Goal: Task Accomplishment & Management: Manage account settings

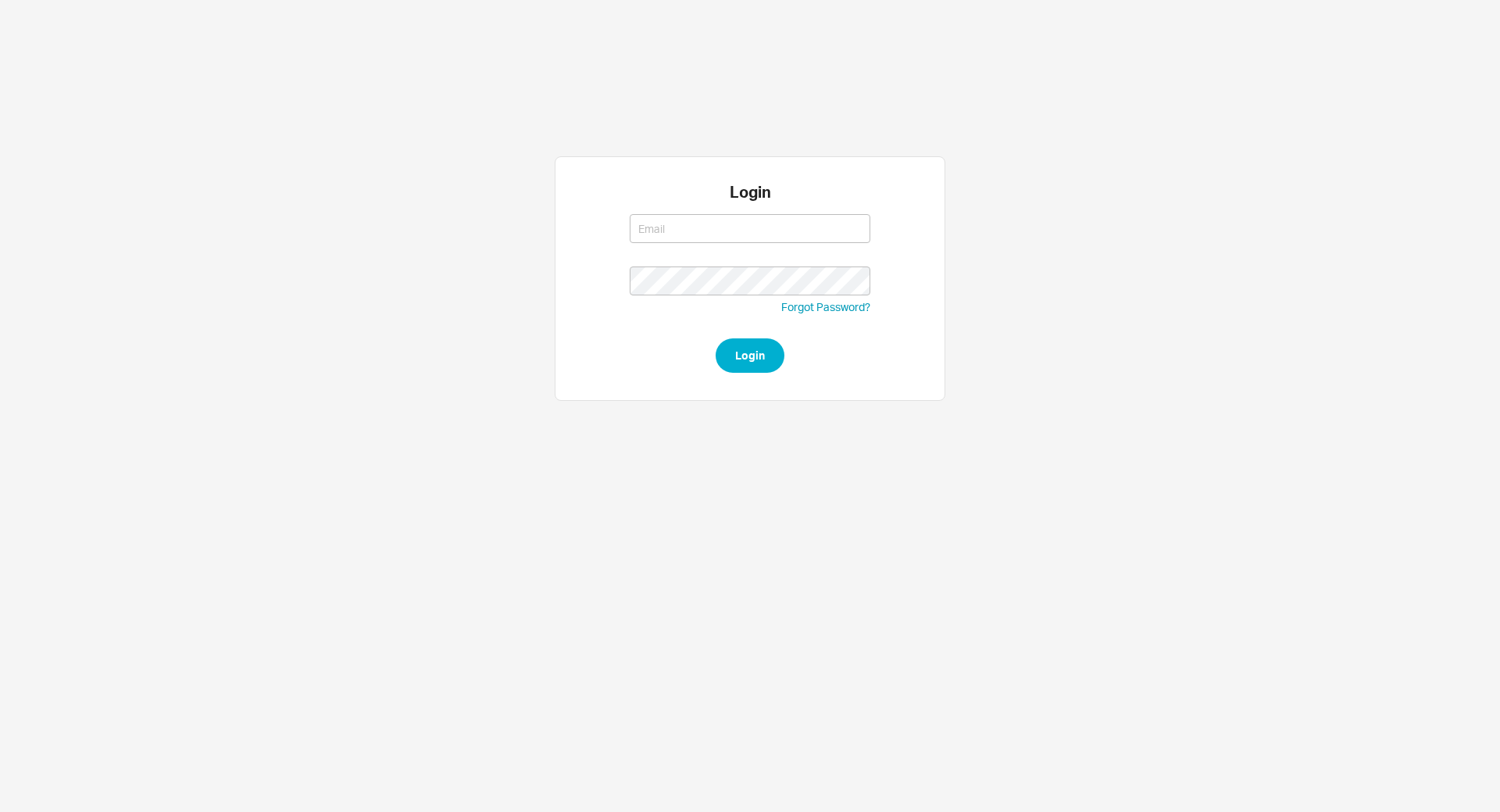
type input "[EMAIL_ADDRESS][DOMAIN_NAME]"
type input "tziporahj@qualitybath.com"
click at [742, 358] on button "Login" at bounding box center [750, 355] width 69 height 34
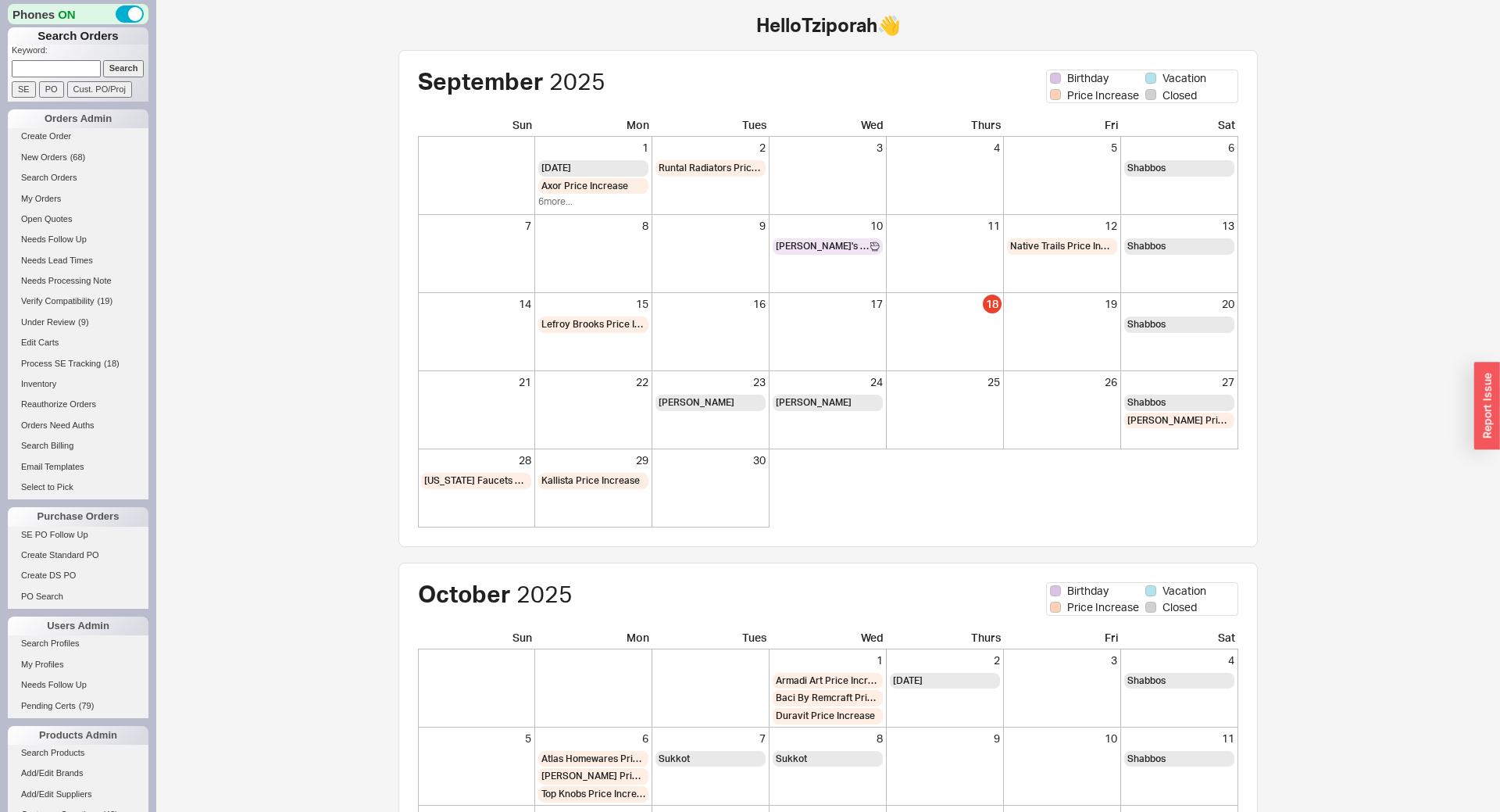
click at [59, 546] on li "SE PO Follow Up" at bounding box center [78, 537] width 140 height 21
click at [64, 540] on link "SE PO Follow Up" at bounding box center [78, 535] width 140 height 16
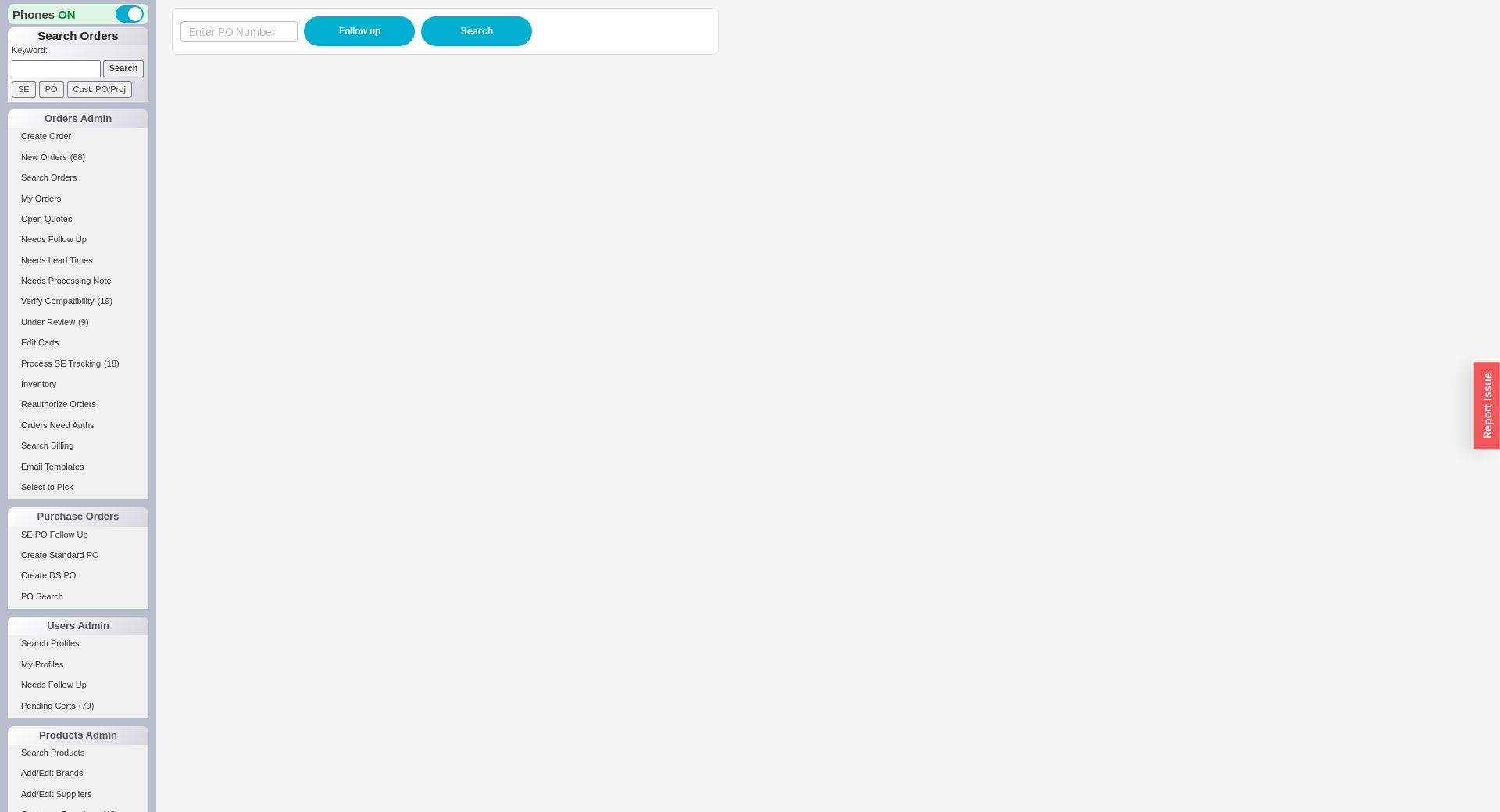
drag, startPoint x: 264, startPoint y: 52, endPoint x: 267, endPoint y: 44, distance: 8.5
click at [264, 49] on div "Follow up Search" at bounding box center [445, 31] width 547 height 47
click at [267, 40] on input at bounding box center [239, 32] width 117 height 21
paste input "987344"
type input "987344"
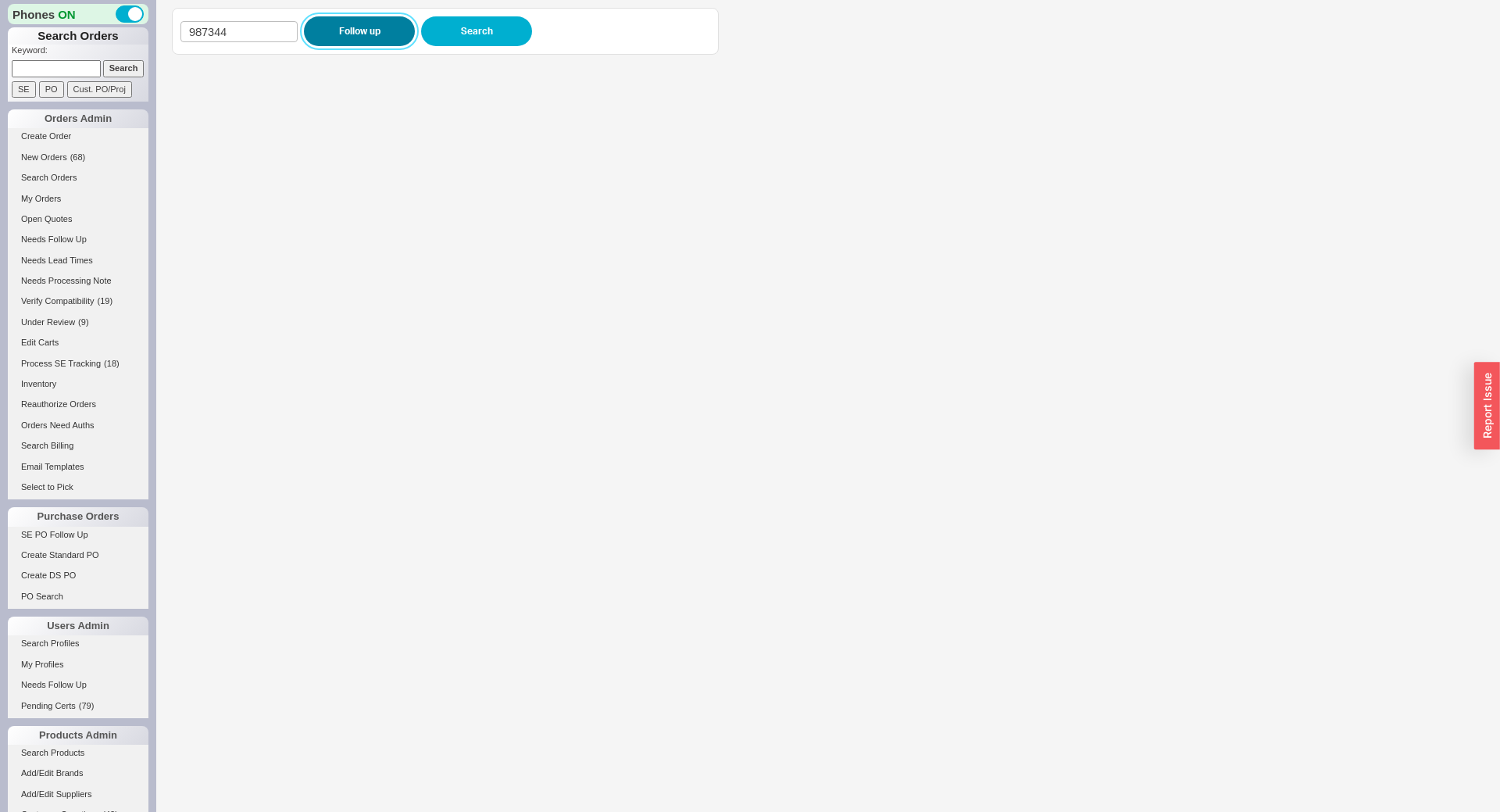
click at [336, 28] on button "Follow up" at bounding box center [360, 30] width 111 height 30
click at [752, 289] on iframe at bounding box center [812, 437] width 1282 height 749
click at [533, 306] on iframe at bounding box center [812, 437] width 1282 height 749
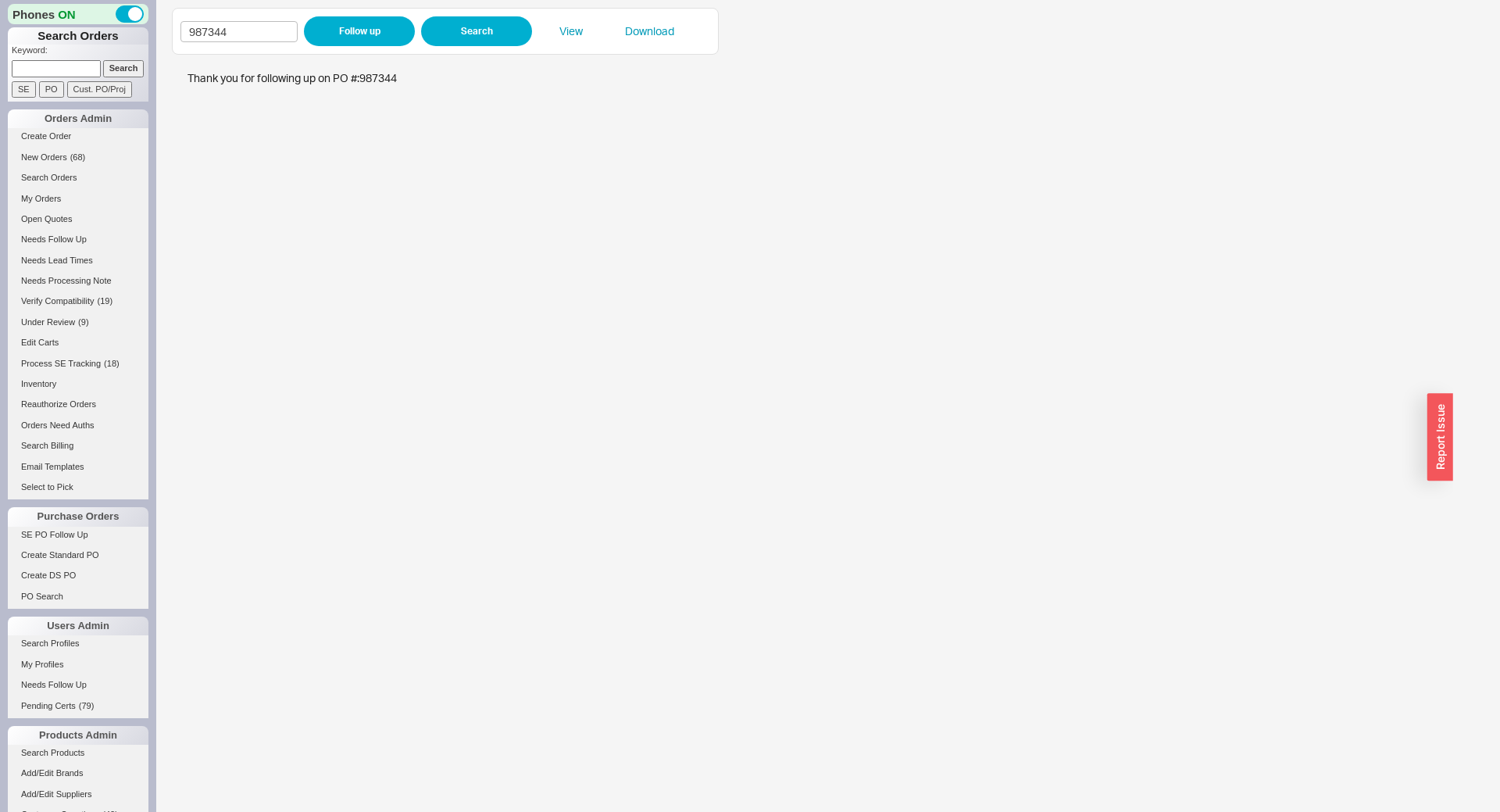
click at [233, 46] on div "987344 Follow up Search View Download" at bounding box center [445, 30] width 530 height 30
click at [233, 29] on input "987344" at bounding box center [239, 32] width 117 height 21
paste input "8437"
type input "988437"
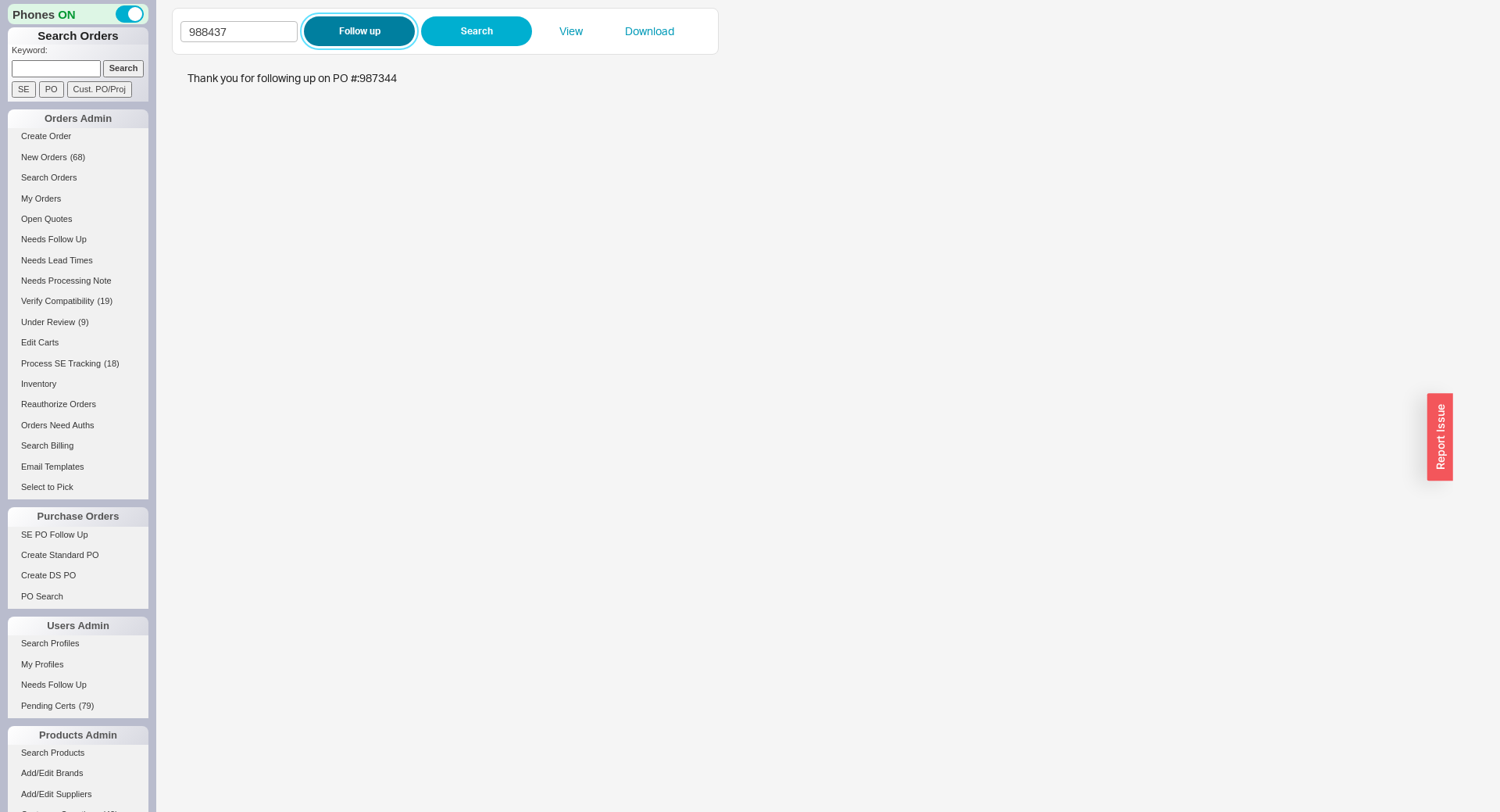
click at [341, 31] on button "Follow up" at bounding box center [360, 30] width 111 height 30
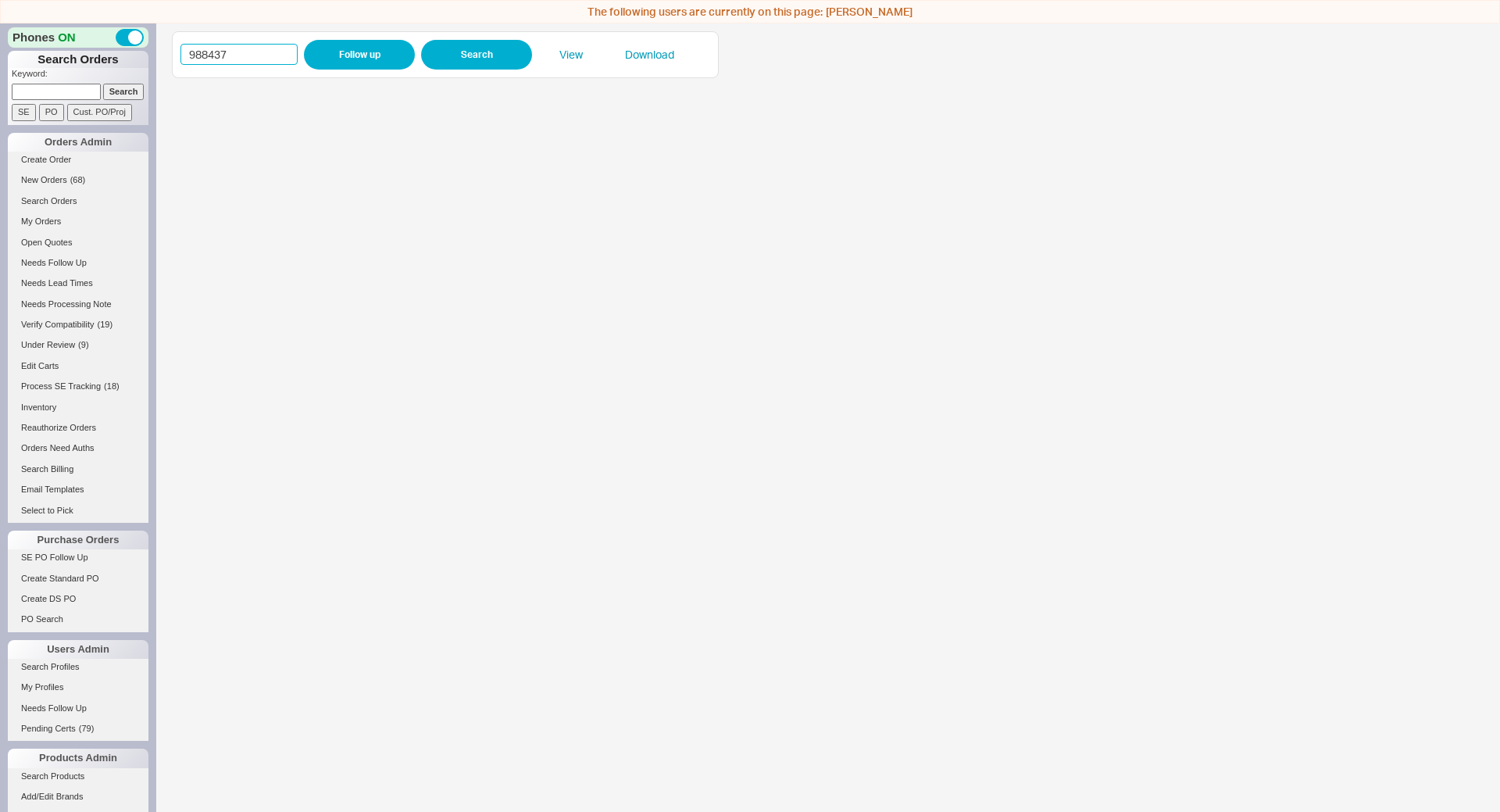
click at [244, 53] on input "988437" at bounding box center [239, 55] width 117 height 21
paste input "523"
type input "988523"
click at [315, 55] on button "Follow up" at bounding box center [360, 55] width 111 height 30
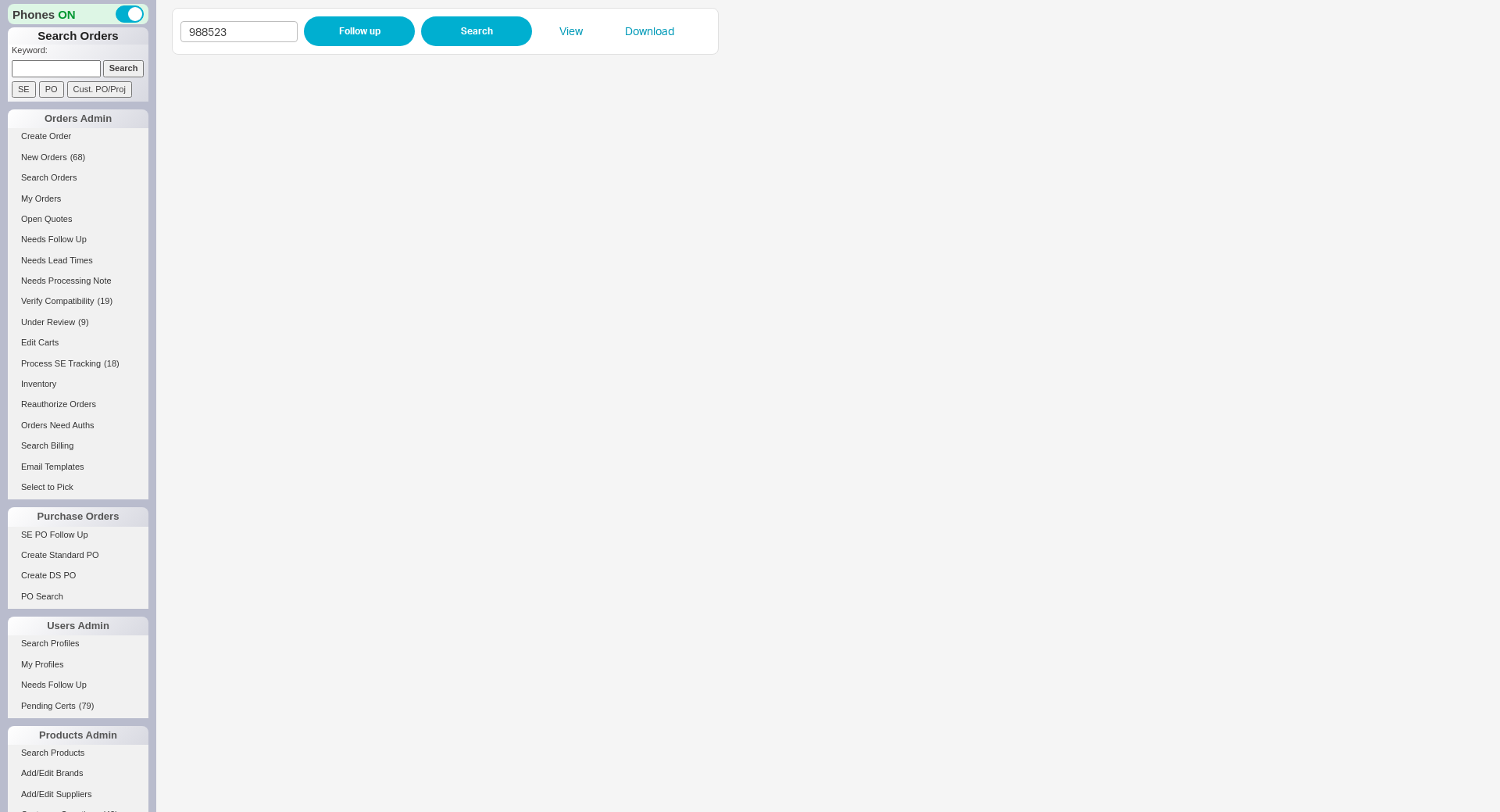
click at [21, 71] on input at bounding box center [56, 68] width 89 height 16
paste input "940425"
type input "940425"
click at [116, 67] on input "Search" at bounding box center [123, 68] width 41 height 16
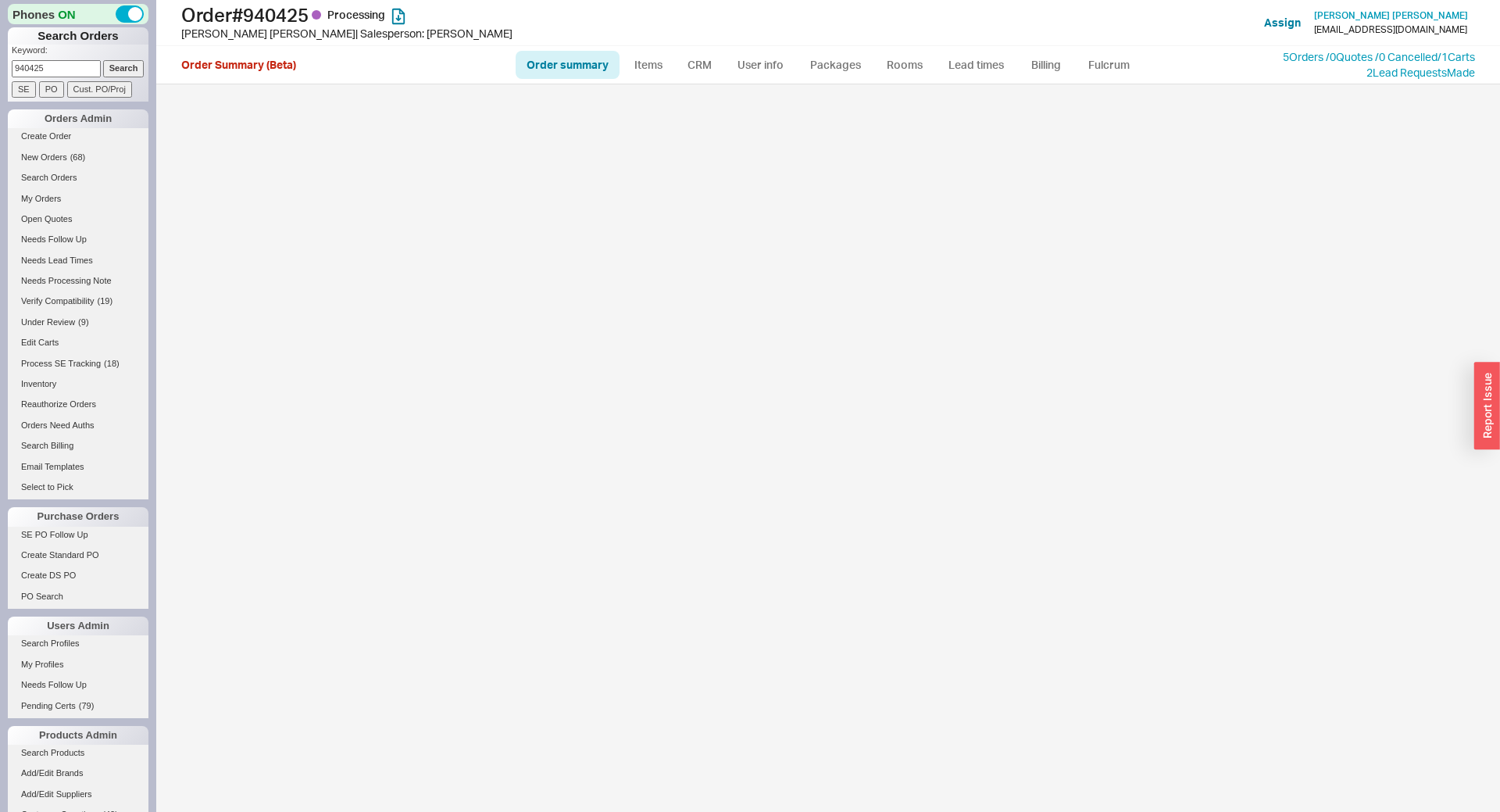
select select "*"
select select "LOW"
select select "3"
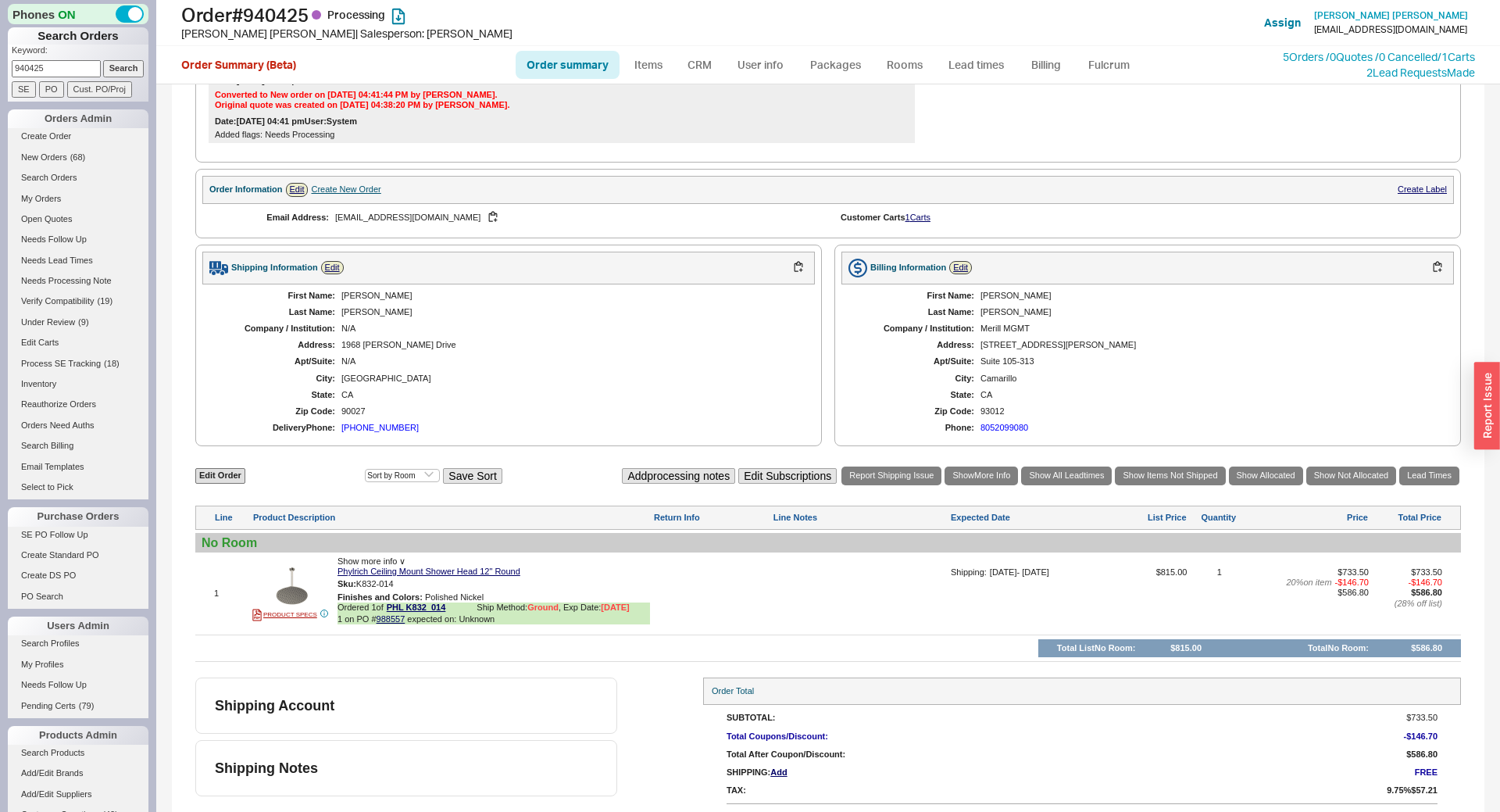
scroll to position [477, 0]
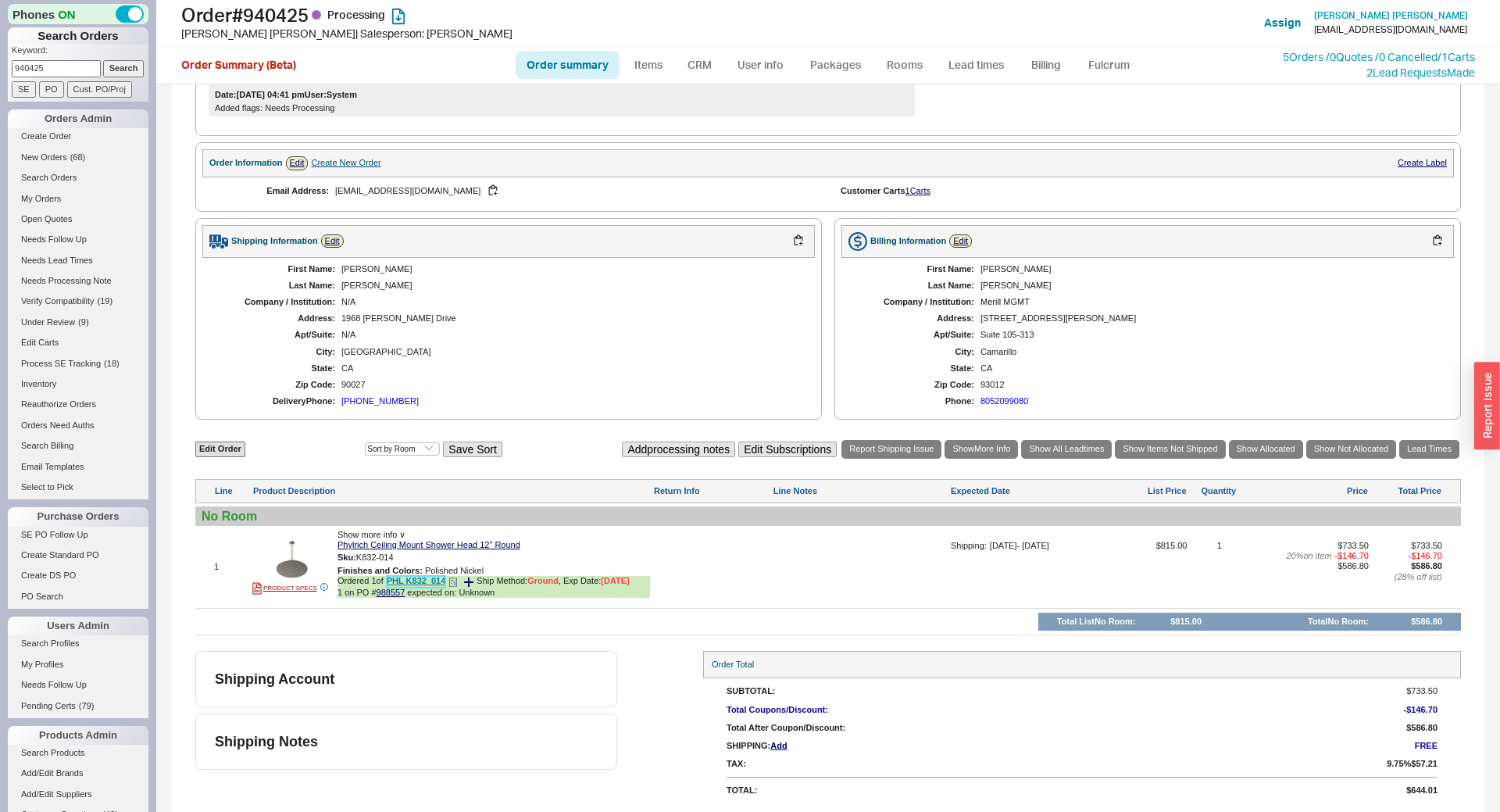
click at [411, 581] on link "PHL K832_014" at bounding box center [416, 581] width 59 height 12
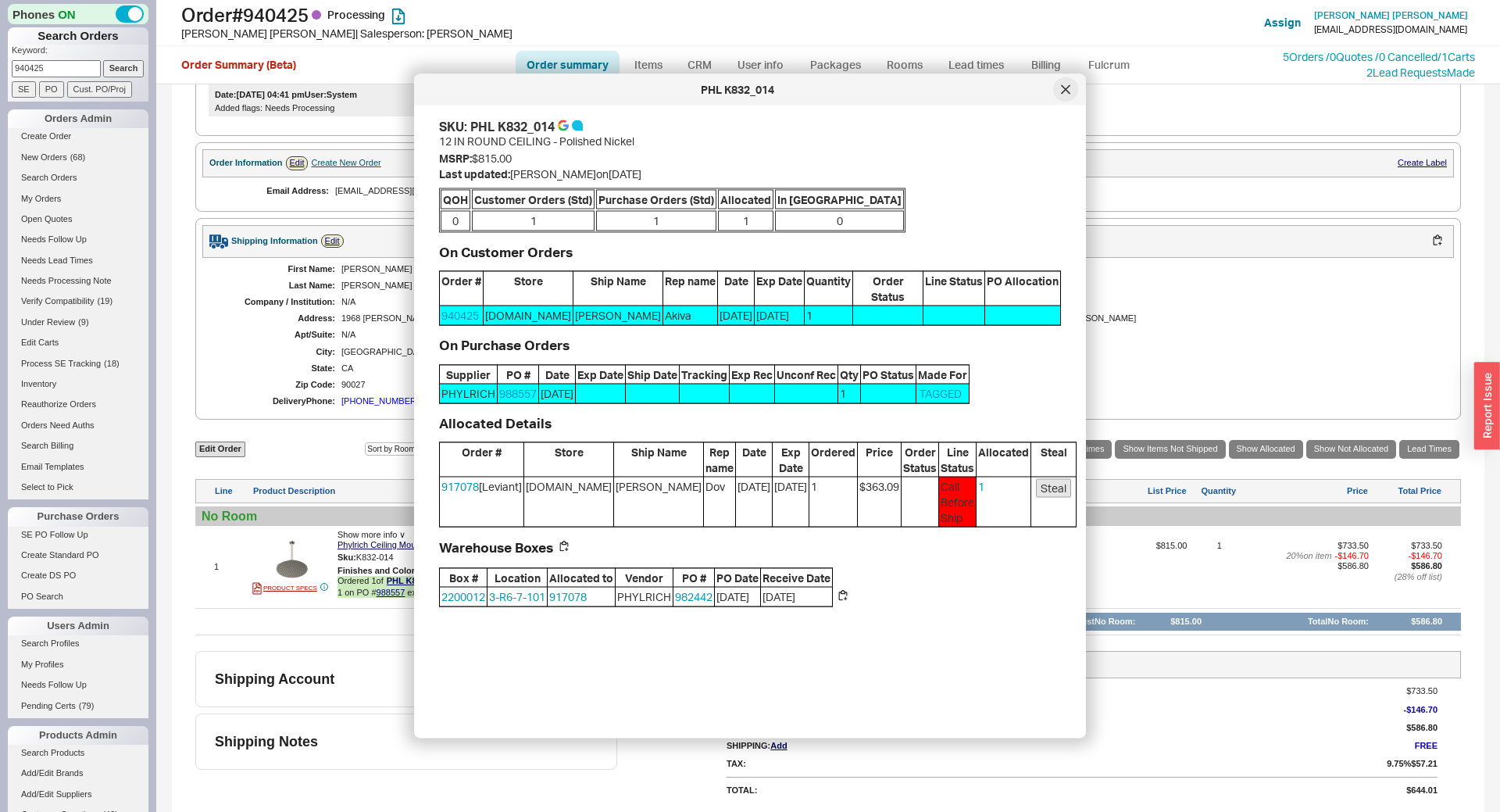
click at [1063, 85] on icon at bounding box center [1065, 89] width 9 height 9
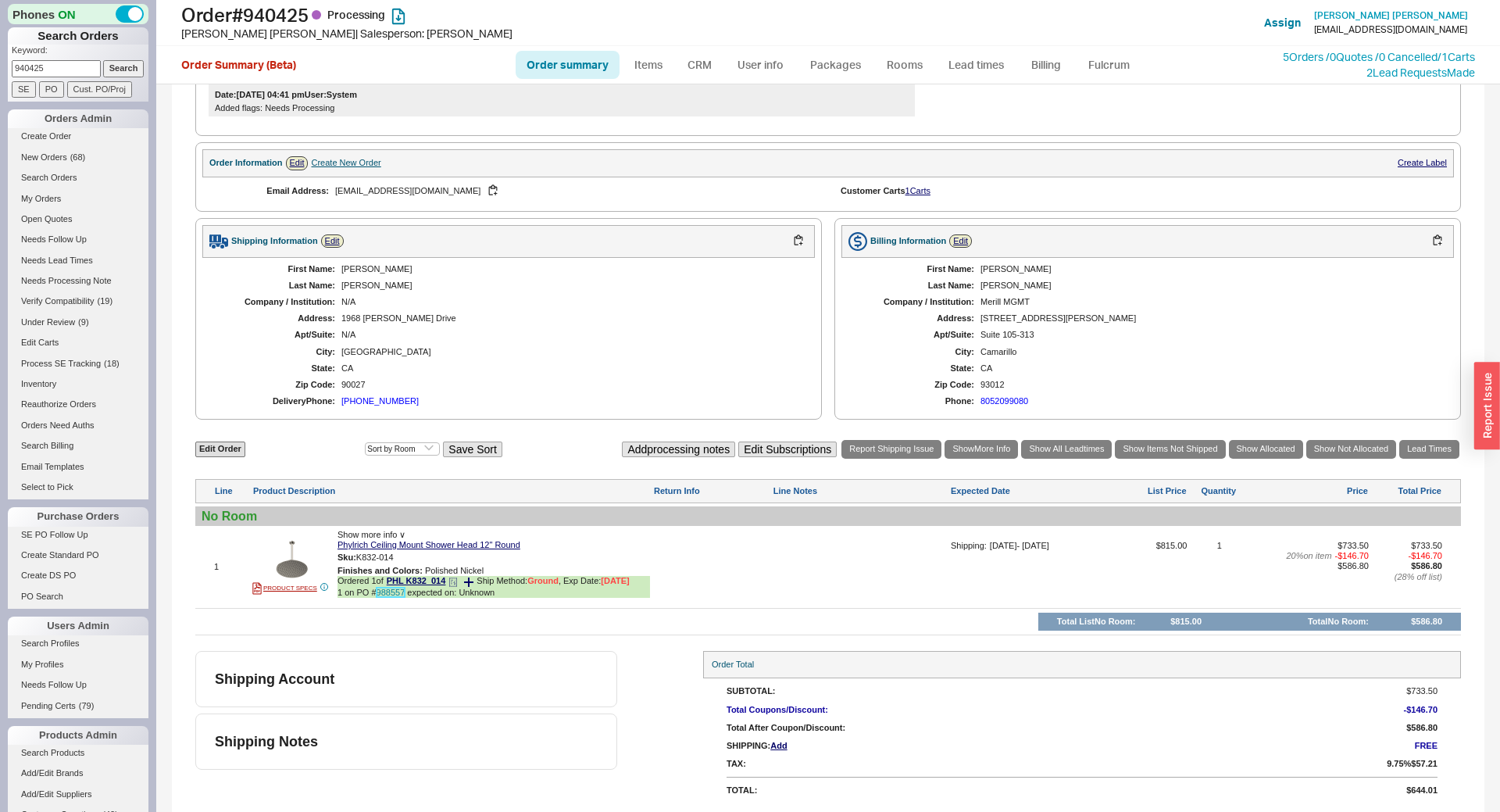
click at [396, 594] on link "988557" at bounding box center [391, 592] width 29 height 9
click at [408, 559] on button "button" at bounding box center [405, 557] width 19 height 15
click at [644, 61] on link "Items" at bounding box center [648, 64] width 51 height 28
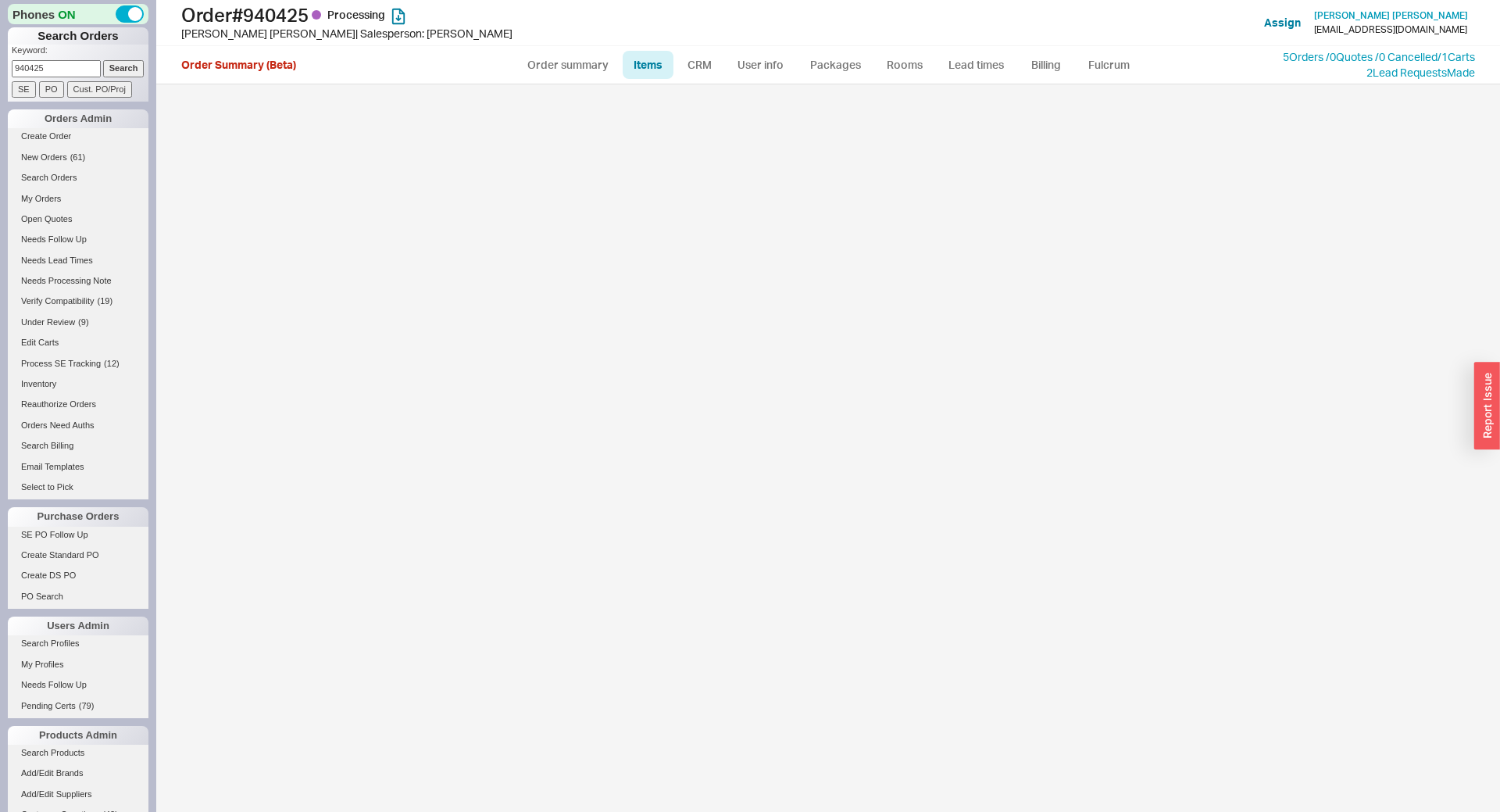
select select "3"
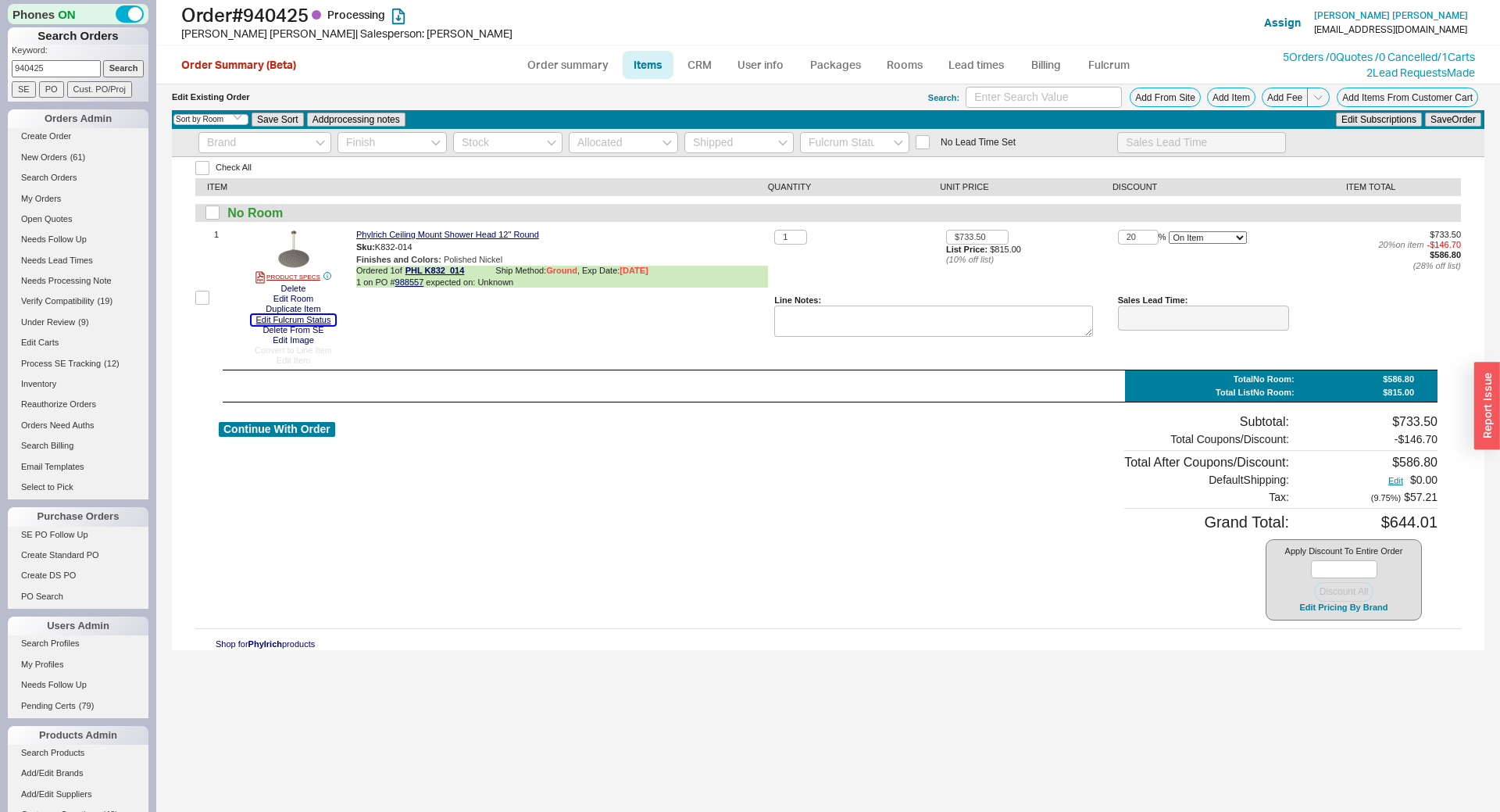
click at [274, 324] on button "Edit Fulcrum Status" at bounding box center [293, 319] width 84 height 10
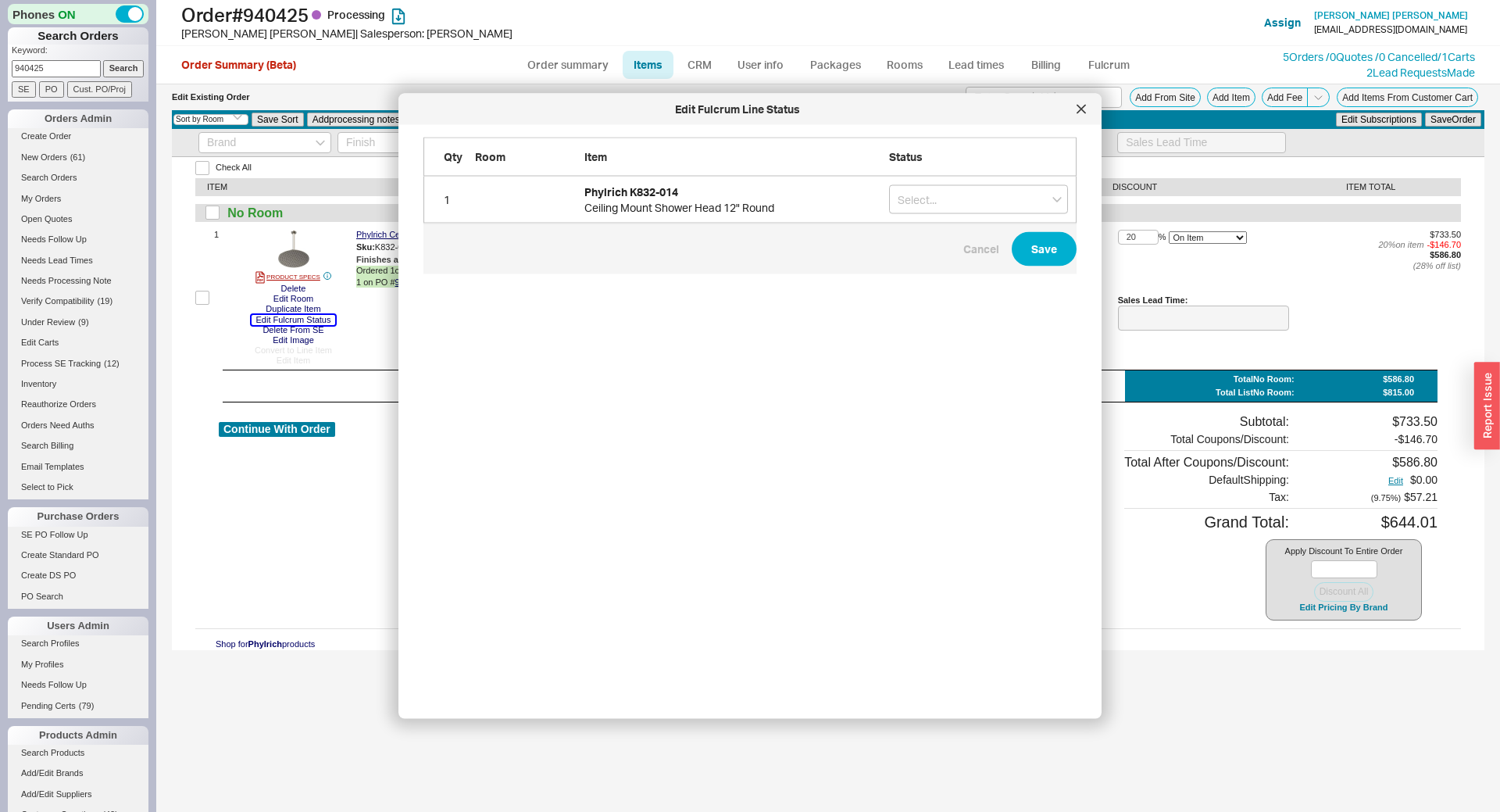
scroll to position [556, 678]
click at [929, 205] on input "grid" at bounding box center [979, 199] width 179 height 29
click at [927, 231] on div "On Hold" at bounding box center [979, 232] width 177 height 28
type input "On Hold"
click at [1024, 256] on button "Save" at bounding box center [1044, 249] width 64 height 34
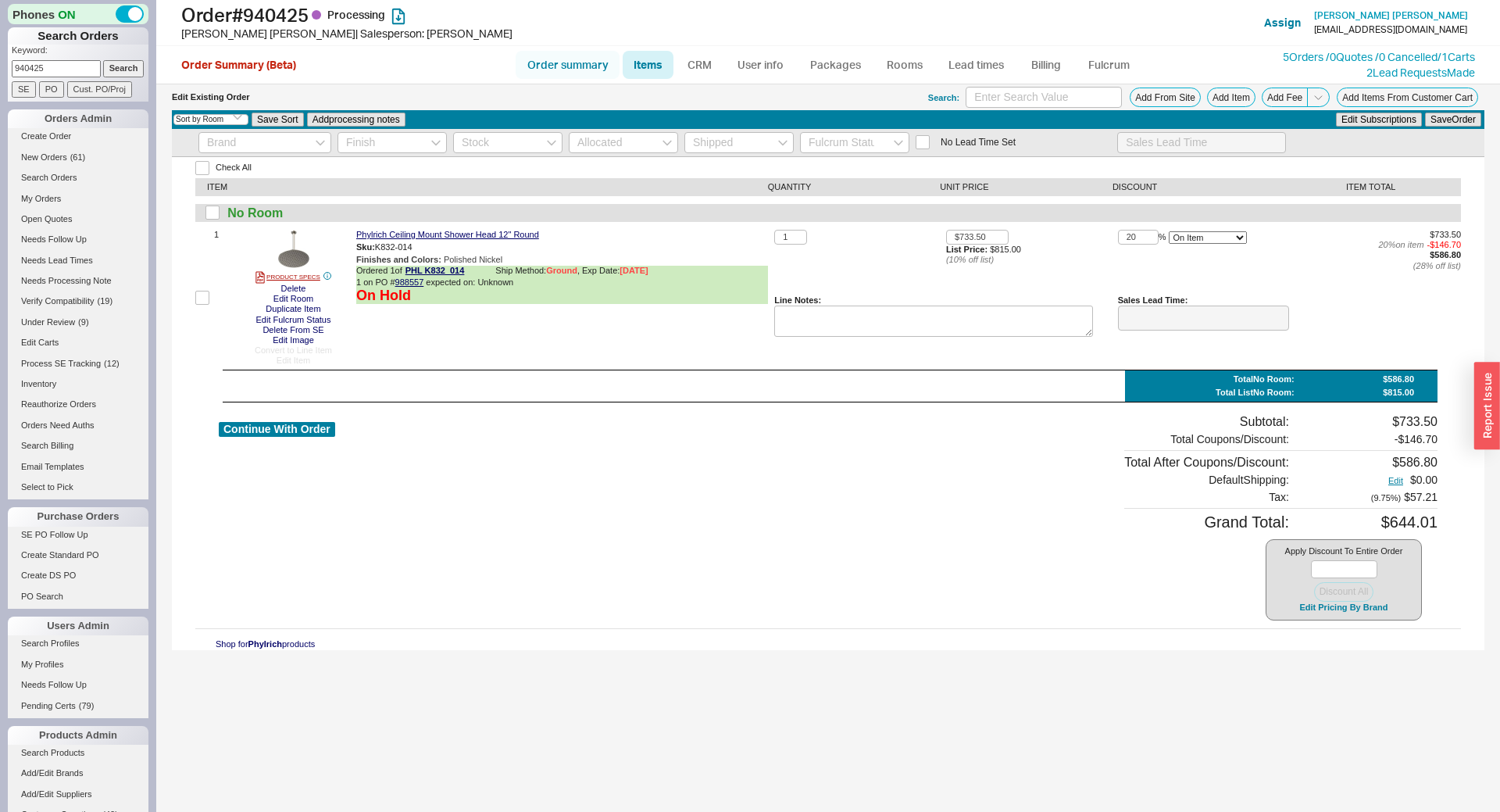
click at [563, 64] on link "Order summary" at bounding box center [567, 64] width 104 height 28
select select "*"
select select "LOW"
select select "3"
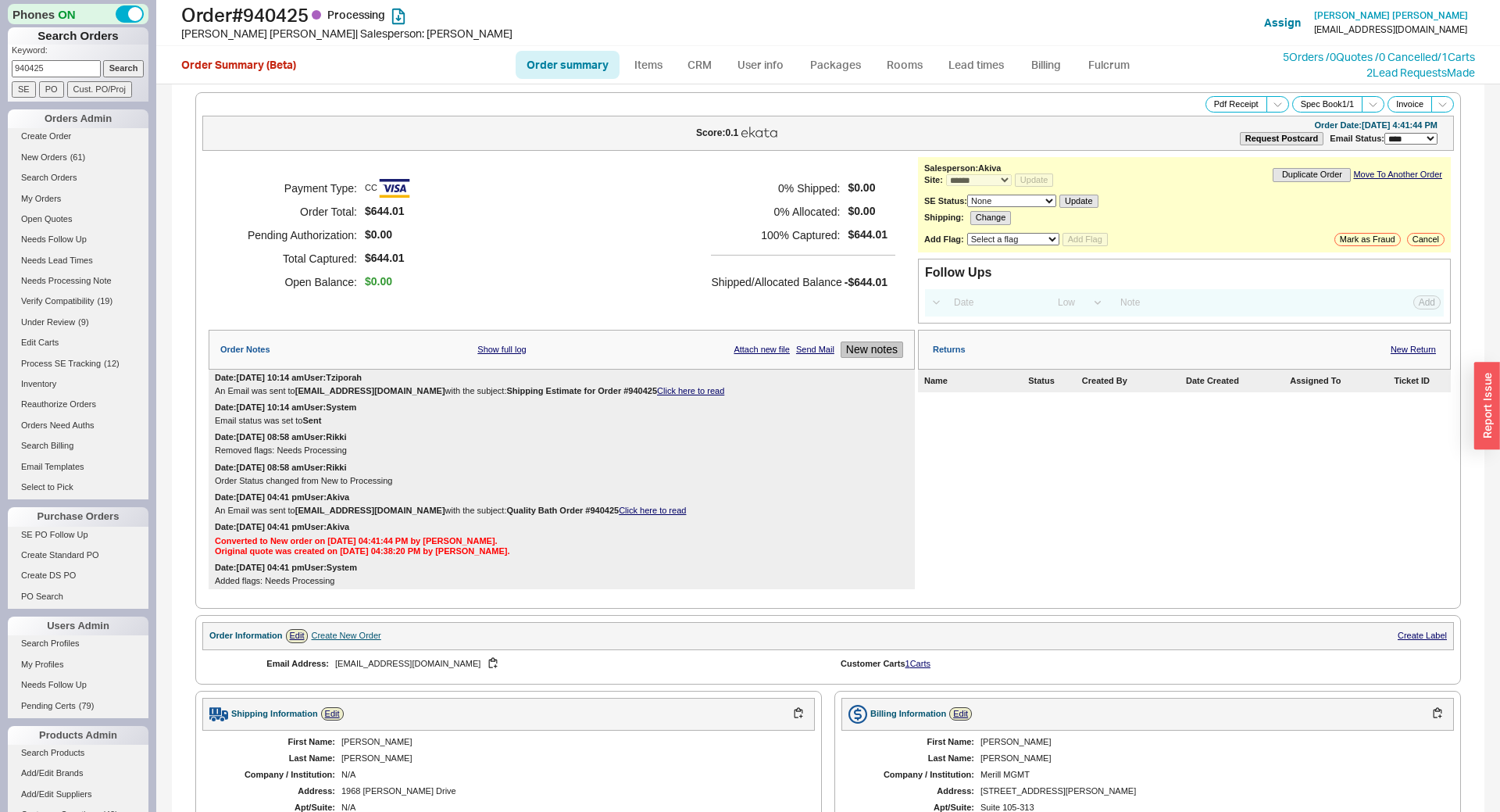
click at [849, 352] on button "New notes" at bounding box center [872, 350] width 63 height 16
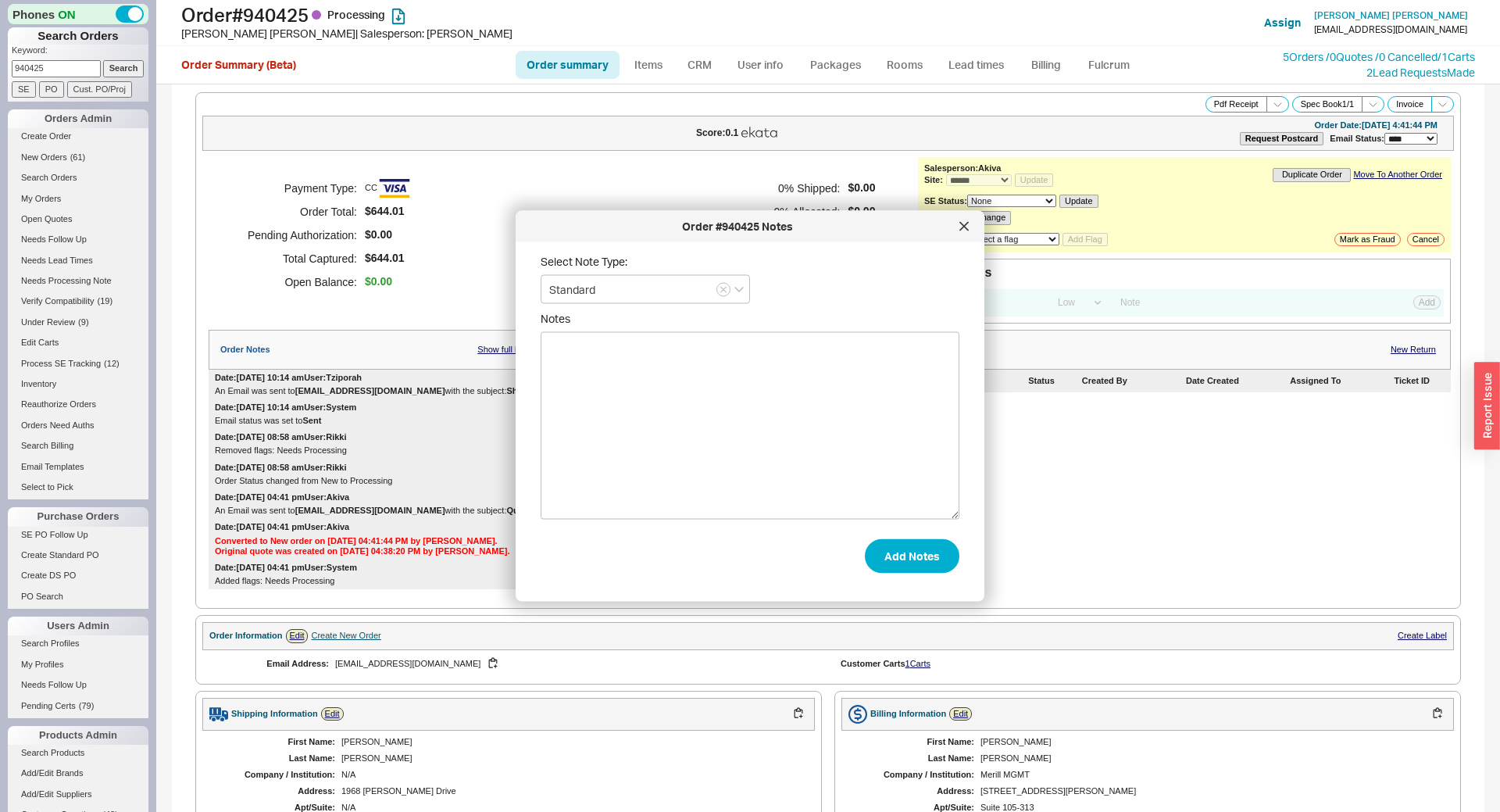
click at [733, 375] on textarea "Notes" at bounding box center [750, 426] width 419 height 188
type textarea "Customer emailed to cancel."
click at [947, 562] on button "Add Notes" at bounding box center [912, 555] width 95 height 34
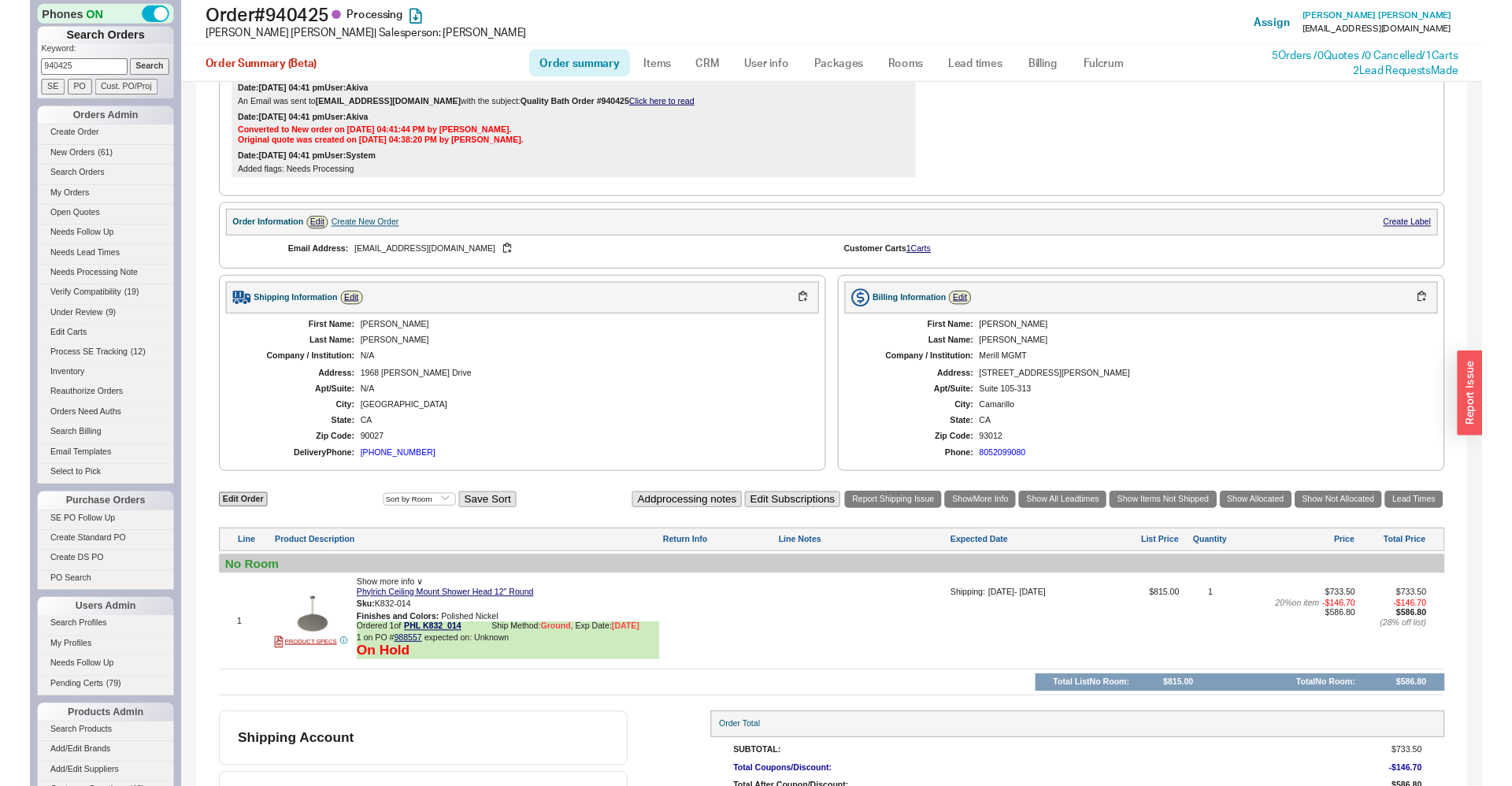
scroll to position [527, 0]
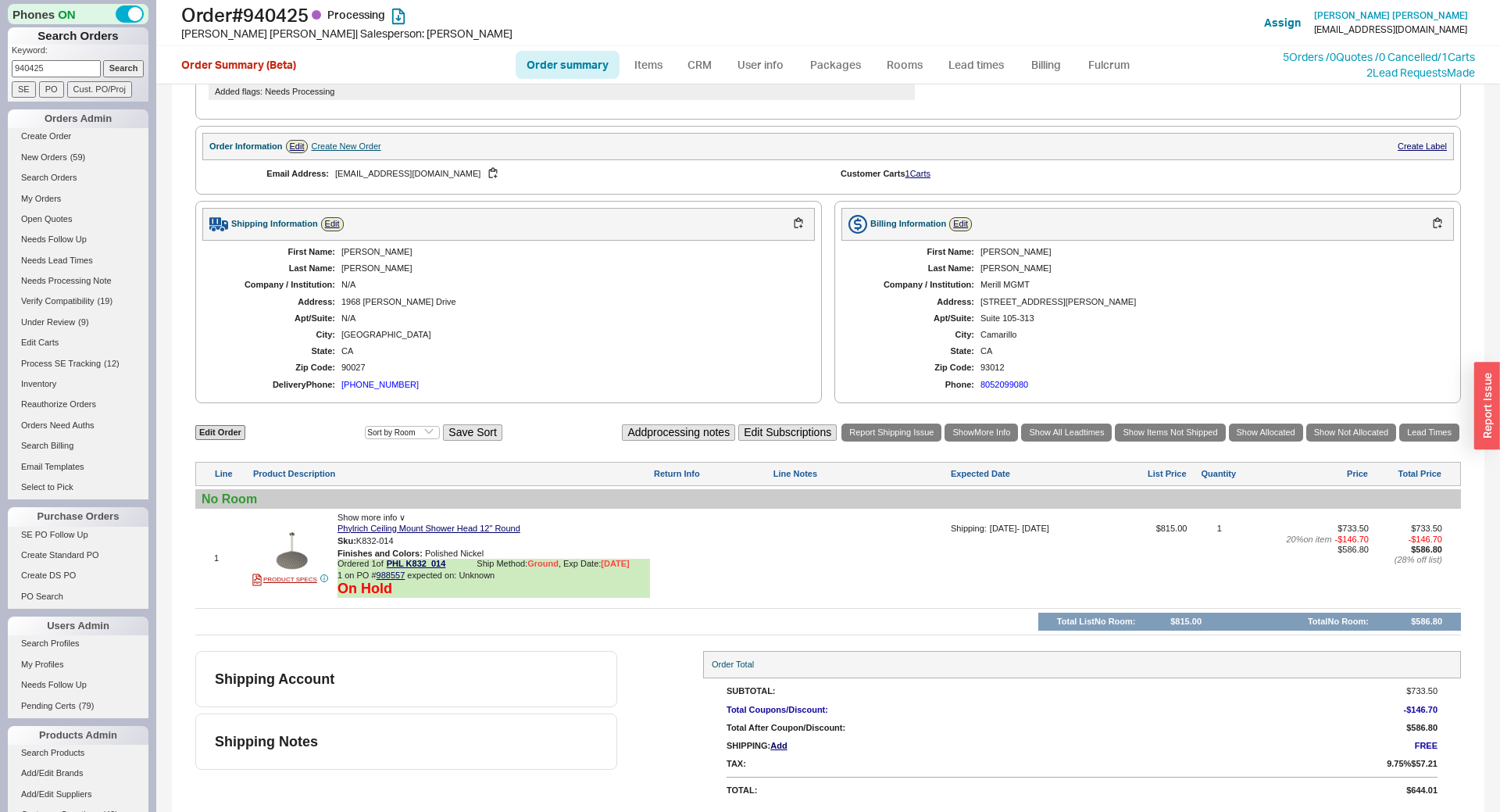
click at [70, 74] on input "940425" at bounding box center [56, 68] width 89 height 16
click at [47, 537] on link "SE PO Follow Up" at bounding box center [78, 535] width 140 height 16
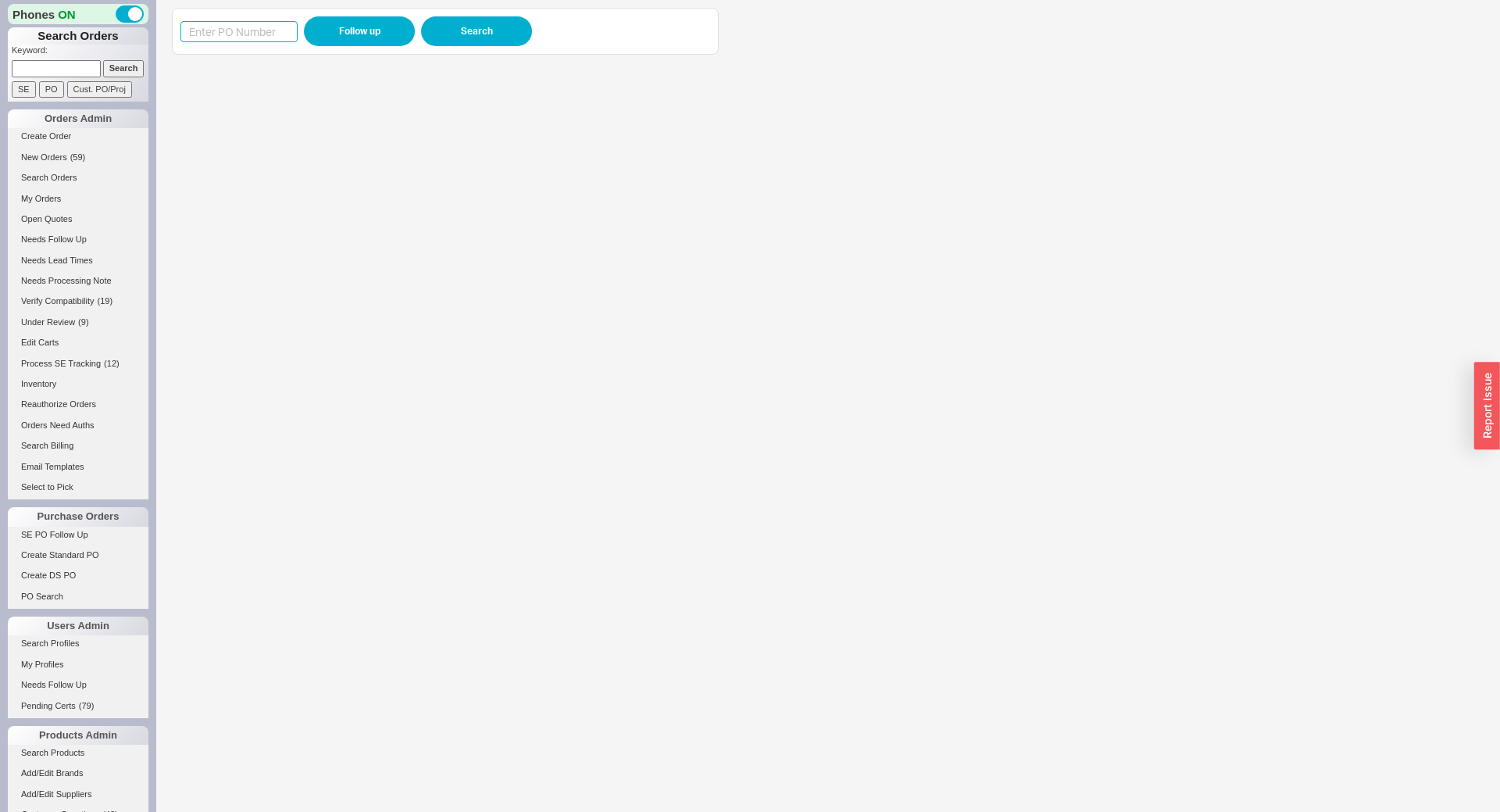
click at [275, 40] on input at bounding box center [239, 32] width 117 height 21
paste input "988471"
type input "988471"
click at [319, 28] on button "Follow up" at bounding box center [360, 30] width 111 height 30
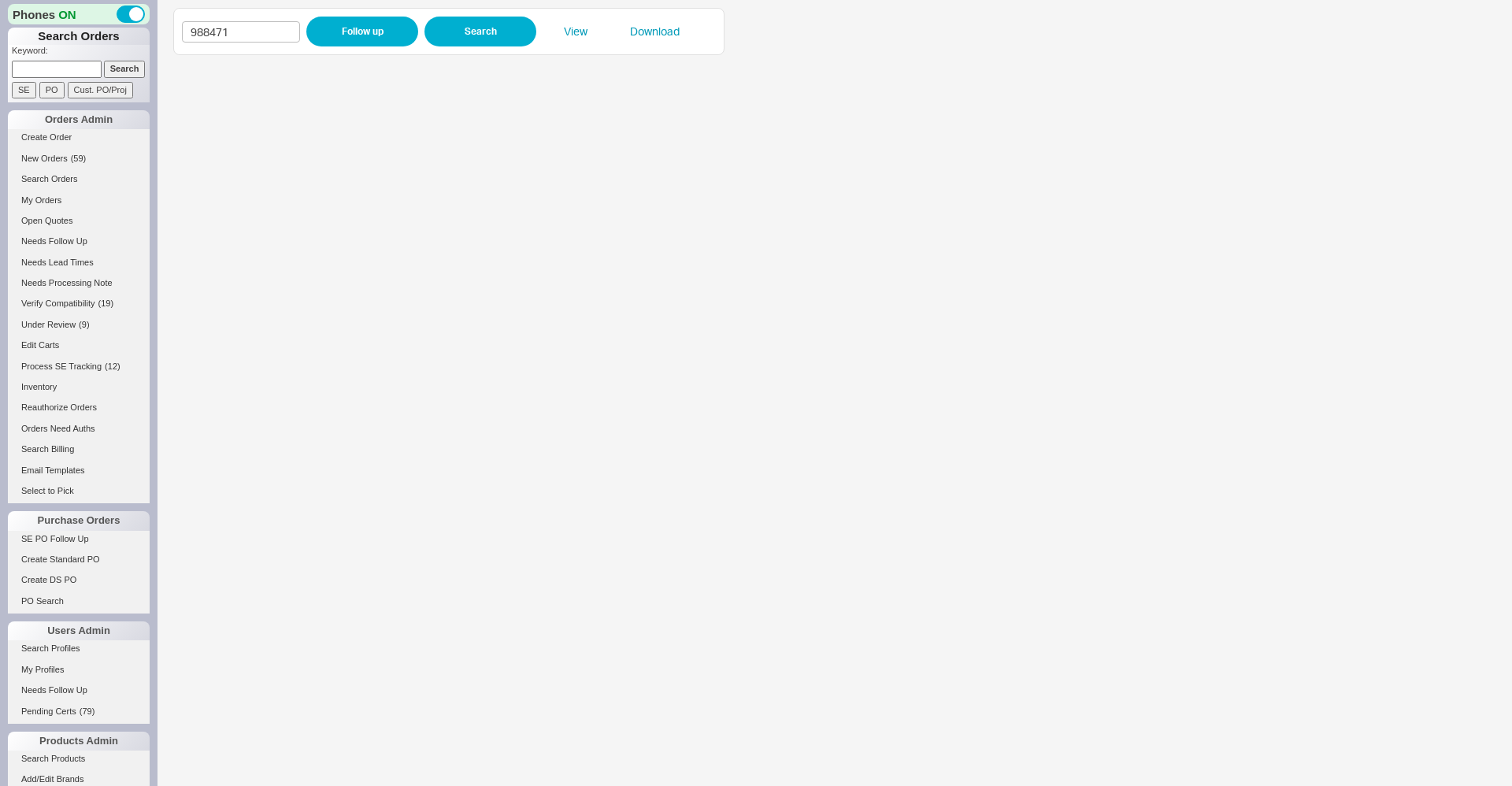
click at [1462, 433] on div "988471 Follow up Search View Download" at bounding box center [835, 393] width 1354 height 786
click at [270, 23] on input "988471" at bounding box center [241, 32] width 118 height 22
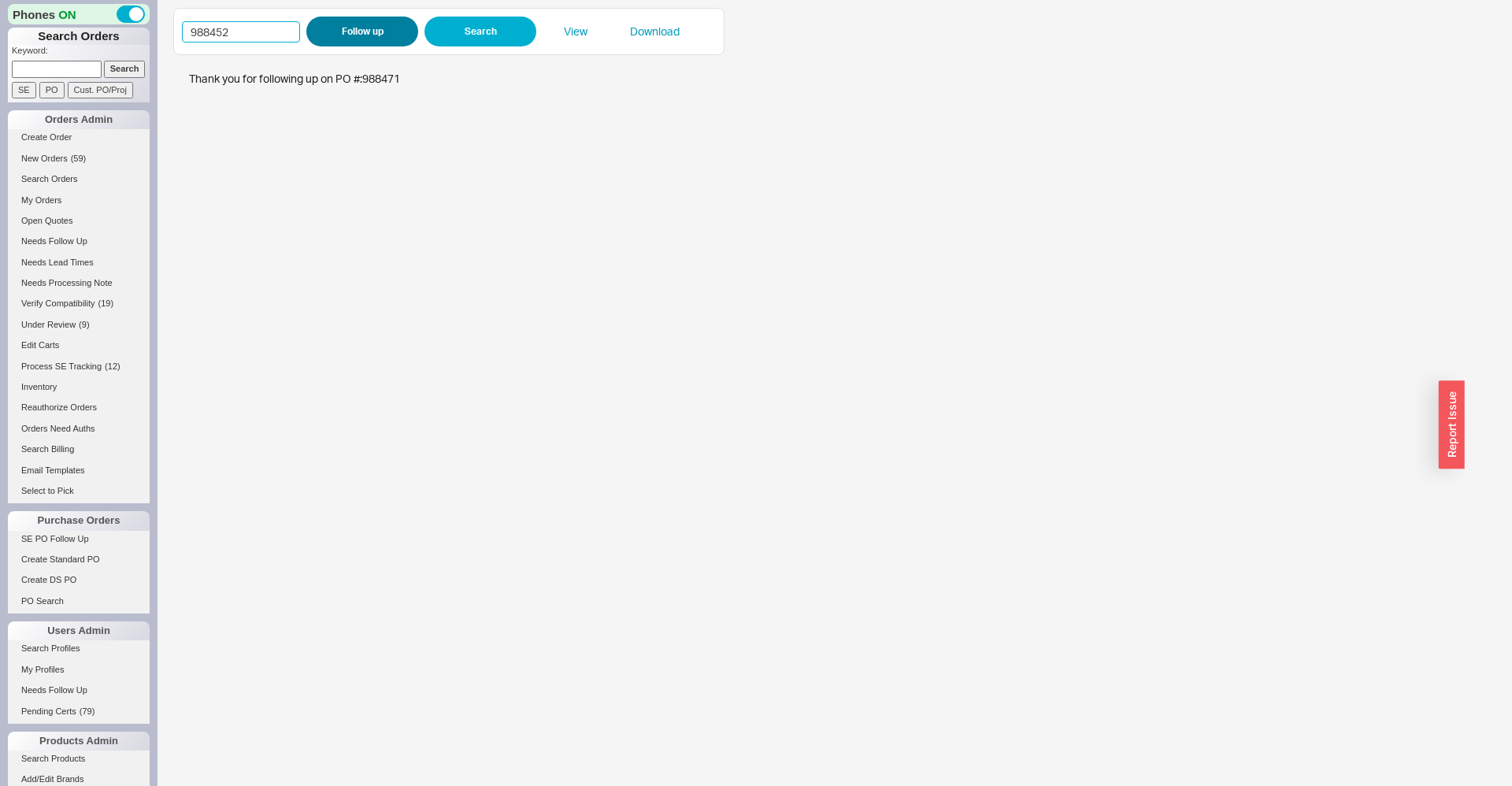
type input "988452"
click at [327, 28] on button "Follow up" at bounding box center [362, 31] width 112 height 30
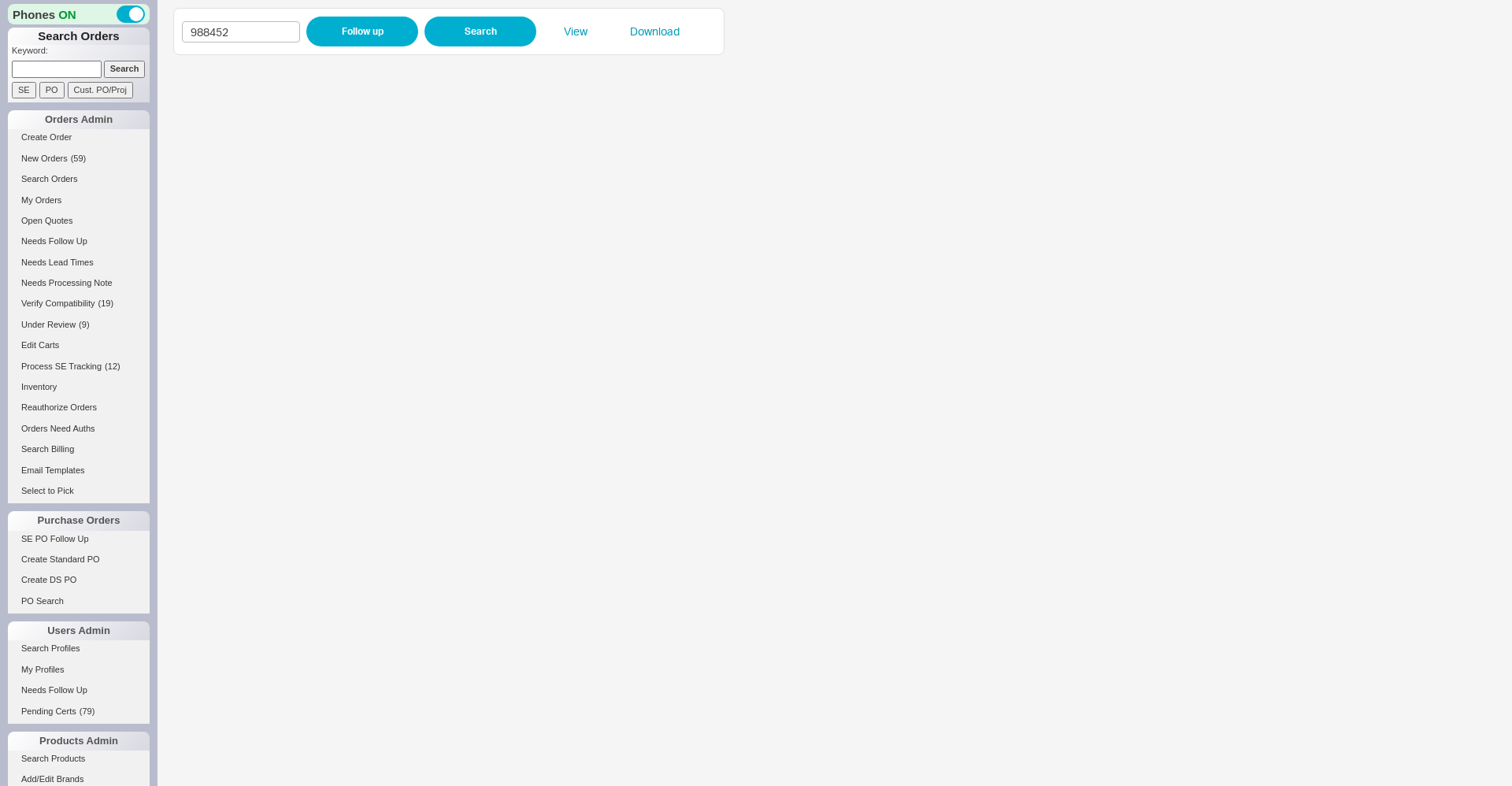
drag, startPoint x: 1493, startPoint y: 399, endPoint x: 1291, endPoint y: 409, distance: 202.2
click at [1291, 409] on div "988452 Follow up Search View Download" at bounding box center [835, 393] width 1354 height 786
click at [215, 25] on input "988452" at bounding box center [241, 32] width 118 height 22
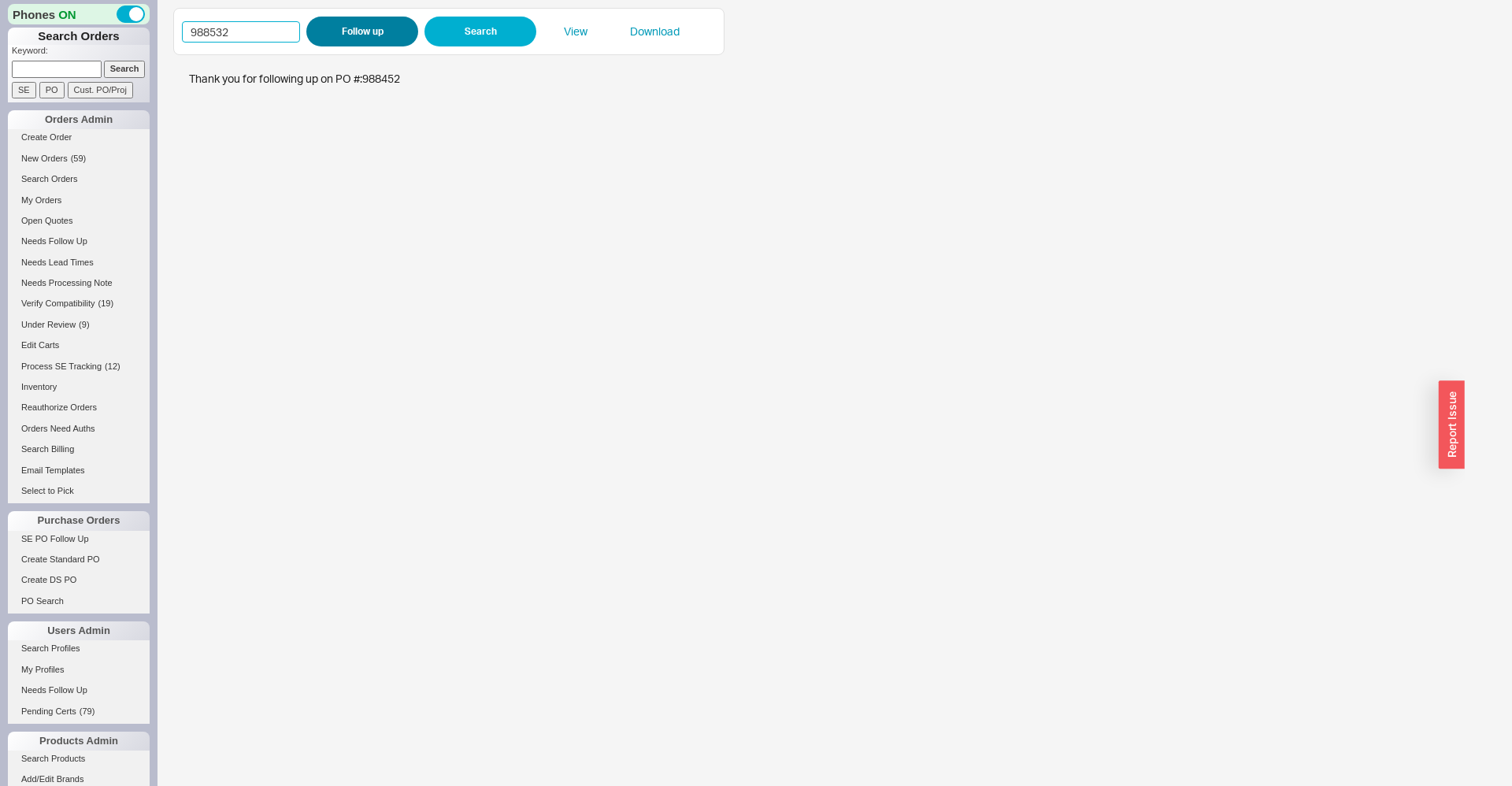
type input "988532"
click at [332, 26] on button "Follow up" at bounding box center [362, 31] width 112 height 30
click at [229, 23] on input "988532" at bounding box center [241, 32] width 118 height 22
paste input "65"
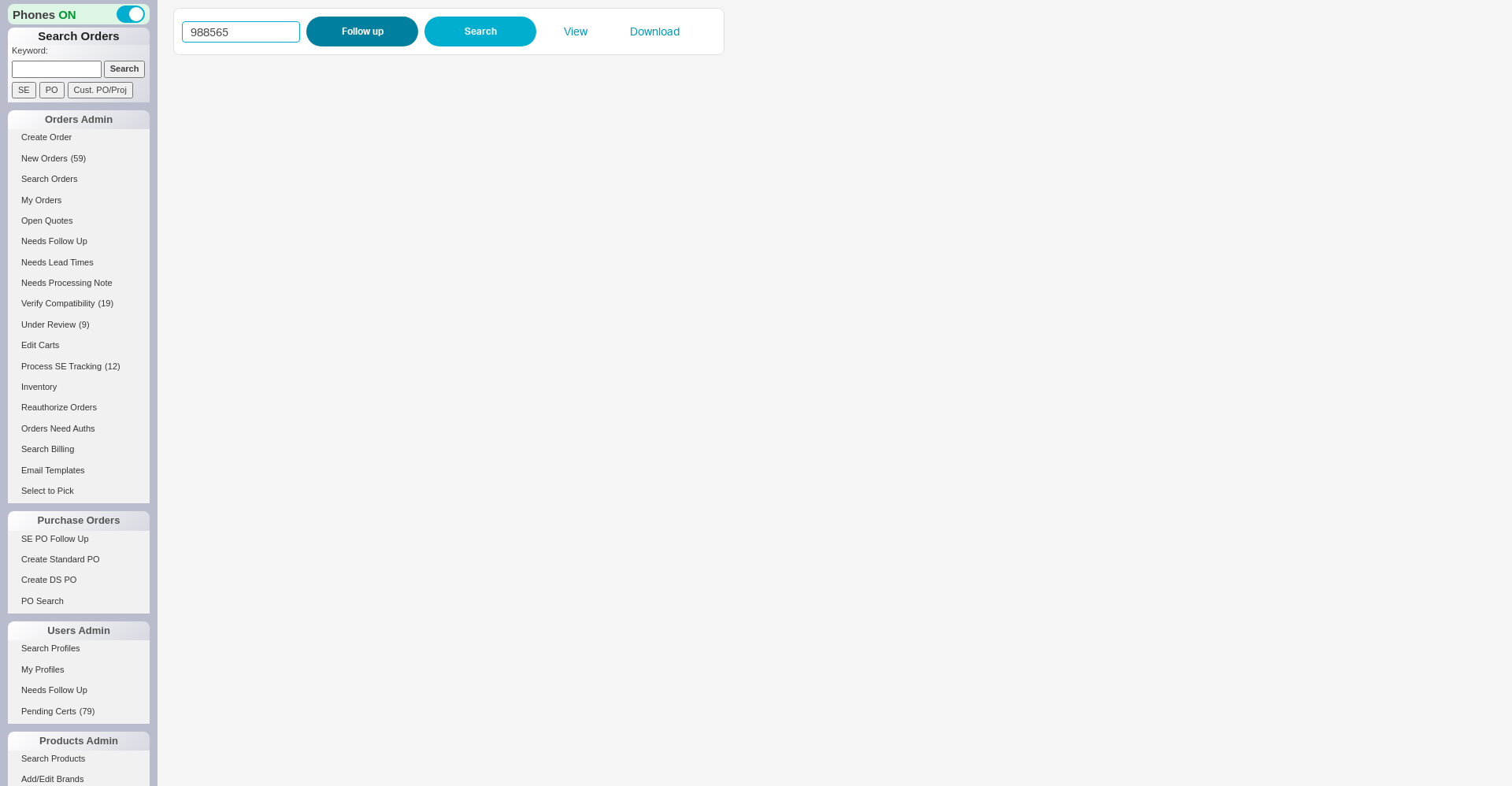
type input "988565"
click at [329, 22] on button "Follow up" at bounding box center [362, 31] width 112 height 30
click at [252, 30] on input "988565" at bounding box center [241, 32] width 118 height 22
paste input "400"
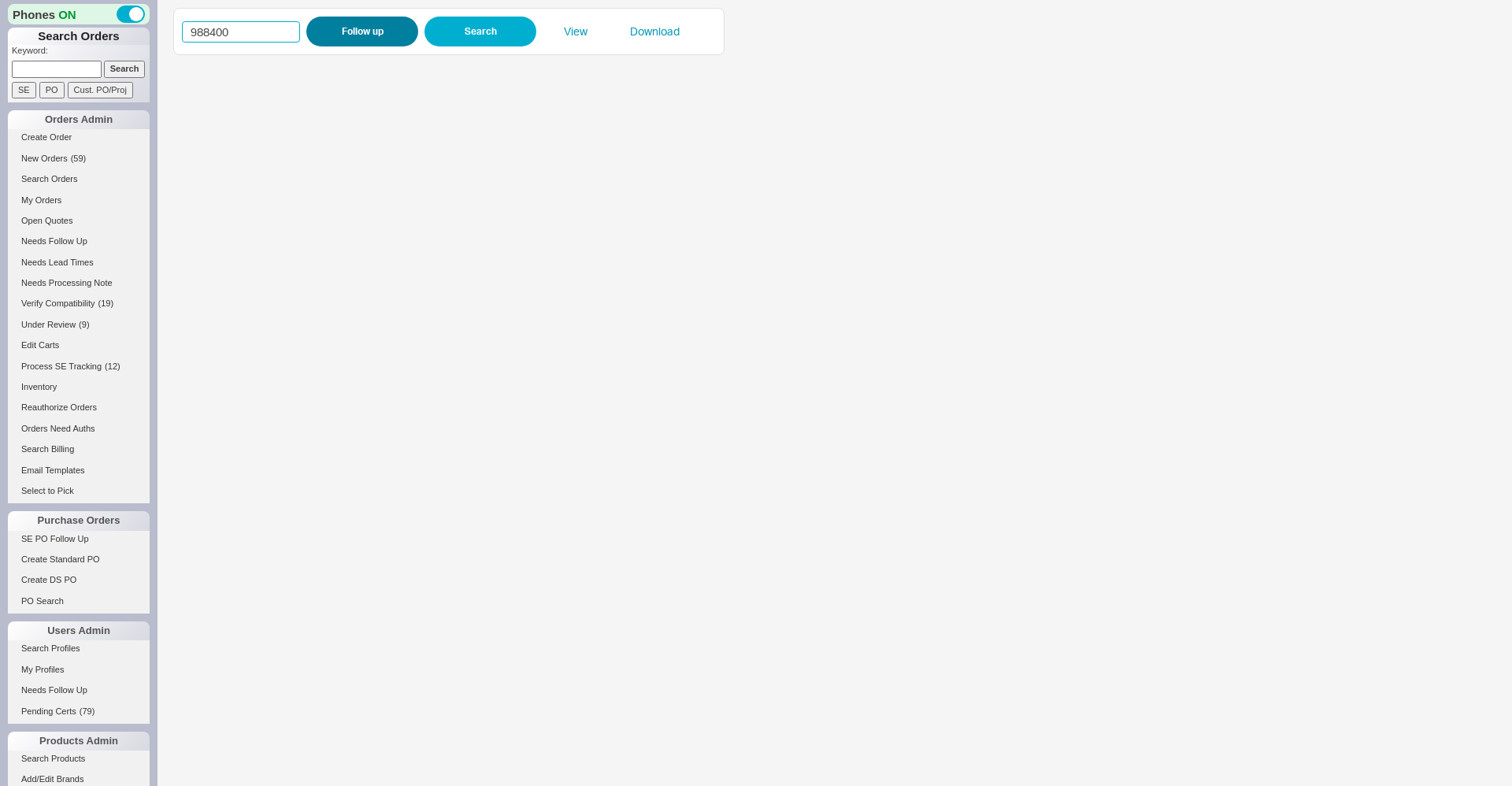
type input "988400"
click at [362, 32] on button "Follow up" at bounding box center [362, 31] width 112 height 30
click at [513, 383] on iframe at bounding box center [819, 425] width 1292 height 723
click at [242, 25] on input "988400" at bounding box center [241, 32] width 118 height 22
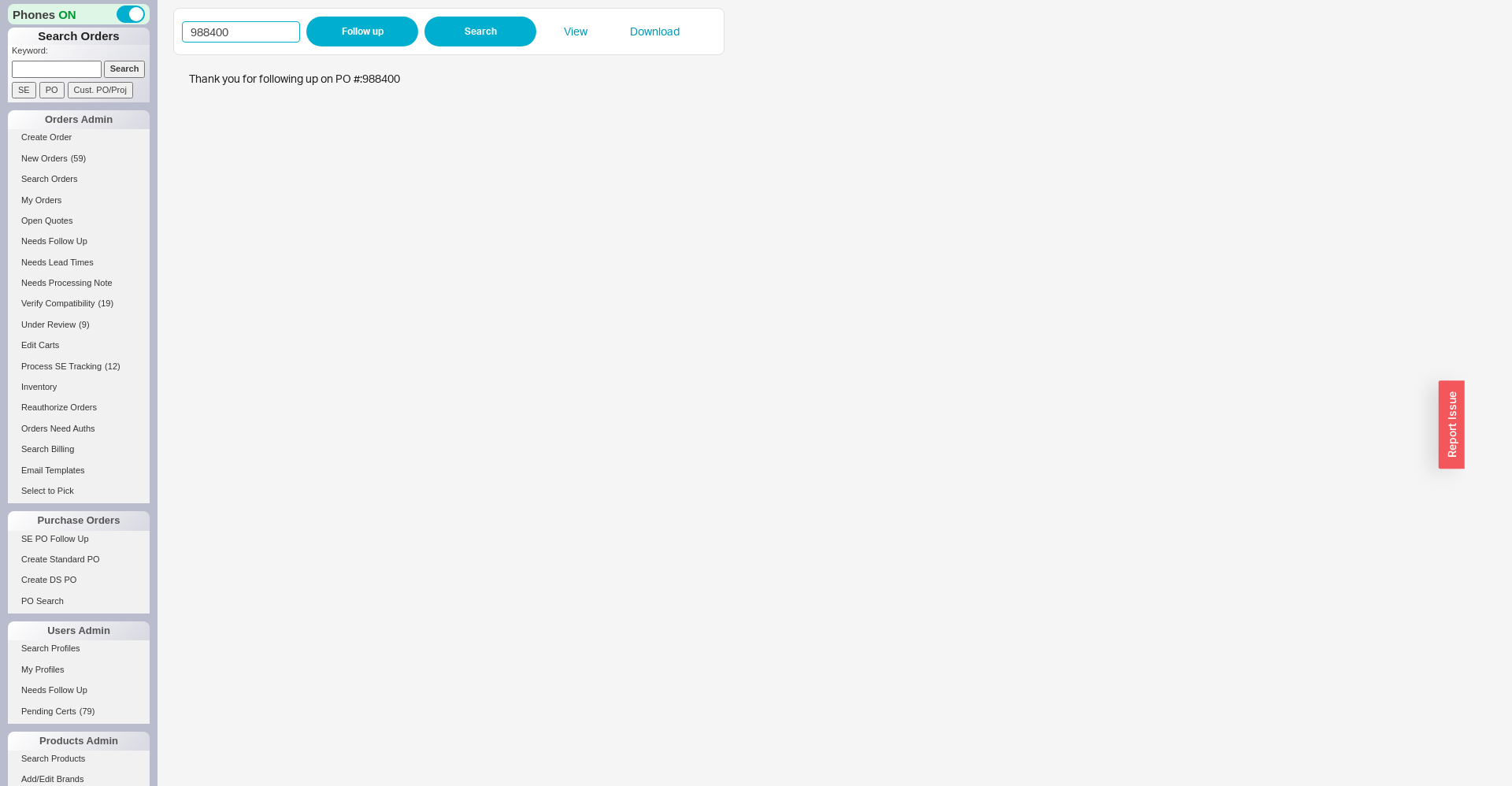
paste input "91"
type input "988491"
click at [328, 32] on button "Follow up" at bounding box center [362, 31] width 112 height 30
click at [525, 392] on iframe at bounding box center [819, 425] width 1292 height 723
click at [250, 21] on div "988491 Follow up Search View Download" at bounding box center [449, 31] width 534 height 30
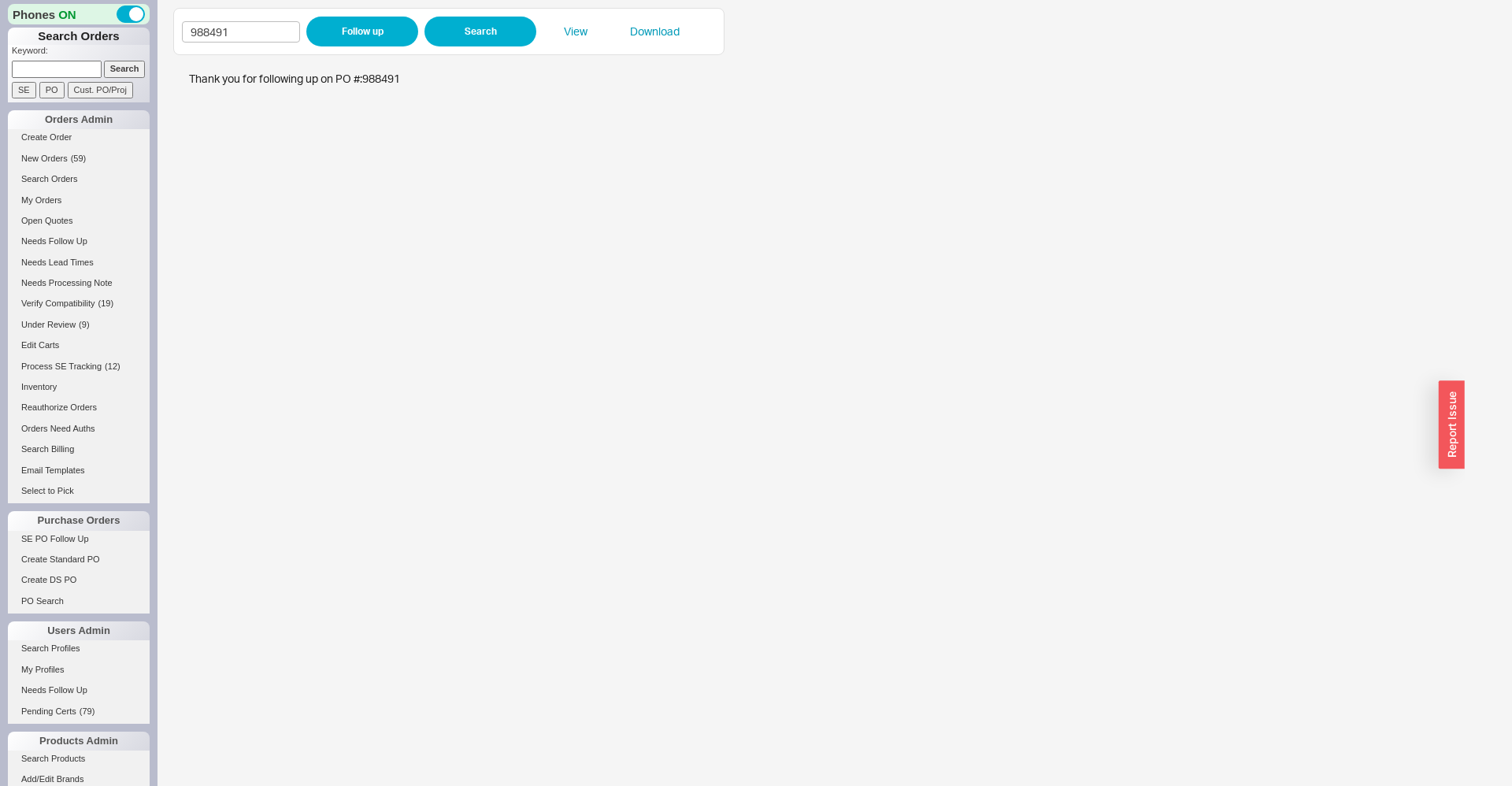
click at [250, 21] on div "988491 Follow up Search View Download" at bounding box center [449, 31] width 534 height 30
click at [244, 38] on input "988491" at bounding box center [241, 32] width 118 height 22
paste input "3857"
type input "983857"
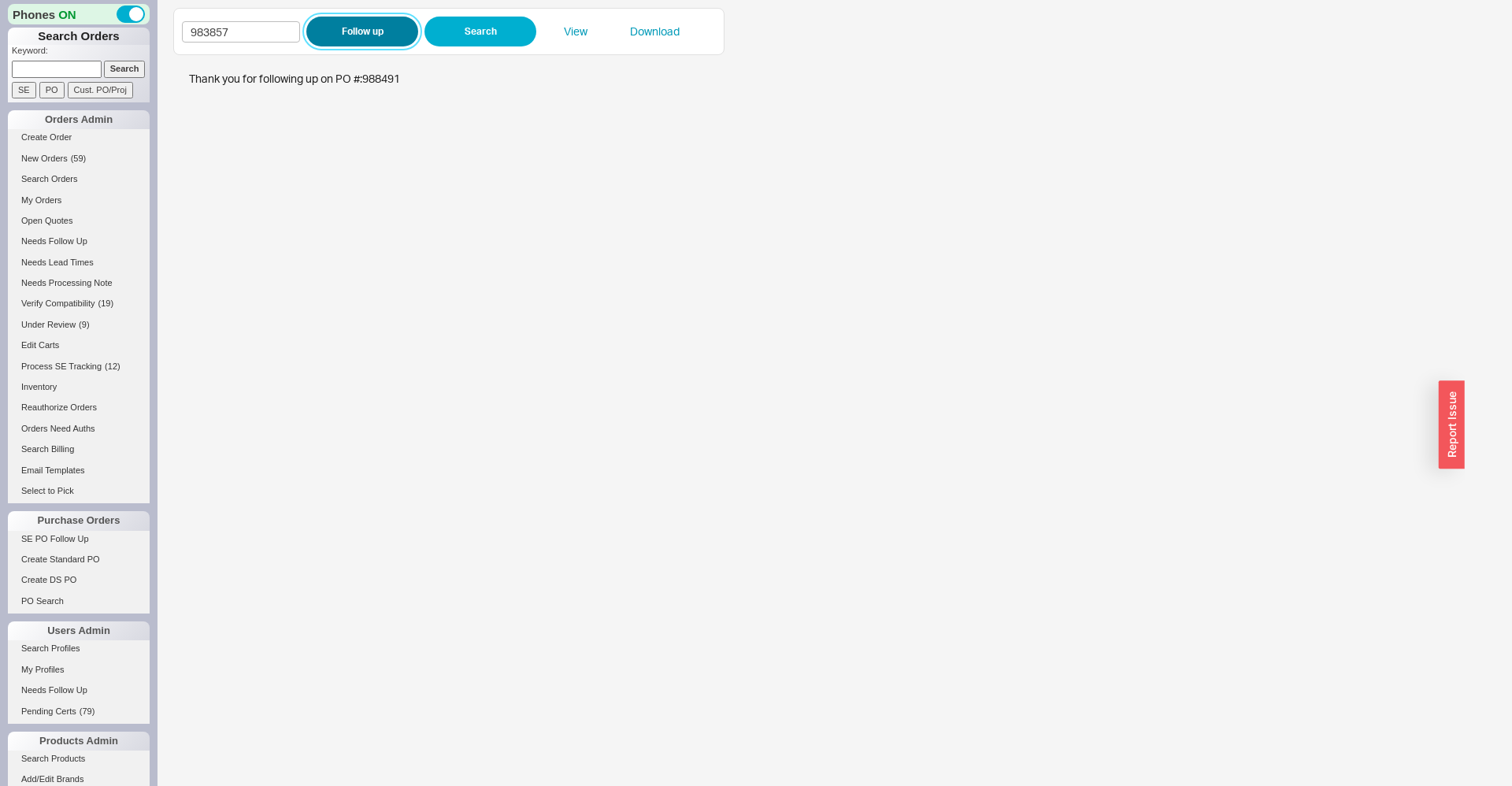
click at [364, 35] on button "Follow up" at bounding box center [362, 31] width 112 height 30
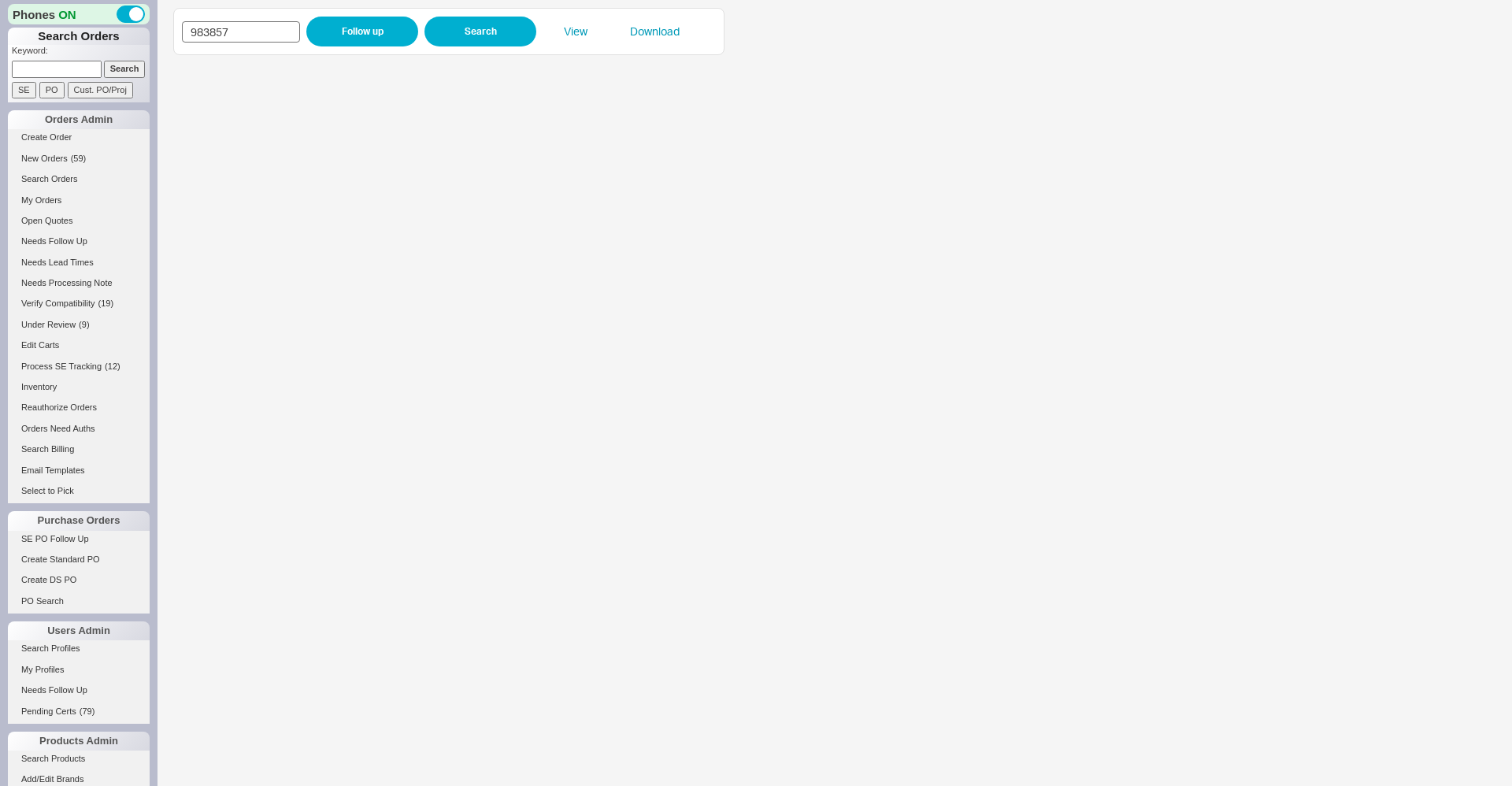
click at [229, 28] on input "983857" at bounding box center [241, 32] width 118 height 22
paste input "276"
type input "983276"
click at [320, 28] on button "Follow up" at bounding box center [362, 31] width 112 height 30
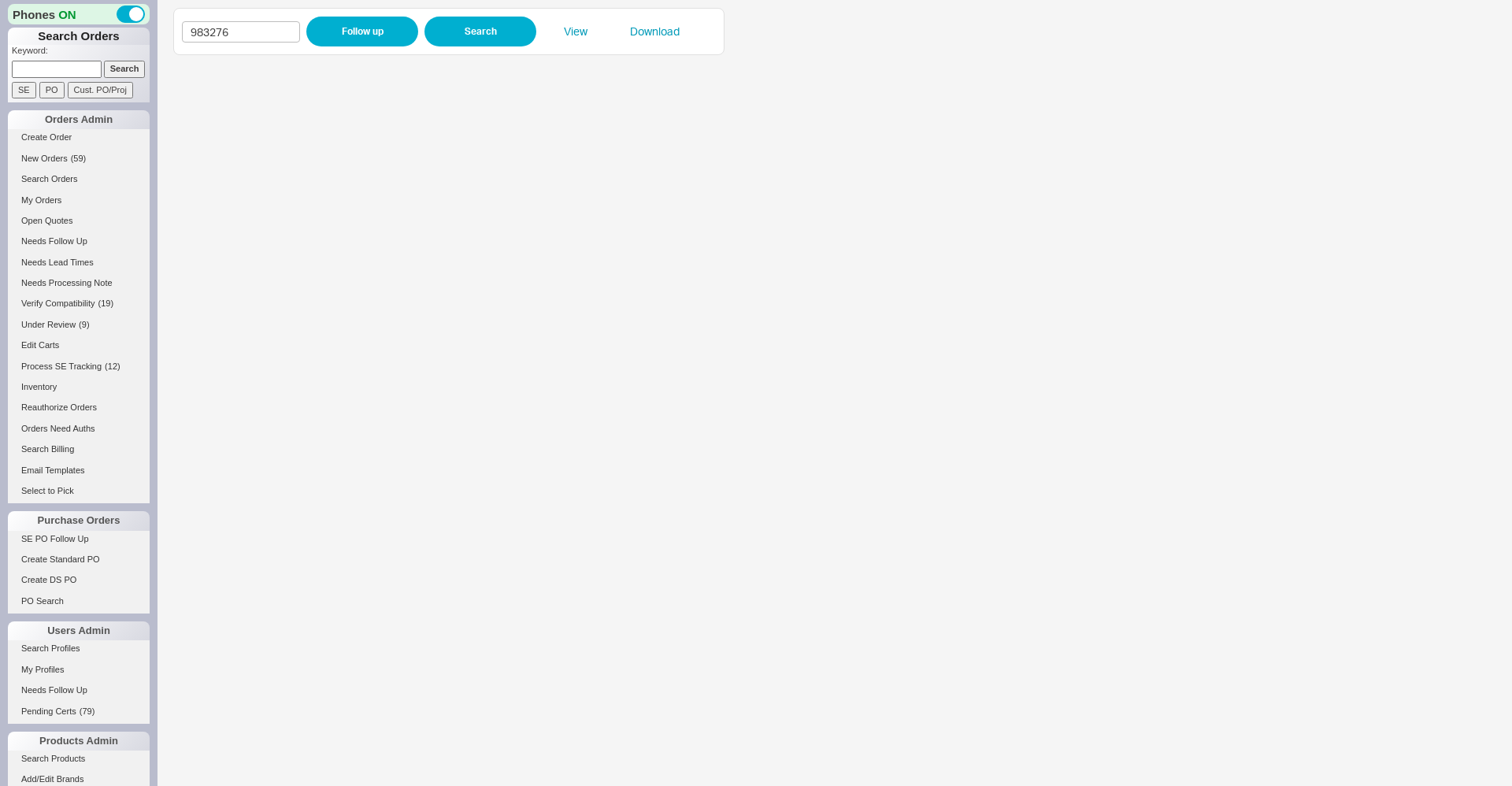
drag, startPoint x: 1471, startPoint y: 554, endPoint x: 527, endPoint y: 491, distance: 946.1
click at [527, 491] on iframe at bounding box center [819, 425] width 1292 height 723
click at [70, 263] on link "Needs Lead Times" at bounding box center [78, 262] width 142 height 16
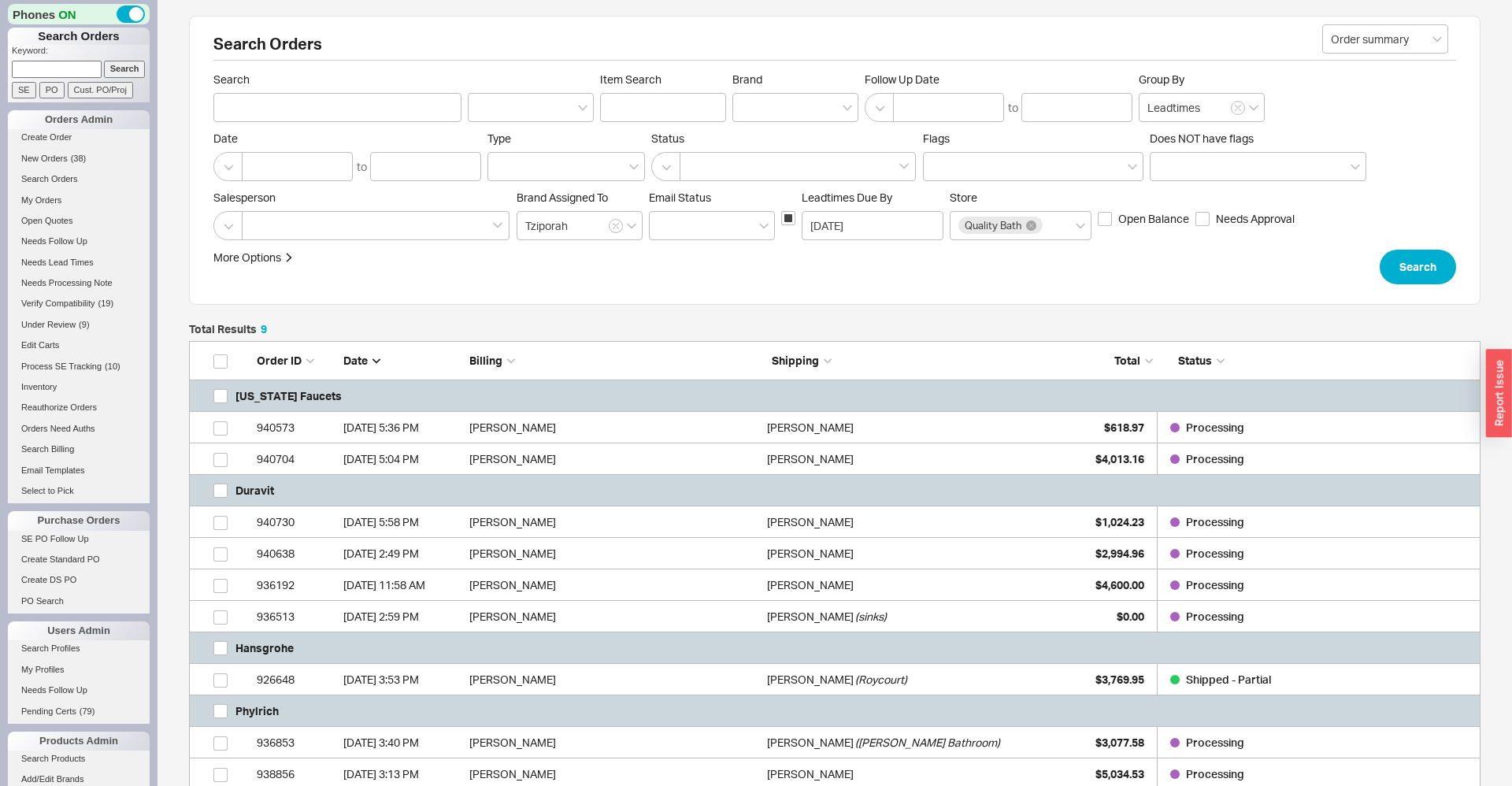
scroll to position [186, 0]
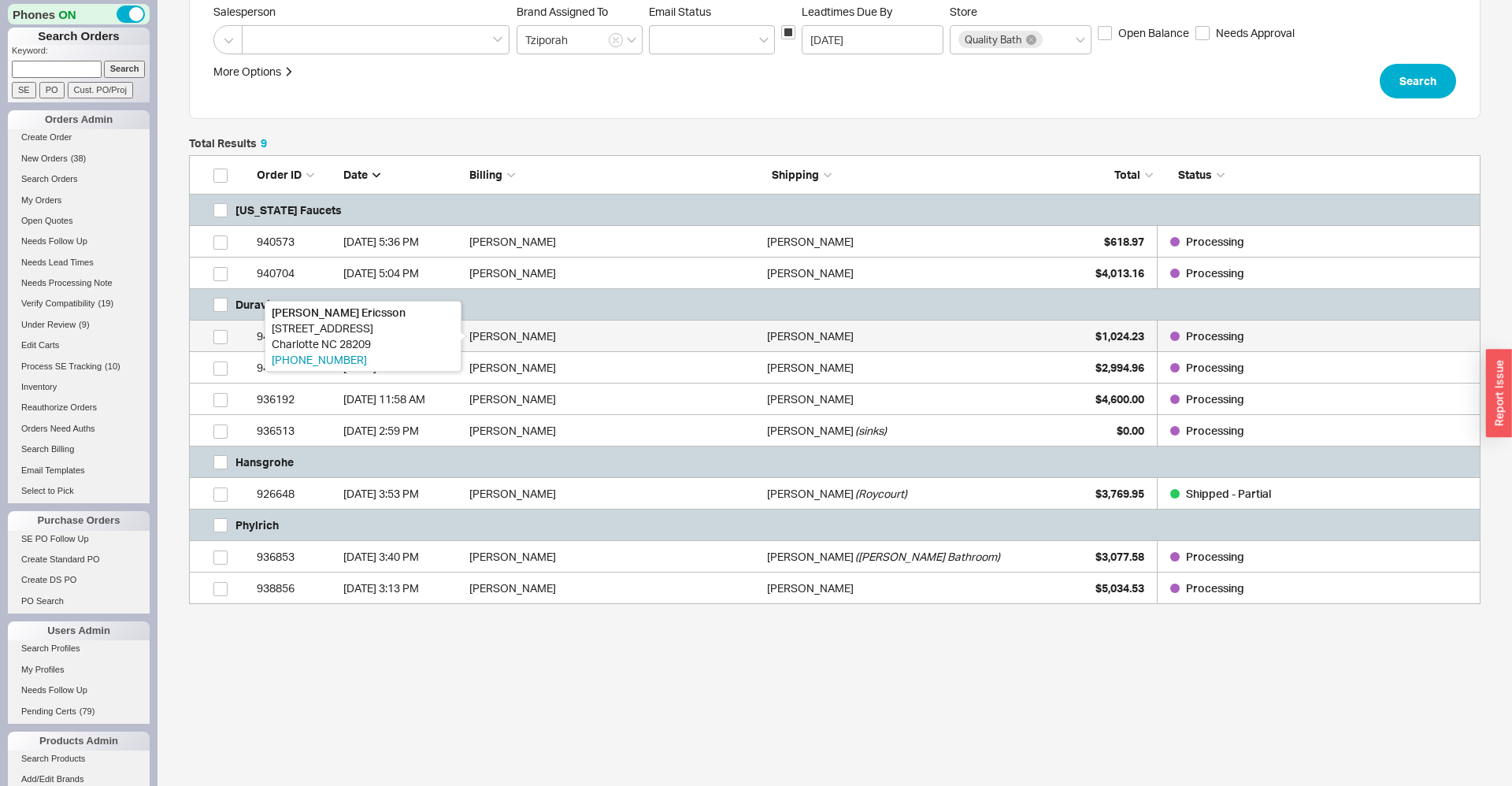
click at [582, 330] on div "Alexandra Ericsson" at bounding box center [614, 336] width 289 height 32
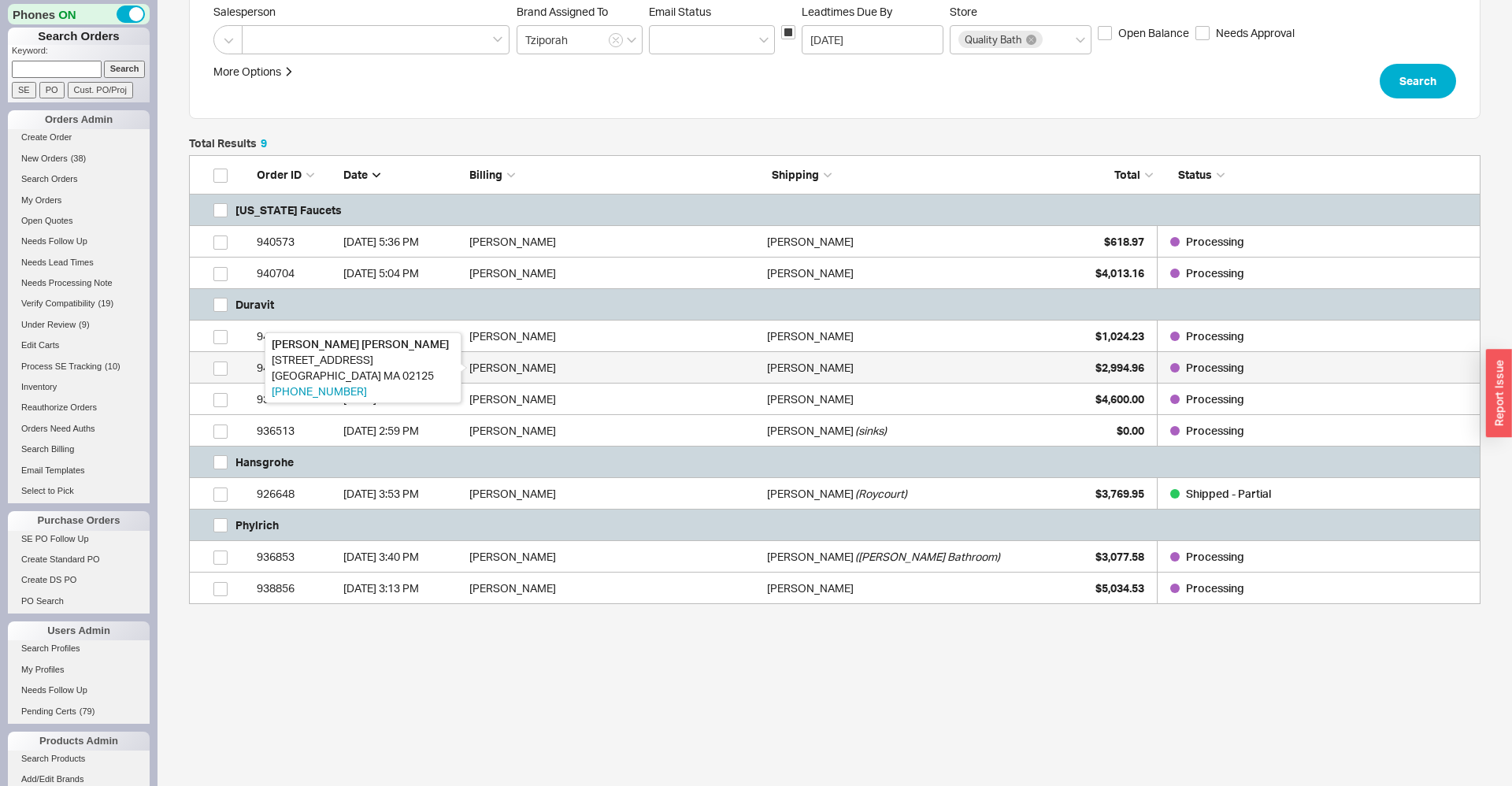
click at [559, 374] on div "John Wojcik" at bounding box center [614, 367] width 289 height 32
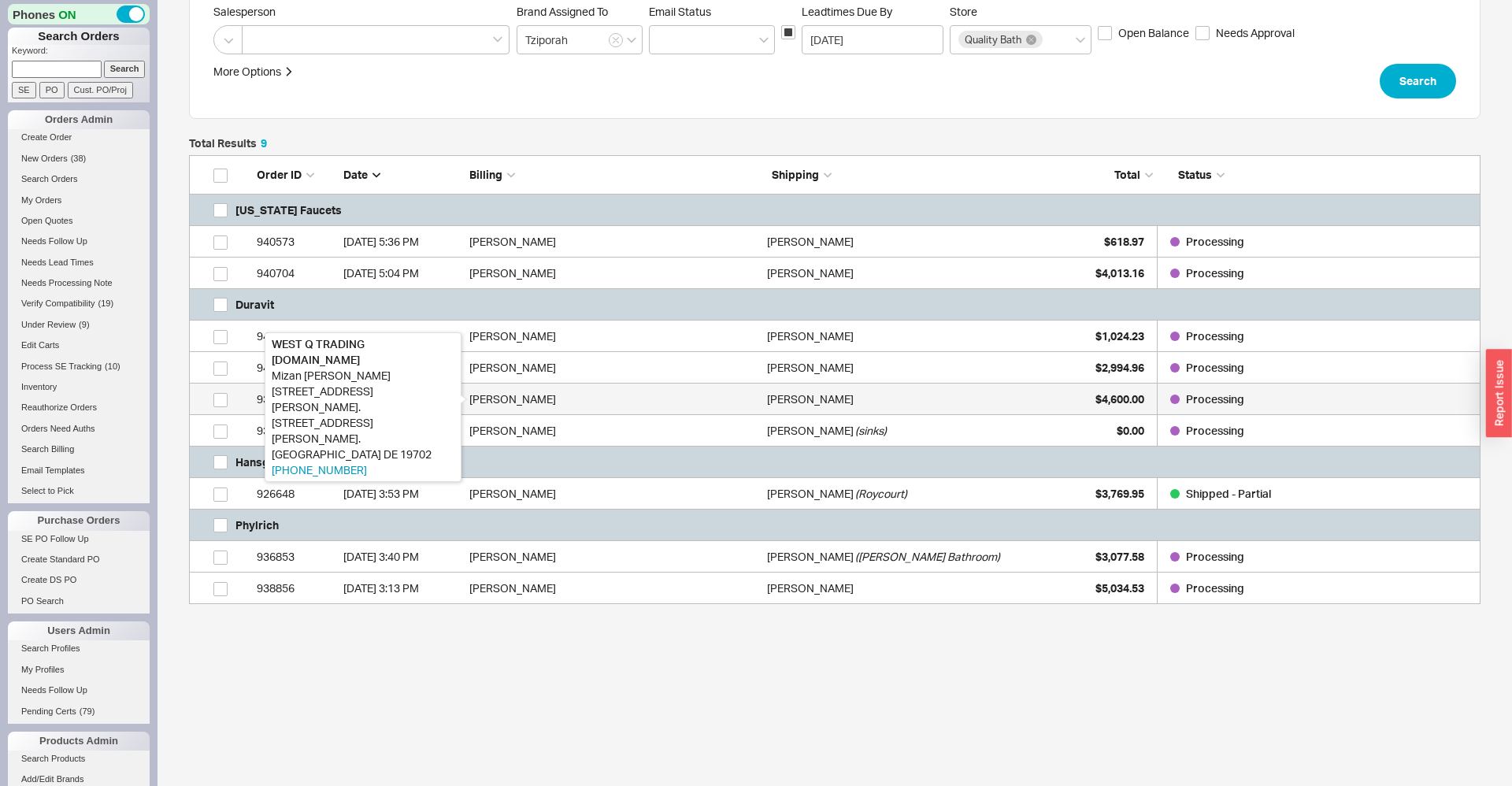
click at [560, 397] on div "Mizan Rahman" at bounding box center [614, 398] width 289 height 32
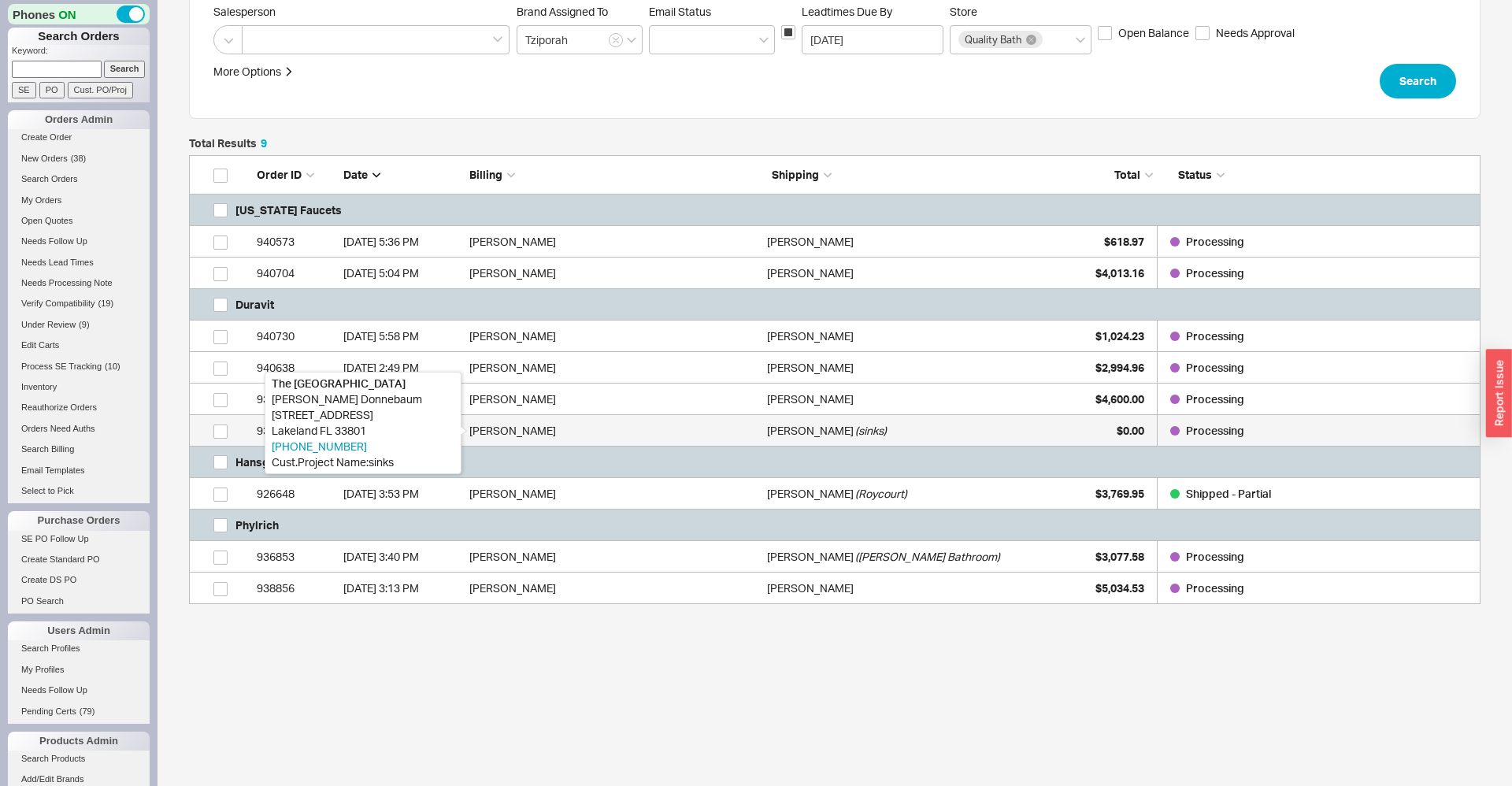
click at [561, 425] on div "Donny Donnebaum" at bounding box center [614, 430] width 289 height 32
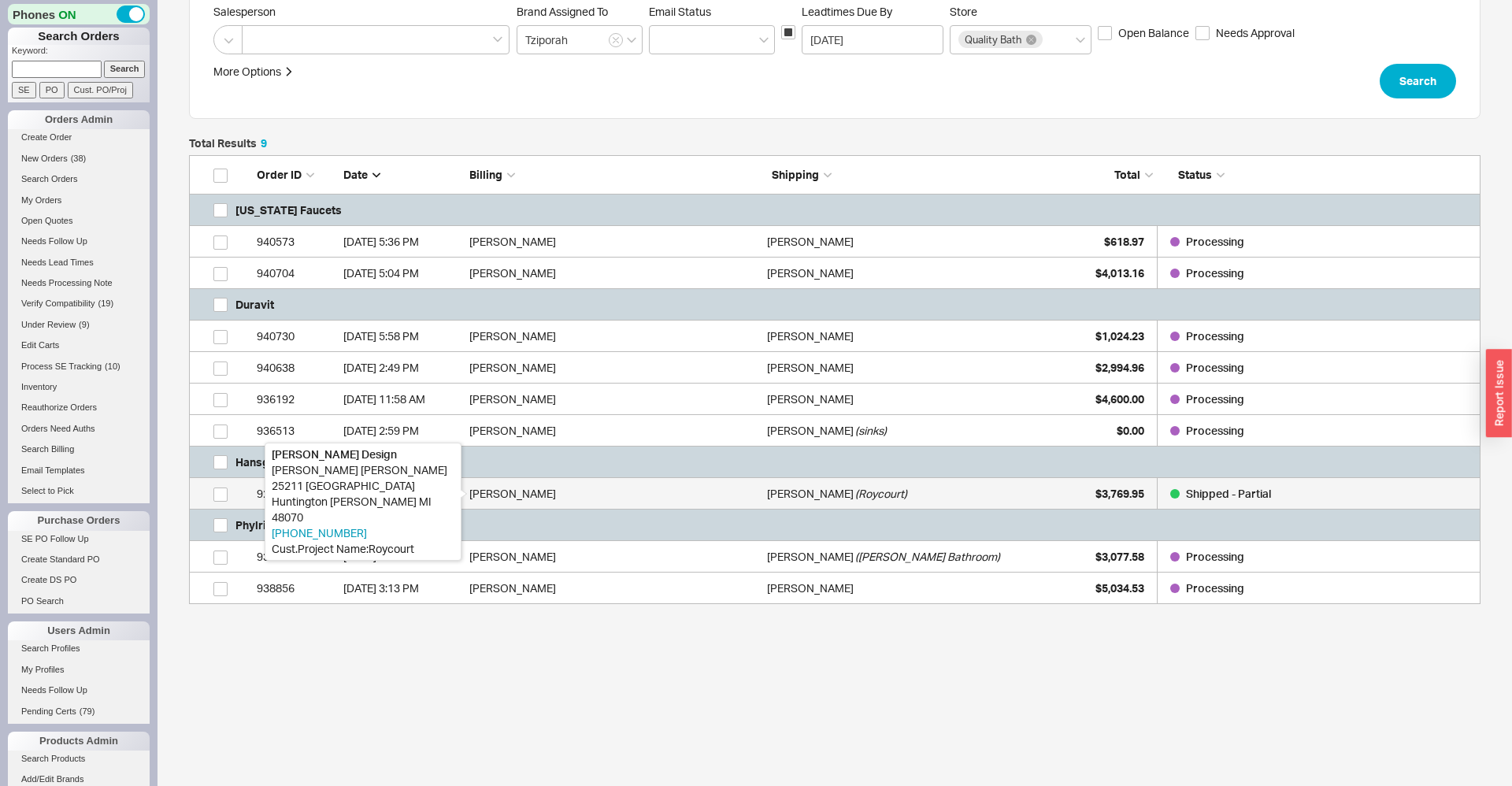
click at [573, 489] on div "Miriam Horwitz" at bounding box center [614, 493] width 289 height 32
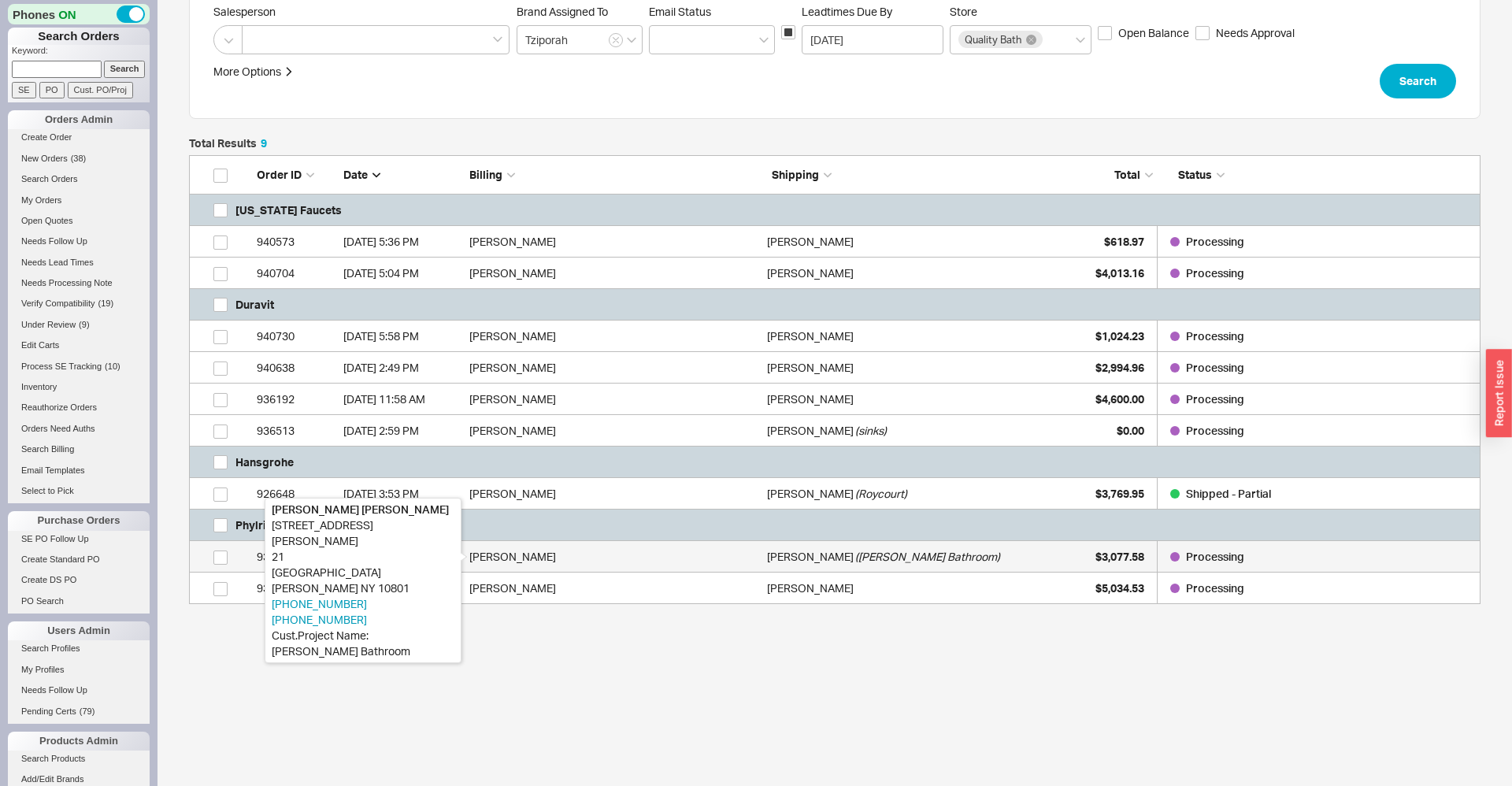
click at [591, 562] on div "Robert Kovler" at bounding box center [614, 556] width 289 height 32
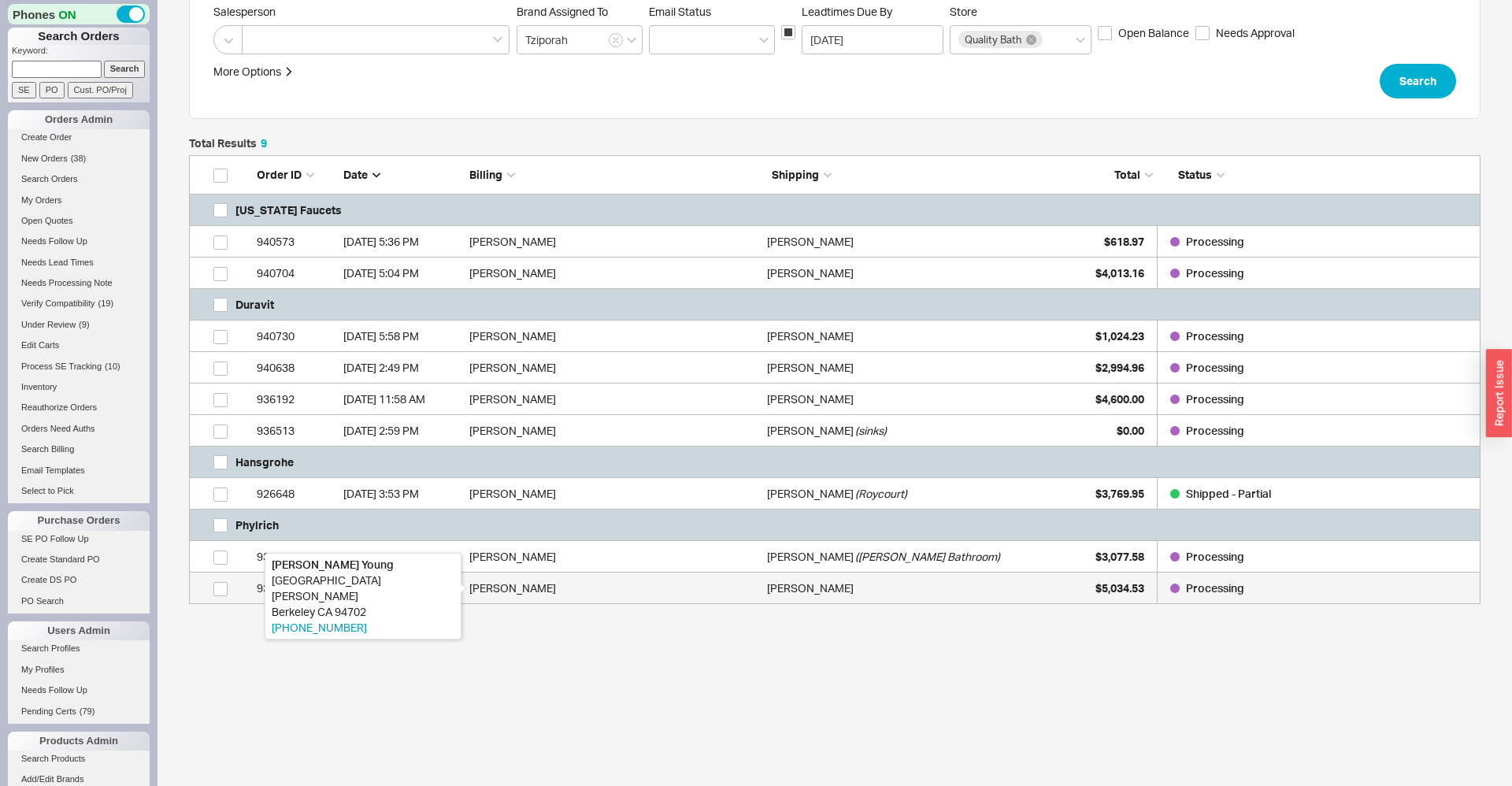
click at [604, 598] on div "Tracy Young" at bounding box center [614, 588] width 289 height 32
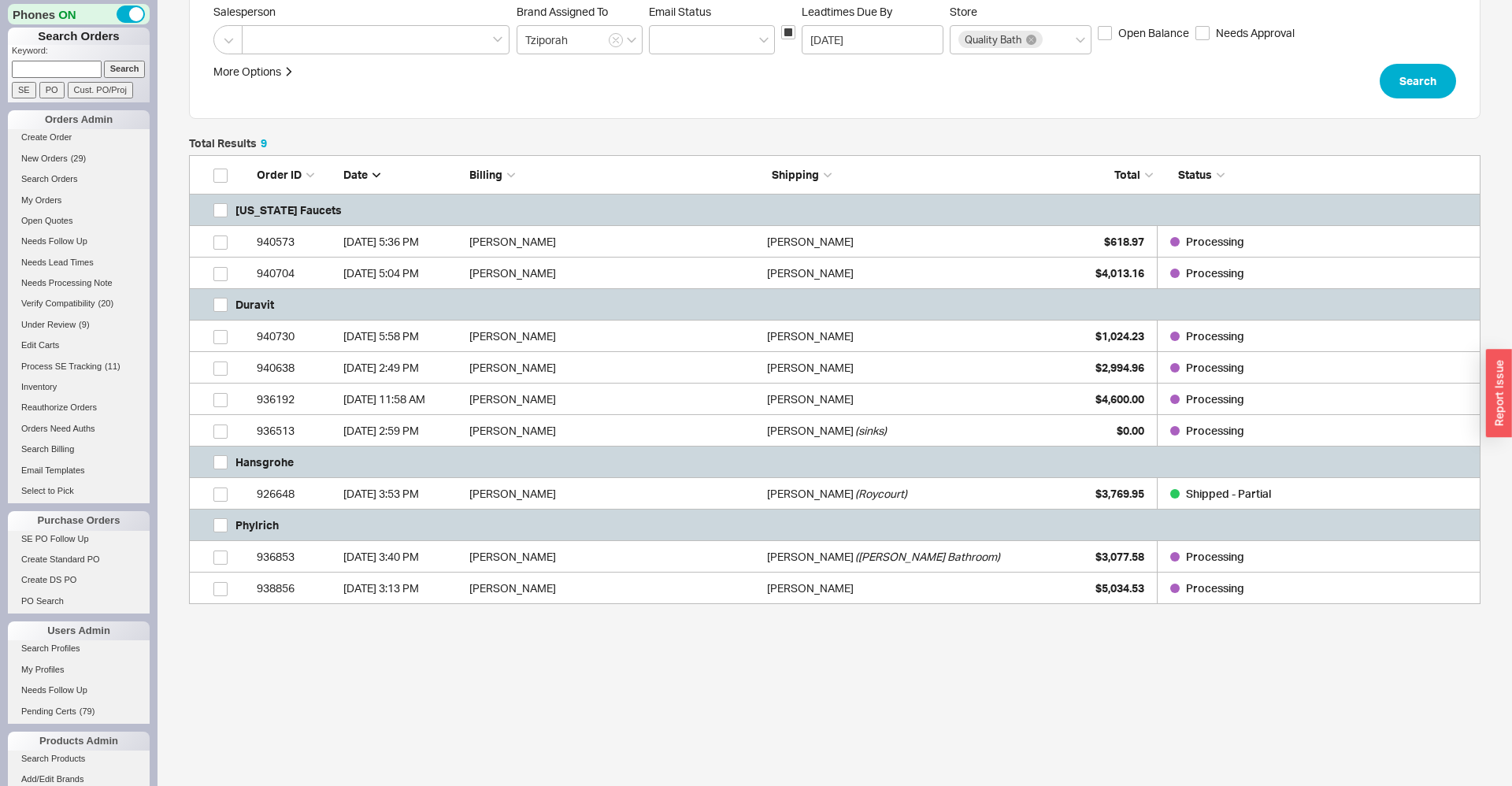
scroll to position [0, 0]
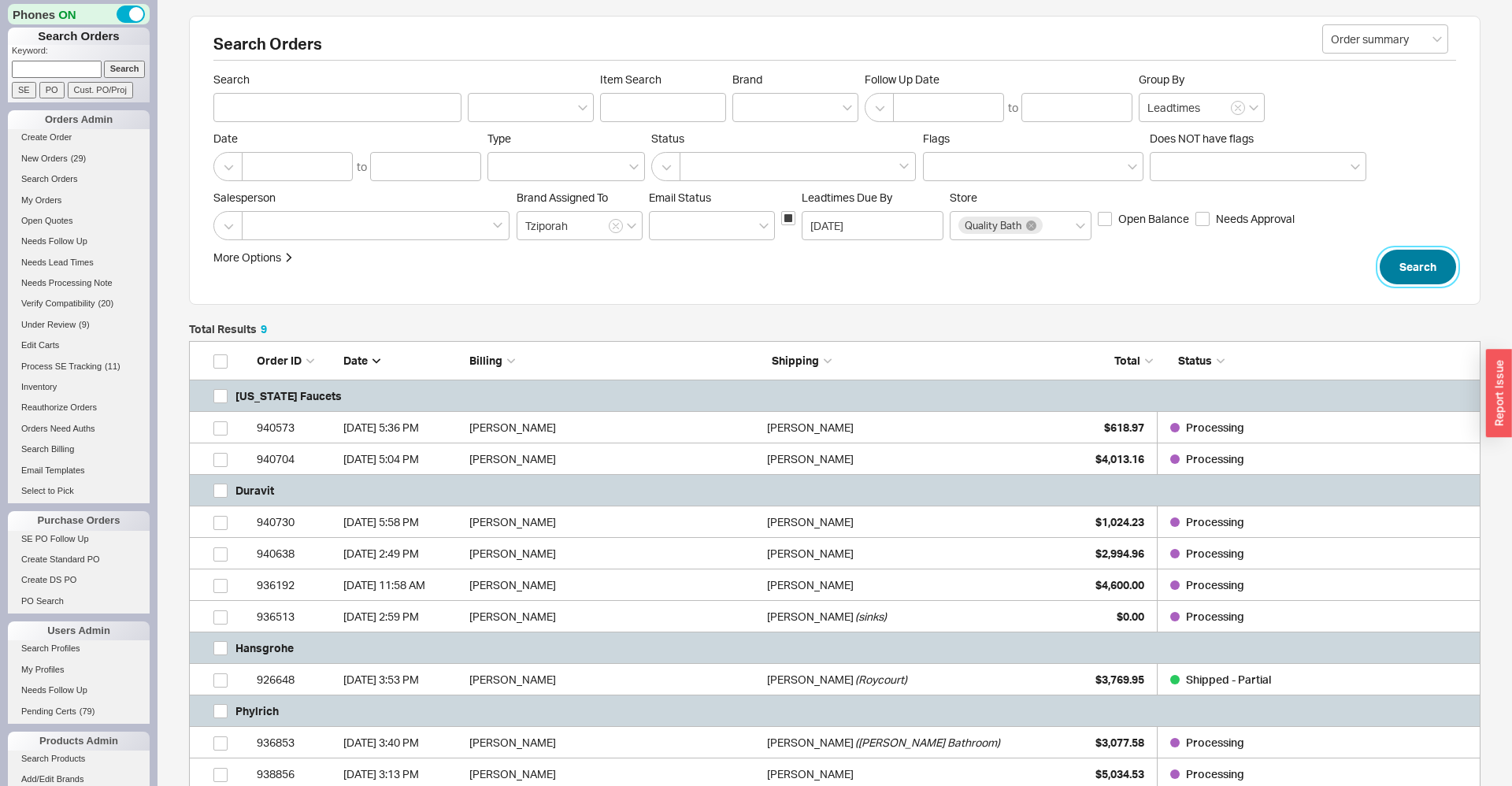
click at [1433, 270] on button "Search" at bounding box center [1417, 267] width 77 height 34
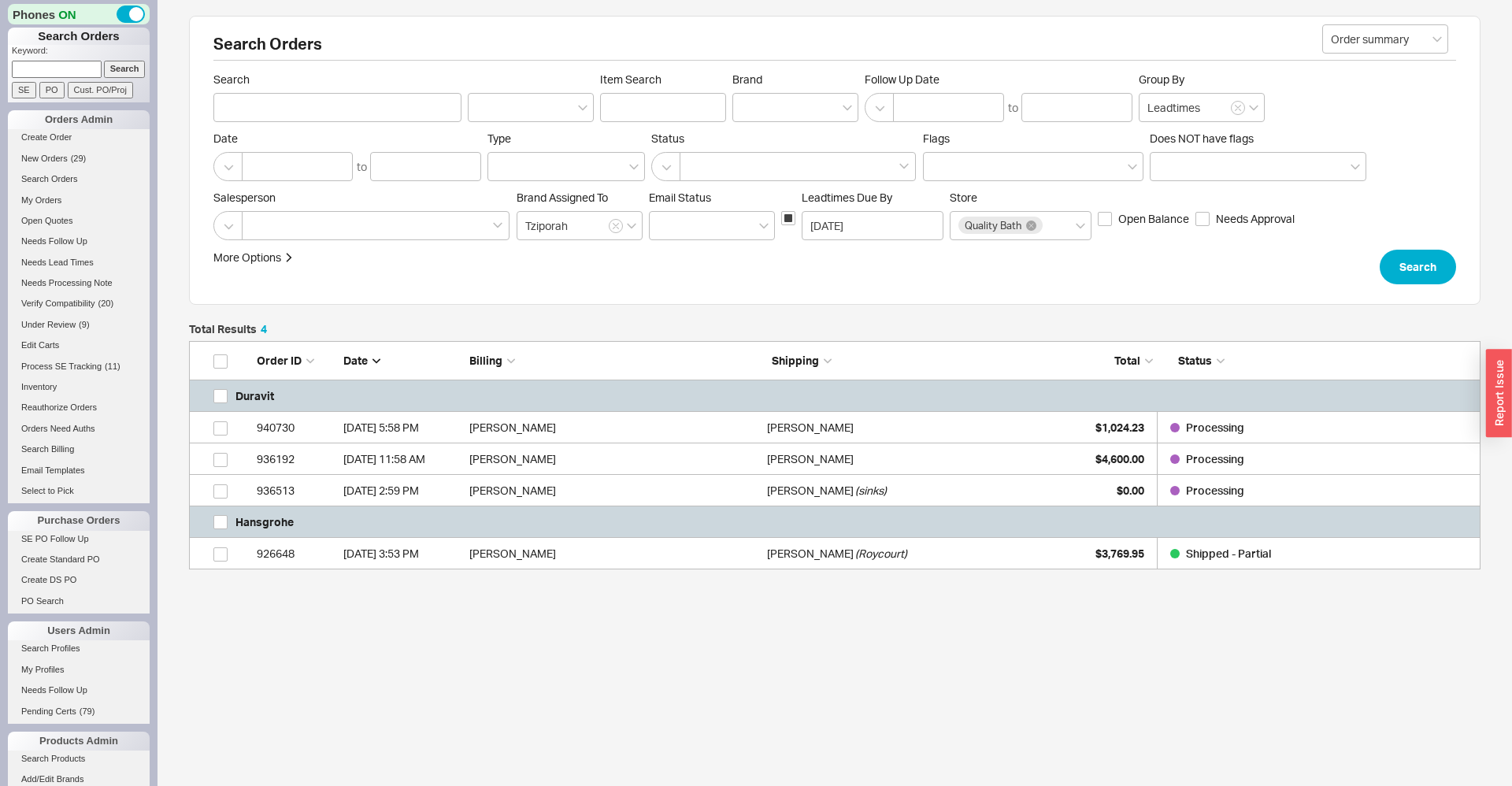
scroll to position [1, 1]
click at [57, 546] on link "SE PO Follow Up" at bounding box center [78, 539] width 142 height 16
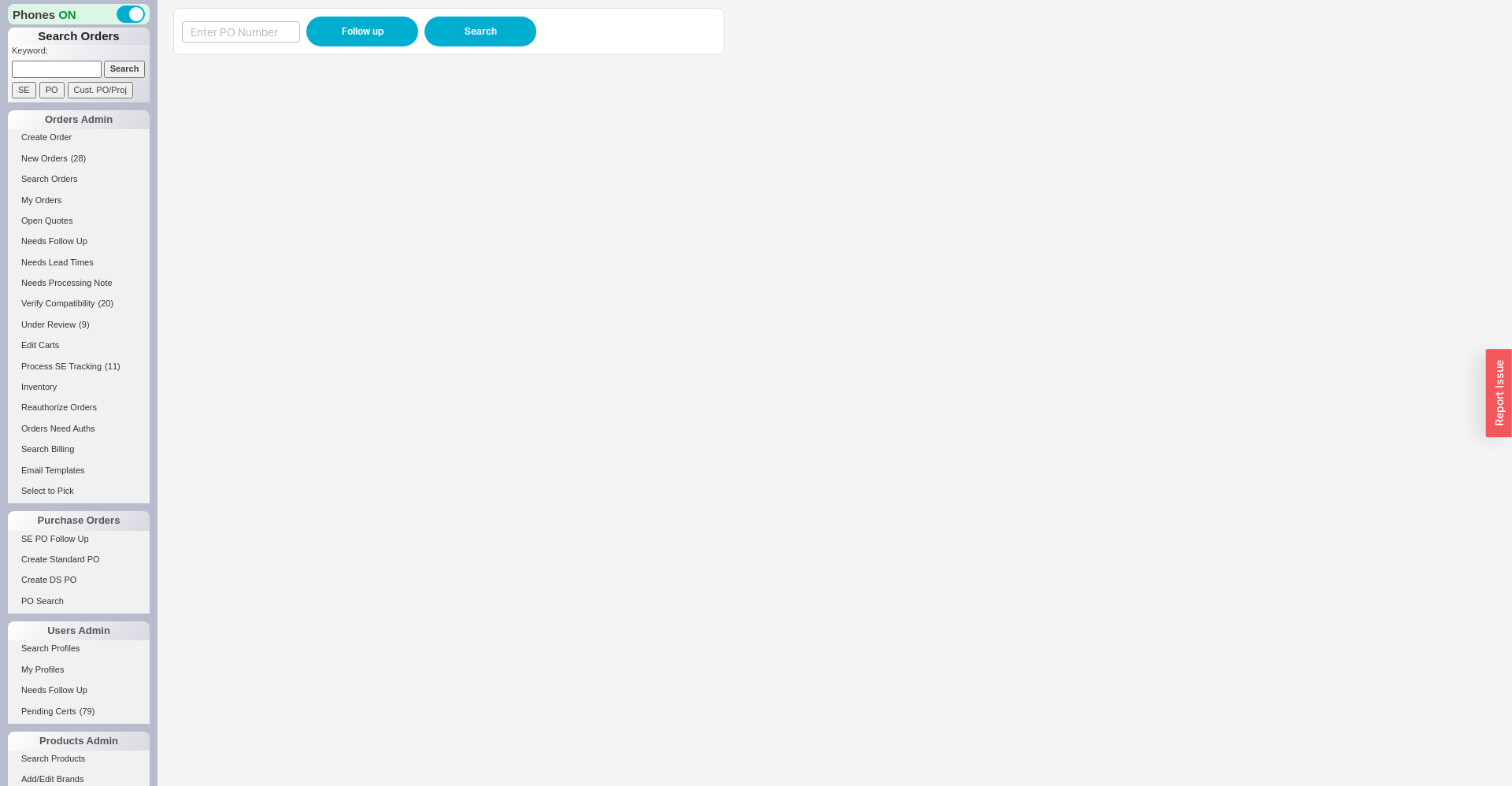
click at [279, 4] on div "Follow up Search" at bounding box center [835, 393] width 1354 height 786
click at [270, 28] on input at bounding box center [241, 32] width 118 height 22
paste input "988557"
type input "988557"
click at [353, 36] on button "Follow up" at bounding box center [362, 31] width 112 height 30
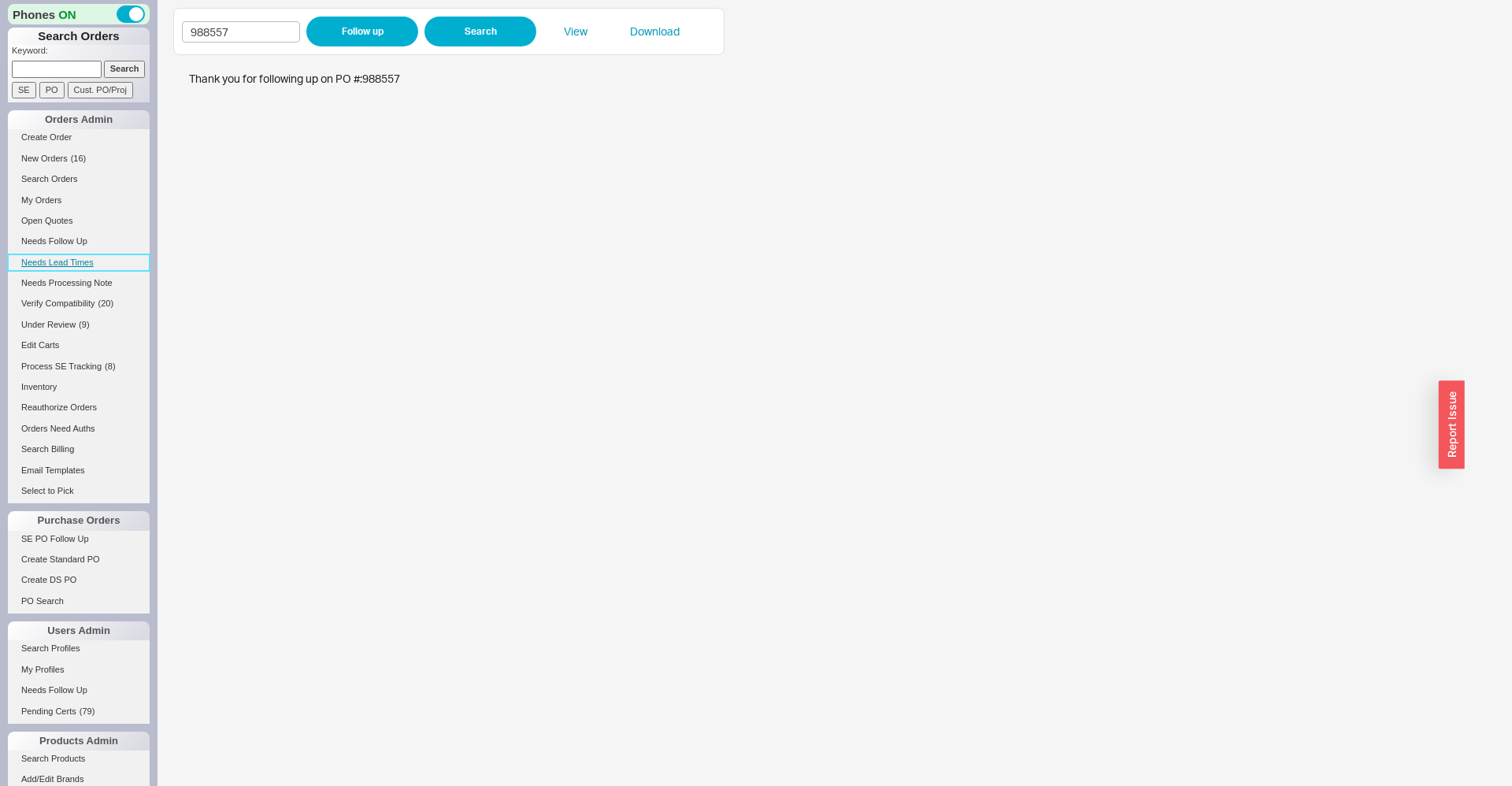
click at [63, 265] on link "Needs Lead Times" at bounding box center [78, 262] width 142 height 16
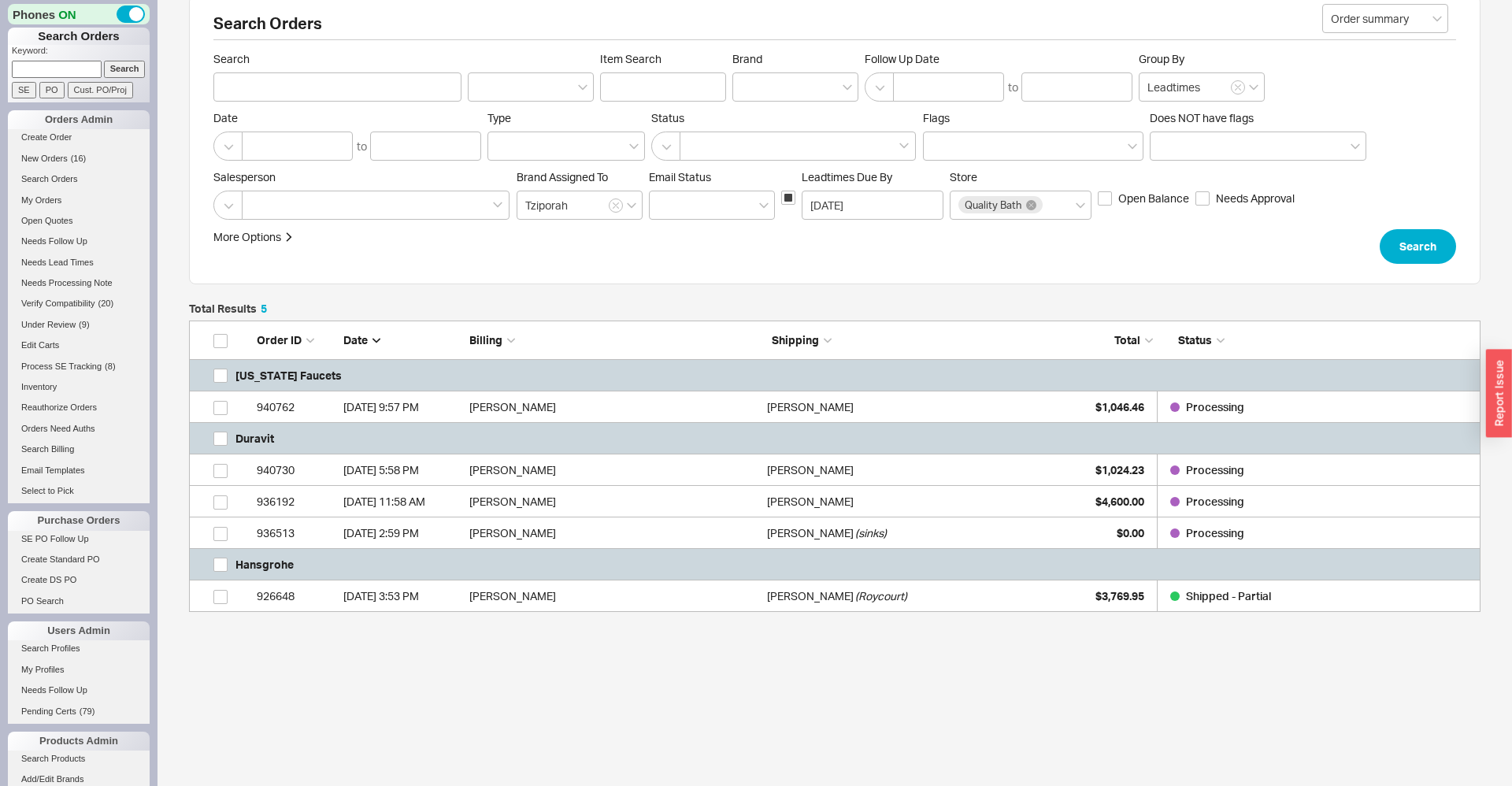
scroll to position [28, 0]
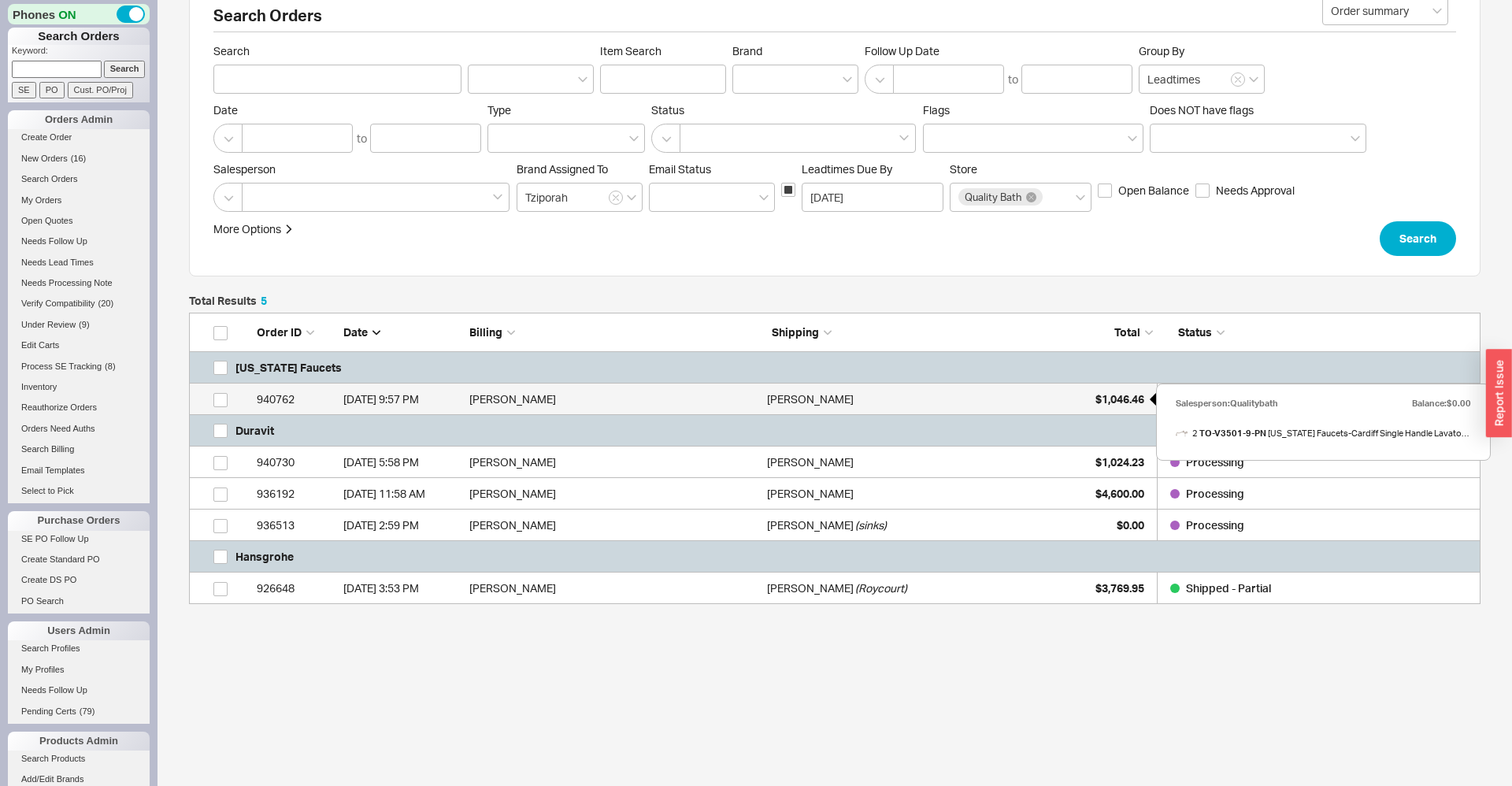
click at [1113, 399] on span "$1,046.46" at bounding box center [1120, 398] width 49 height 14
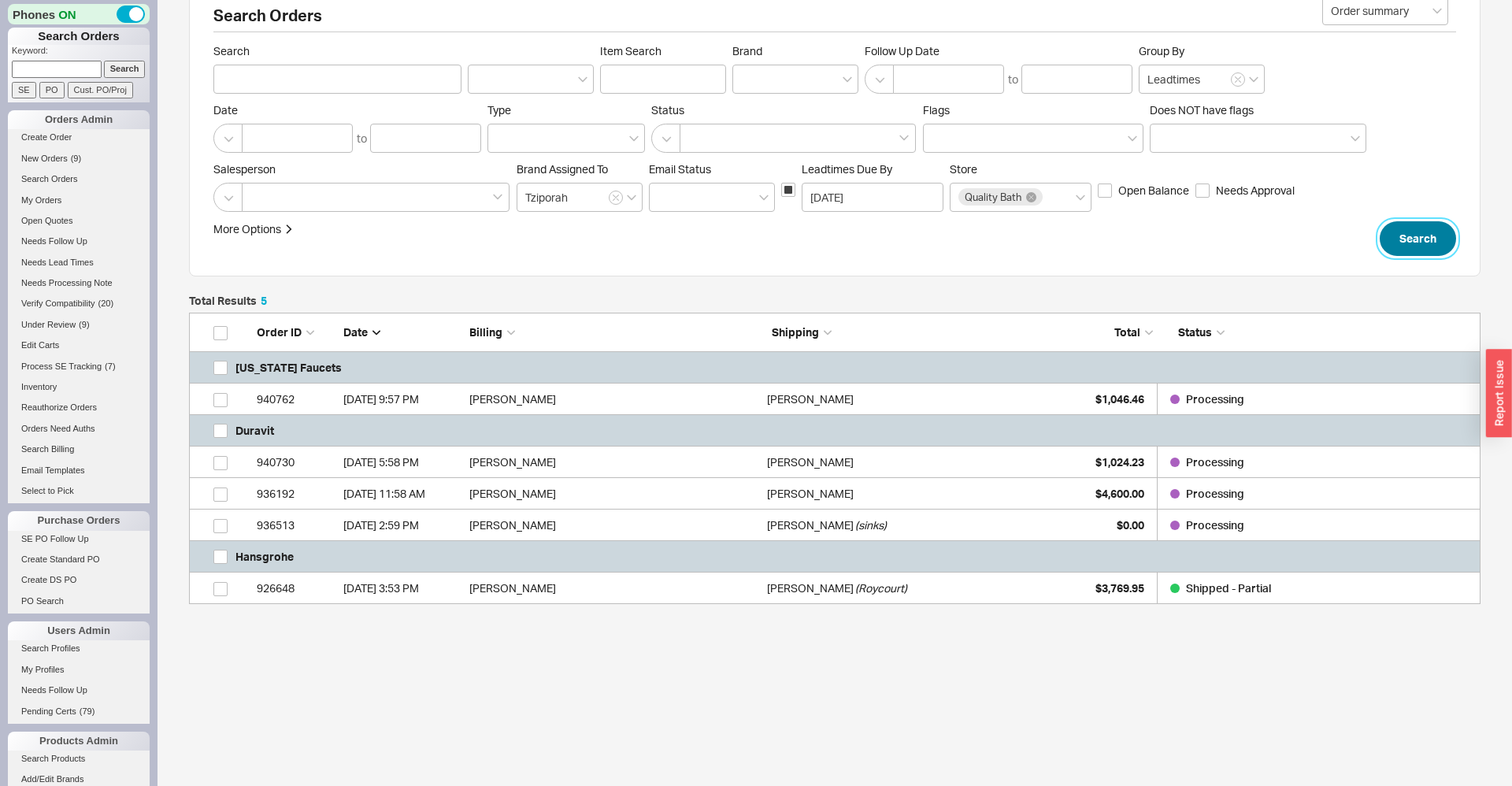
click at [1407, 237] on button "Search" at bounding box center [1417, 238] width 77 height 34
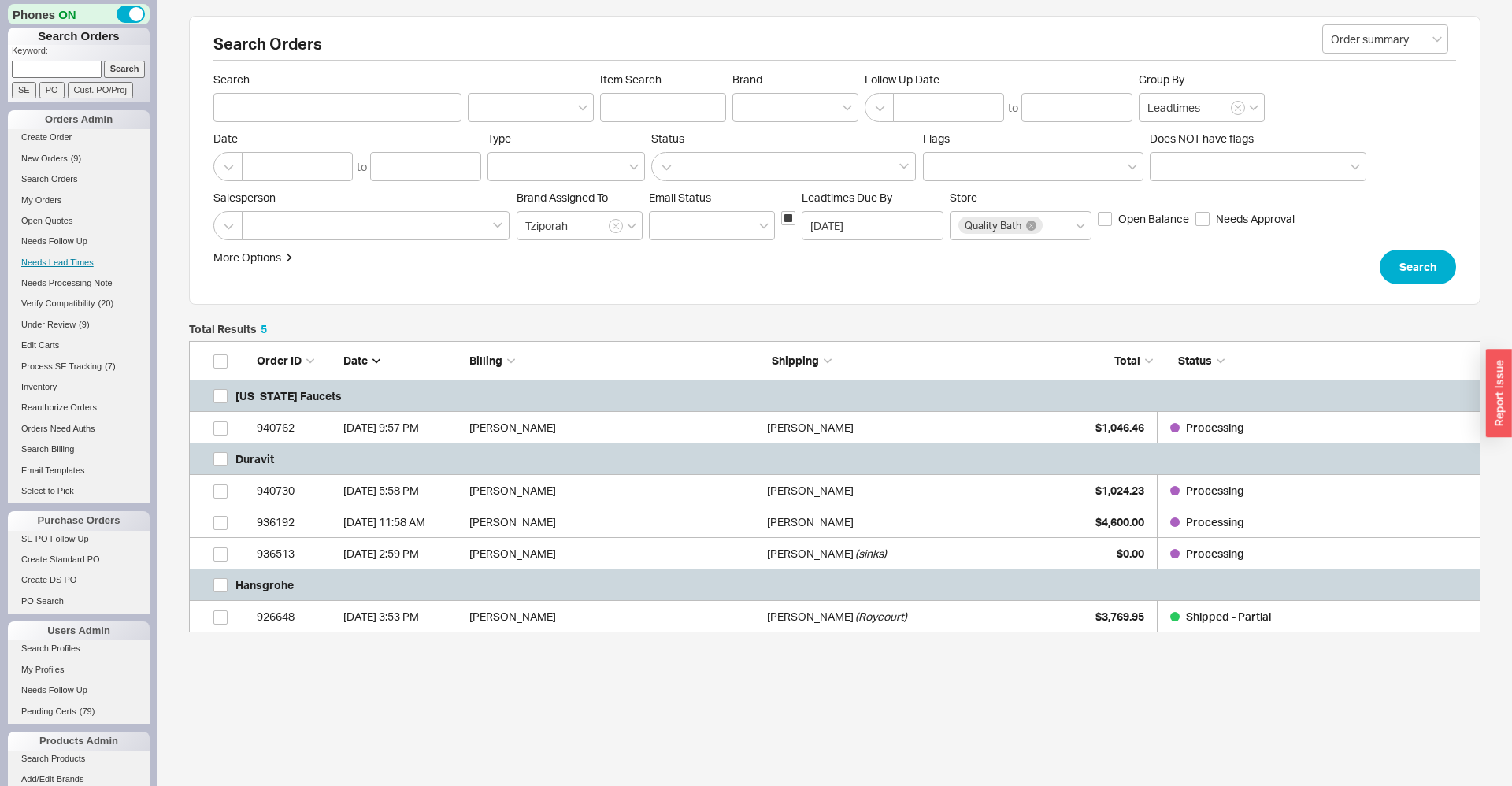
scroll to position [291, 1292]
click at [50, 259] on link "Needs Lead Times" at bounding box center [78, 262] width 142 height 16
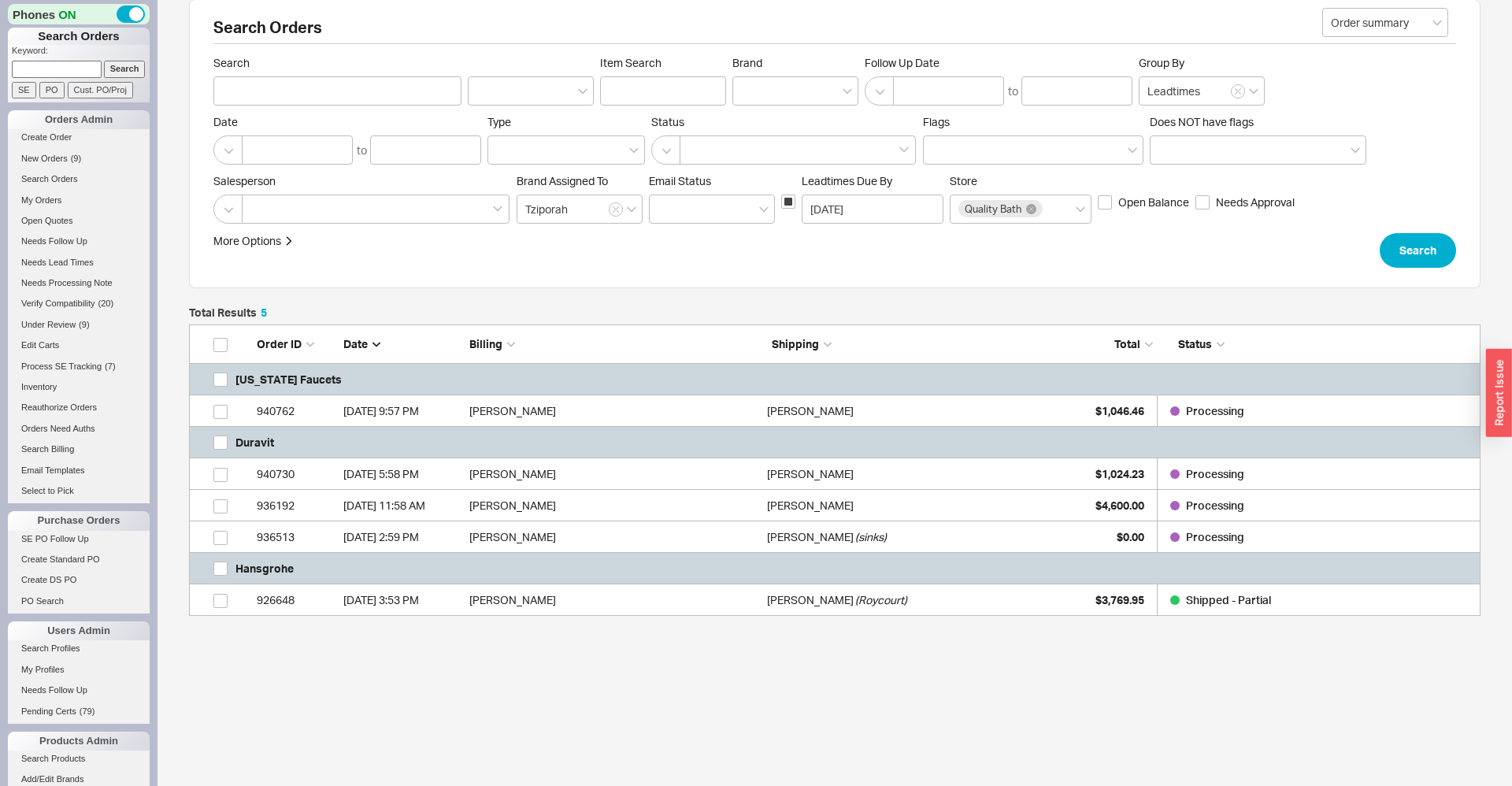
scroll to position [28, 0]
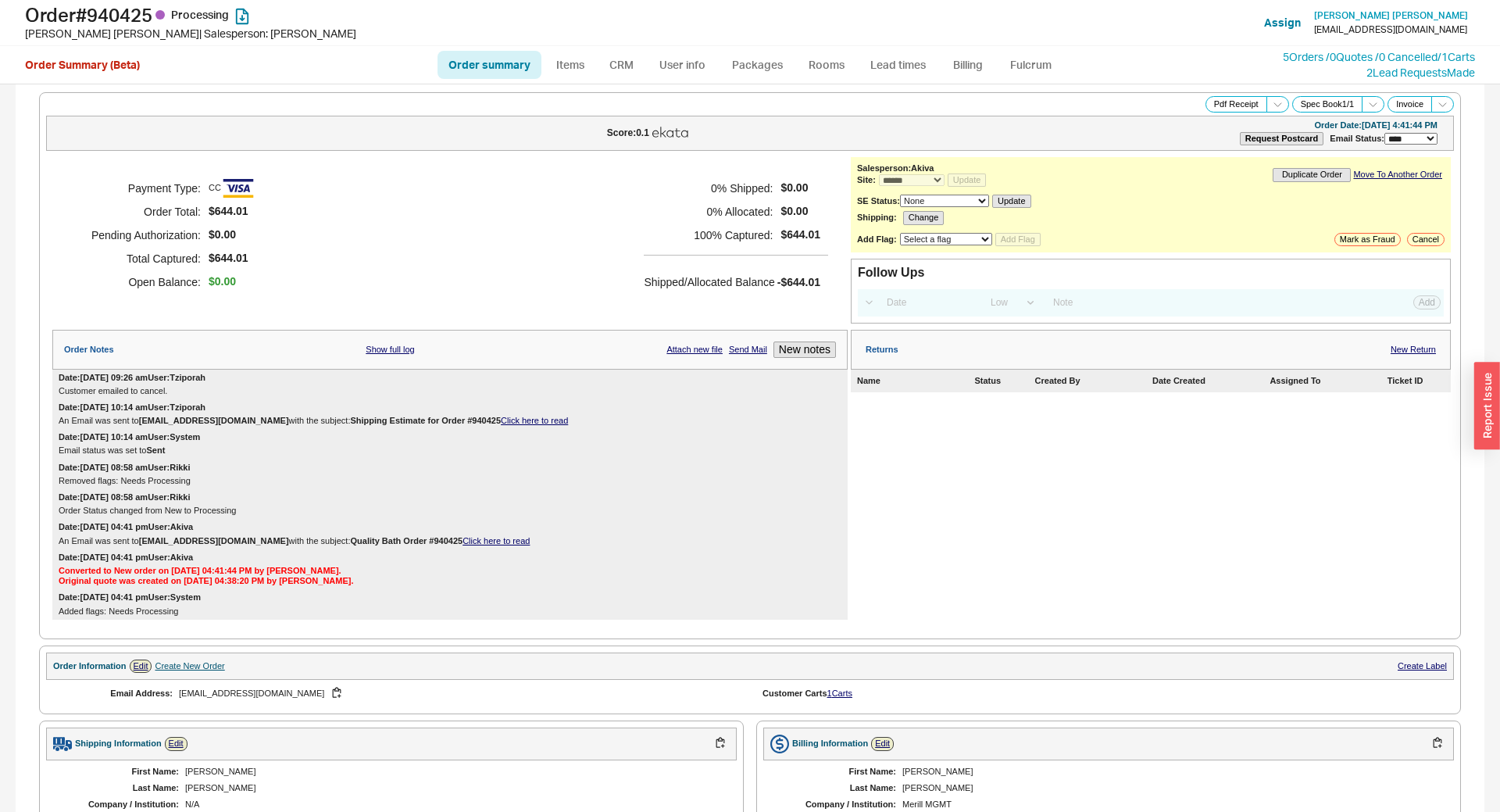
select select "*"
select select "LOW"
select select "3"
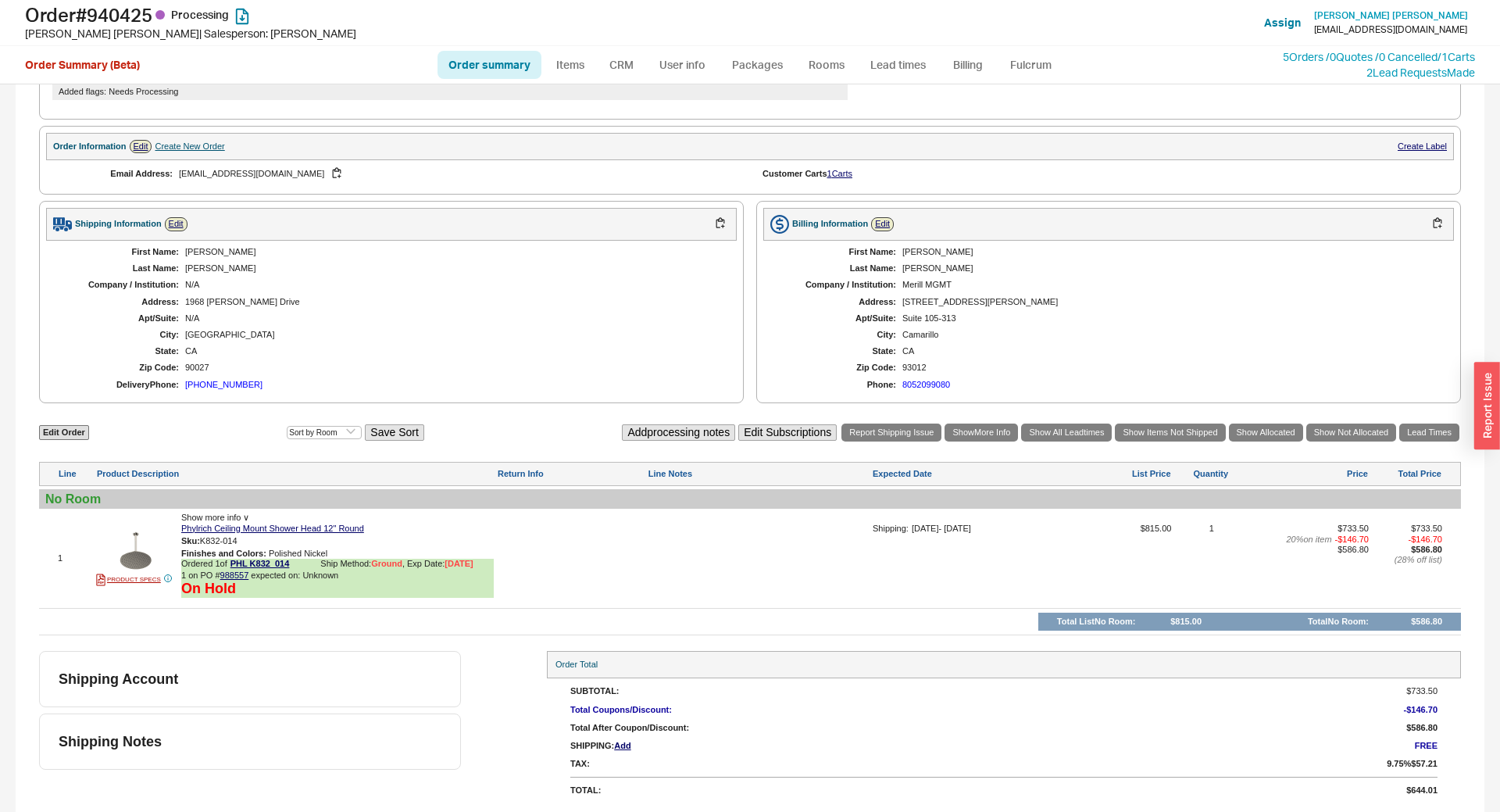
scroll to position [523, 0]
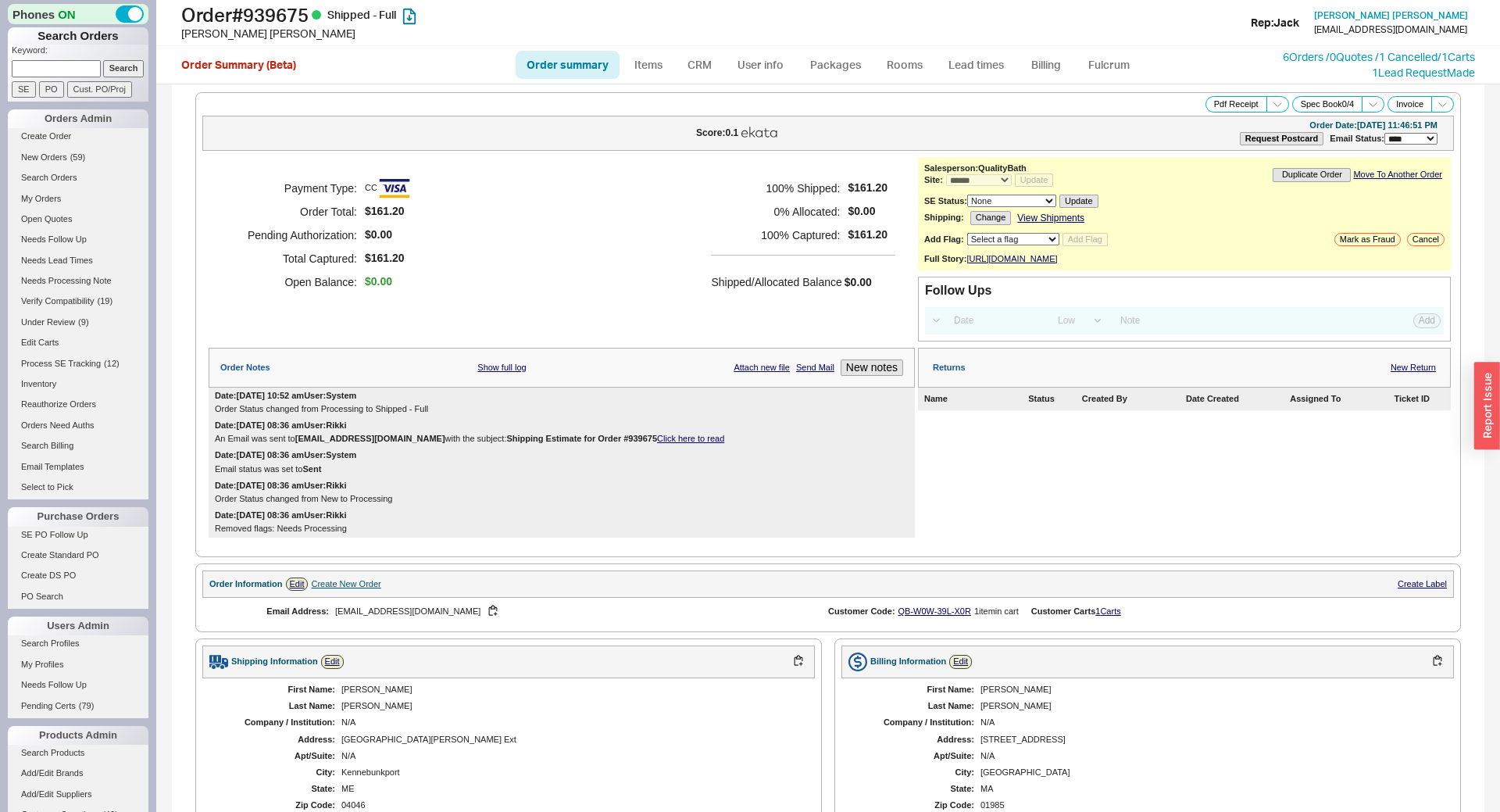
select select "*"
select select "LOW"
select select "3"
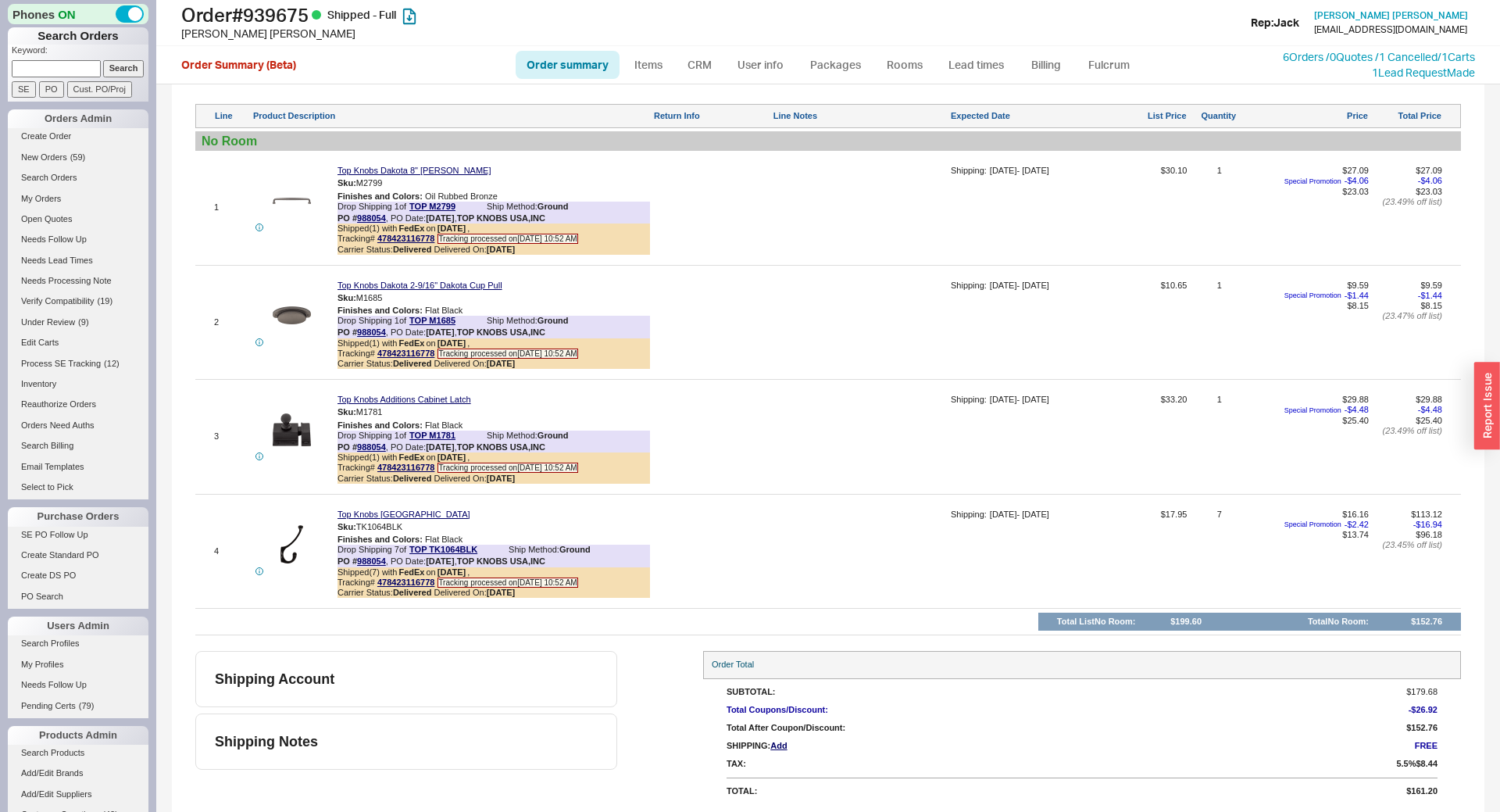
scroll to position [807, 0]
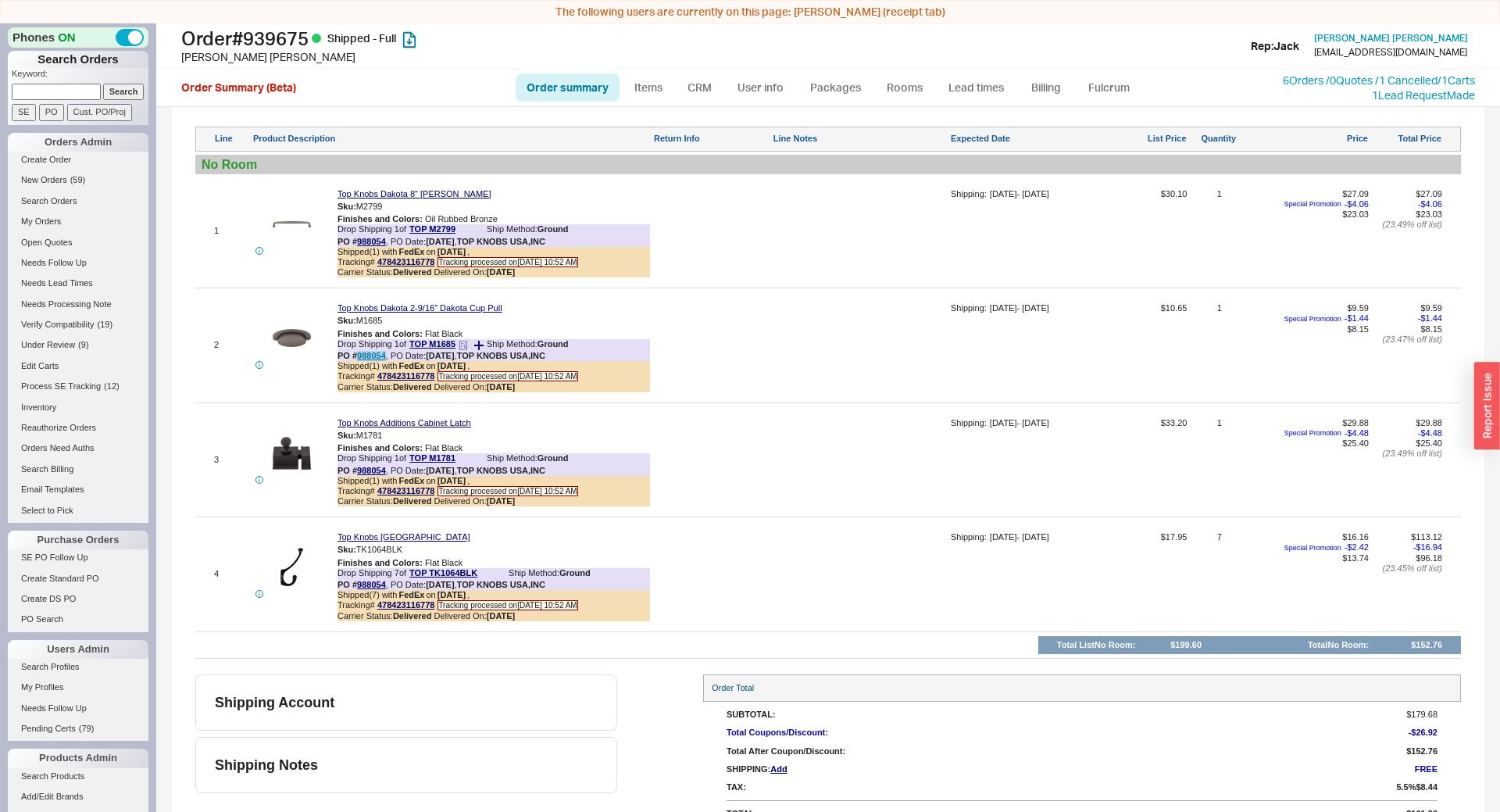
drag, startPoint x: 357, startPoint y: 357, endPoint x: 384, endPoint y: 353, distance: 27.3
click at [384, 353] on b "PO # 988054" at bounding box center [361, 355] width 48 height 9
copy b "988054"
drag, startPoint x: 751, startPoint y: 609, endPoint x: 741, endPoint y: 609, distance: 10.0
click at [741, 609] on div at bounding box center [711, 579] width 116 height 96
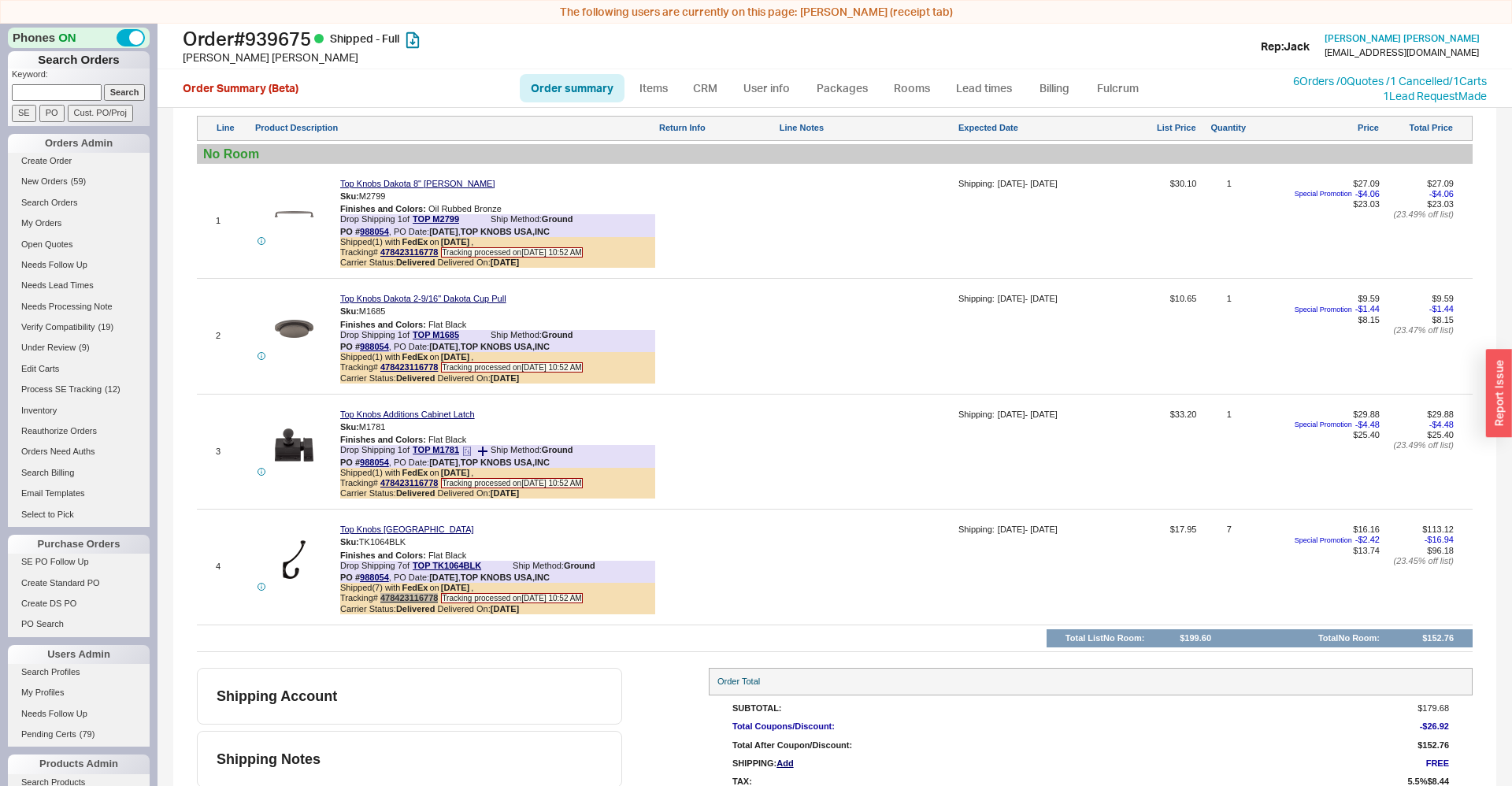
scroll to position [845, 0]
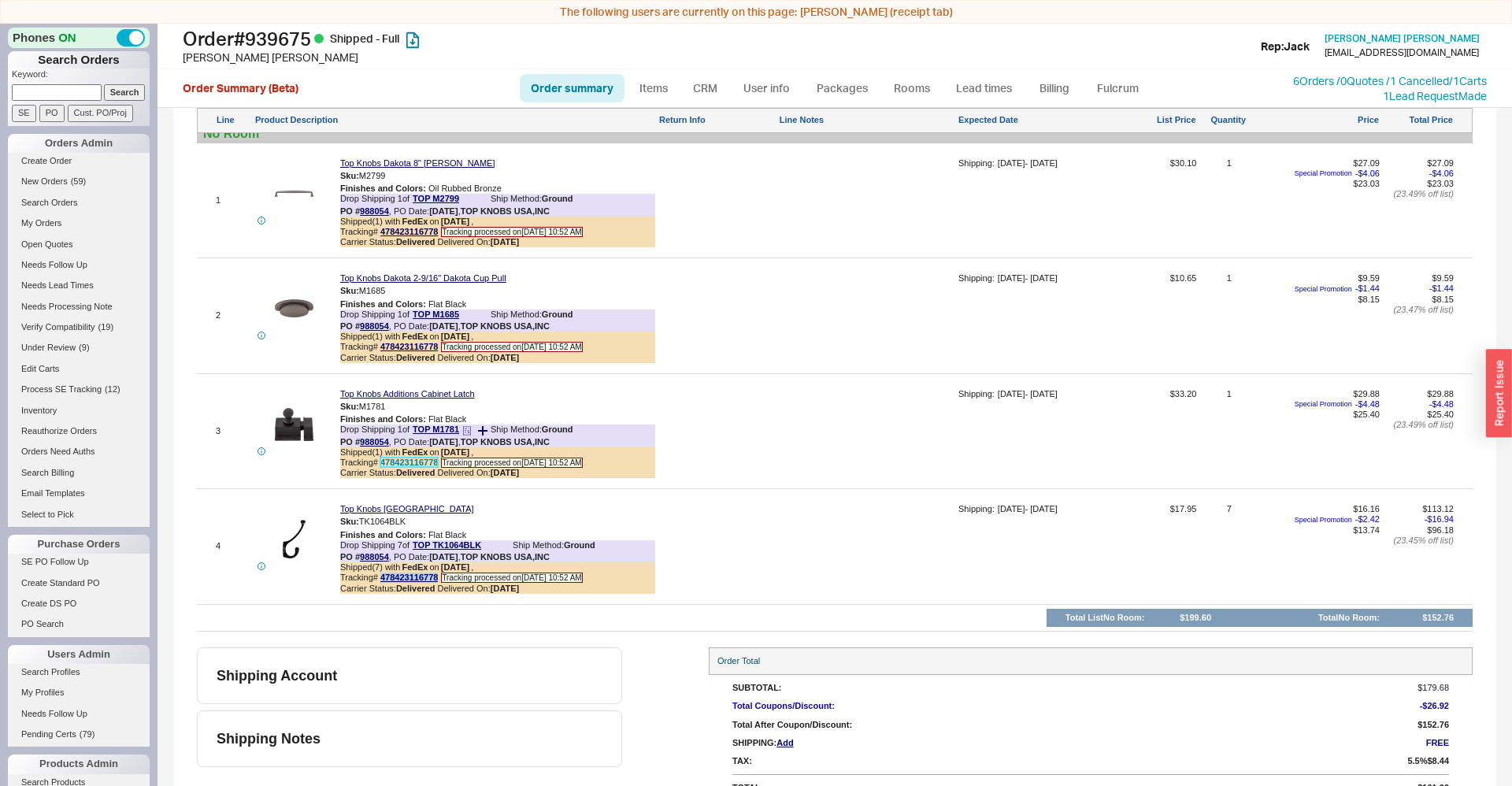
click at [414, 463] on link "478423116778" at bounding box center [409, 462] width 58 height 9
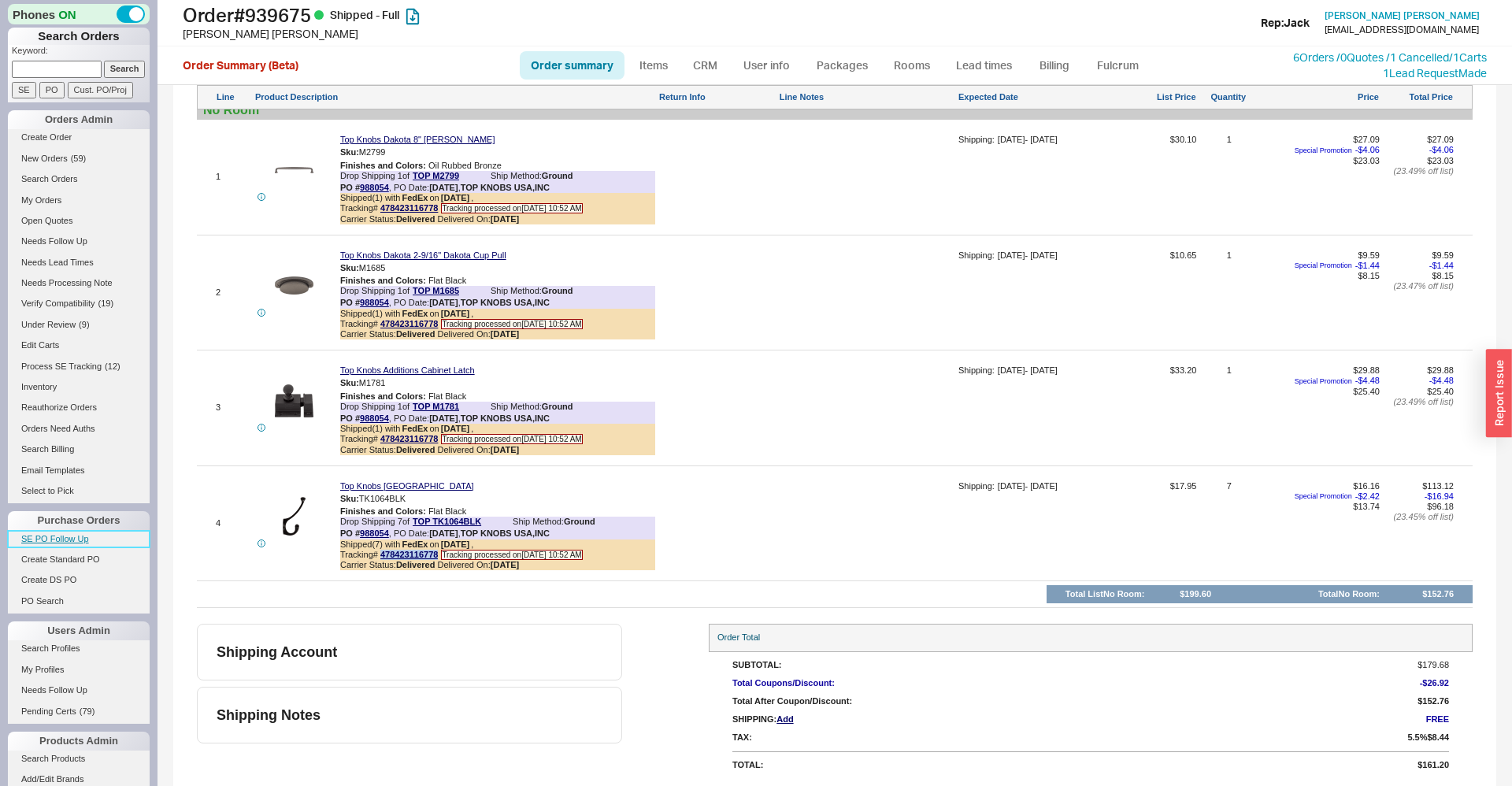
click at [31, 535] on link "SE PO Follow Up" at bounding box center [78, 539] width 142 height 16
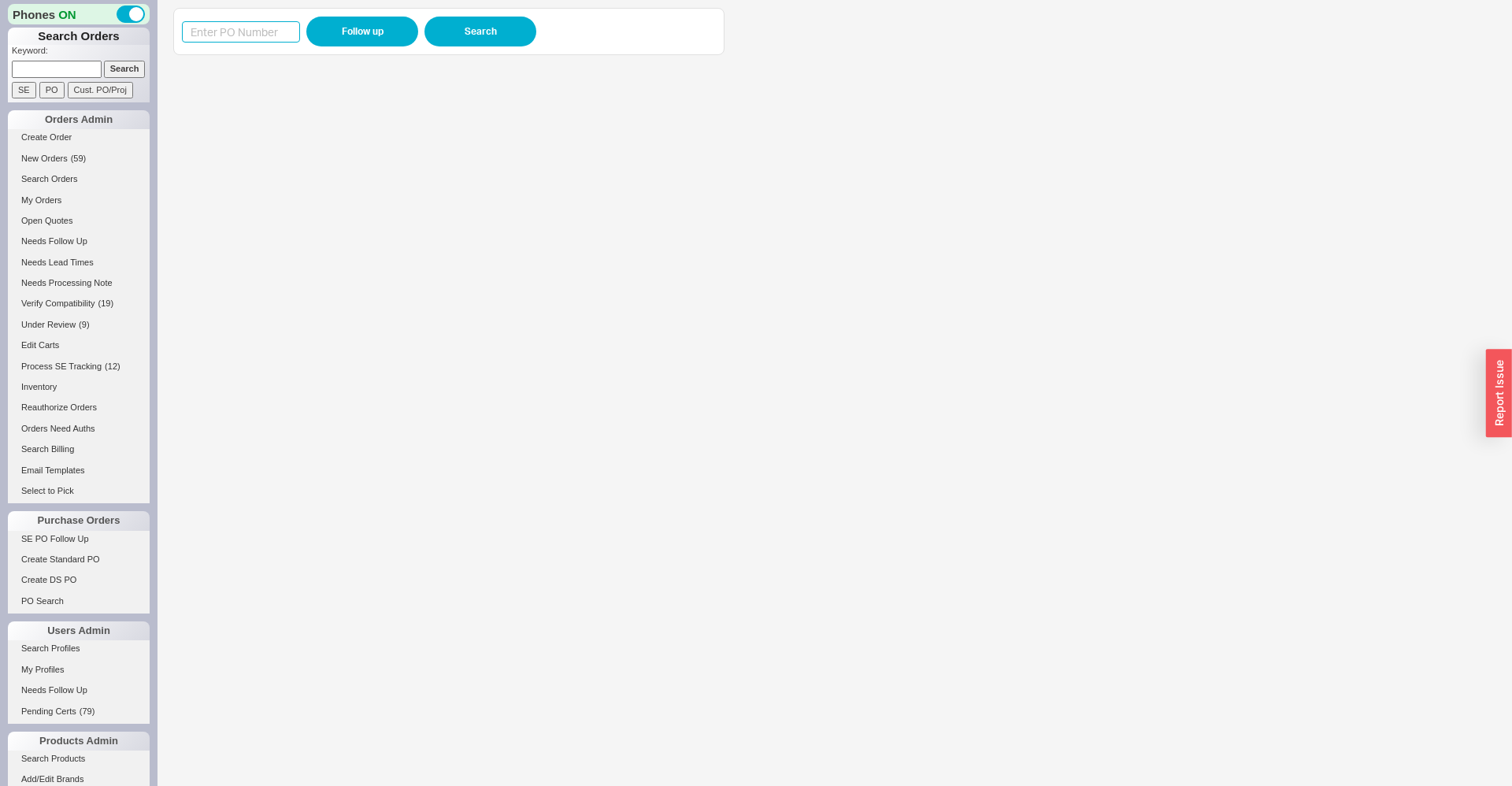
click at [284, 27] on input at bounding box center [241, 32] width 118 height 22
paste input "987417"
type input "987417"
click at [331, 32] on button "Follow up" at bounding box center [362, 31] width 112 height 30
click at [59, 72] on input at bounding box center [57, 69] width 90 height 16
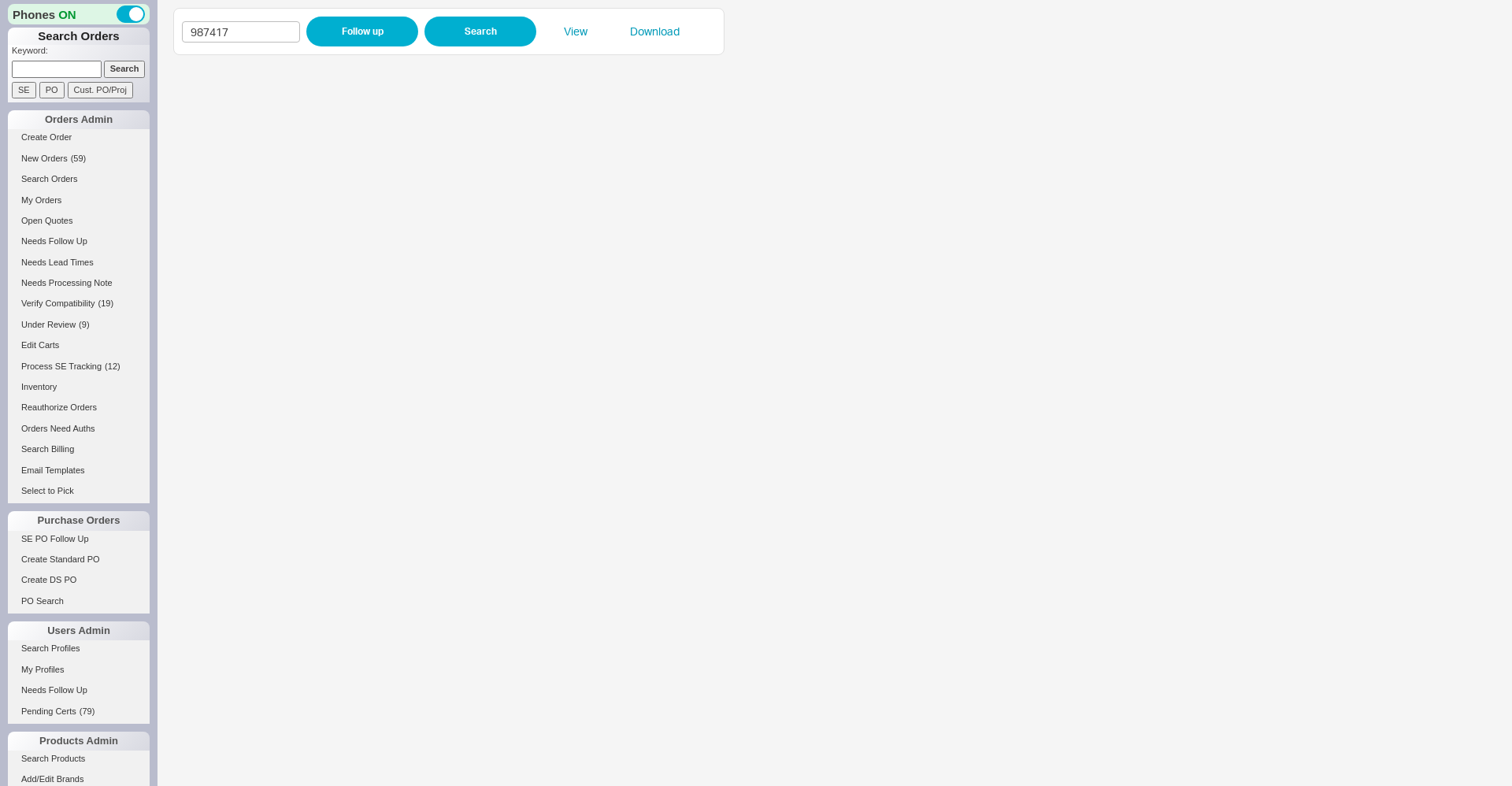
paste input "988532"
type input "988532"
click at [140, 70] on input "Search" at bounding box center [124, 69] width 41 height 16
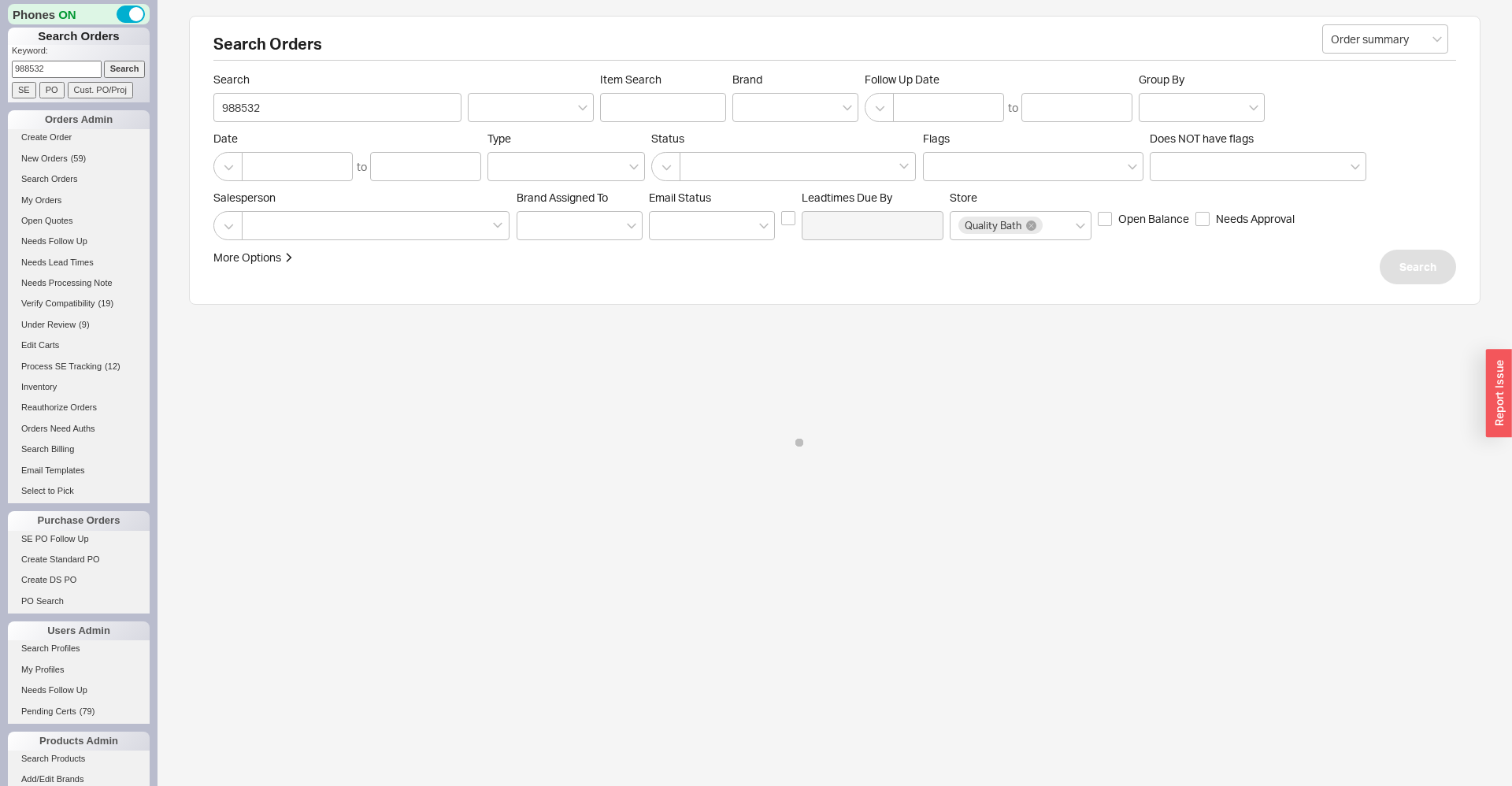
select select "*"
select select "LOW"
select select "3"
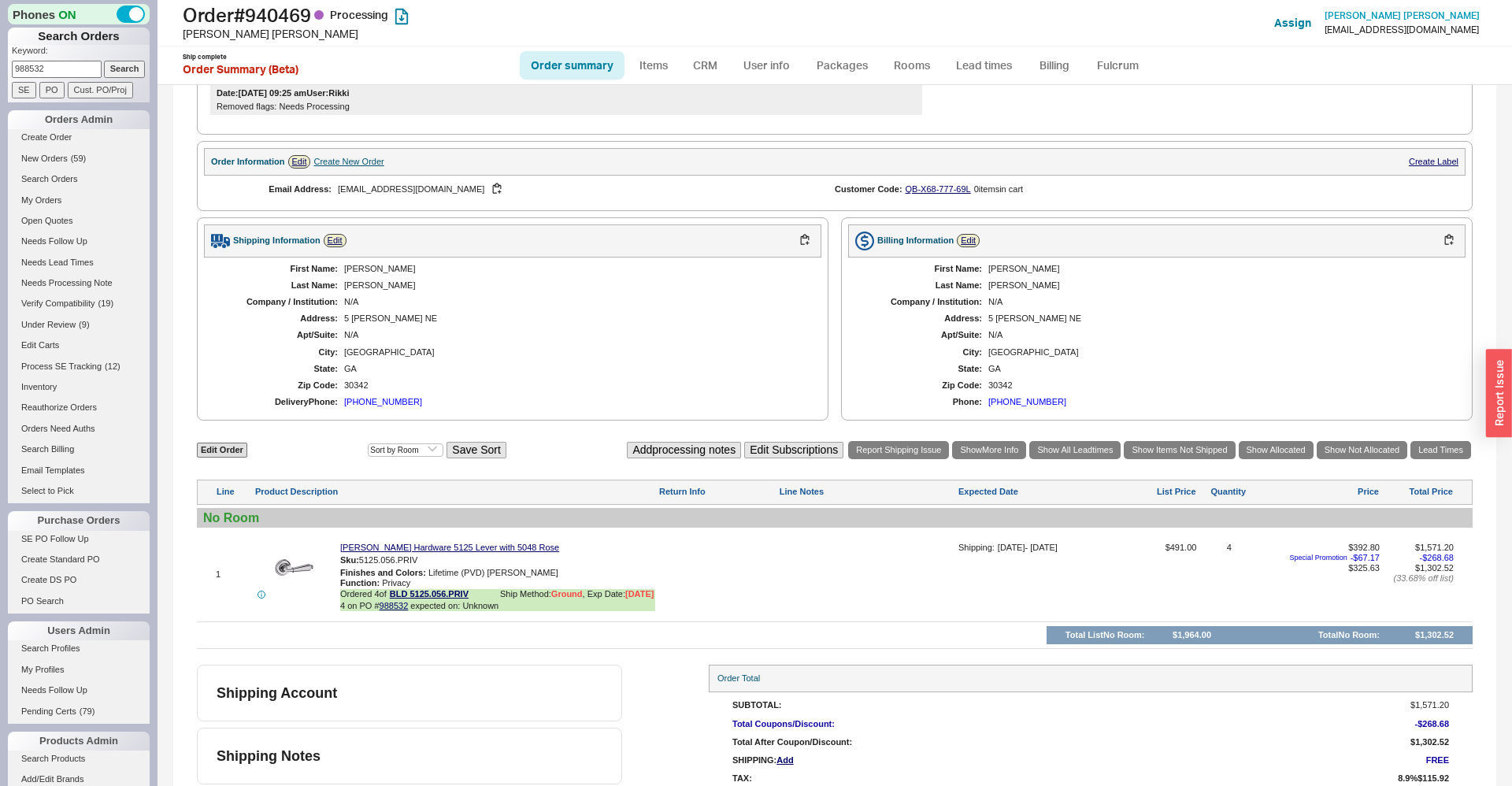
scroll to position [462, 0]
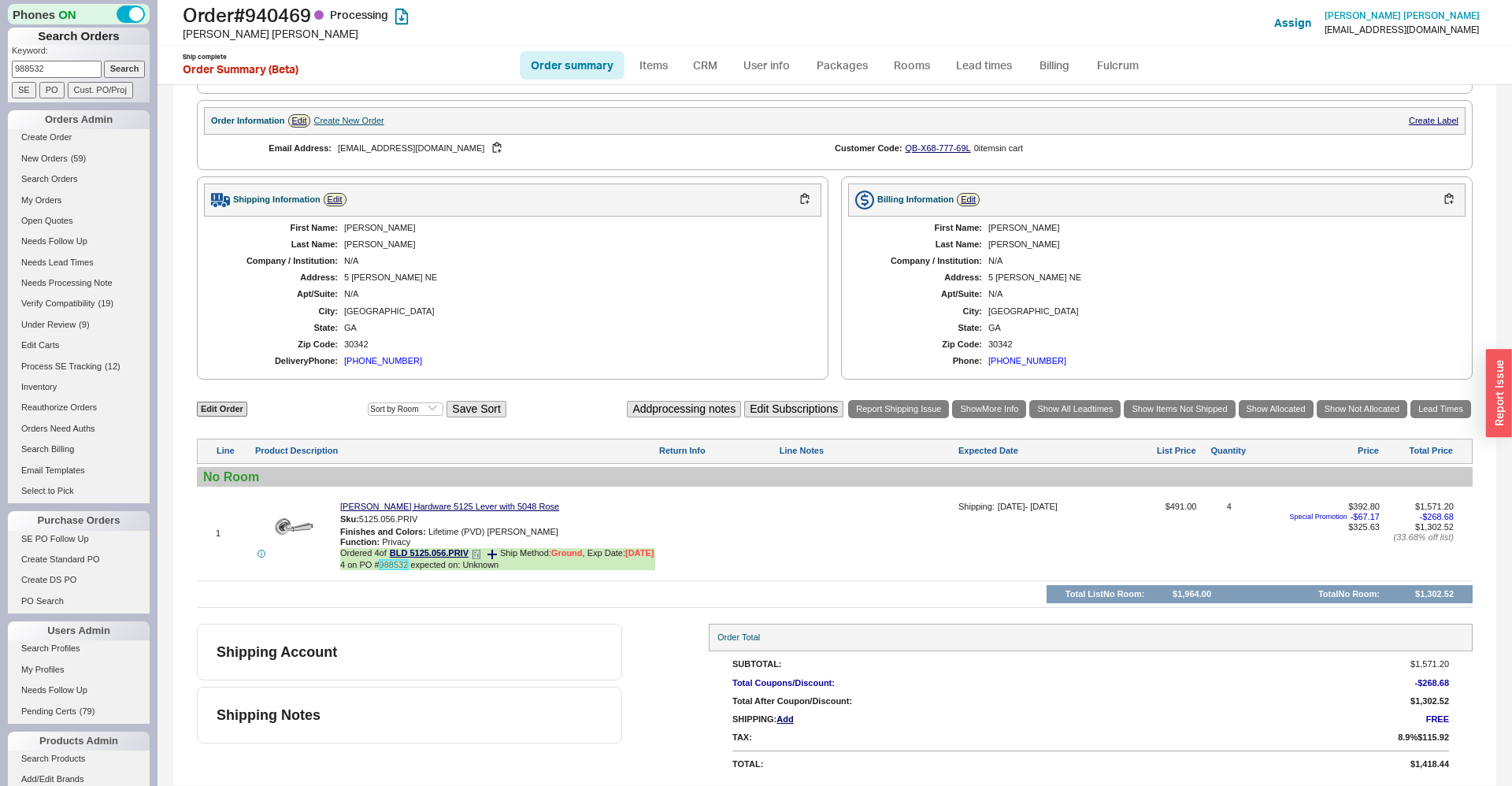
click at [399, 563] on link "988532" at bounding box center [394, 564] width 29 height 9
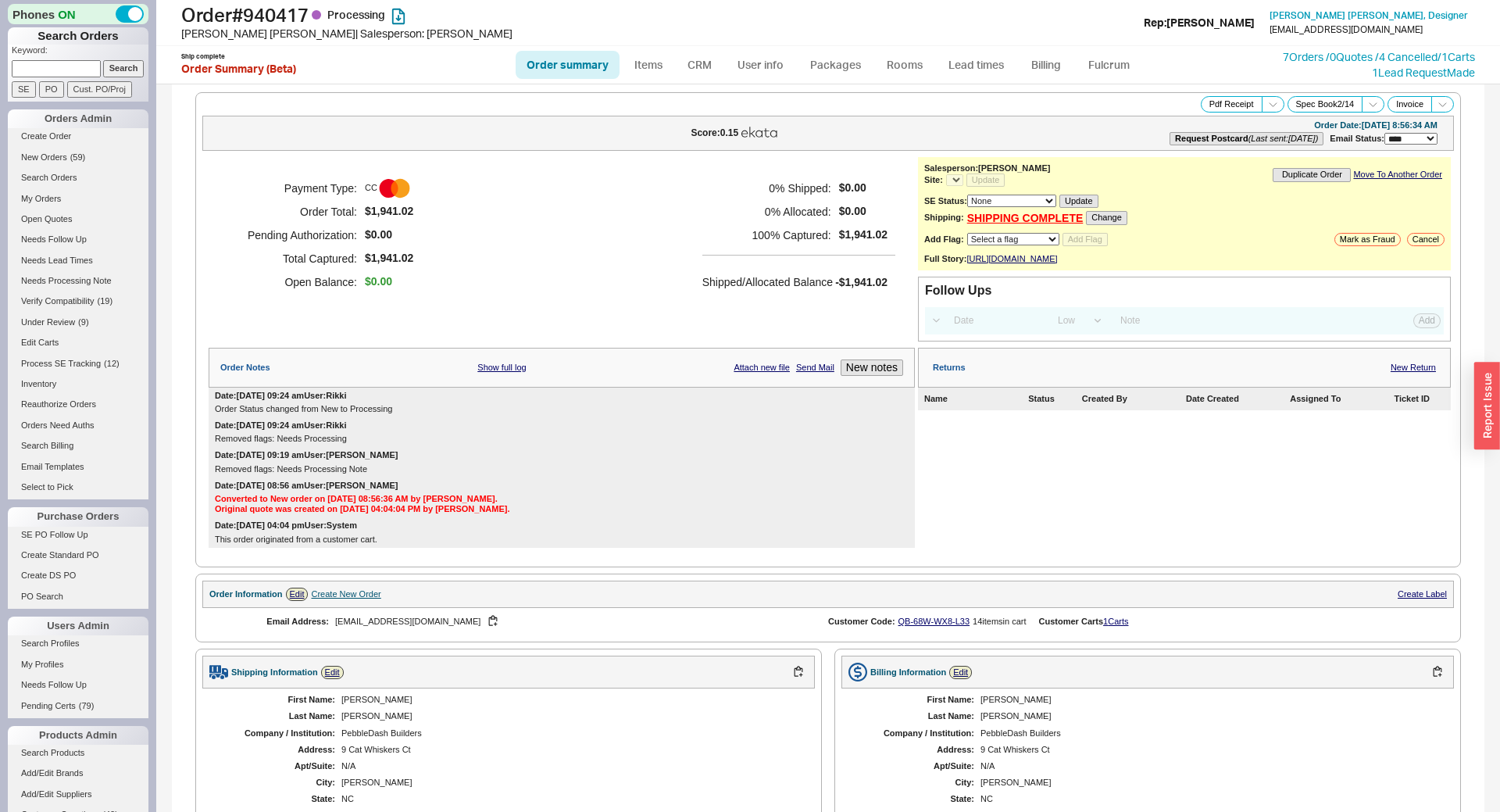
select select "*"
select select "LOW"
select select "3"
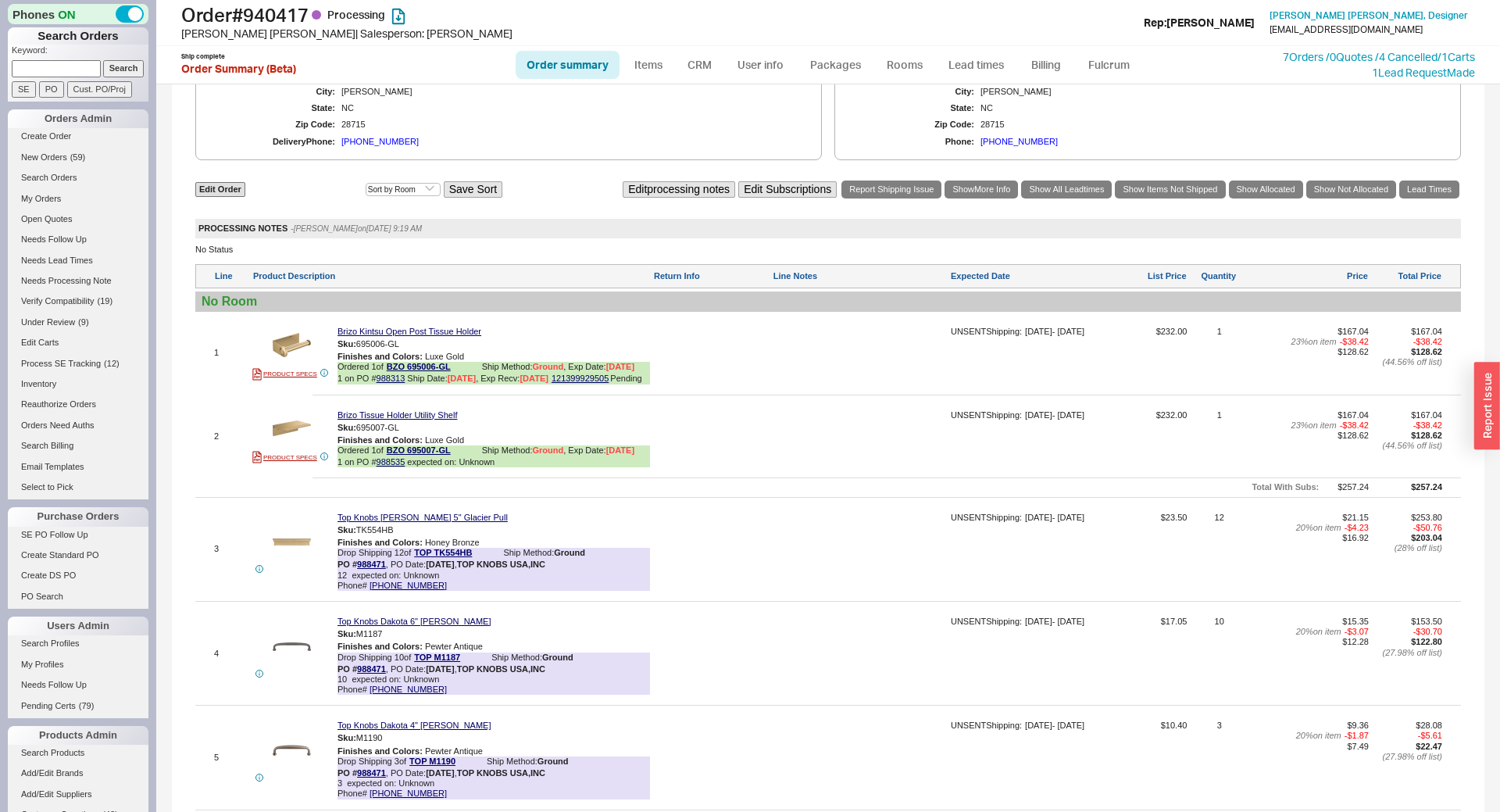
select select "*"
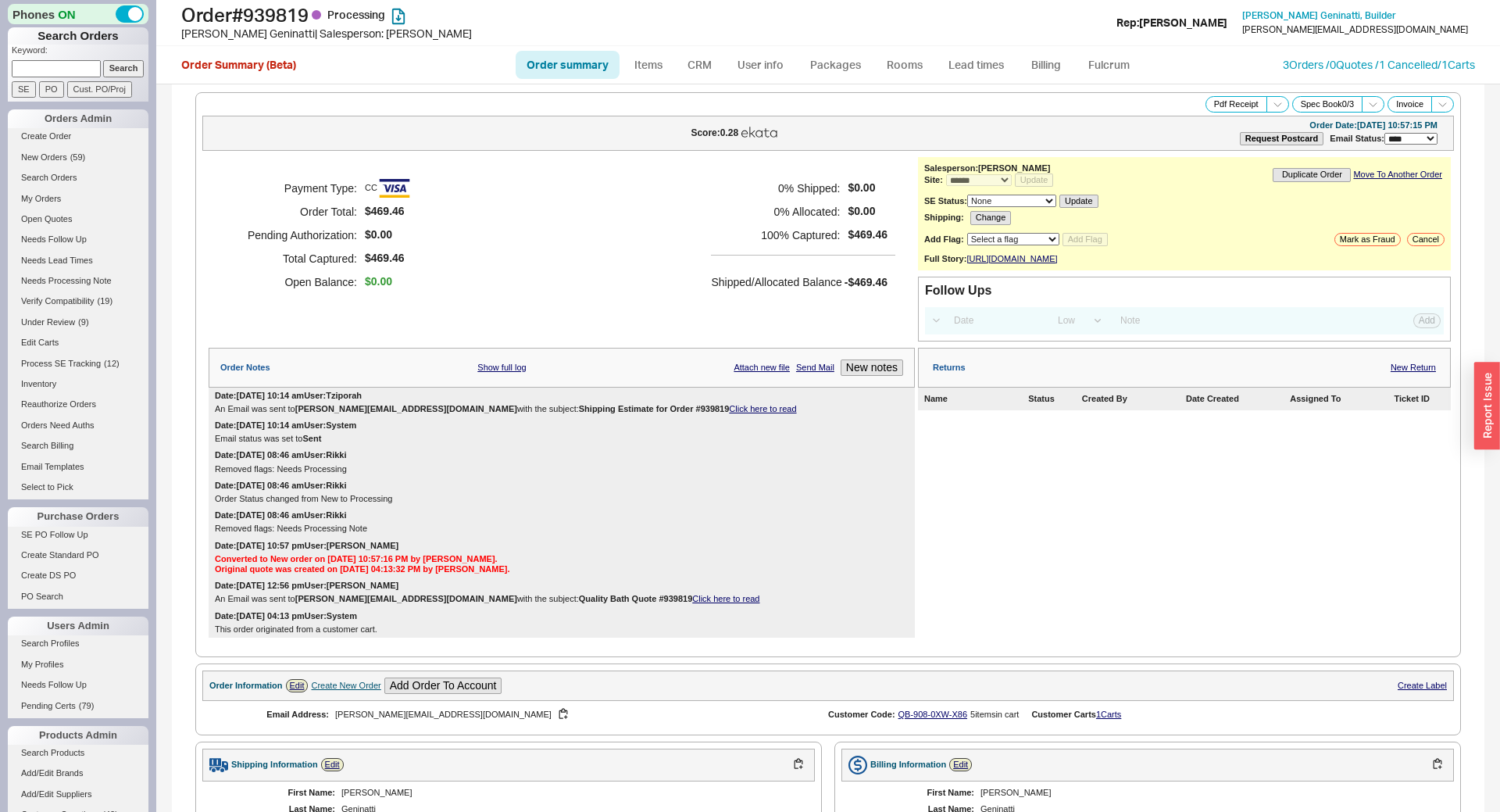
select select "*"
select select "LOW"
select select "3"
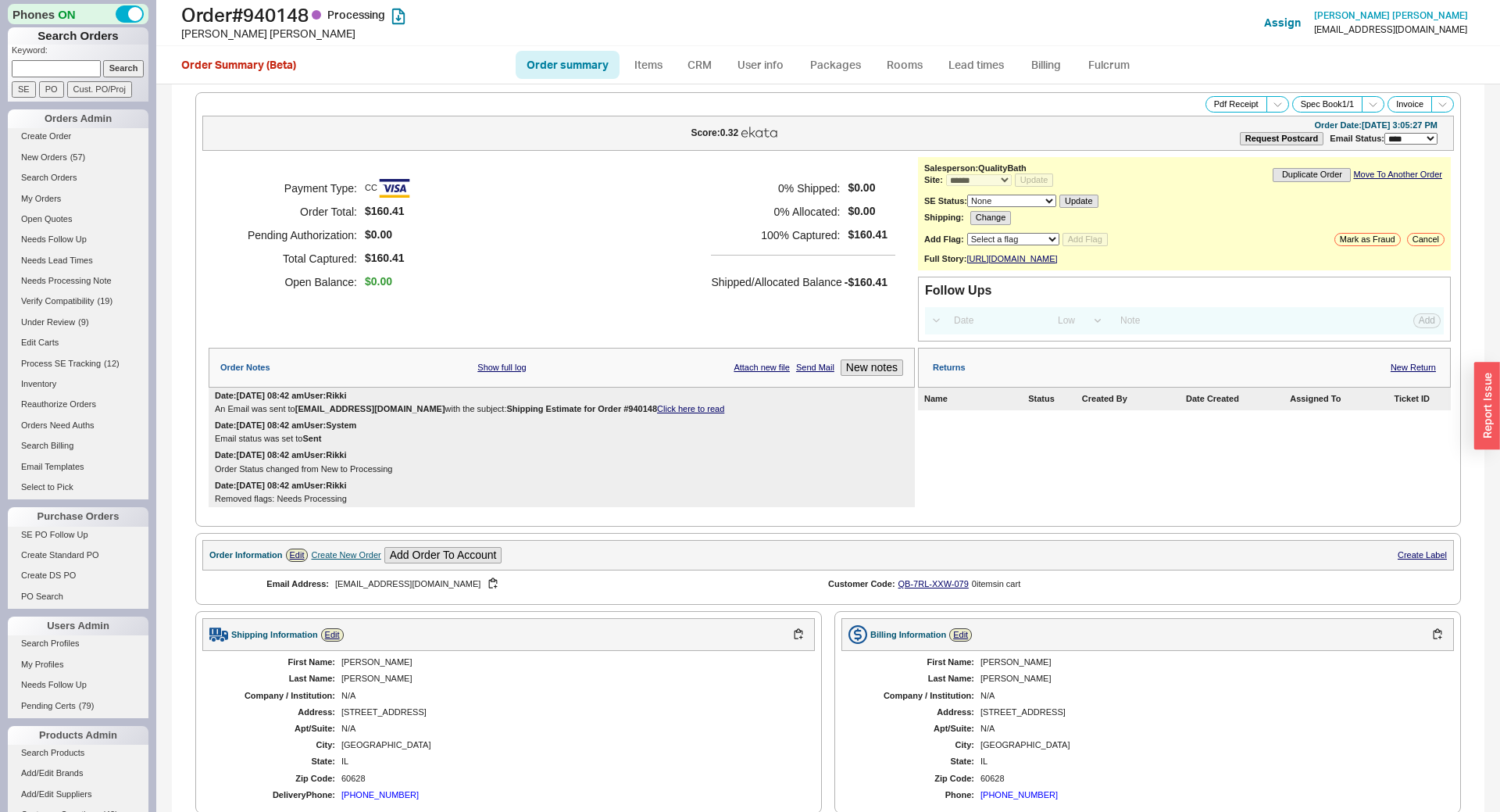
select select "*"
select select "LOW"
select select "3"
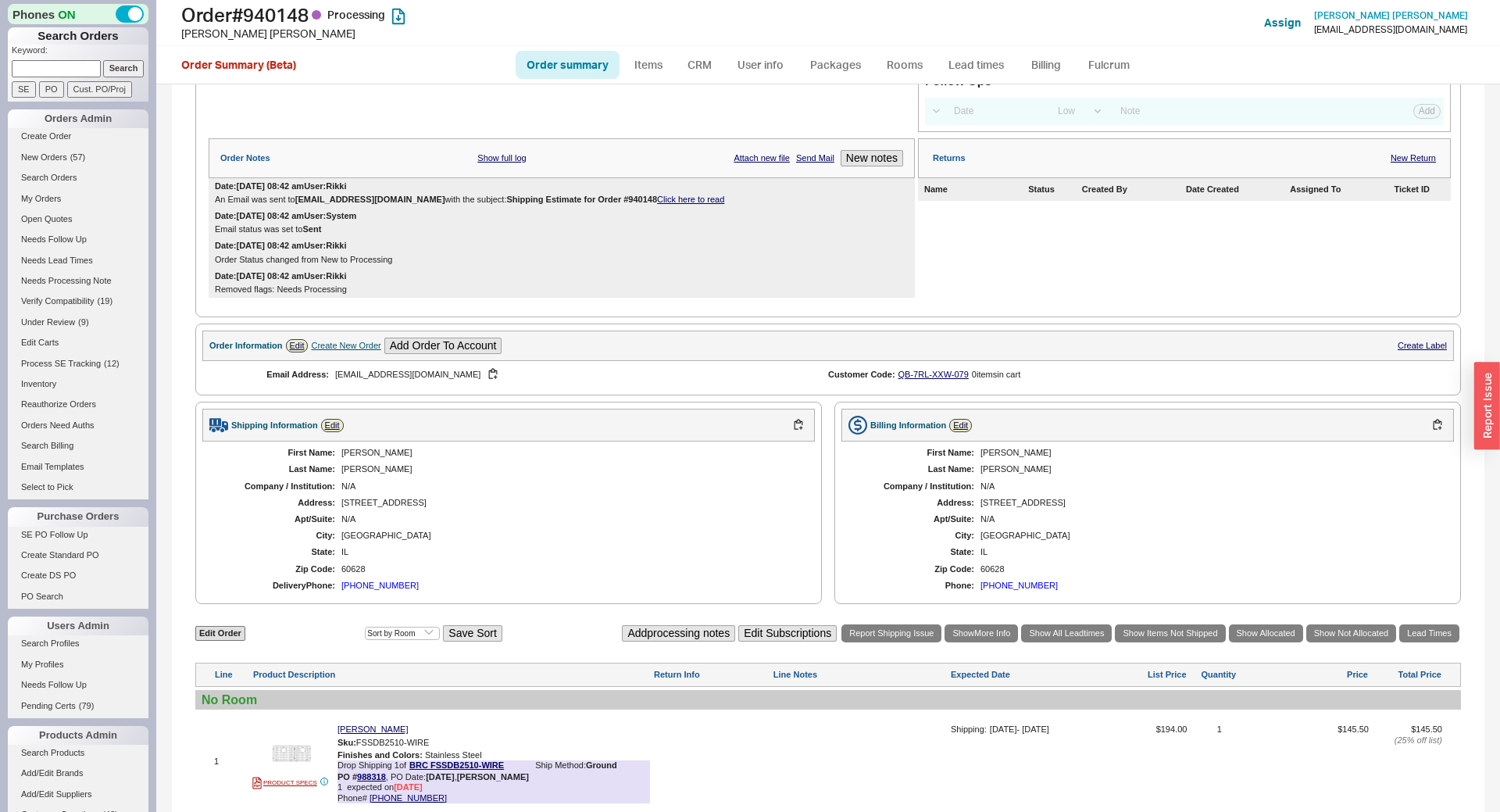
scroll to position [394, 0]
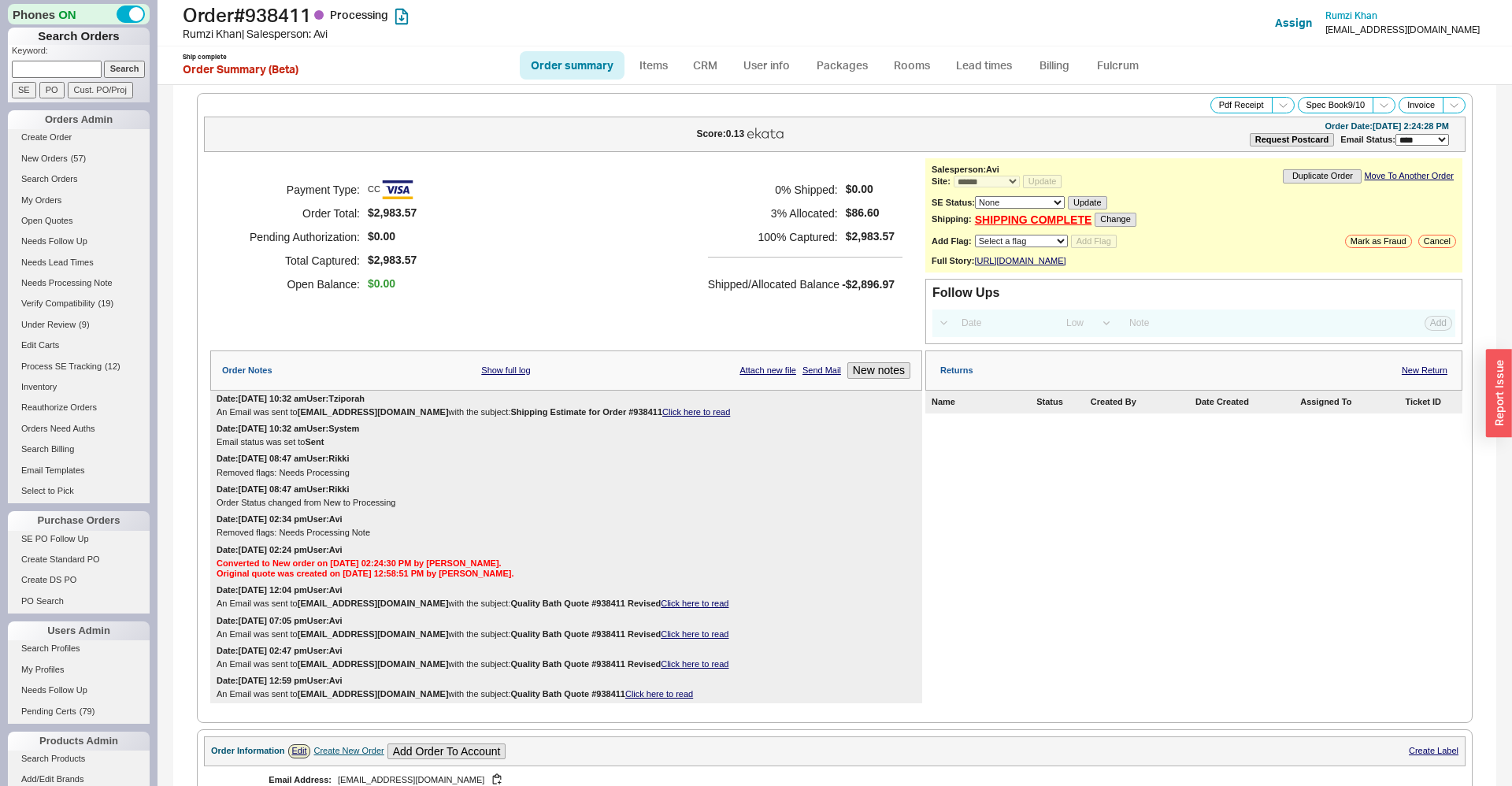
select select "*"
select select "LOW"
select select "3"
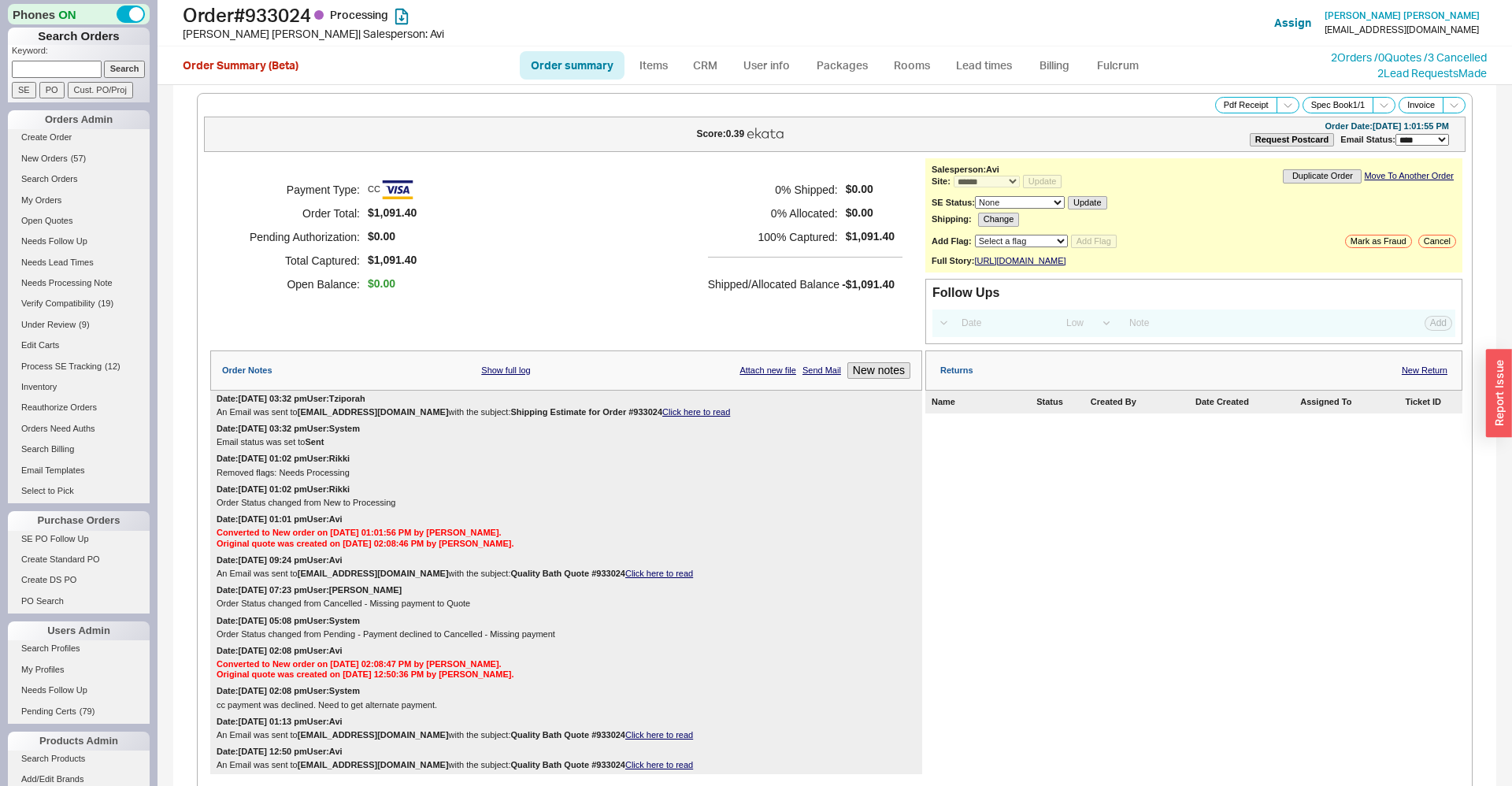
select select "*"
select select "LOW"
select select "3"
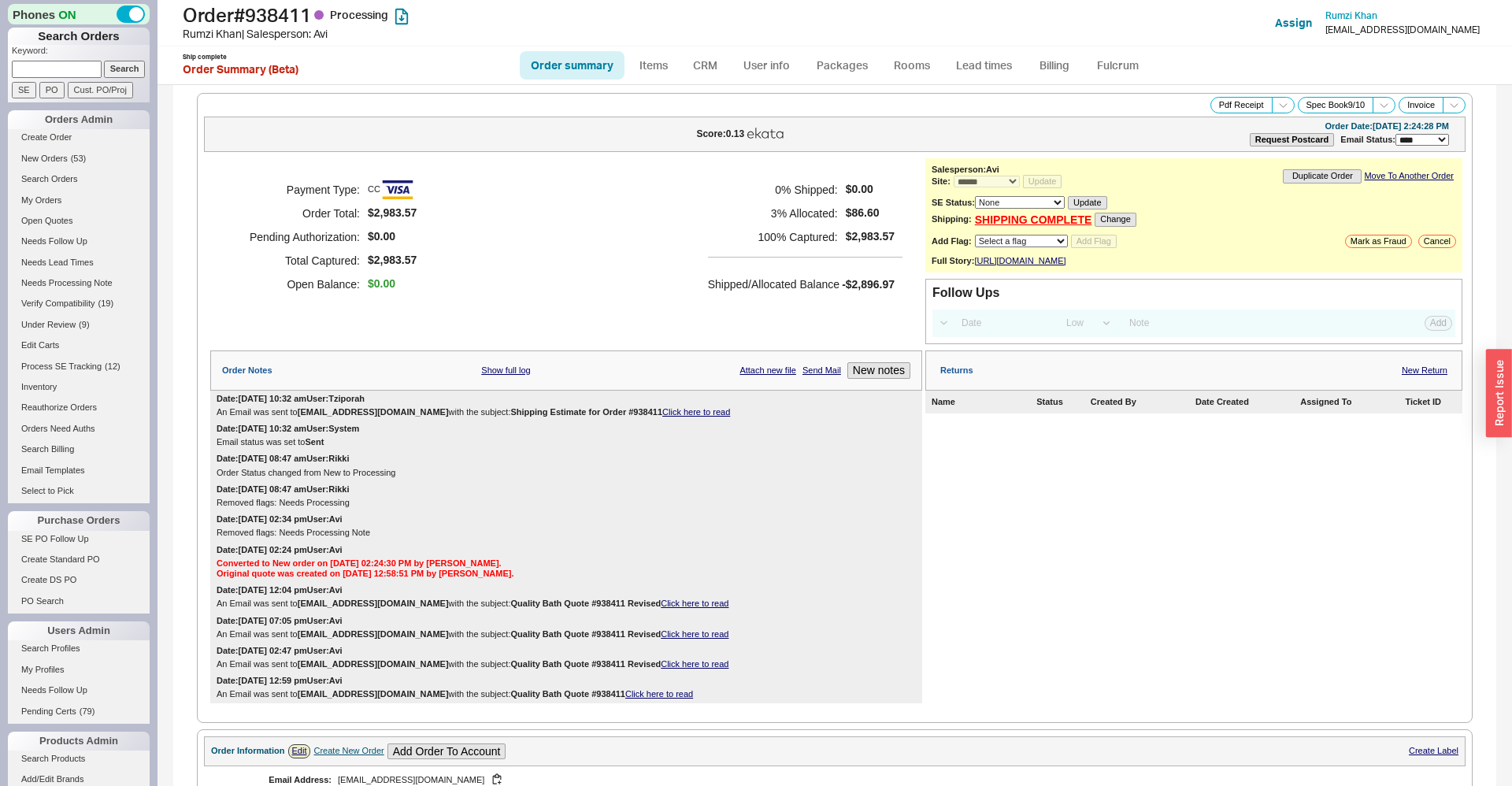
select select "*"
select select "LOW"
select select "3"
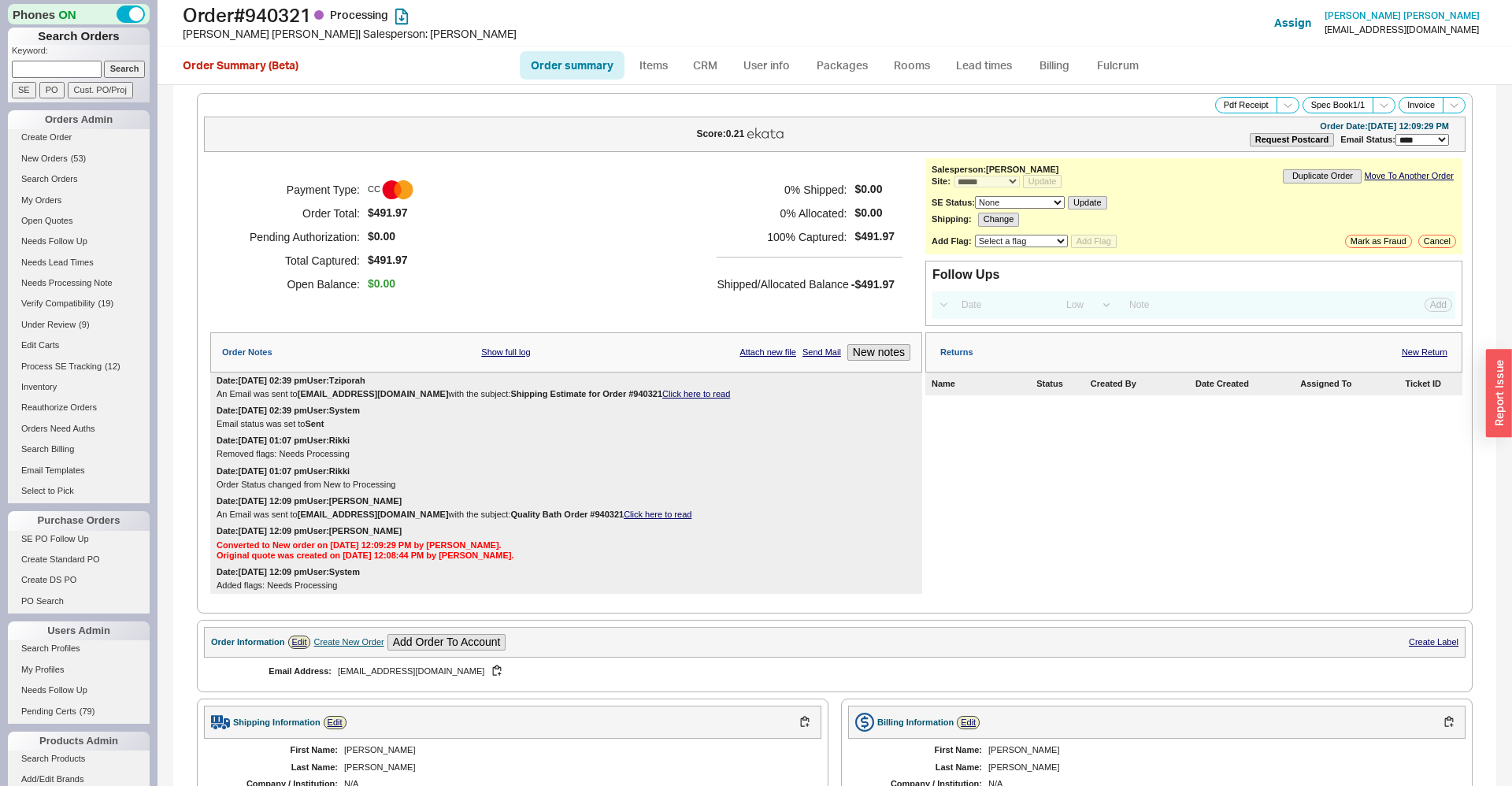
select select "*"
select select "LOW"
select select "3"
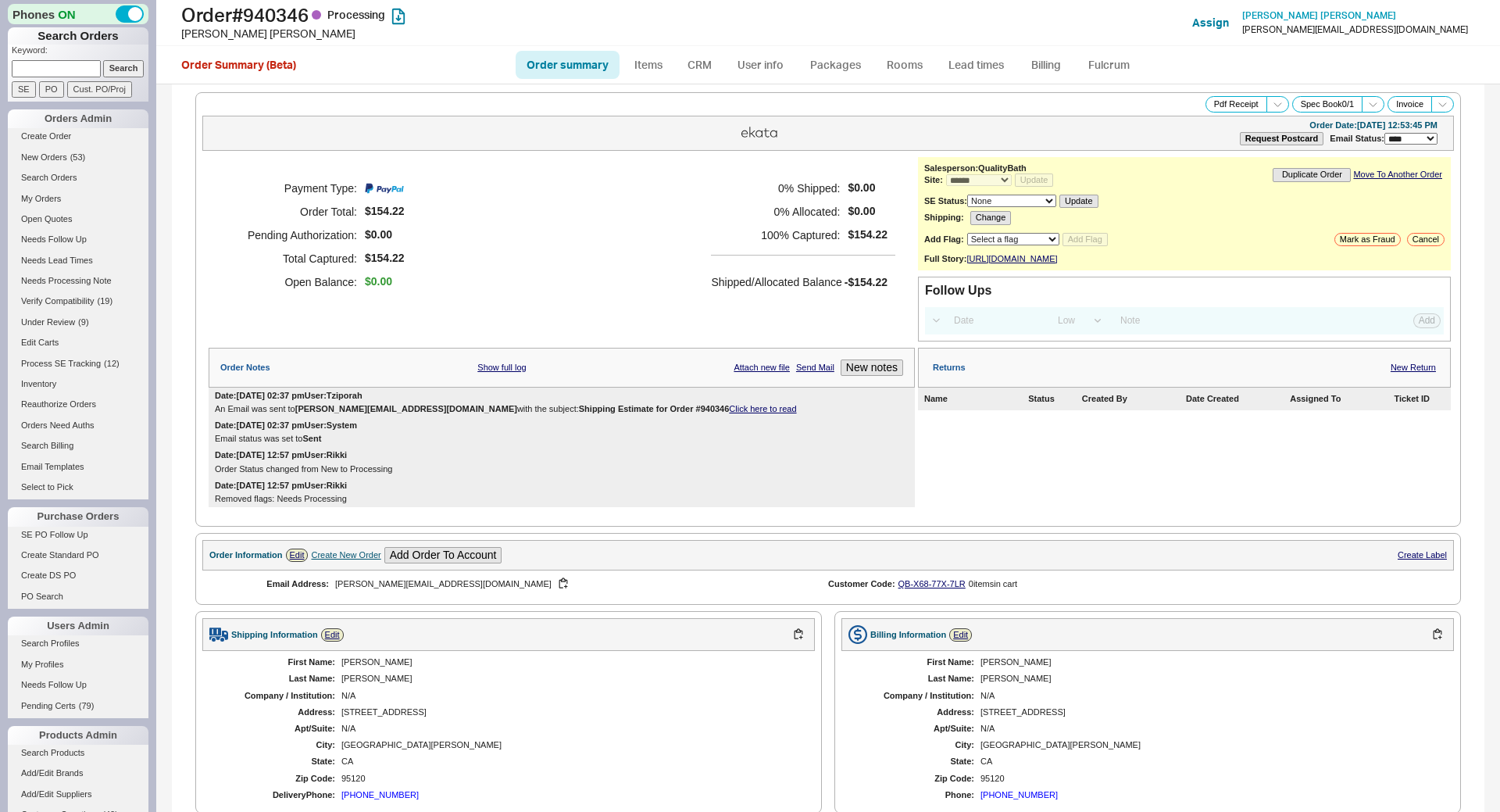
select select "*"
select select "LOW"
select select "3"
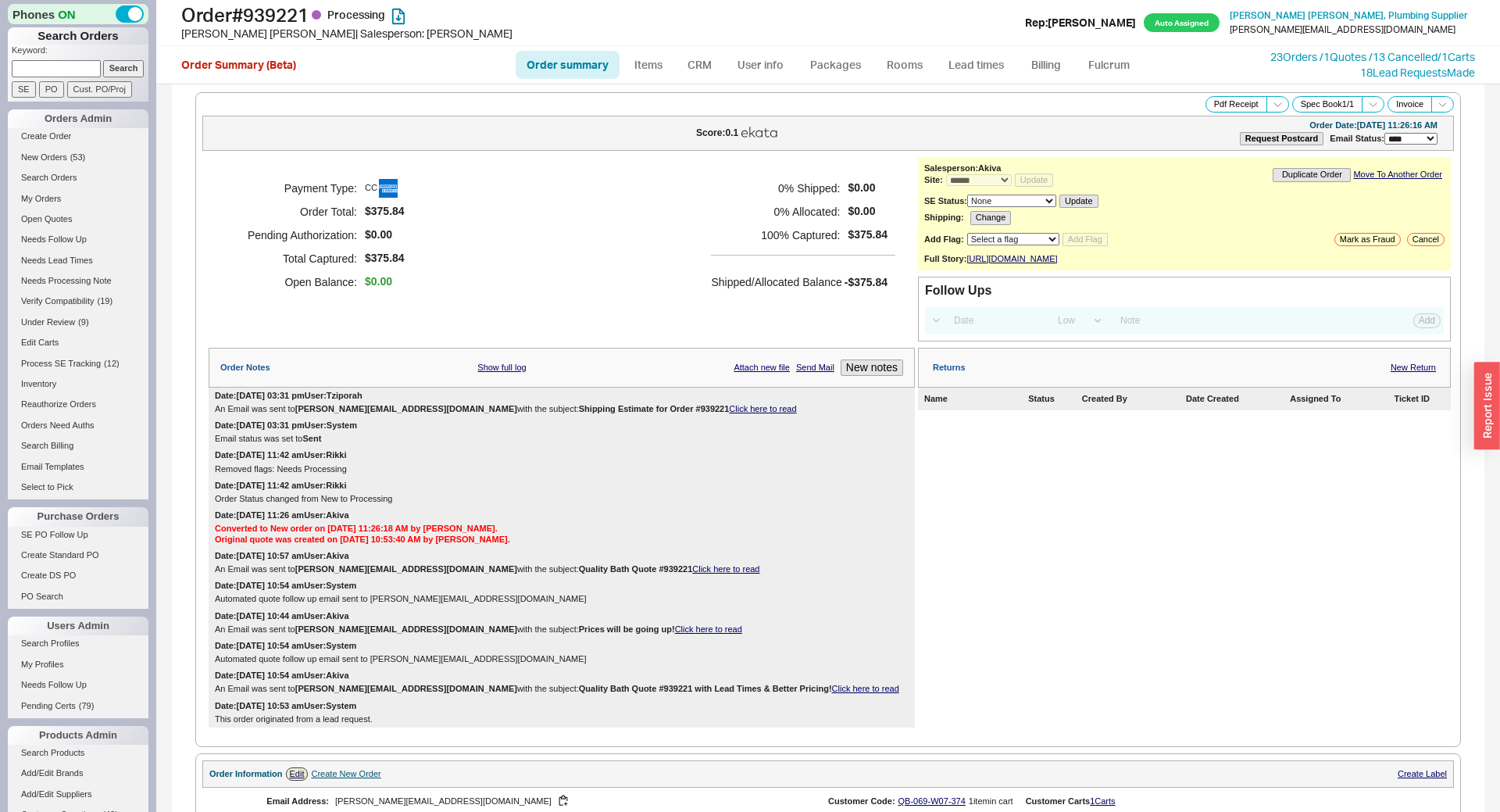
select select "*"
select select "LOW"
select select "3"
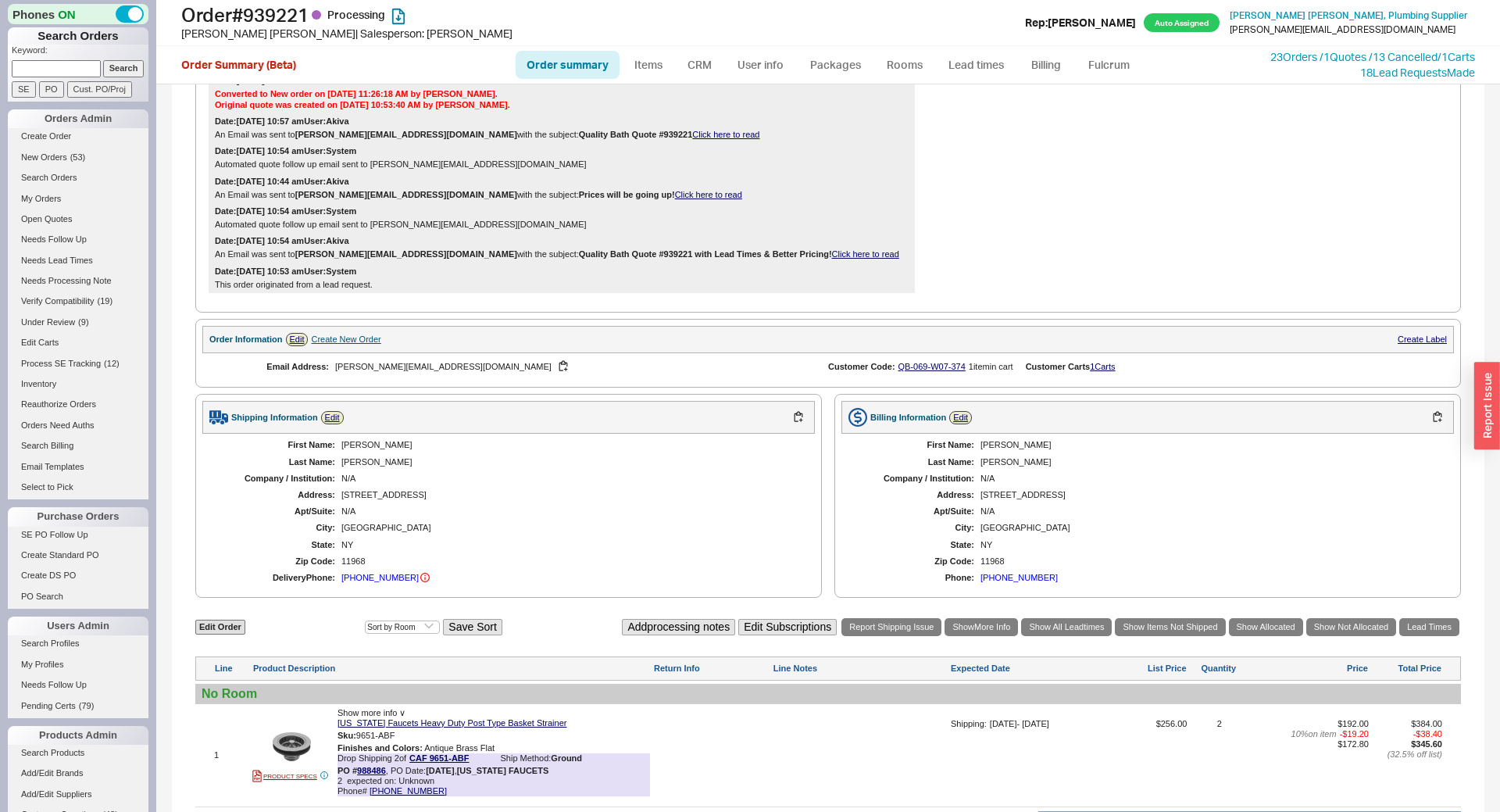
scroll to position [647, 0]
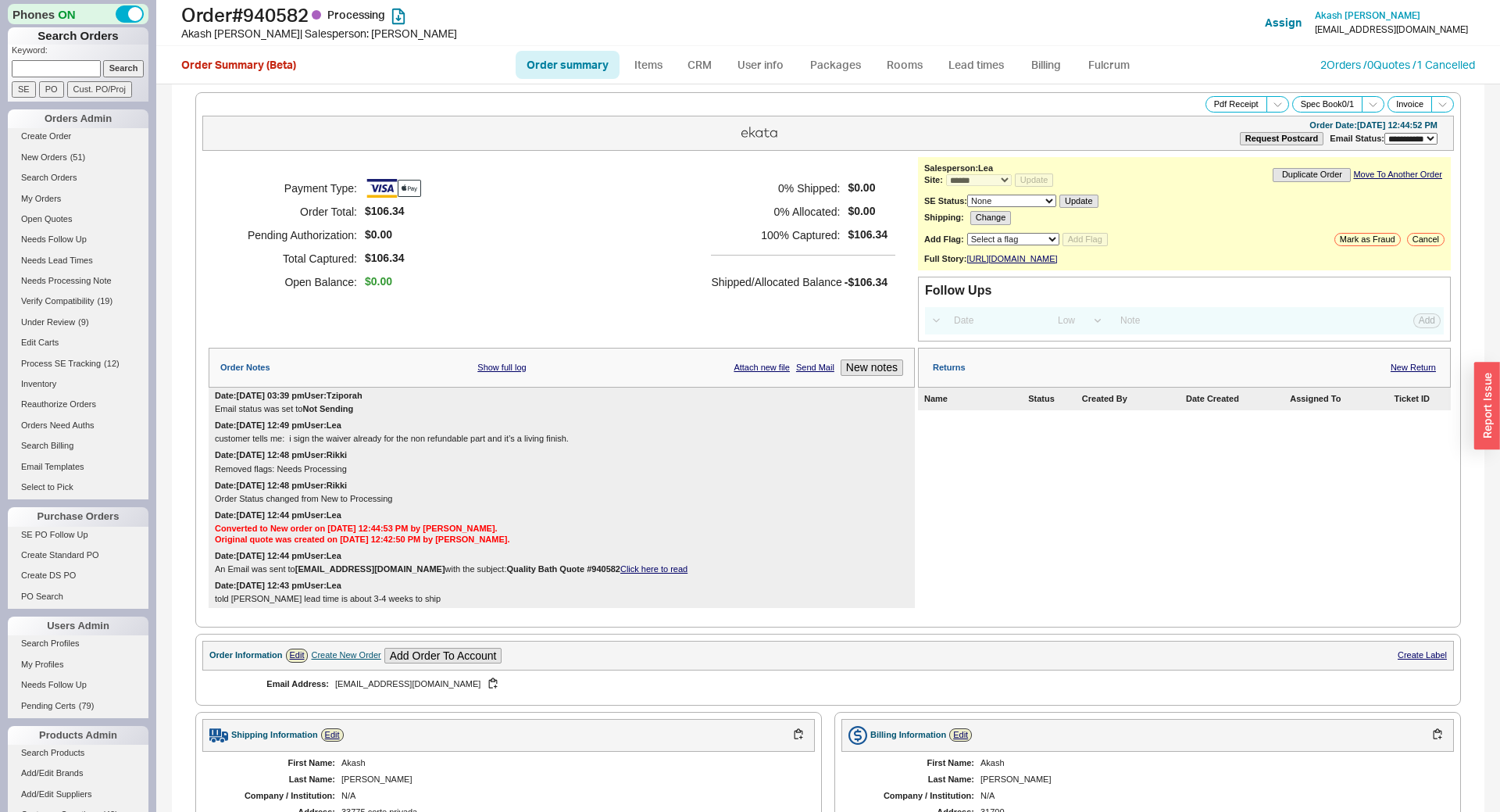
select select "**"
select select "*"
select select "LOW"
select select "3"
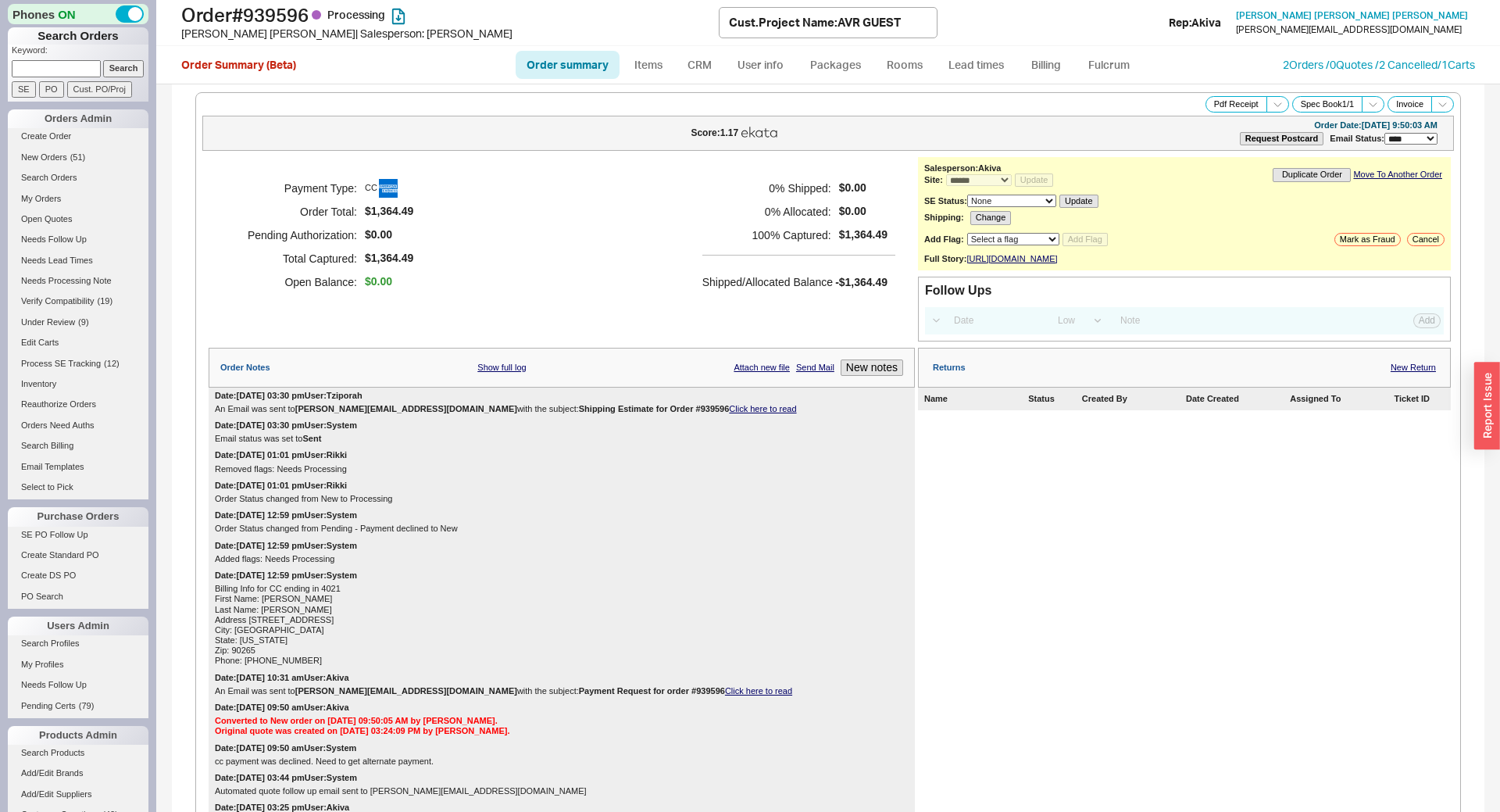
select select "*"
select select "LOW"
select select "3"
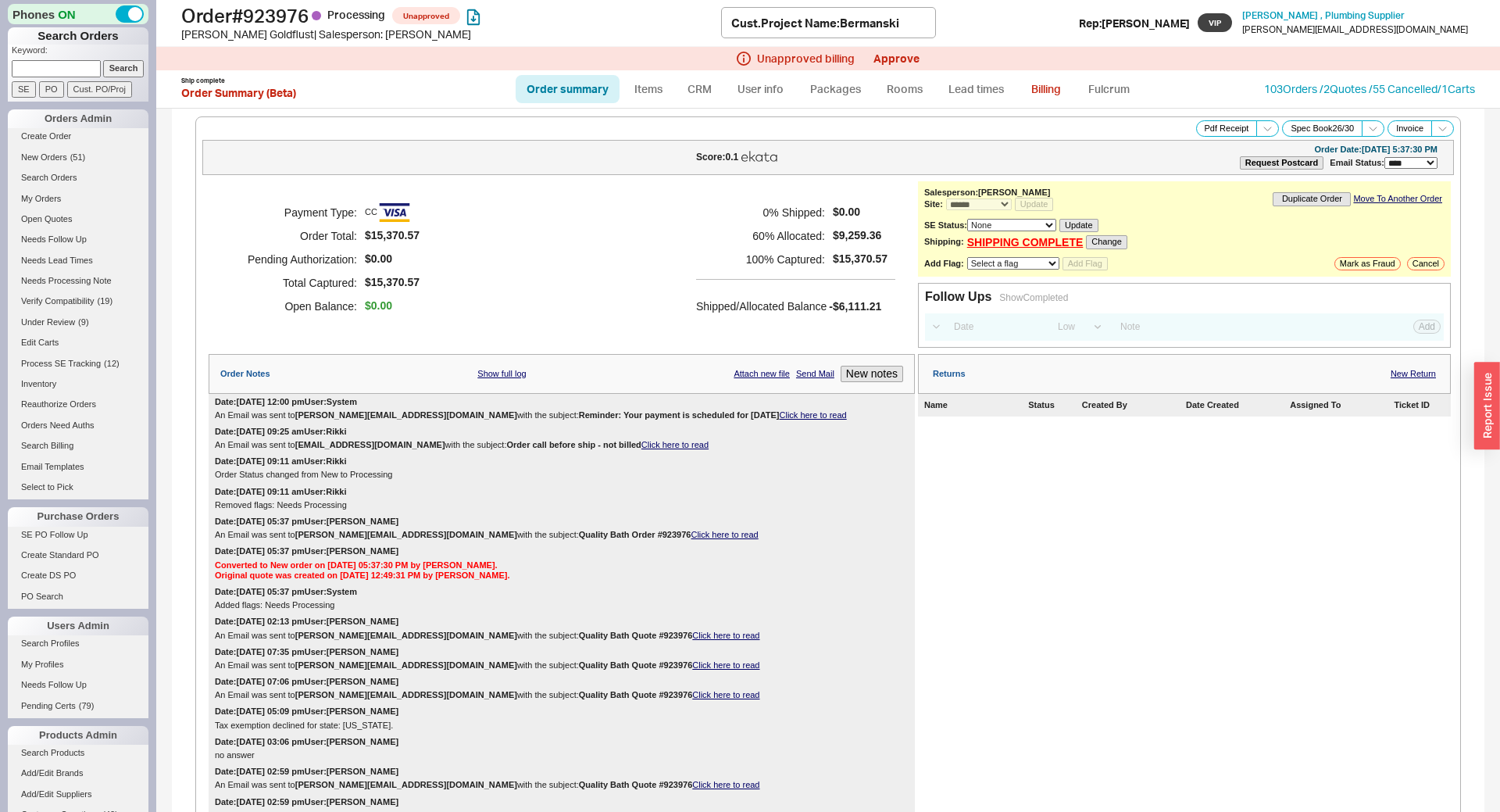
select select "*"
select select "LOW"
select select "3"
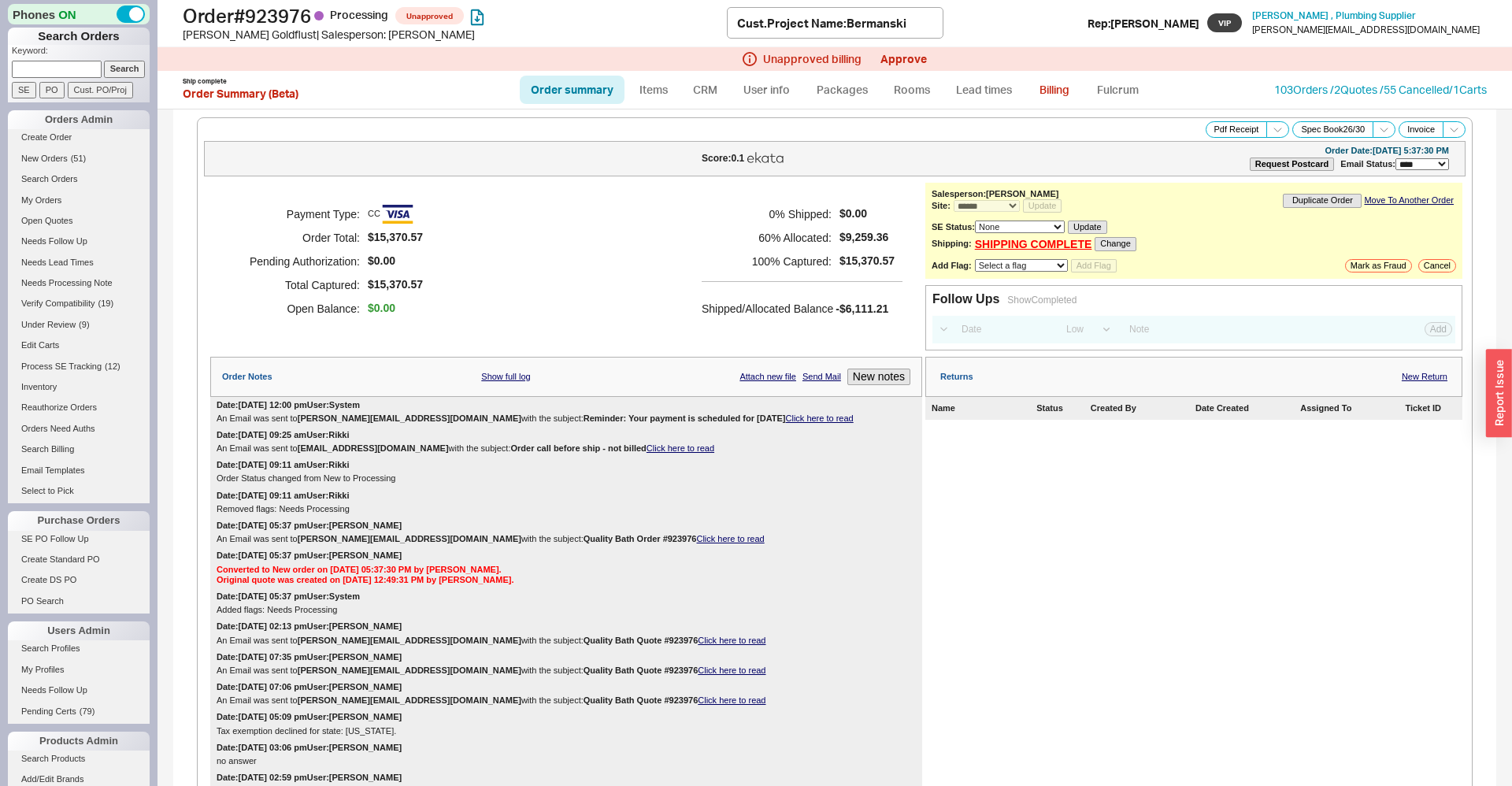
scroll to position [2800, 0]
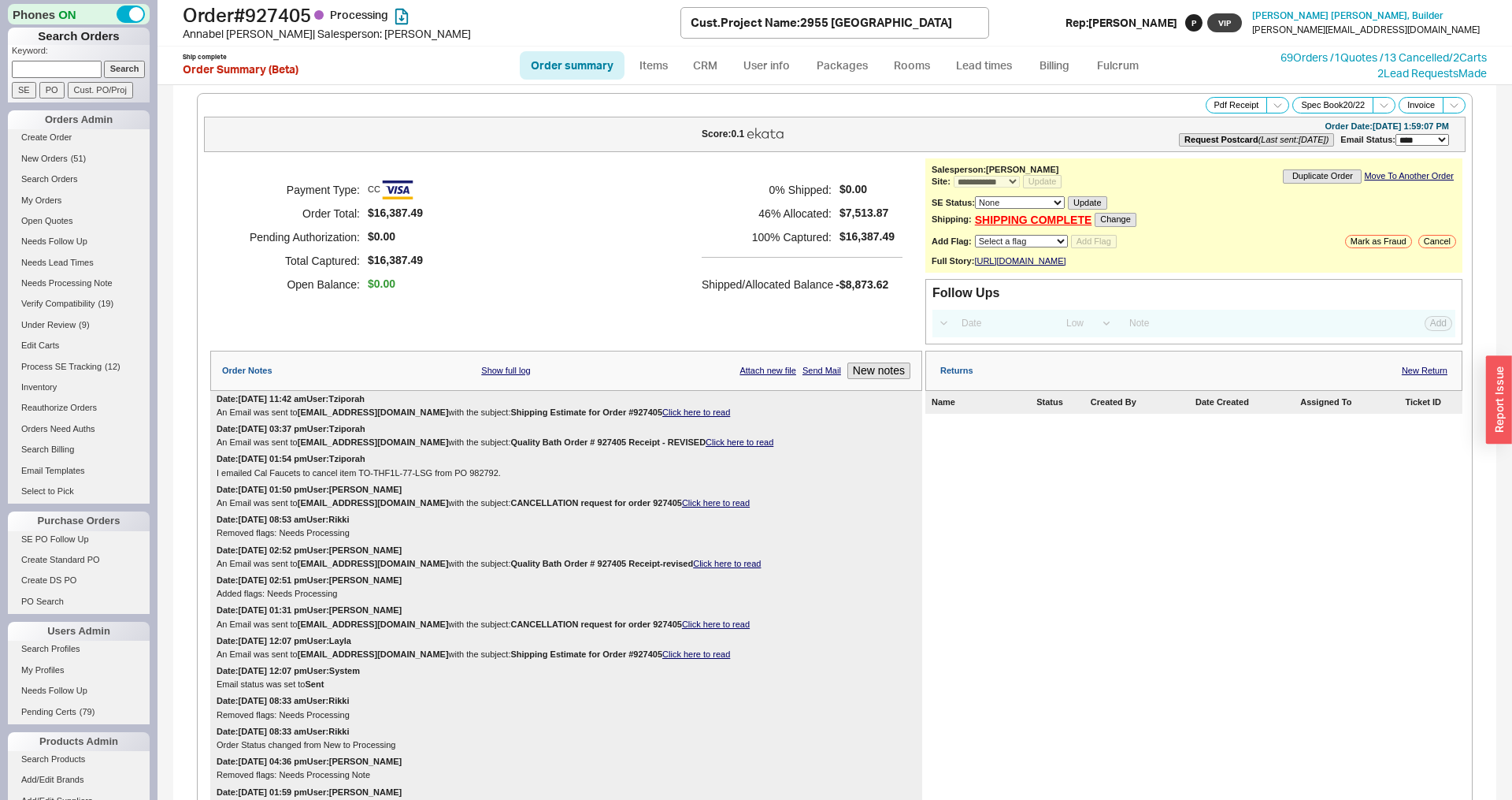
select select "**"
select select "LOW"
select select "3"
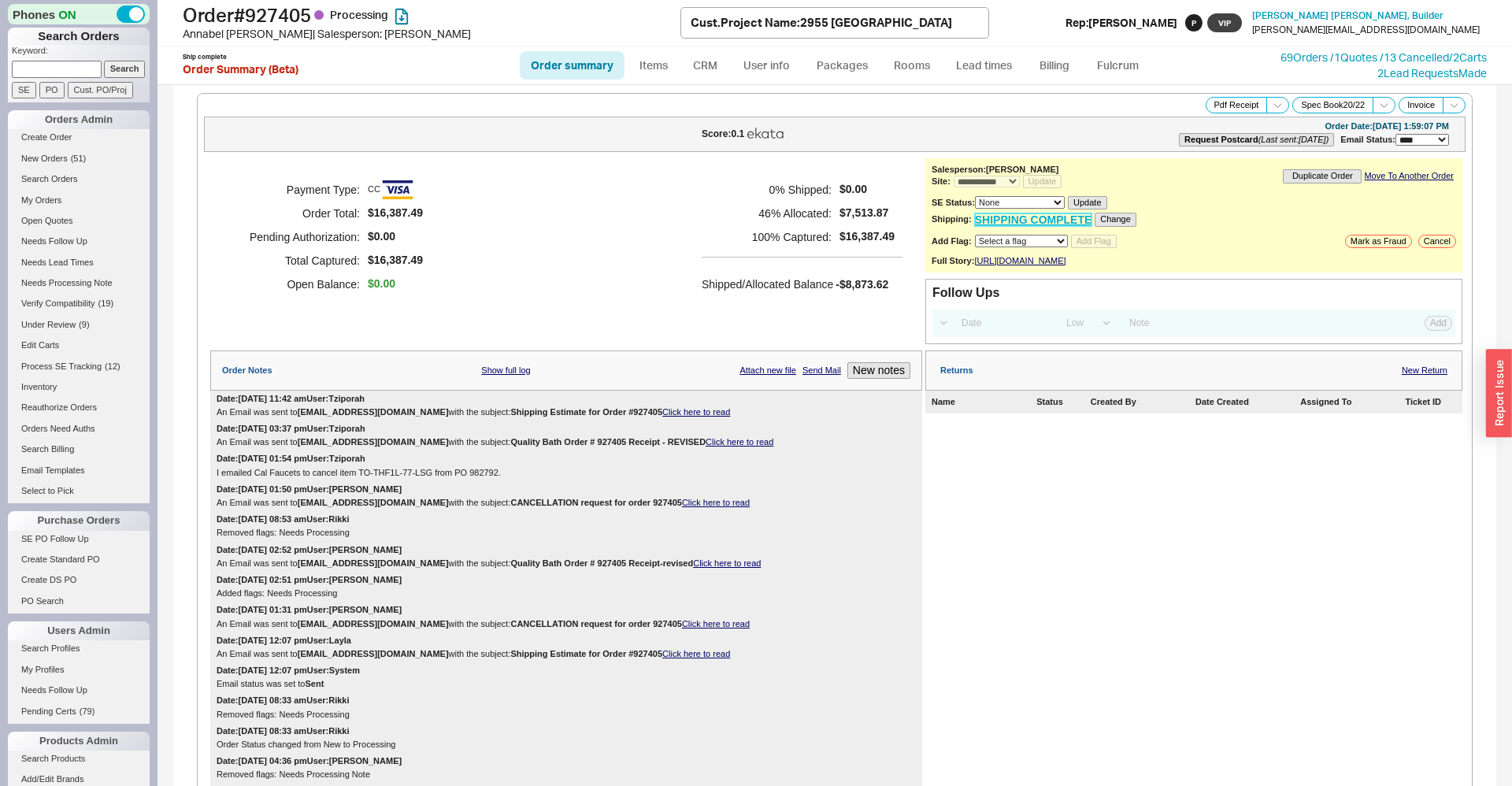
click at [1018, 221] on link "SHIPPING COMPLETE" at bounding box center [1033, 220] width 117 height 14
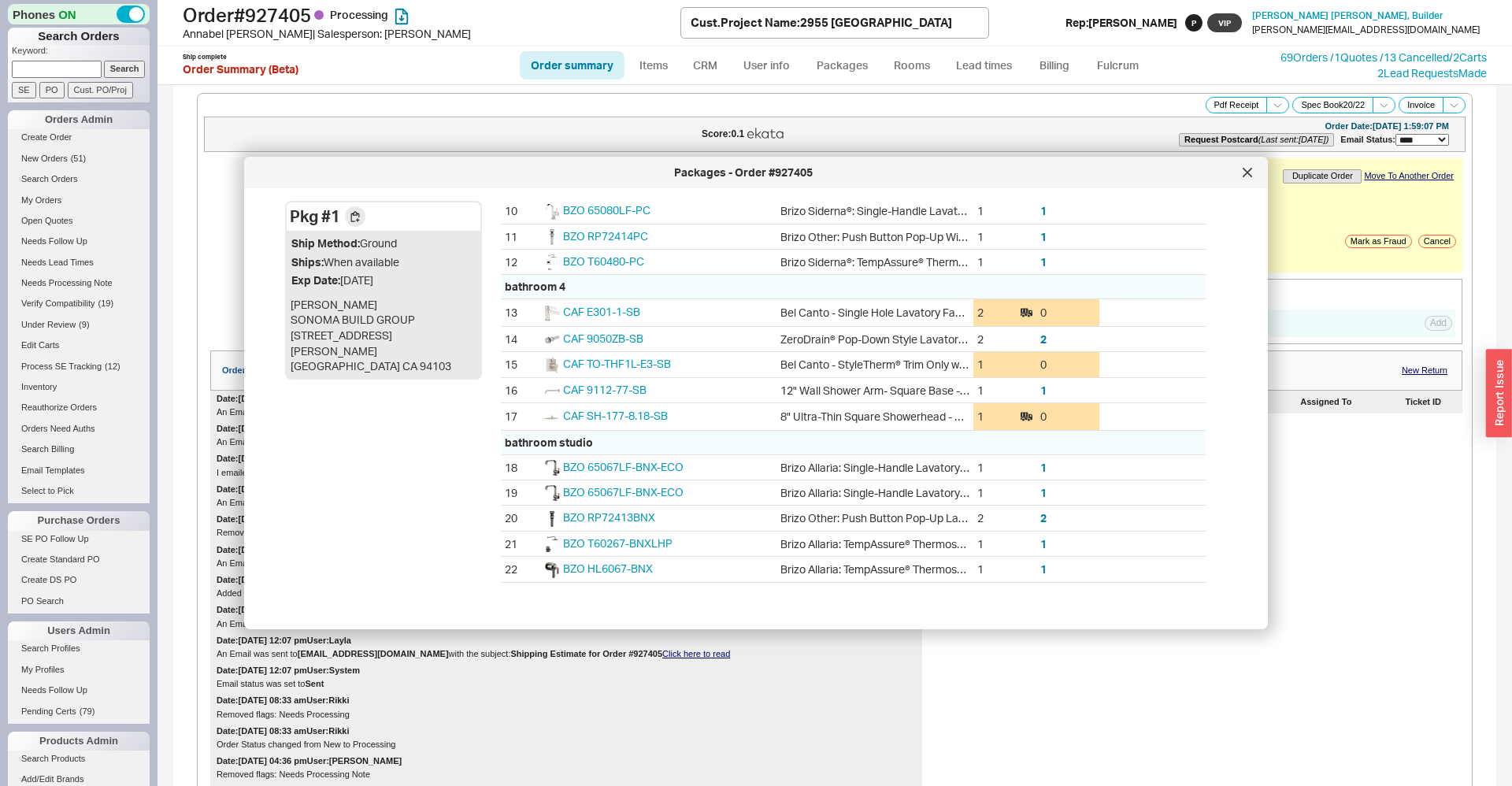
scroll to position [403, 0]
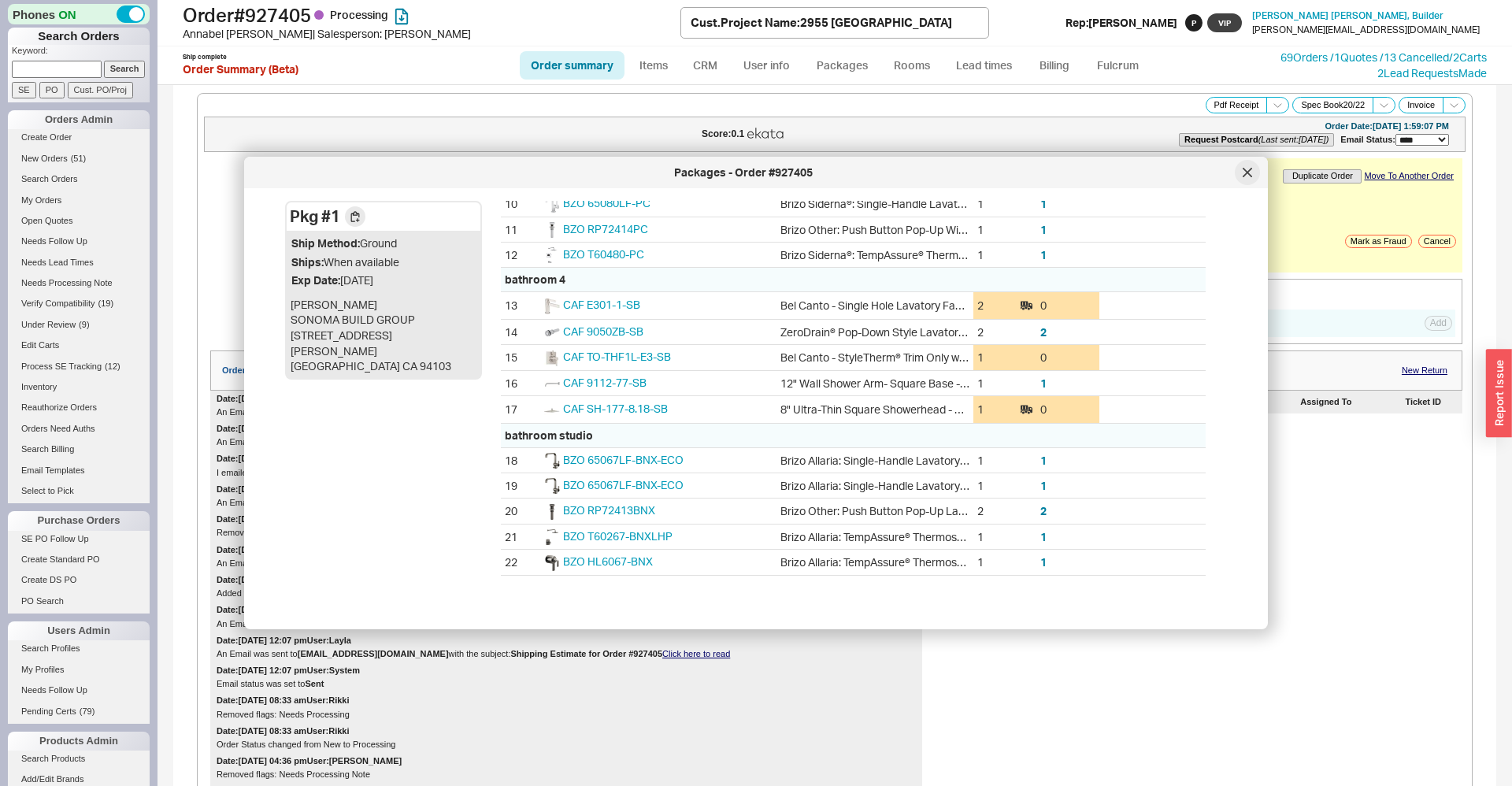
click at [1247, 168] on icon at bounding box center [1247, 172] width 9 height 9
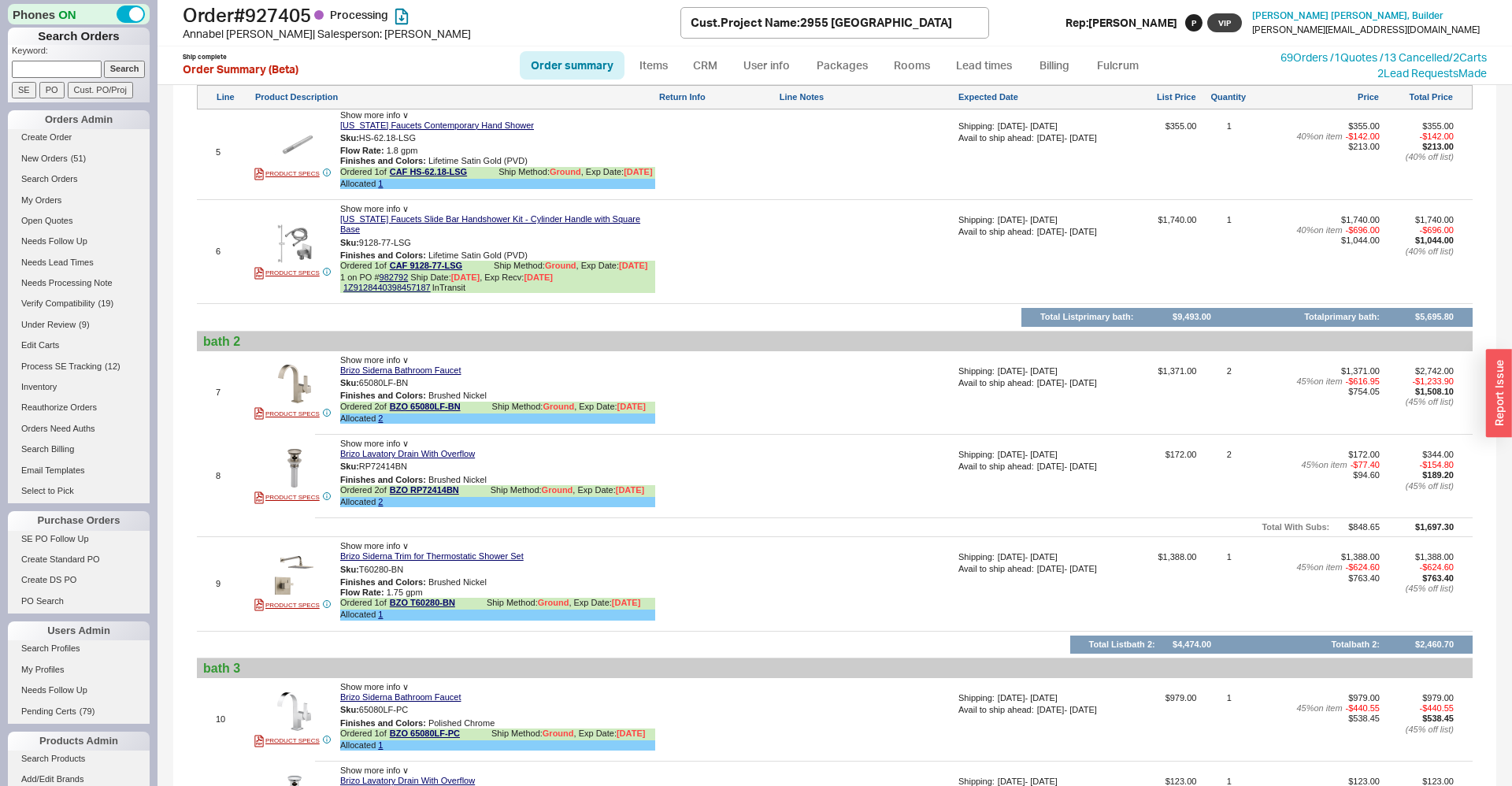
scroll to position [2784, 0]
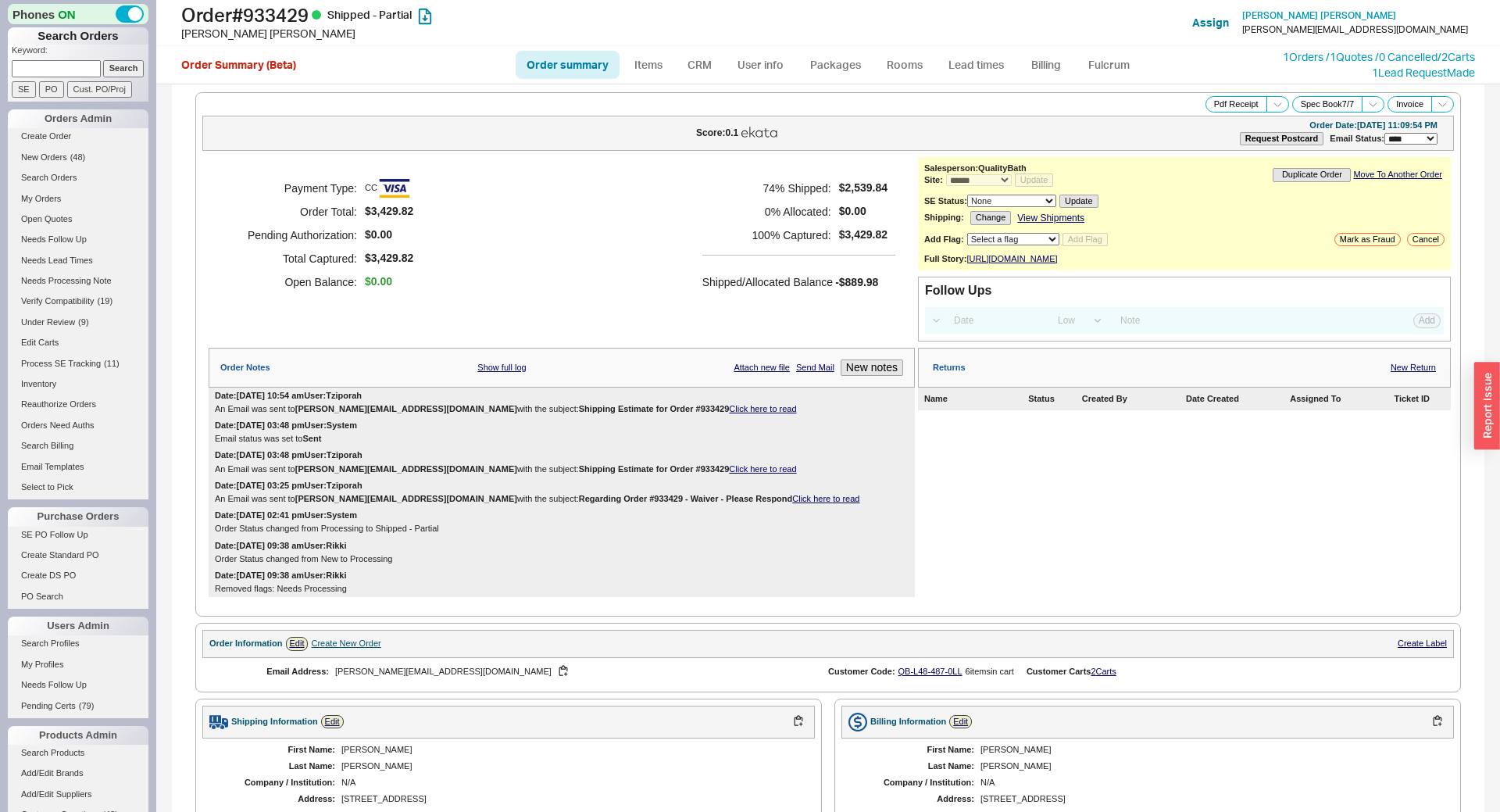
select select "*"
select select "LOW"
select select "3"
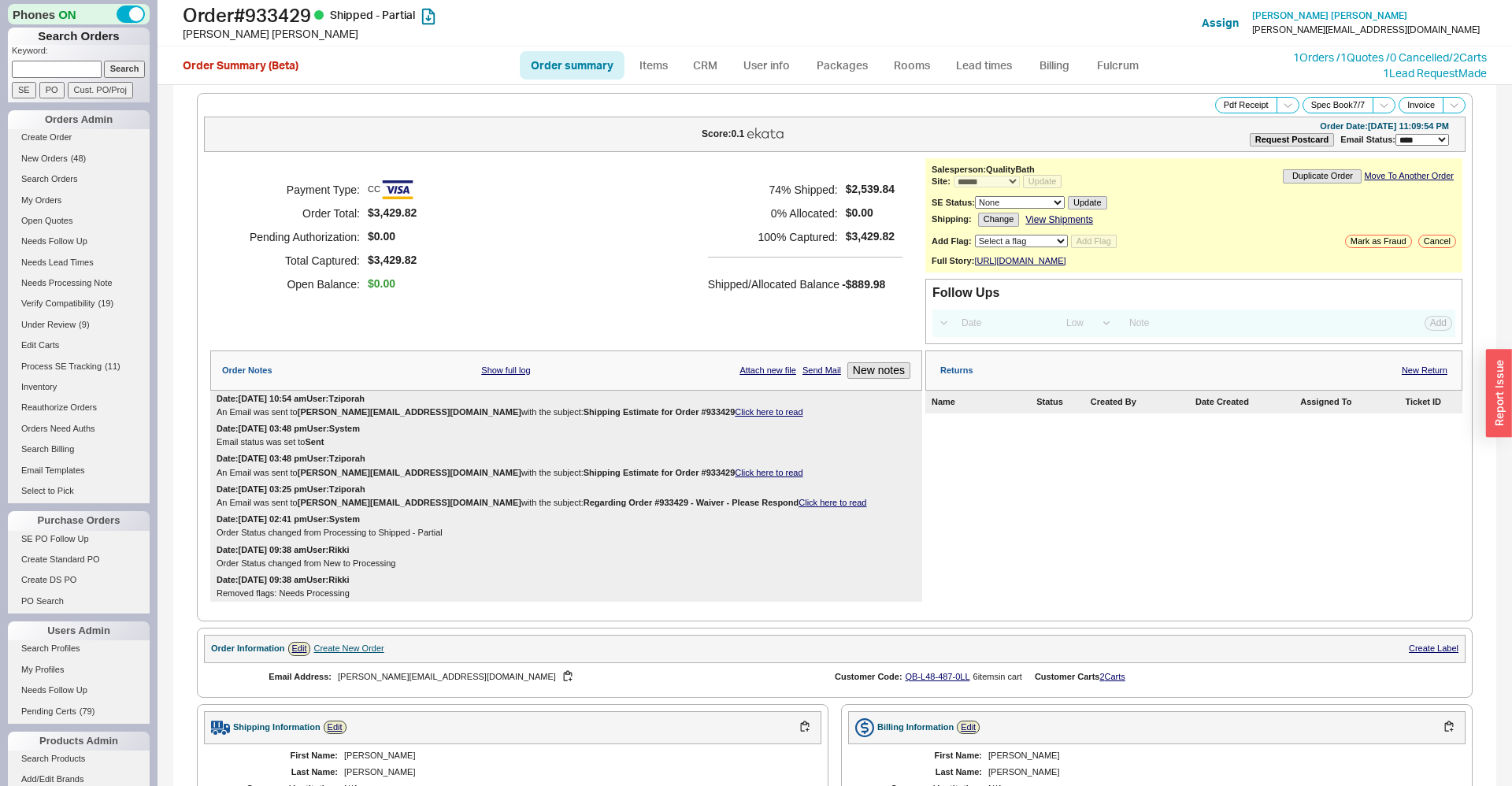
scroll to position [1197, 0]
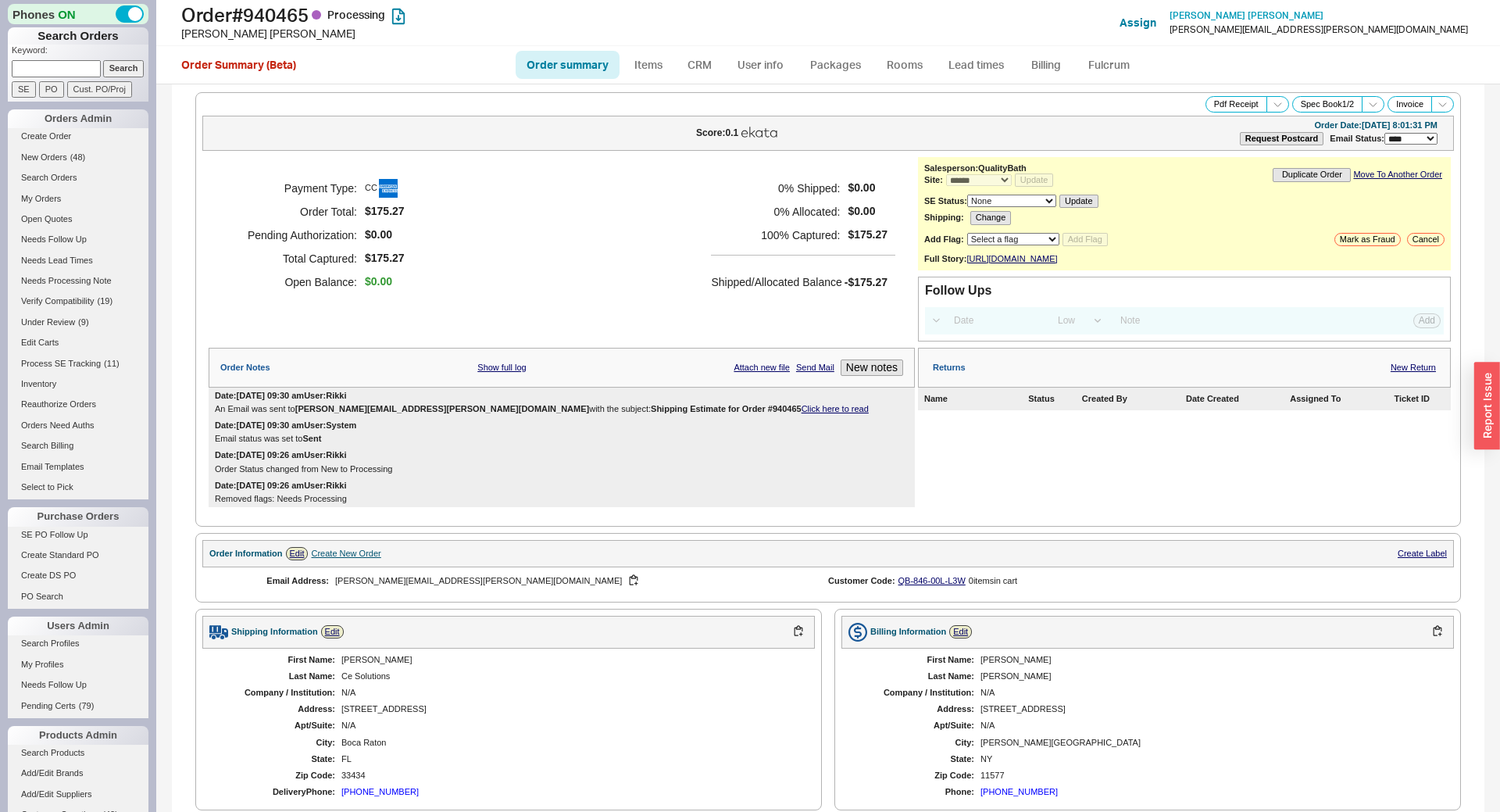
select select "*"
select select "LOW"
select select "3"
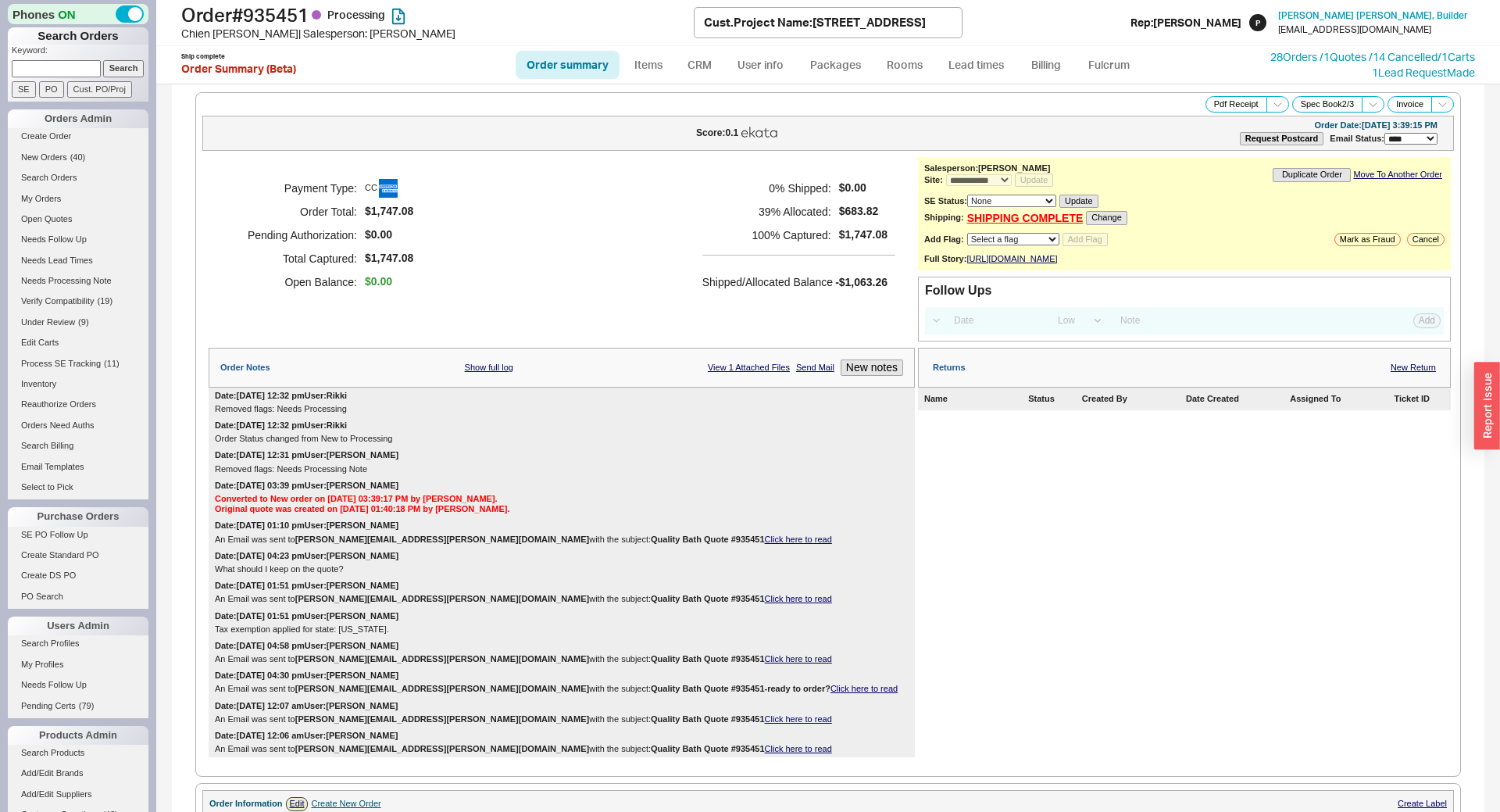
select select "*"
select select "**"
select select "LOW"
select select "3"
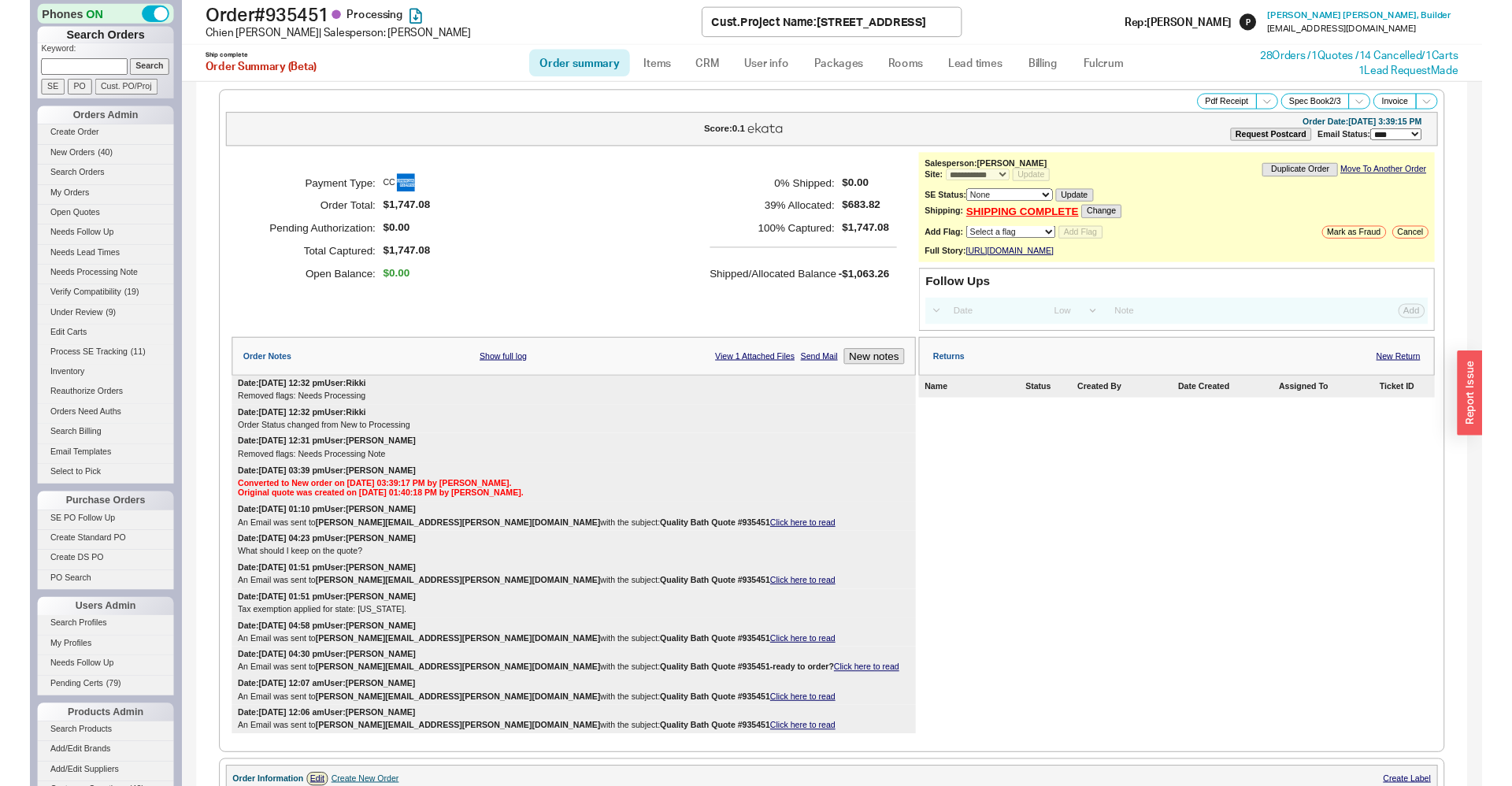
scroll to position [1044, 0]
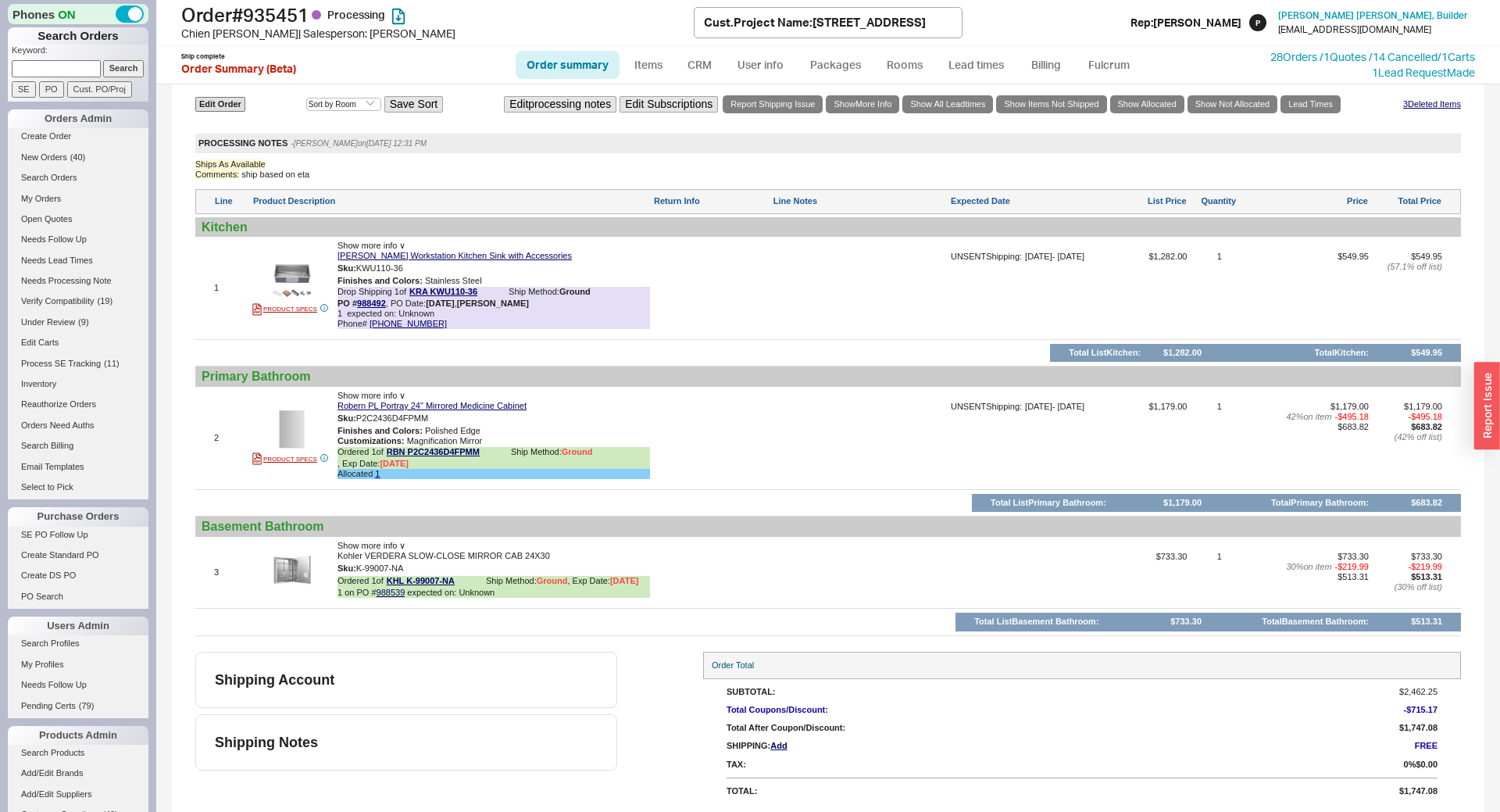
click at [725, 410] on div at bounding box center [711, 444] width 116 height 84
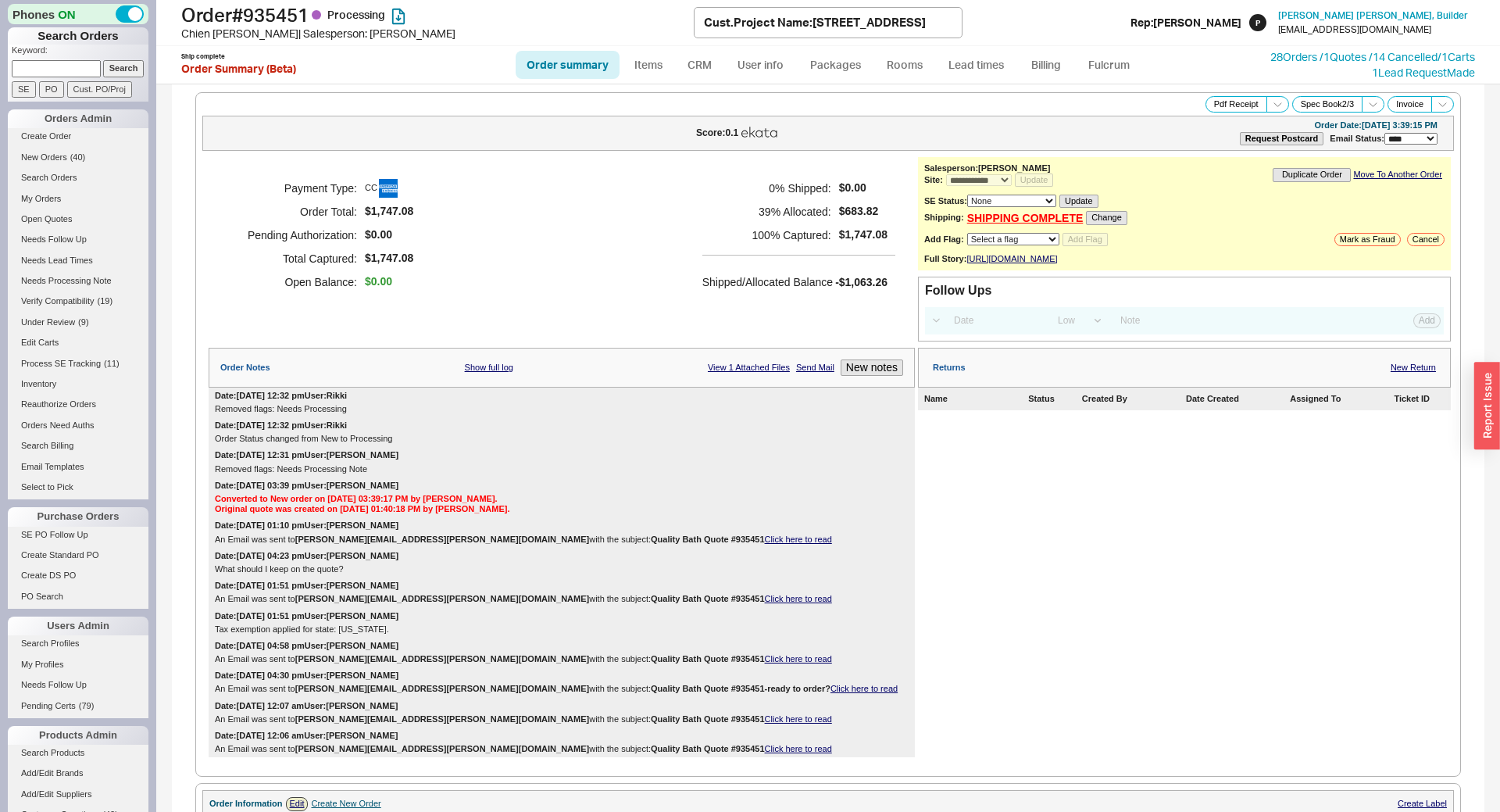
select select "*"
select select "**"
select select "LOW"
select select "3"
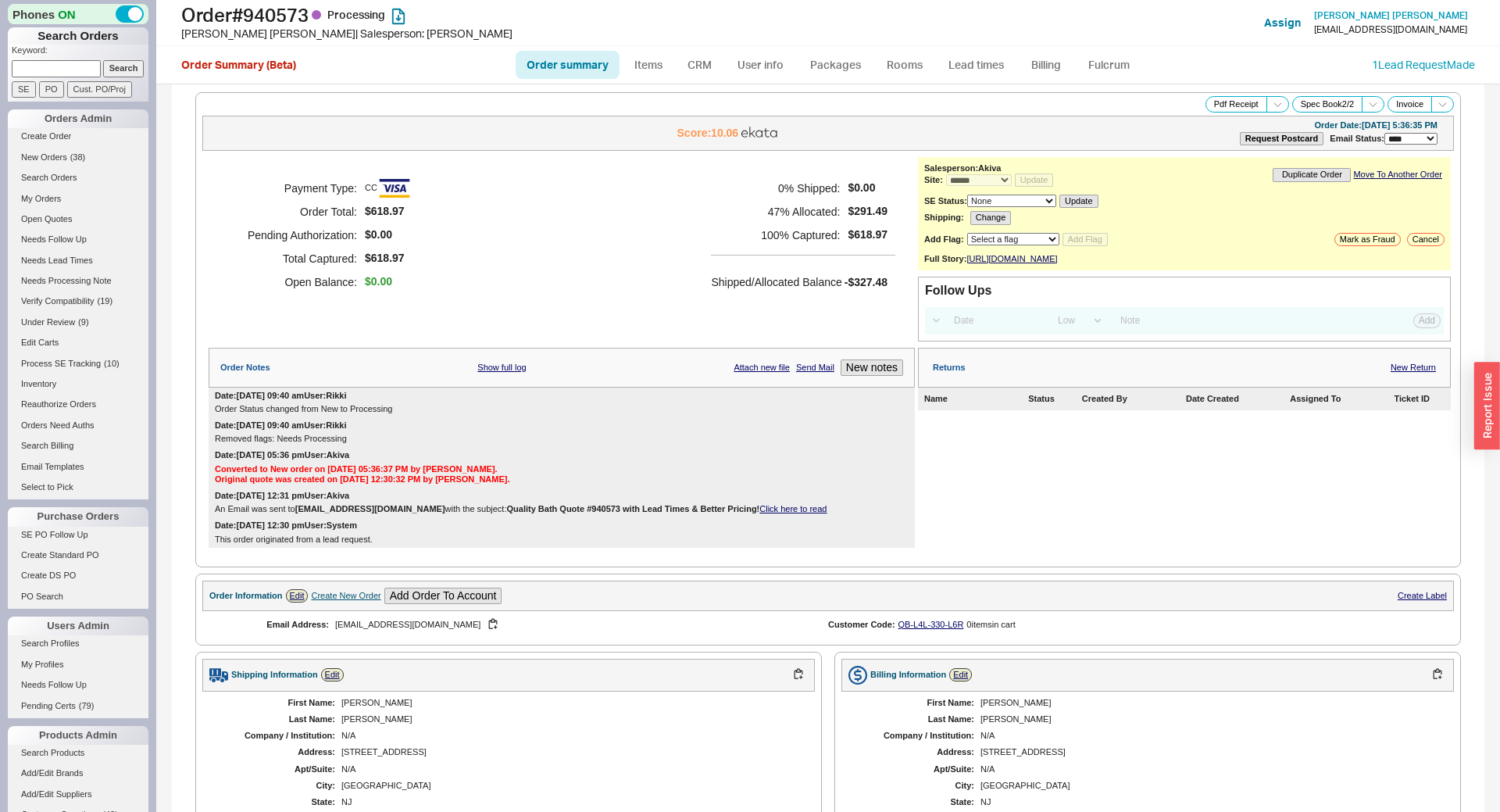
select select "*"
select select "LOW"
select select "3"
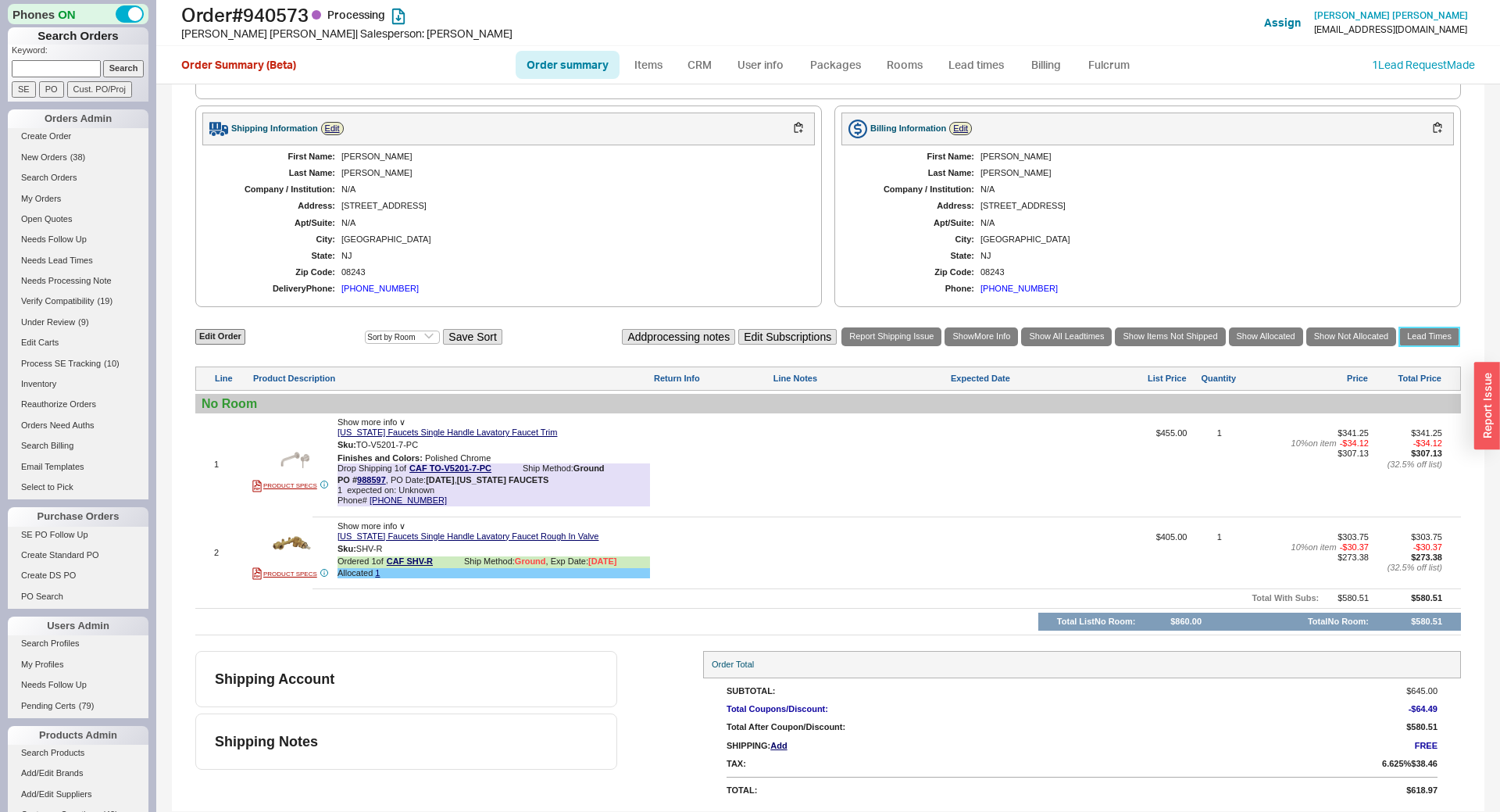
click at [1430, 338] on link "Lead Times" at bounding box center [1428, 336] width 60 height 18
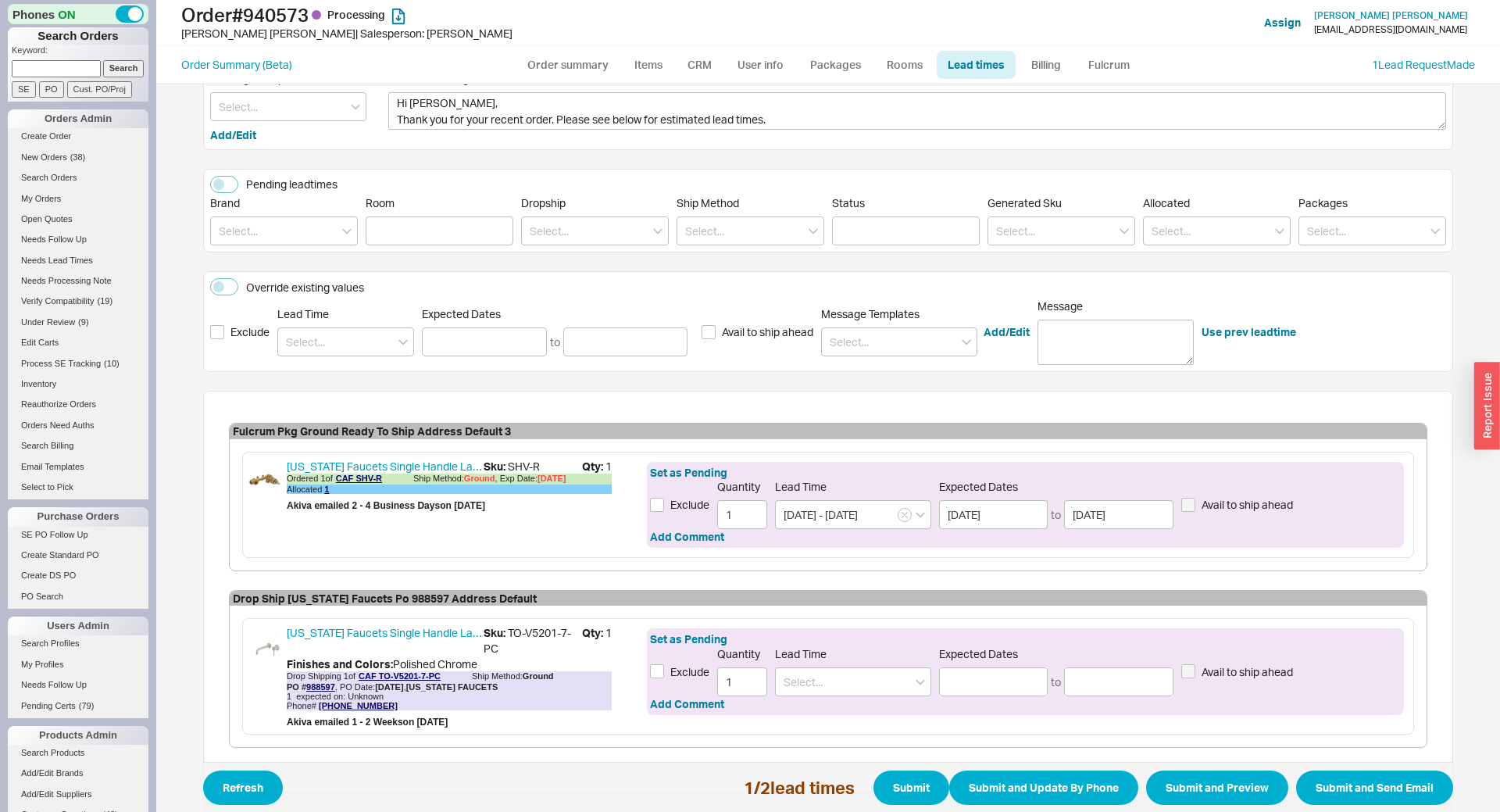
scroll to position [176, 0]
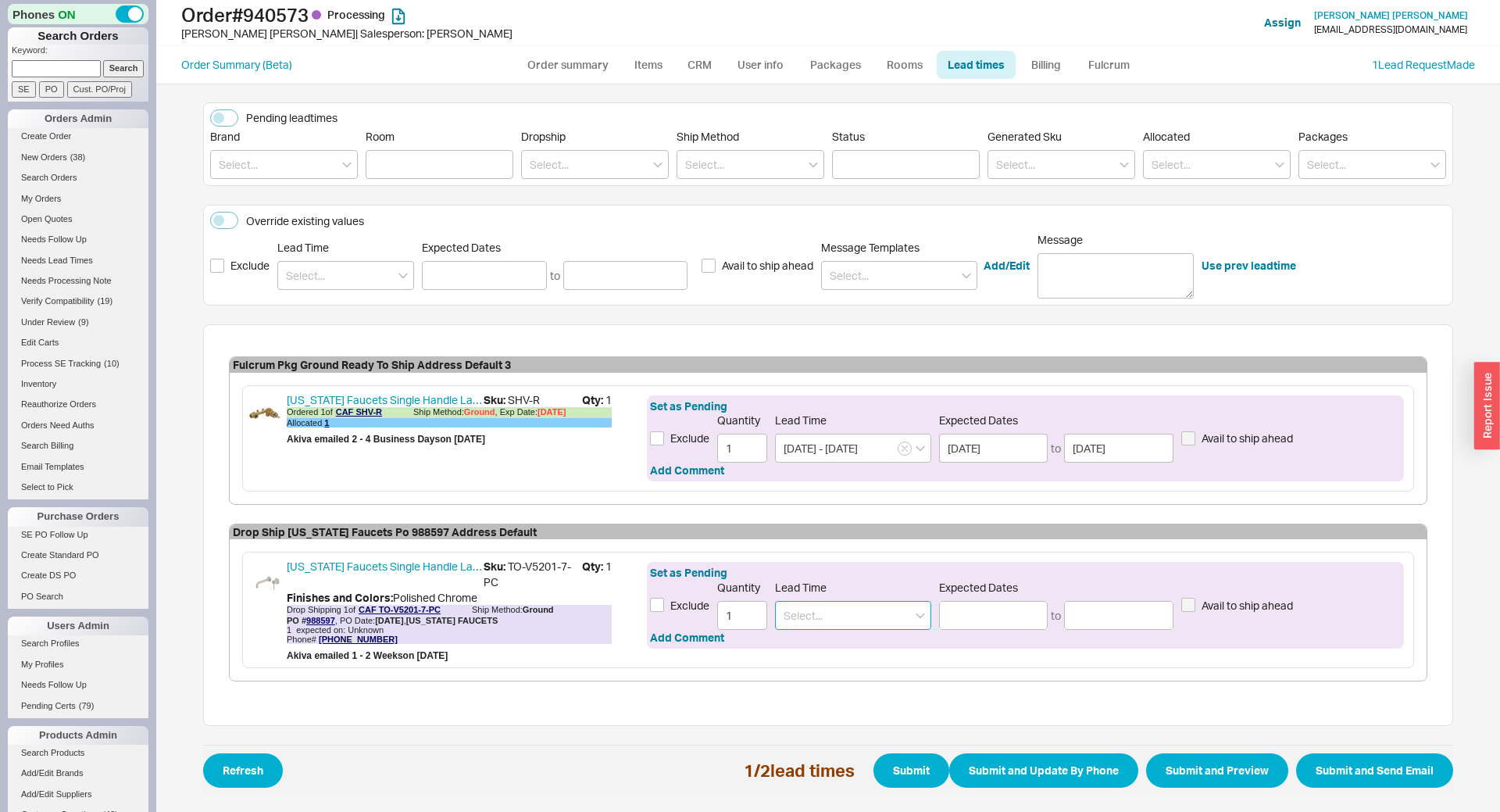
click at [824, 620] on input at bounding box center [852, 615] width 157 height 29
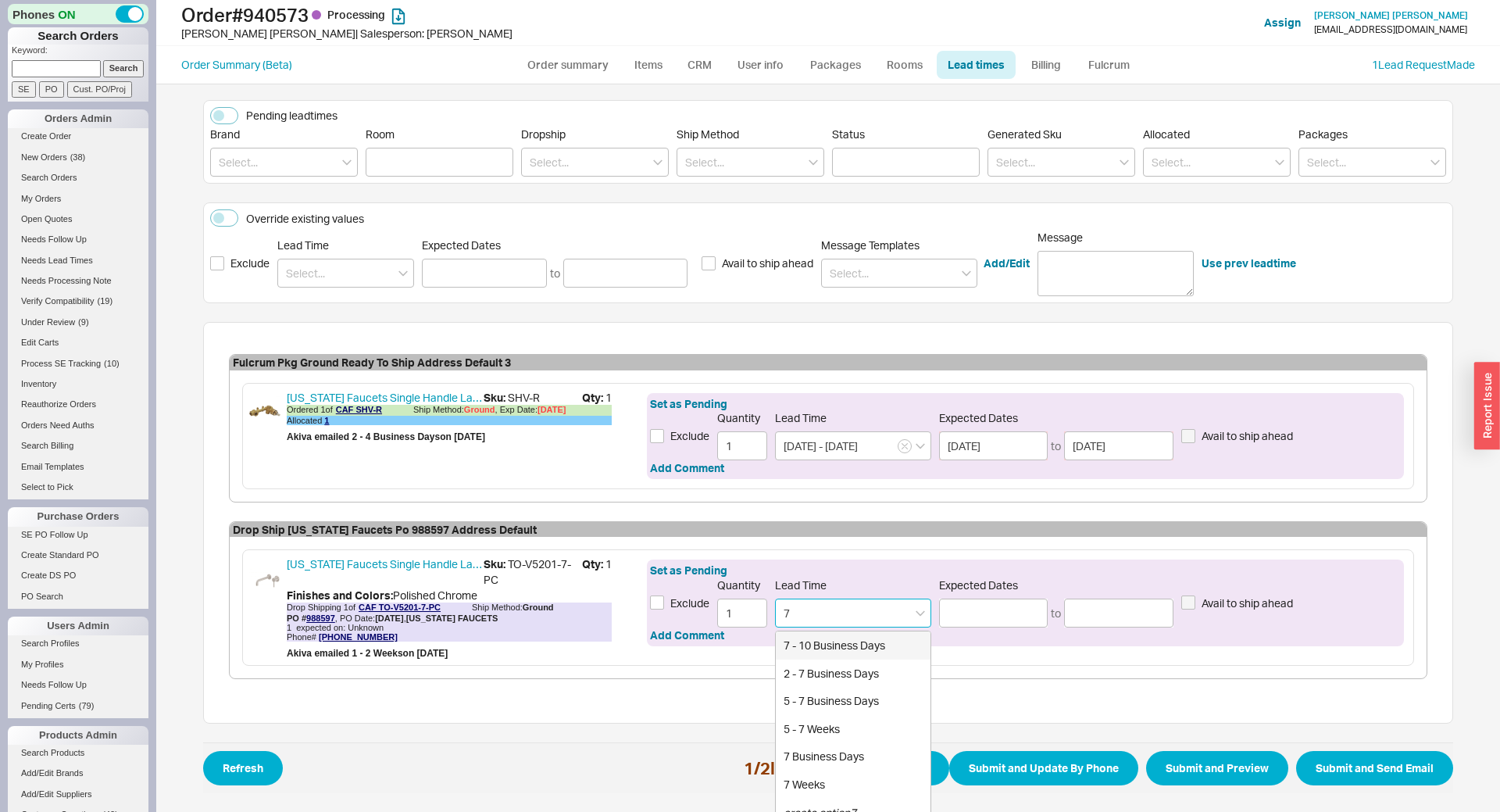
click at [819, 647] on div "7 - 10 Business Days" at bounding box center [852, 645] width 155 height 28
type input "7 - 10 Business Days"
type input "09/29/2025"
type input "10/02/2025"
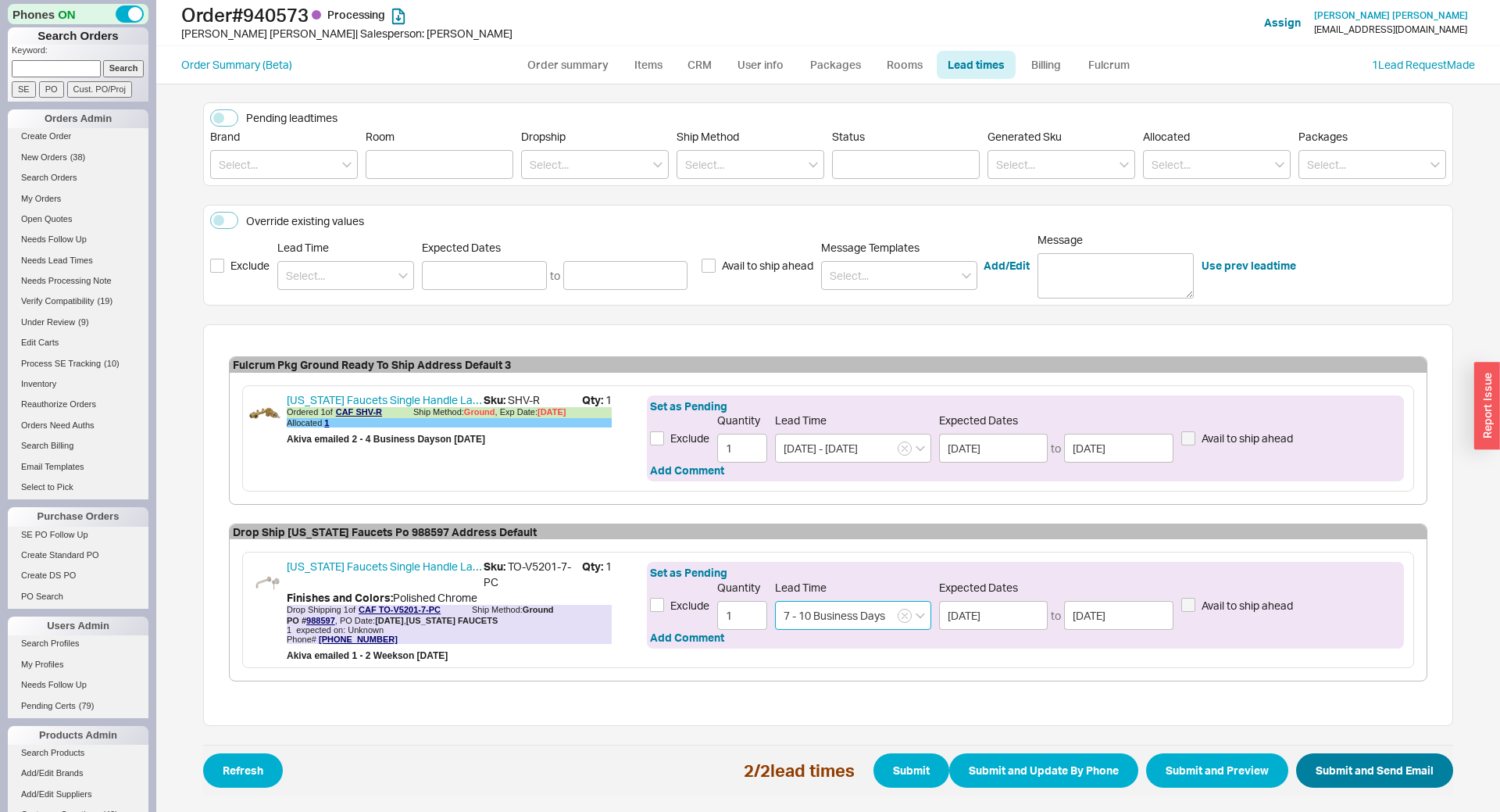
type input "7 - 10 Business Days"
click at [1358, 763] on button "Submit and Send Email" at bounding box center [1375, 770] width 157 height 34
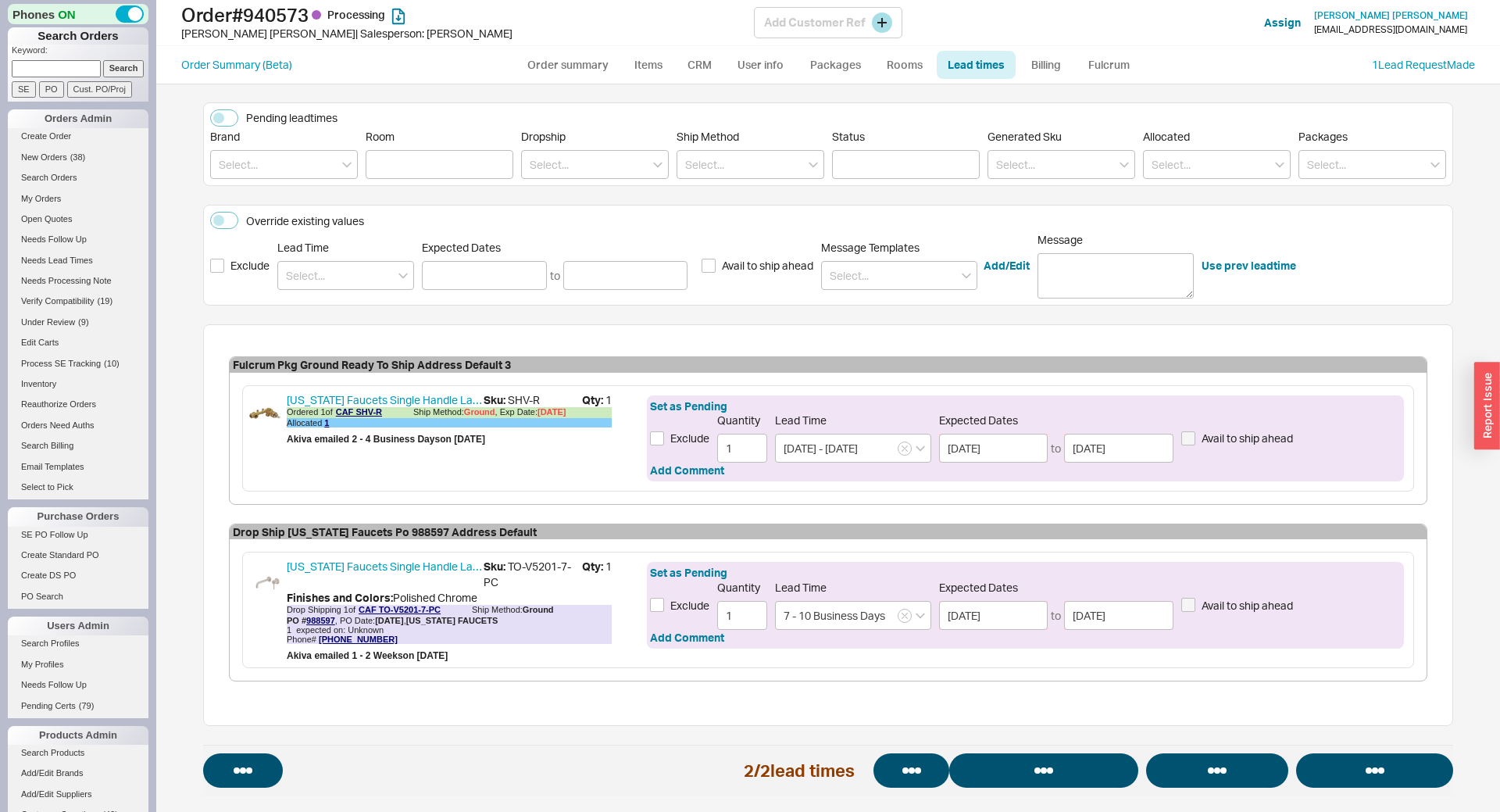
select select "*"
select select "LOW"
select select "3"
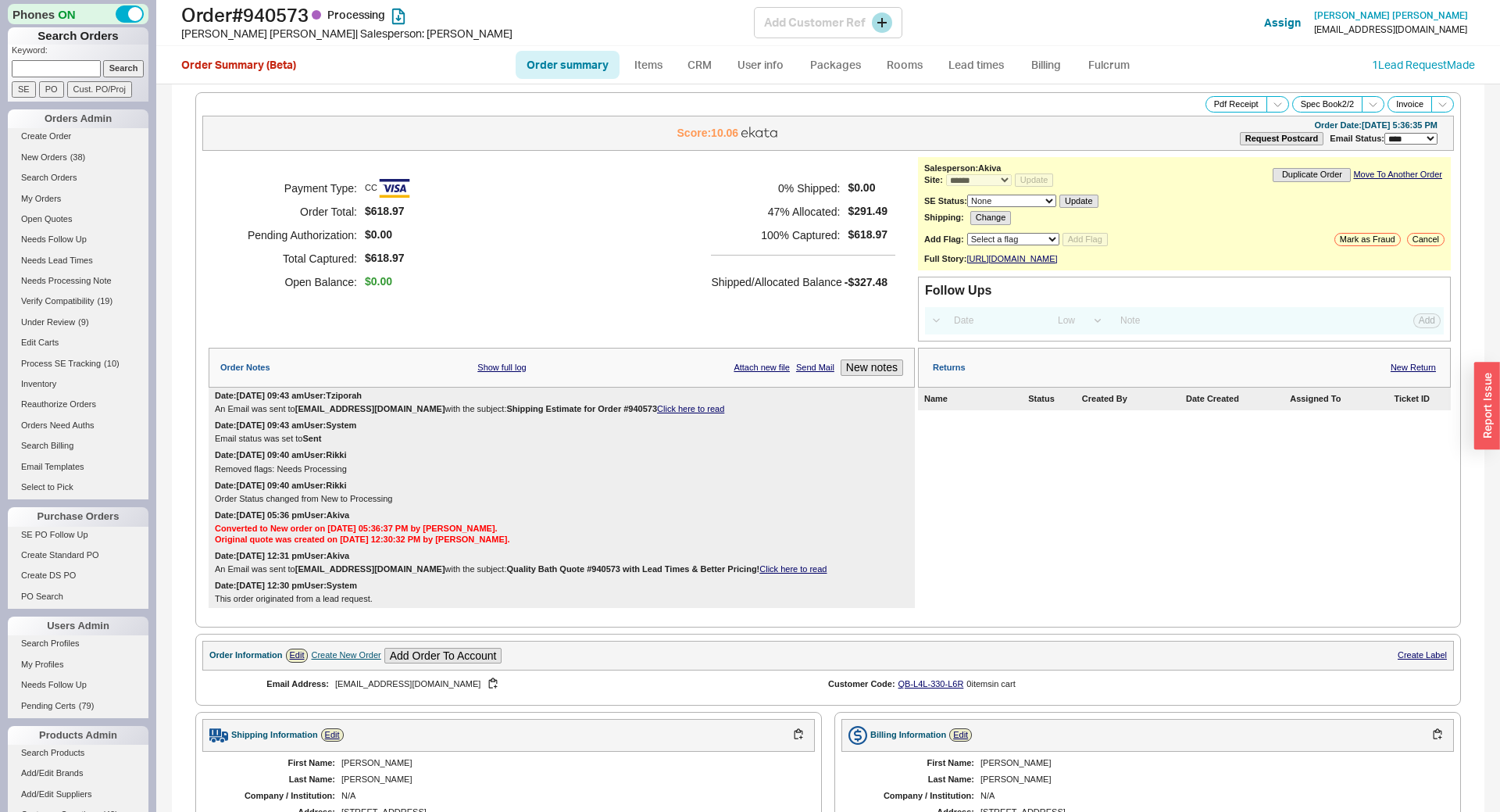
select select "*"
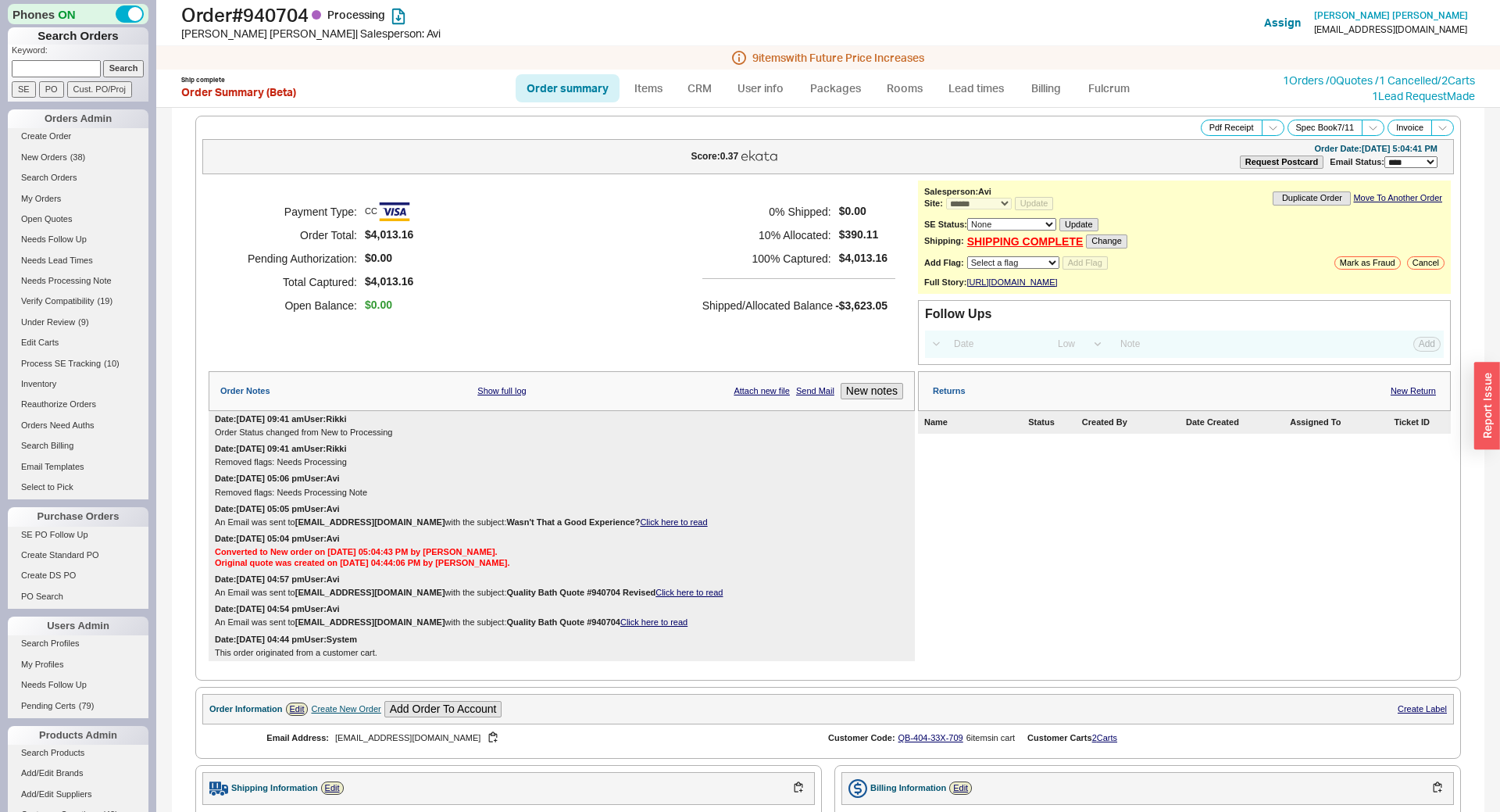
select select "*"
select select "LOW"
select select "3"
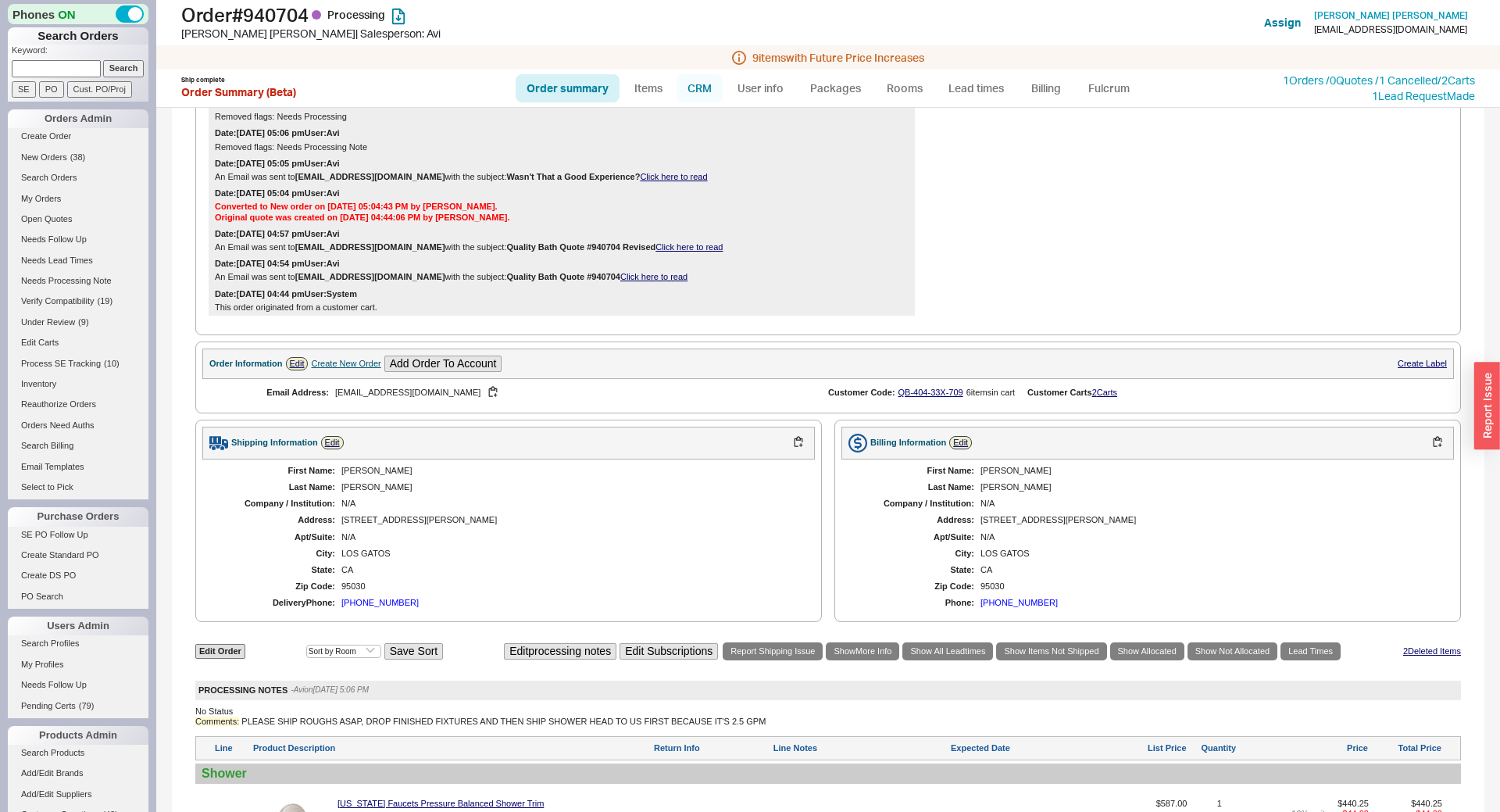
click at [695, 89] on link "CRM" at bounding box center [699, 88] width 47 height 28
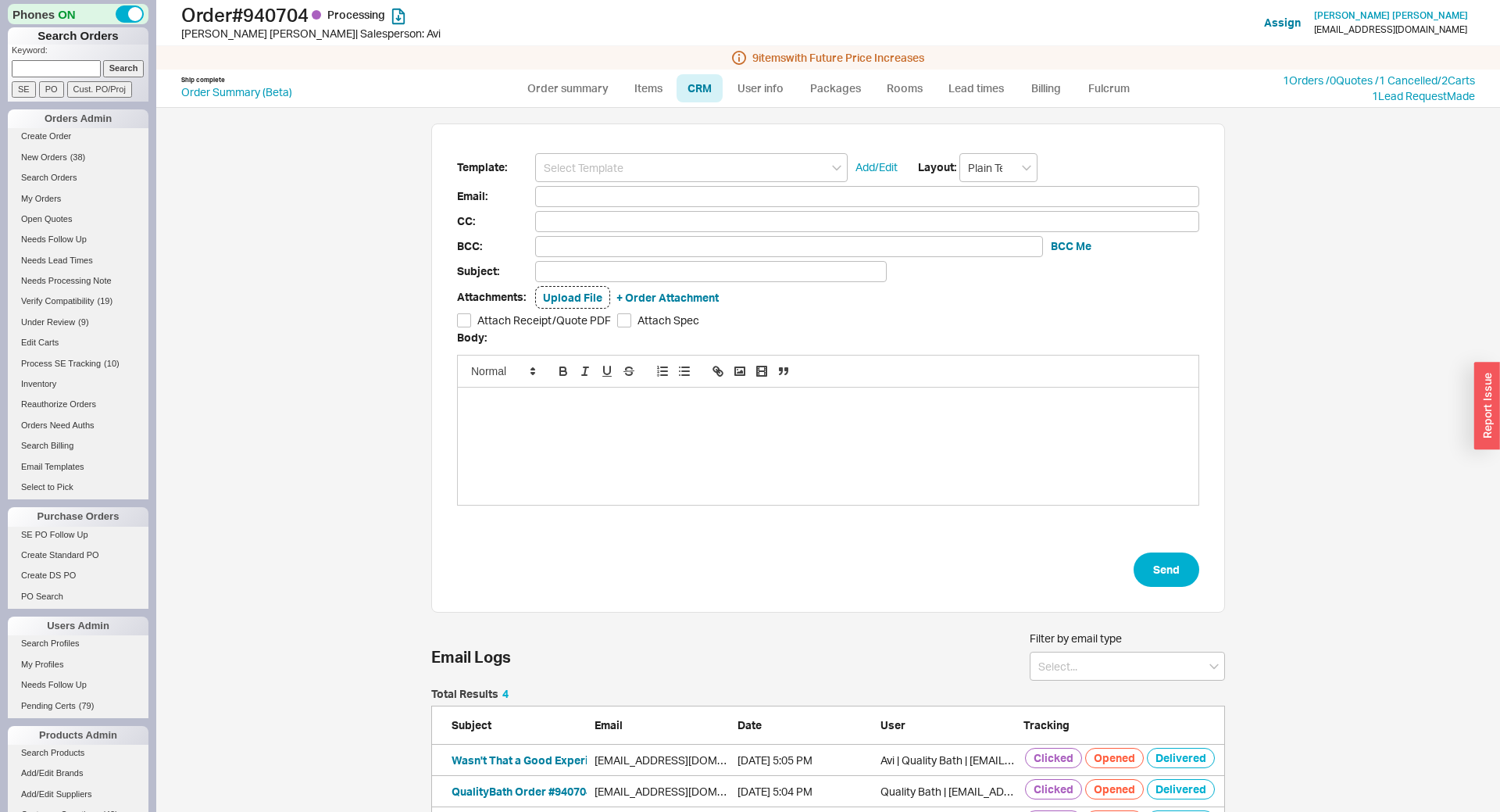
click at [692, 155] on input at bounding box center [691, 167] width 312 height 29
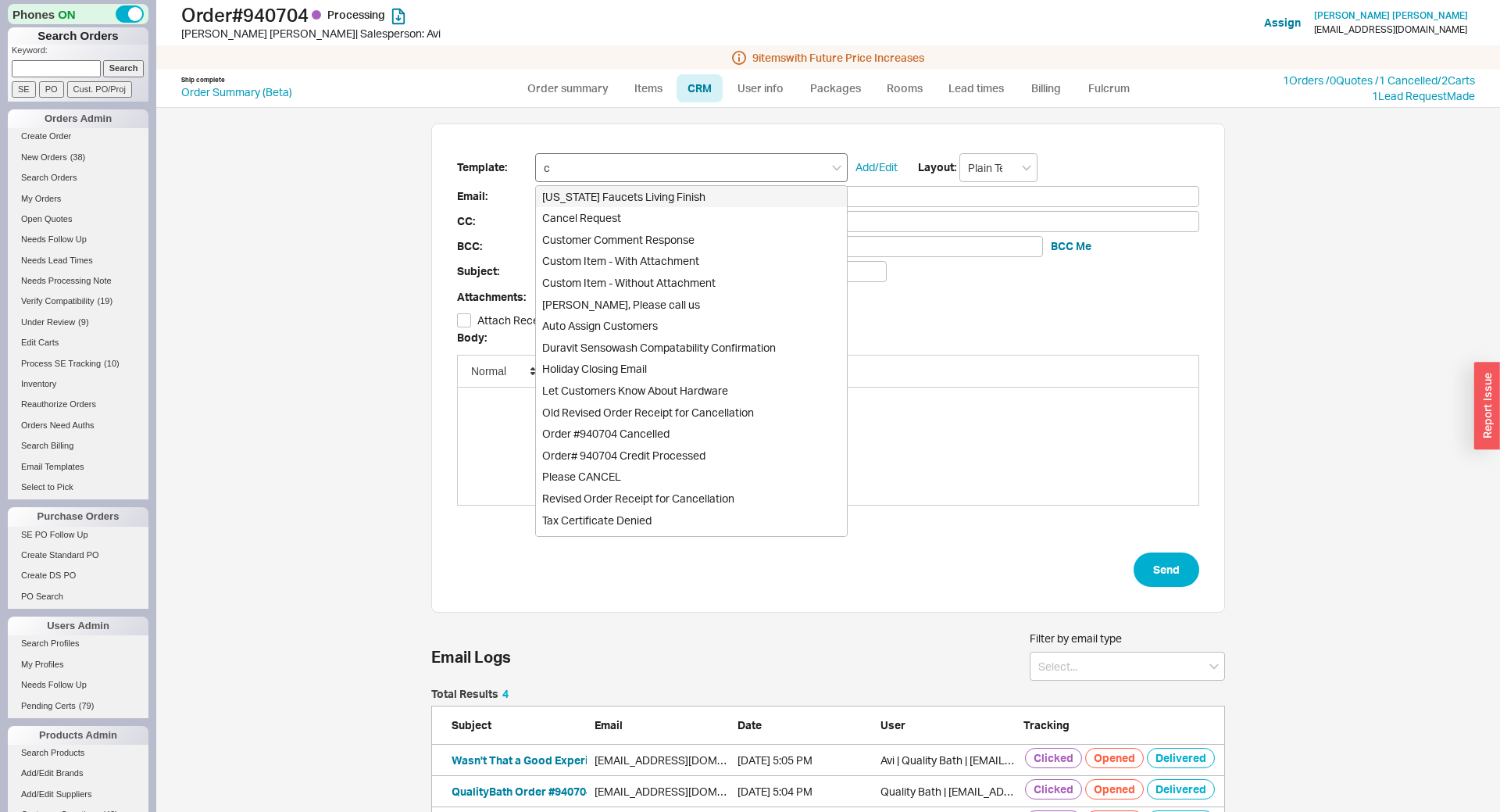
type input "ca"
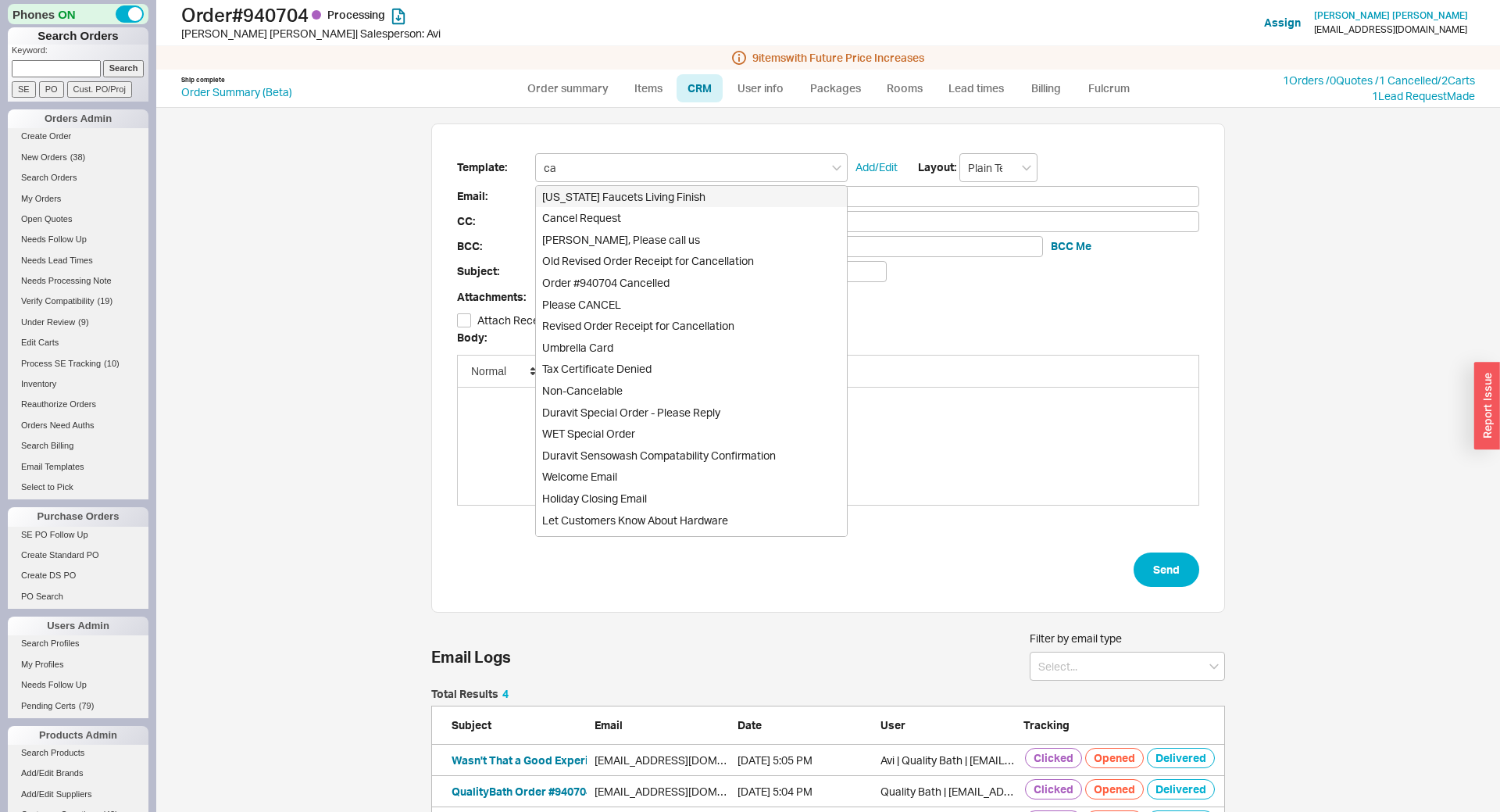
click at [692, 196] on div "[US_STATE] Faucets Living Finish" at bounding box center [691, 197] width 311 height 21
type input "[EMAIL_ADDRESS][DOMAIN_NAME]"
type input "Regarding Order #940704 - Waiver - Please Respond"
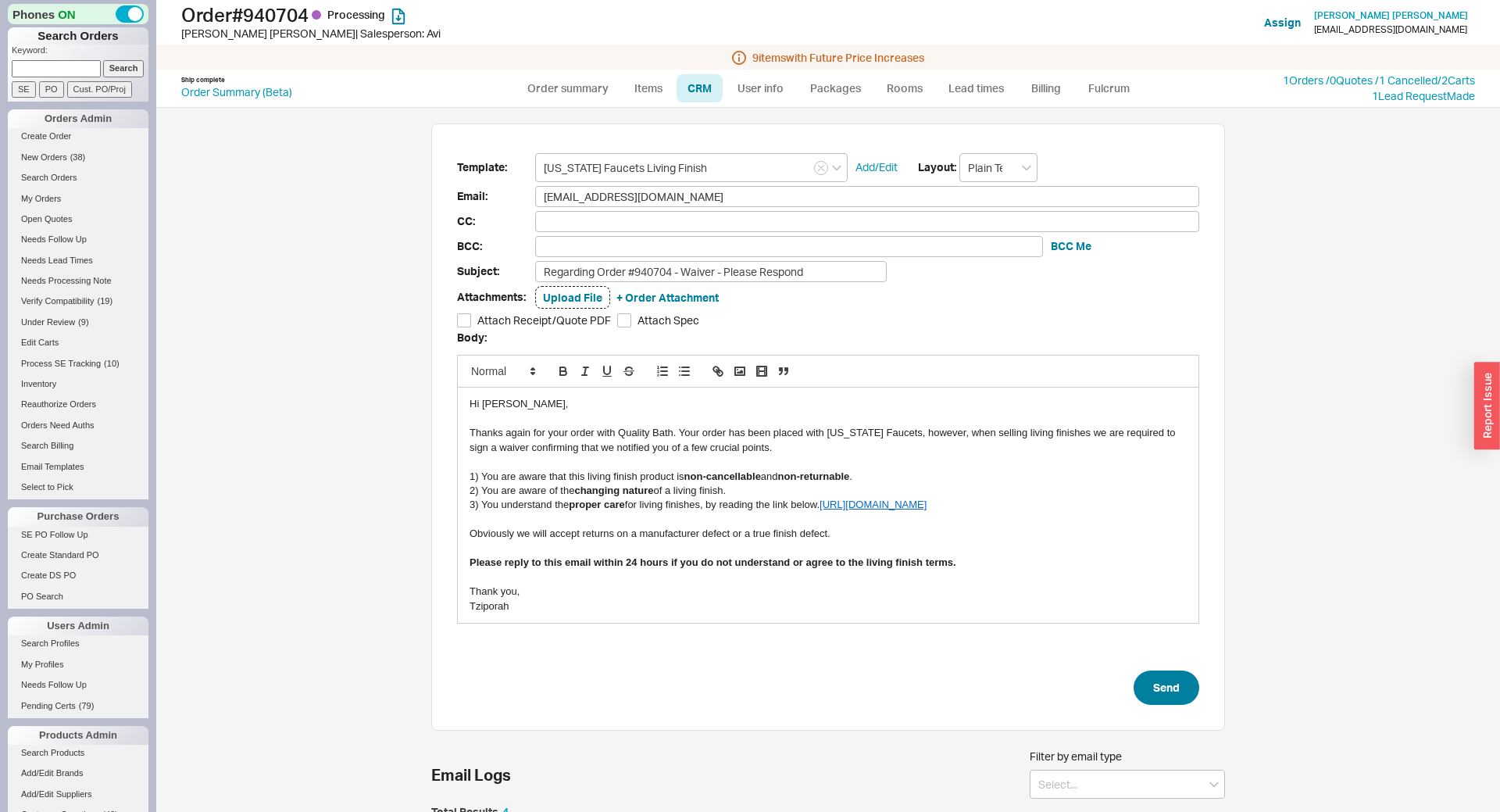
type input "[US_STATE] Faucets Living Finish"
click at [1156, 683] on button "Send" at bounding box center [1165, 687] width 65 height 34
select select "*"
select select "LOW"
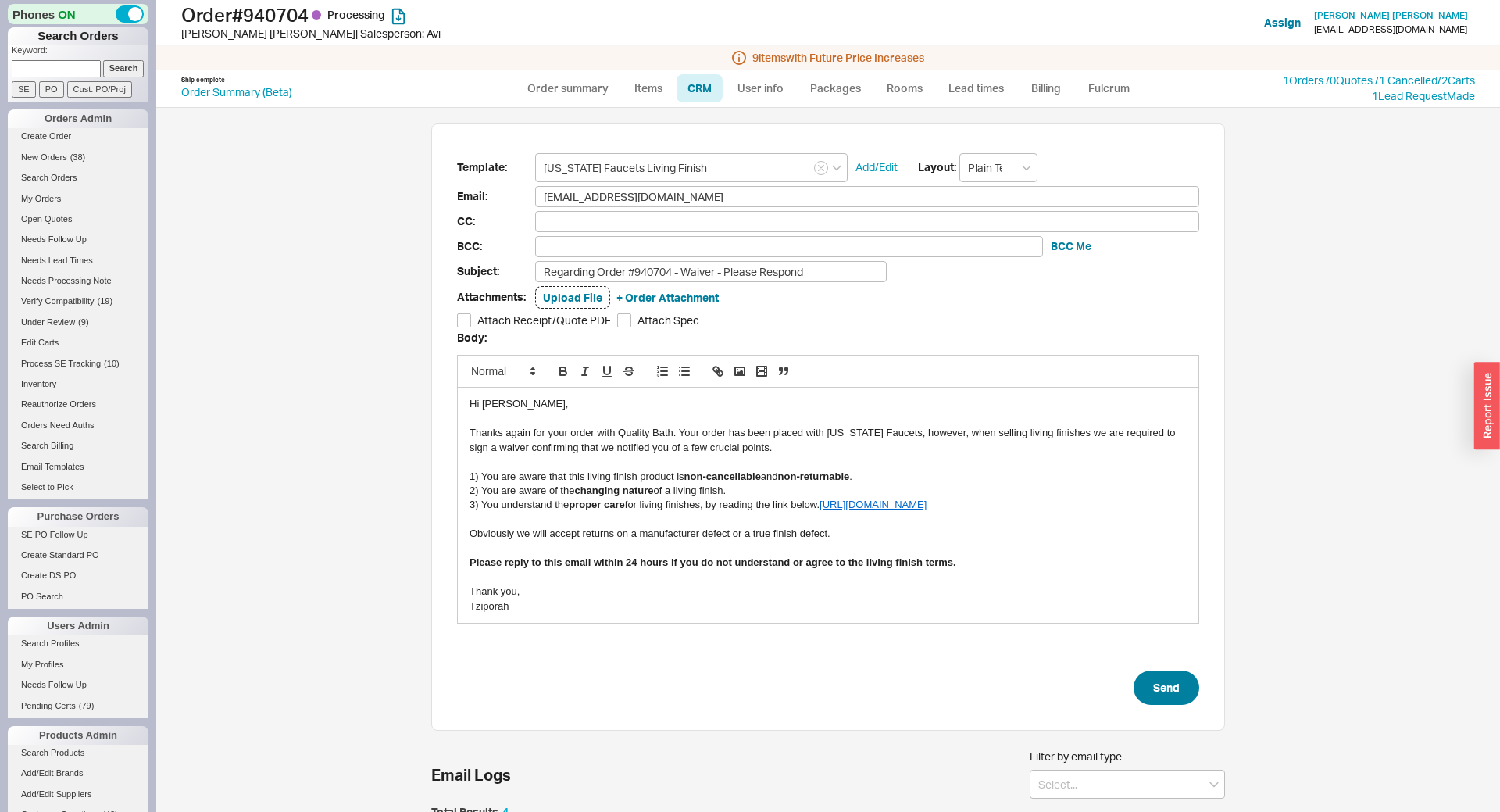
select select "3"
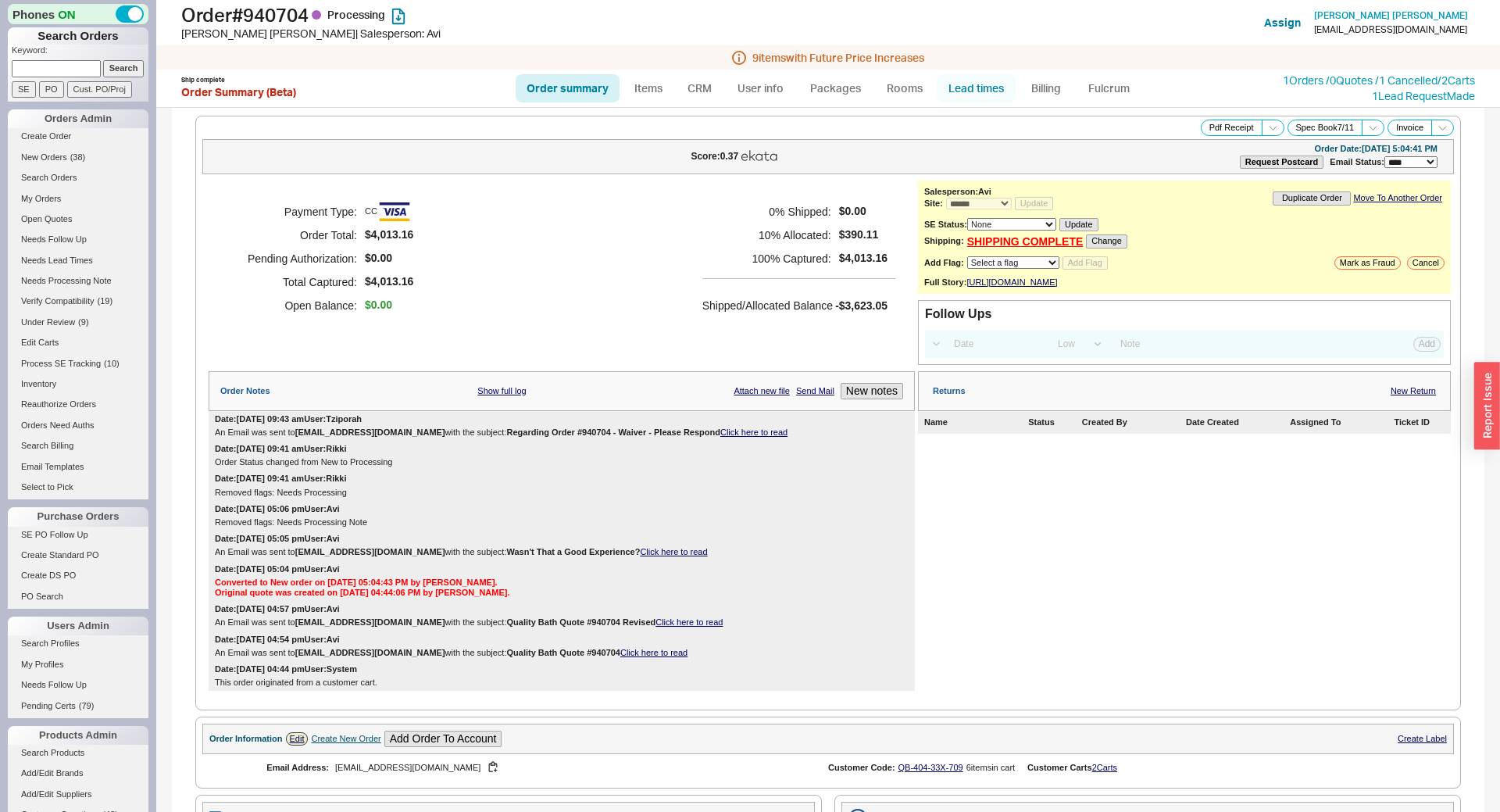
click at [994, 95] on link "Lead times" at bounding box center [976, 88] width 79 height 28
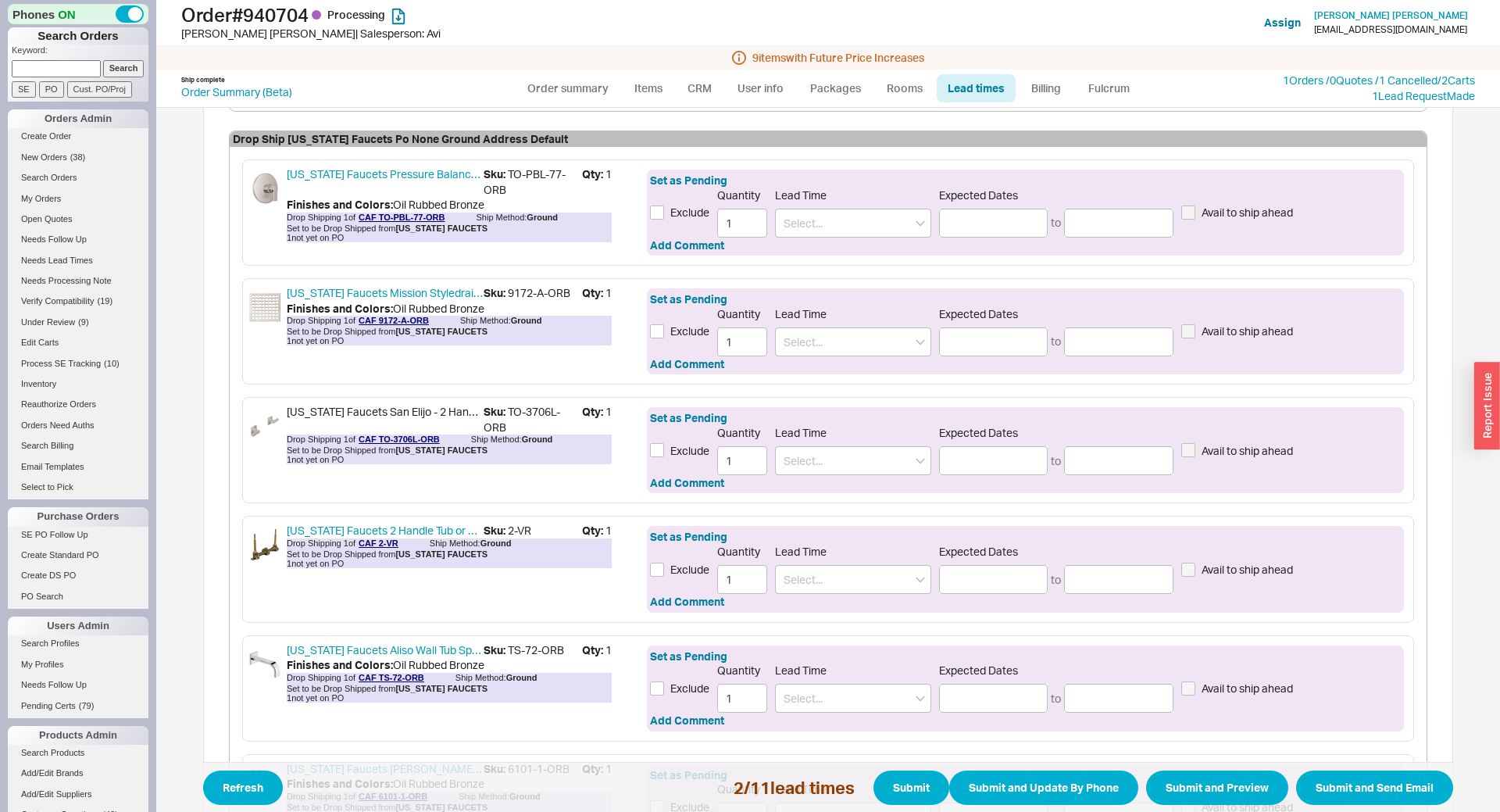
scroll to position [1036, 0]
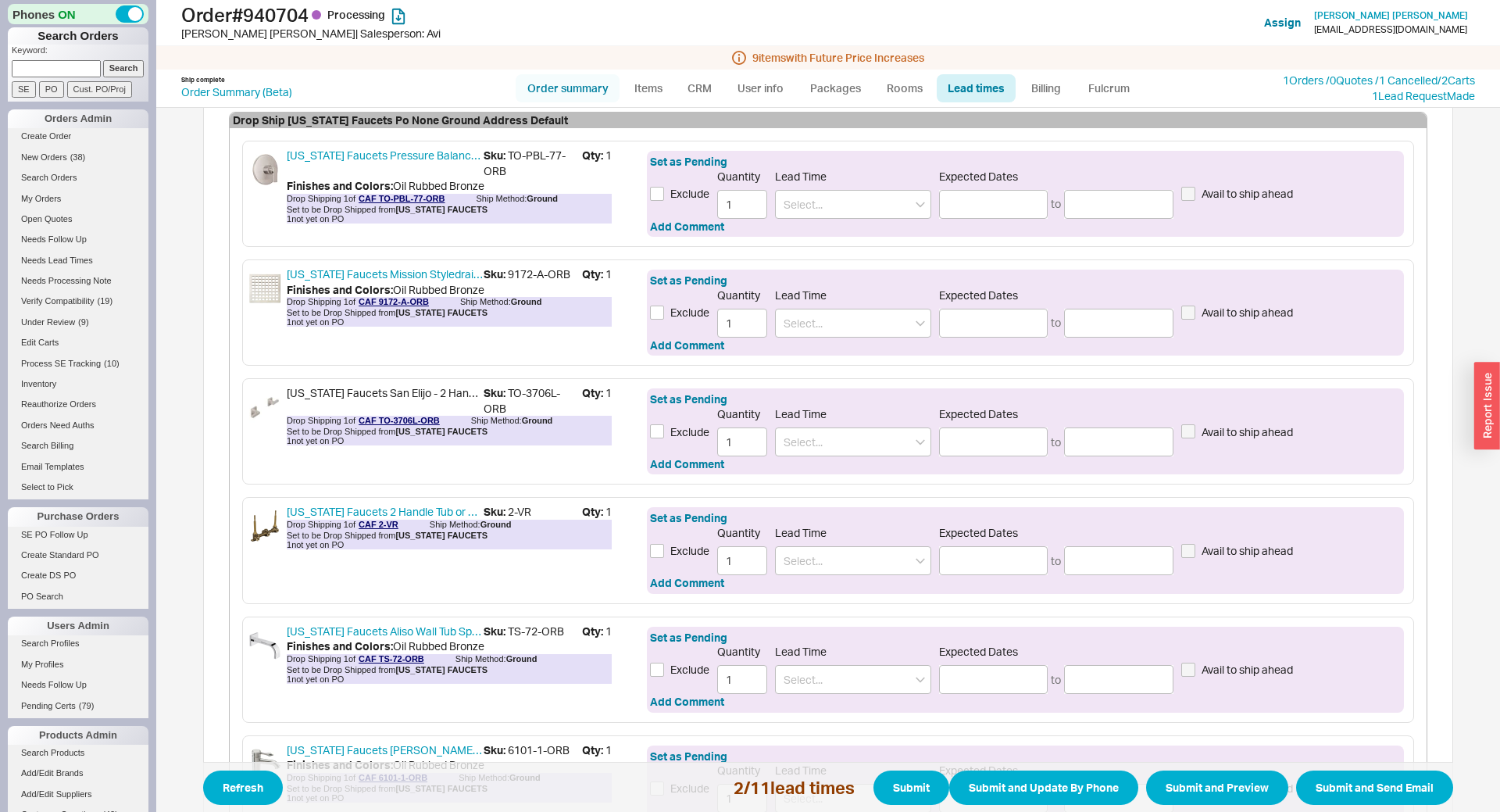
click at [539, 80] on link "Order summary" at bounding box center [567, 88] width 104 height 28
select select "*"
select select "LOW"
select select "3"
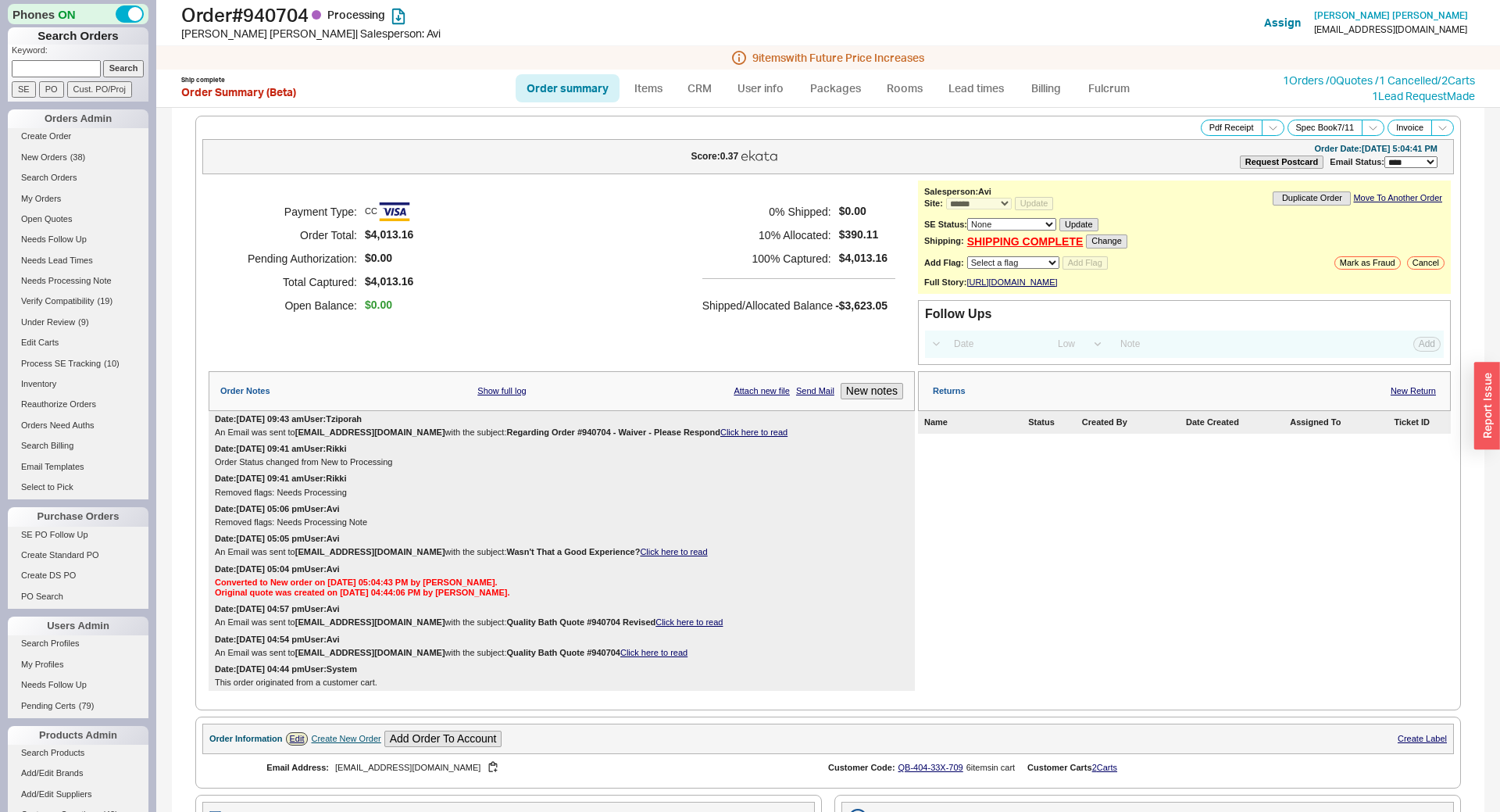
scroll to position [690, 0]
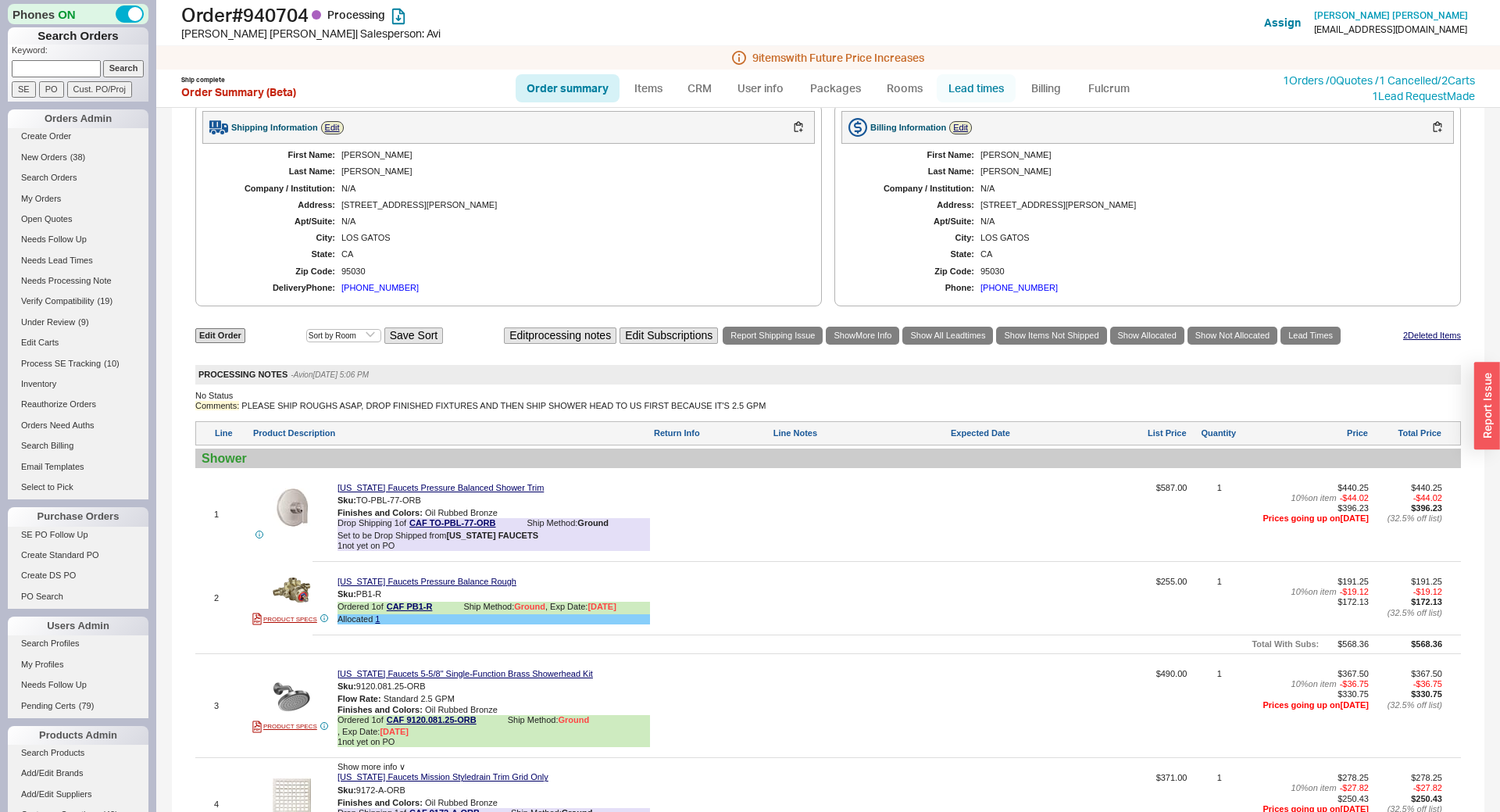
click at [993, 85] on link "Lead times" at bounding box center [976, 88] width 79 height 28
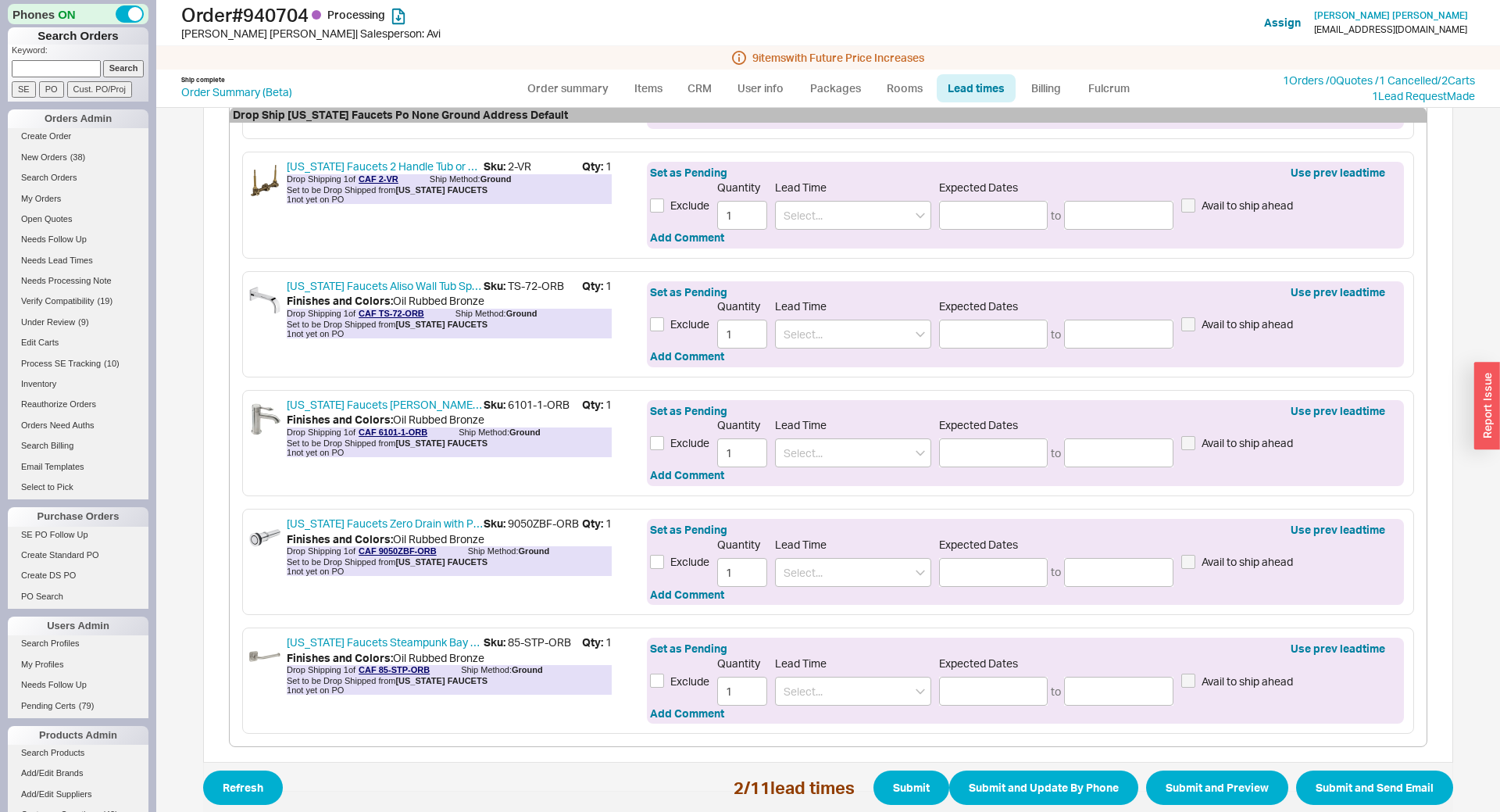
scroll to position [1453, 0]
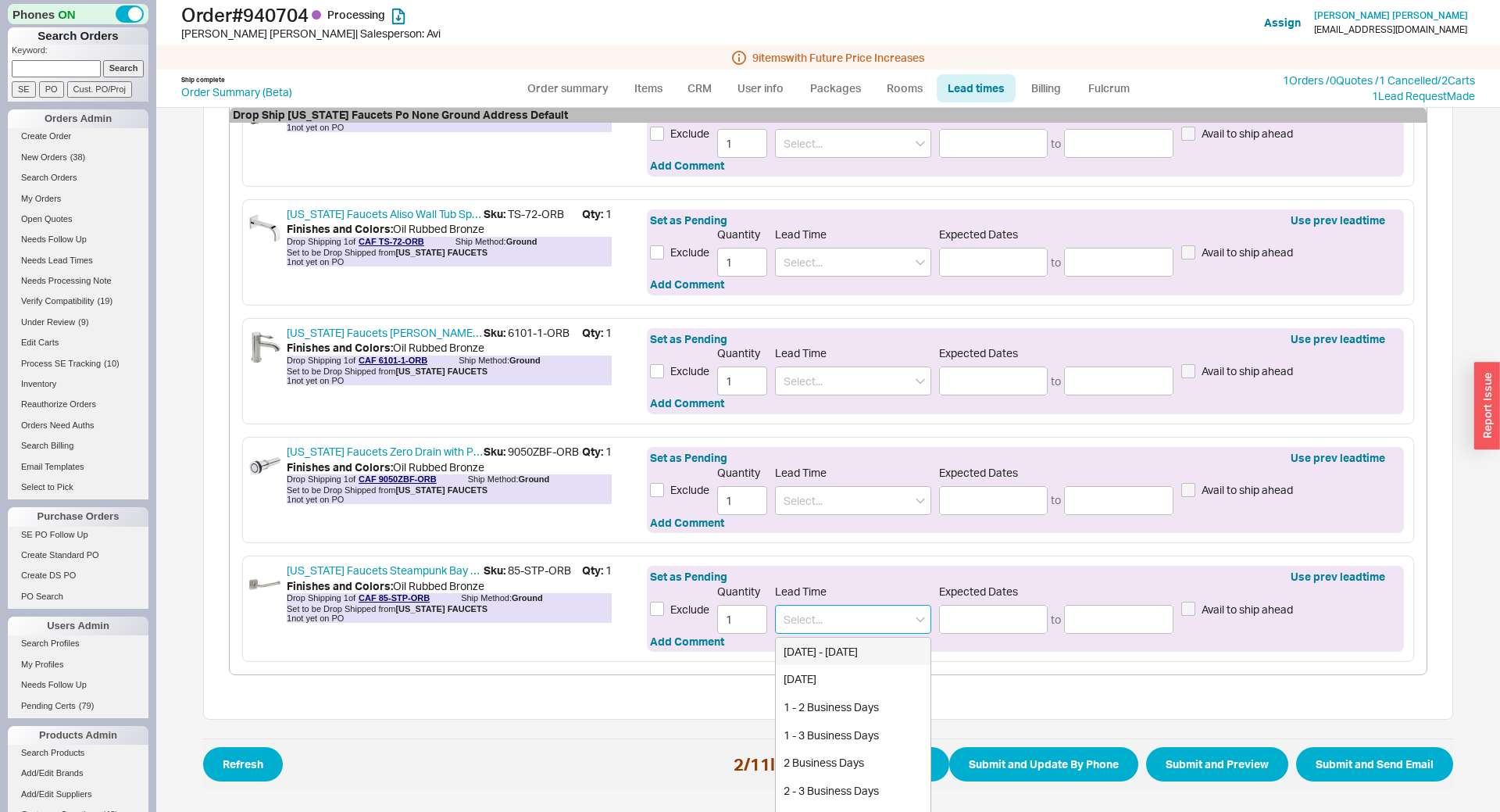
click at [837, 627] on input at bounding box center [852, 619] width 157 height 29
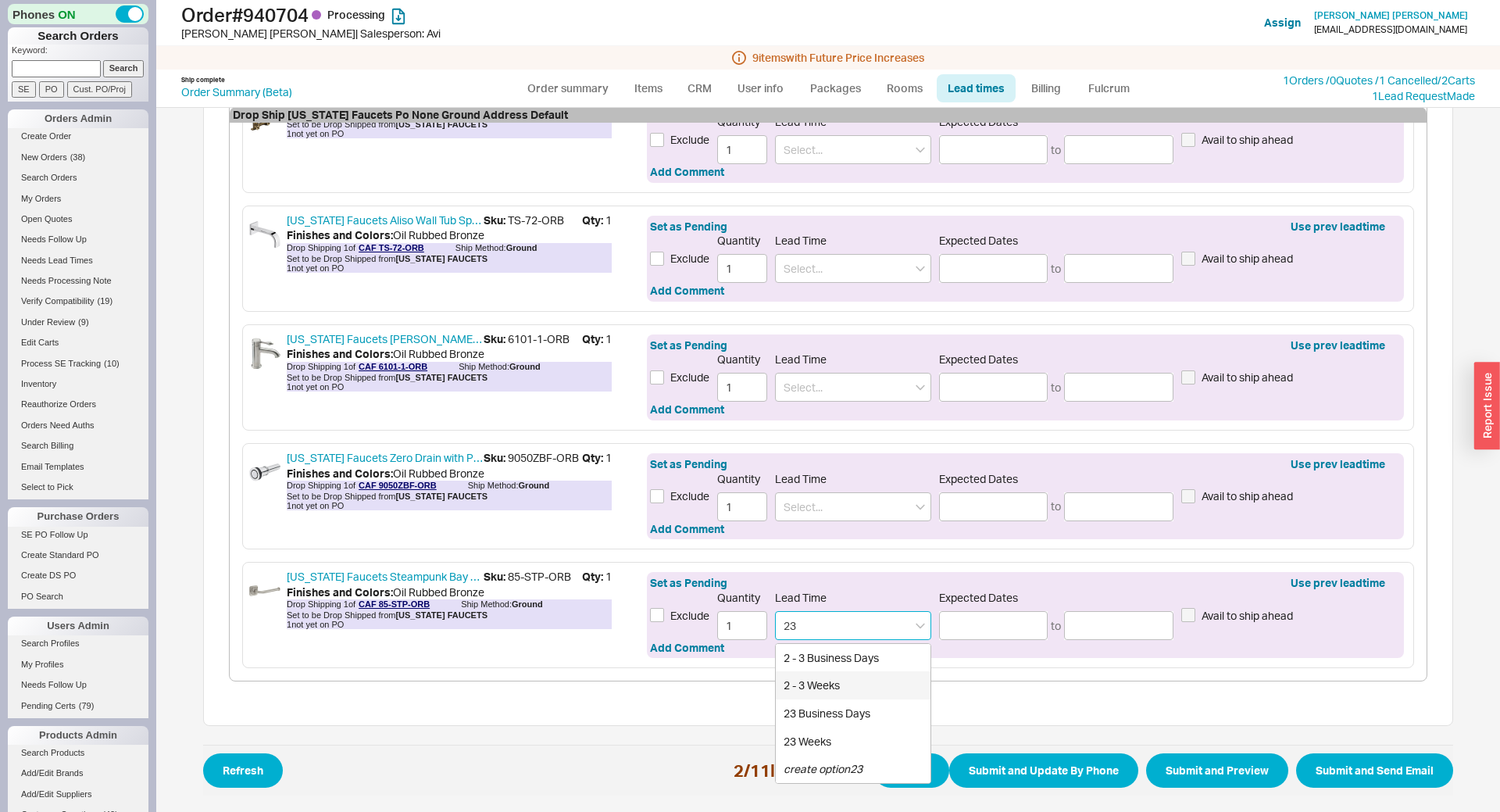
click at [821, 678] on div "2 - 3 Weeks" at bounding box center [852, 684] width 155 height 28
type input "2 - 3 Weeks"
type input "10/02/2025"
type input "10/09/2025"
type input "2 - 3 Weeks"
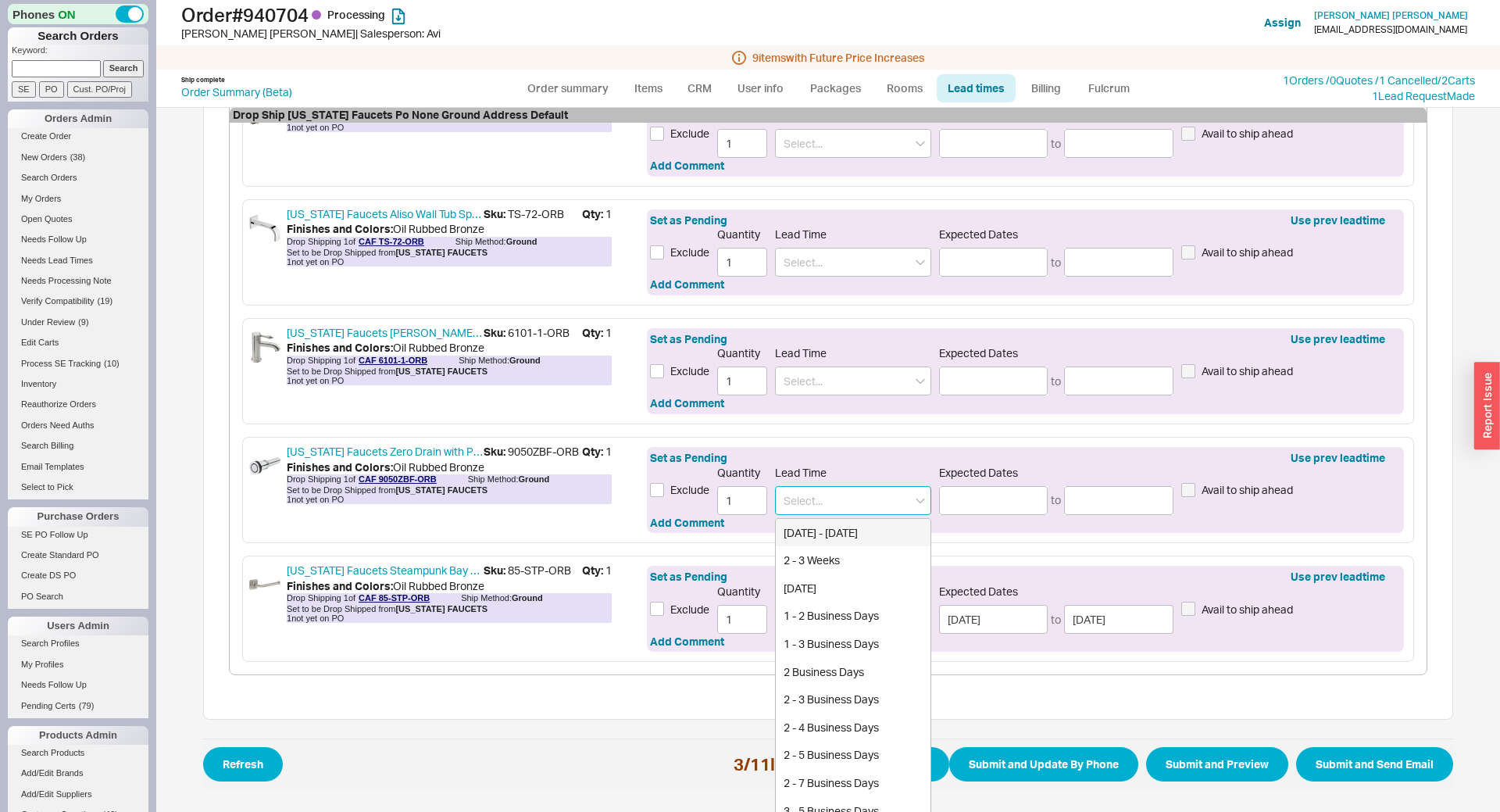
click at [837, 507] on input at bounding box center [852, 500] width 157 height 29
click at [827, 564] on div "2 - 3 Weeks" at bounding box center [852, 560] width 155 height 28
type input "2 - 3 Weeks"
type input "10/02/2025"
type input "10/09/2025"
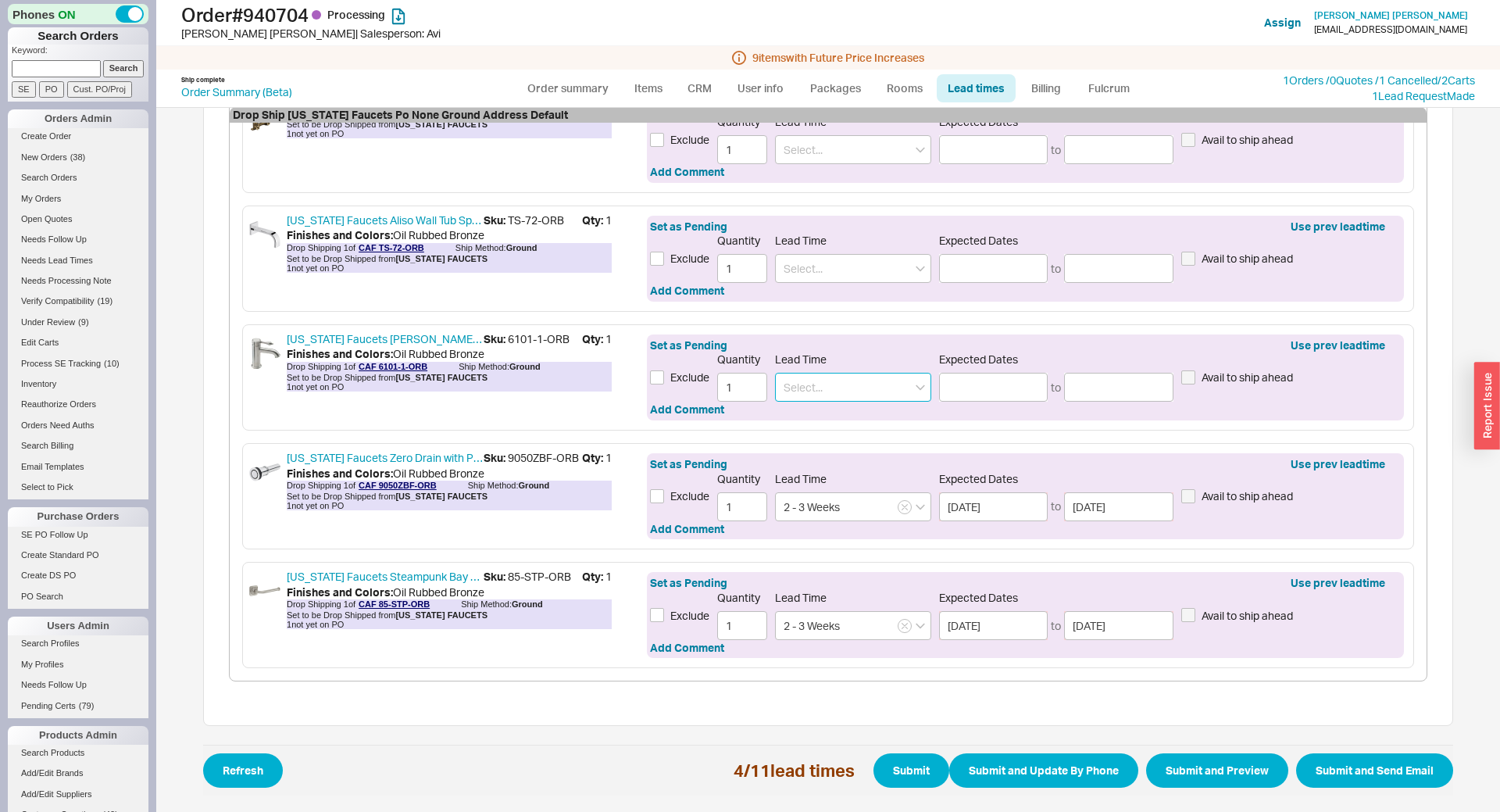
click at [804, 394] on input at bounding box center [852, 387] width 157 height 29
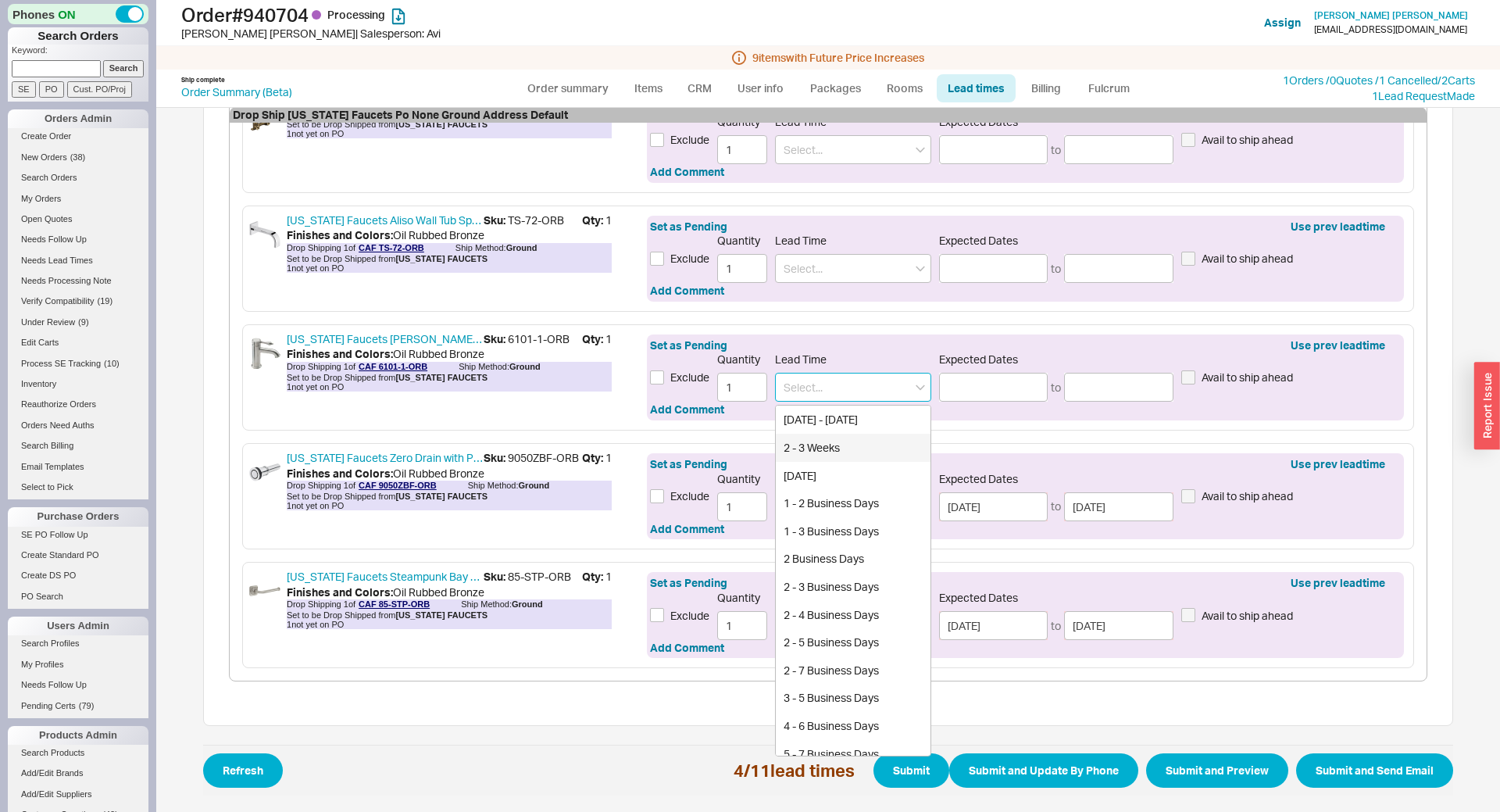
click at [818, 444] on div "2 - 3 Weeks" at bounding box center [852, 447] width 155 height 28
type input "2 - 3 Weeks"
type input "10/02/2025"
type input "10/09/2025"
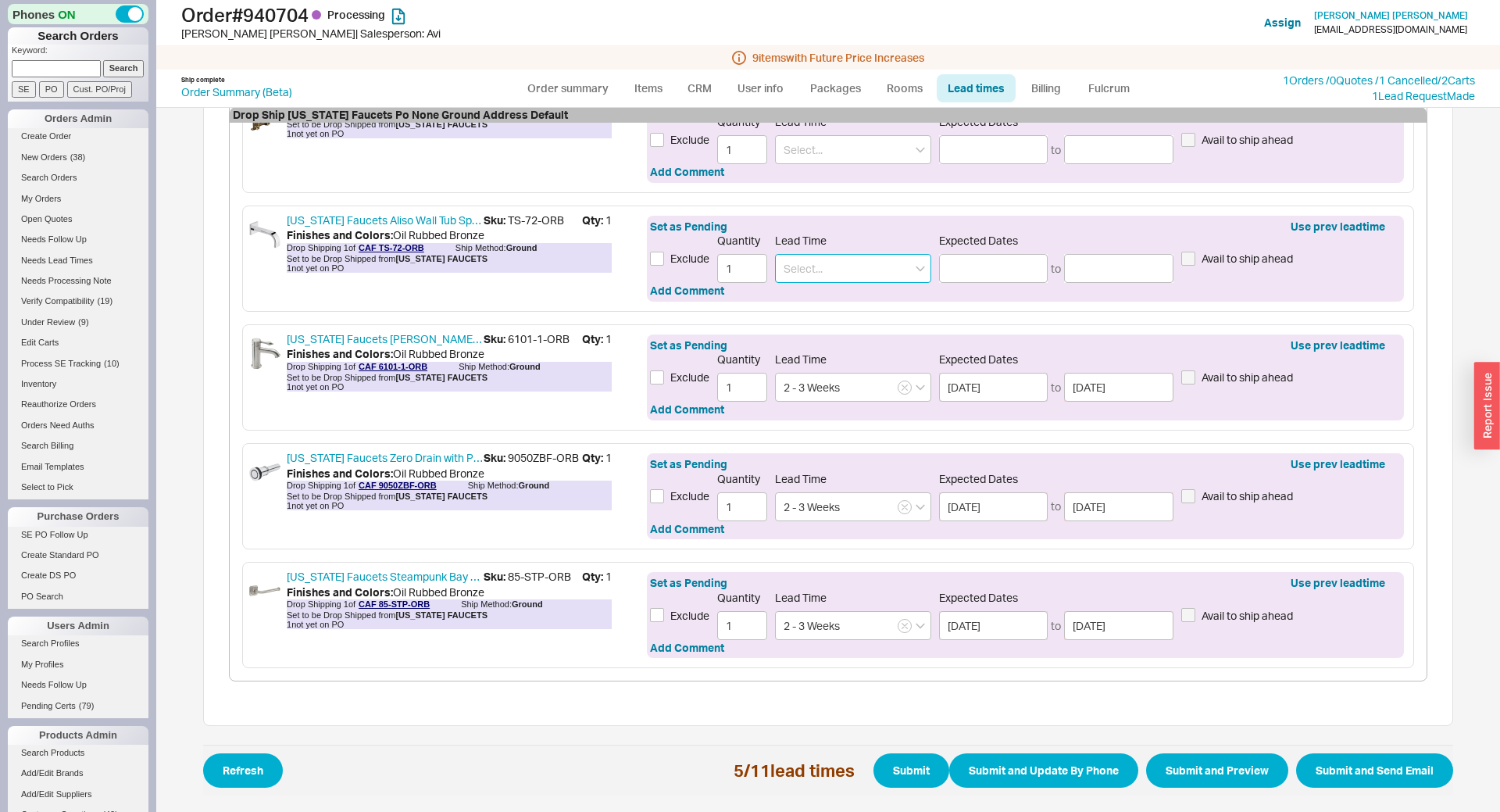
click at [819, 275] on input at bounding box center [852, 268] width 157 height 29
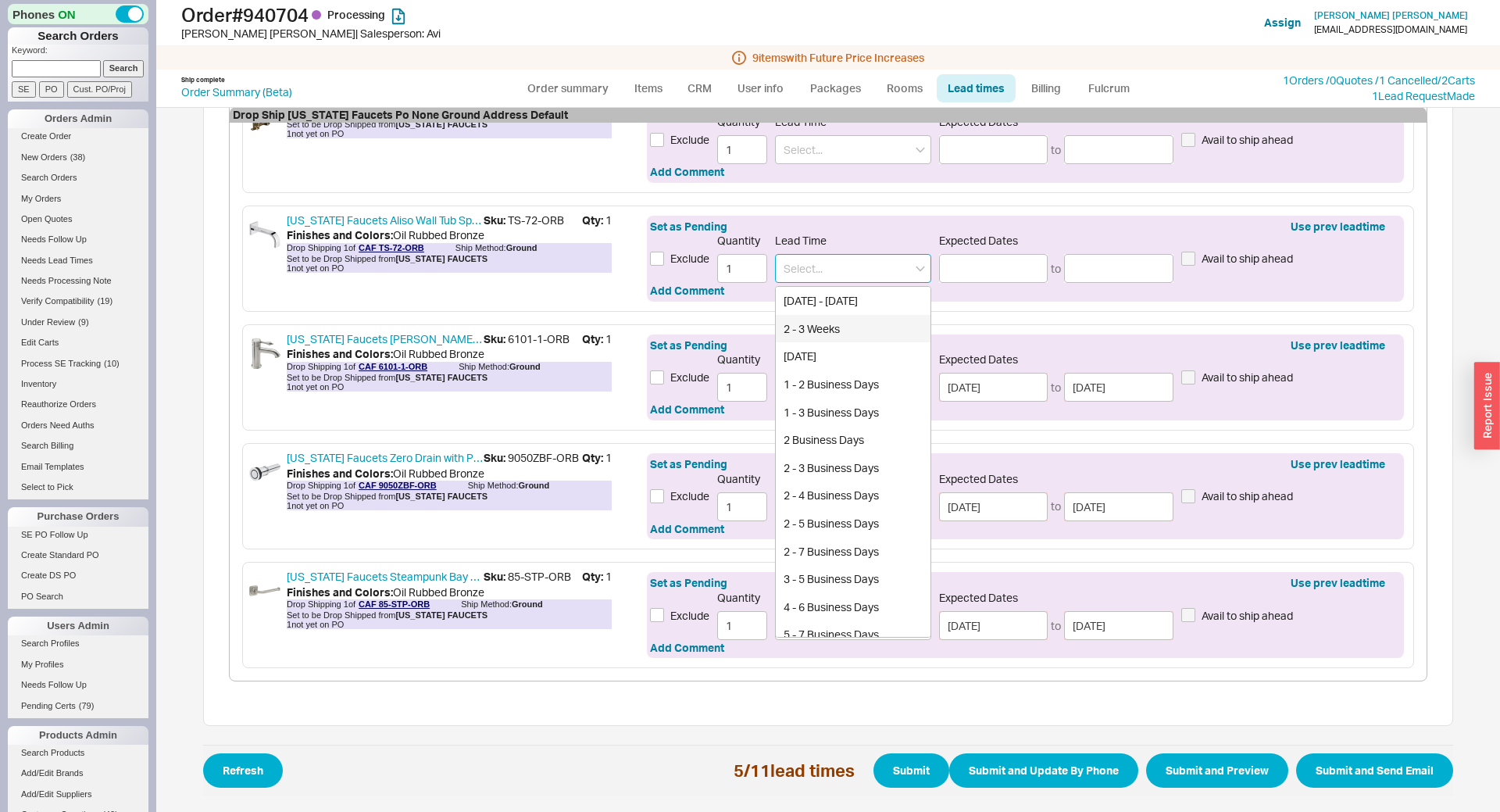
click at [815, 337] on div "2 - 3 Weeks" at bounding box center [852, 328] width 155 height 28
type input "2 - 3 Weeks"
type input "10/02/2025"
type input "10/09/2025"
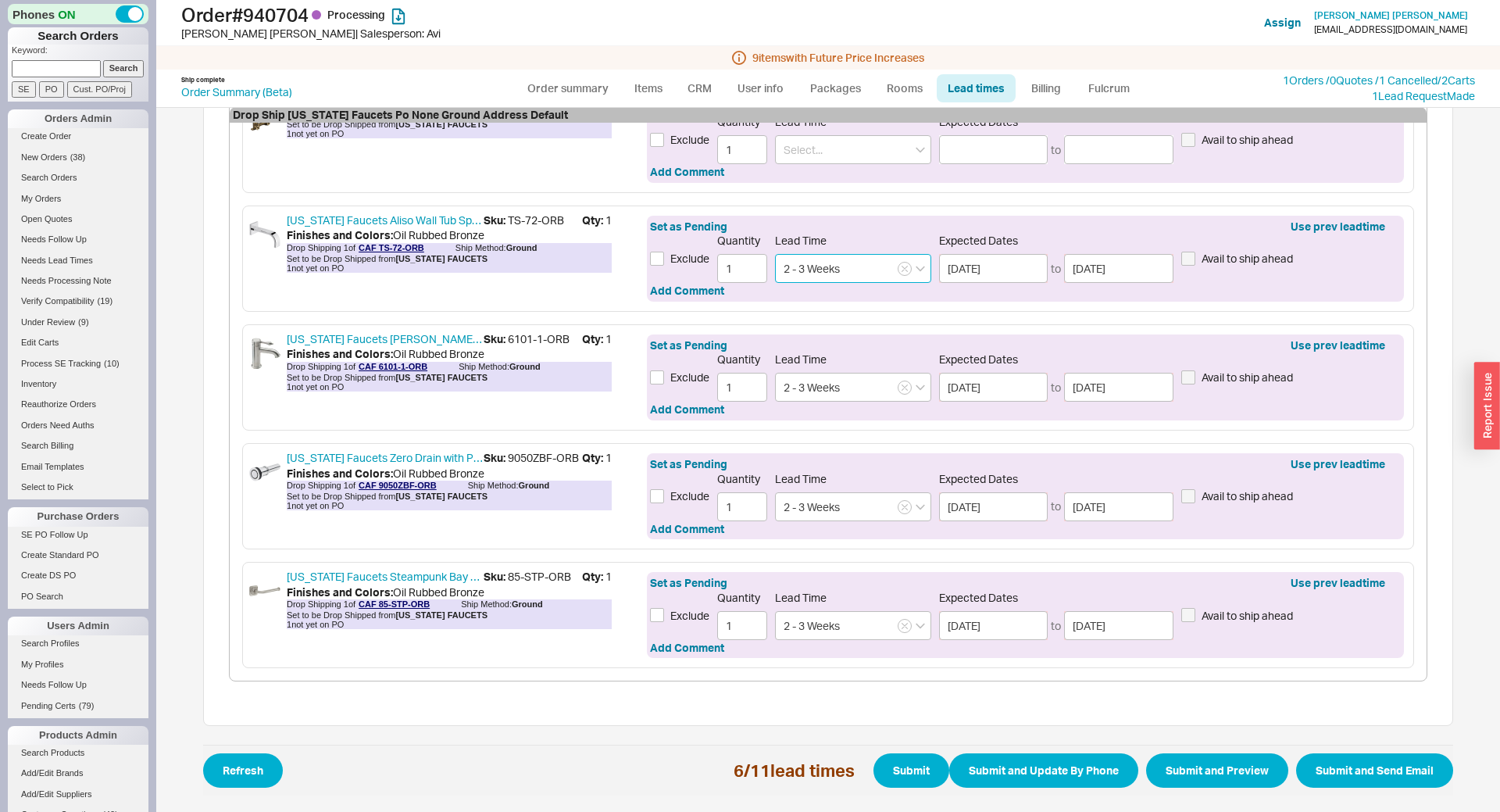
scroll to position [1108, 0]
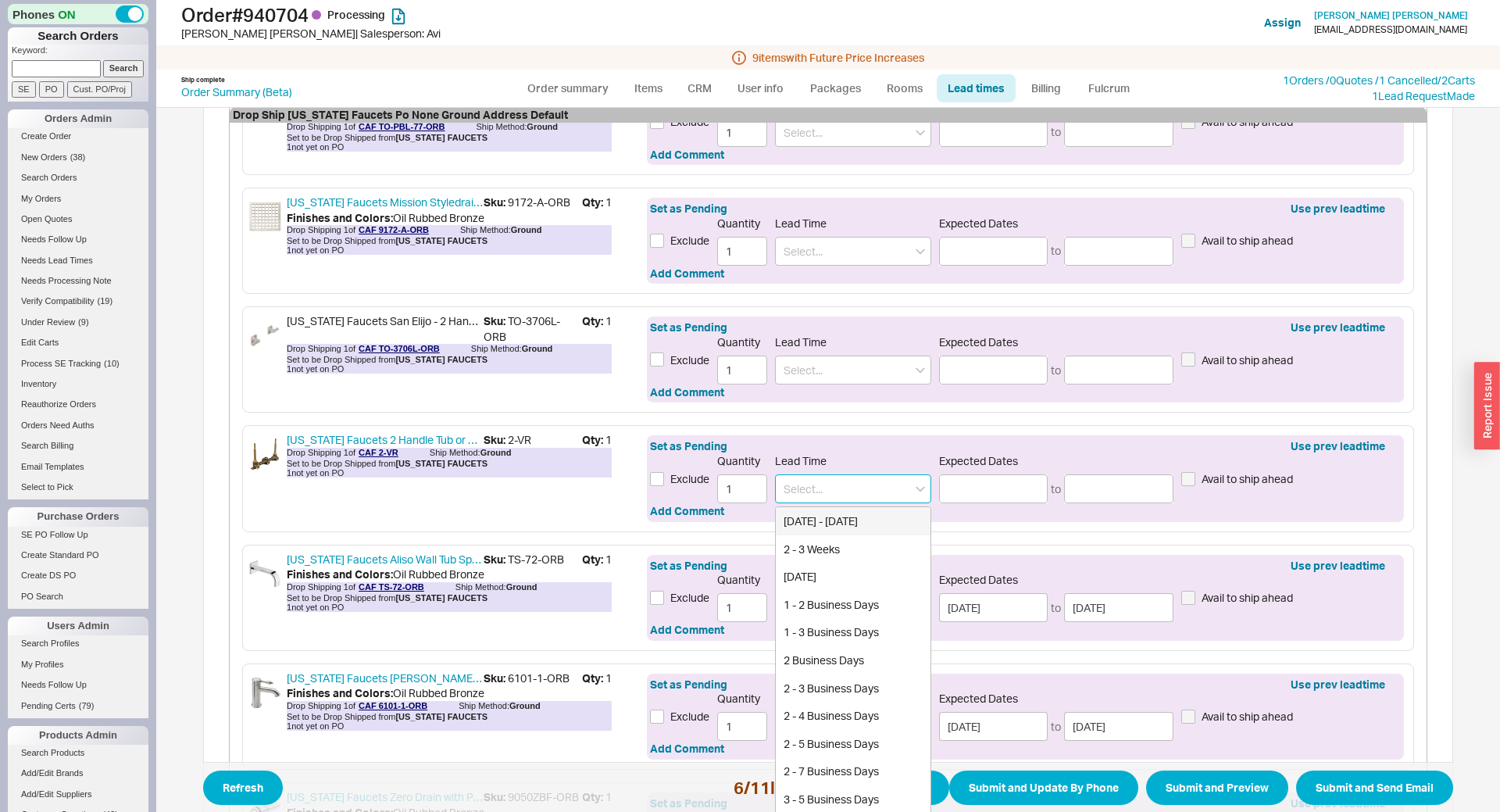
click at [832, 491] on input at bounding box center [852, 488] width 157 height 29
click at [829, 560] on div "2 - 3 Weeks" at bounding box center [852, 548] width 155 height 28
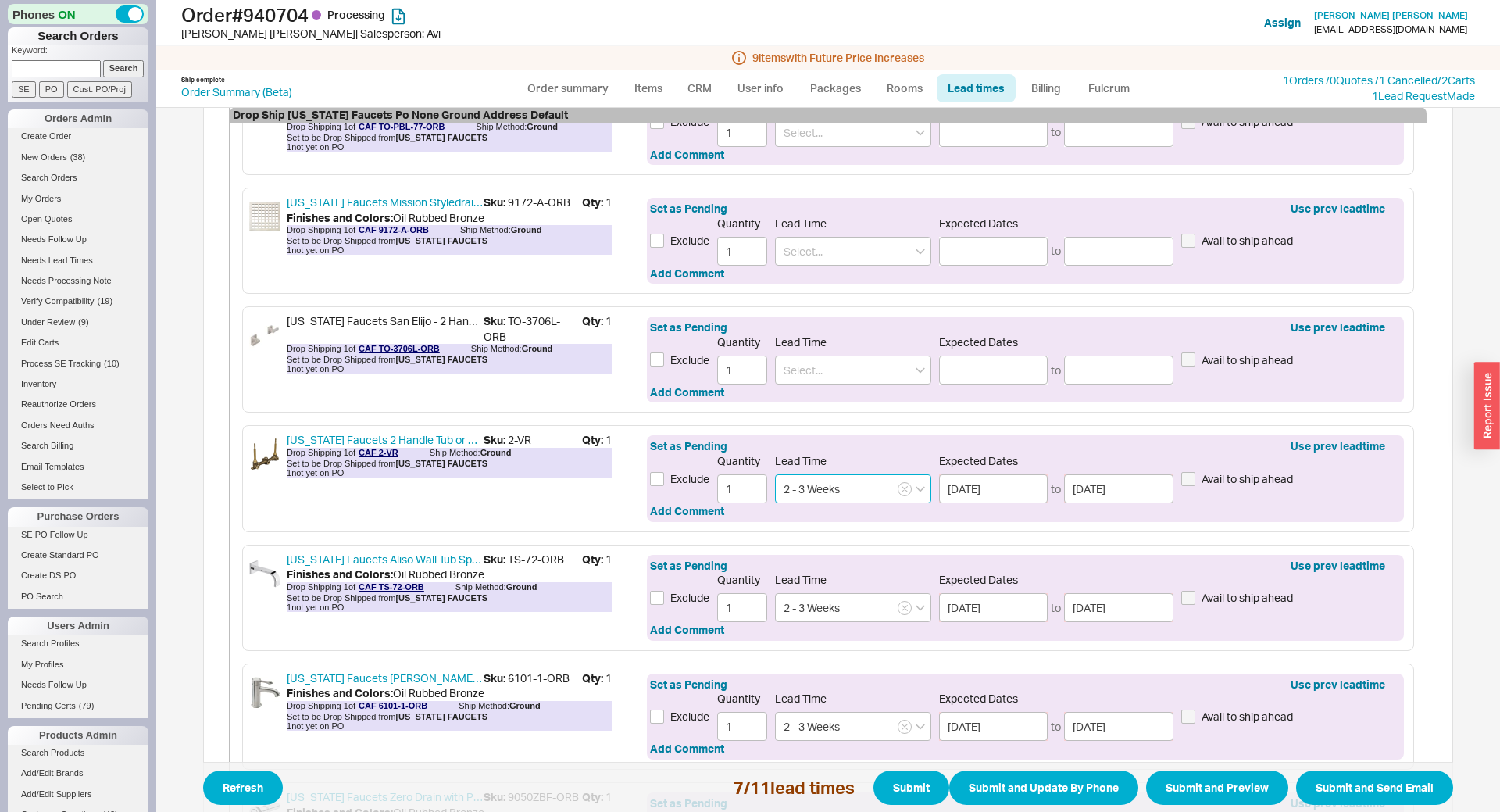
type input "2 - 3 Weeks"
type input "10/02/2025"
type input "10/09/2025"
click at [806, 371] on input at bounding box center [852, 369] width 157 height 29
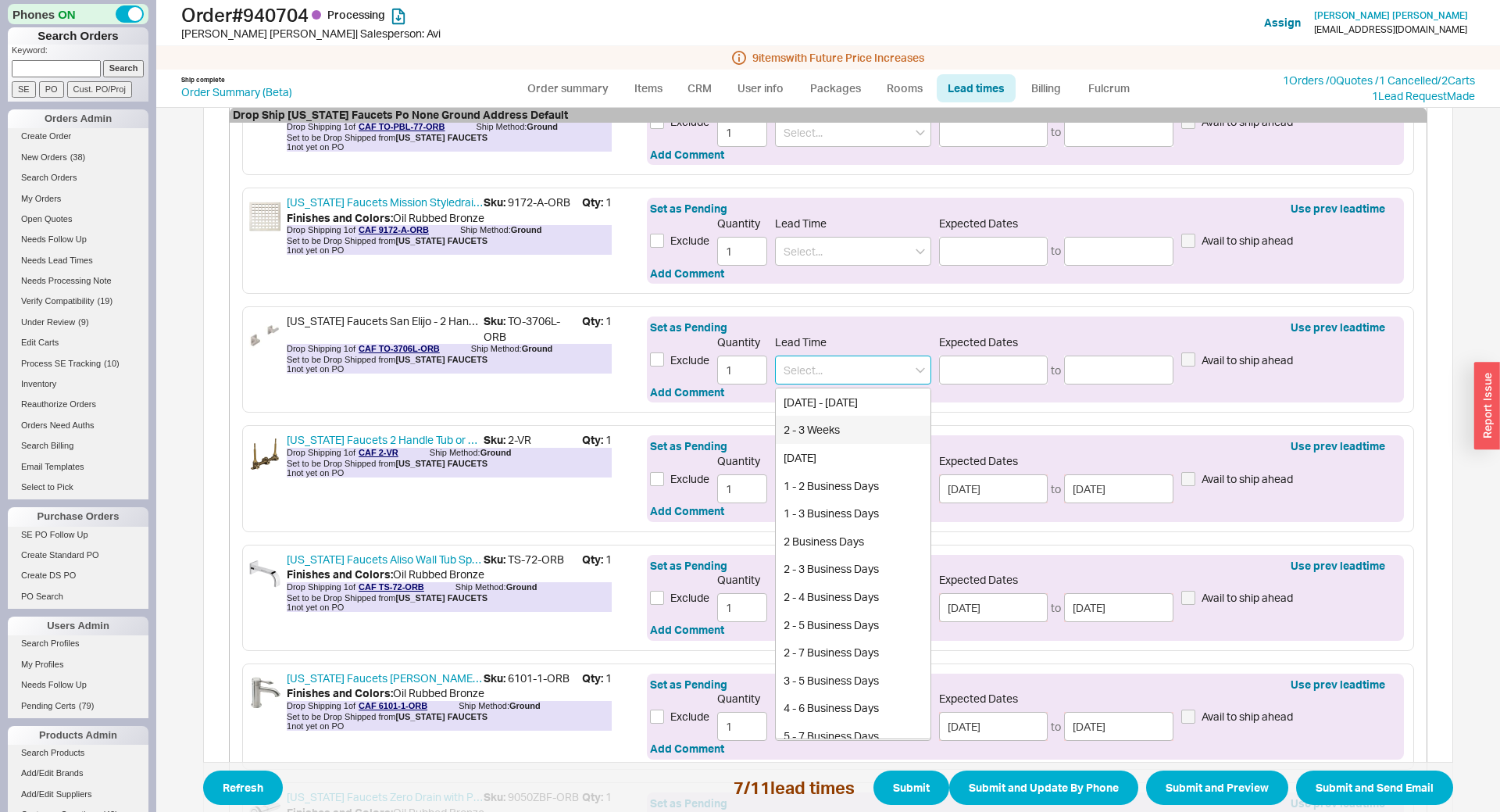
click at [815, 444] on div "2 - 3 Weeks" at bounding box center [852, 429] width 155 height 28
type input "2 - 3 Weeks"
type input "10/02/2025"
type input "10/09/2025"
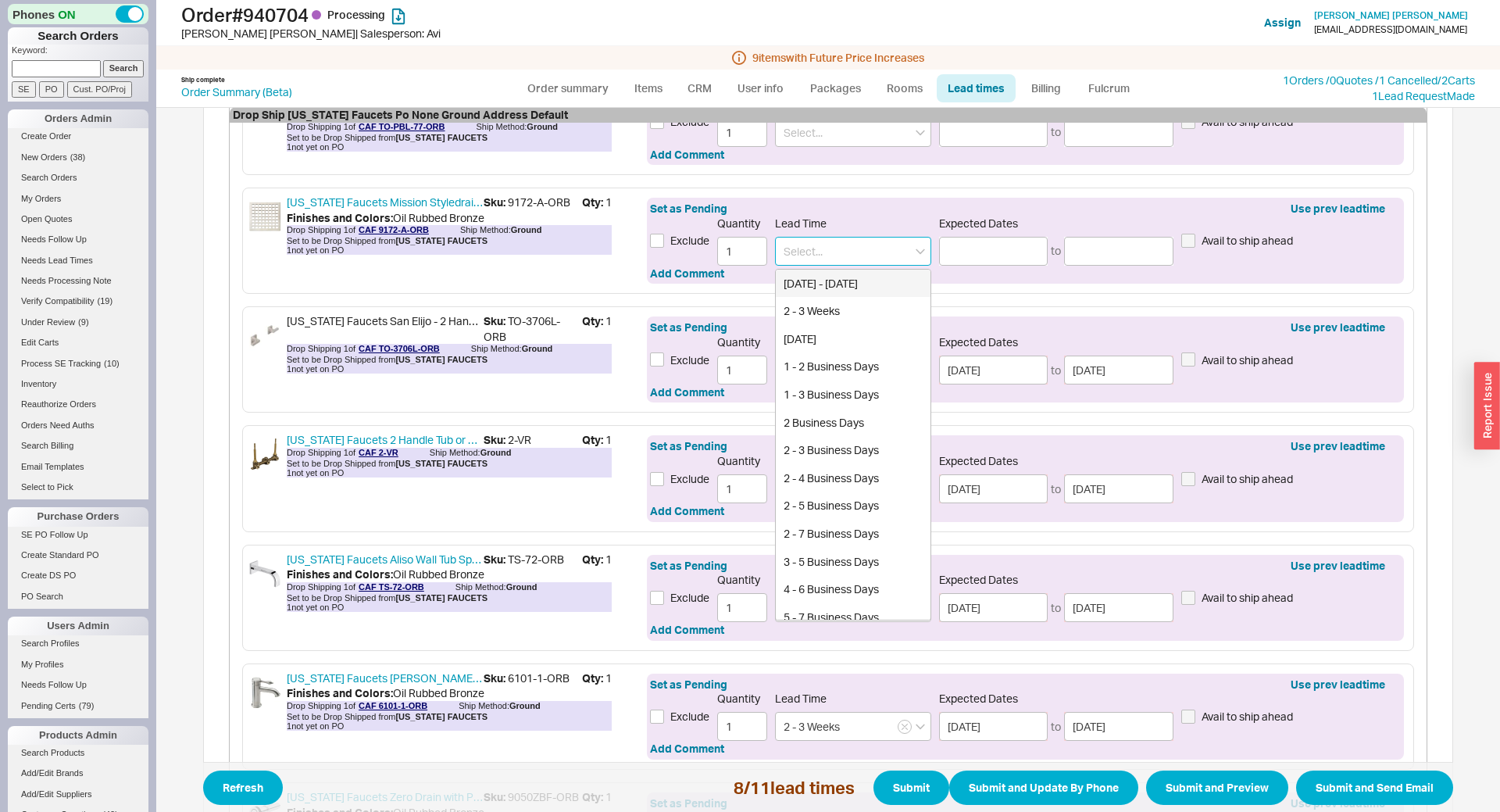
click at [808, 248] on input at bounding box center [852, 251] width 157 height 29
click at [815, 312] on div "2 - 3 Weeks" at bounding box center [852, 310] width 155 height 28
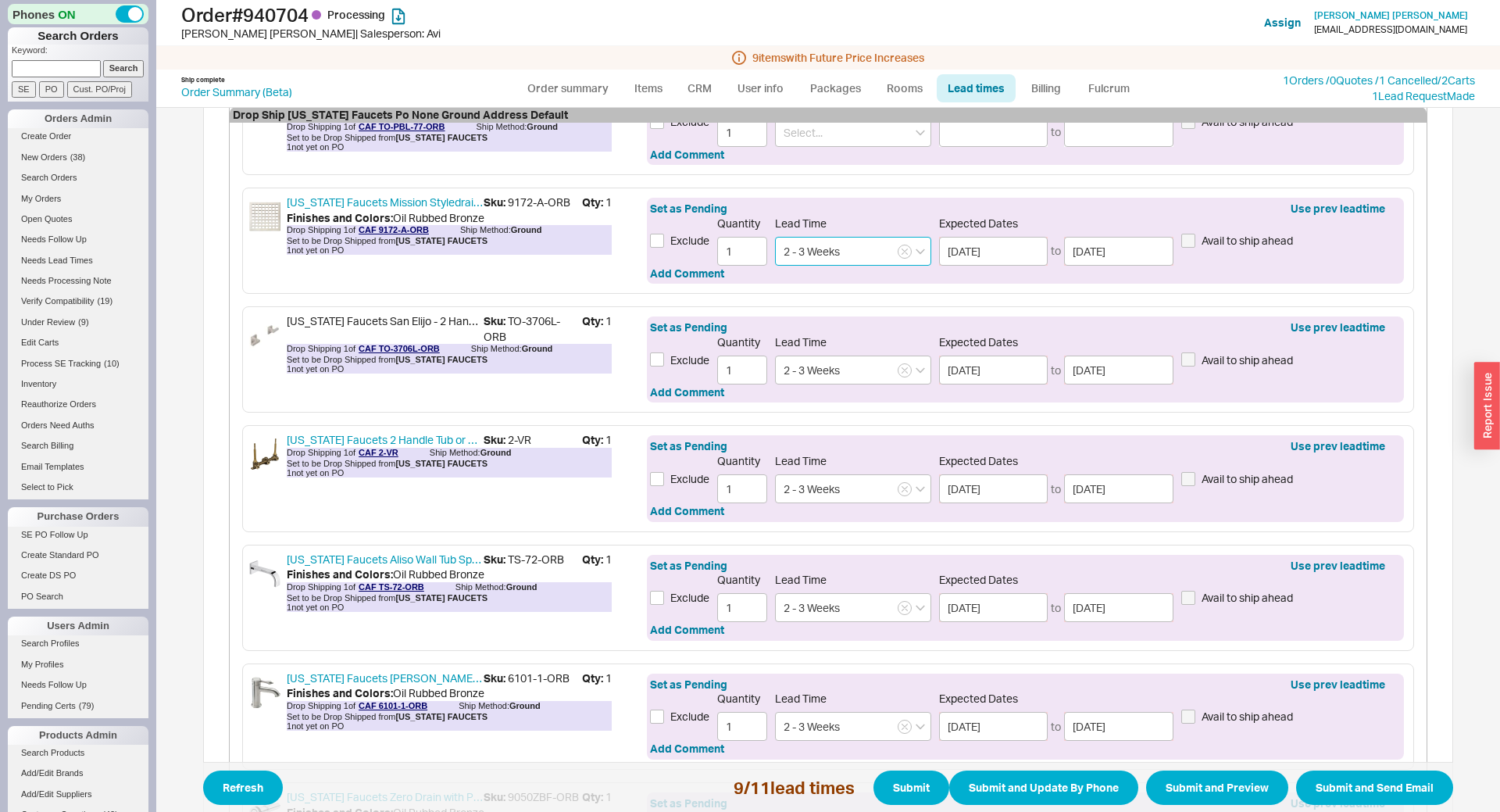
type input "2 - 3 Weeks"
type input "10/02/2025"
type input "10/09/2025"
click at [800, 147] on input at bounding box center [852, 132] width 157 height 29
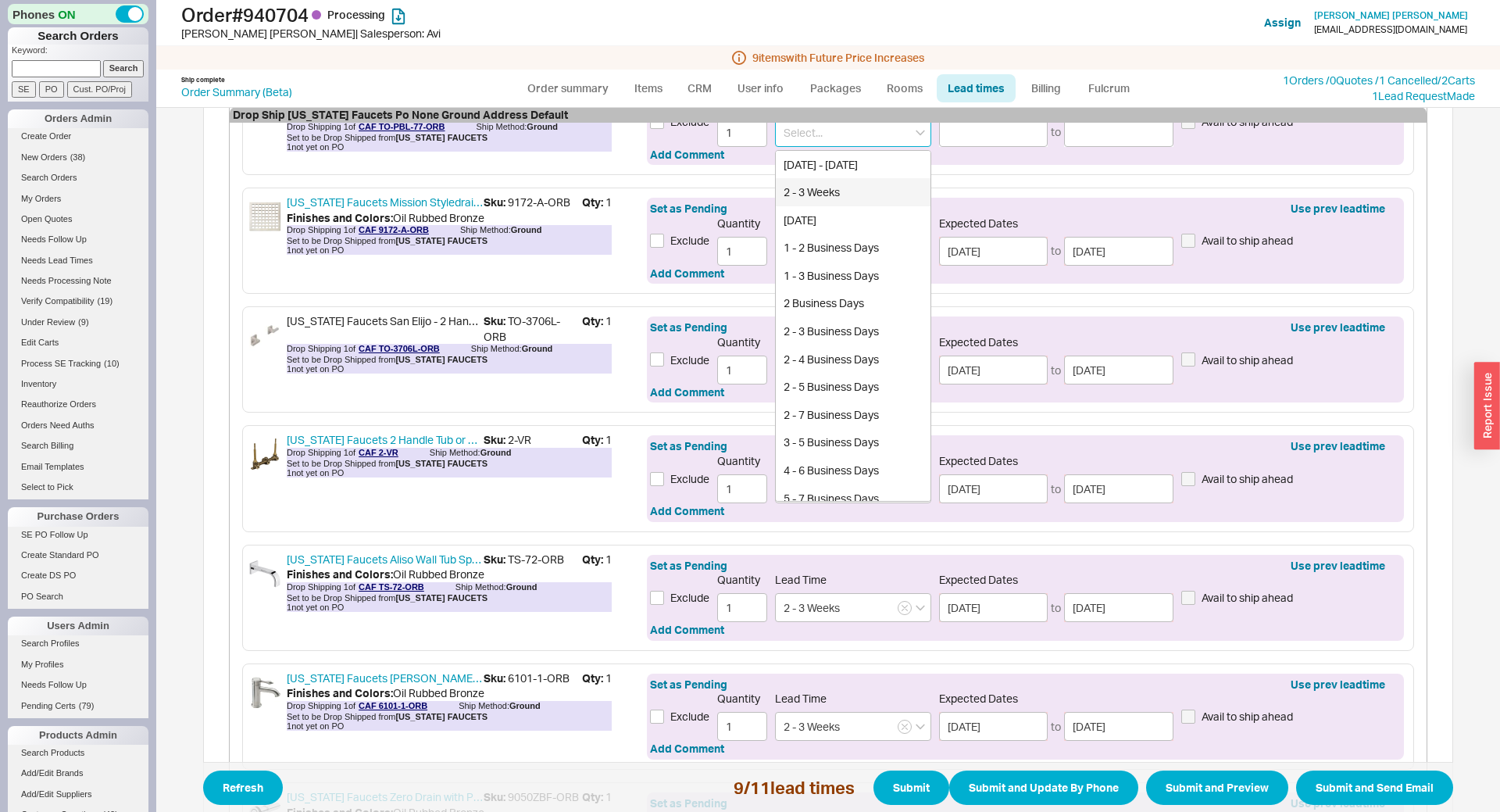
click at [810, 196] on div "2 - 3 Weeks" at bounding box center [852, 191] width 155 height 28
type input "2 - 3 Weeks"
type input "10/02/2025"
type input "10/09/2025"
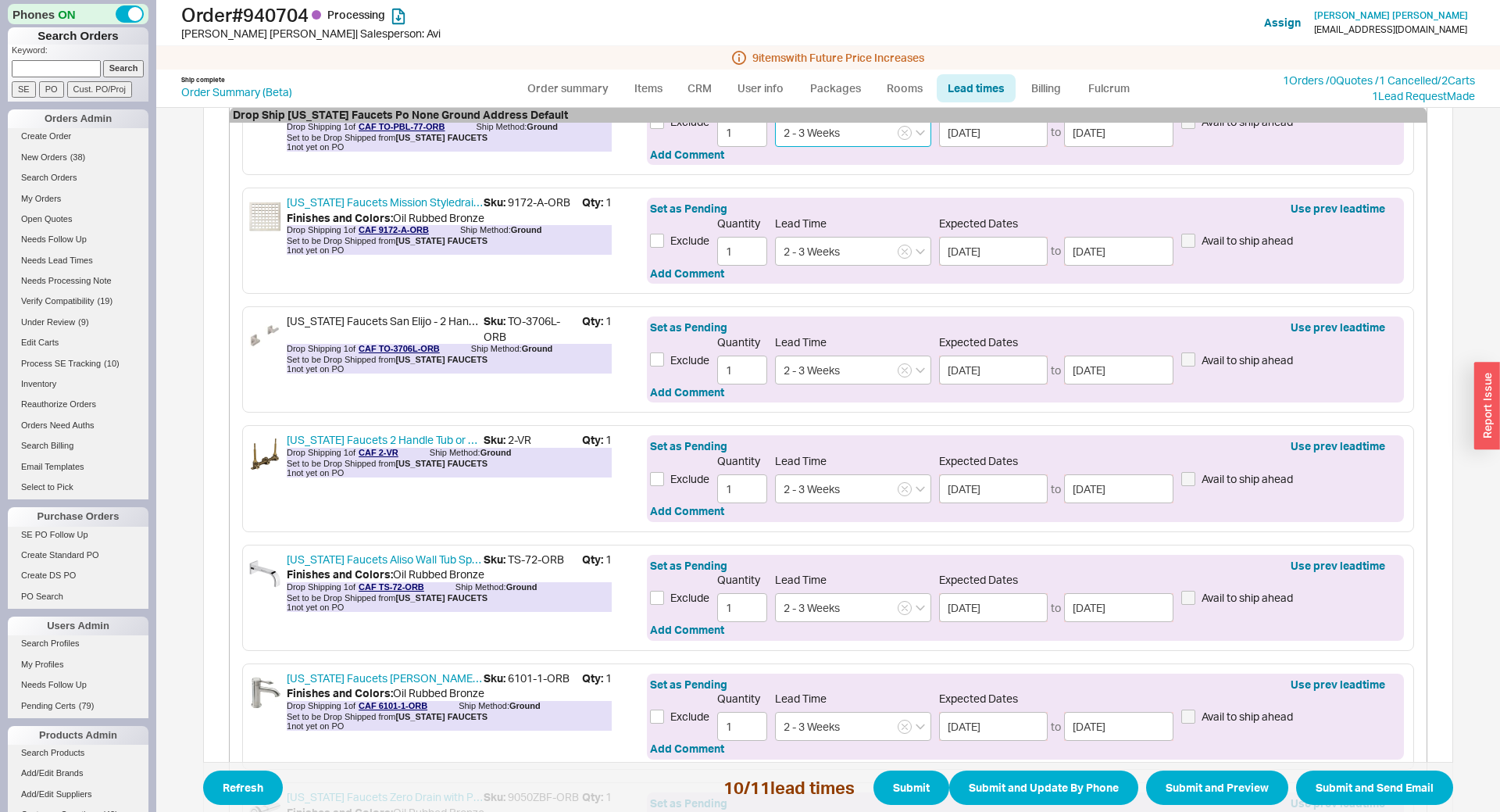
scroll to position [763, 0]
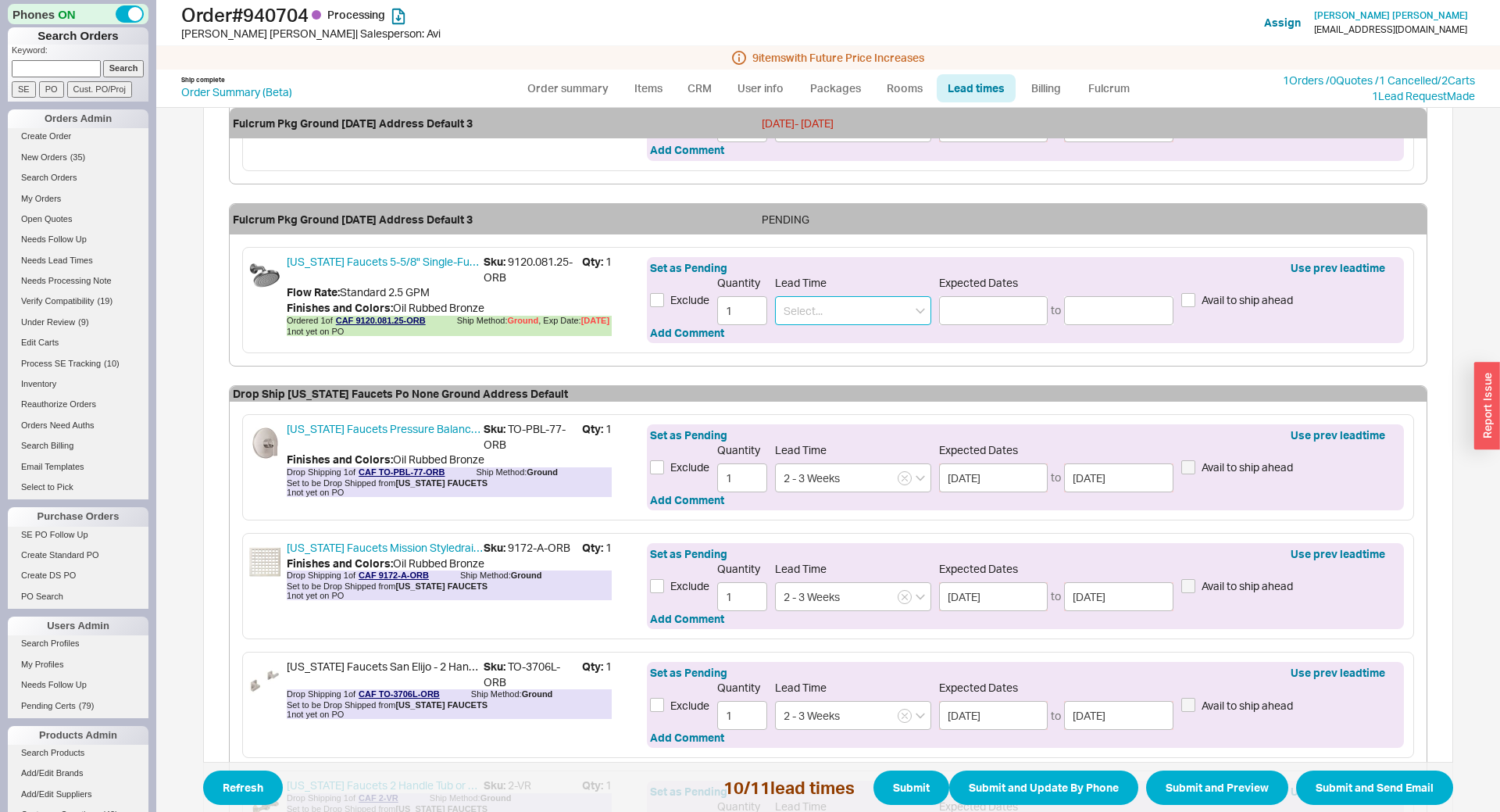
click at [793, 301] on input at bounding box center [852, 310] width 157 height 29
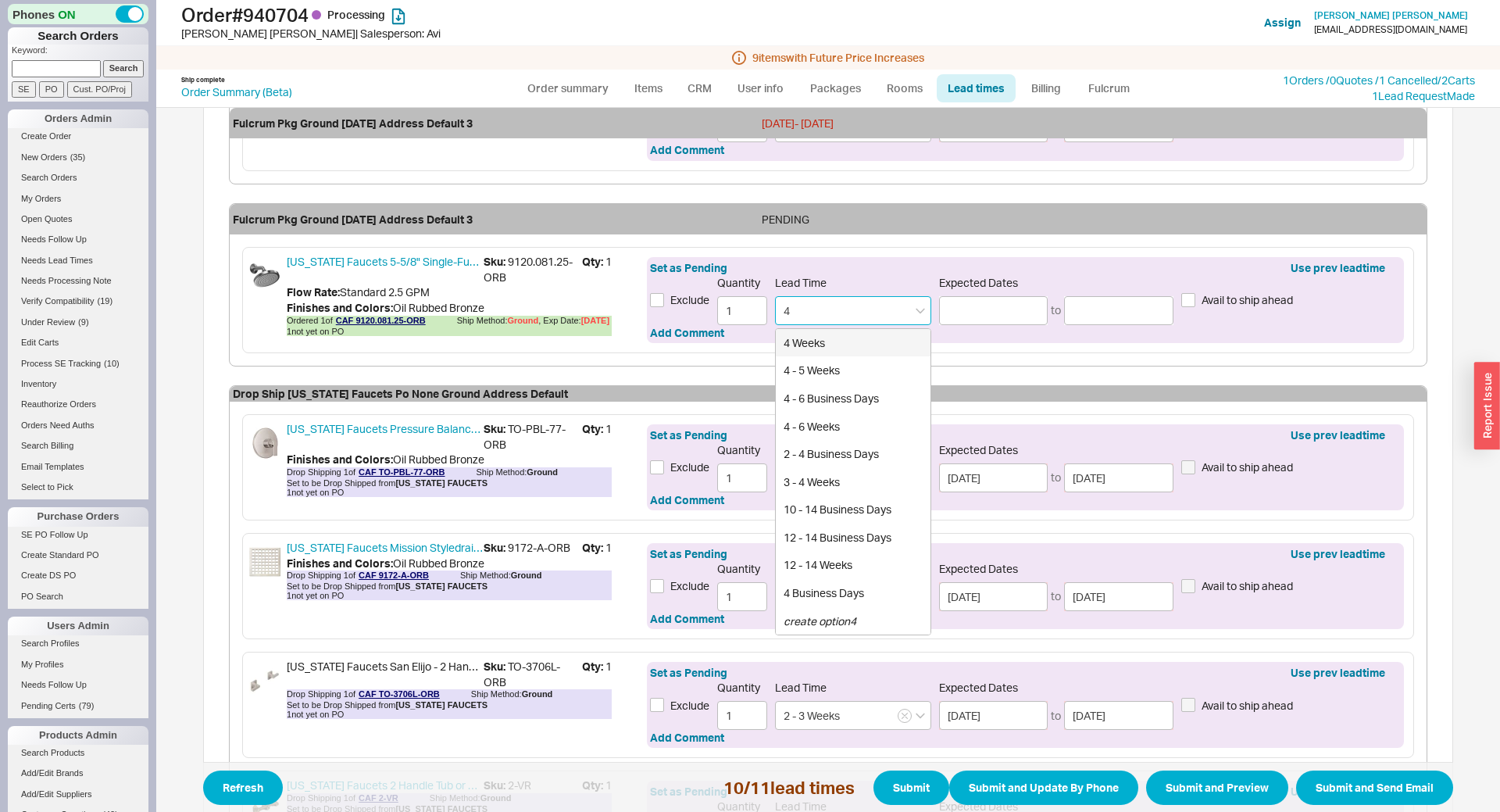
click at [816, 347] on div "4 Weeks" at bounding box center [852, 343] width 155 height 28
type input "4 Weeks"
type input "10/16/2025"
type input "10/21/2025"
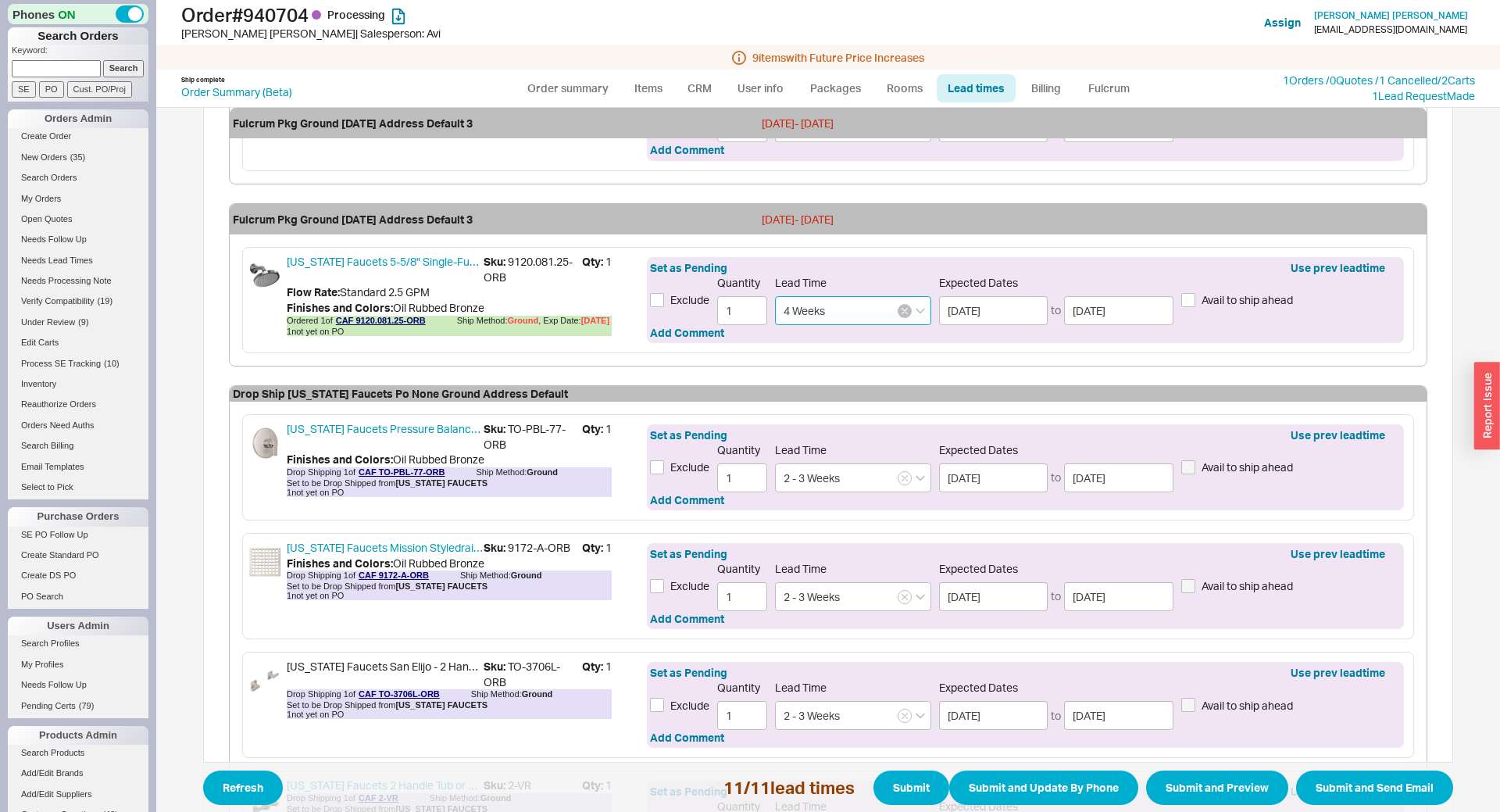
type input "4 Weeks"
click at [904, 309] on icon "button" at bounding box center [904, 310] width 5 height 5
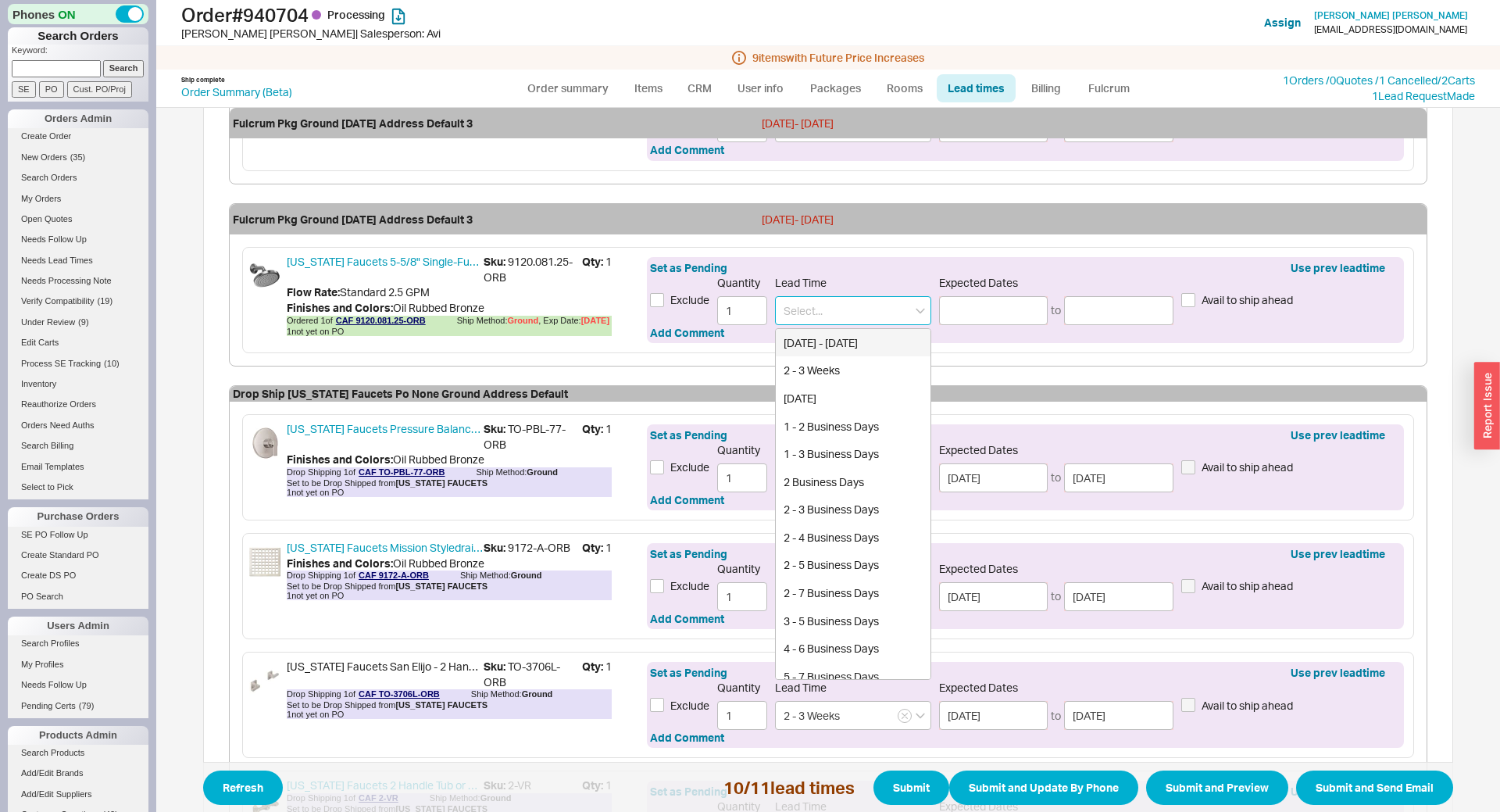
click at [890, 308] on input at bounding box center [852, 310] width 157 height 29
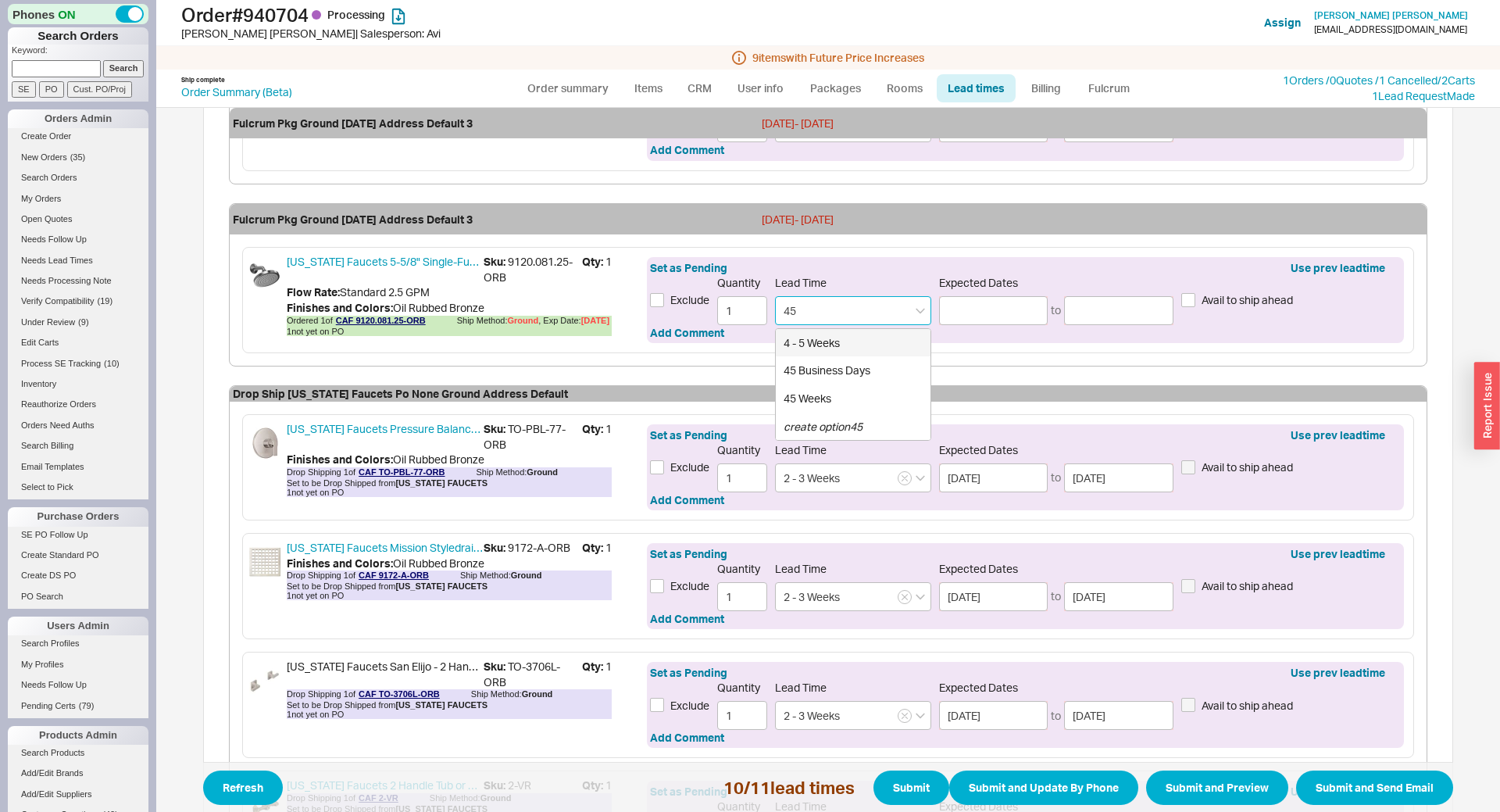
click at [859, 340] on div "4 - 5 Weeks" at bounding box center [852, 343] width 155 height 28
type input "4 - 5 Weeks"
type input "10/16/2025"
type input "10/23/2025"
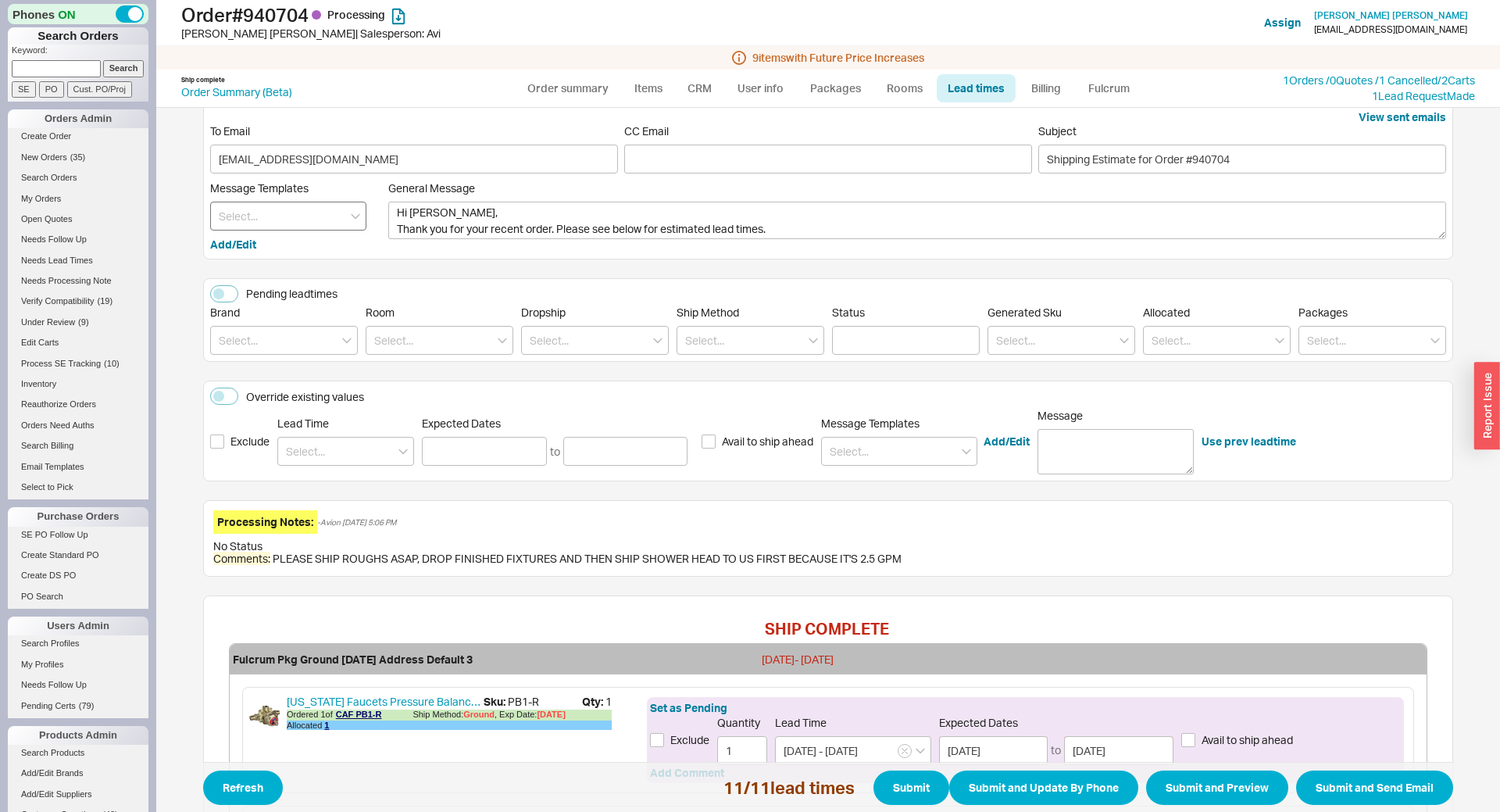
scroll to position [0, 0]
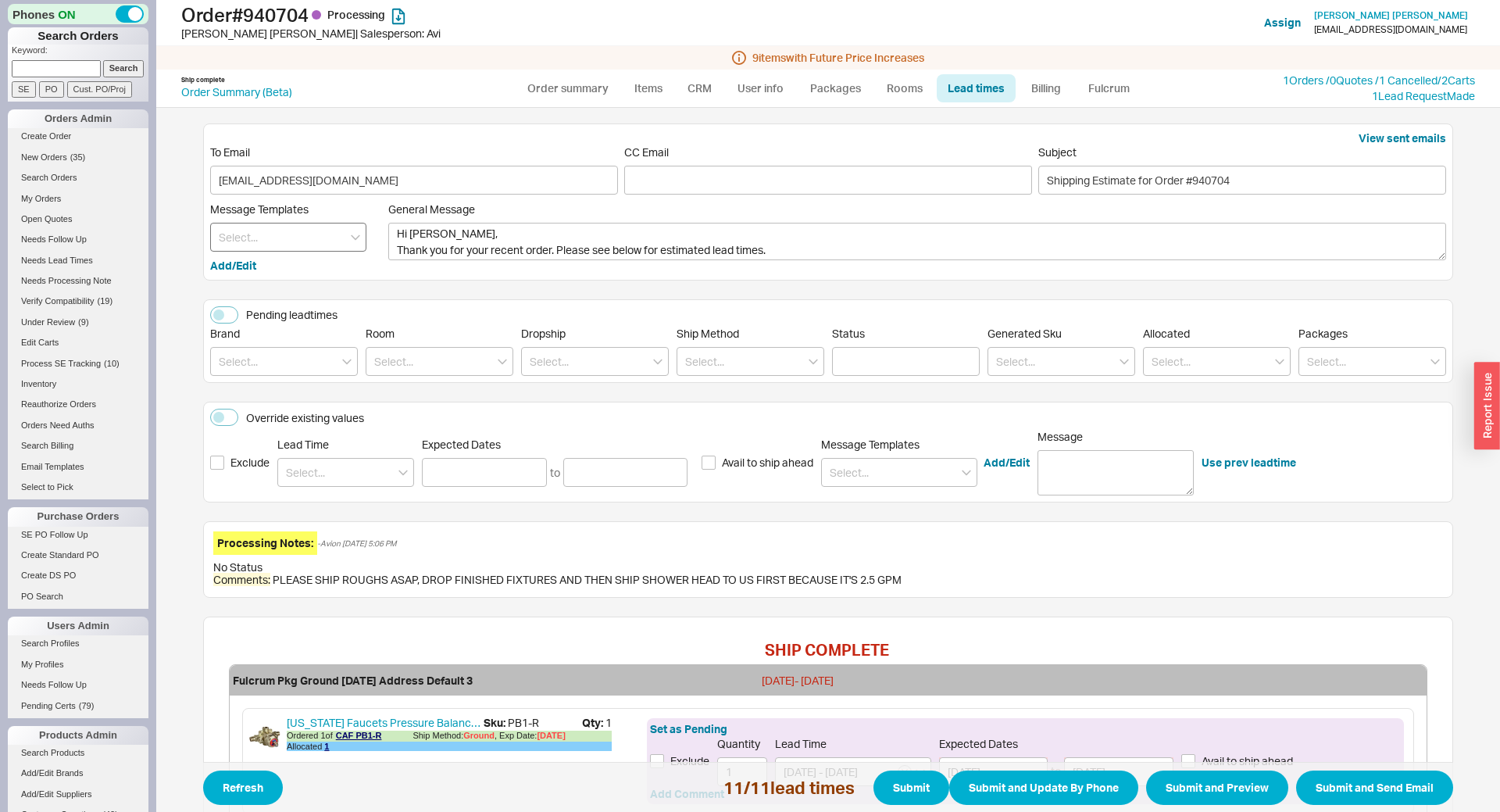
type input "4 - 5 Weeks"
click at [275, 238] on input at bounding box center [288, 237] width 157 height 29
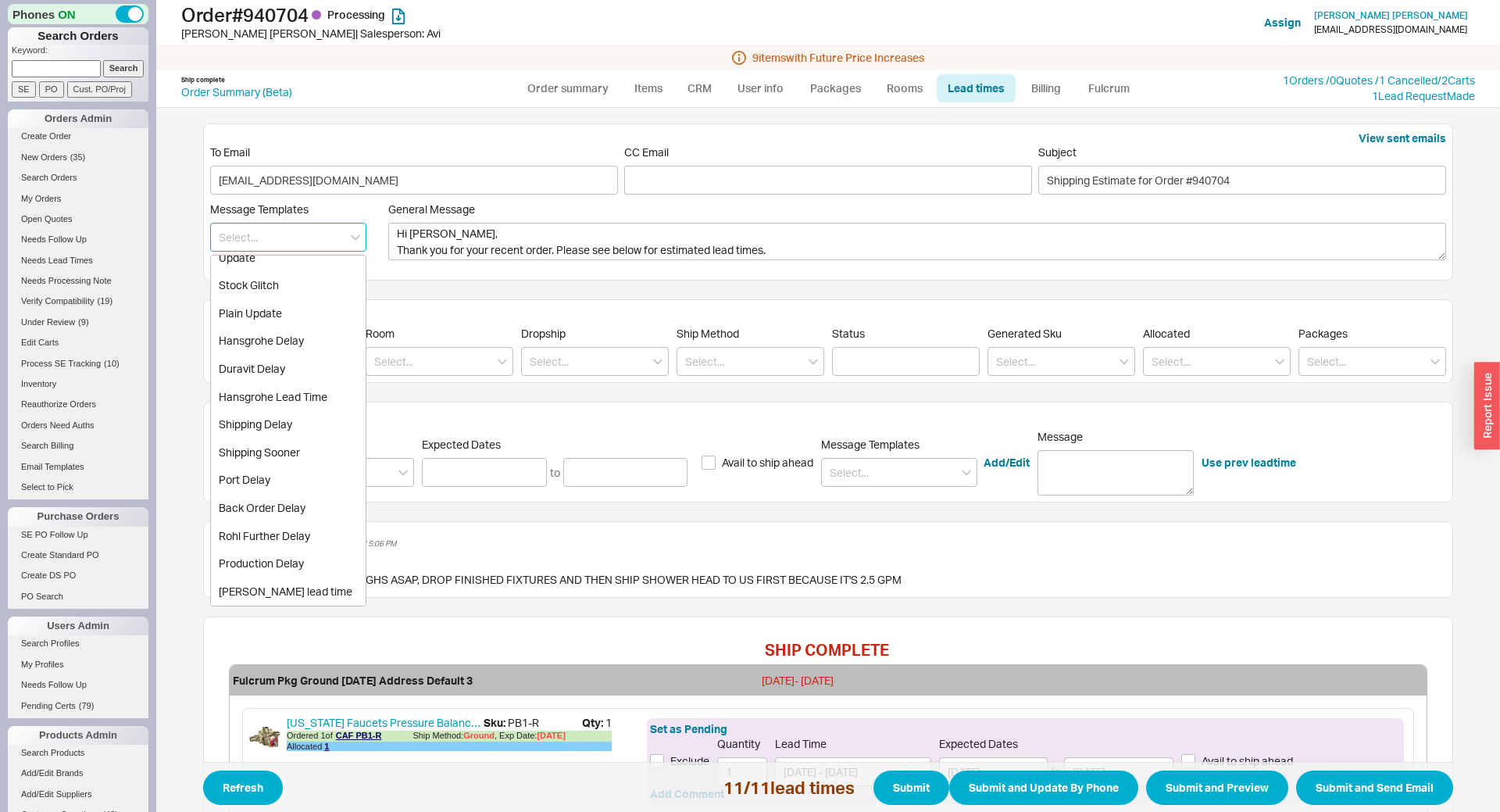
scroll to position [194, 0]
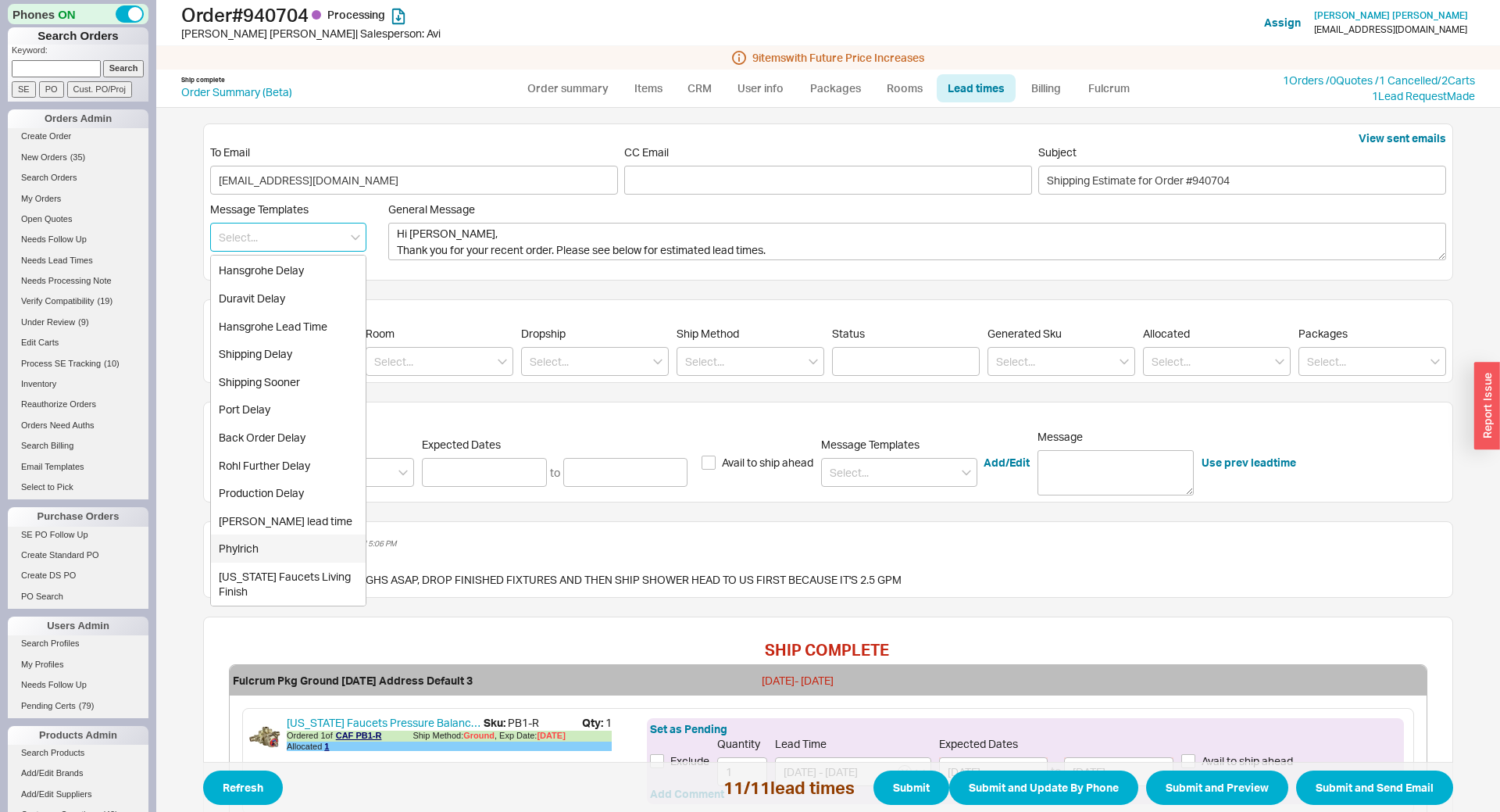
click at [275, 571] on div "[US_STATE] Faucets Living Finish" at bounding box center [288, 584] width 155 height 43
type textarea "Hi Amy, Thank you for your recent order. Please see below for estimated lead ti…"
type input "[US_STATE] Faucets Living Finish"
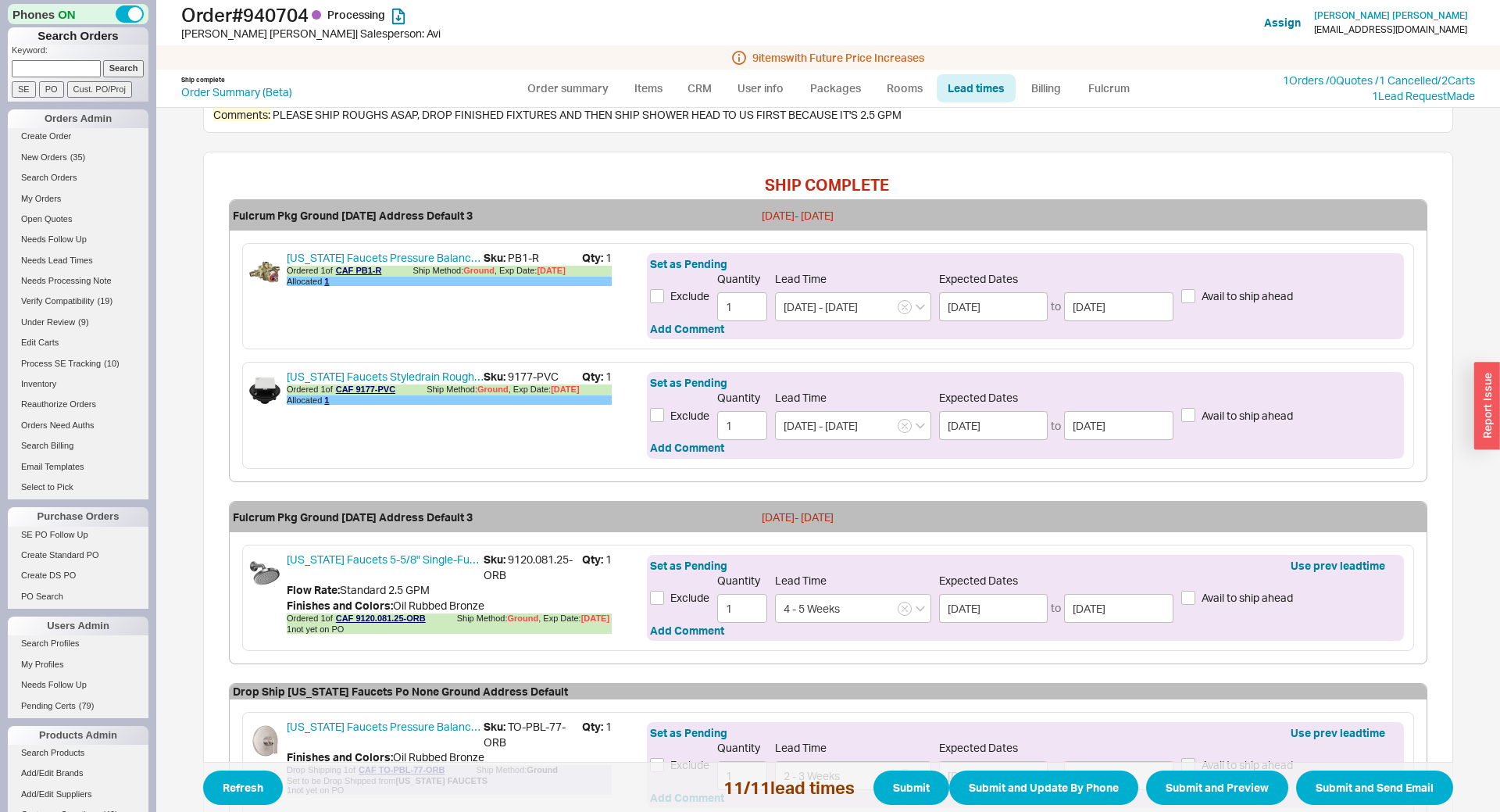
scroll to position [1036, 0]
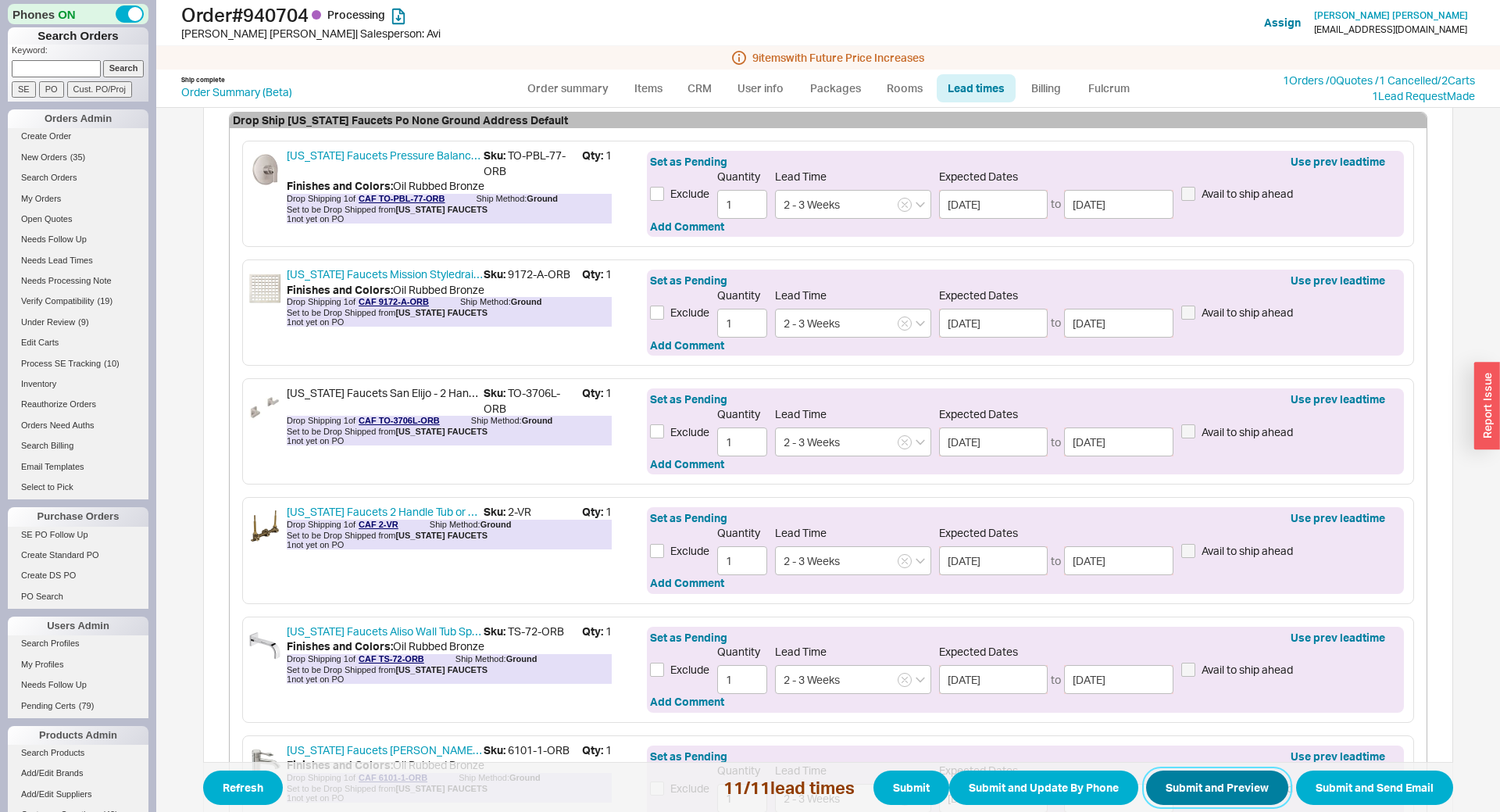
click at [1225, 782] on button "Submit and Preview" at bounding box center [1216, 787] width 142 height 34
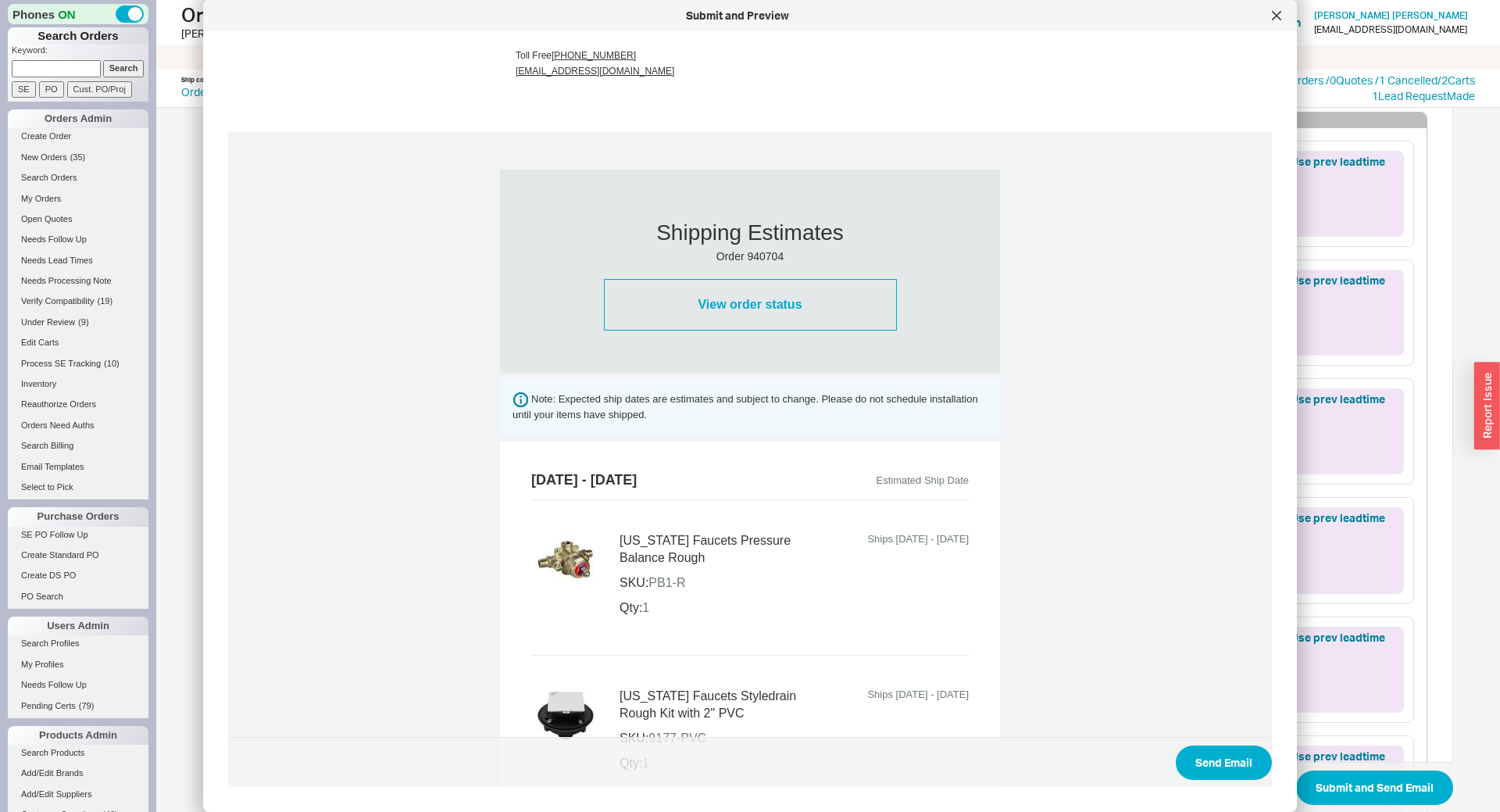
scroll to position [0, 0]
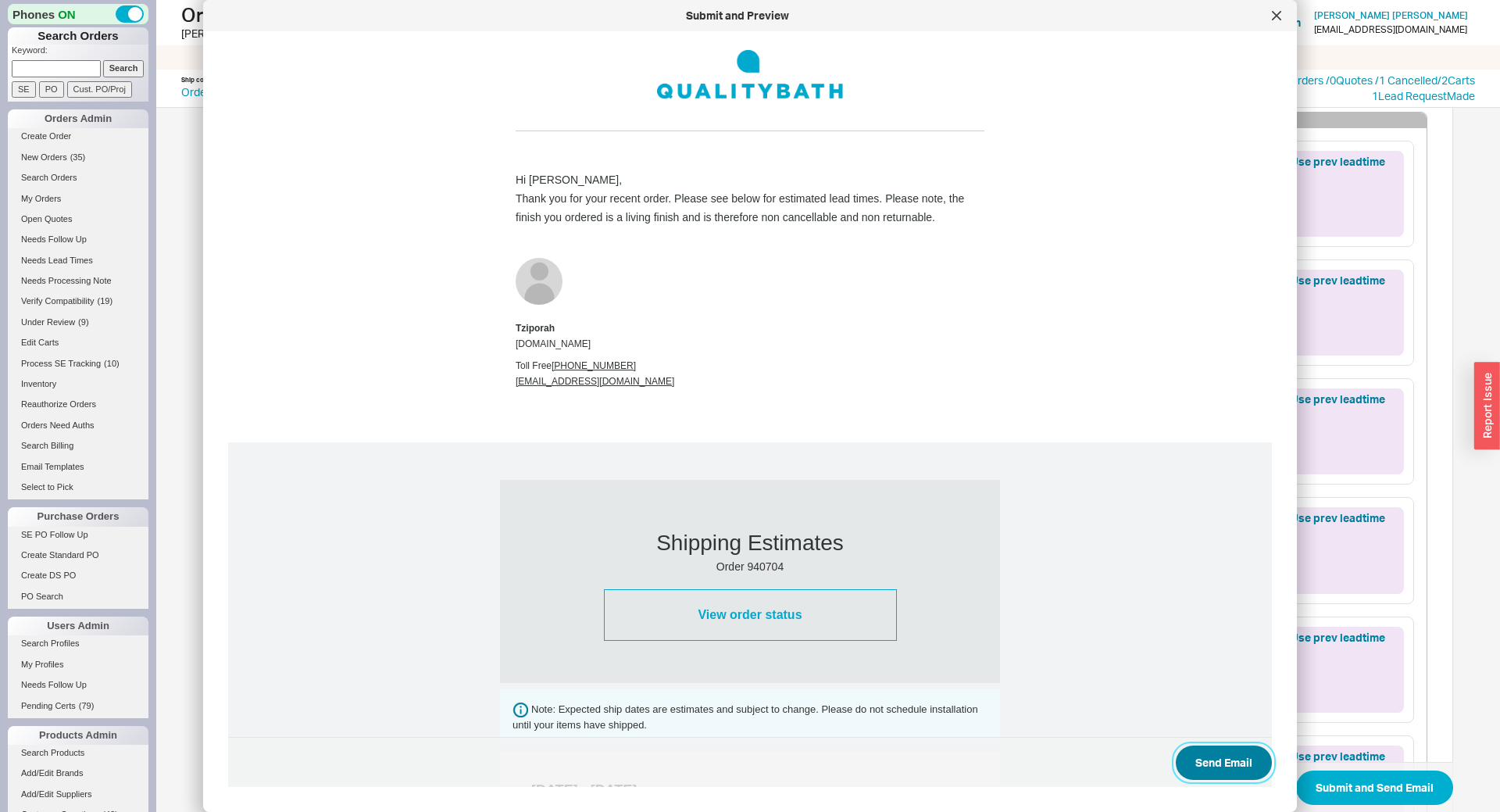
click at [1207, 755] on button "Send Email" at bounding box center [1224, 762] width 96 height 34
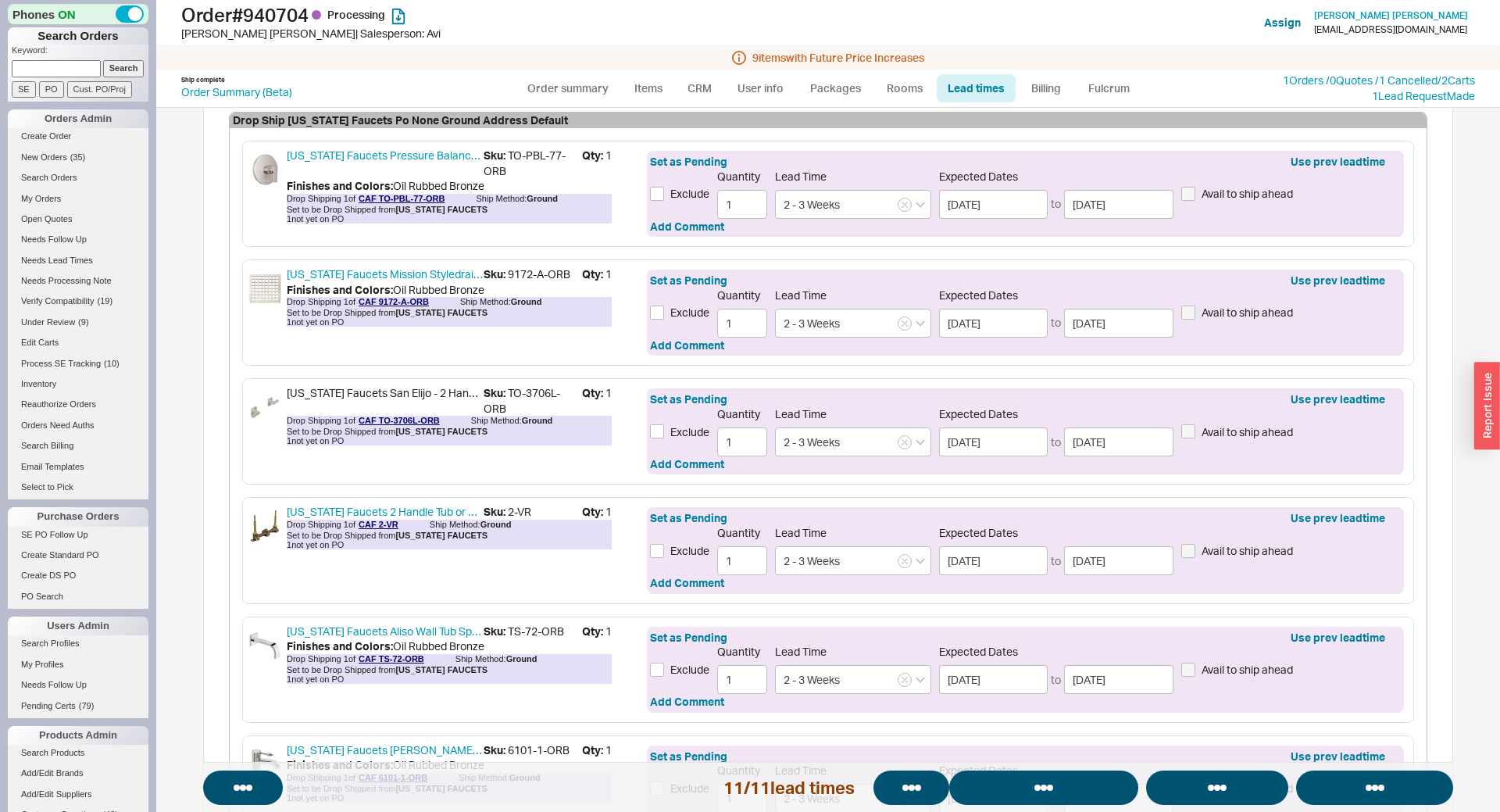
select select "*"
select select "LOW"
select select "3"
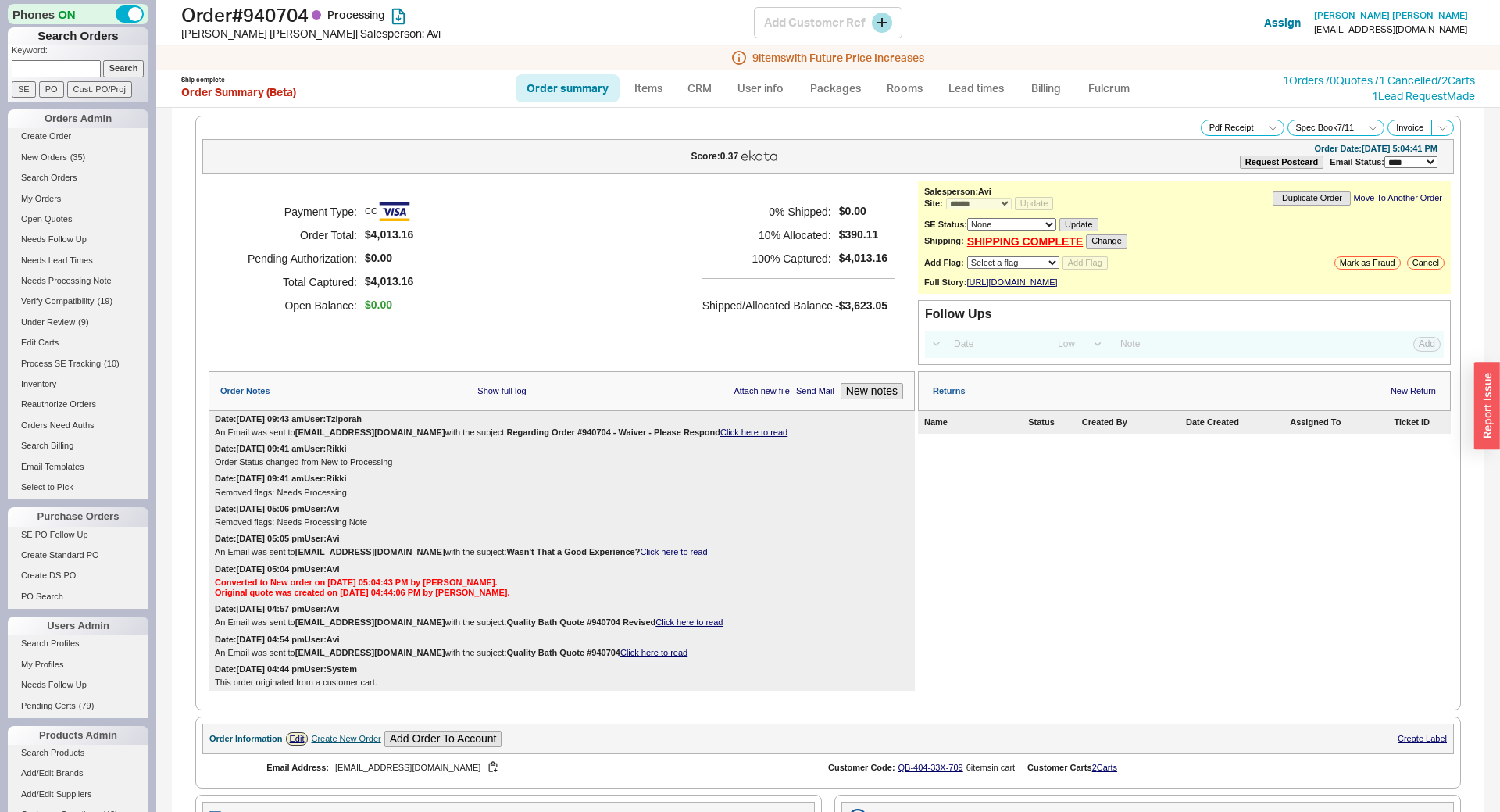
select select "*"
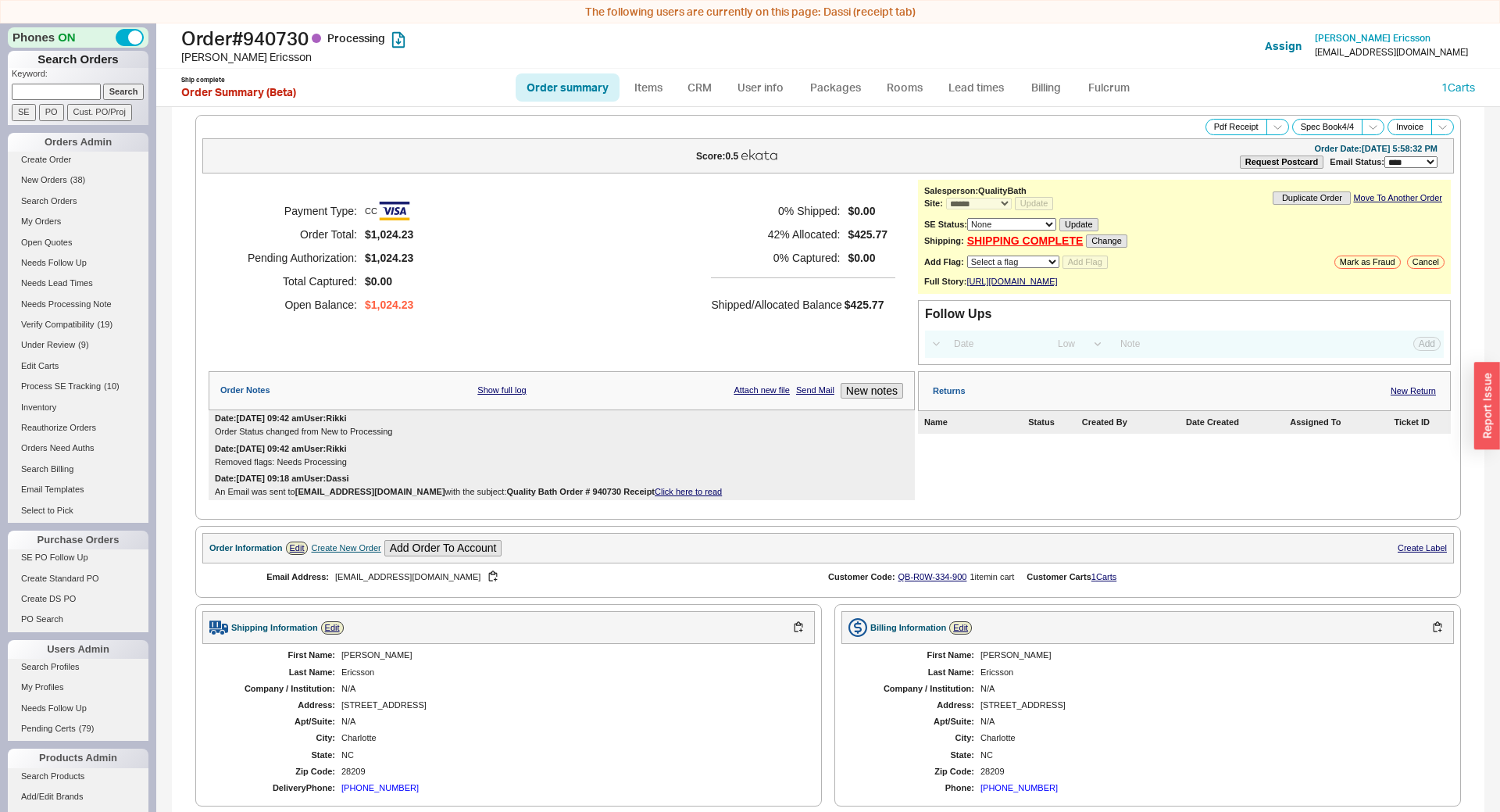
select select "*"
select select "LOW"
select select "3"
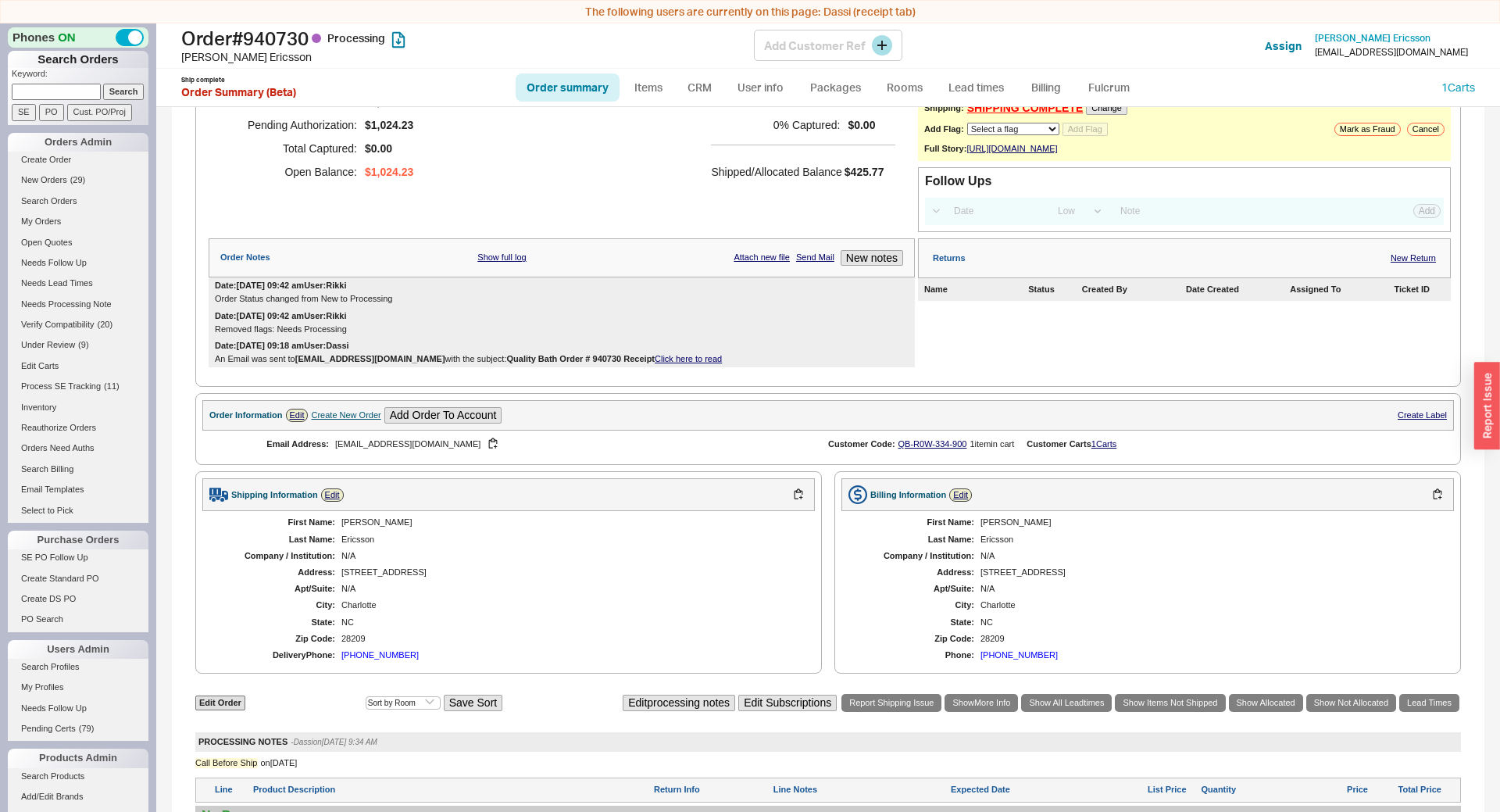
scroll to position [87, 0]
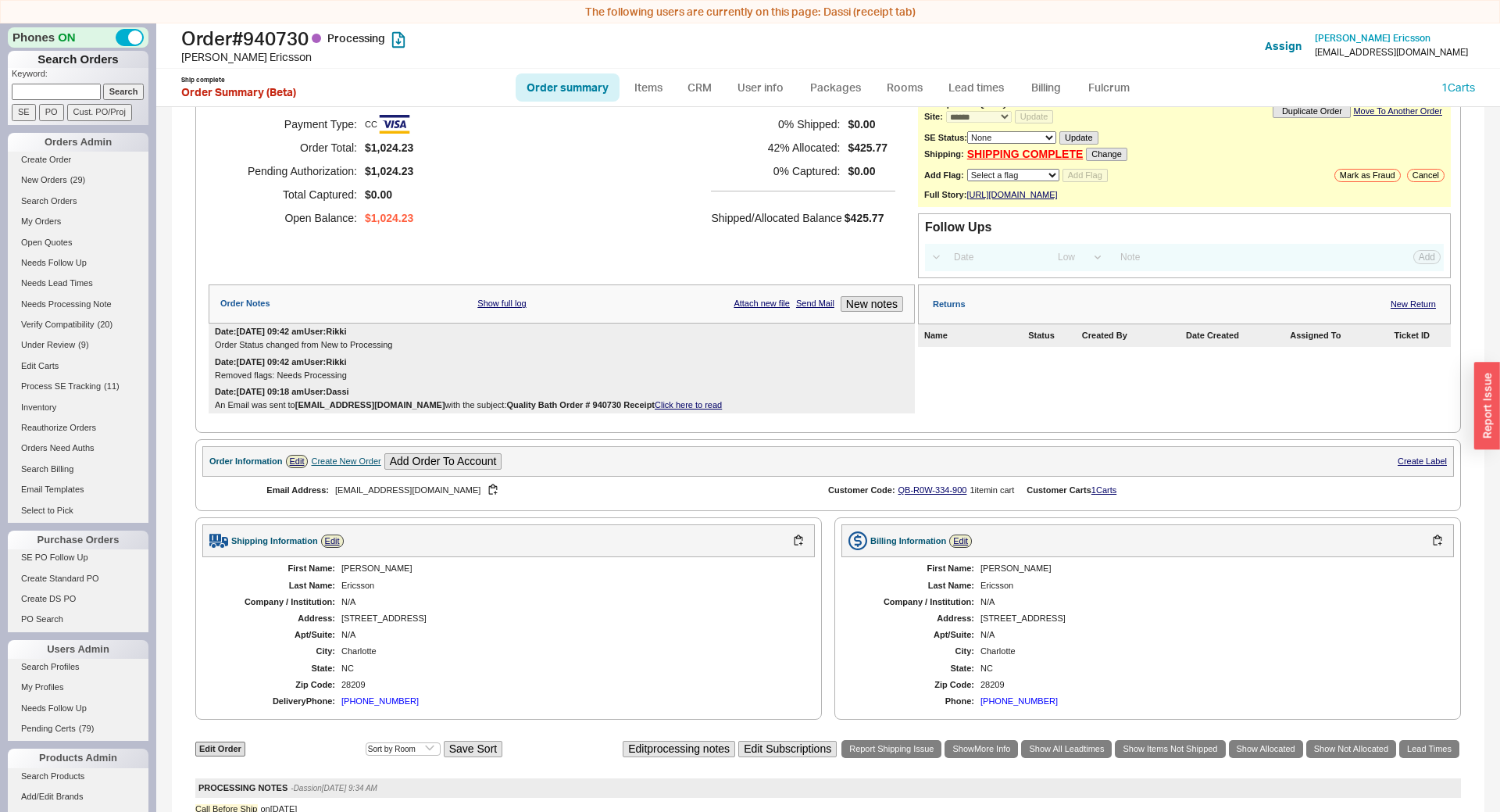
click at [582, 88] on link "Order summary" at bounding box center [567, 87] width 104 height 28
select select "*"
select select "LOW"
select select "3"
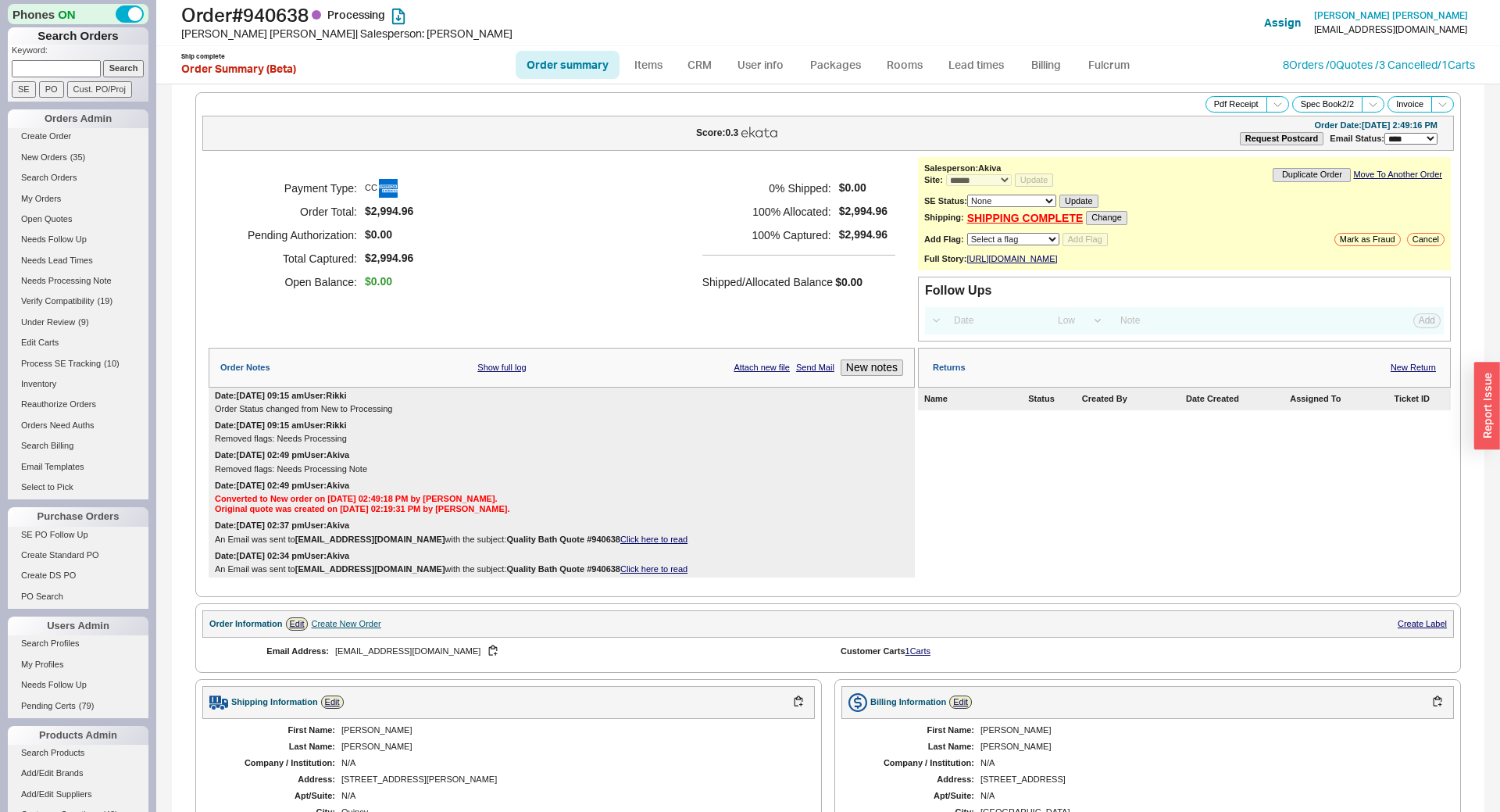
select select "*"
select select "LOW"
select select "3"
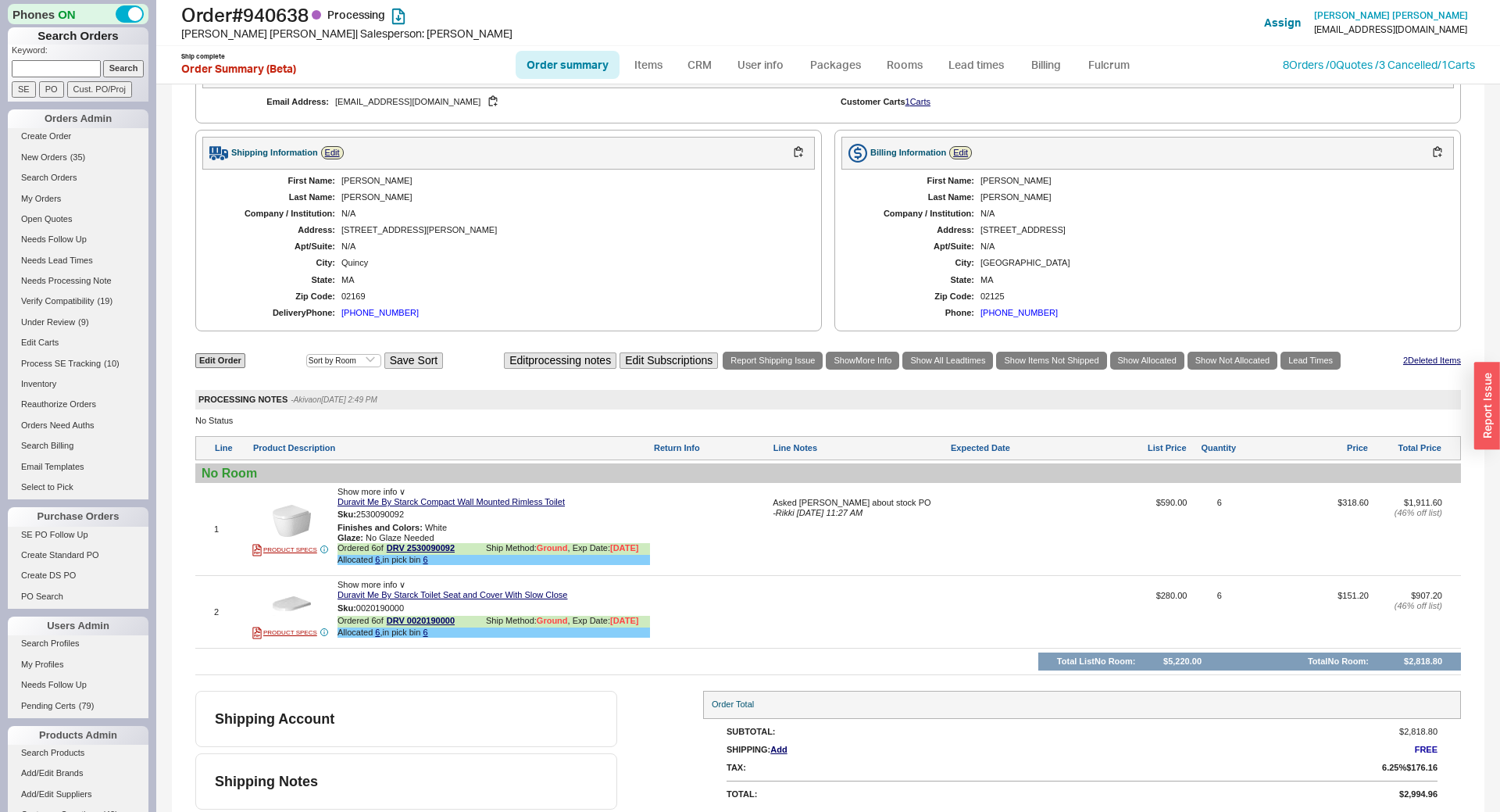
scroll to position [569, 0]
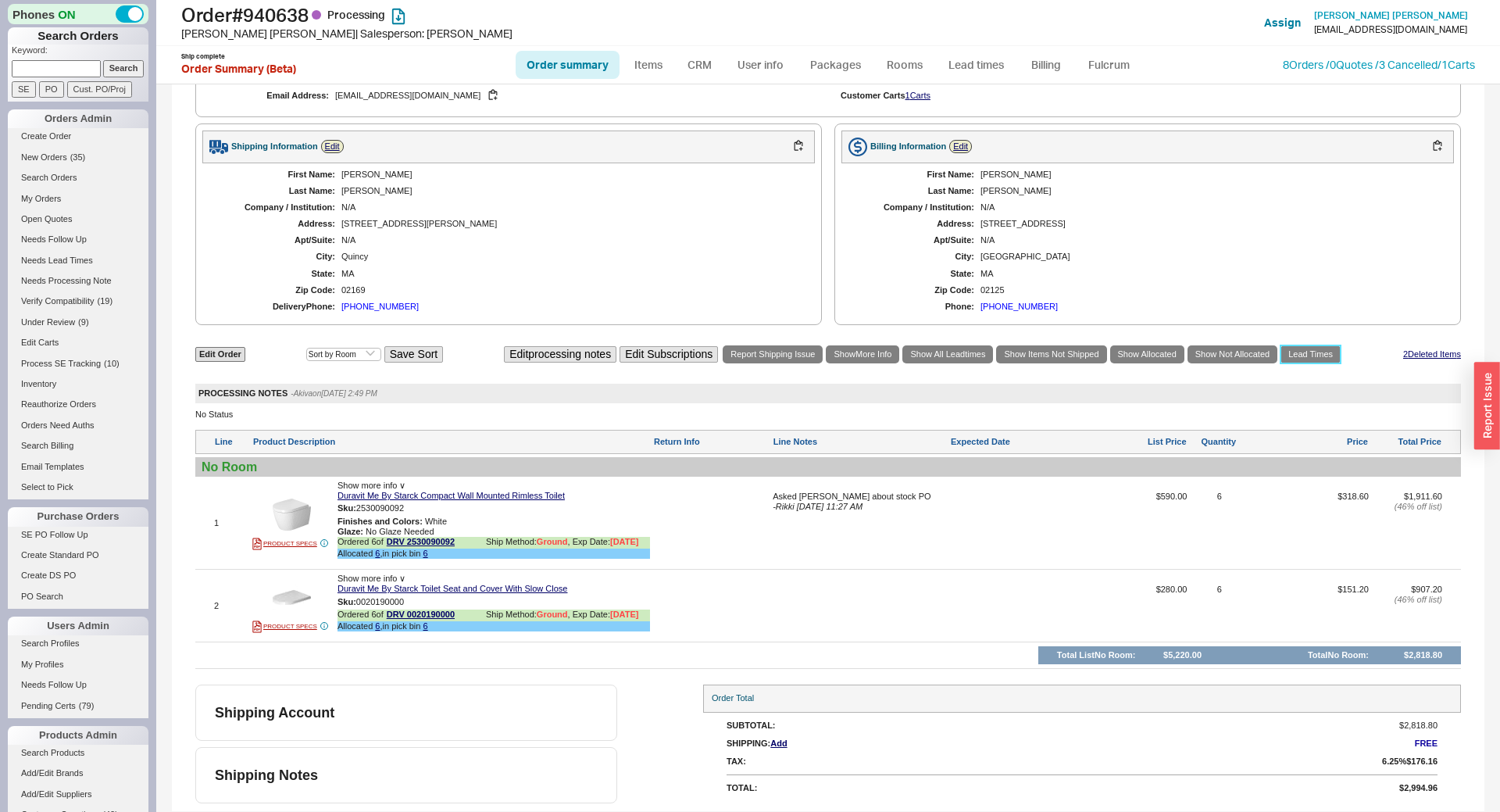
click at [1325, 358] on link "Lead Times" at bounding box center [1310, 354] width 60 height 18
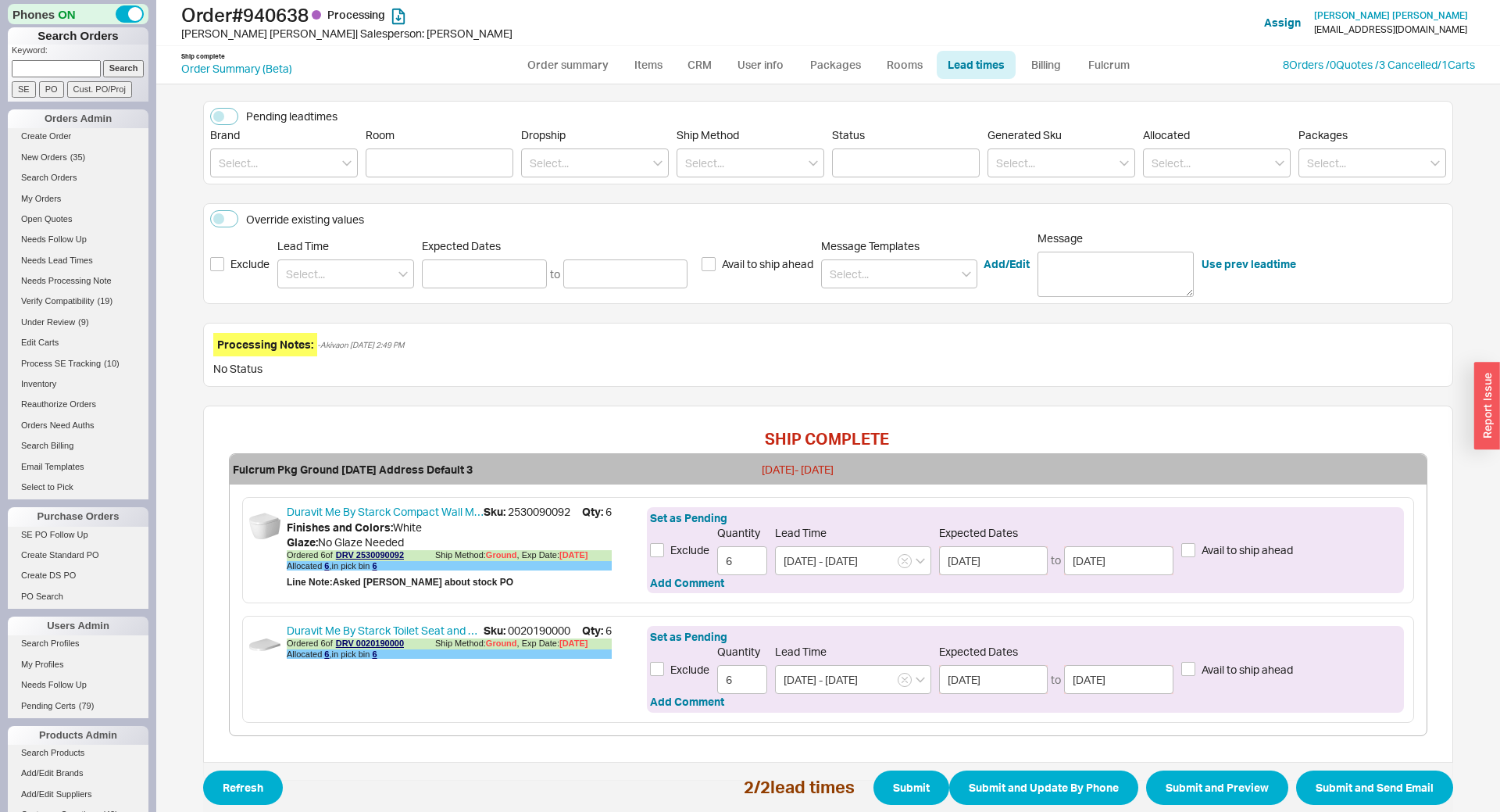
scroll to position [228, 0]
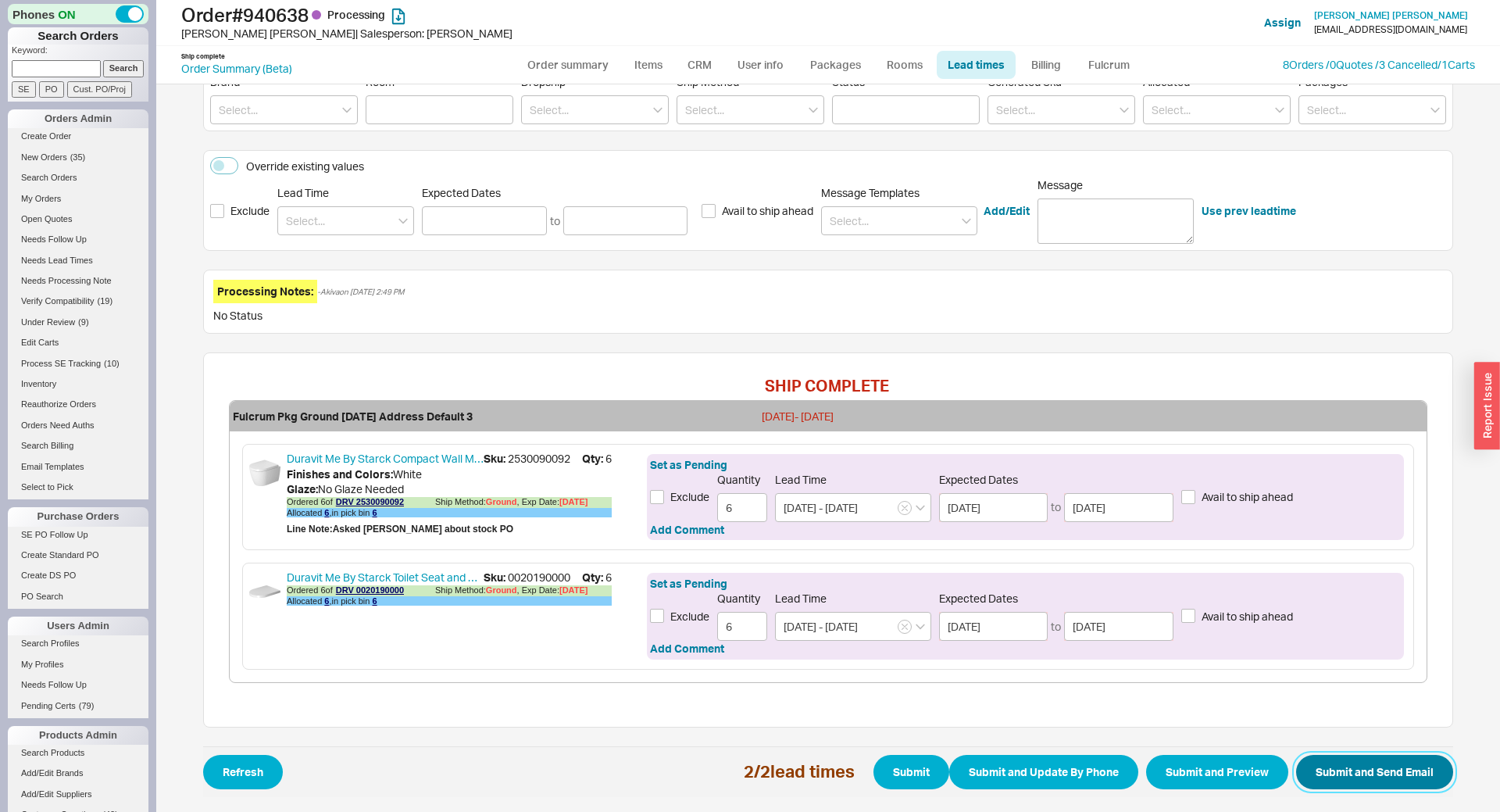
click at [1355, 777] on button "Submit and Send Email" at bounding box center [1375, 772] width 157 height 34
select select "*"
select select "LOW"
select select "3"
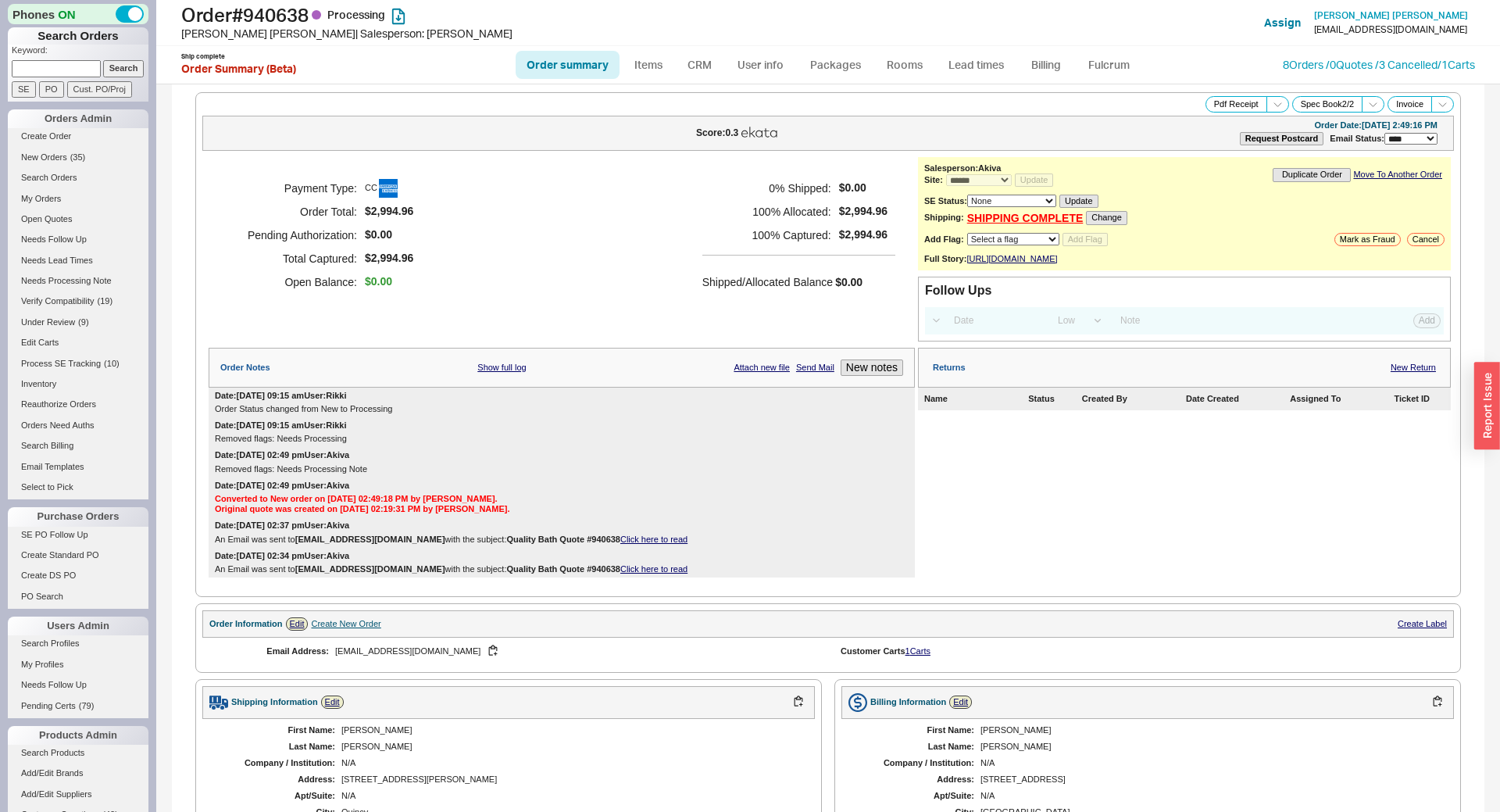
select select "*"
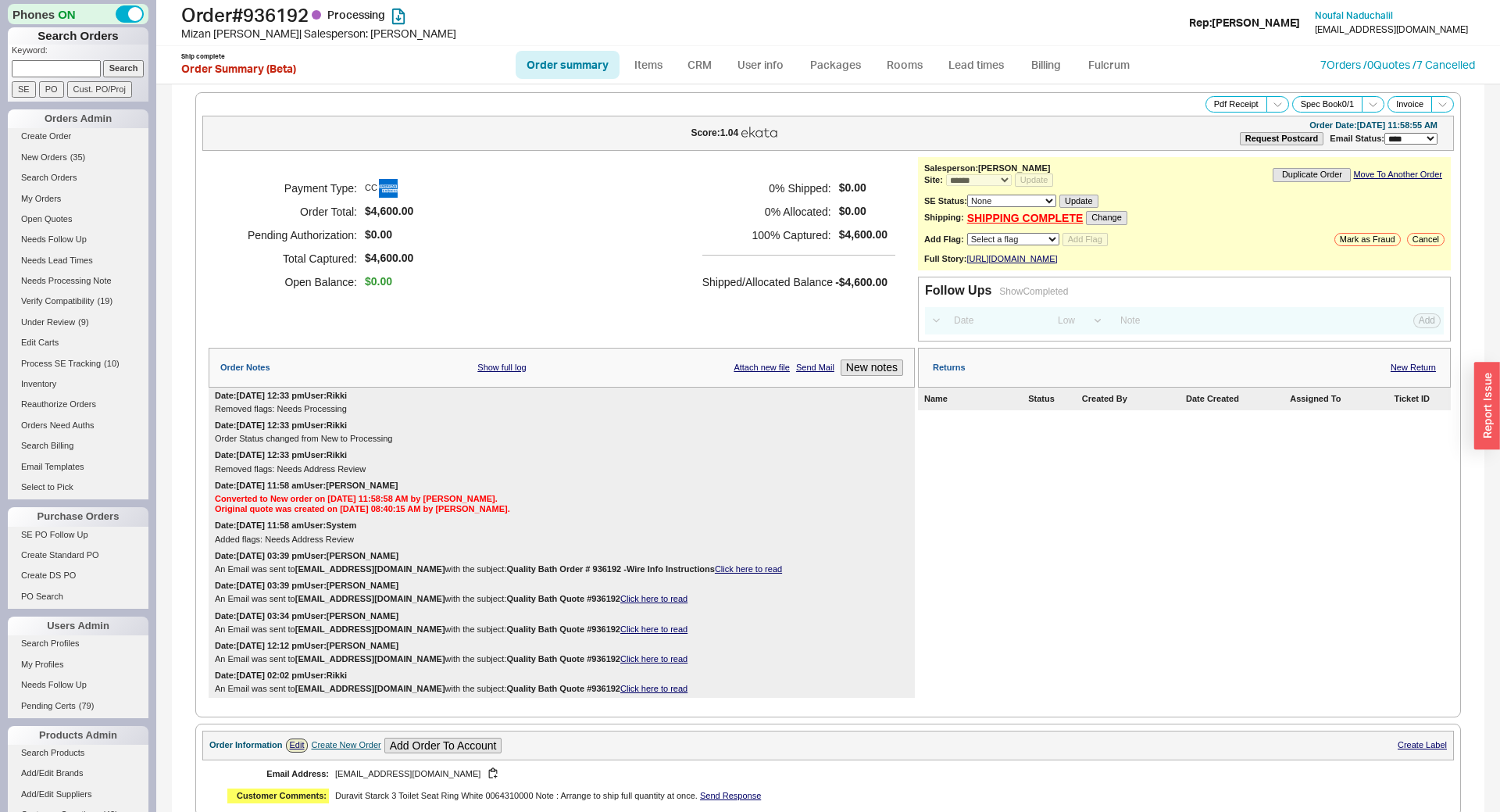
select select "*"
select select "LOW"
select select "3"
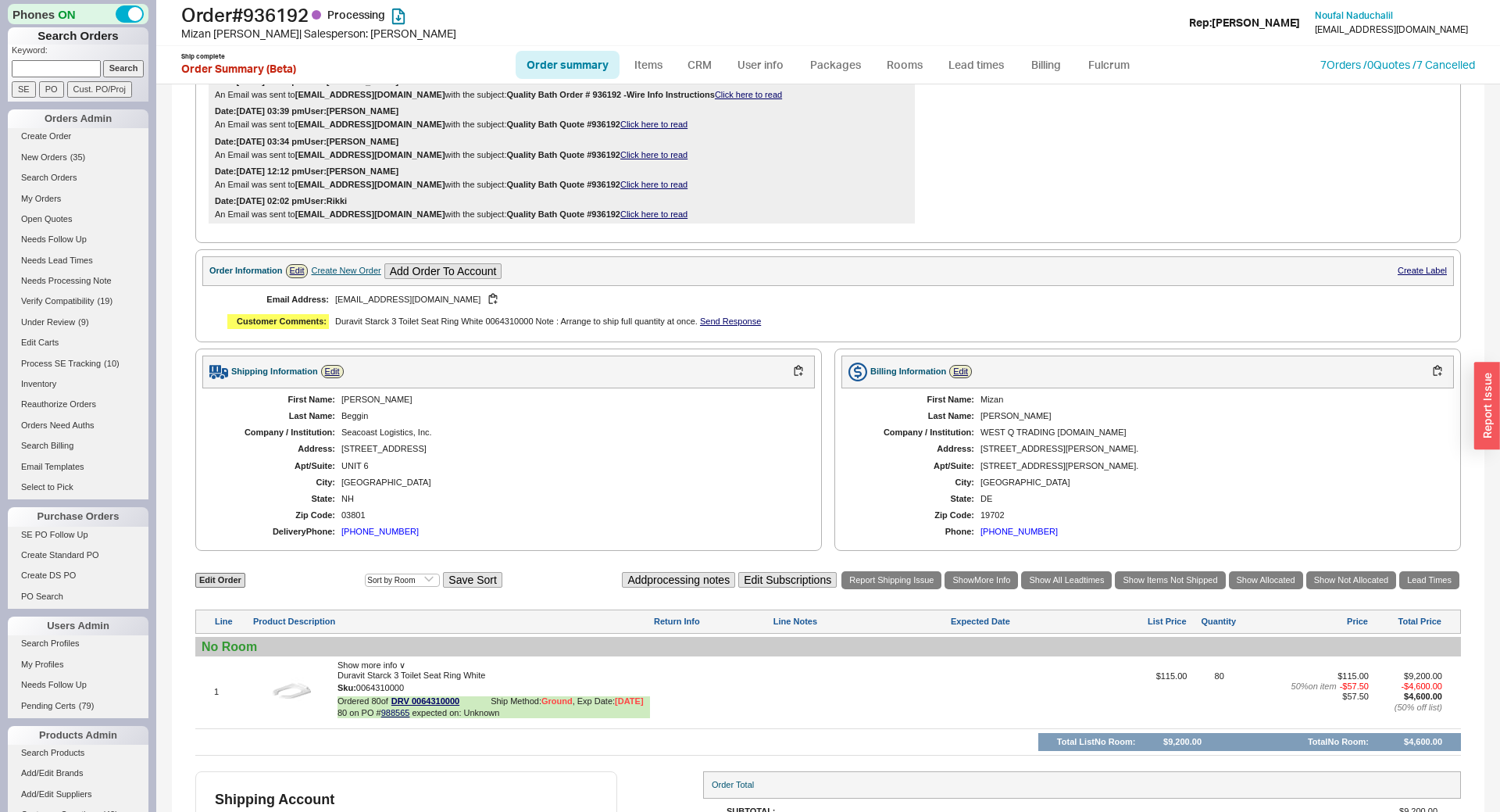
scroll to position [619, 0]
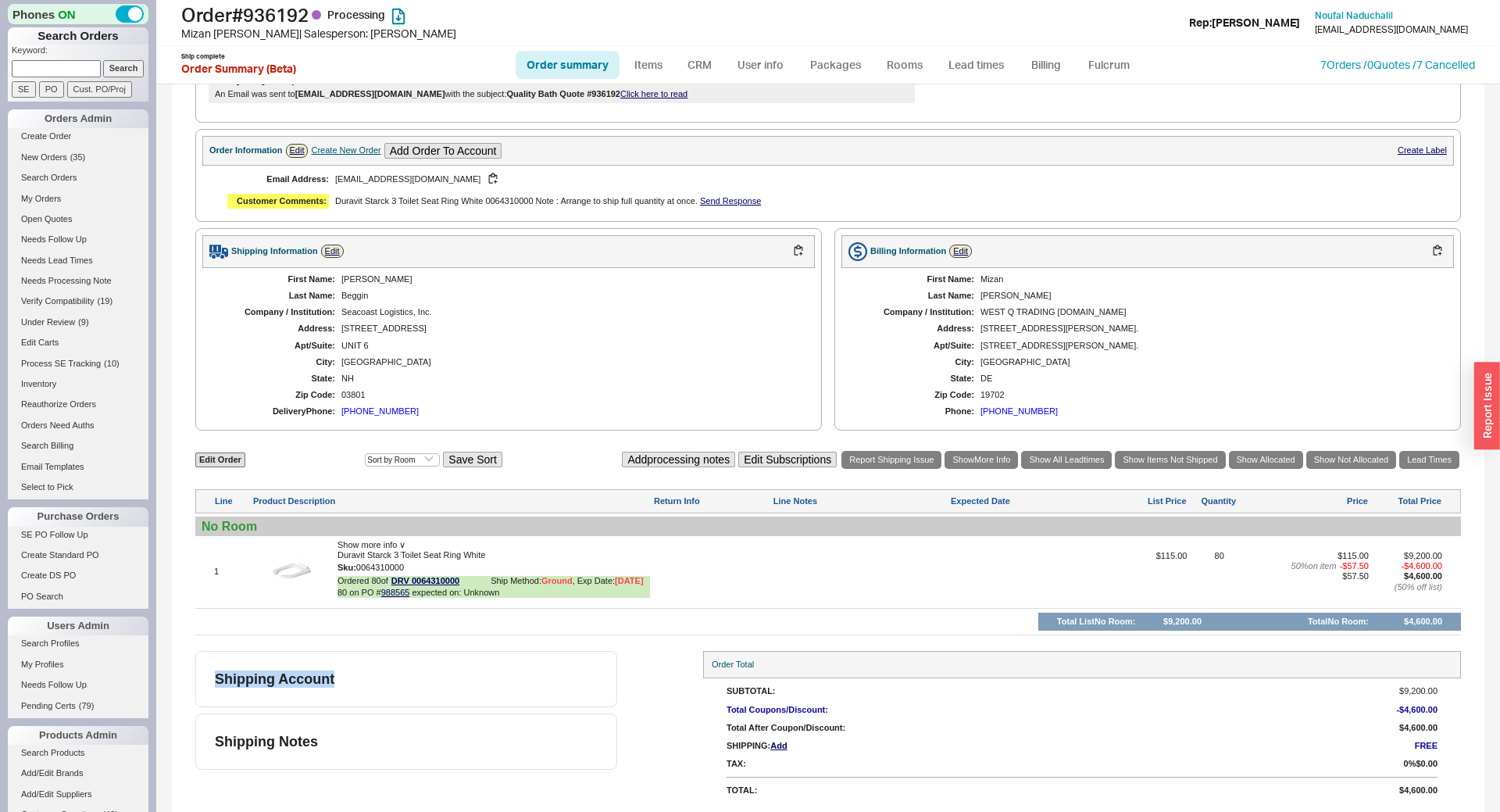
click at [658, 682] on div "Shipping Account Shipping Notes Order Total SubTotal: $9,200.00 Total Coupons/D…" at bounding box center [827, 727] width 1266 height 152
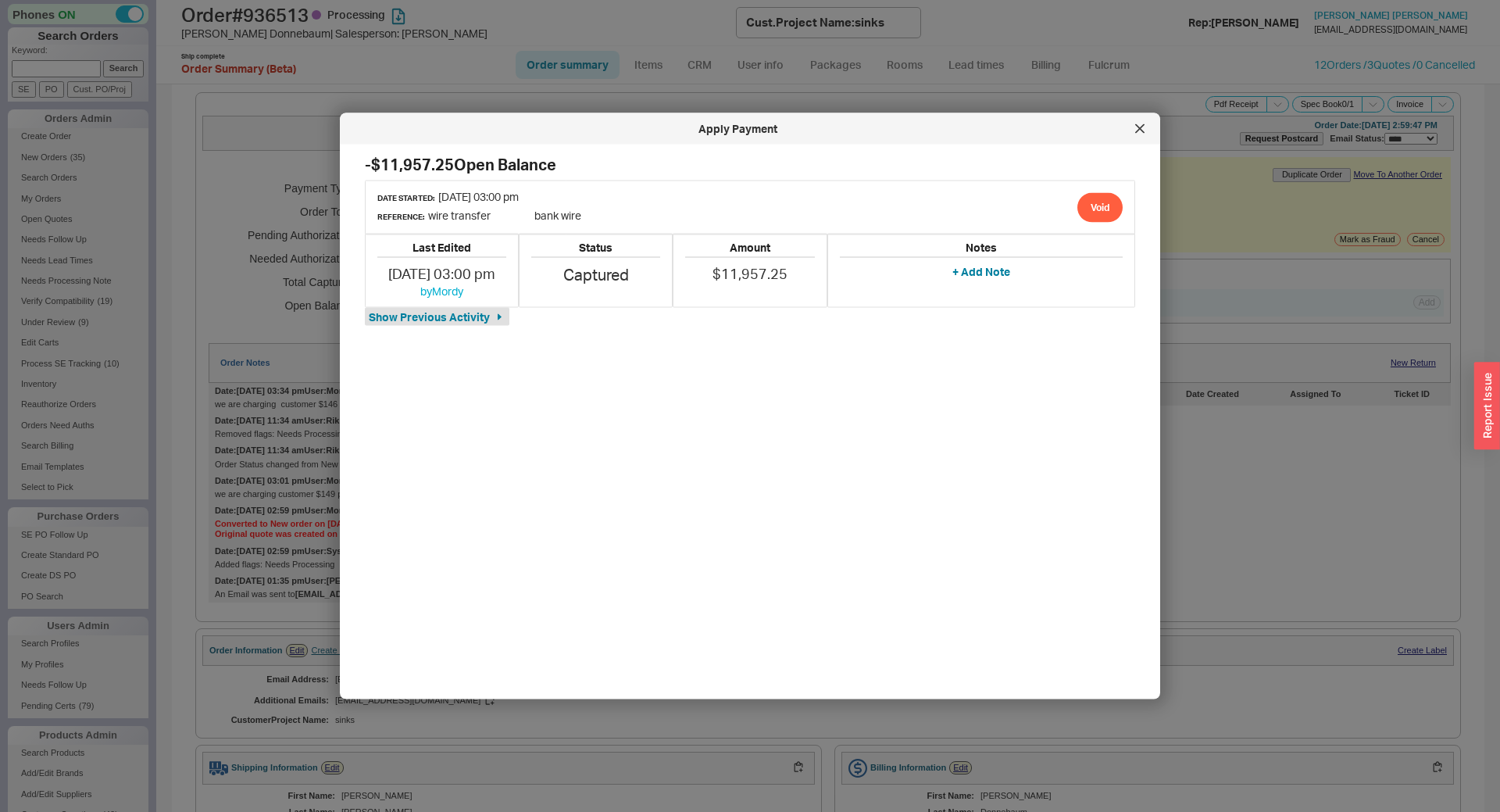
select select "*"
select select "LOW"
select select "3"
click at [1127, 132] on div "Apply Payment" at bounding box center [750, 129] width 820 height 31
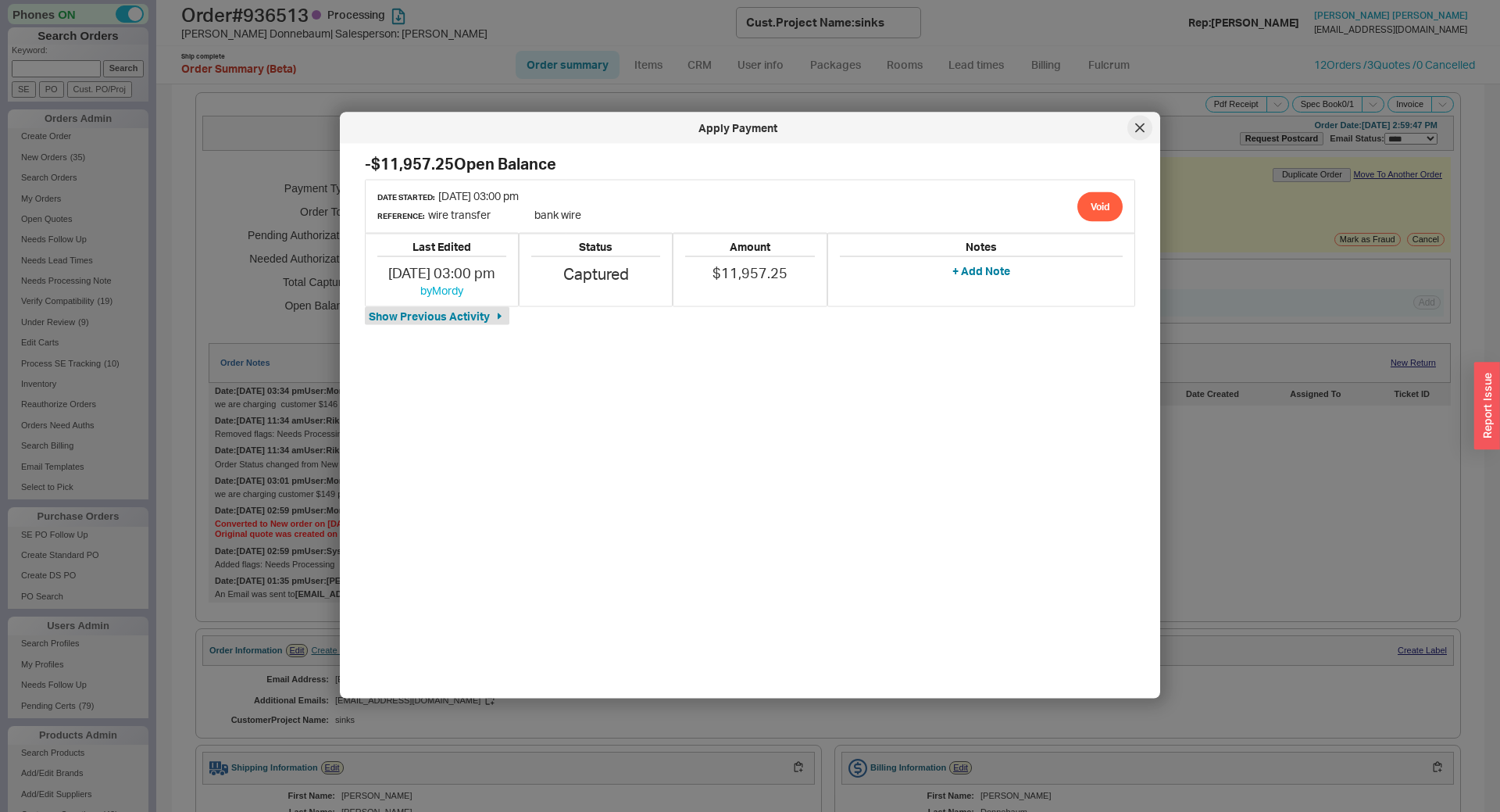
click at [1133, 132] on div at bounding box center [1140, 128] width 25 height 25
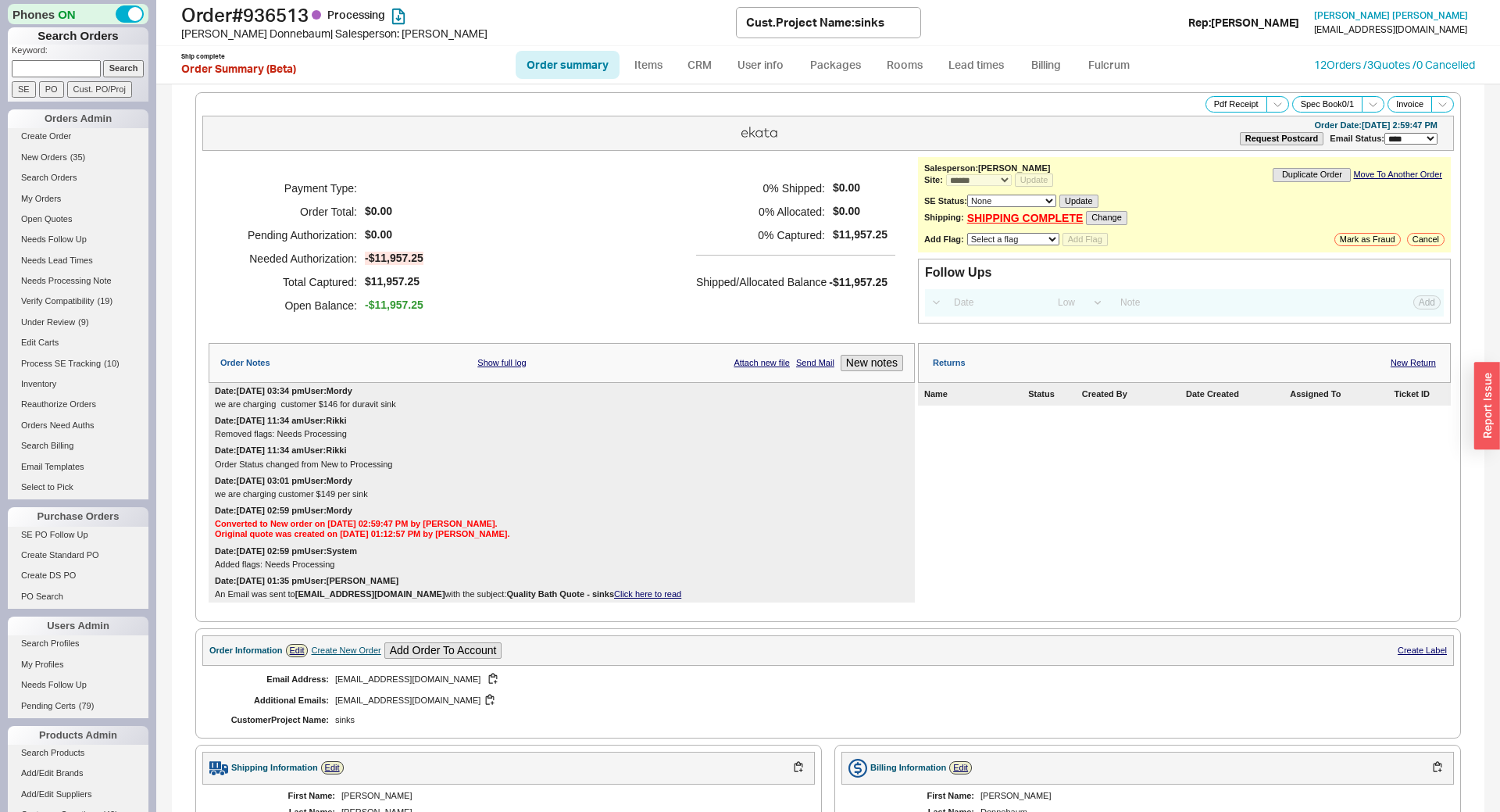
scroll to position [492, 0]
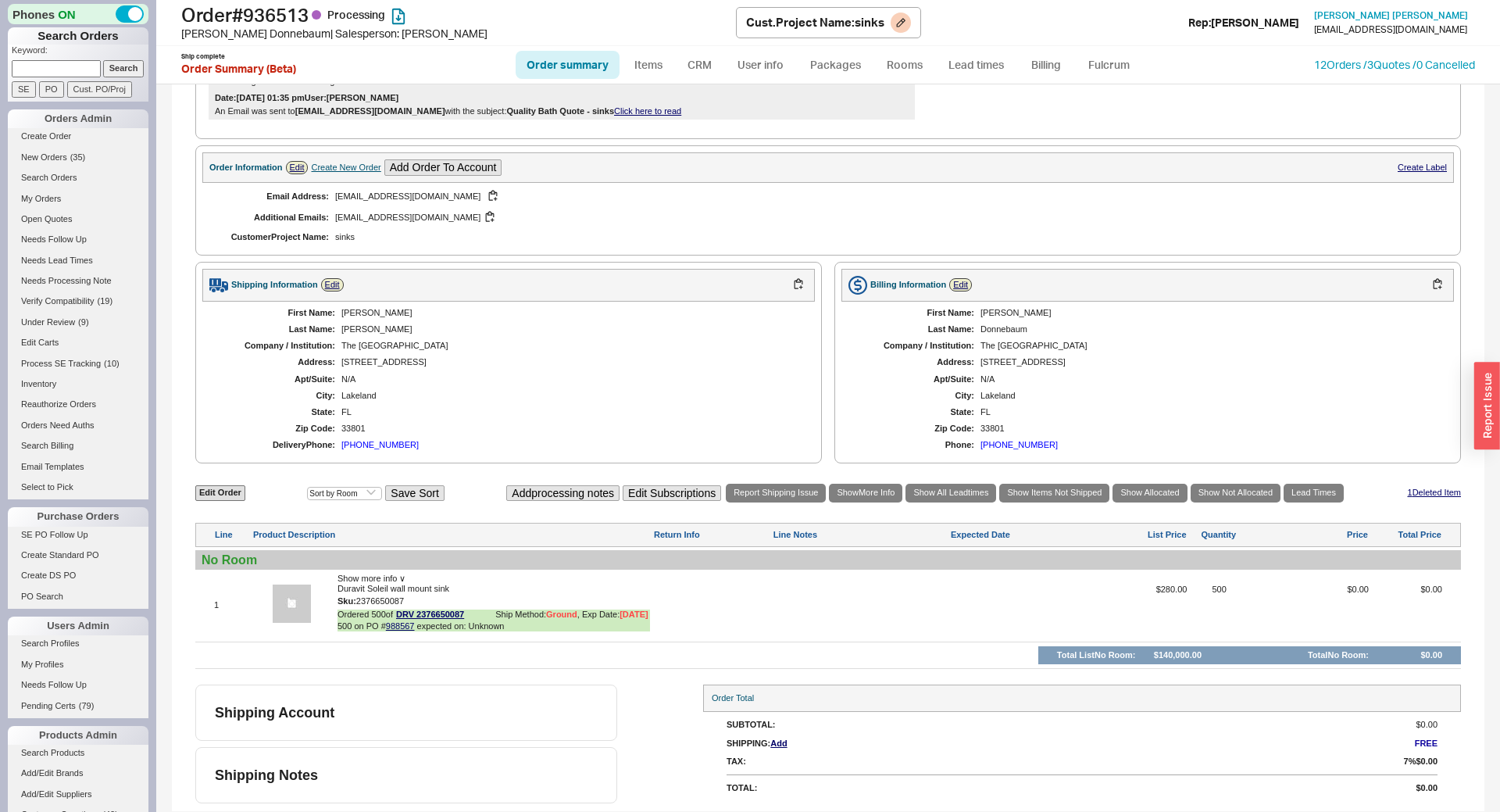
click at [583, 46] on div "Order # 936513 Processing [PERSON_NAME] | Salesperson: [PERSON_NAME]. Project N…" at bounding box center [828, 23] width 1343 height 47
click at [576, 57] on link "Order summary" at bounding box center [567, 64] width 104 height 28
select select "*"
select select "LOW"
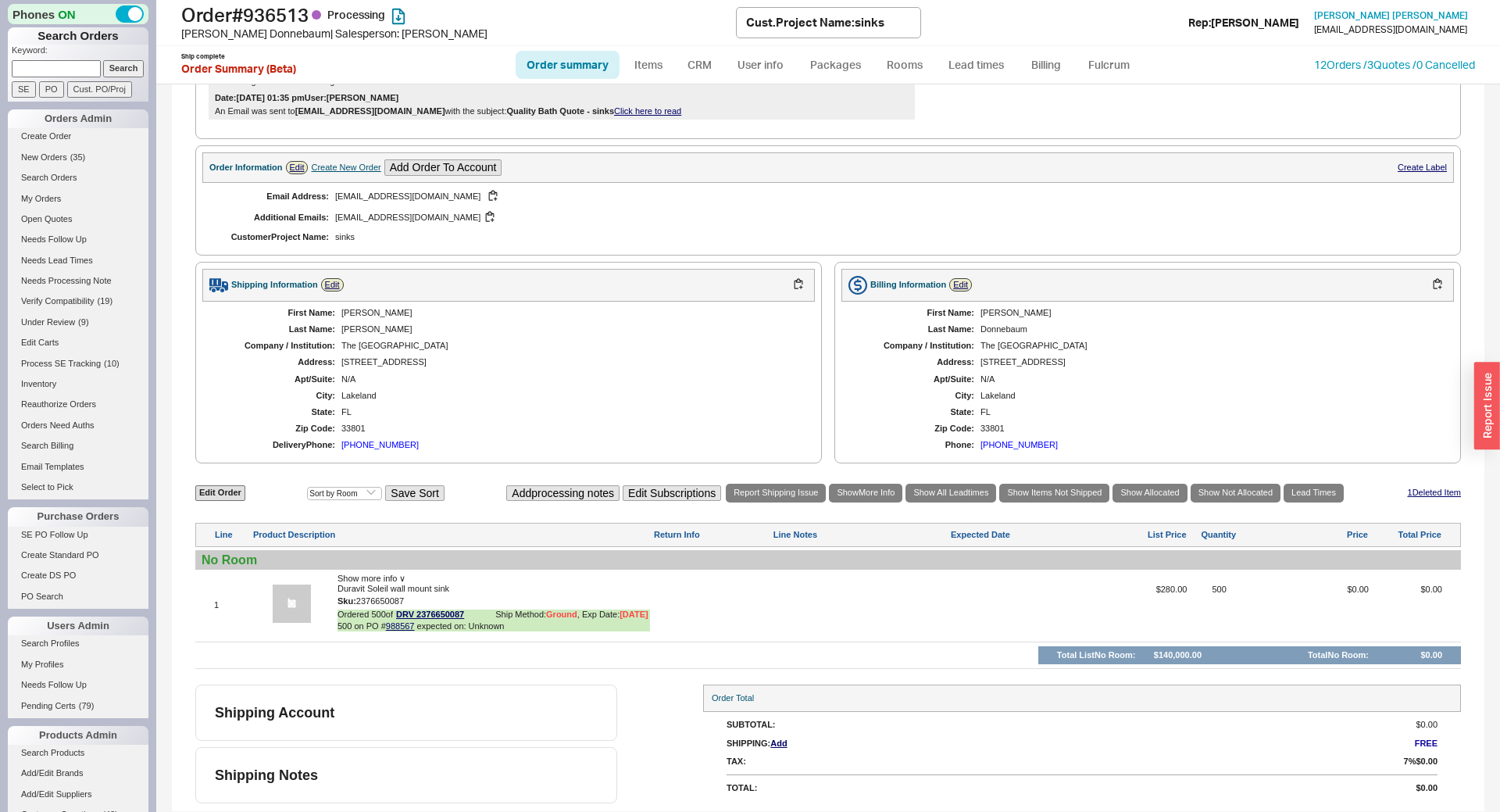
select select "3"
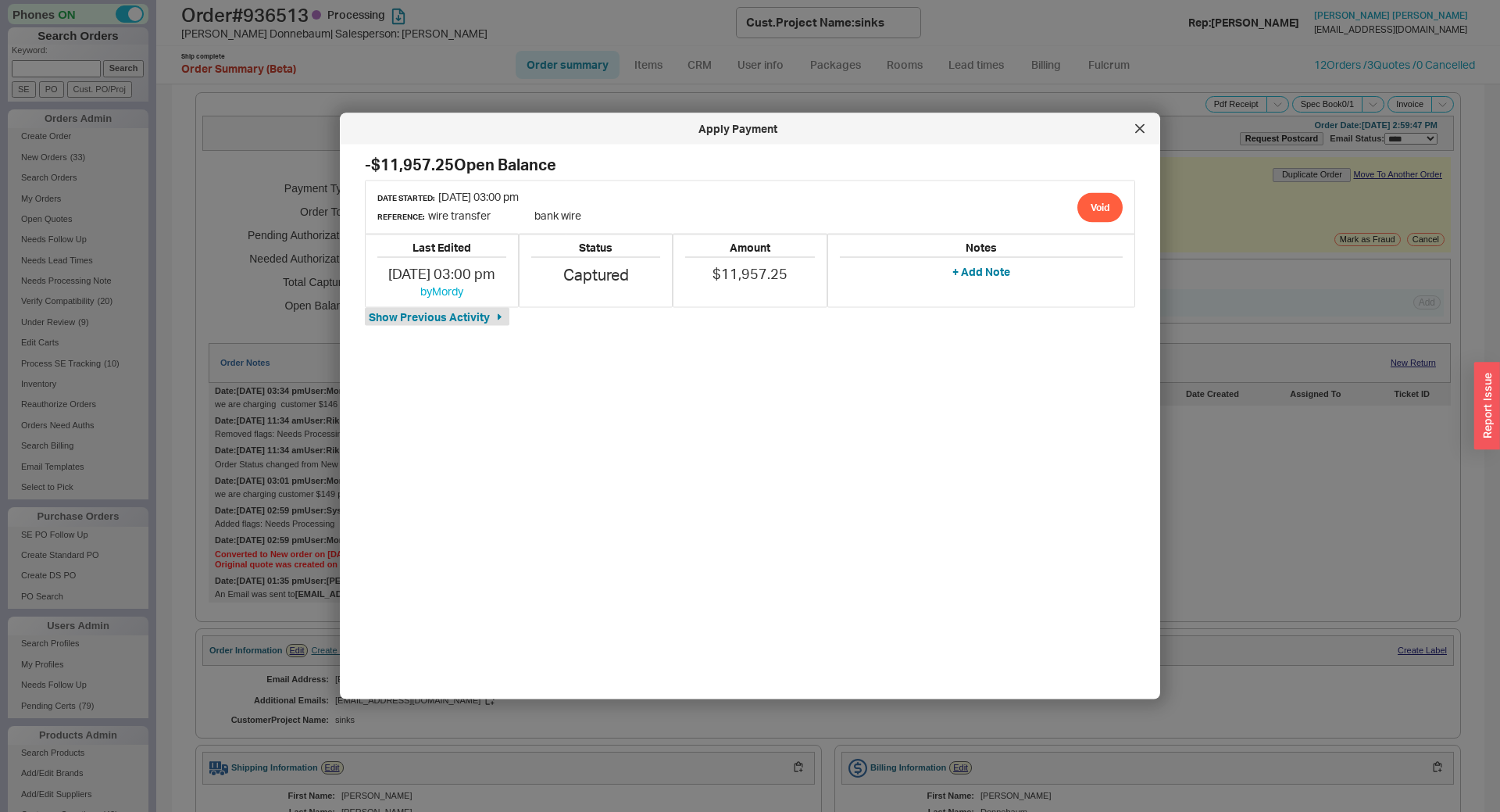
click at [1149, 119] on div "Apply Payment" at bounding box center [750, 129] width 820 height 31
click at [1136, 131] on icon at bounding box center [1140, 129] width 9 height 9
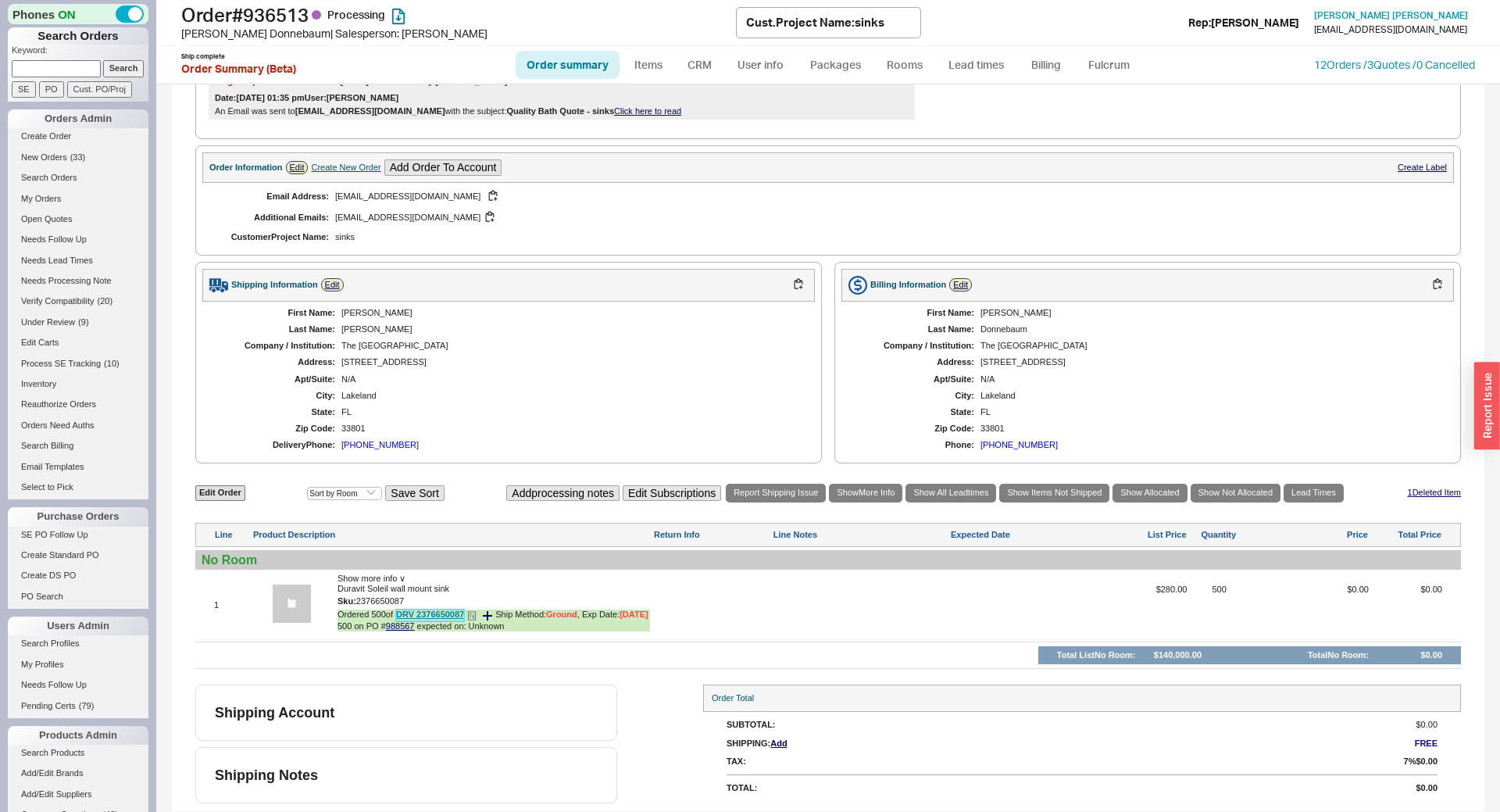
click at [428, 609] on link "DRV 2376650087" at bounding box center [430, 614] width 68 height 12
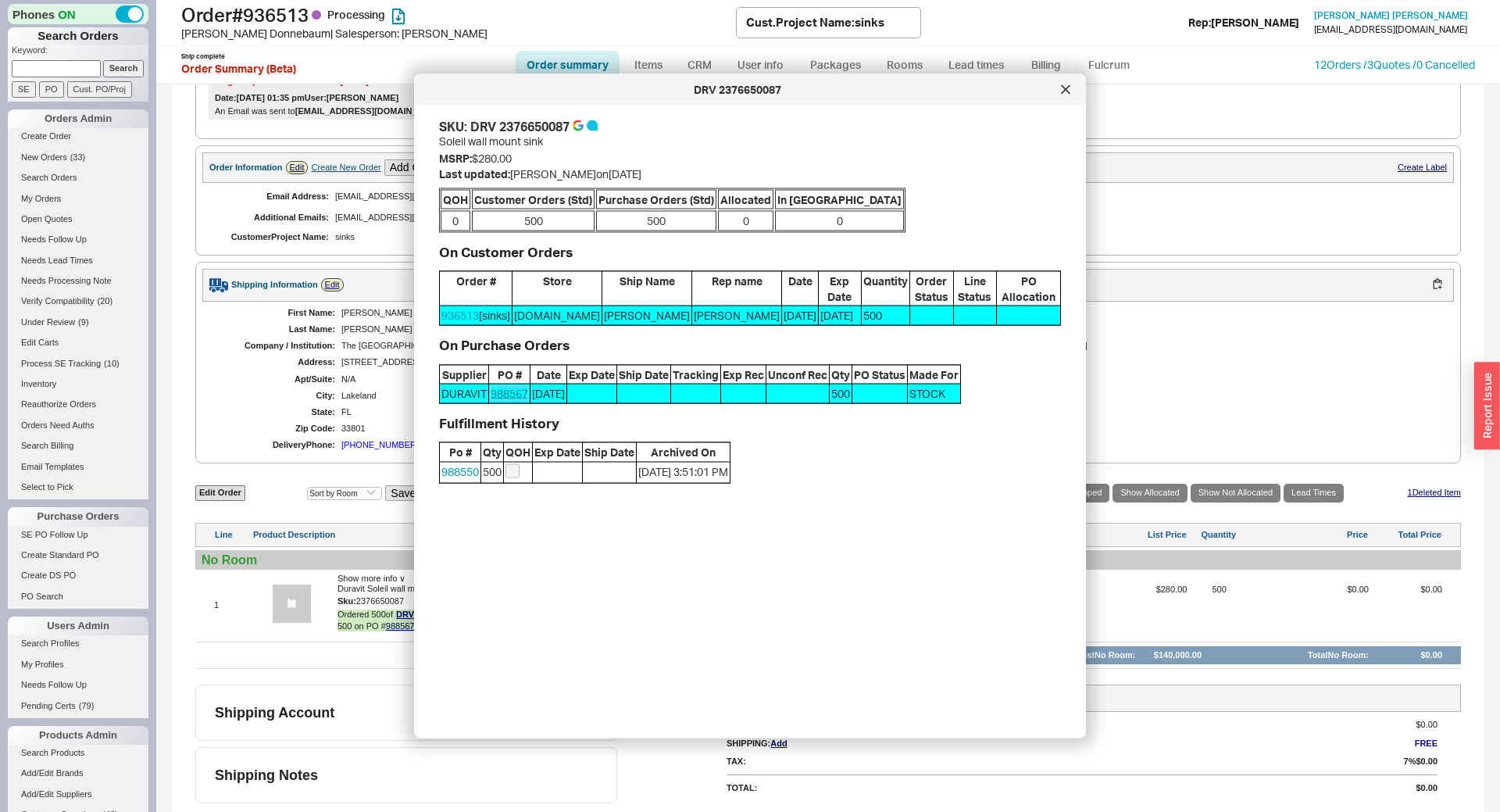
click at [512, 400] on link "988567" at bounding box center [510, 393] width 38 height 13
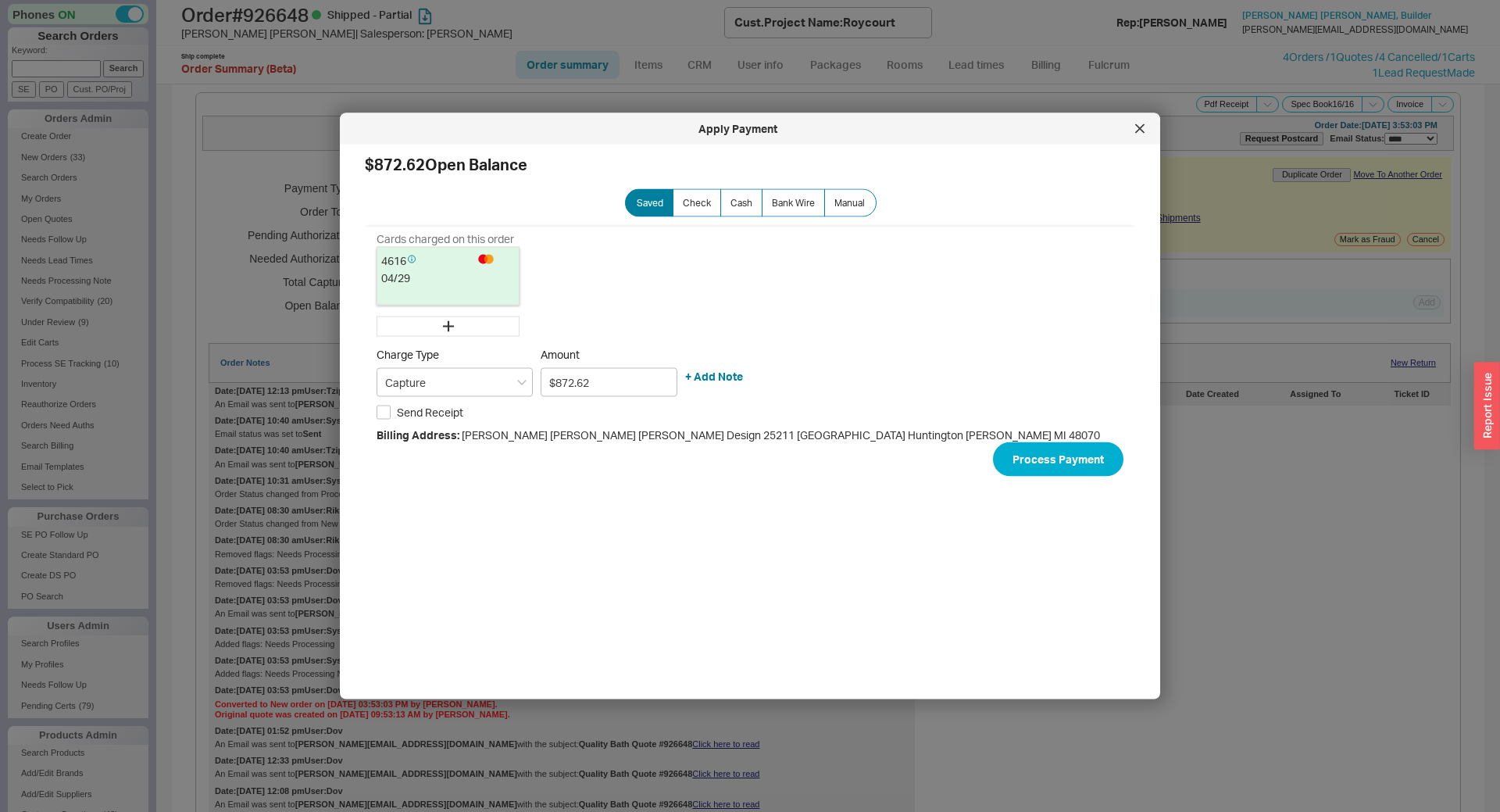
select select "*"
select select "LOW"
select select "3"
click at [1127, 121] on div "Apply Payment" at bounding box center [738, 128] width 780 height 15
click at [1138, 129] on icon at bounding box center [1140, 129] width 9 height 9
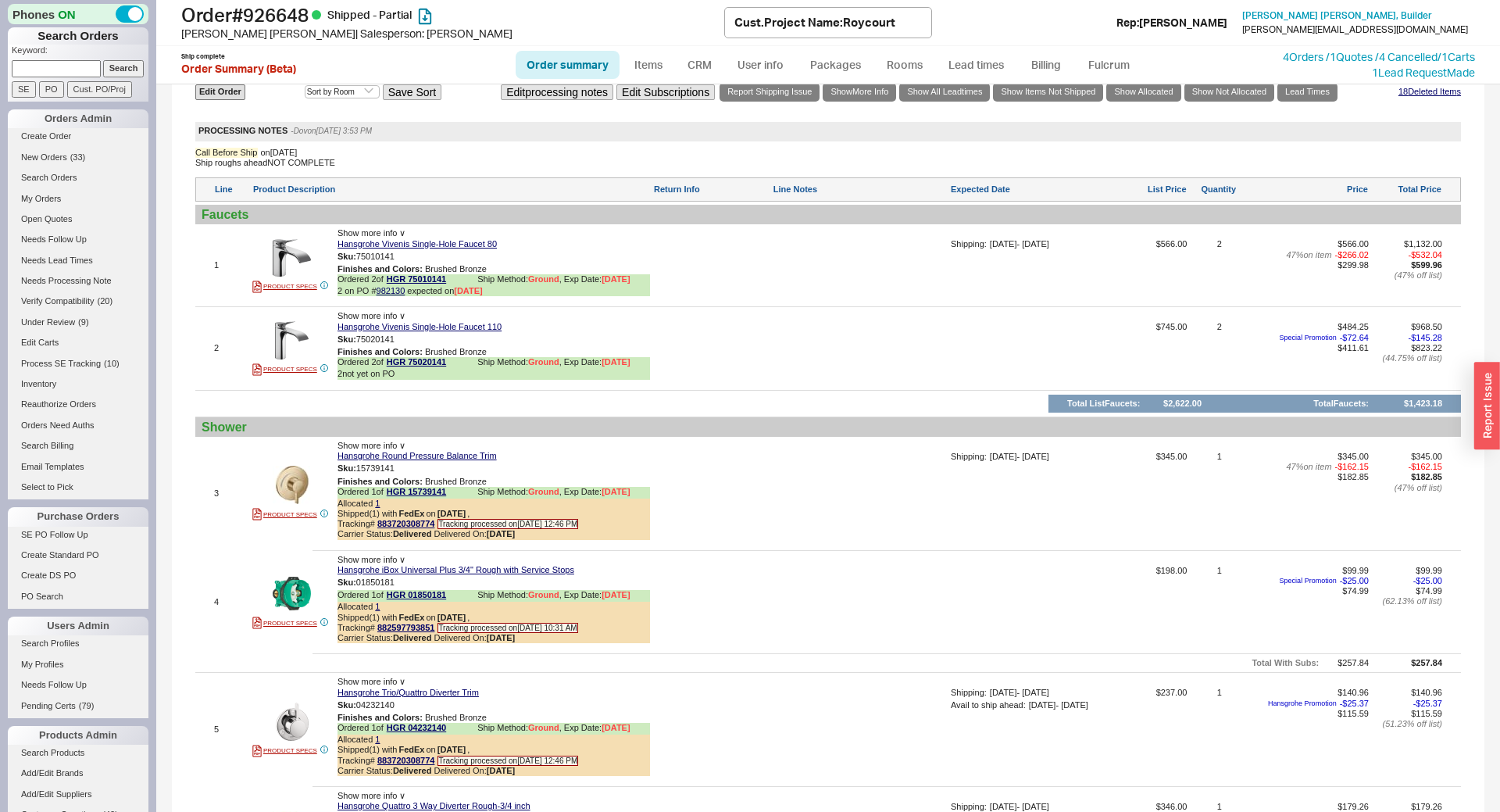
scroll to position [1036, 0]
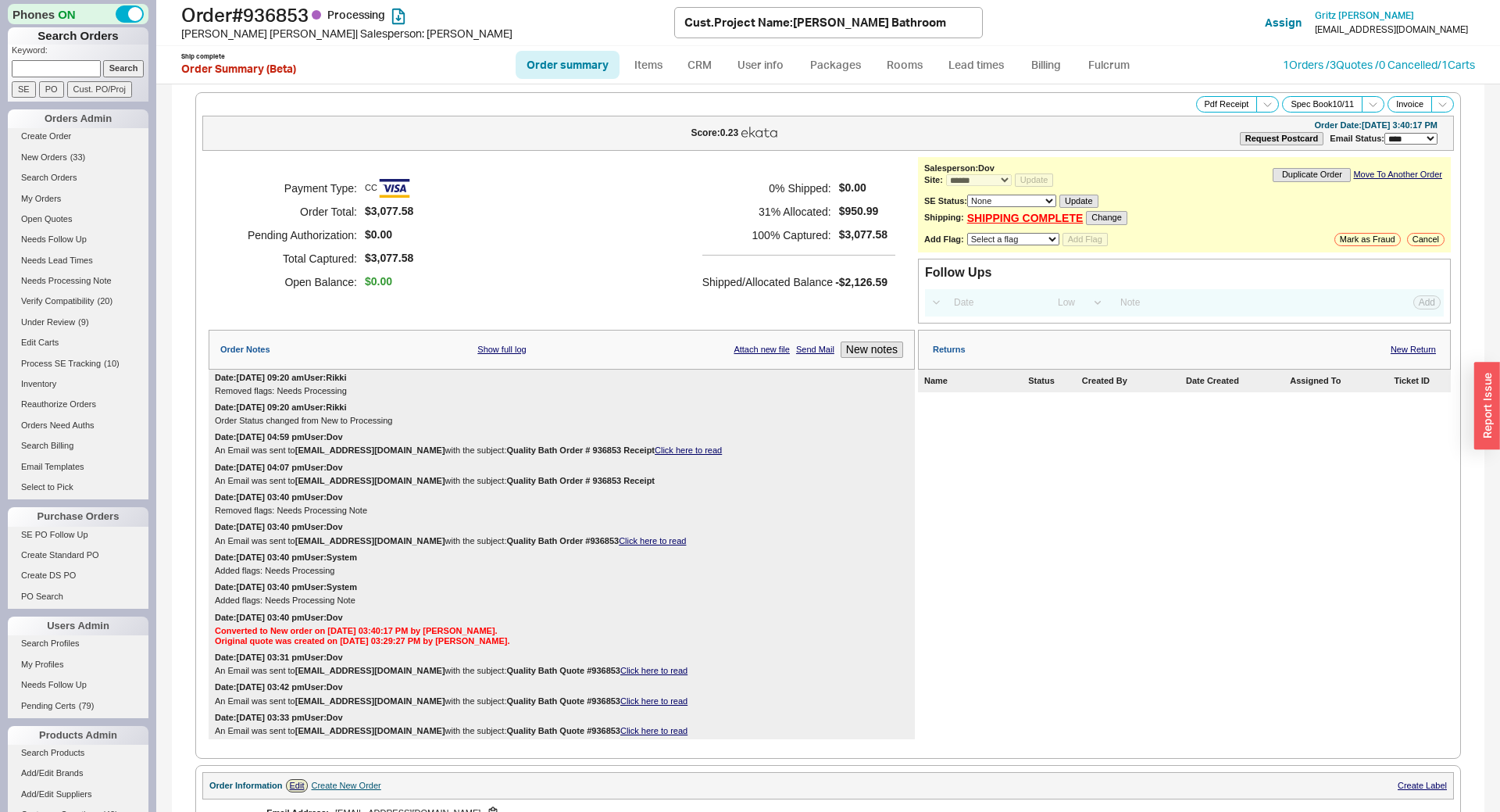
select select "*"
select select "LOW"
select select "3"
click at [994, 71] on link "Lead times" at bounding box center [976, 64] width 79 height 28
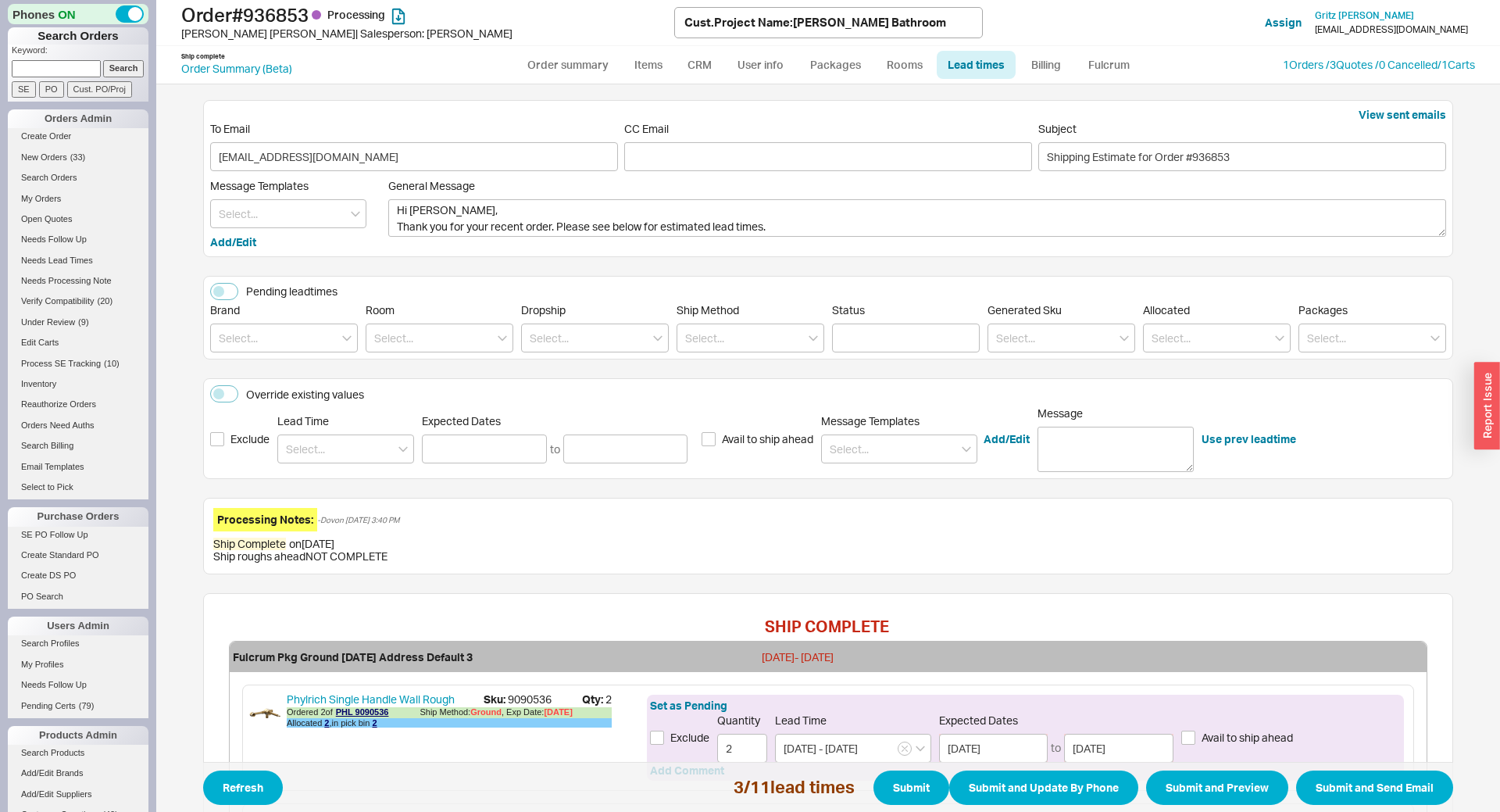
click at [282, 229] on div "Message Templates Add/Edit" at bounding box center [299, 214] width 178 height 71
click at [281, 221] on input at bounding box center [288, 214] width 157 height 29
click at [294, 212] on input at bounding box center [288, 214] width 157 height 29
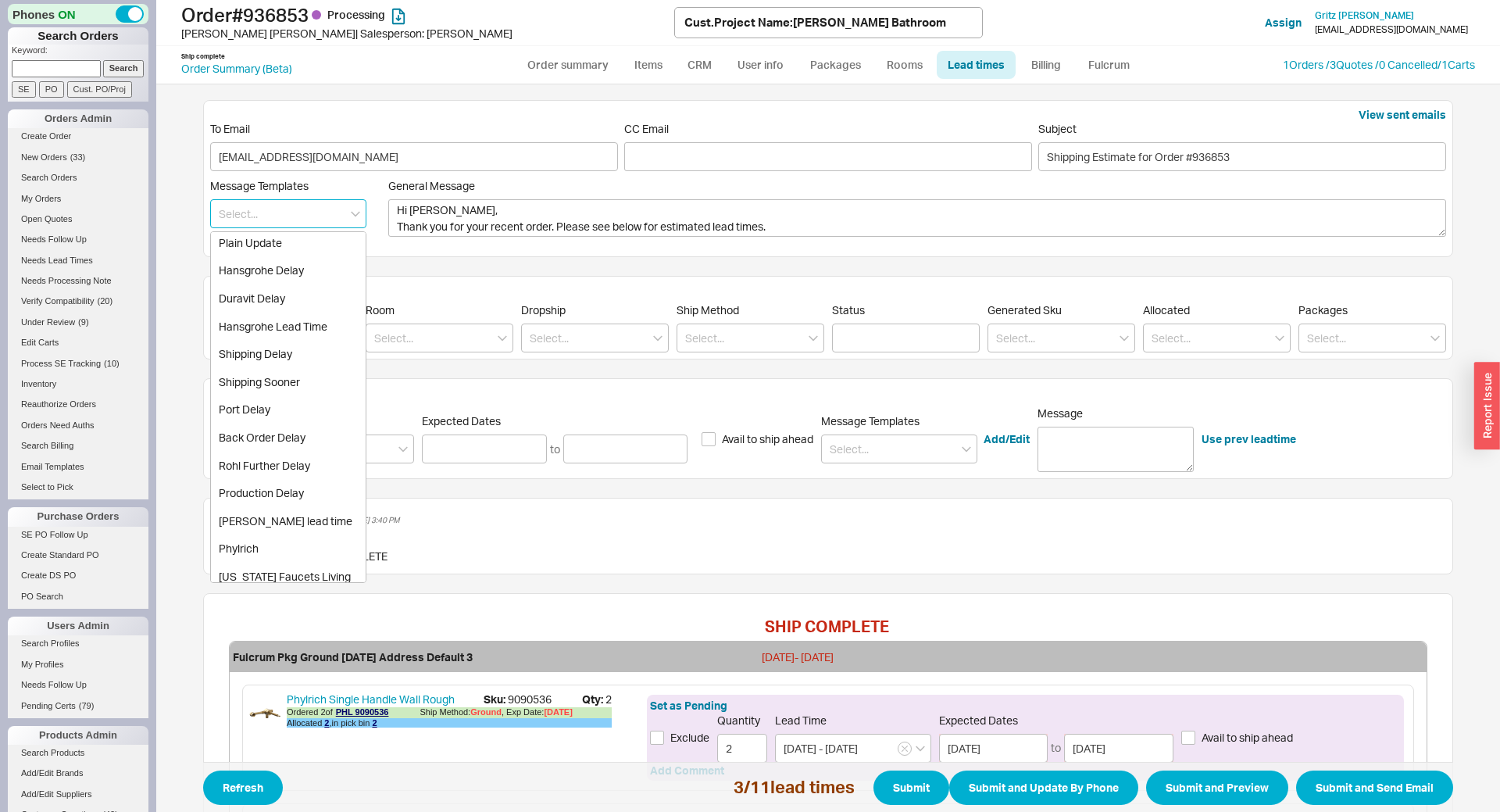
scroll to position [194, 0]
click at [263, 525] on div "Phylrich" at bounding box center [288, 524] width 155 height 28
type textarea "Hi Robert, Thank you for your recent order. Please see below for estimated lead…"
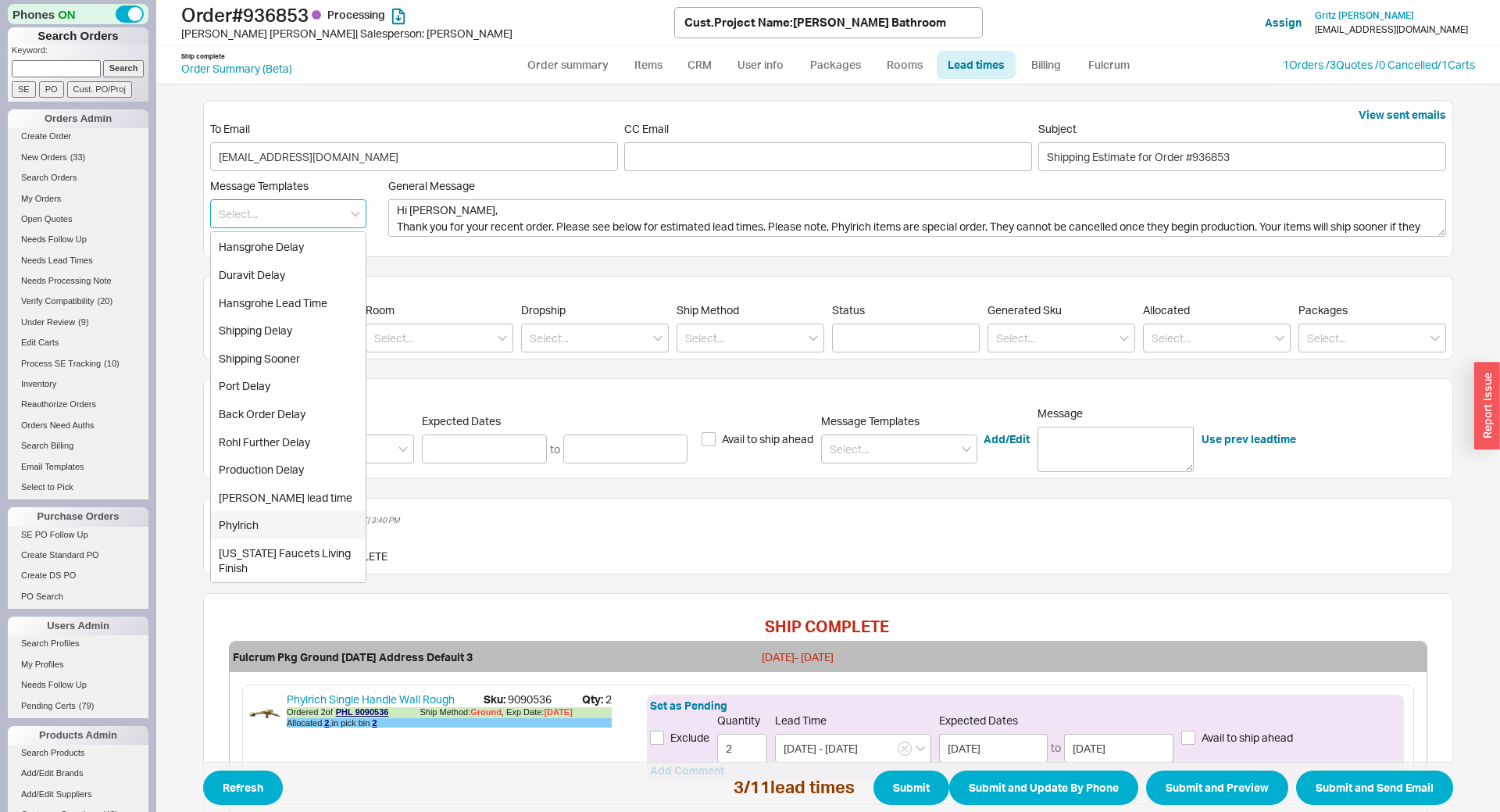
type input "Phylrich"
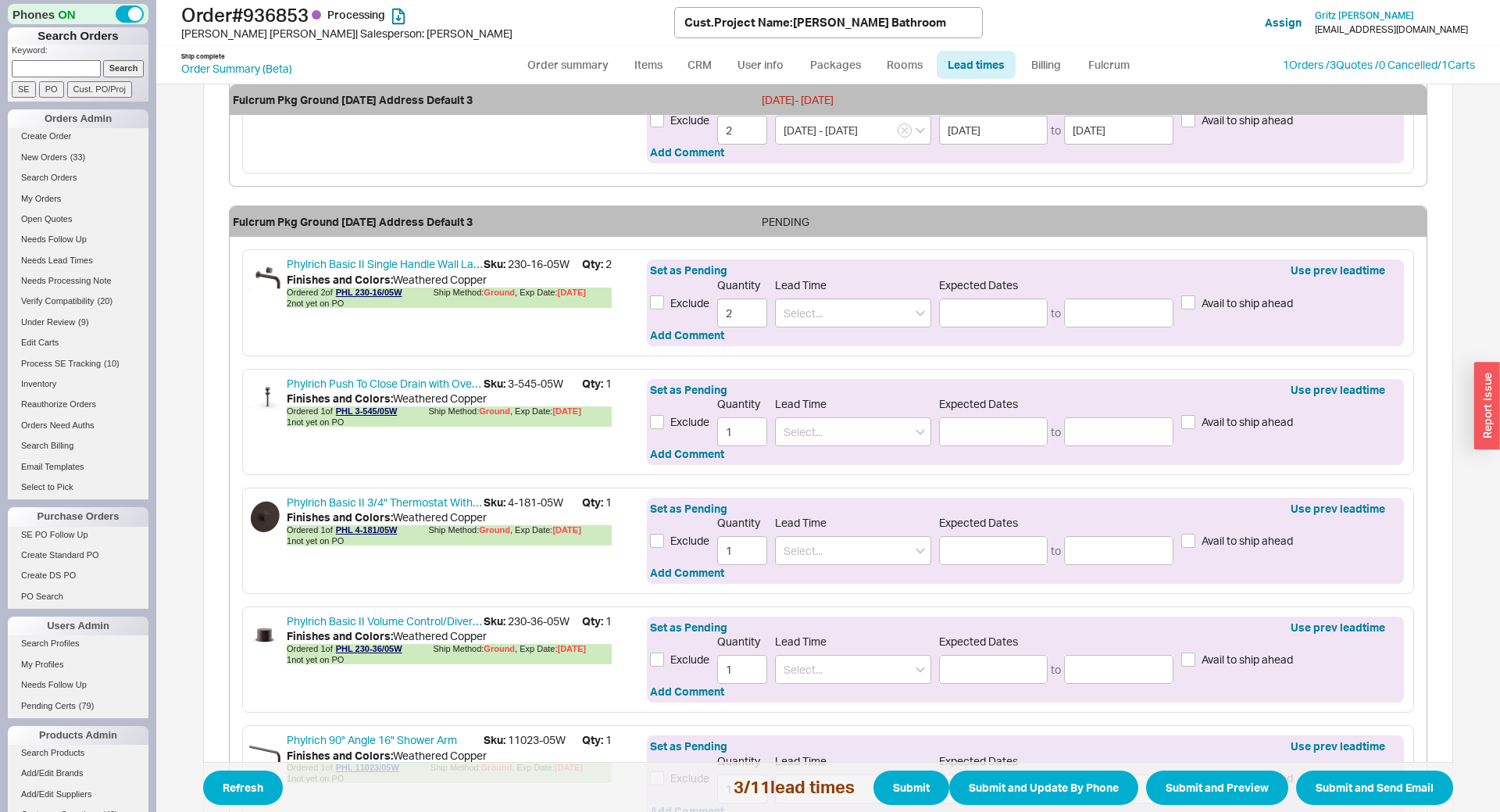
scroll to position [690, 0]
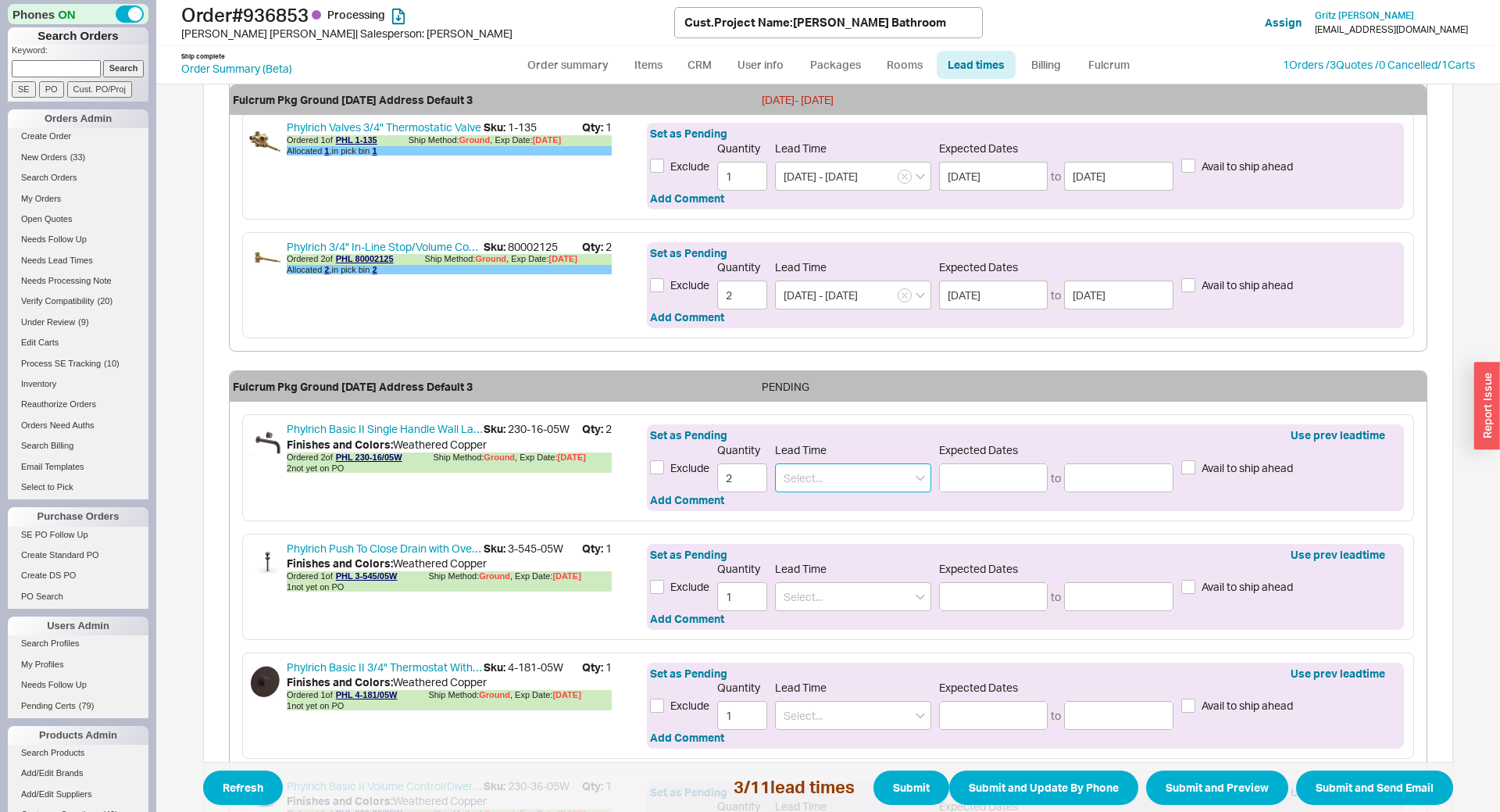
click at [825, 485] on input at bounding box center [852, 478] width 157 height 29
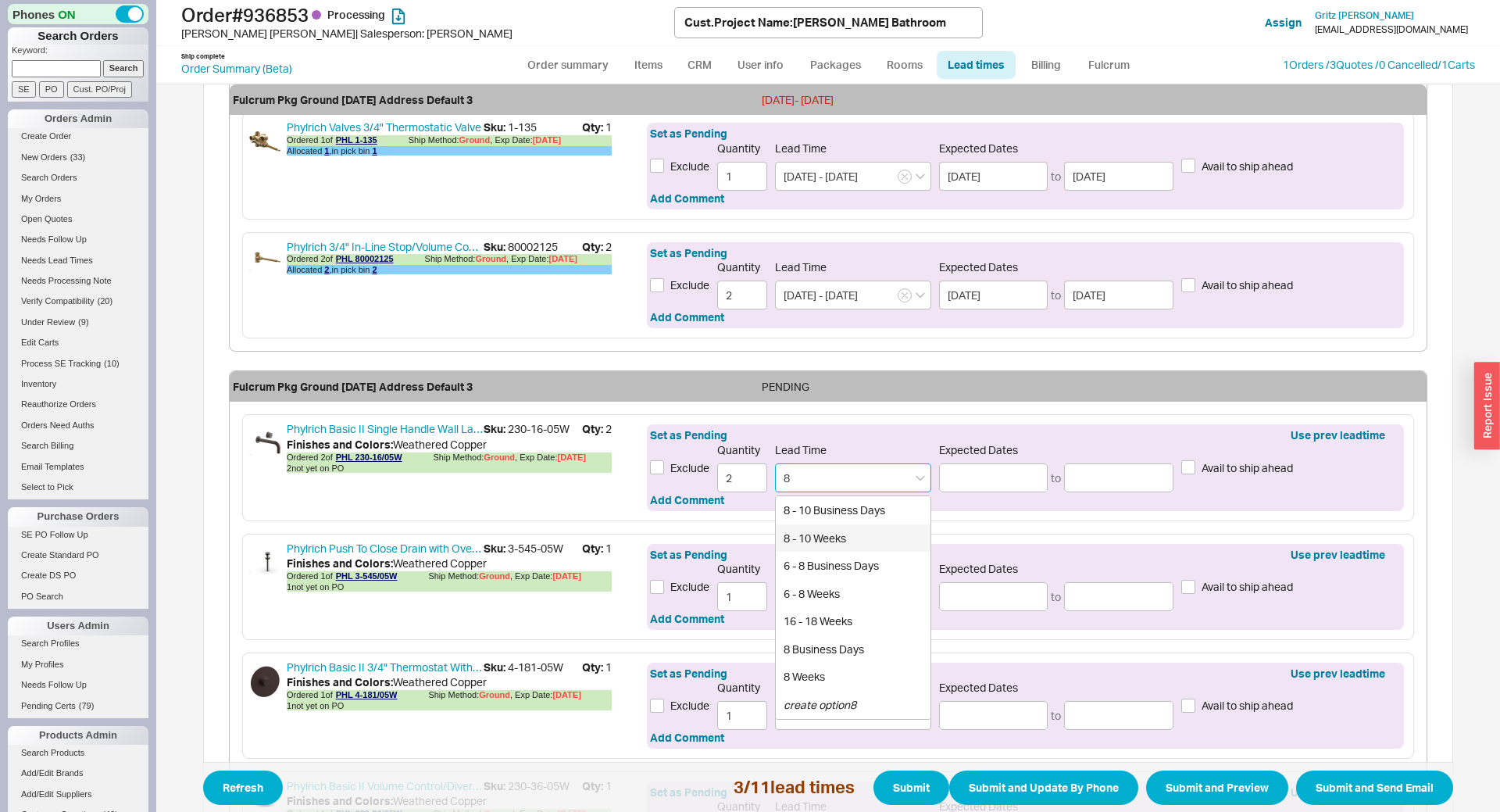
click at [816, 534] on div "8 - 10 Weeks" at bounding box center [852, 537] width 155 height 28
type input "8 - 10 Weeks"
type input "11/13/2025"
type input "11/28/2025"
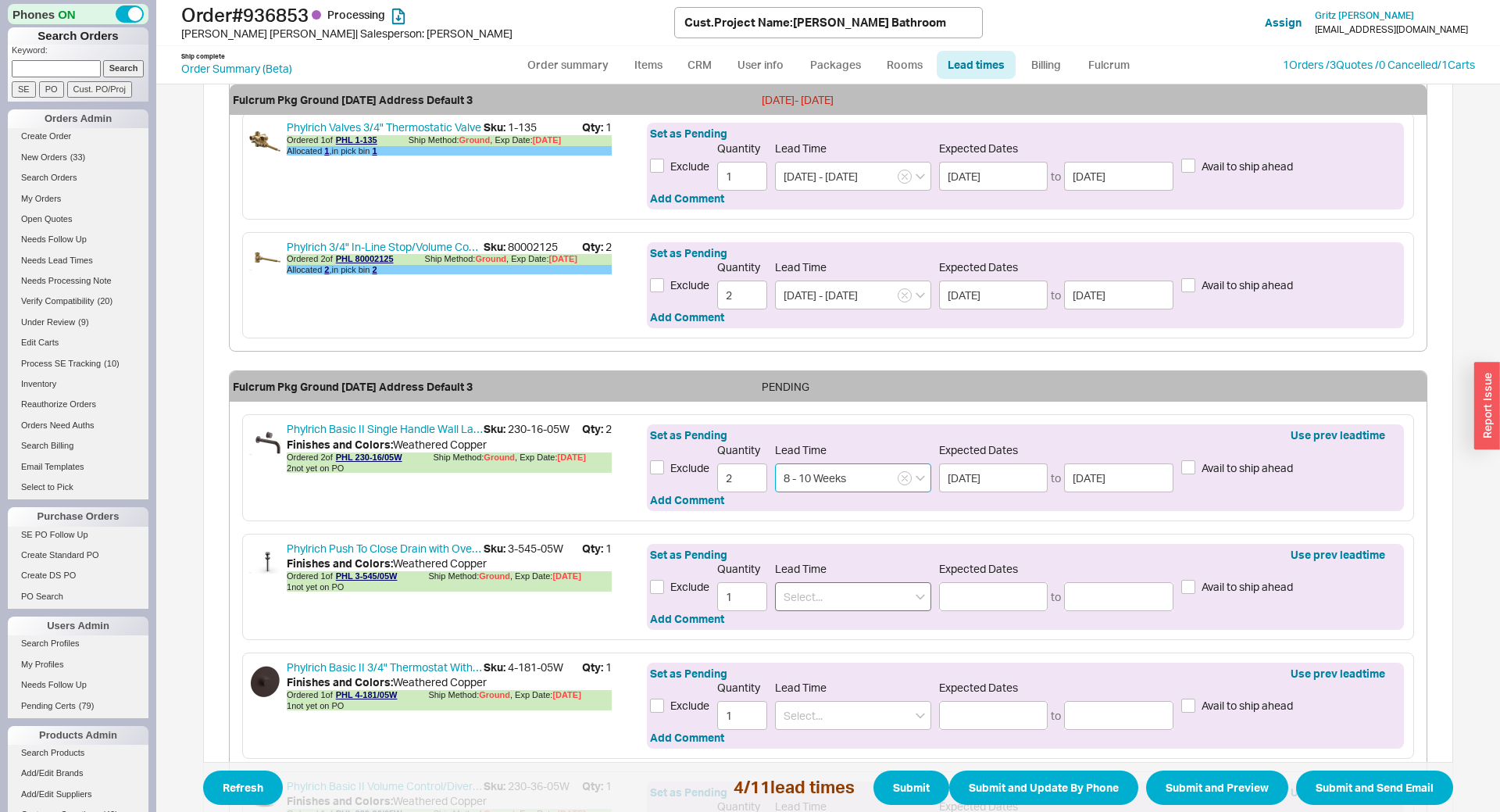
type input "8 - 10 Weeks"
click at [828, 595] on input at bounding box center [852, 596] width 157 height 29
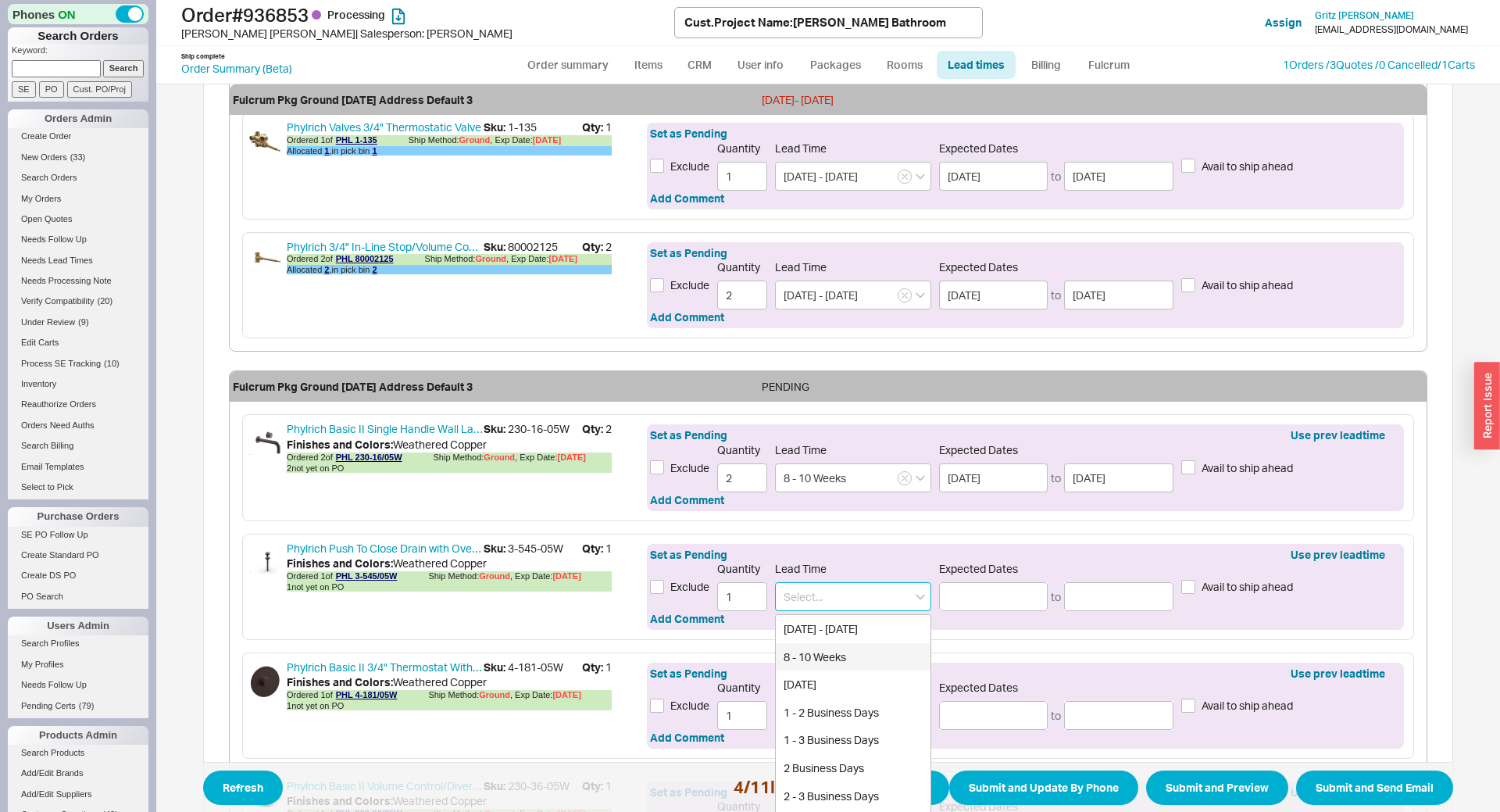
click at [818, 656] on div "8 - 10 Weeks" at bounding box center [852, 656] width 155 height 28
type input "8 - 10 Weeks"
type input "11/13/2025"
type input "11/28/2025"
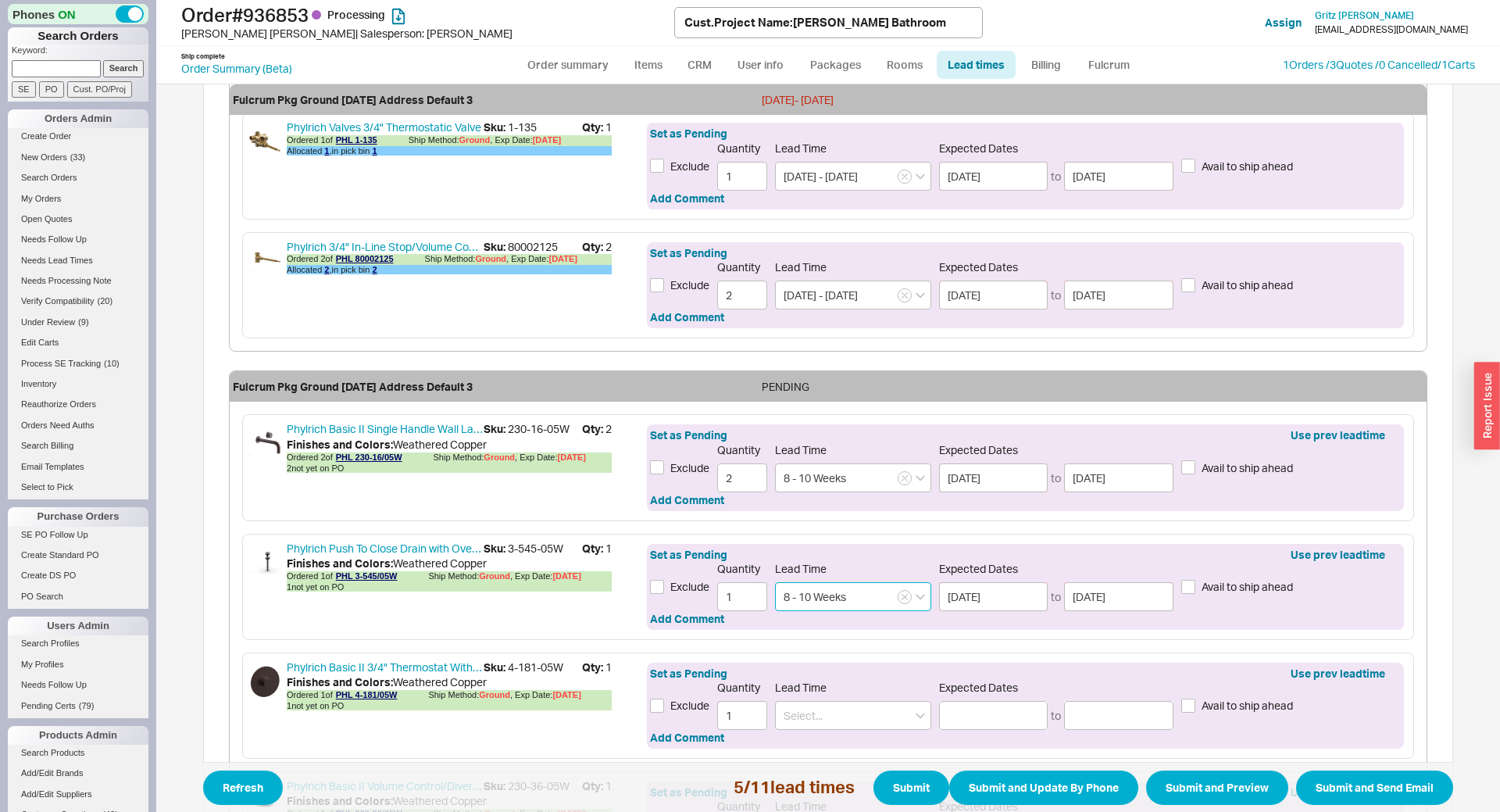
scroll to position [1036, 0]
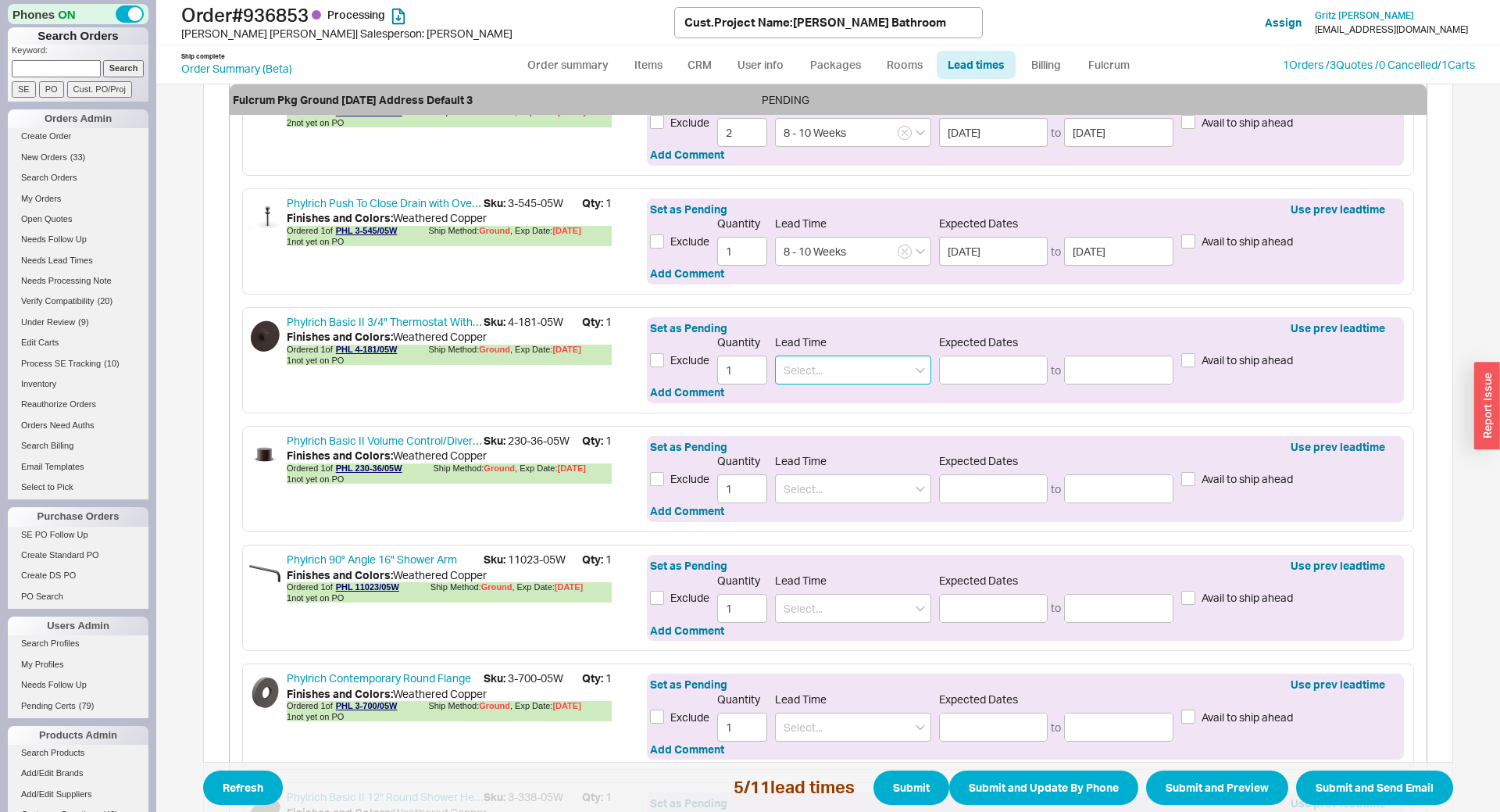
click at [809, 376] on input at bounding box center [852, 369] width 157 height 29
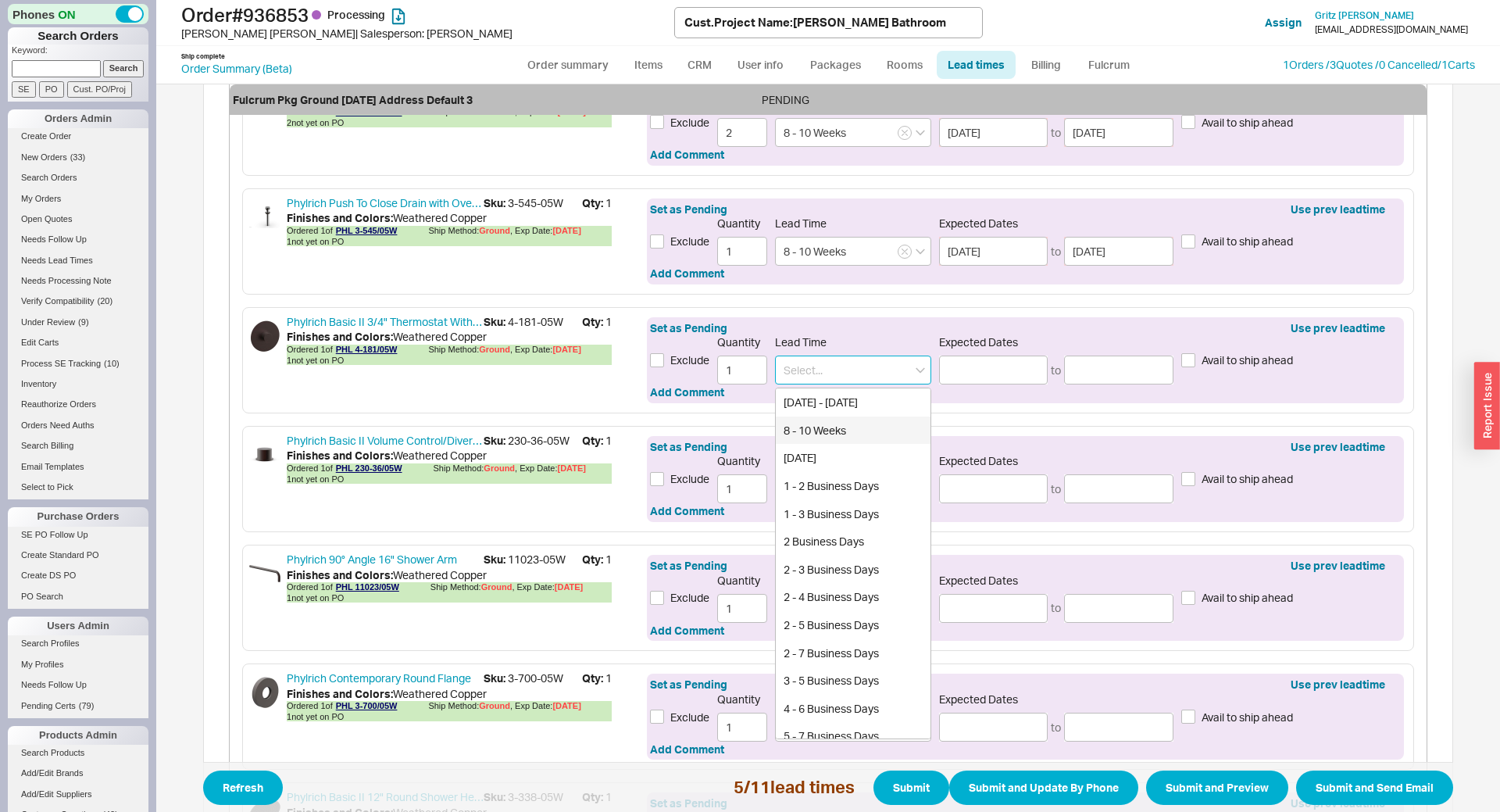
click at [818, 424] on div "8 - 10 Weeks" at bounding box center [852, 430] width 155 height 28
type input "8 - 10 Weeks"
type input "11/13/2025"
type input "11/28/2025"
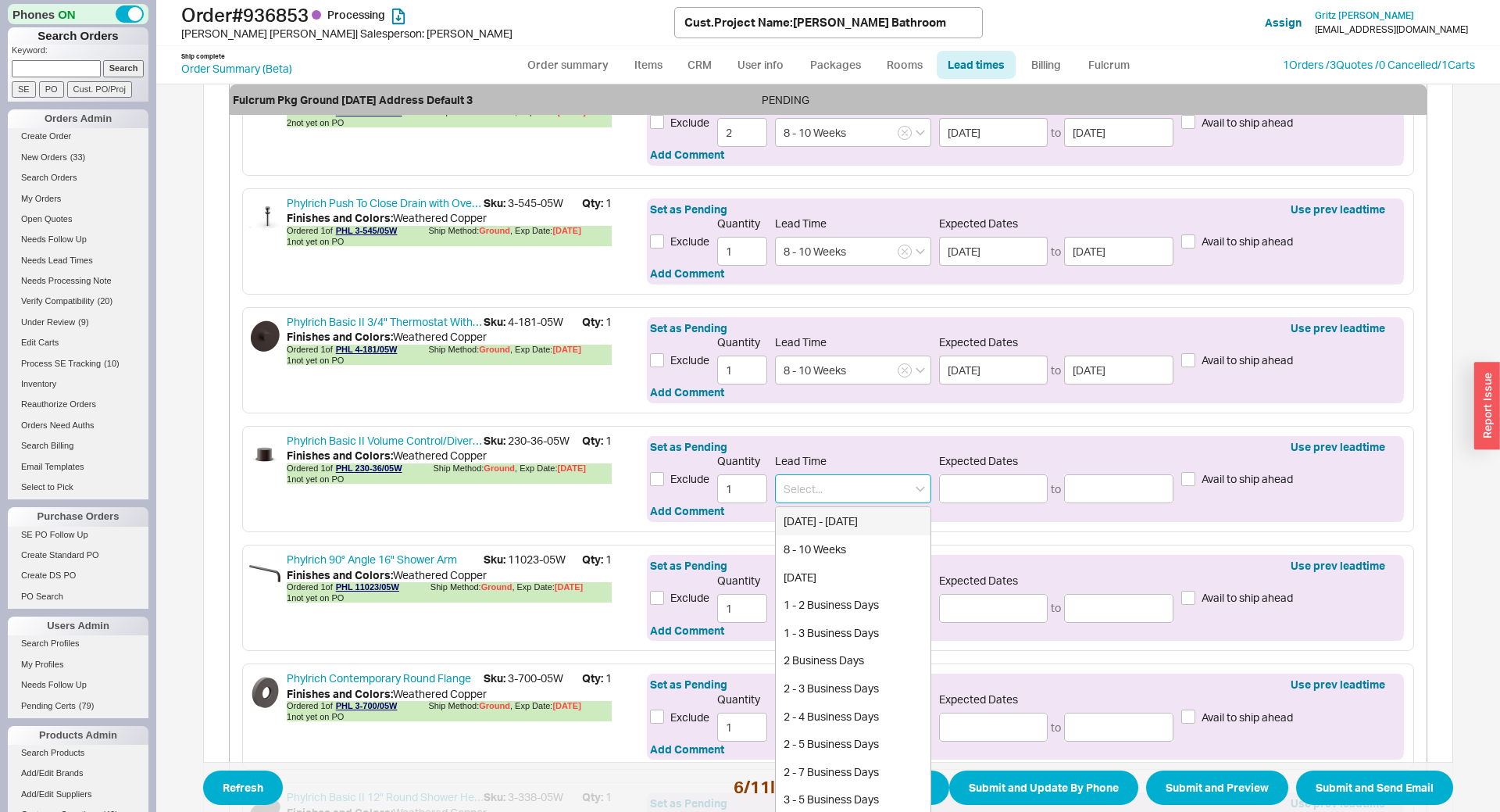
click at [815, 481] on input at bounding box center [852, 488] width 157 height 29
click at [816, 545] on div "8 - 10 Weeks" at bounding box center [852, 548] width 155 height 28
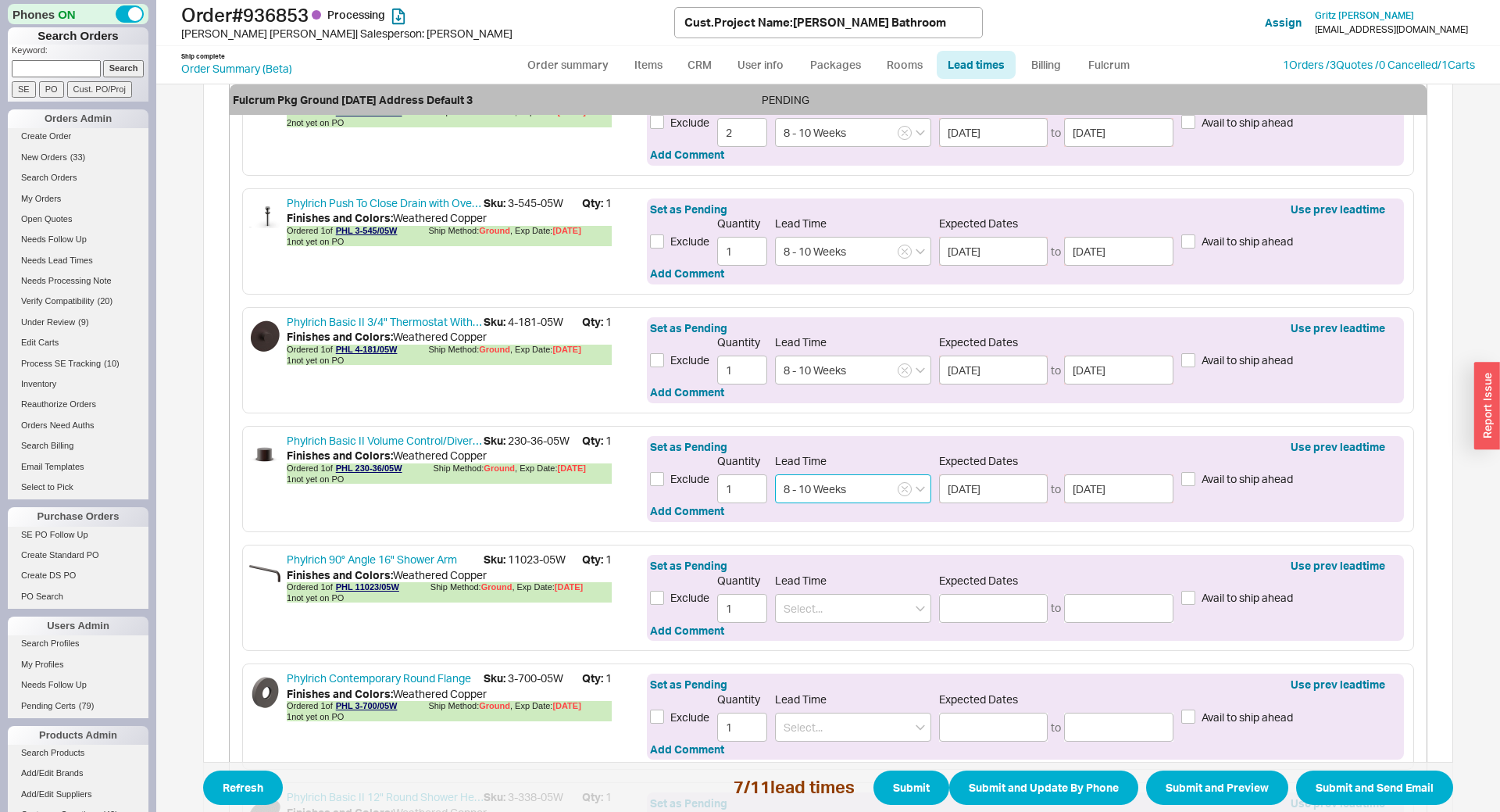
type input "8 - 10 Weeks"
type input "11/13/2025"
type input "11/28/2025"
click at [832, 573] on span "Lead Time" at bounding box center [852, 580] width 157 height 14
click at [836, 599] on input at bounding box center [852, 608] width 157 height 29
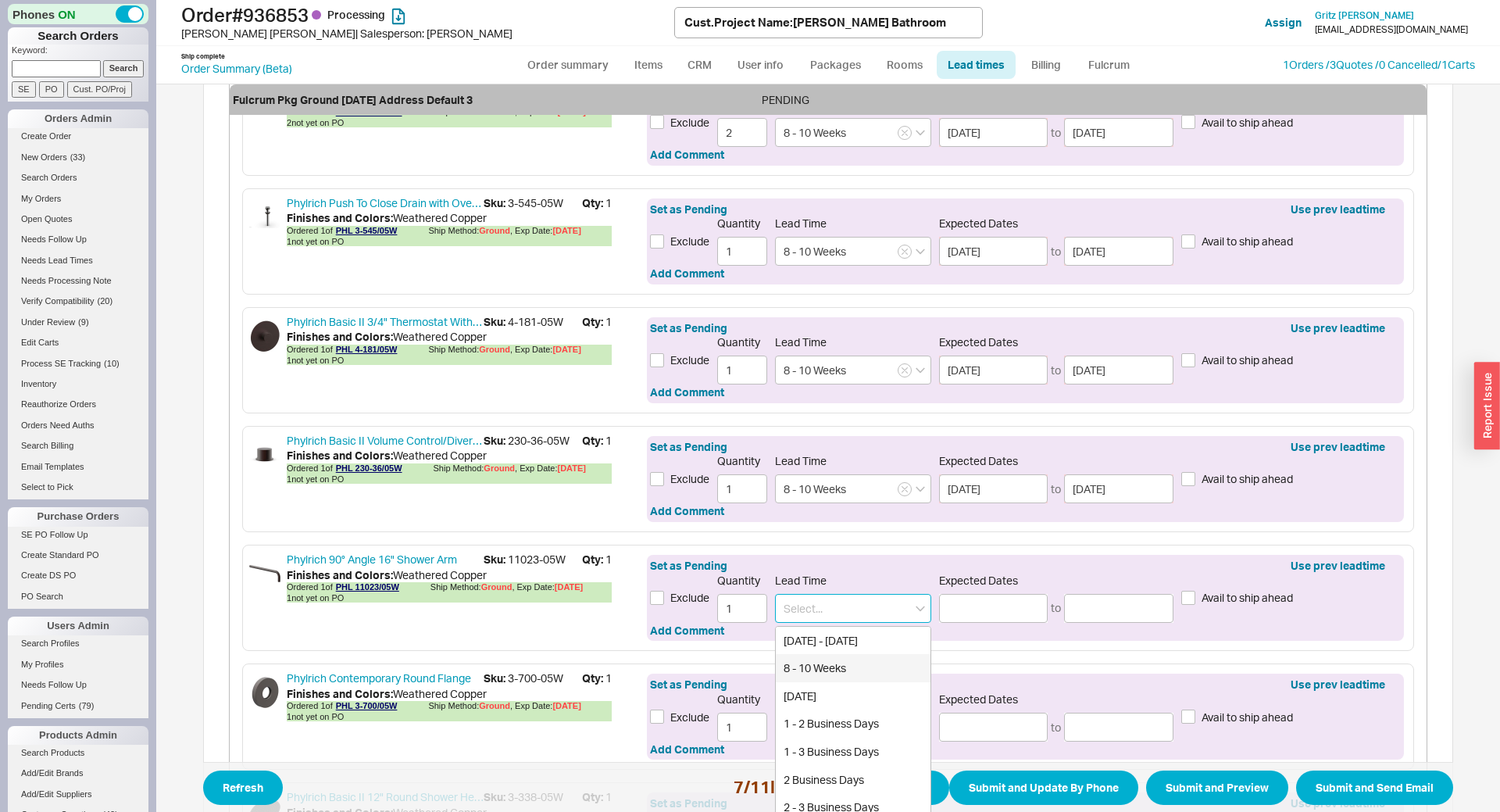
click at [844, 667] on div "8 - 10 Weeks" at bounding box center [852, 667] width 155 height 28
type input "8 - 10 Weeks"
type input "11/13/2025"
type input "11/28/2025"
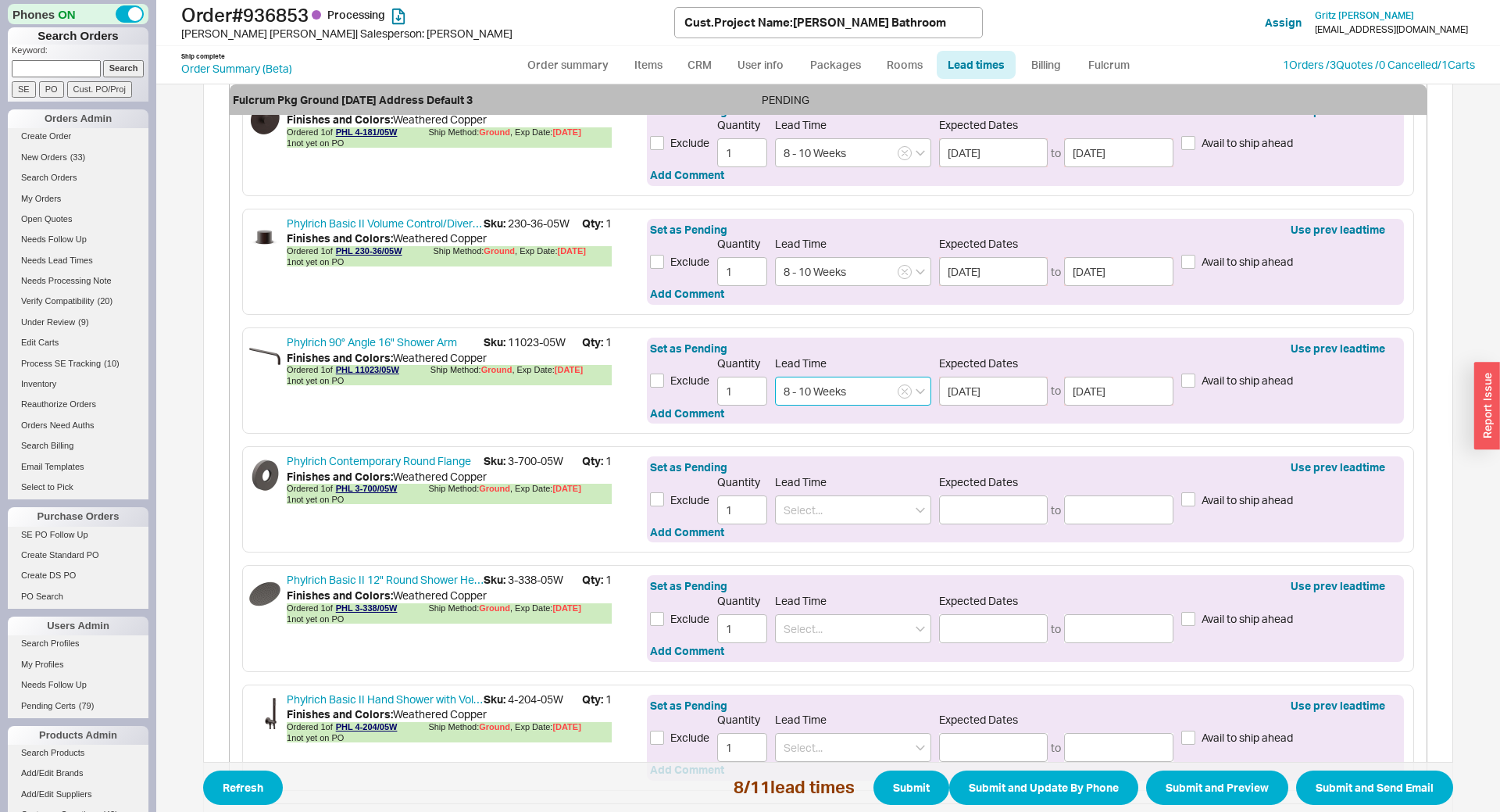
scroll to position [1374, 0]
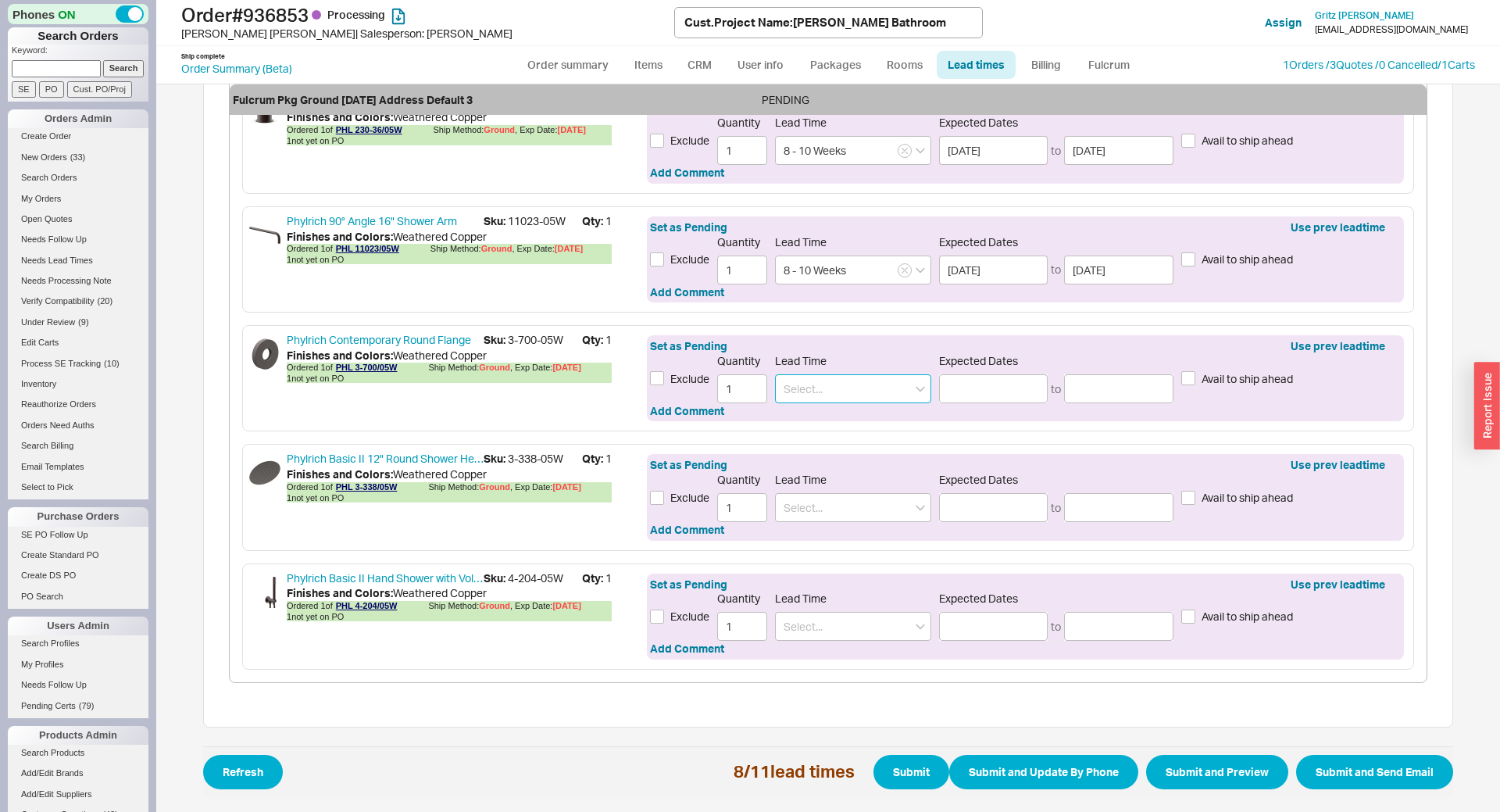
click at [786, 383] on input at bounding box center [852, 388] width 157 height 29
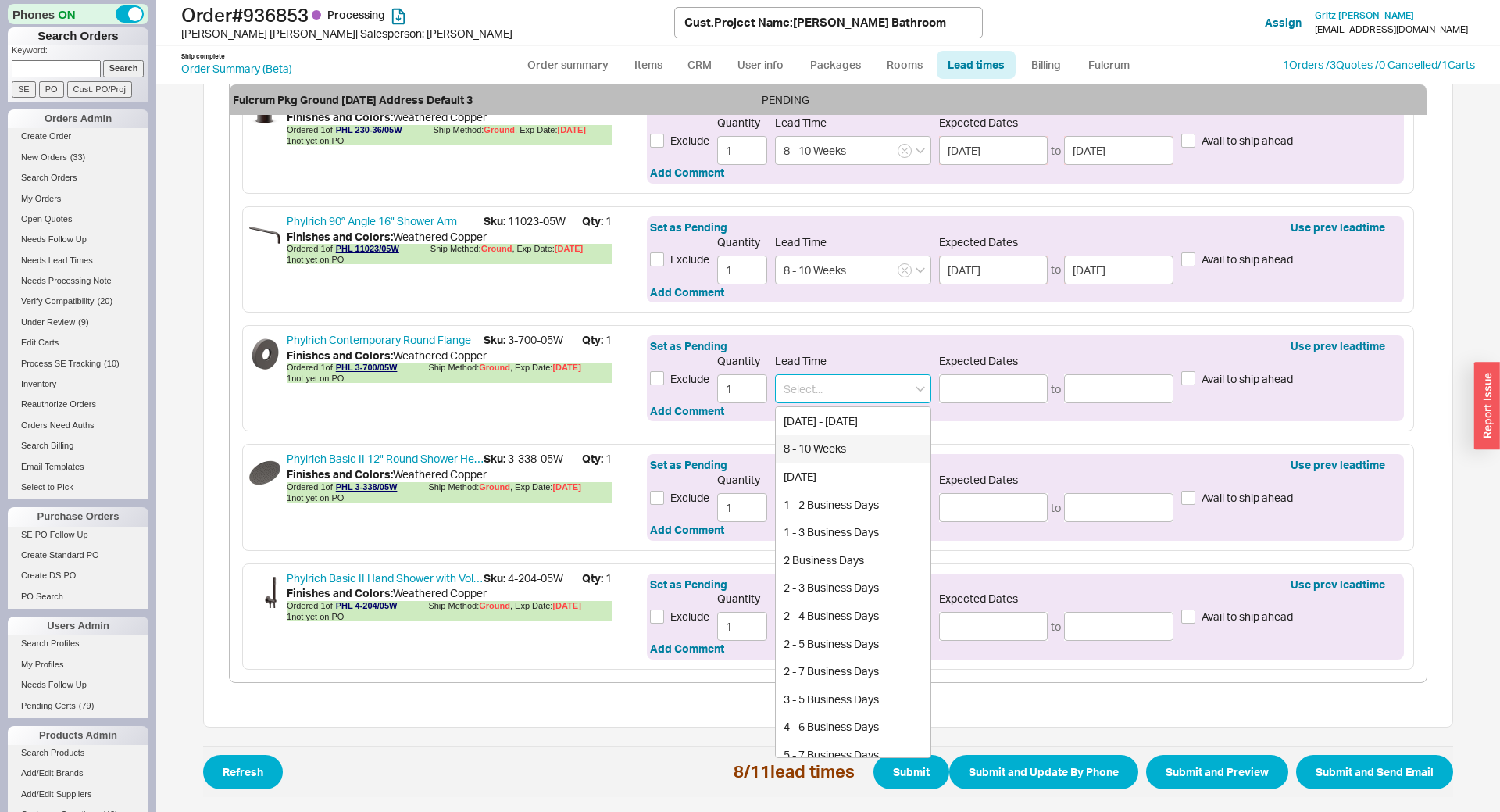
click at [797, 452] on div "8 - 10 Weeks" at bounding box center [852, 448] width 155 height 28
type input "8 - 10 Weeks"
type input "11/13/2025"
type input "11/28/2025"
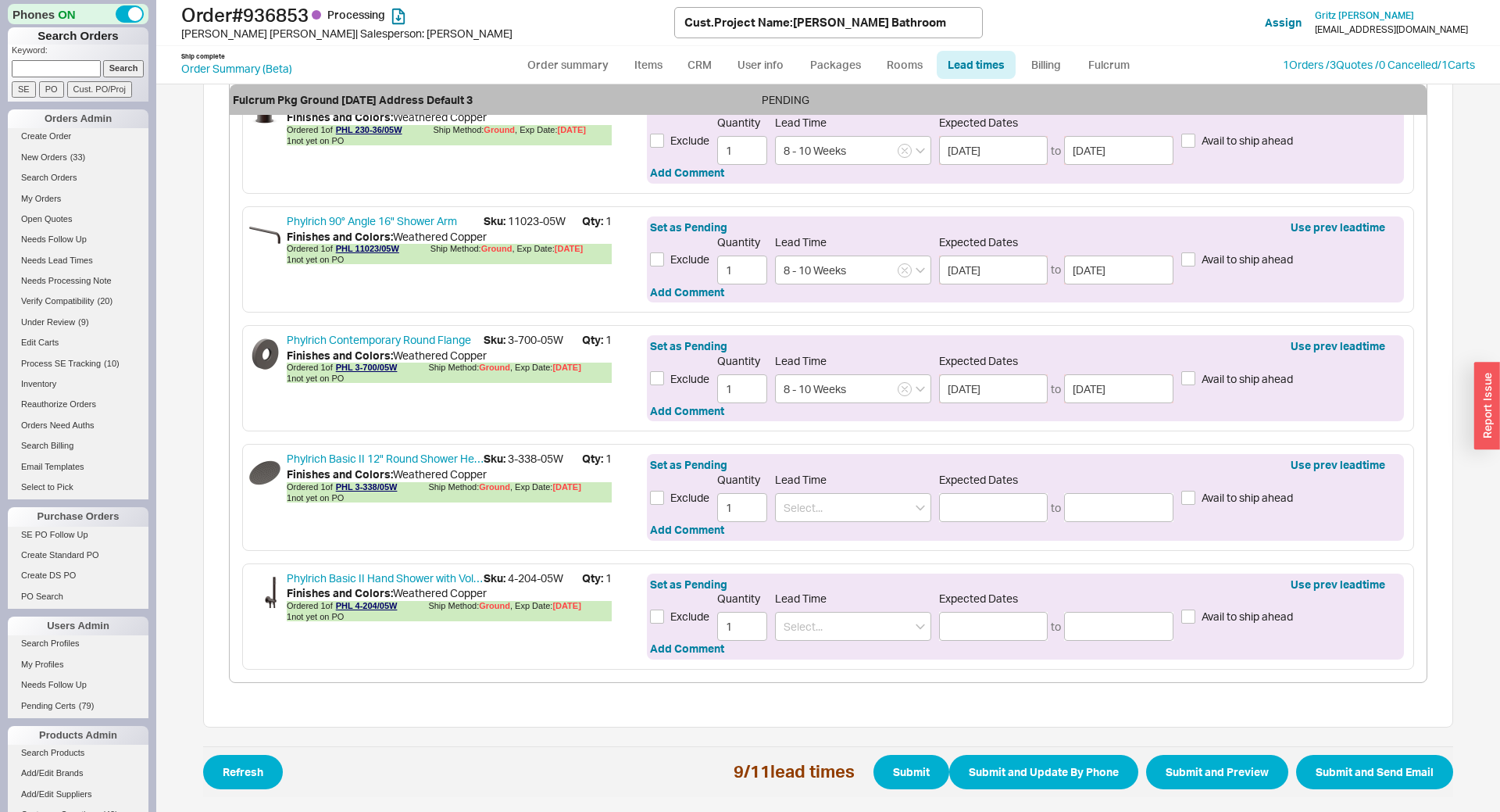
click at [831, 492] on div "Lead Time" at bounding box center [852, 496] width 157 height 49
click at [832, 523] on div "Set as Pending Use prev leadtime Exclude Quantity 1 Lead Time Expected Dates to…" at bounding box center [1025, 496] width 757 height 86
click at [827, 515] on input at bounding box center [852, 507] width 157 height 29
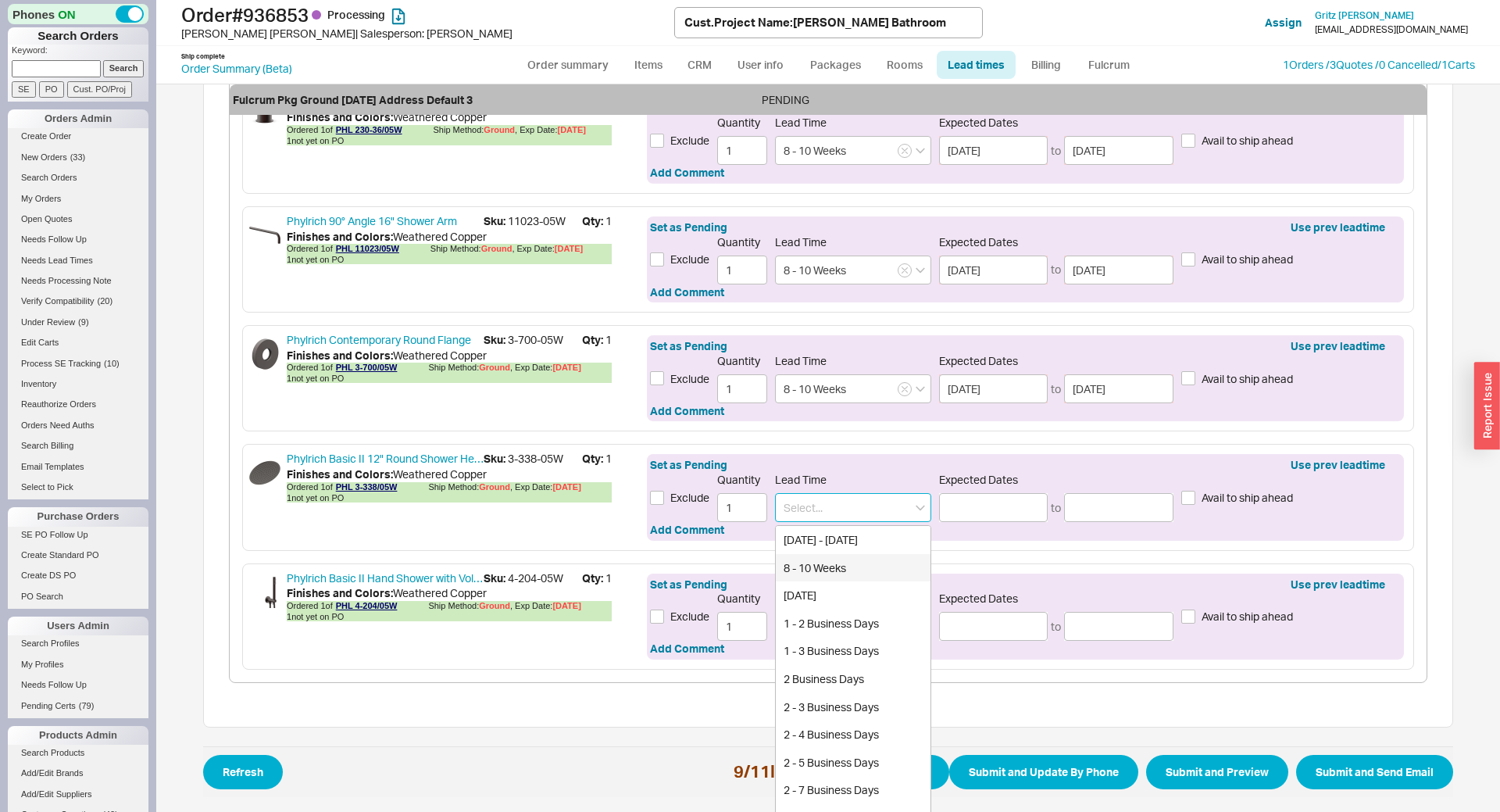
click at [813, 573] on div "8 - 10 Weeks" at bounding box center [852, 567] width 155 height 28
type input "8 - 10 Weeks"
type input "11/13/2025"
type input "11/28/2025"
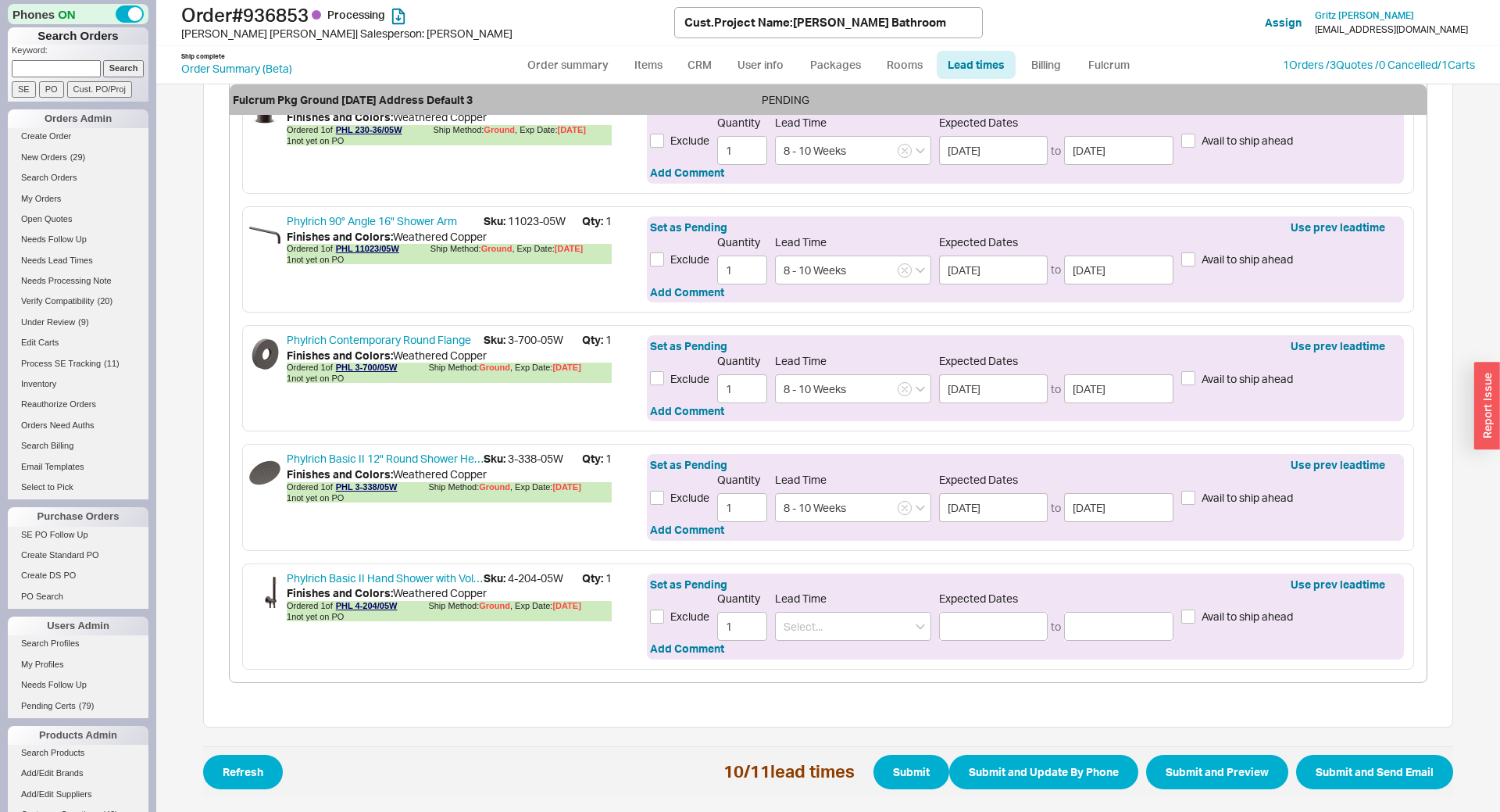
click at [824, 643] on div "Set as Pending Use prev leadtime Exclude Quantity 1 Lead Time Expected Dates to…" at bounding box center [1025, 616] width 757 height 86
click at [825, 627] on input at bounding box center [852, 626] width 157 height 29
click at [835, 691] on div "8 - 10 Weeks" at bounding box center [852, 686] width 155 height 28
type input "8 - 10 Weeks"
type input "11/13/2025"
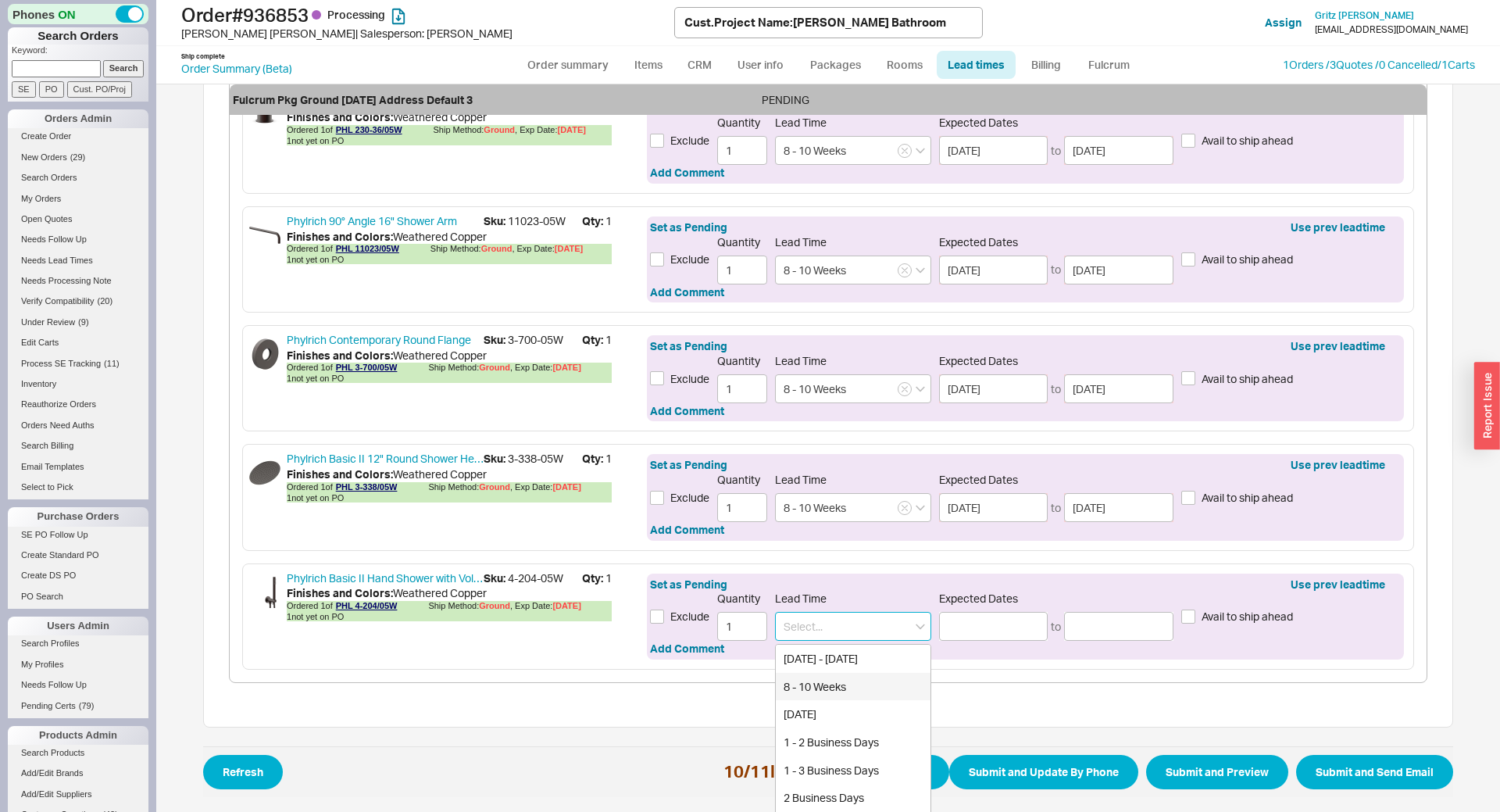
type input "11/28/2025"
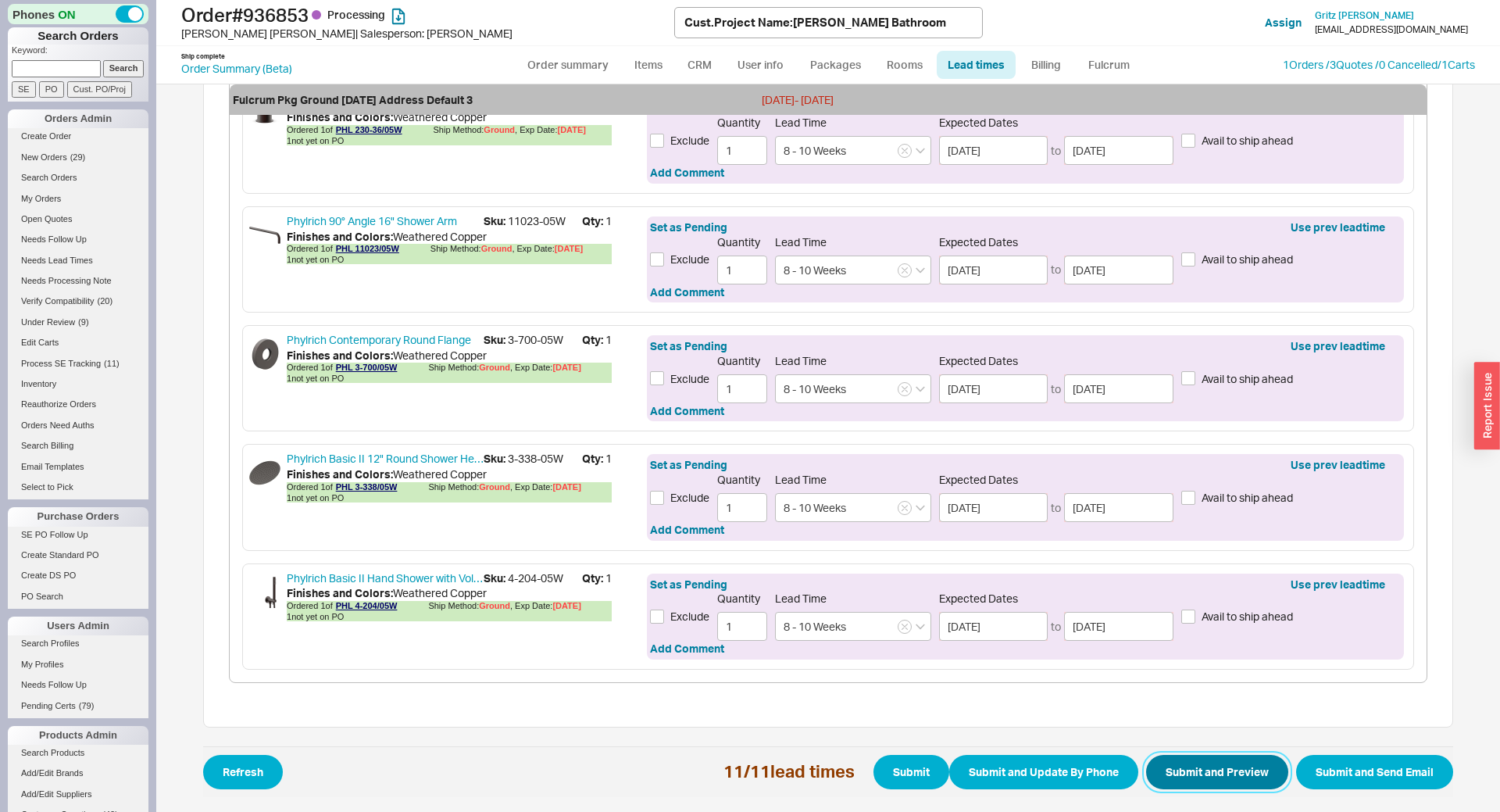
click at [1195, 760] on button "Submit and Preview" at bounding box center [1216, 772] width 142 height 34
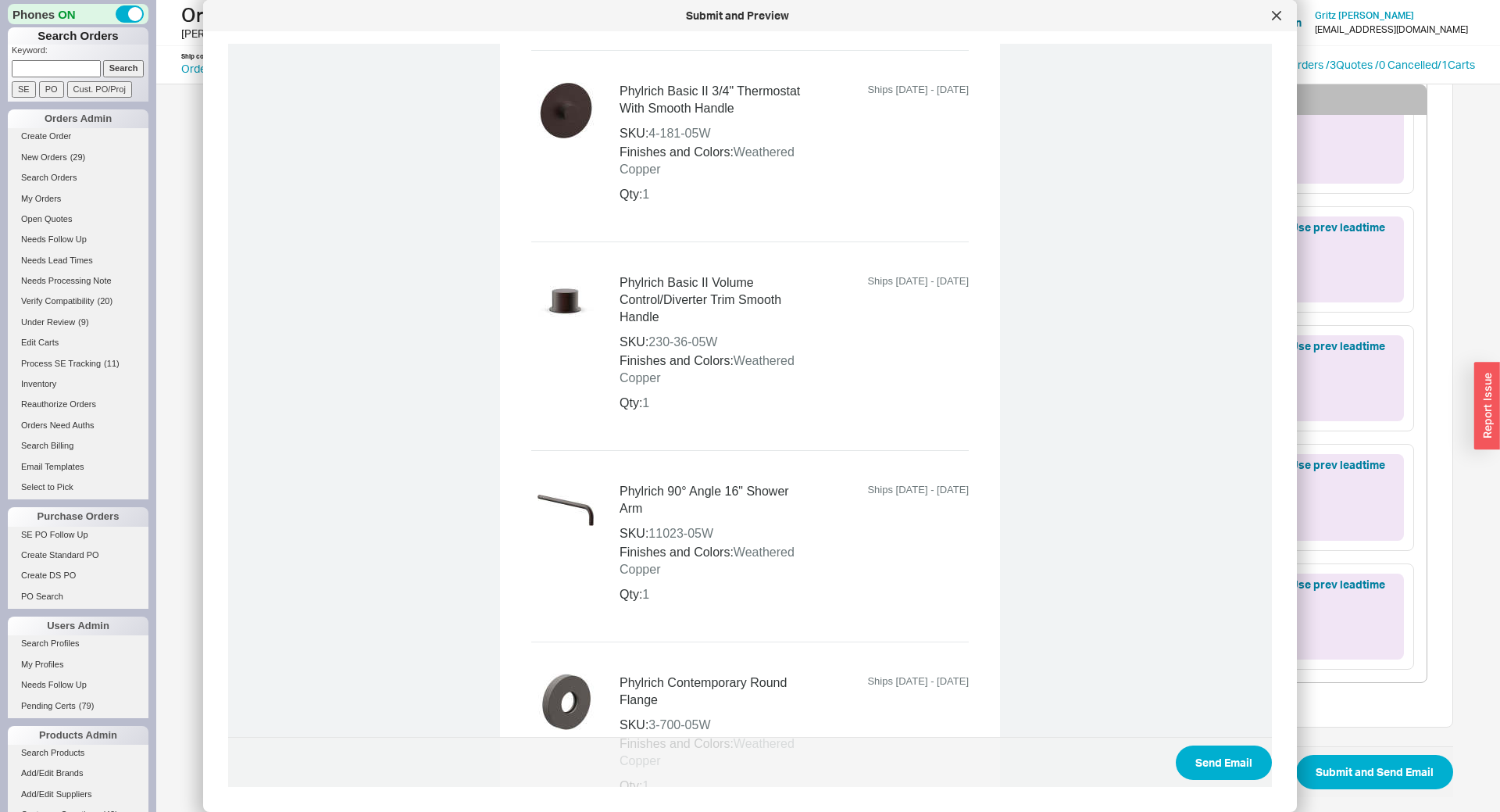
scroll to position [2405, 0]
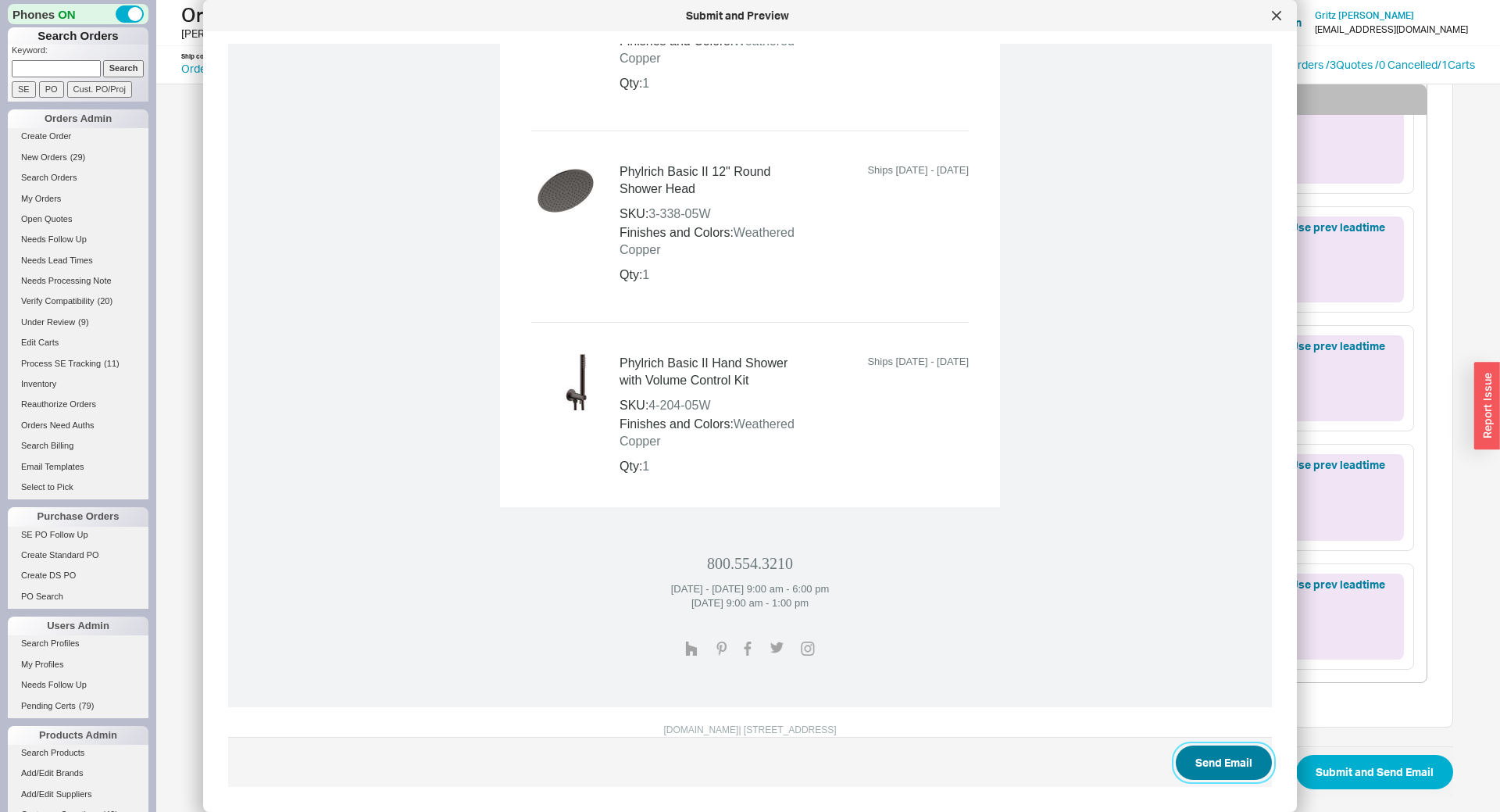
click at [1210, 757] on button "Send Email" at bounding box center [1224, 762] width 96 height 34
select select "*"
select select "LOW"
select select "3"
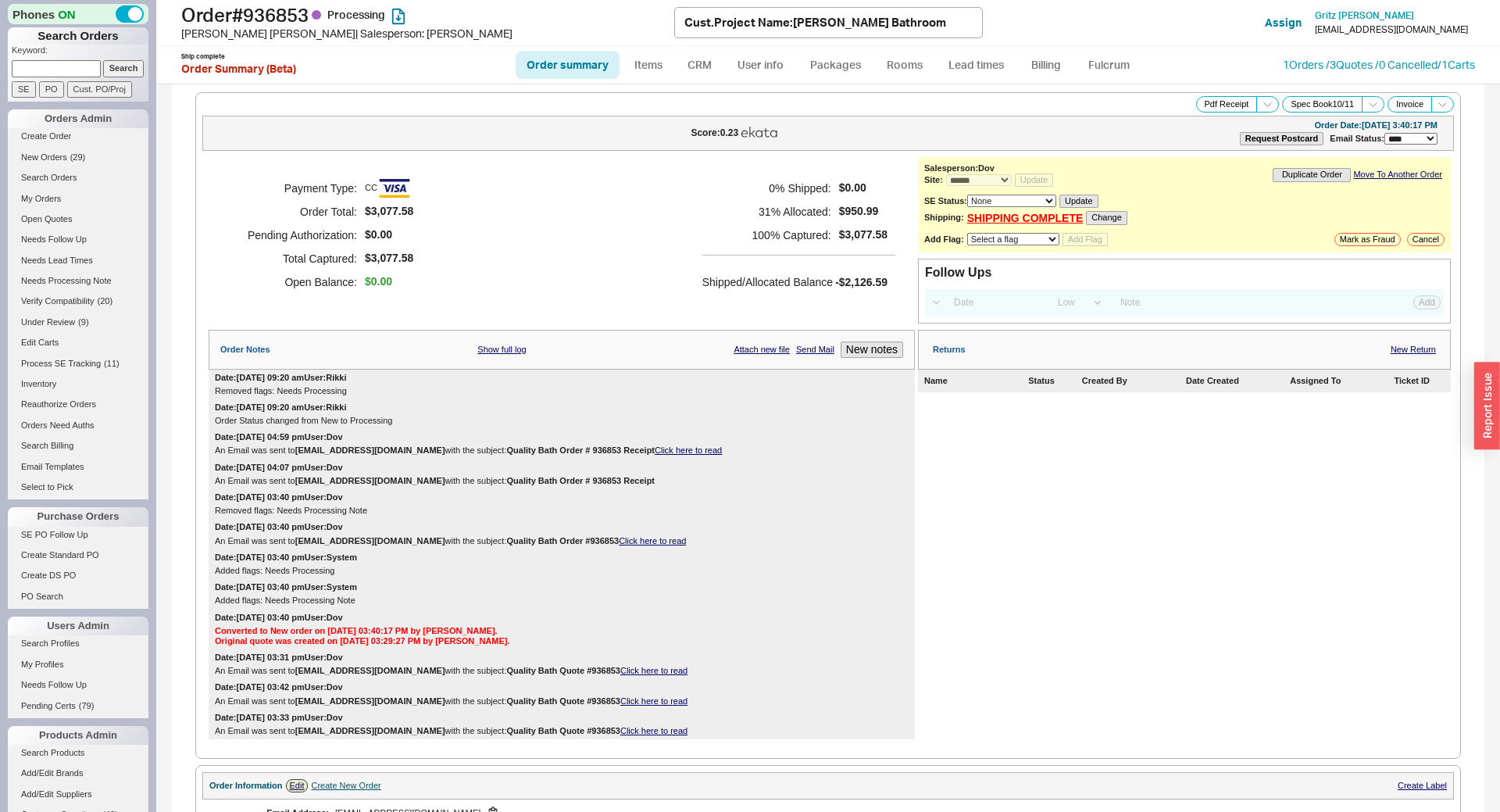
select select "*"
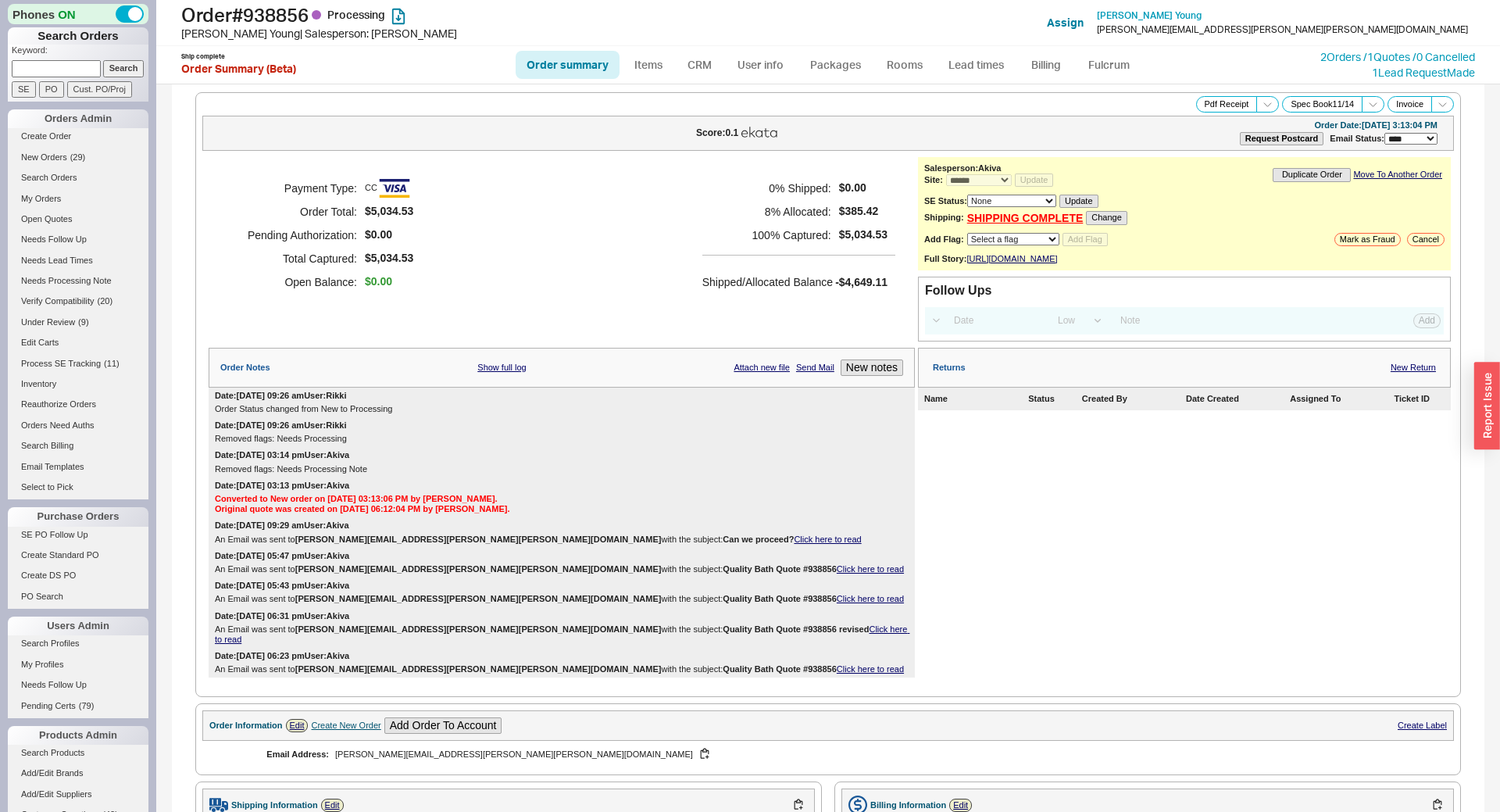
select select "*"
select select "LOW"
select select "3"
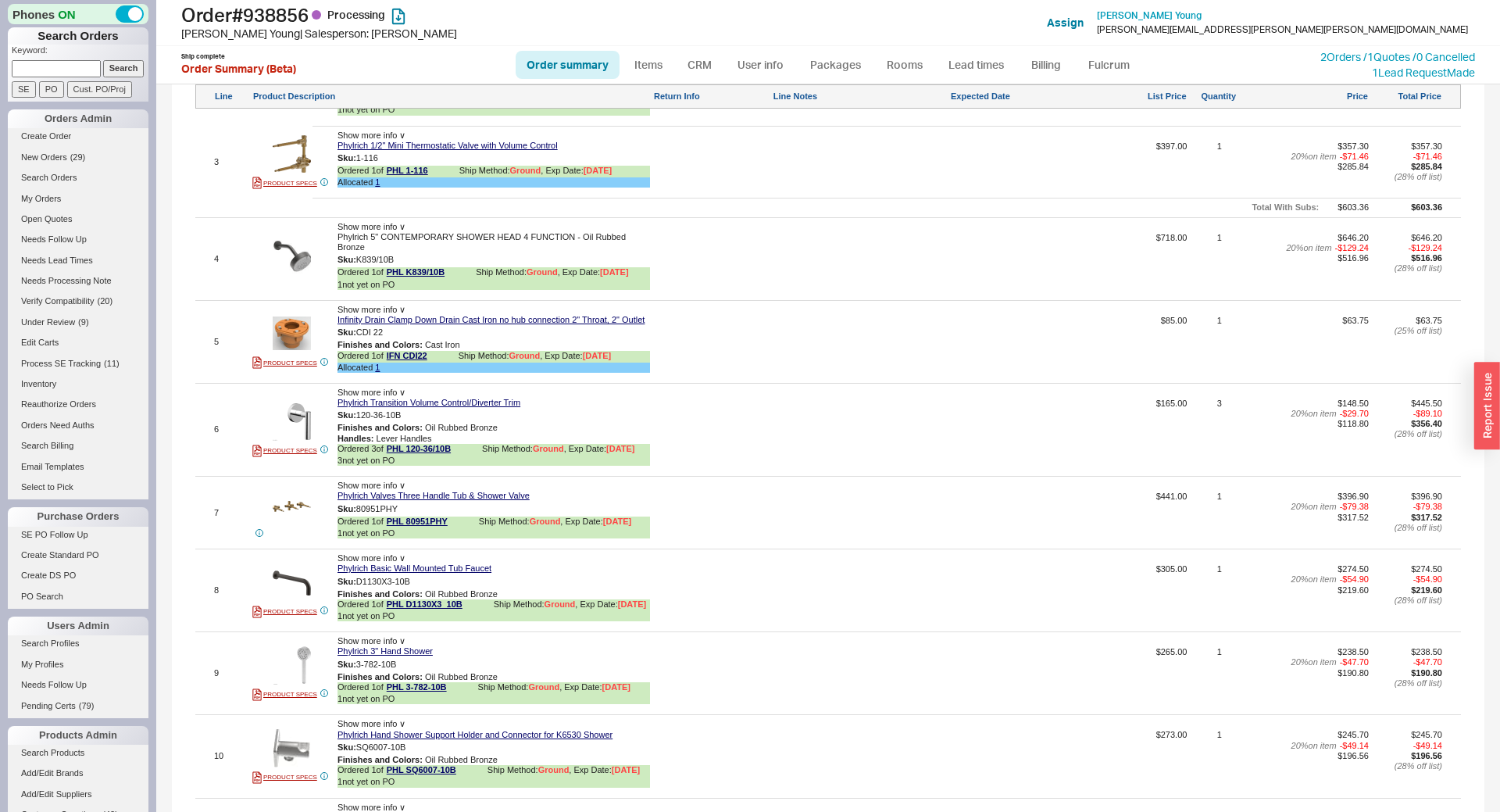
scroll to position [1036, 0]
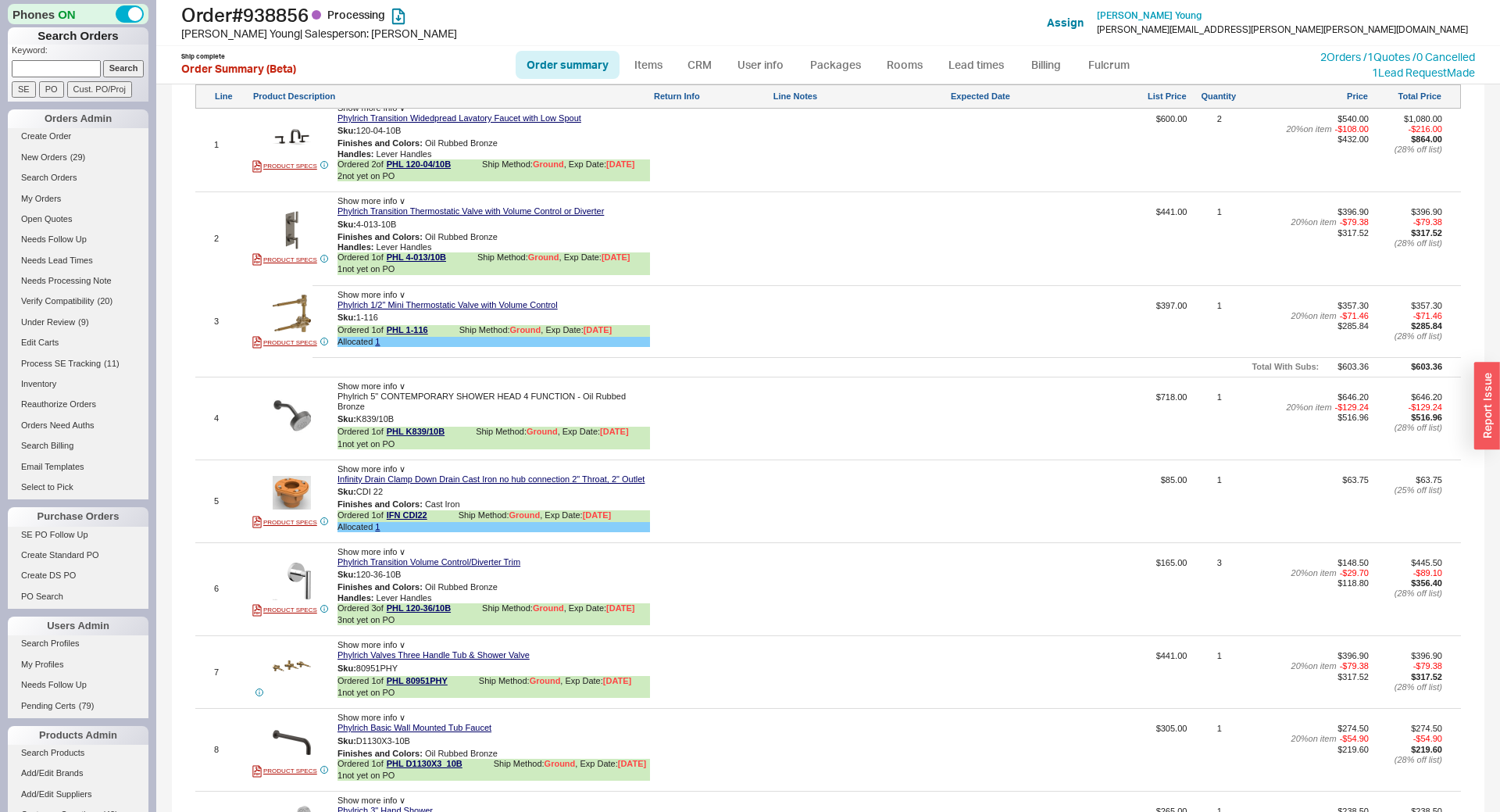
click at [547, 62] on link "Order summary" at bounding box center [567, 64] width 104 height 28
select select "*"
select select "LOW"
select select "3"
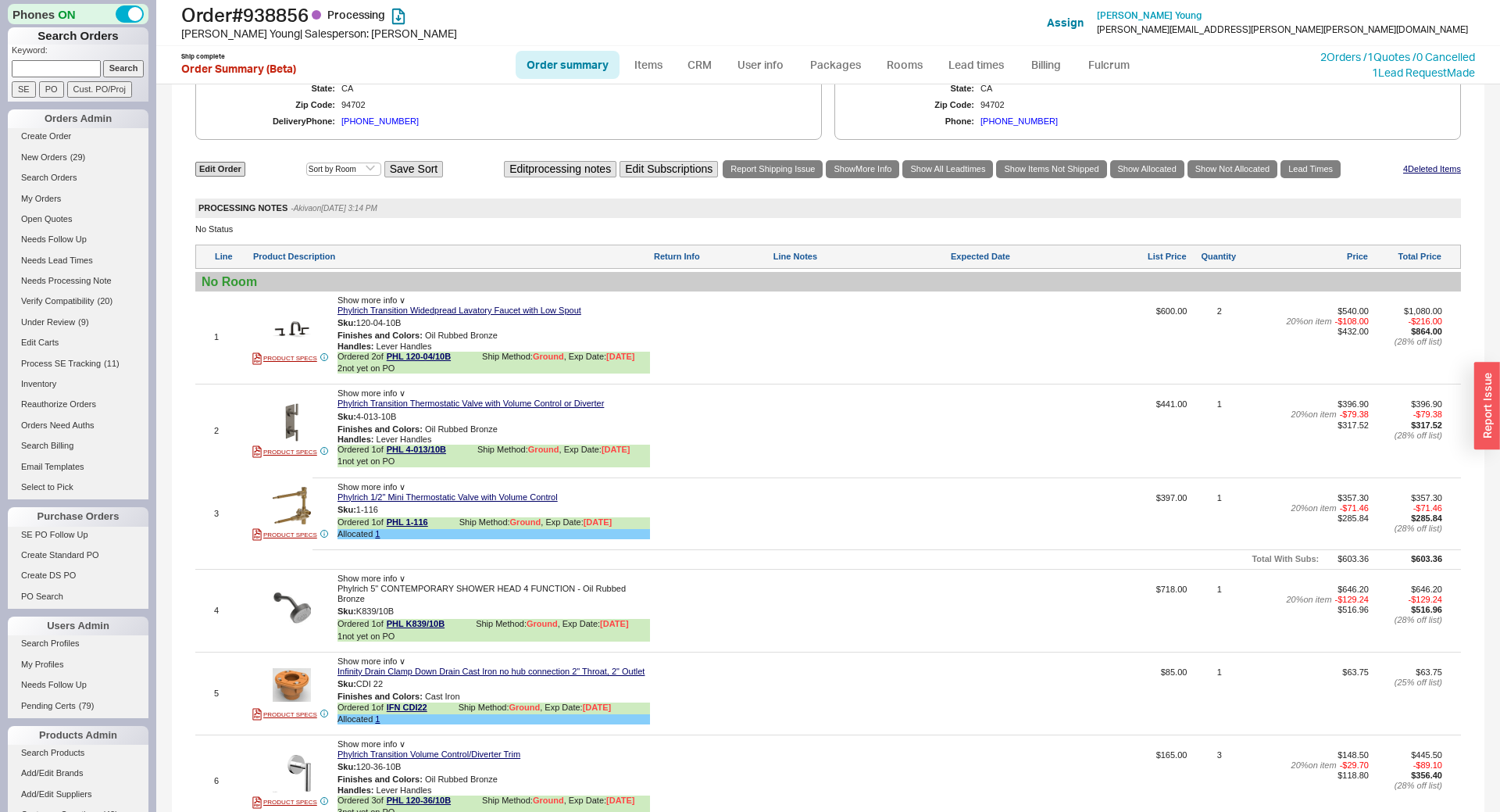
scroll to position [690, 0]
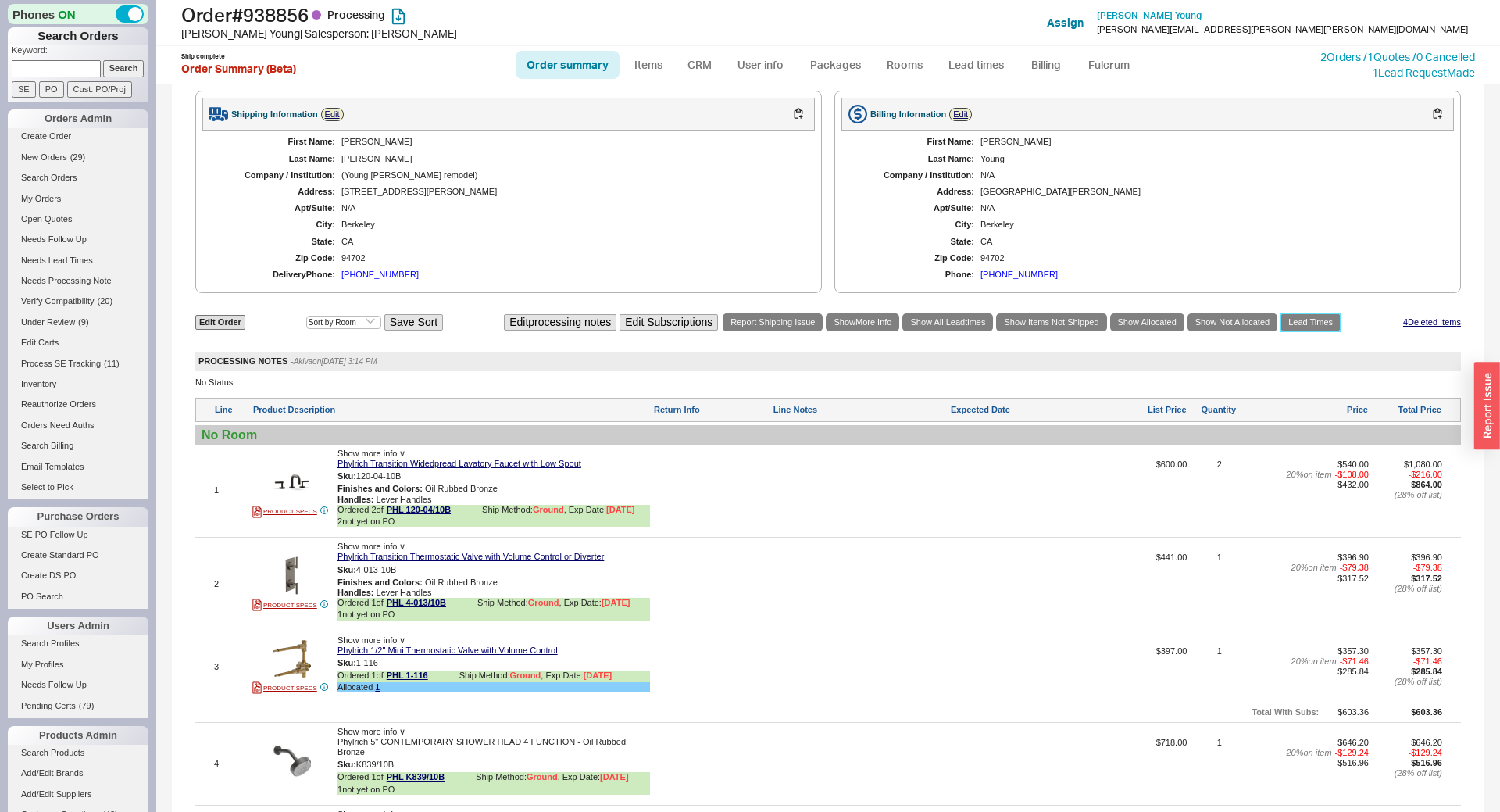
click at [1331, 329] on link "Lead Times" at bounding box center [1310, 322] width 60 height 18
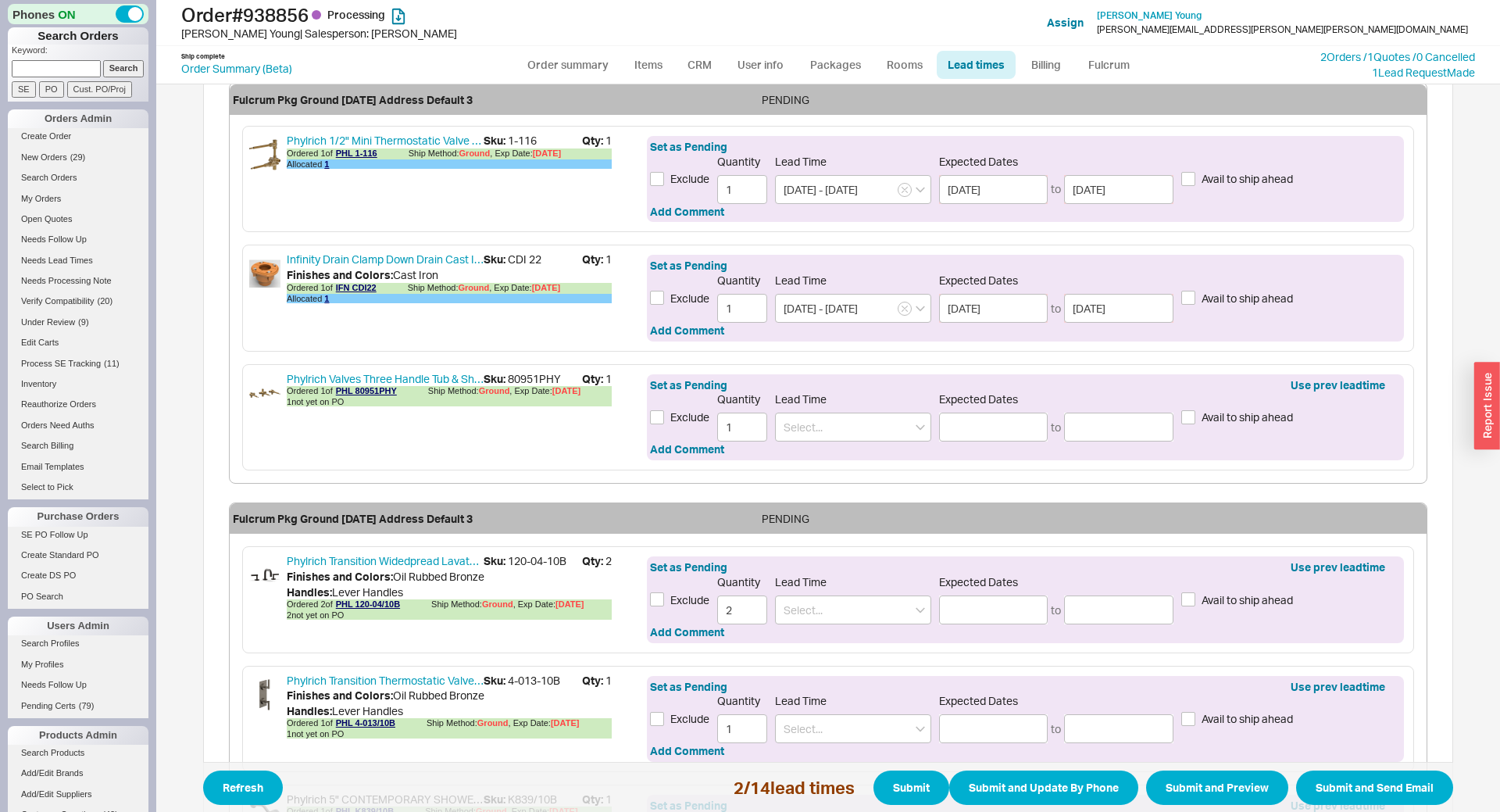
scroll to position [690, 0]
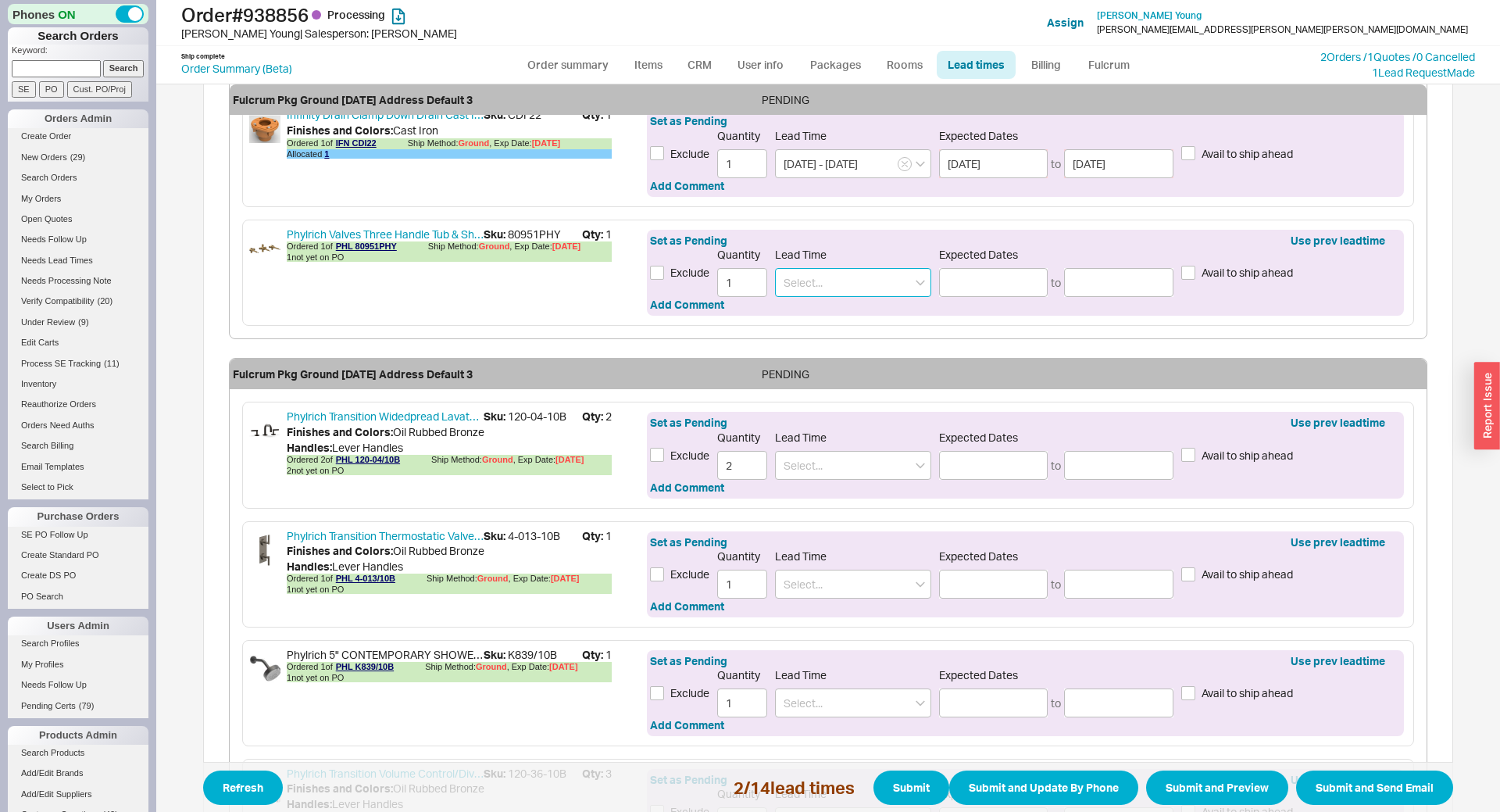
click at [828, 277] on input at bounding box center [852, 283] width 157 height 29
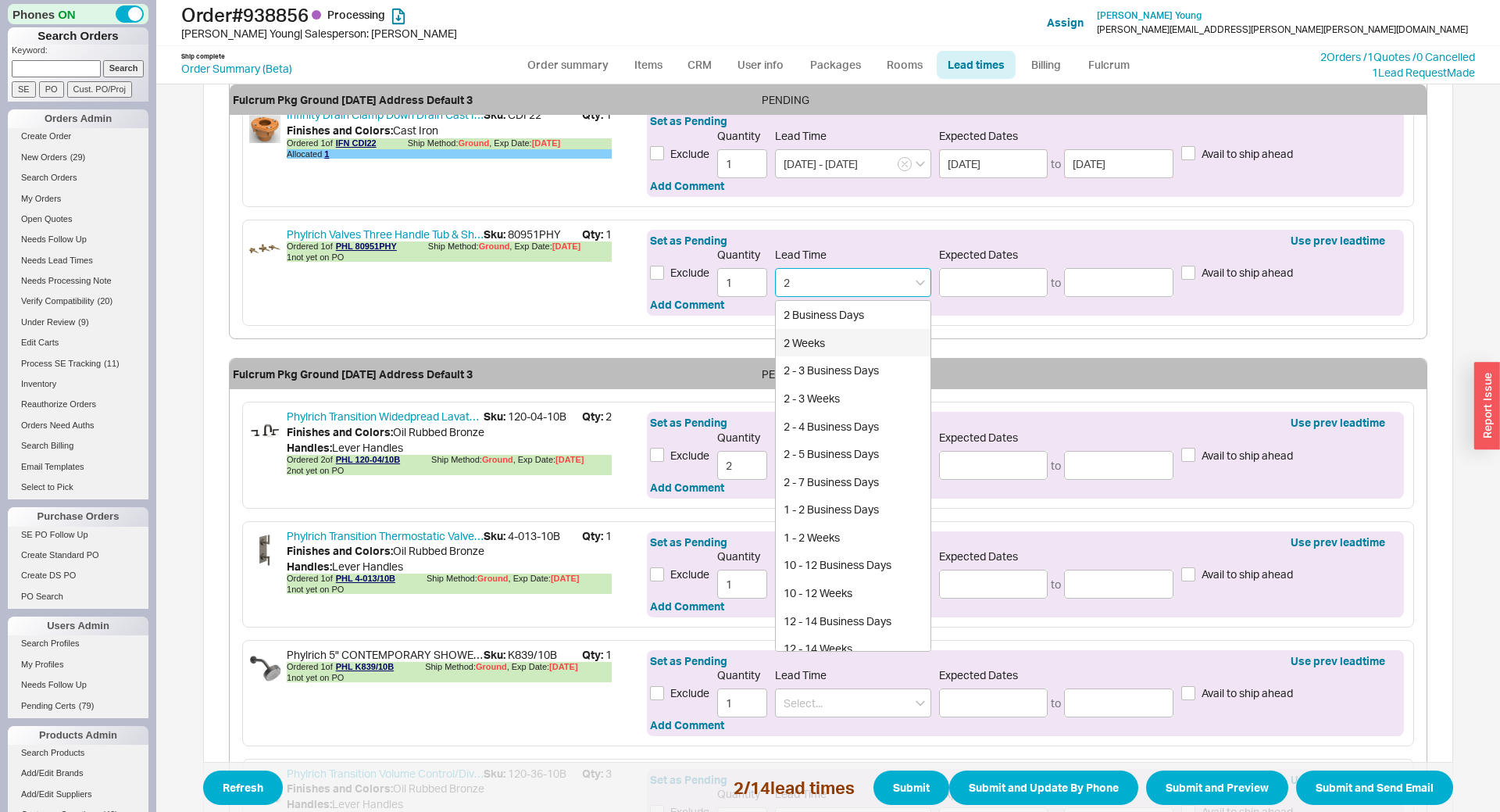
click at [831, 337] on div "2 Weeks" at bounding box center [852, 343] width 155 height 28
type input "2 Weeks"
type input "10/02/2025"
type input "10/07/2025"
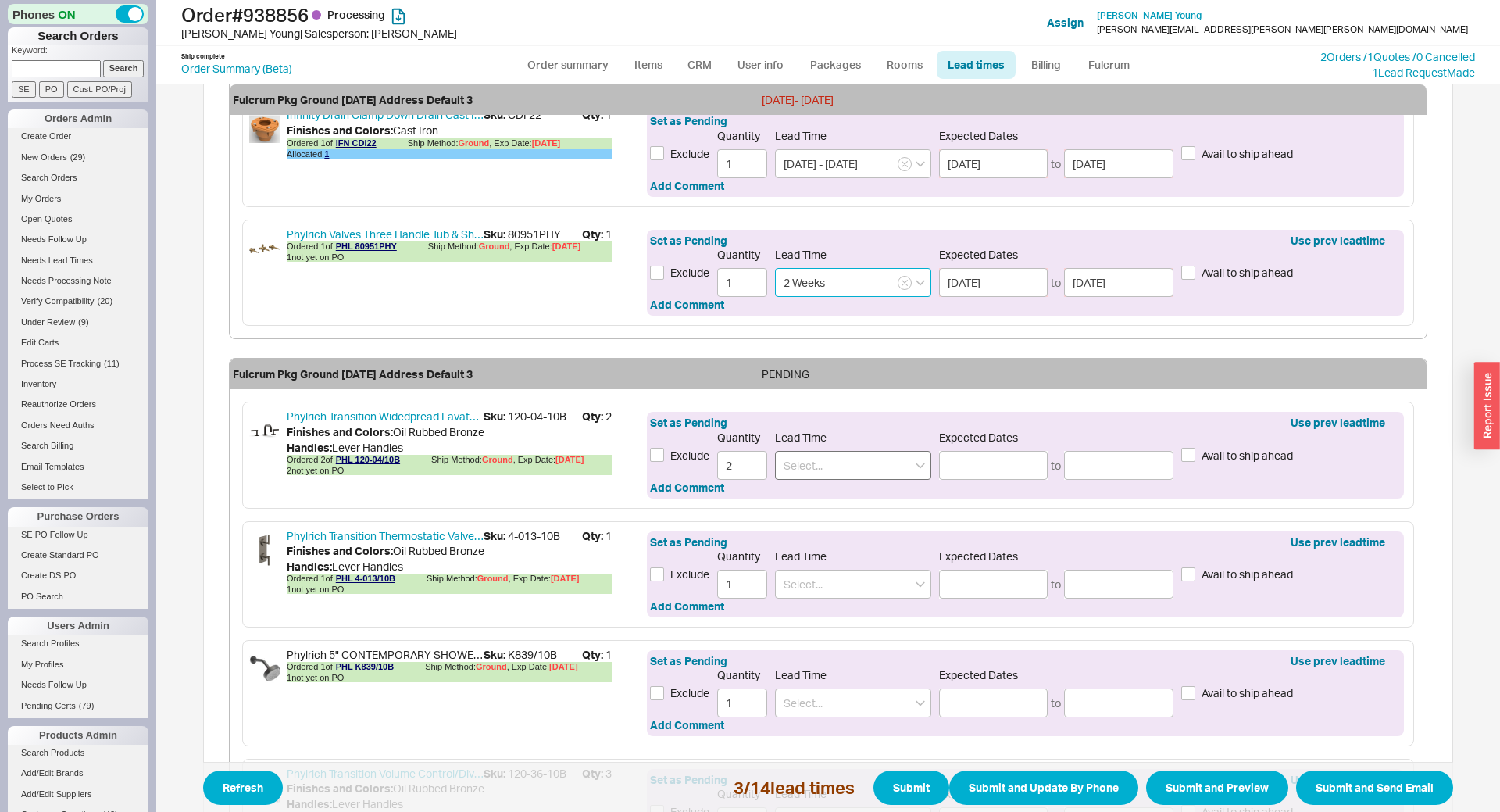
type input "2 Weeks"
click at [840, 461] on input at bounding box center [852, 465] width 157 height 29
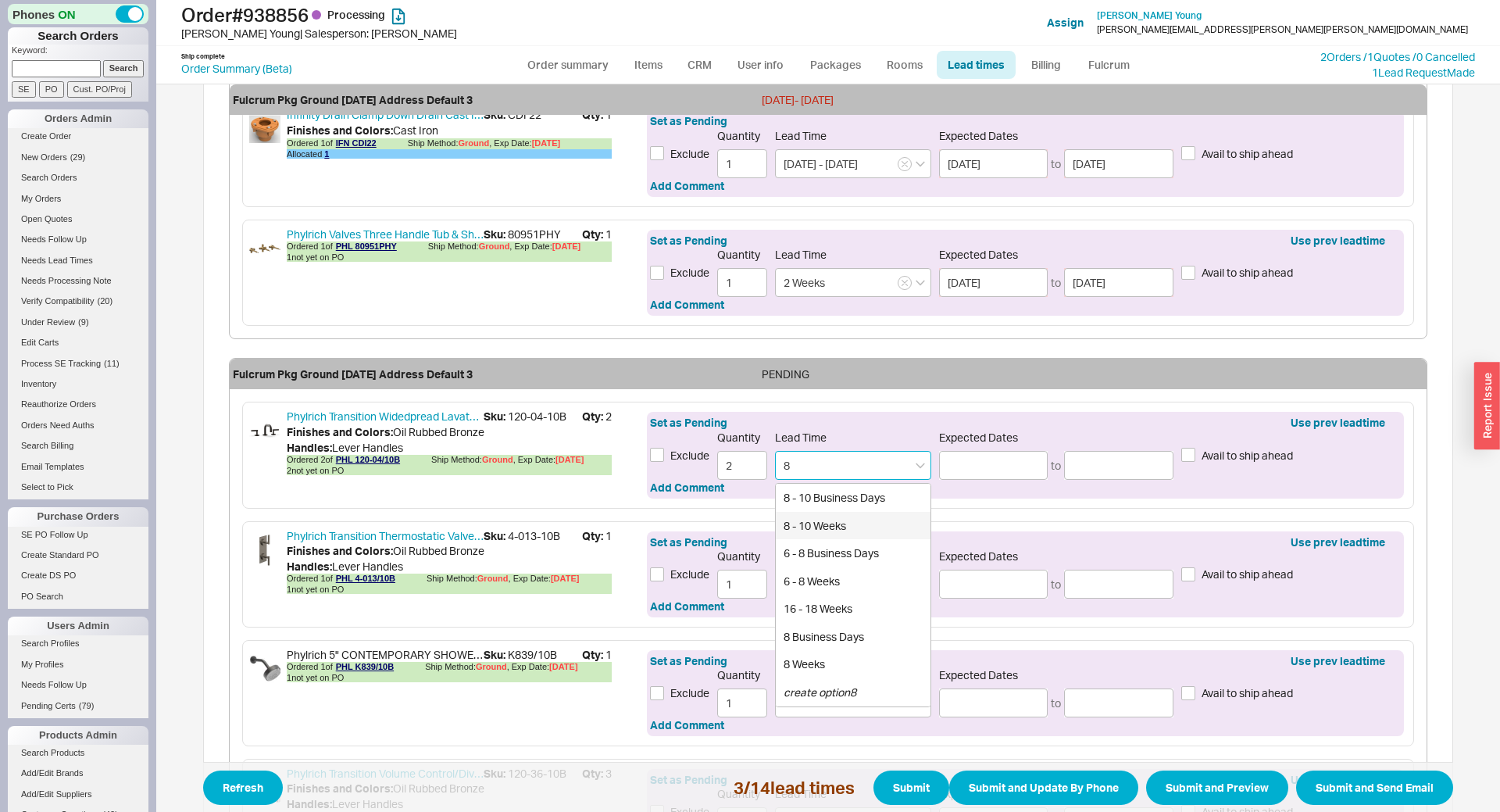
click at [835, 515] on div "8 - 10 Weeks" at bounding box center [852, 525] width 155 height 28
type input "8 - 10 Weeks"
type input "11/13/2025"
type input "11/28/2025"
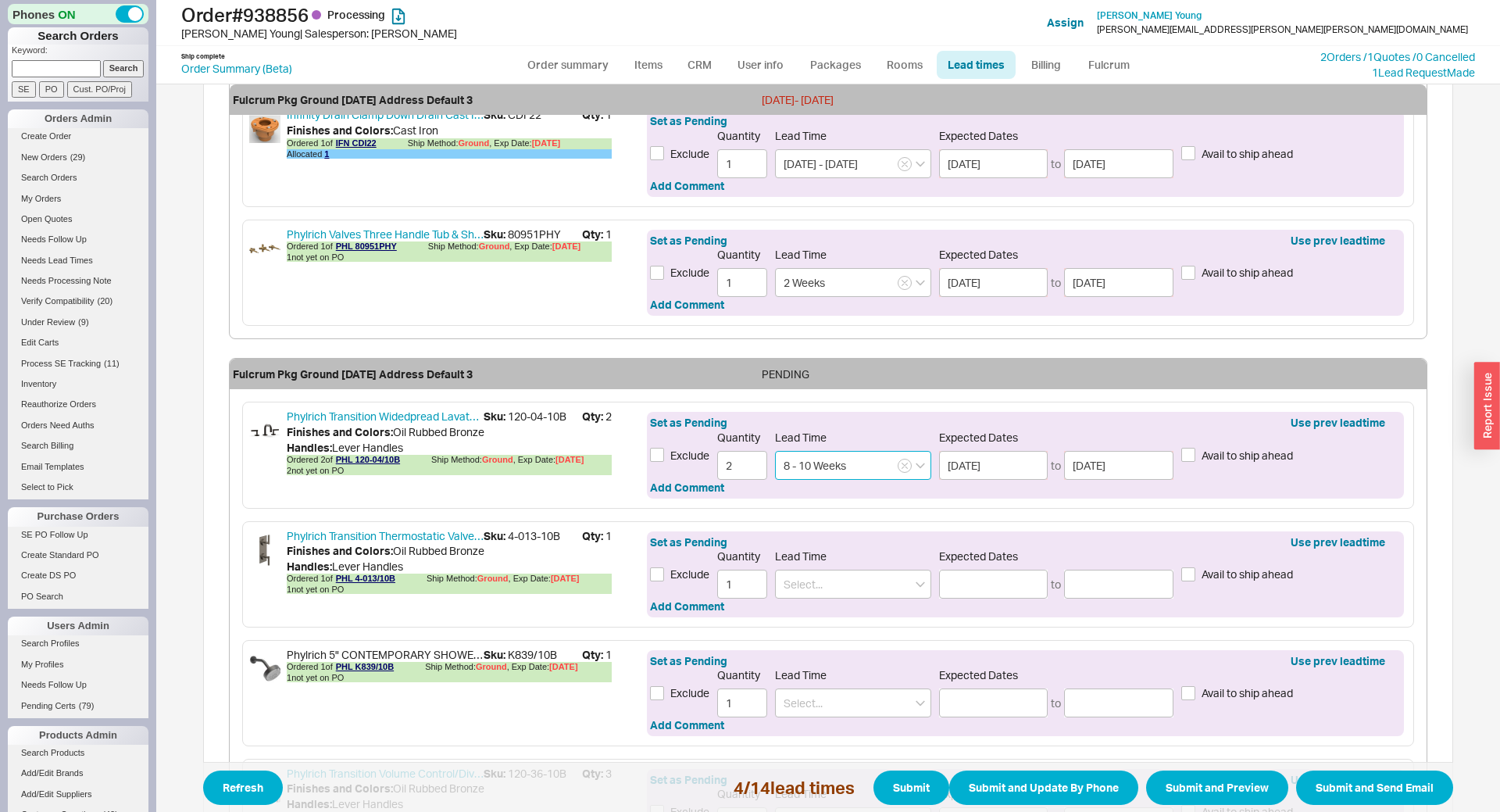
type input "8 - 10 Weeks"
click at [813, 566] on div "Lead Time" at bounding box center [852, 573] width 157 height 49
click at [813, 577] on input at bounding box center [852, 584] width 157 height 29
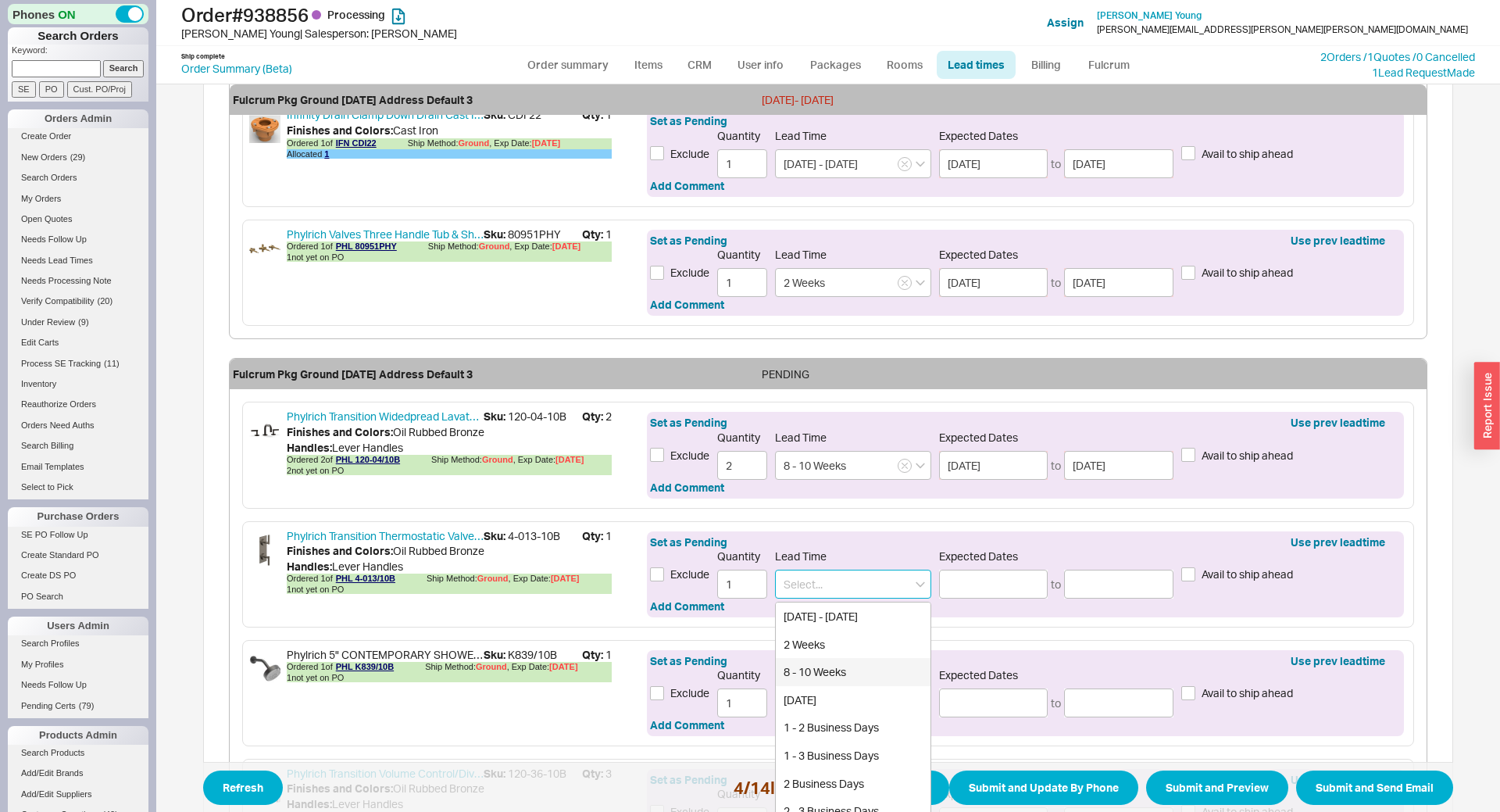
click at [816, 672] on div "8 - 10 Weeks" at bounding box center [852, 671] width 155 height 28
type input "8 - 10 Weeks"
type input "11/13/2025"
type input "11/28/2025"
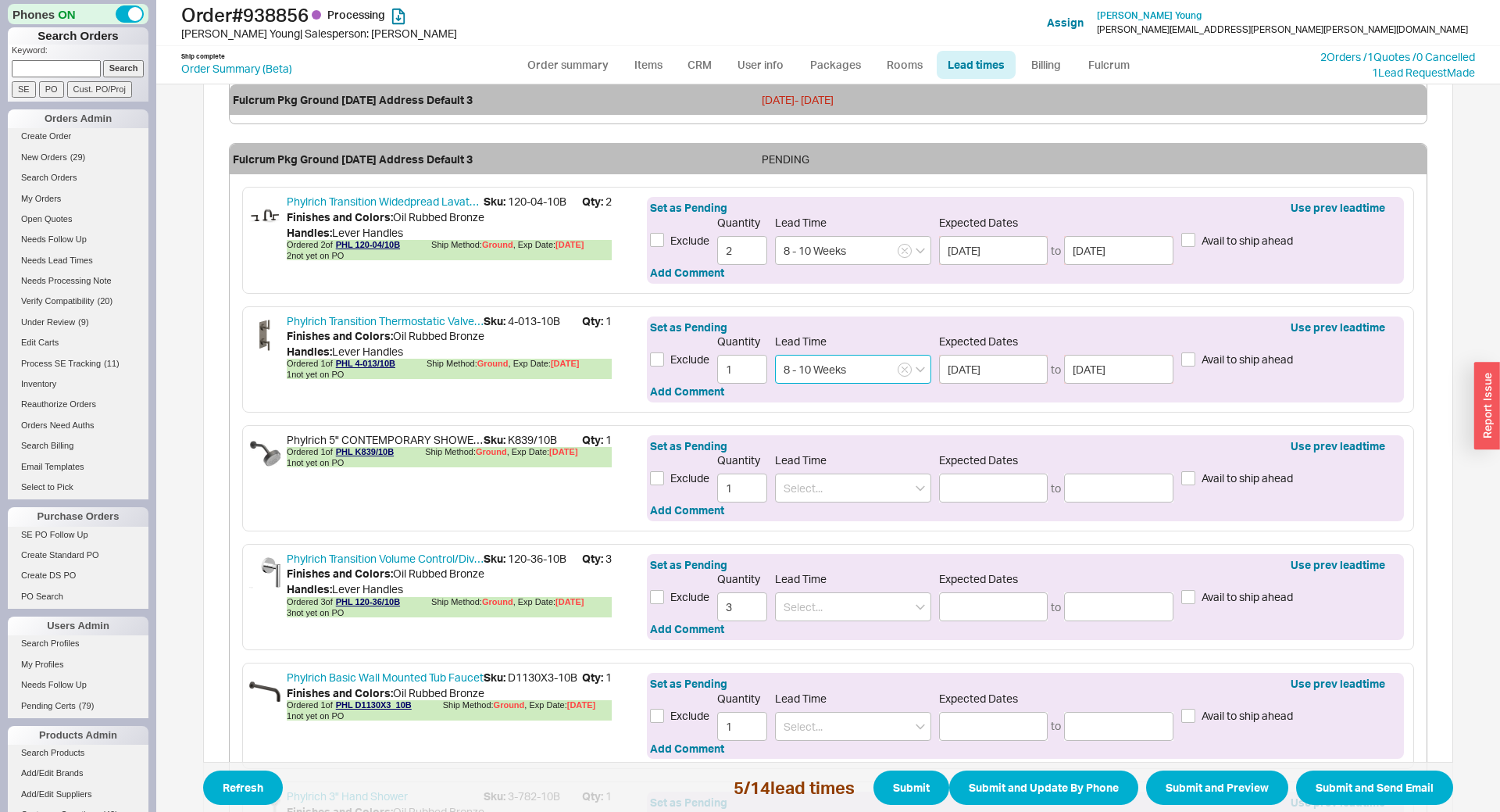
scroll to position [1036, 0]
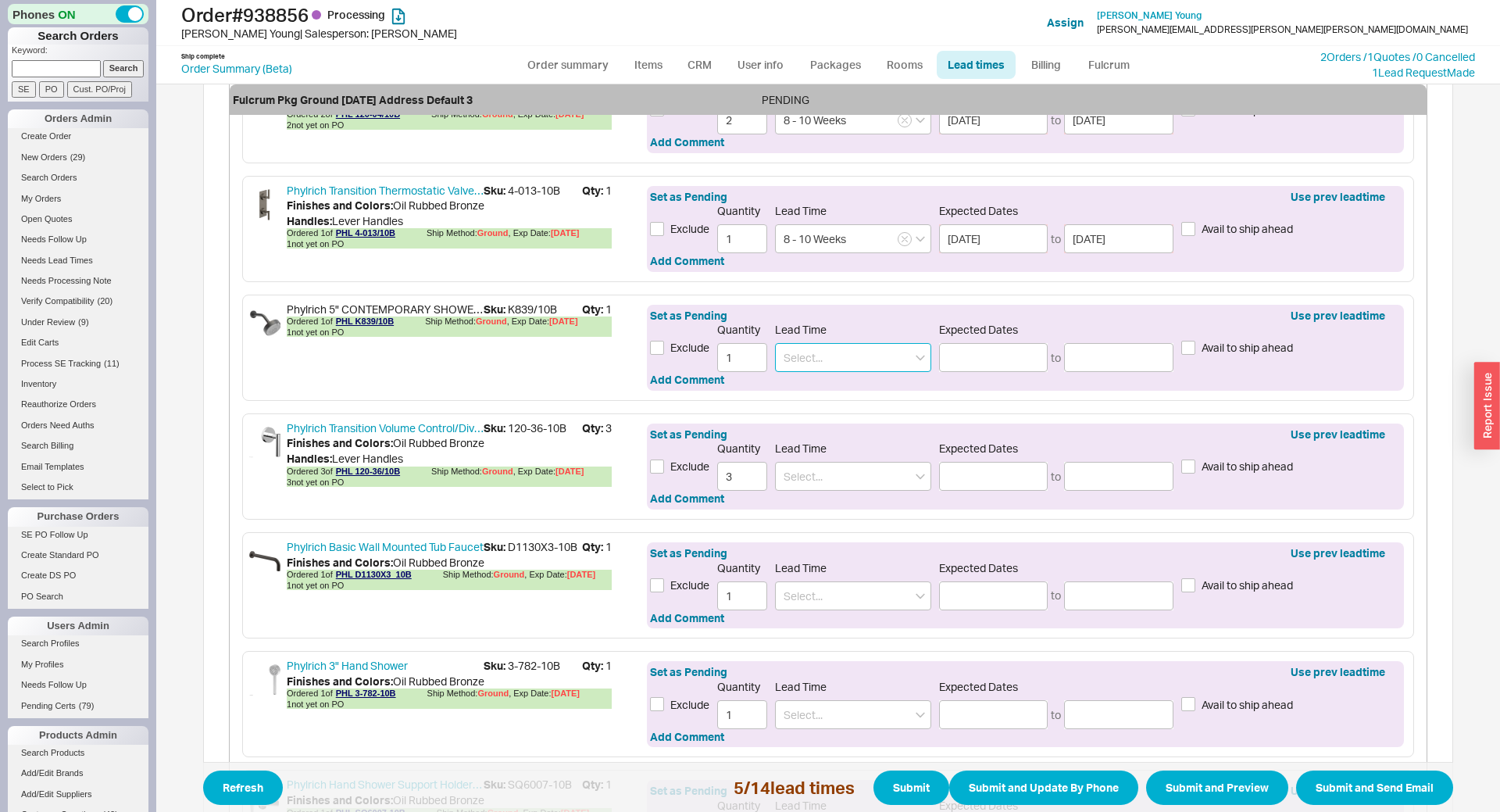
click at [835, 364] on input at bounding box center [852, 357] width 157 height 29
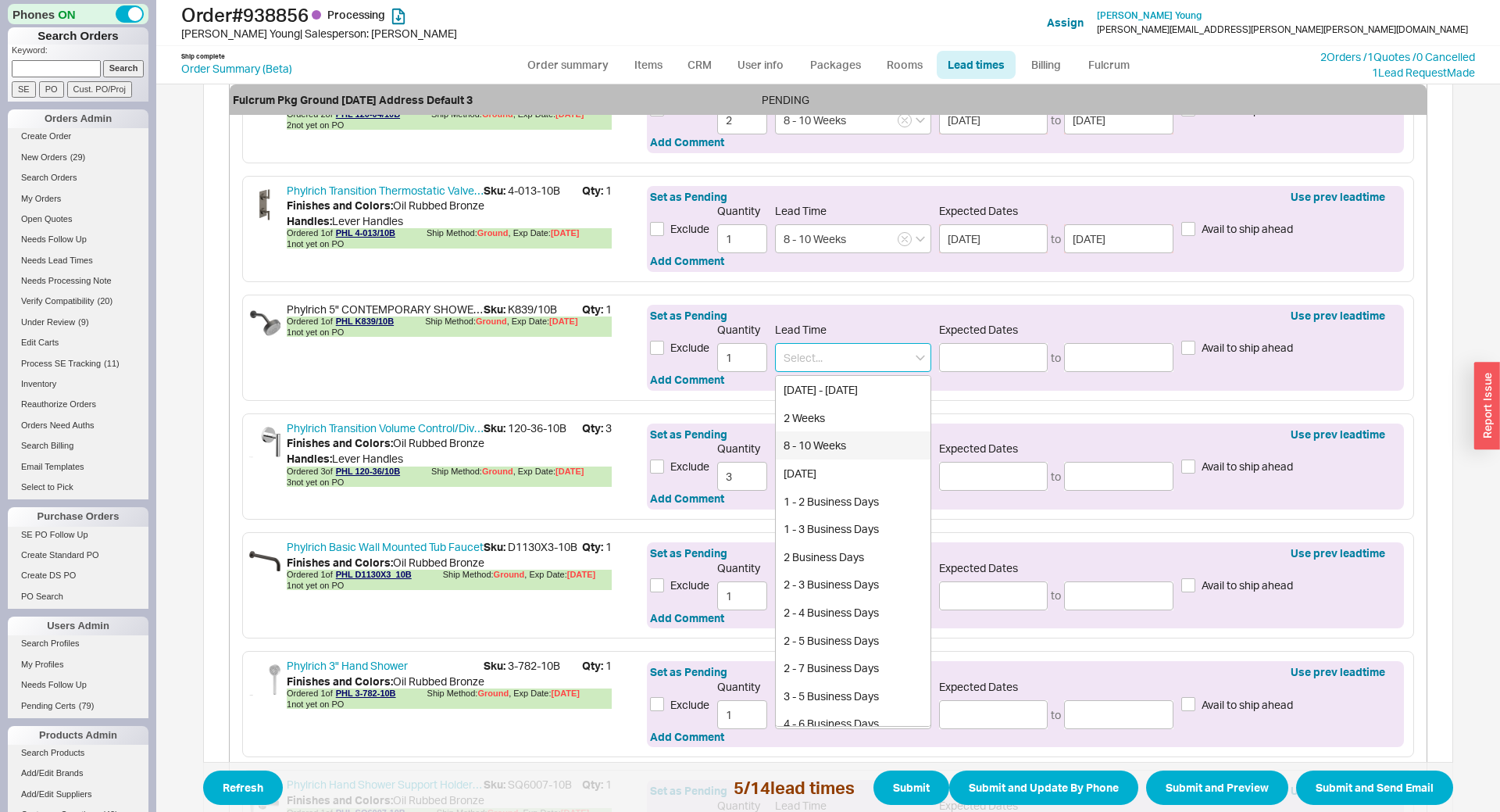
click at [838, 443] on div "8 - 10 Weeks" at bounding box center [852, 444] width 155 height 28
type input "8 - 10 Weeks"
type input "11/13/2025"
type input "11/28/2025"
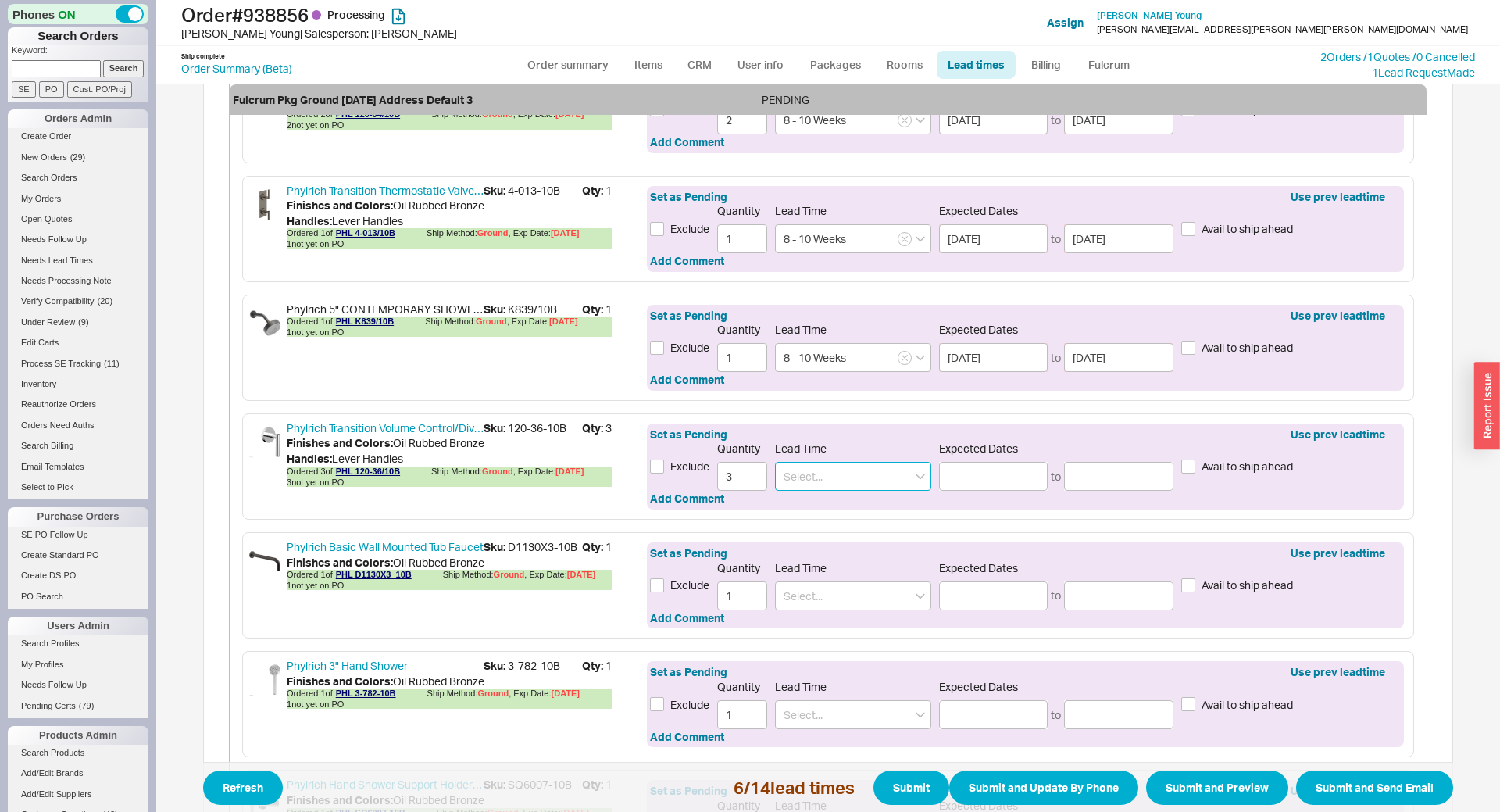
click at [812, 478] on input at bounding box center [852, 476] width 157 height 29
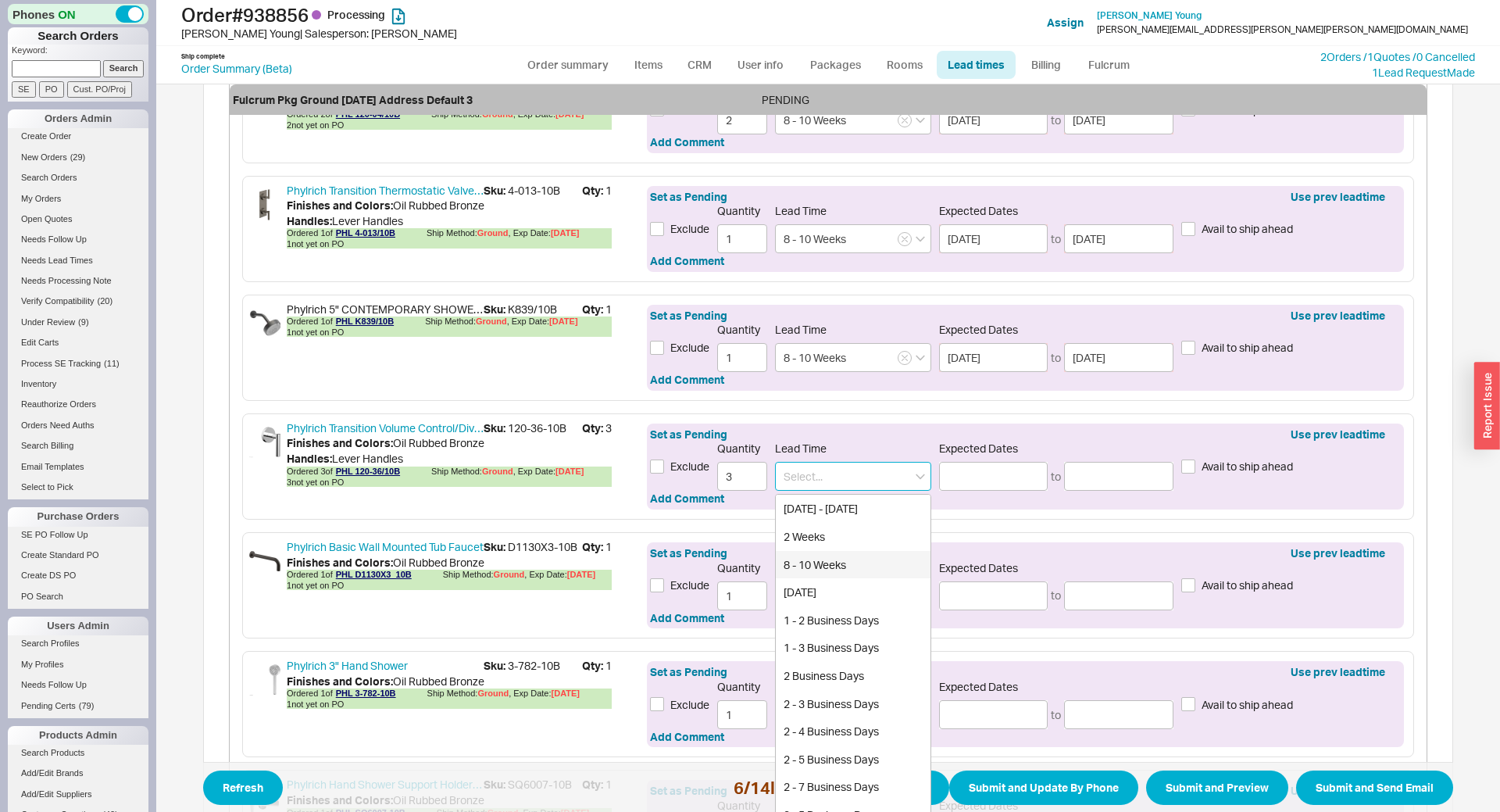
click at [820, 557] on div "8 - 10 Weeks" at bounding box center [852, 564] width 155 height 28
type input "8 - 10 Weeks"
type input "11/13/2025"
type input "11/28/2025"
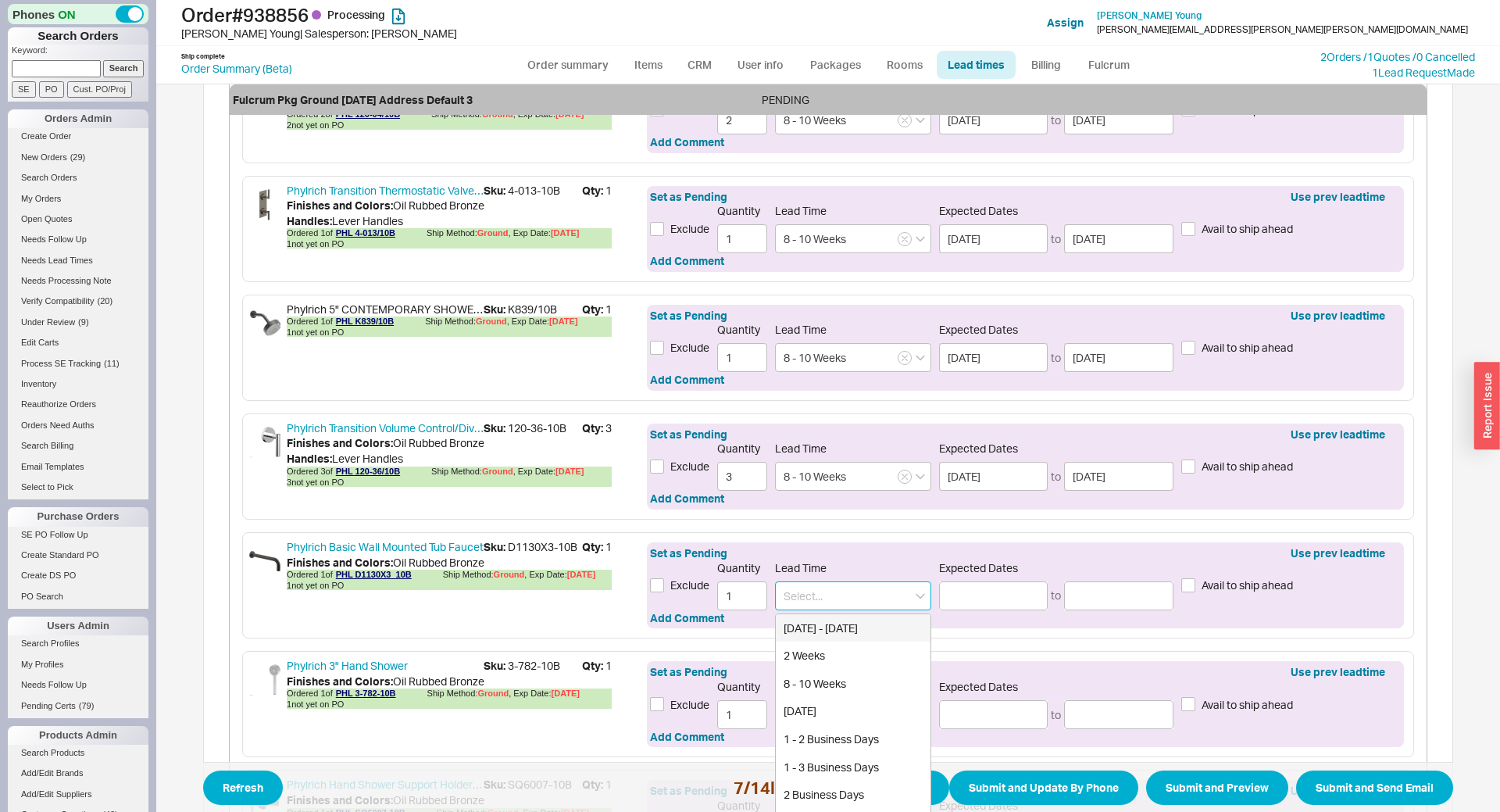
click at [821, 583] on input at bounding box center [852, 596] width 157 height 29
click at [831, 681] on div "8 - 10 Weeks" at bounding box center [852, 683] width 155 height 28
type input "8 - 10 Weeks"
type input "11/13/2025"
type input "11/28/2025"
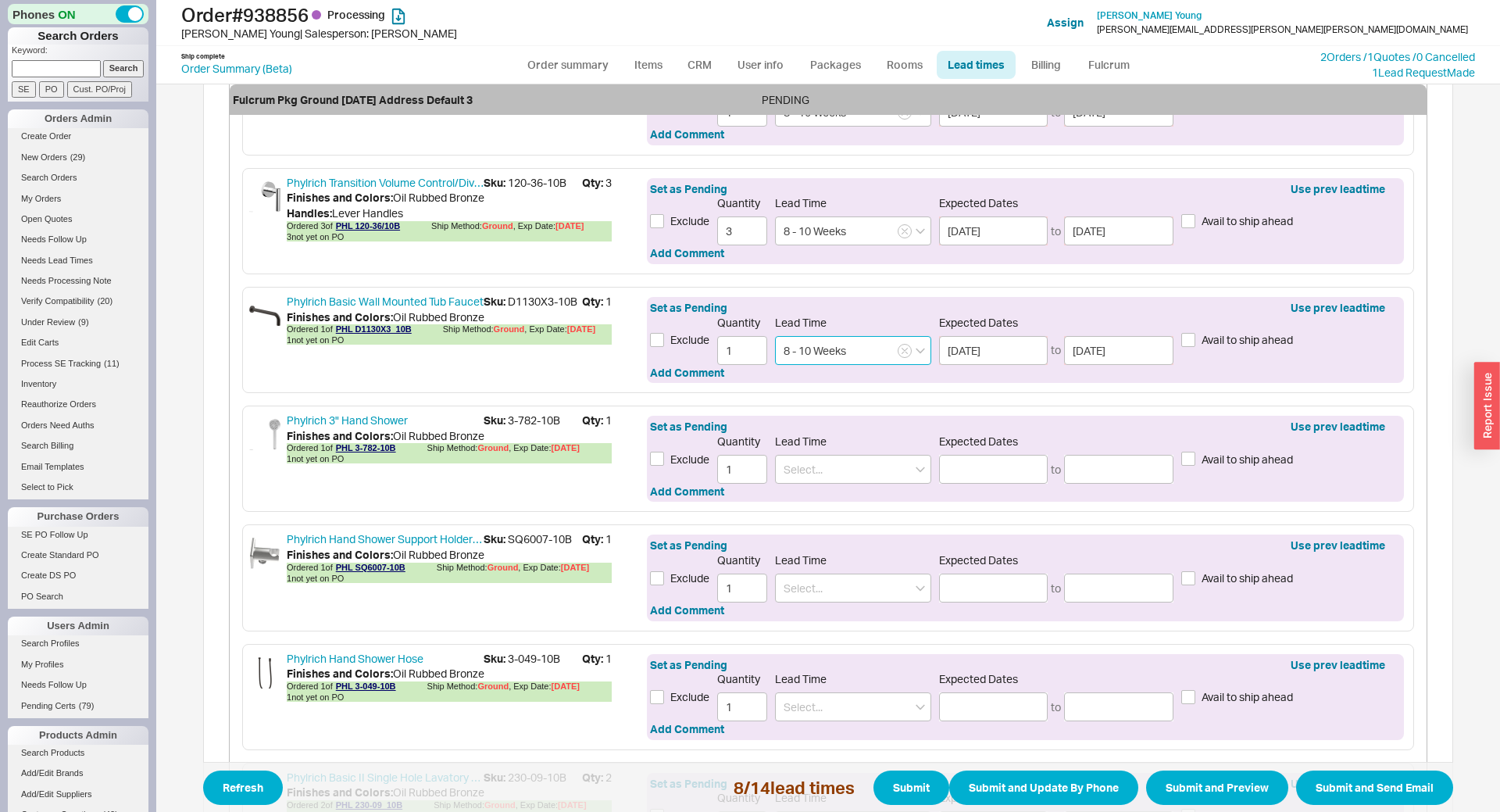
scroll to position [1381, 0]
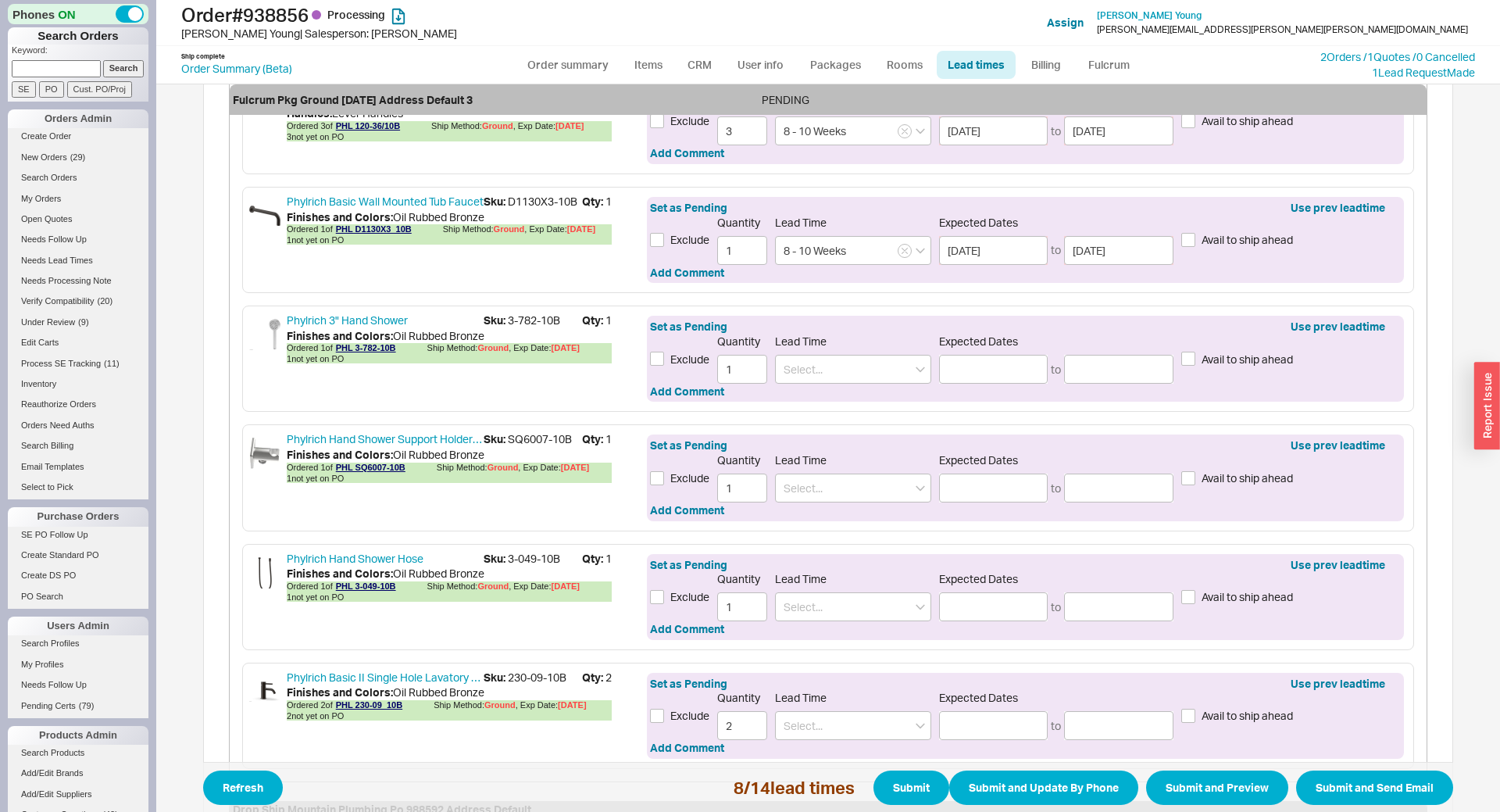
click at [808, 386] on div "Set as Pending Use prev leadtime Exclude Quantity 1 Lead Time Expected Dates to…" at bounding box center [1025, 359] width 757 height 86
click at [806, 386] on div "Set as Pending Use prev leadtime Exclude Quantity 1 Lead Time Expected Dates to…" at bounding box center [1025, 359] width 757 height 86
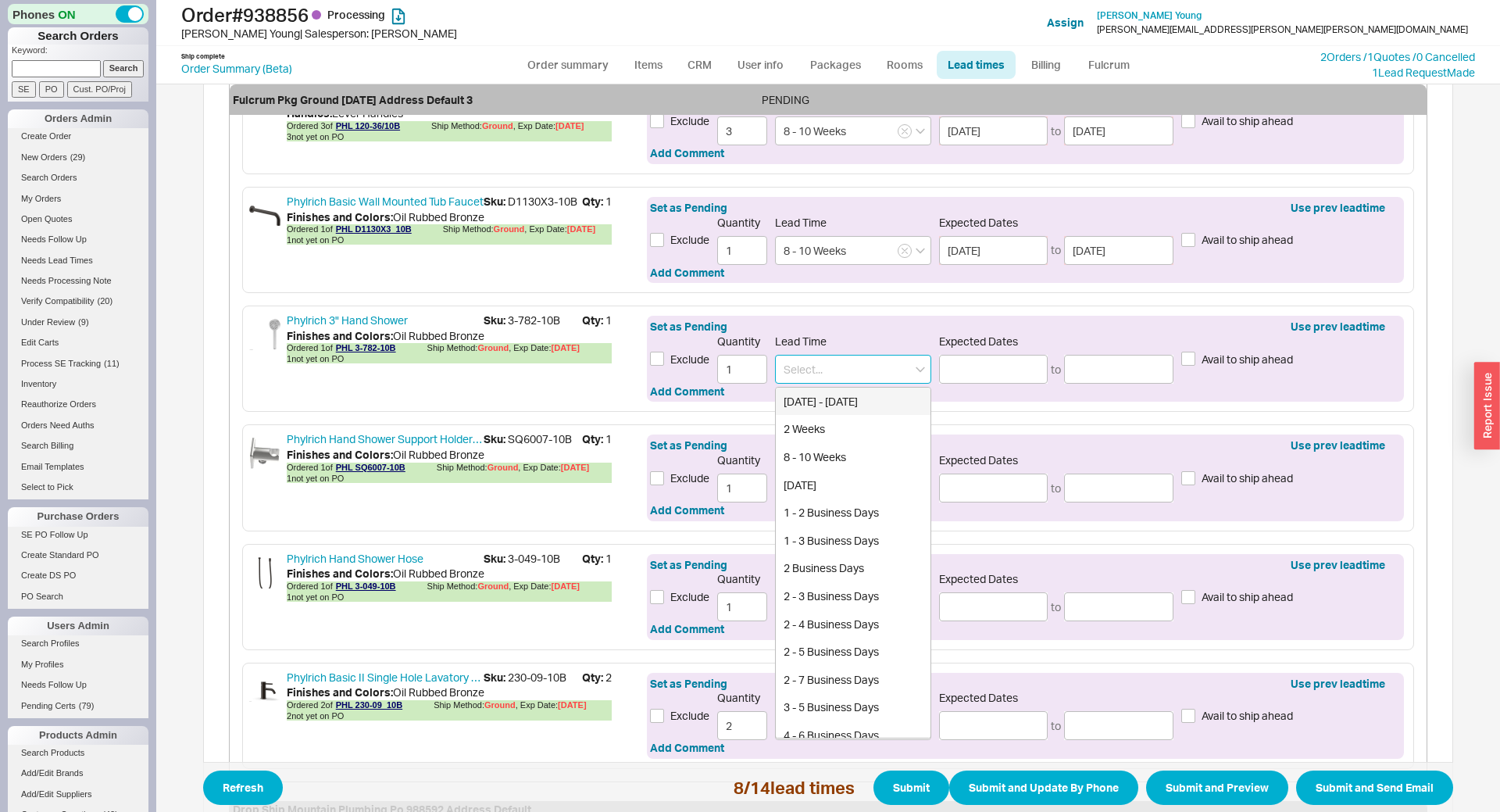
click at [804, 373] on input at bounding box center [852, 369] width 157 height 29
click at [832, 453] on div "8 - 10 Weeks" at bounding box center [852, 456] width 155 height 28
type input "8 - 10 Weeks"
type input "11/13/2025"
type input "11/28/2025"
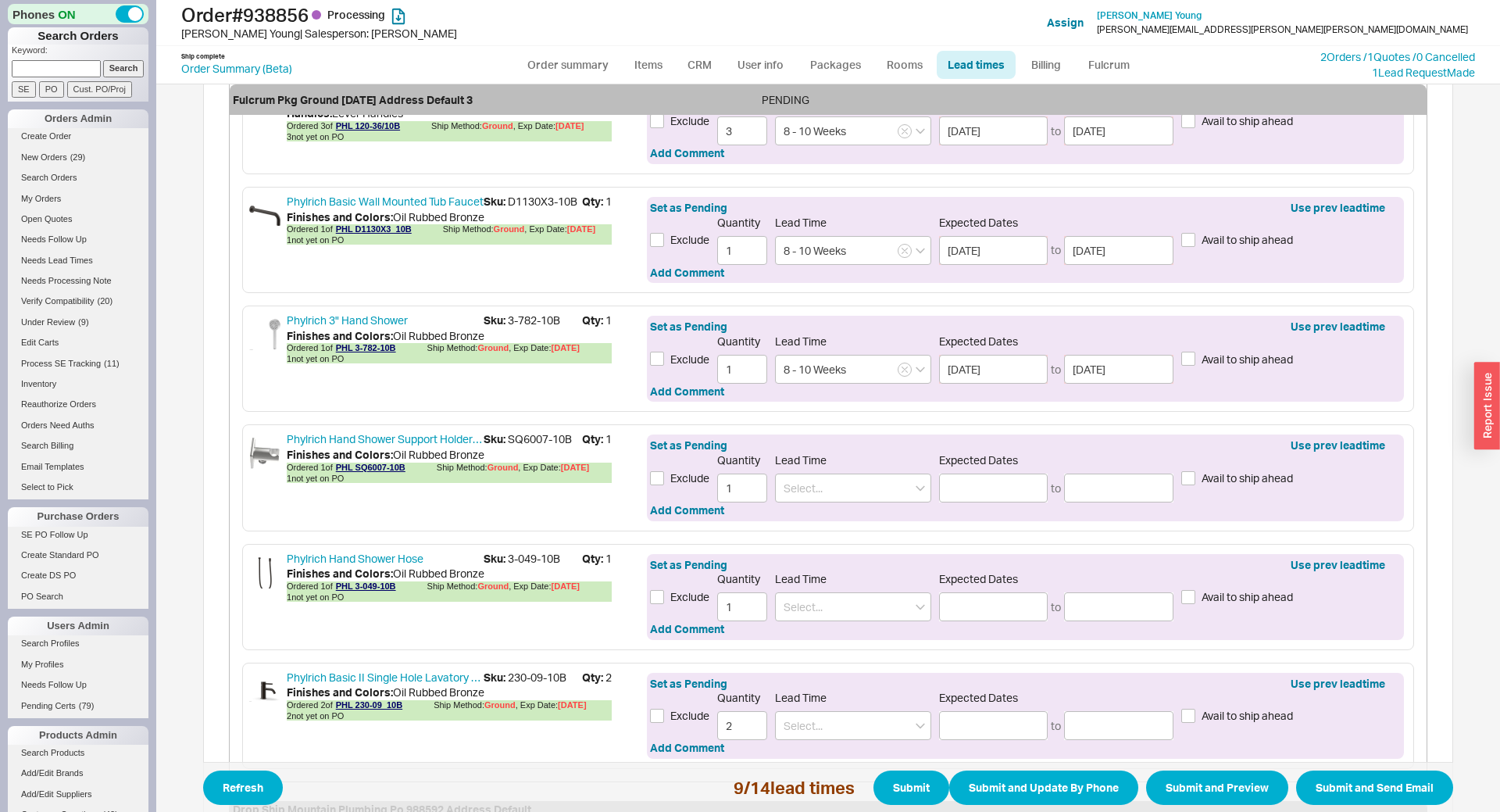
click at [824, 534] on div "Phylrich Transition Widedpread Lavatory Faucet with Low Spout Sku: 120-04-10B Q…" at bounding box center [828, 240] width 1197 height 1058
click at [816, 500] on input at bounding box center [852, 487] width 157 height 29
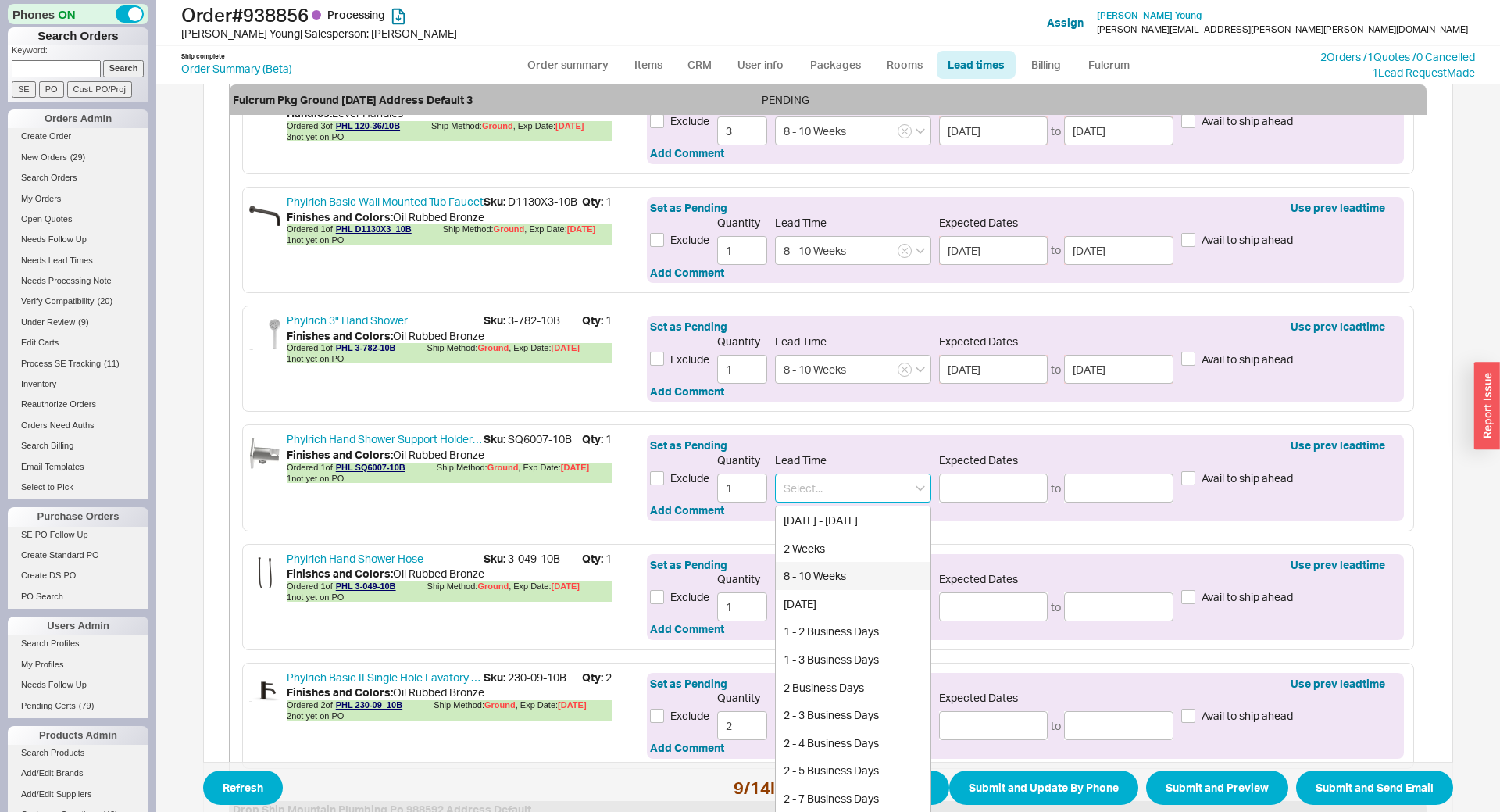
click at [798, 579] on div "8 - 10 Weeks" at bounding box center [852, 575] width 155 height 28
type input "8 - 10 Weeks"
type input "11/13/2025"
type input "11/28/2025"
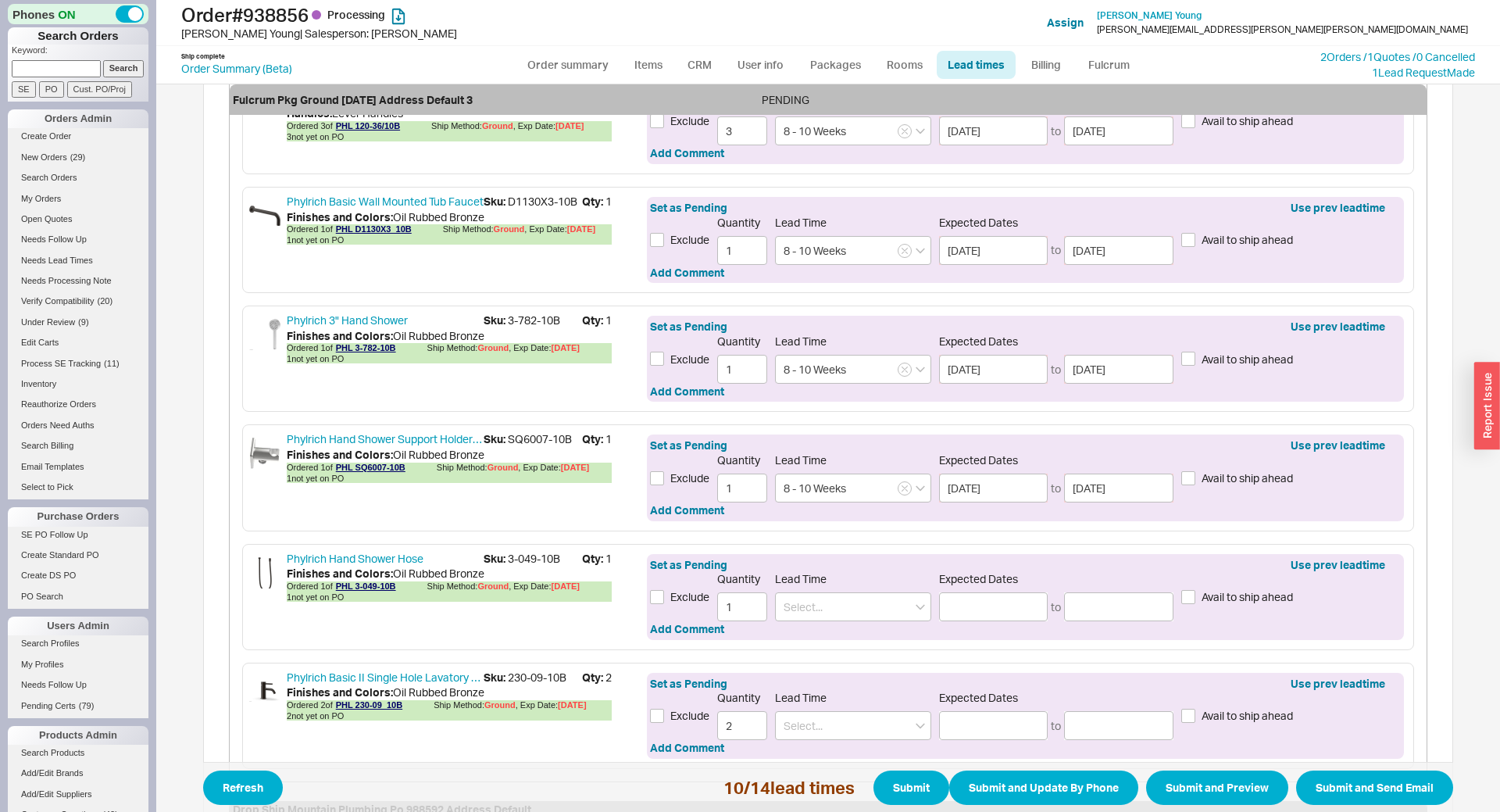
click at [822, 639] on div "Set as Pending Use prev leadtime Exclude Quantity 1 Lead Time Expected Dates to…" at bounding box center [1025, 596] width 757 height 86
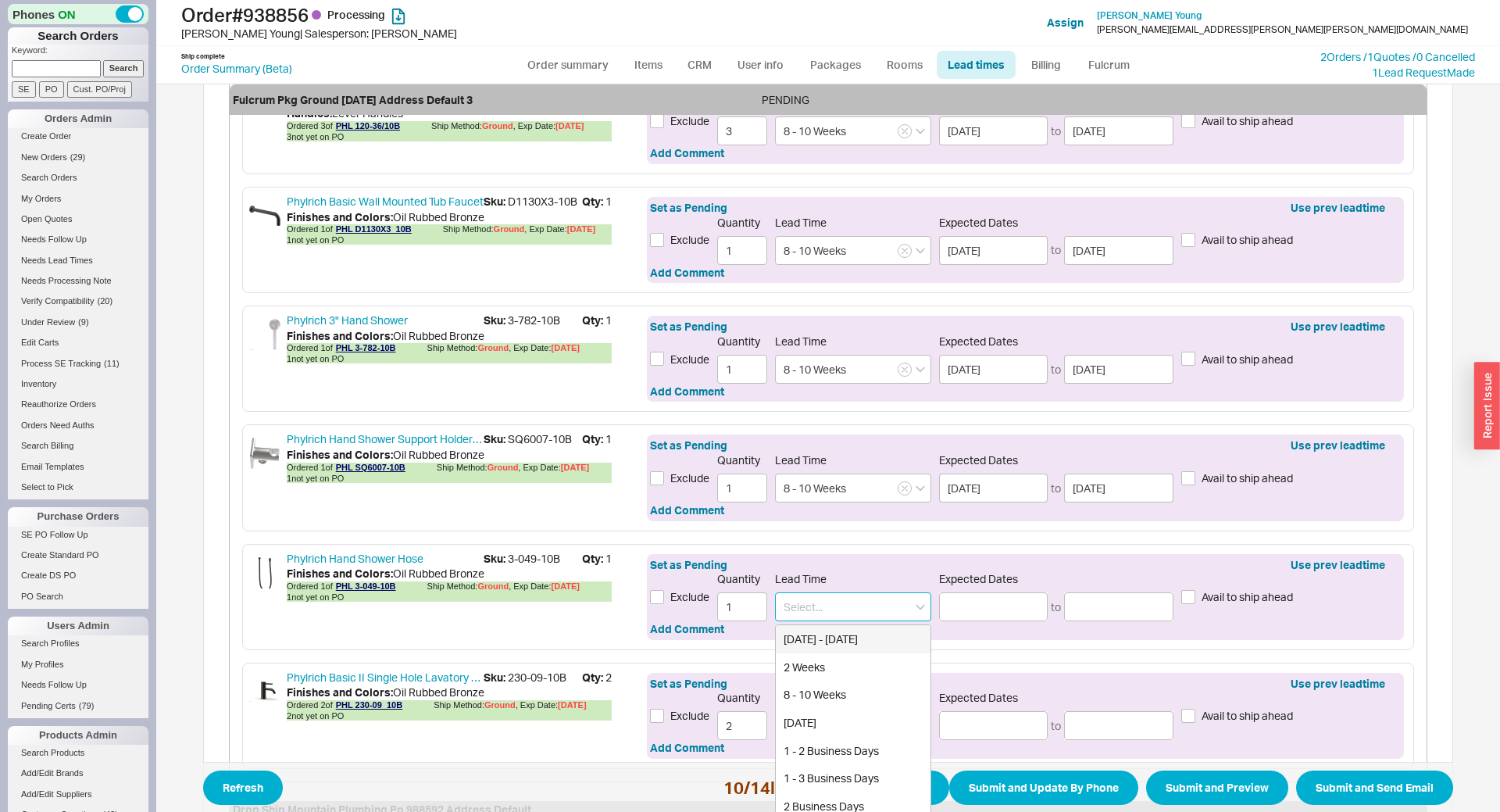
click at [824, 611] on input at bounding box center [852, 606] width 157 height 29
click at [833, 691] on div "8 - 10 Weeks" at bounding box center [852, 694] width 155 height 28
type input "8 - 10 Weeks"
type input "11/13/2025"
type input "11/28/2025"
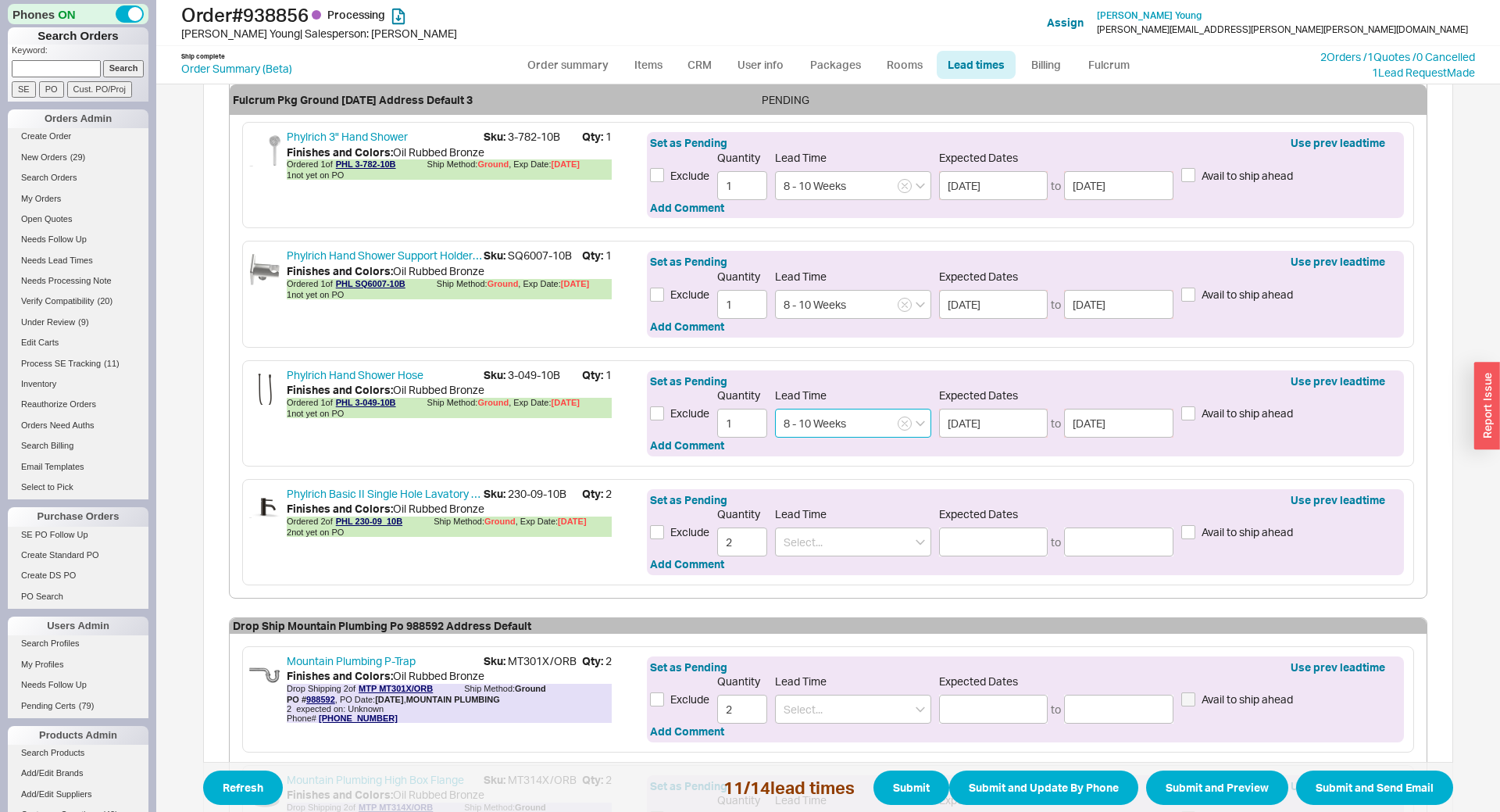
scroll to position [1726, 0]
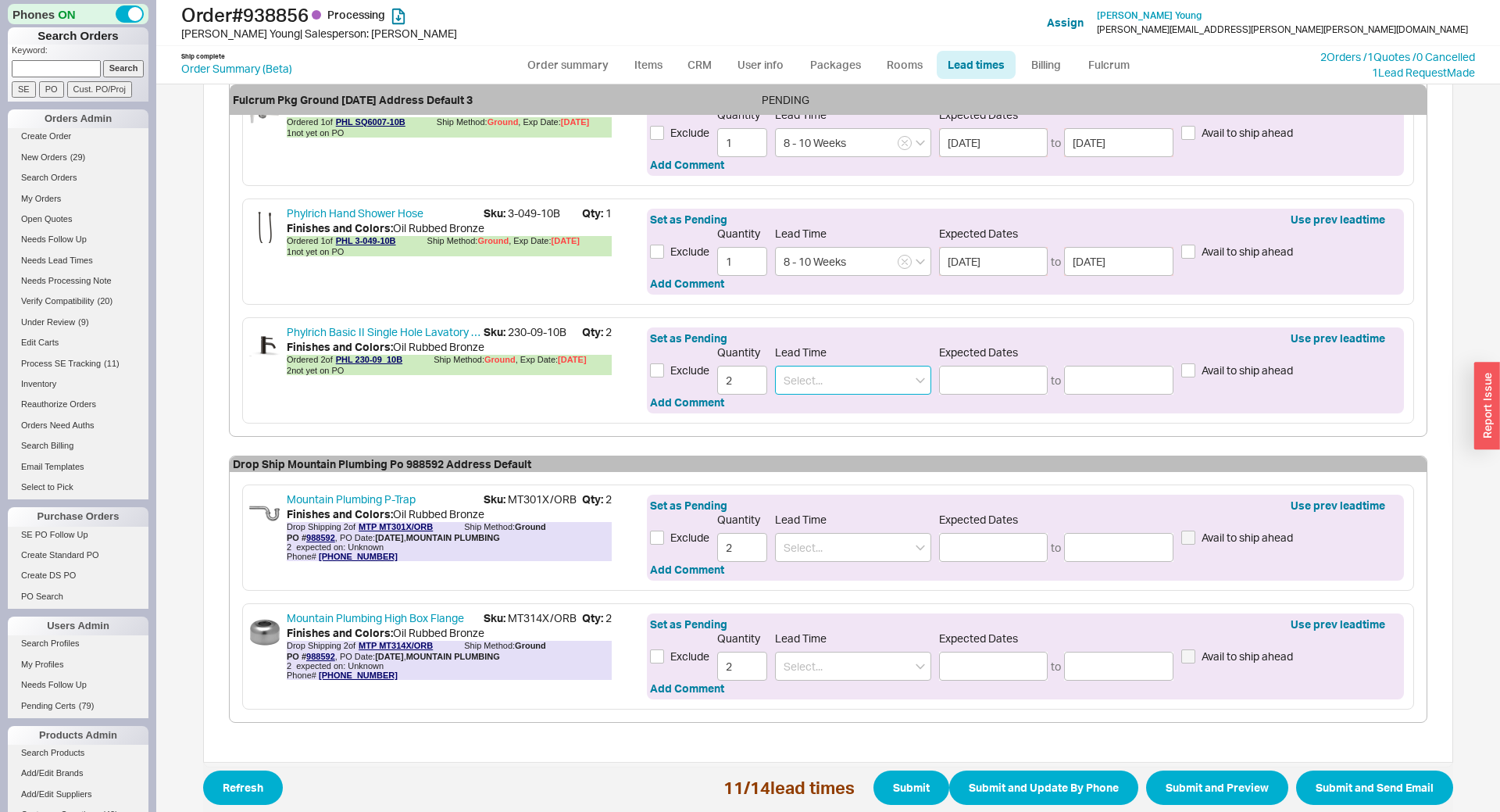
click at [819, 392] on input at bounding box center [852, 380] width 157 height 29
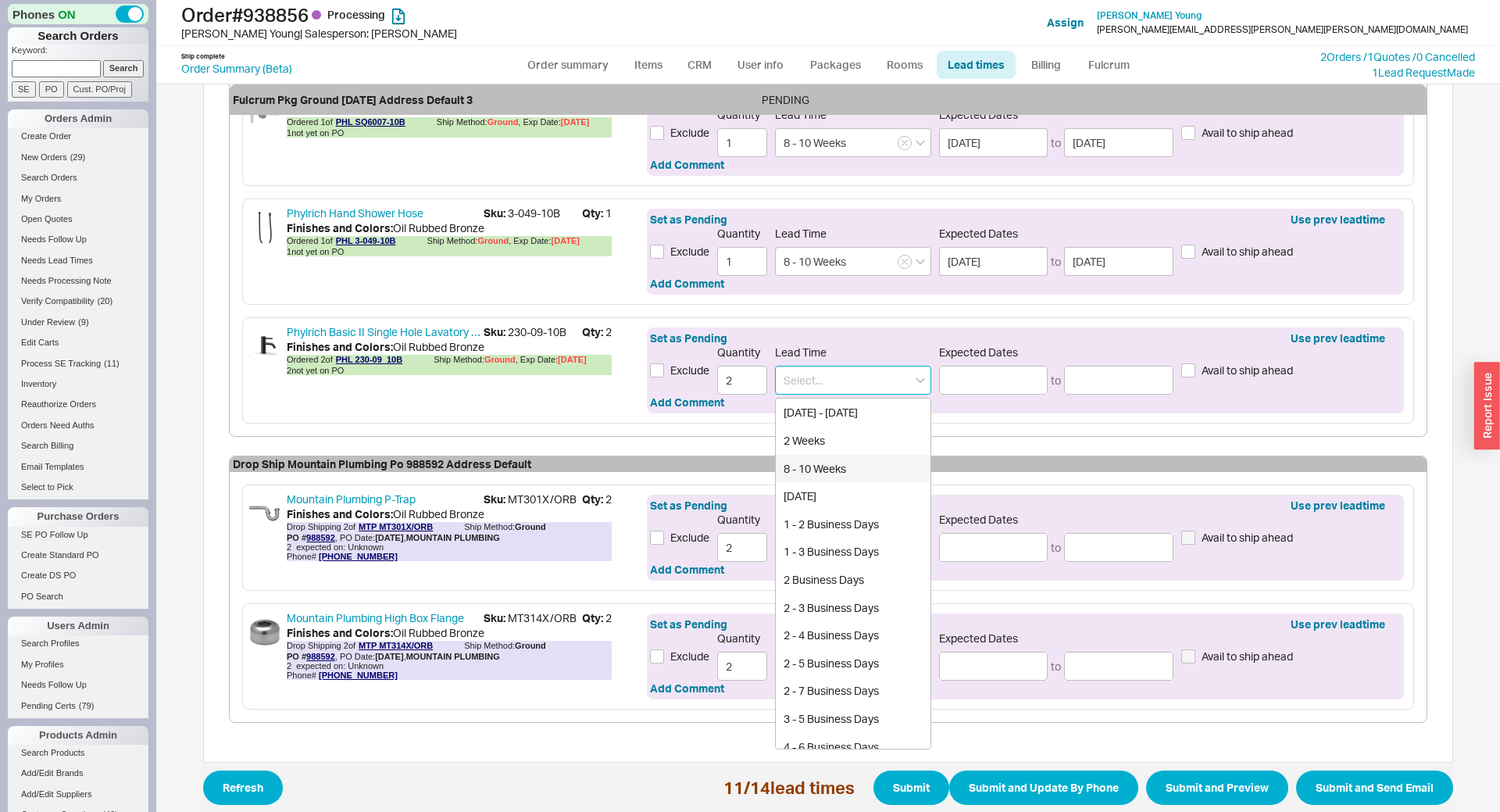
click at [824, 466] on div "8 - 10 Weeks" at bounding box center [852, 468] width 155 height 28
type input "8 - 10 Weeks"
type input "11/13/2025"
type input "11/28/2025"
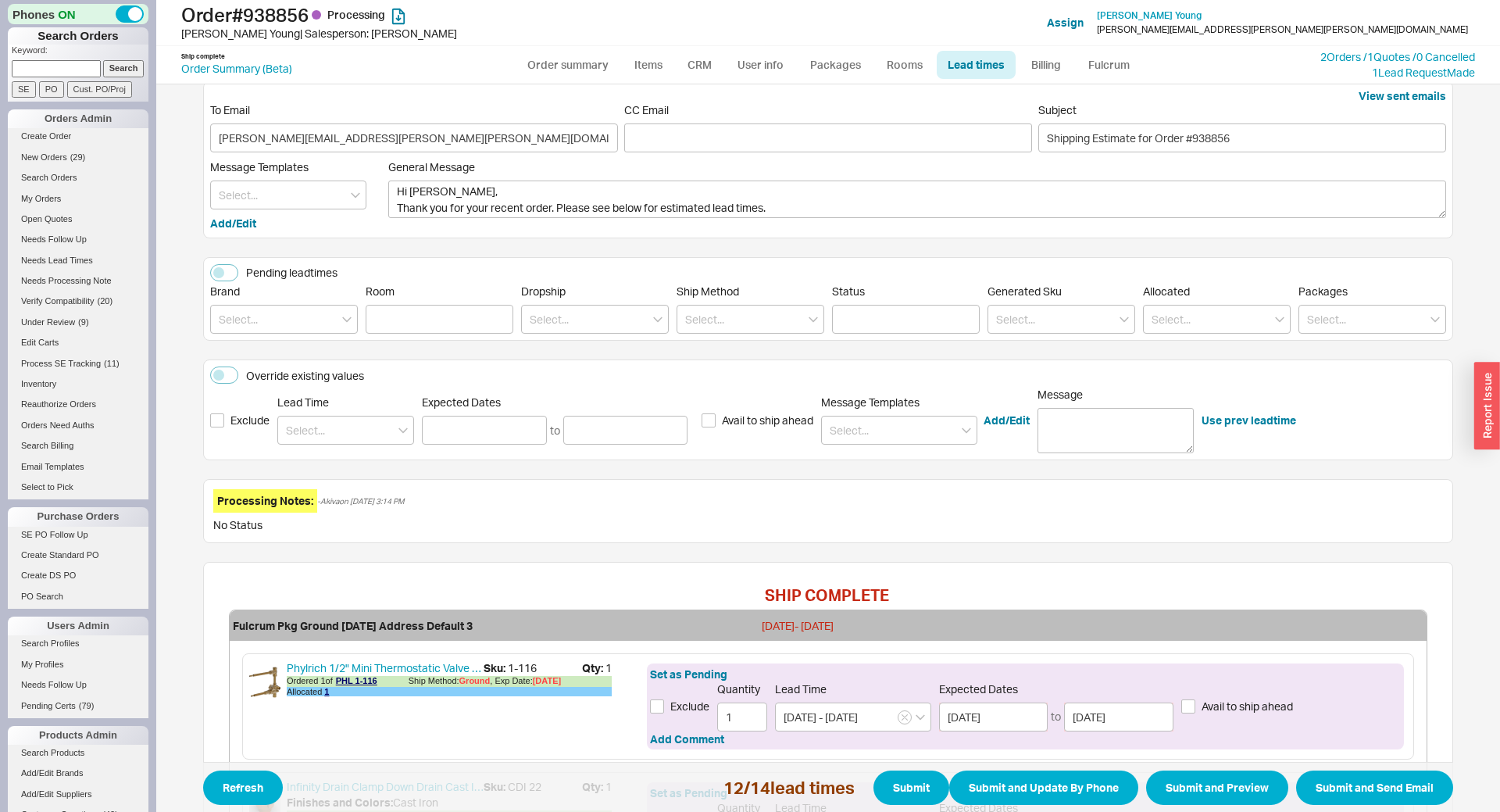
scroll to position [0, 0]
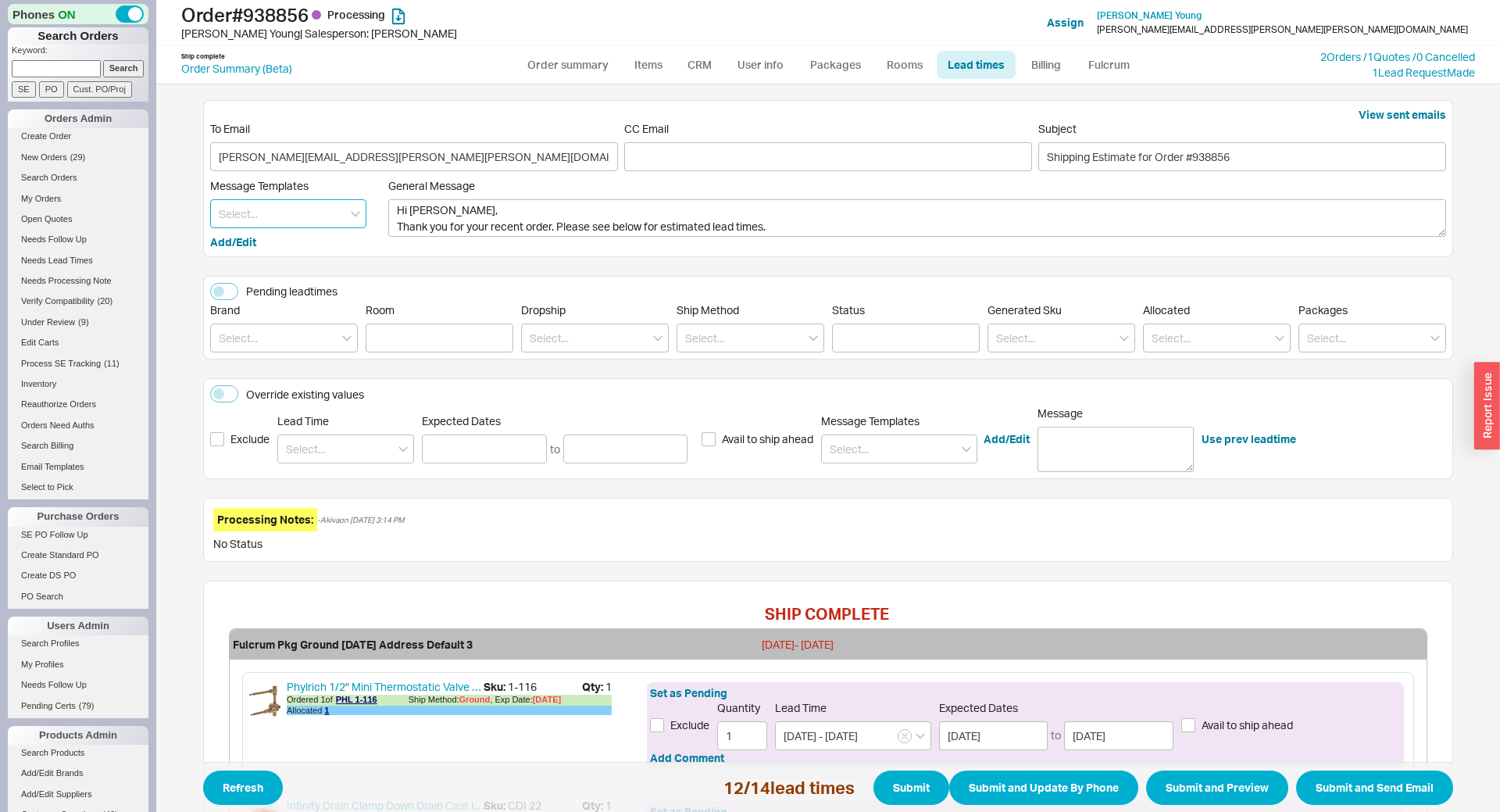
click at [273, 216] on input at bounding box center [288, 214] width 157 height 29
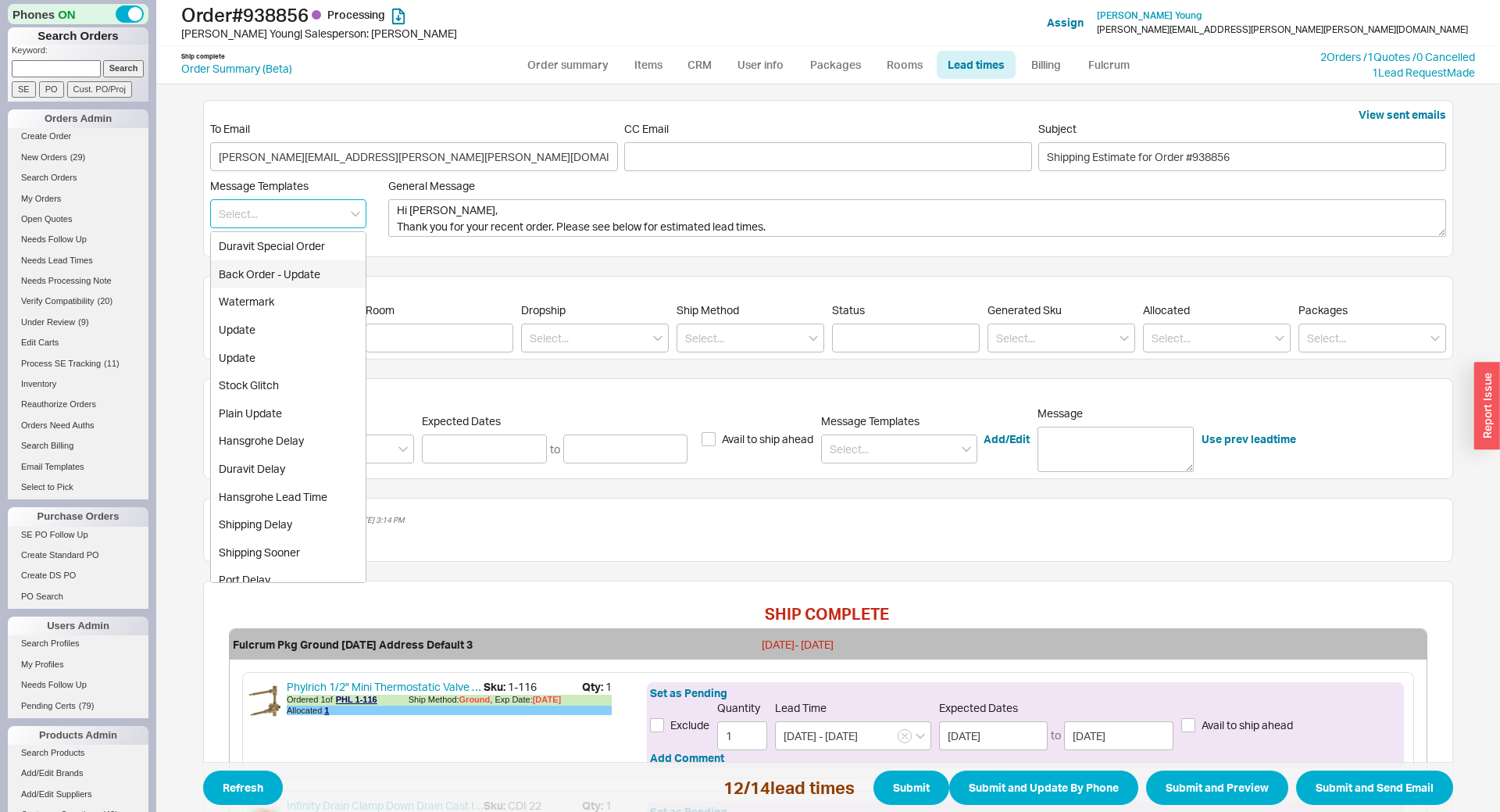
scroll to position [194, 0]
click at [262, 532] on div "Phylrich" at bounding box center [288, 524] width 155 height 28
type textarea "Hi Michael, Thank you for your recent order. Please see below for estimated lea…"
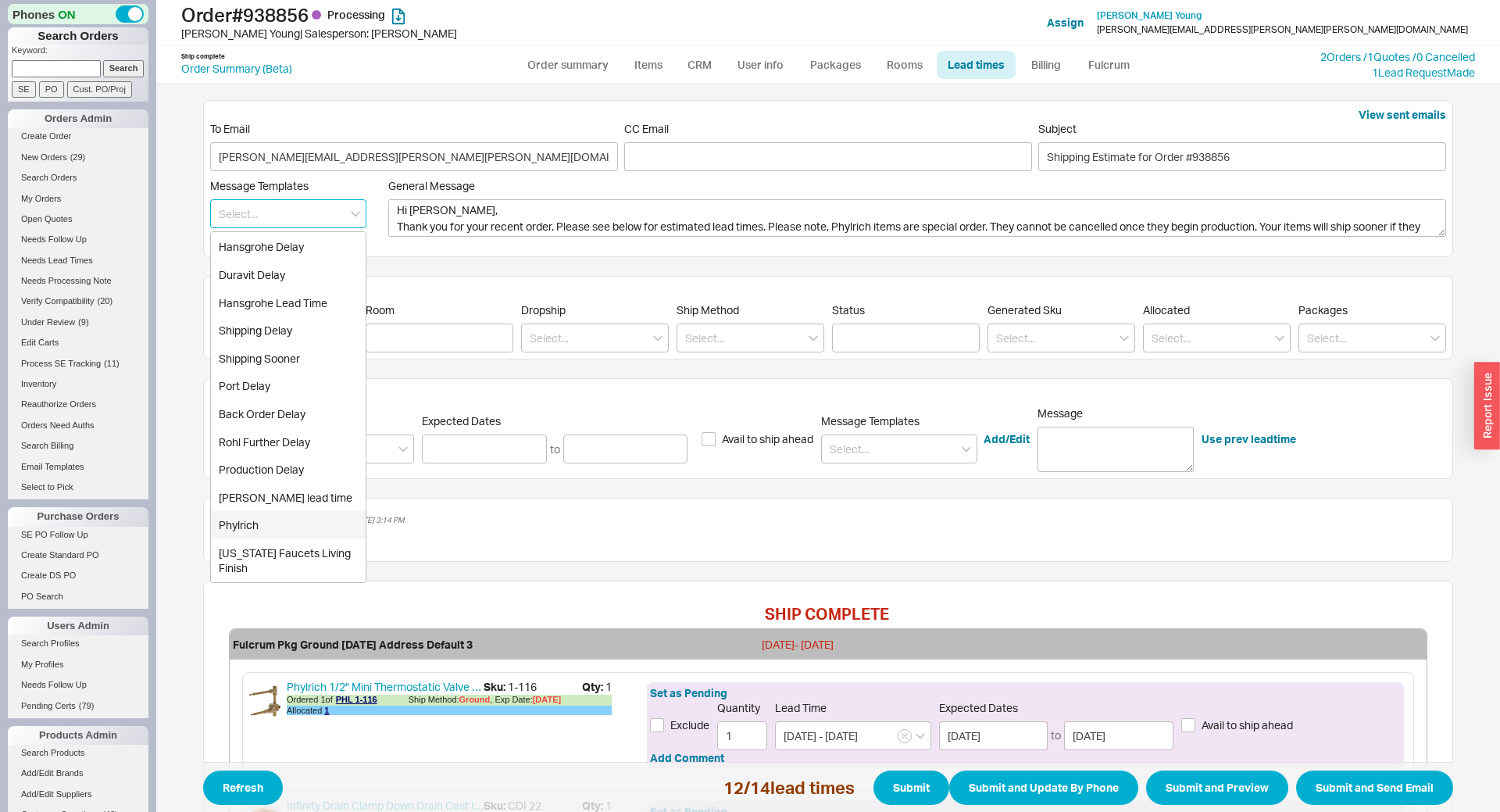
type input "Phylrich"
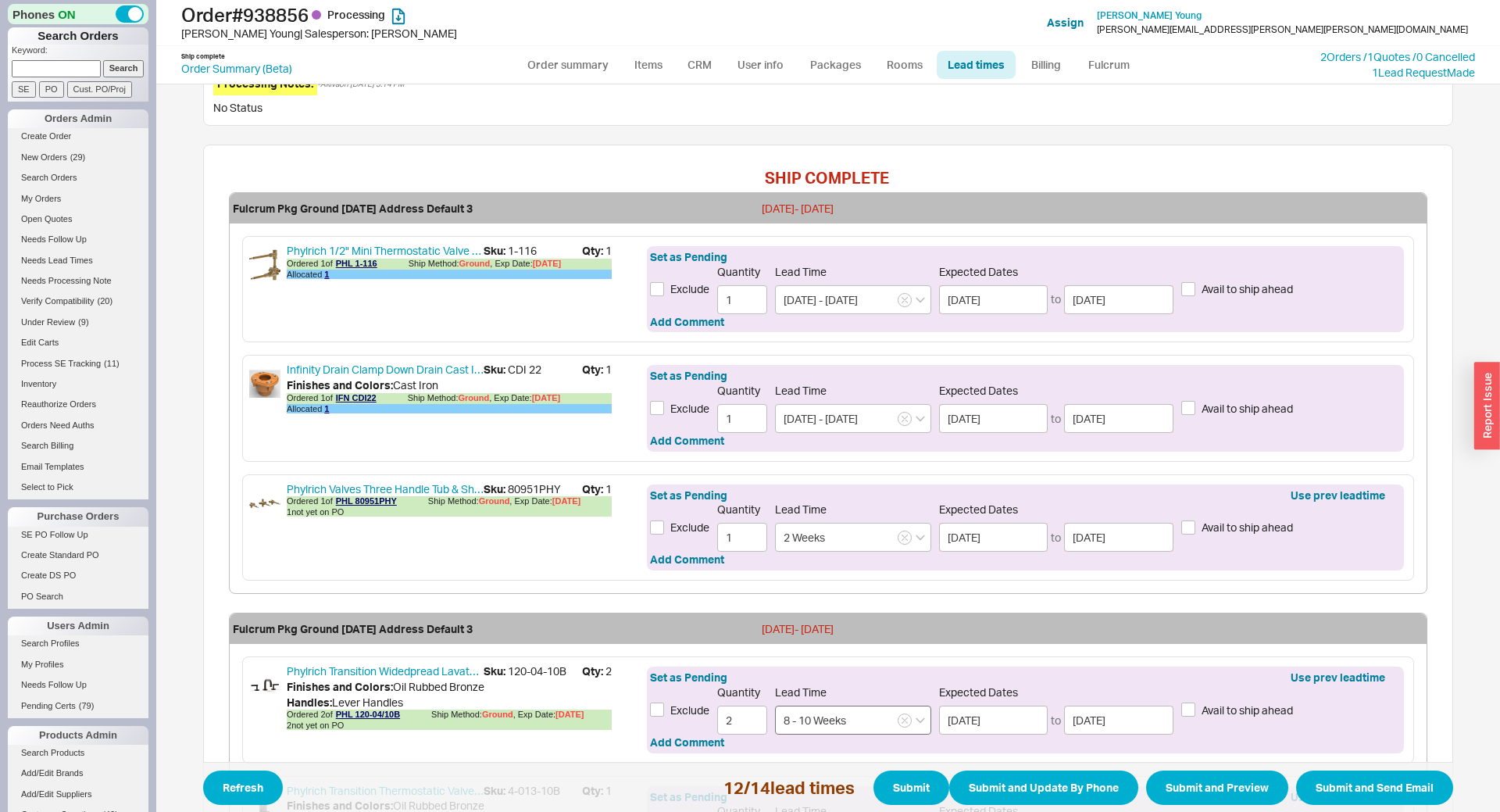
scroll to position [690, 0]
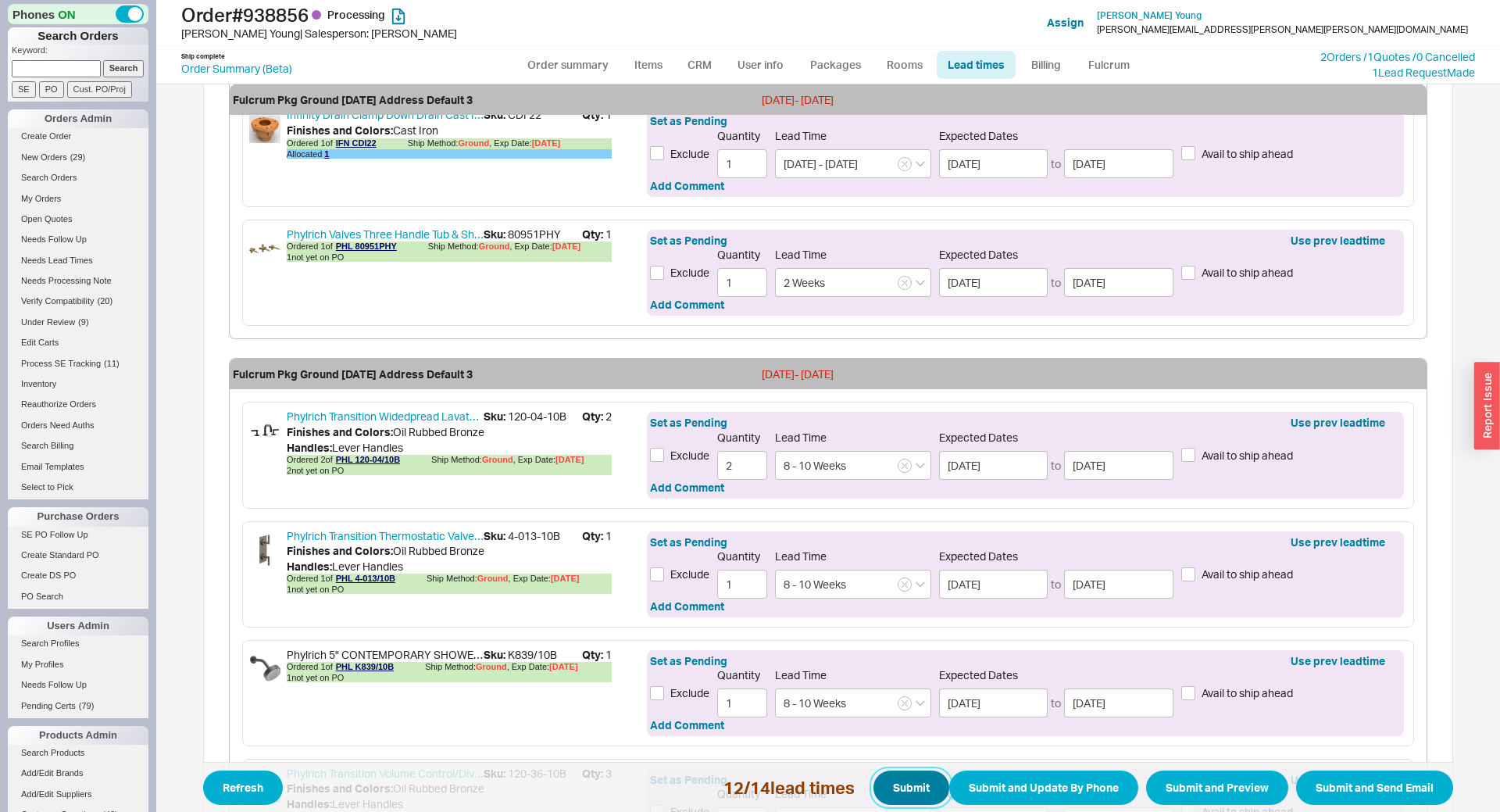
click at [900, 780] on button "Submit" at bounding box center [911, 787] width 76 height 34
select select "*"
select select "LOW"
select select "3"
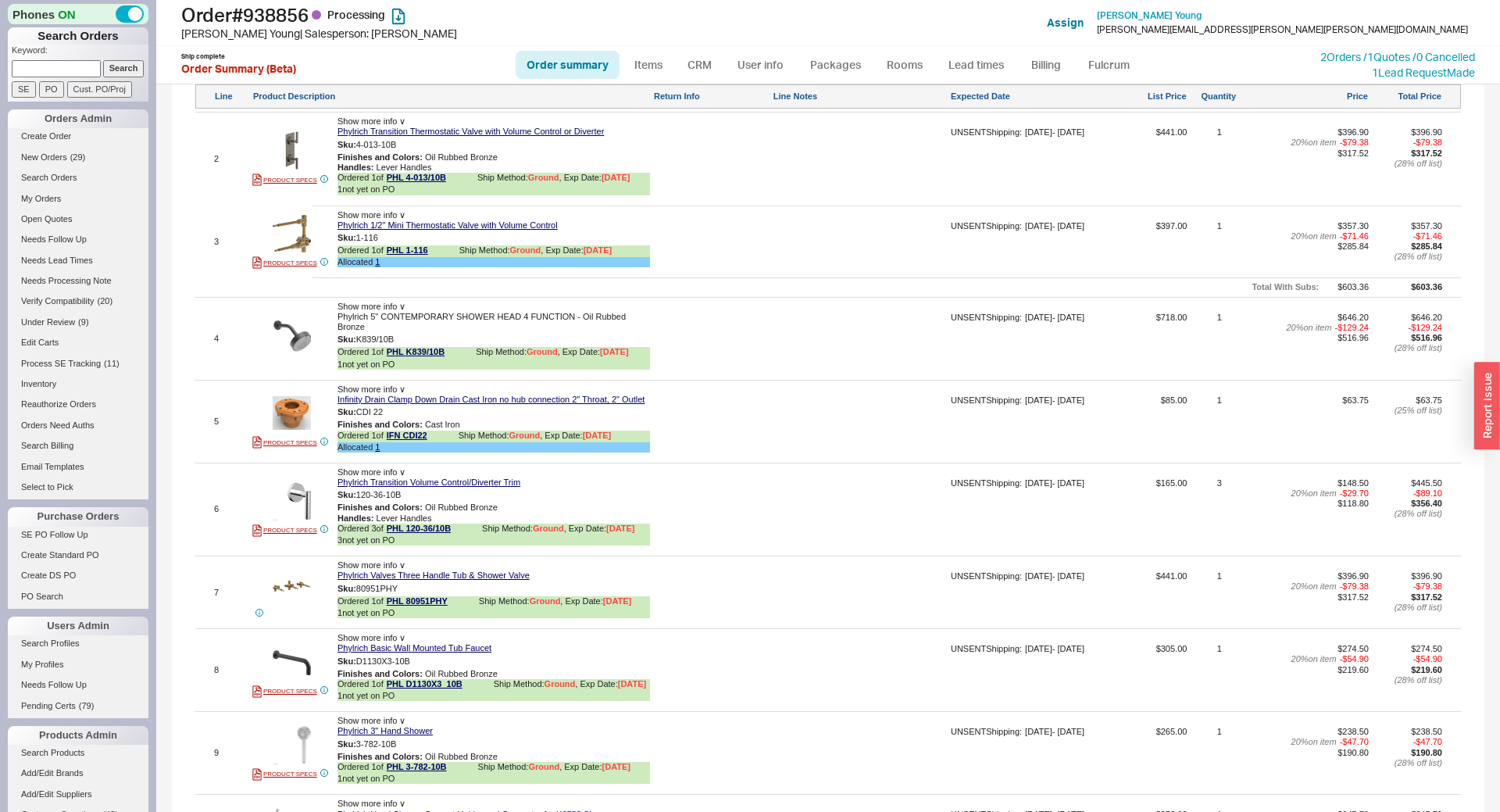
scroll to position [1381, 0]
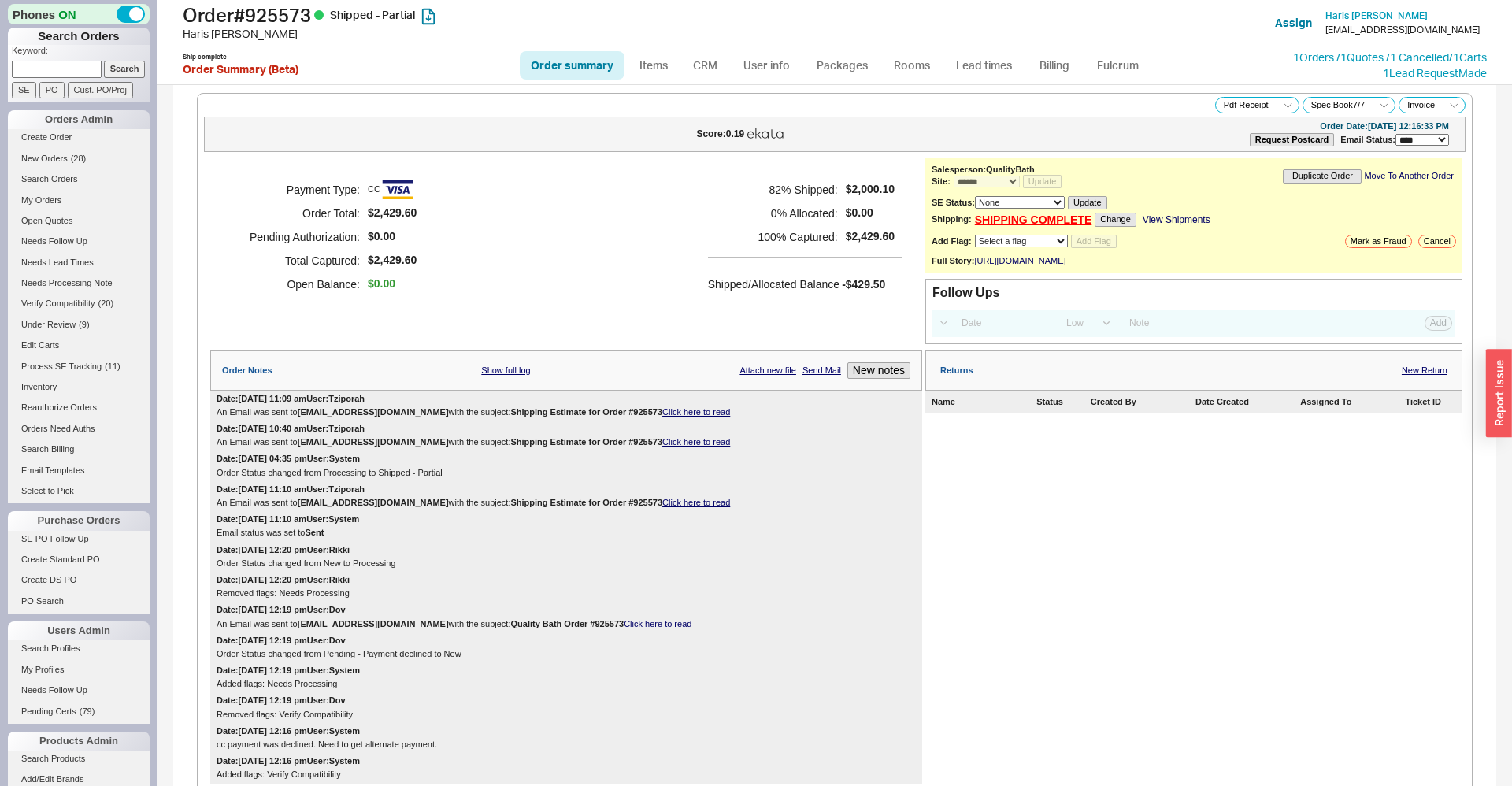
select select "*"
select select "LOW"
select select "3"
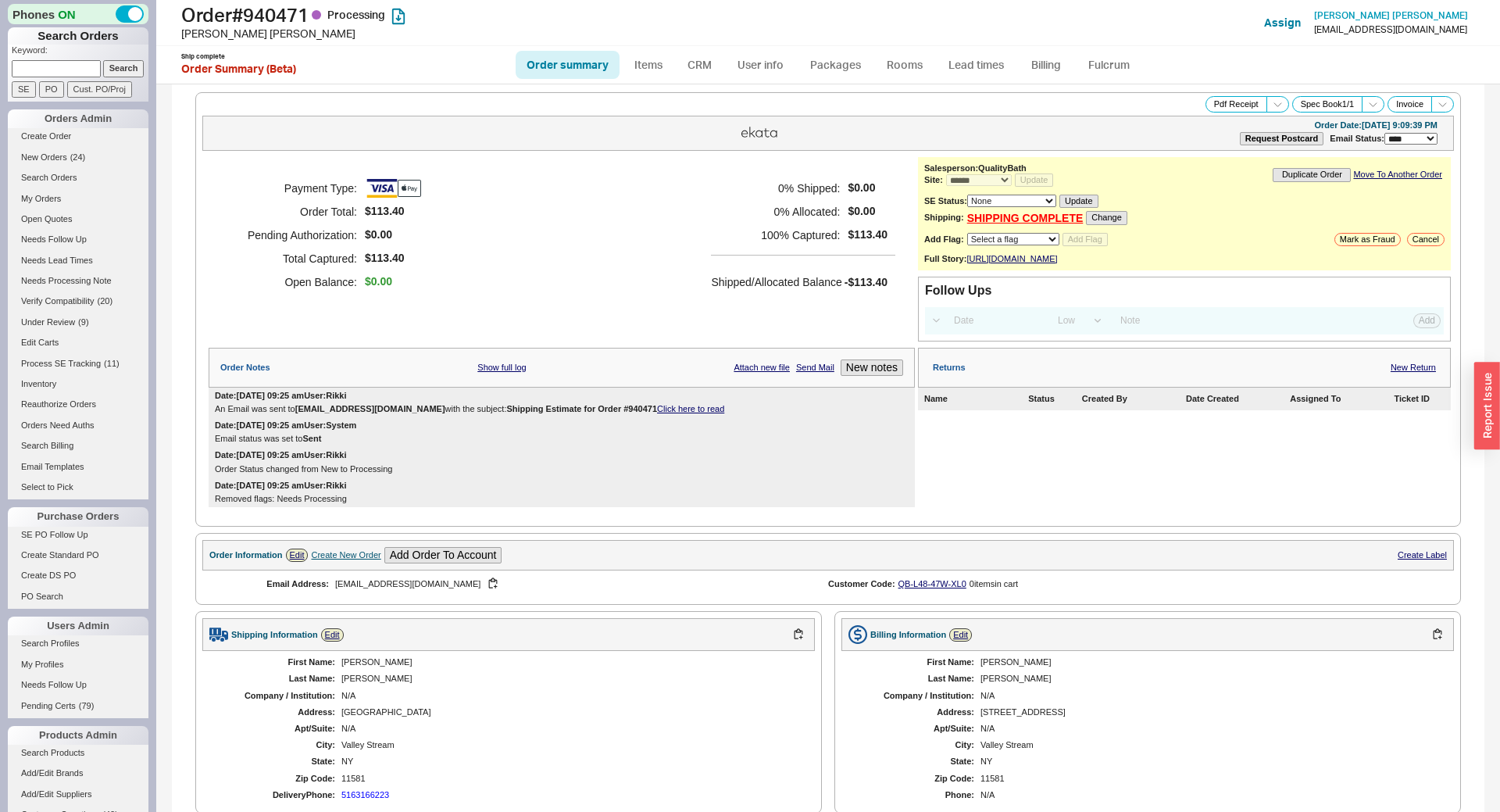
select select "*"
select select "LOW"
select select "3"
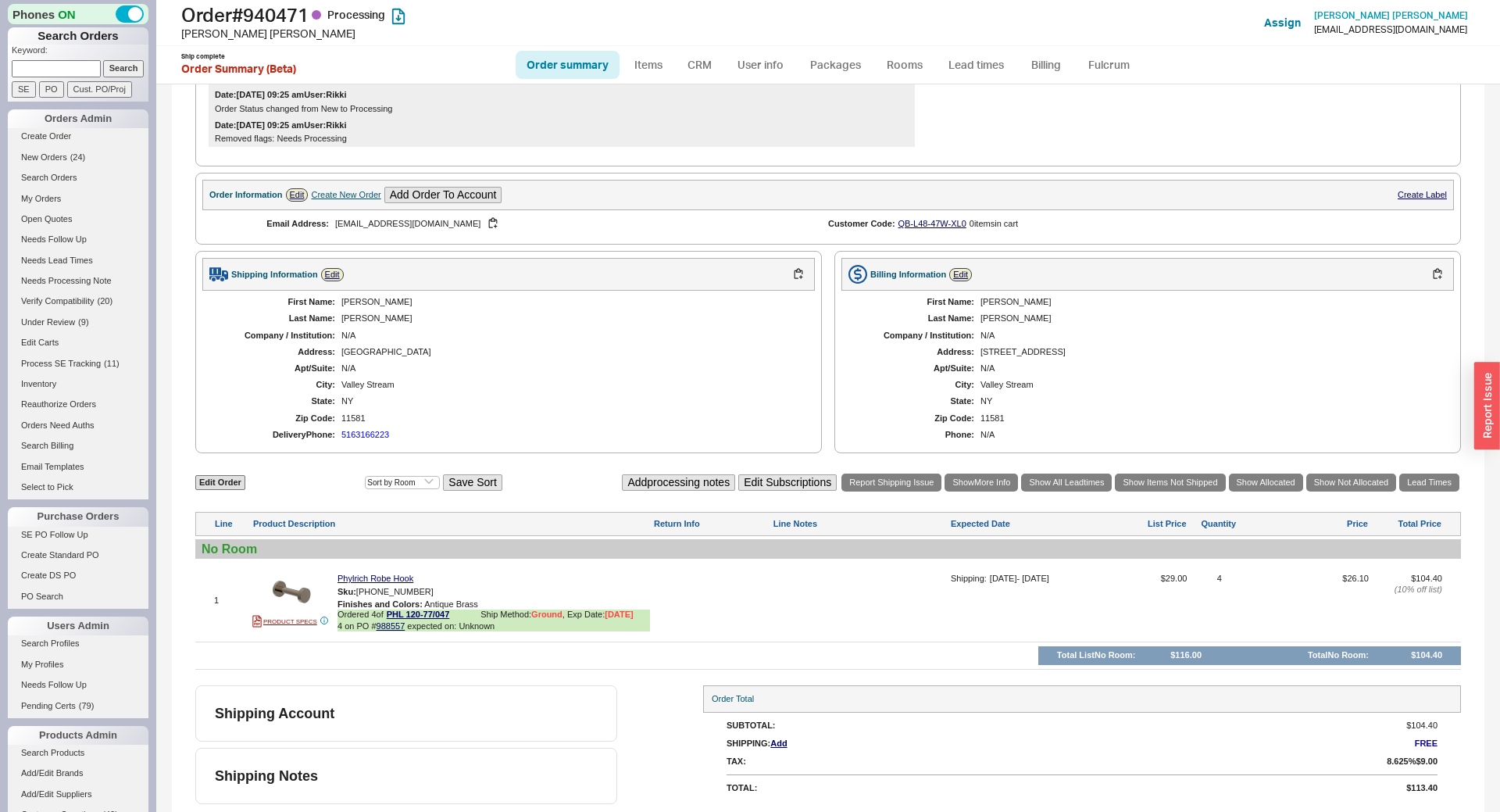
scroll to position [374, 0]
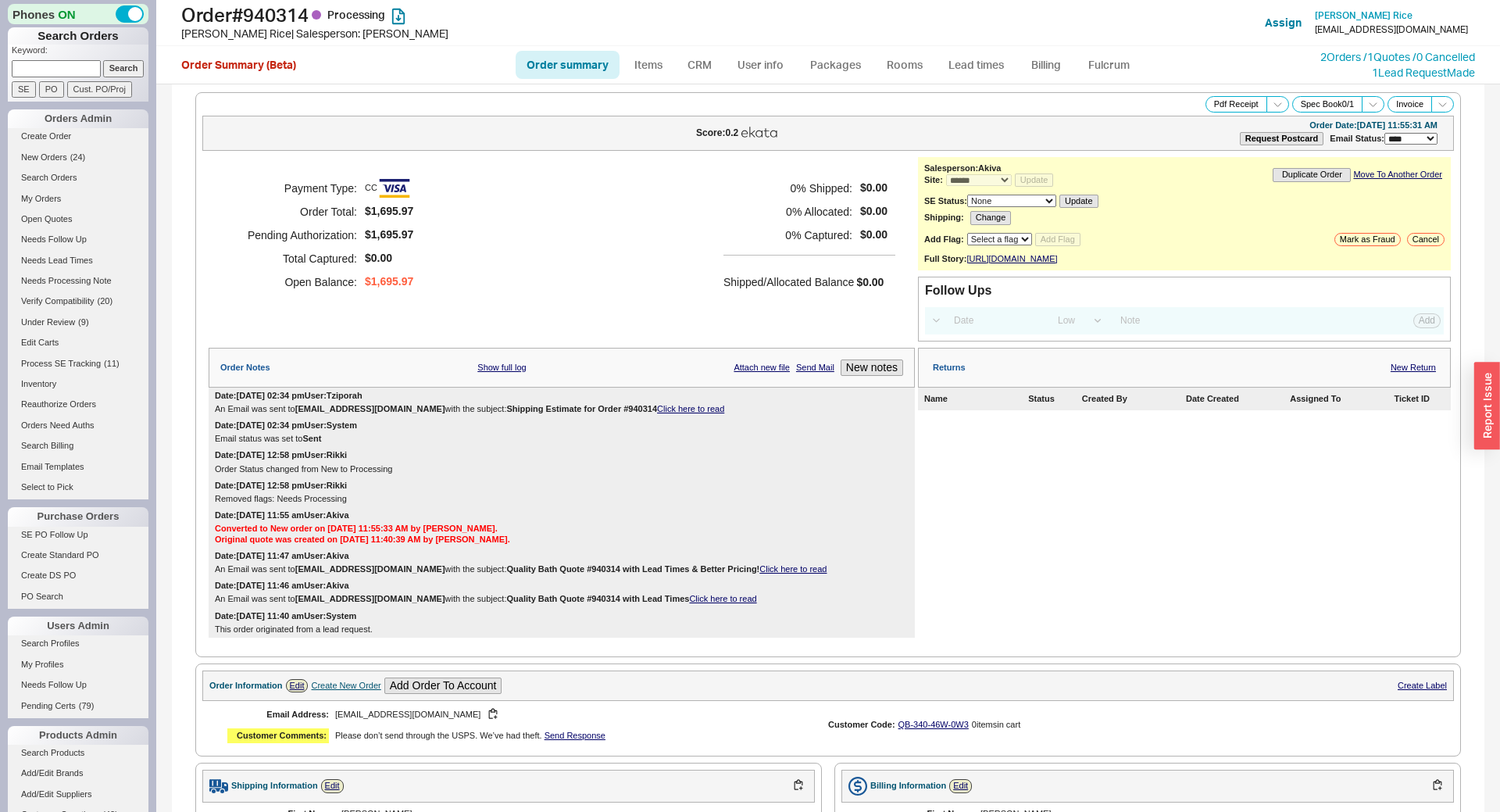
select select "*"
select select "LOW"
select select "3"
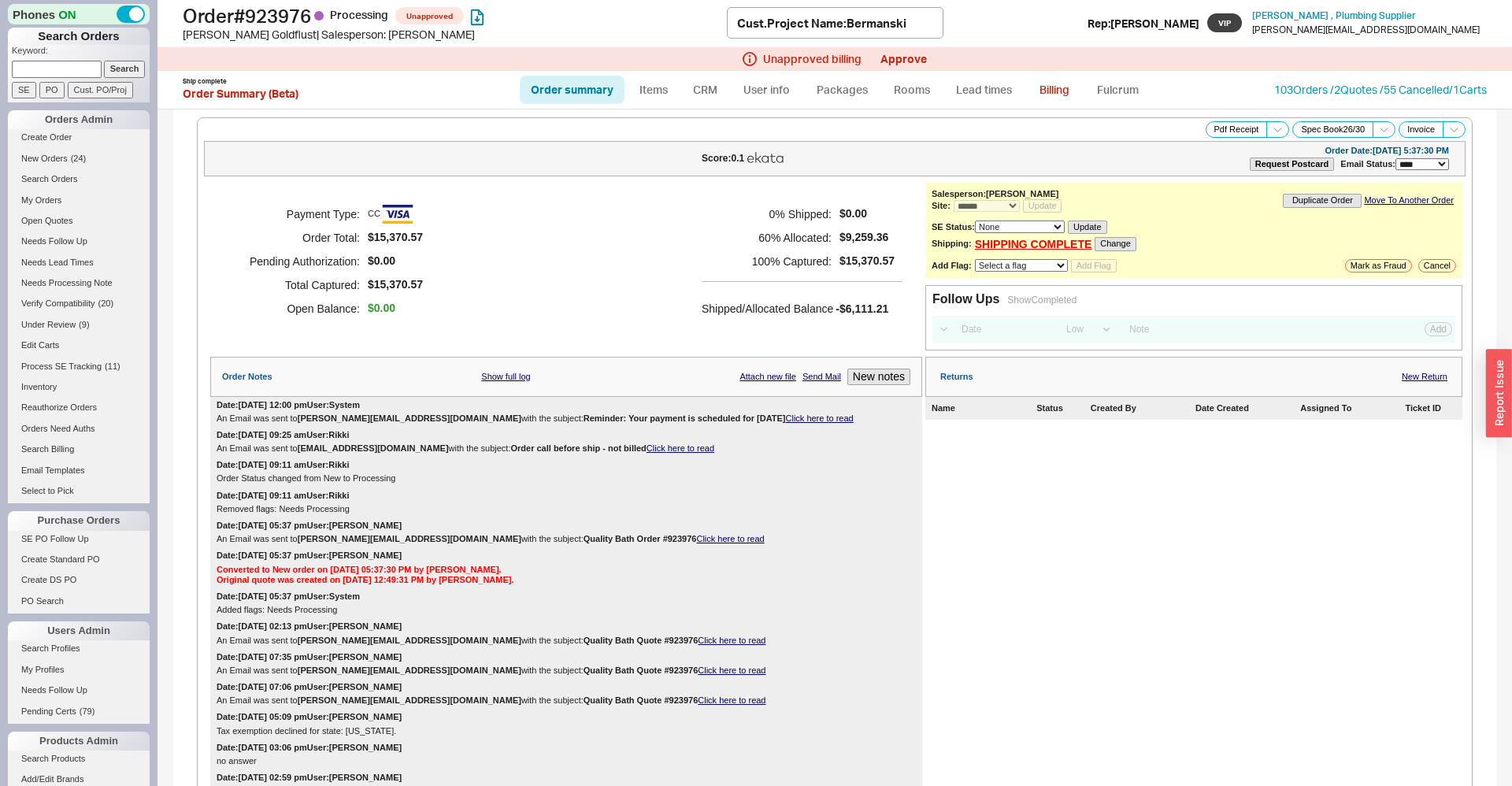
select select "*"
select select "LOW"
select select "3"
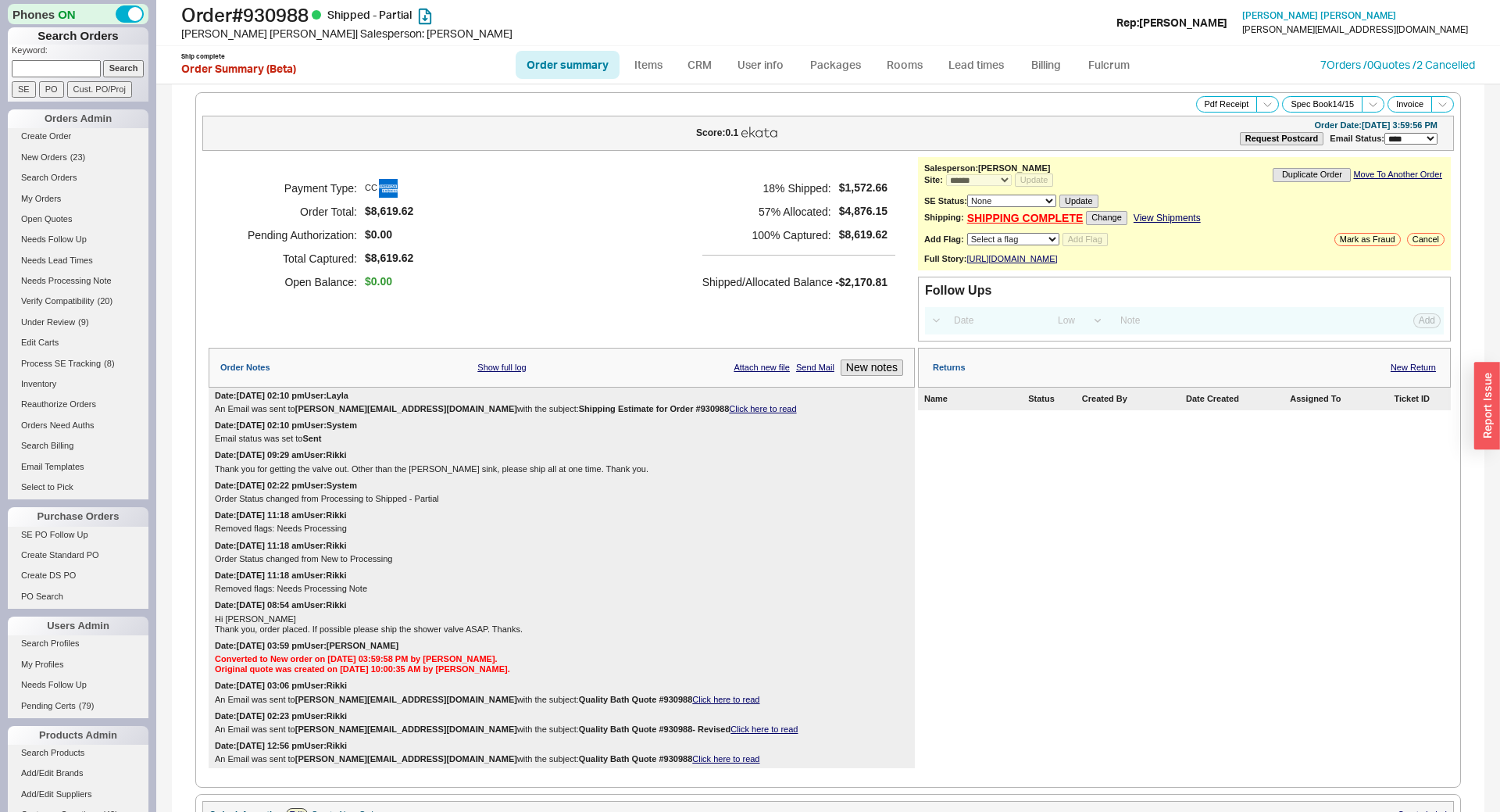
select select "*"
select select "LOW"
select select "3"
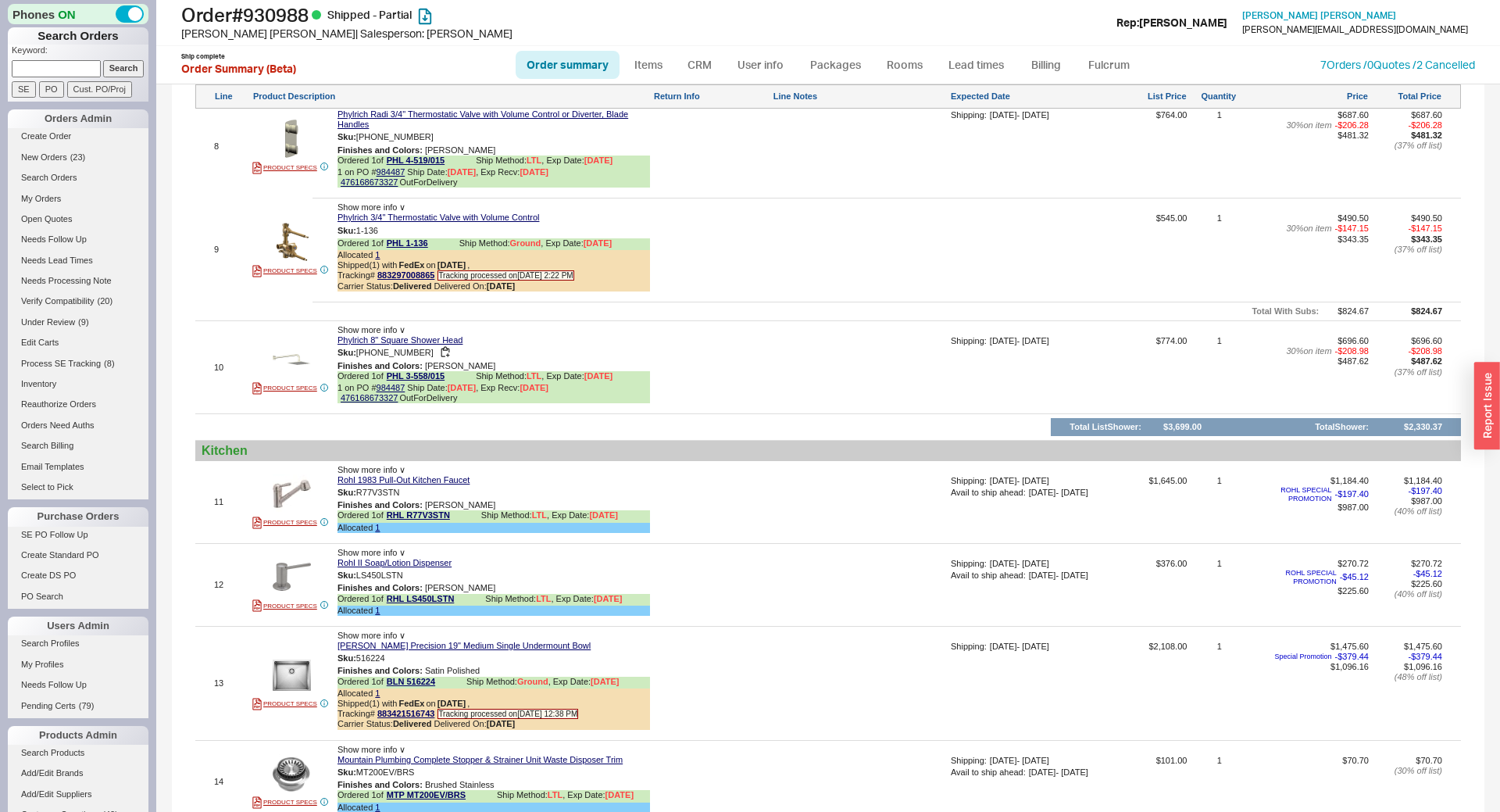
scroll to position [1478, 0]
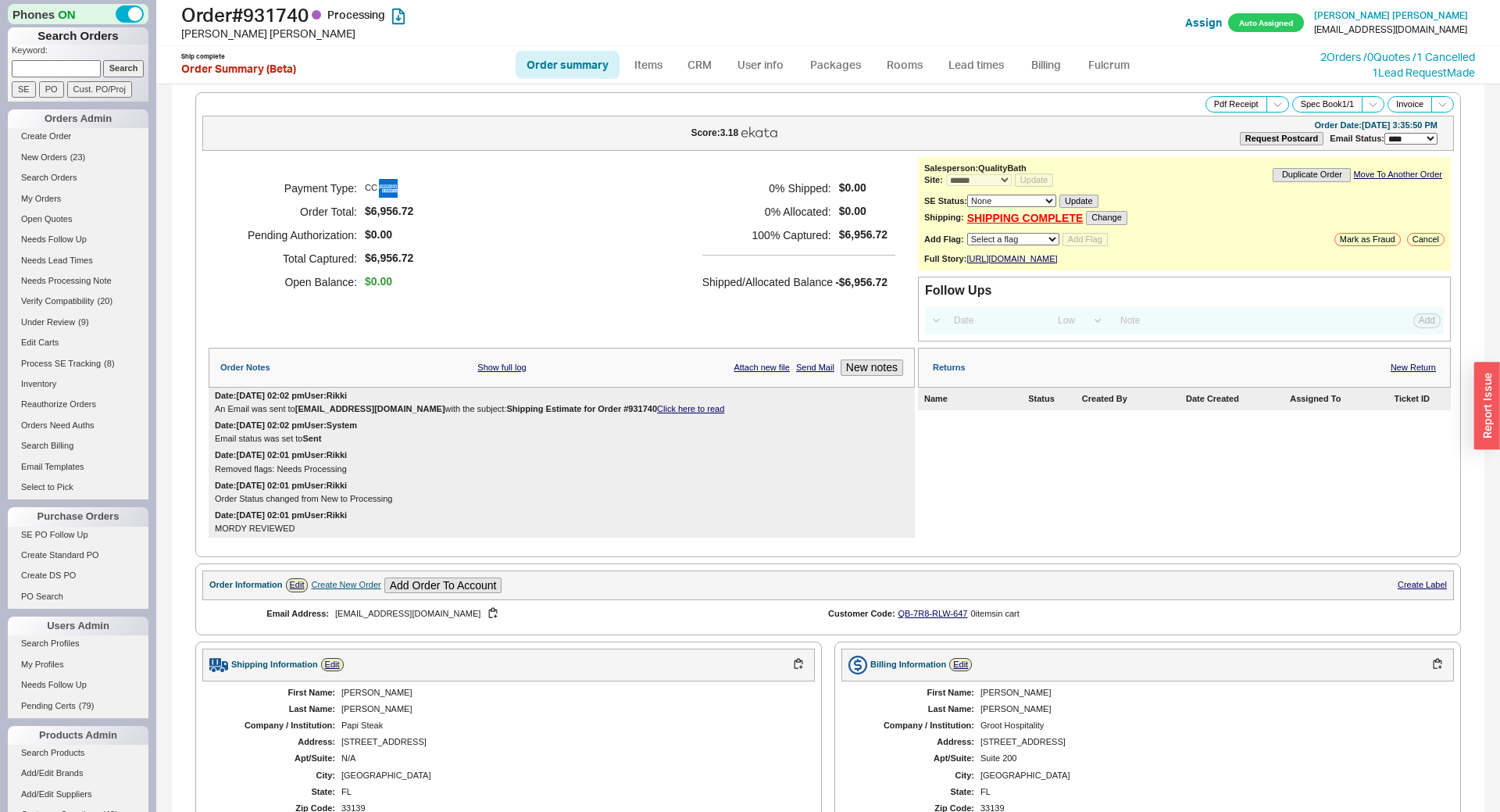
select select "*"
select select "LOW"
select select "3"
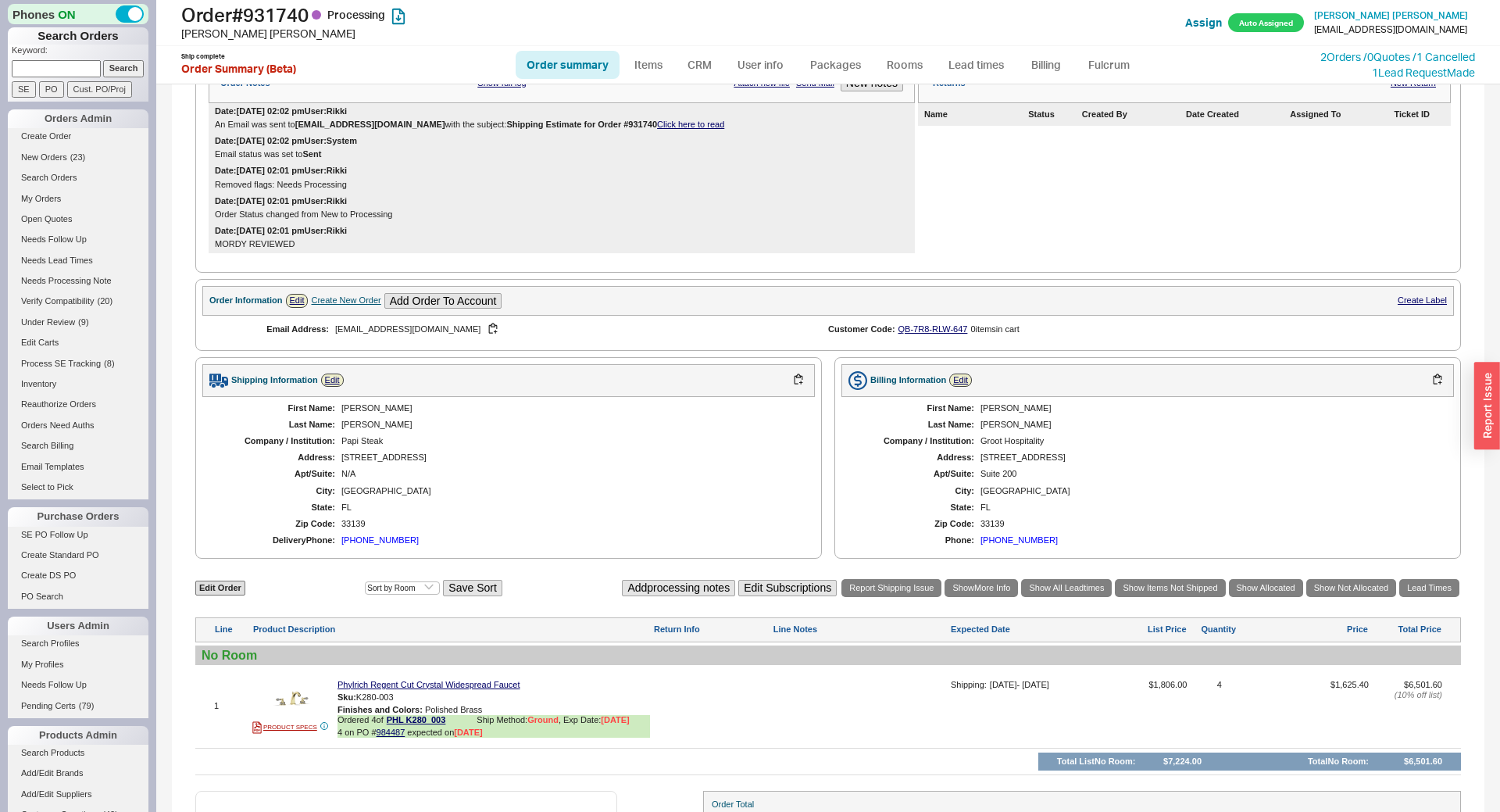
scroll to position [404, 0]
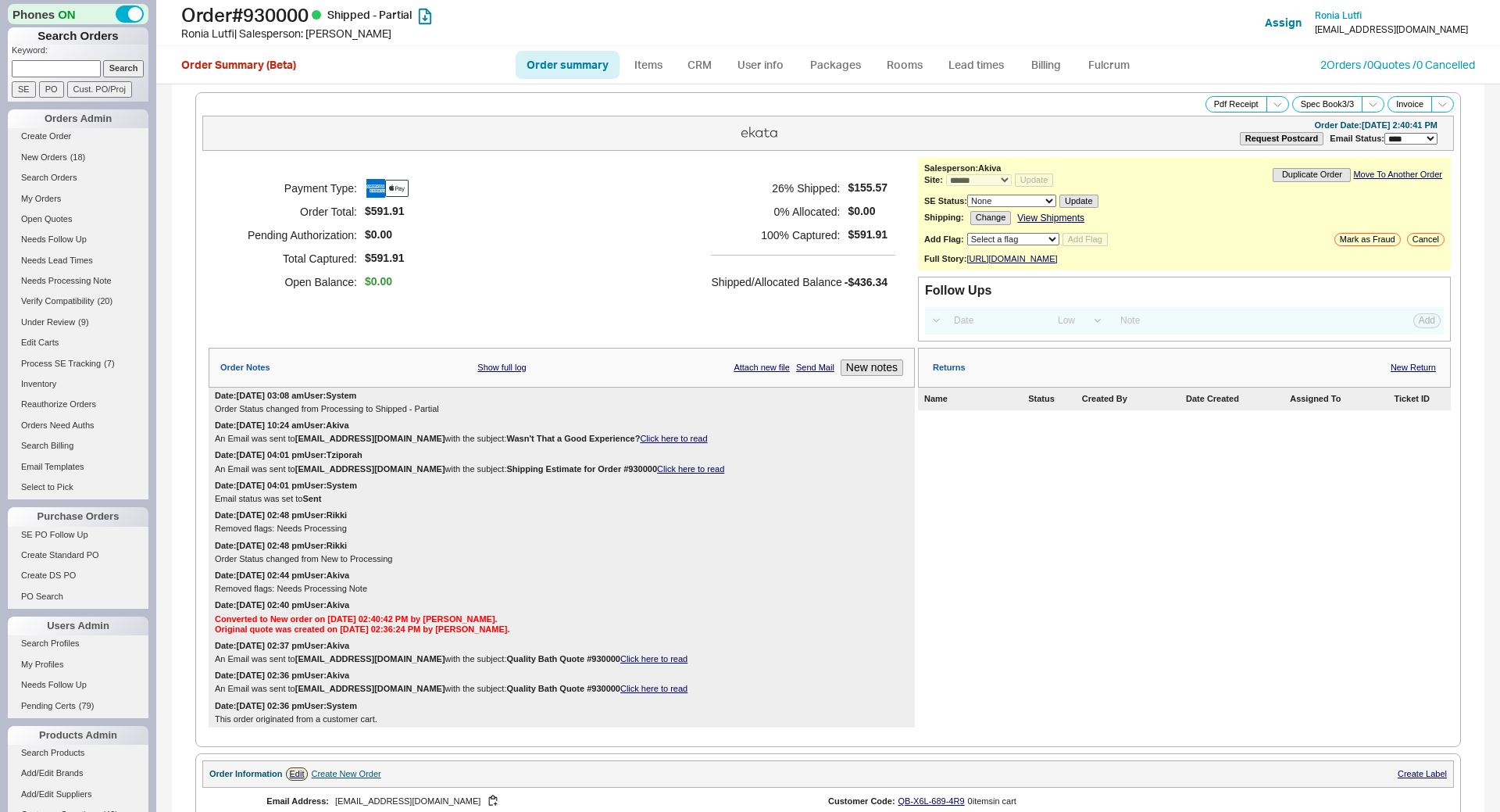
select select "*"
select select "LOW"
select select "3"
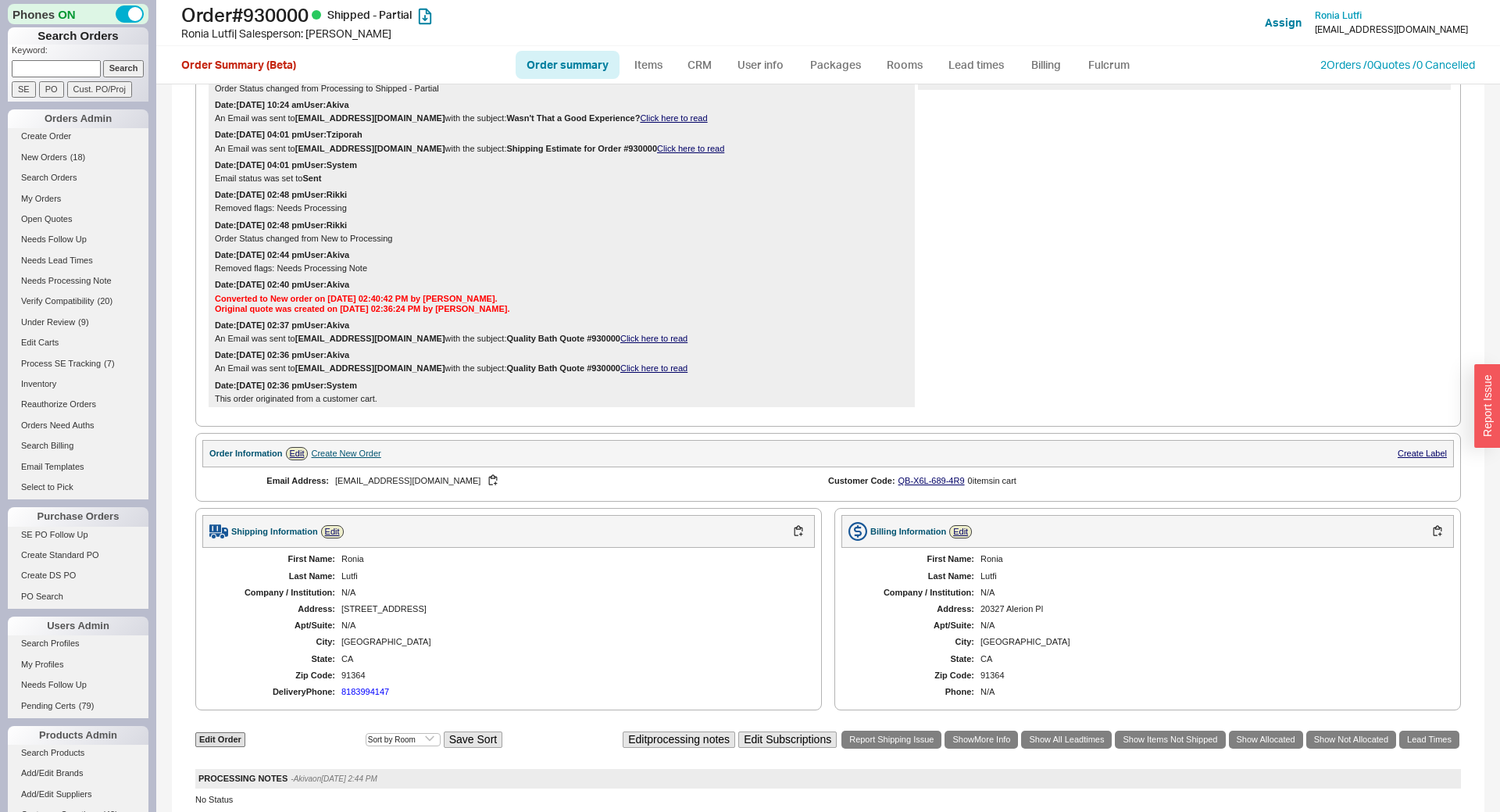
scroll to position [218, 0]
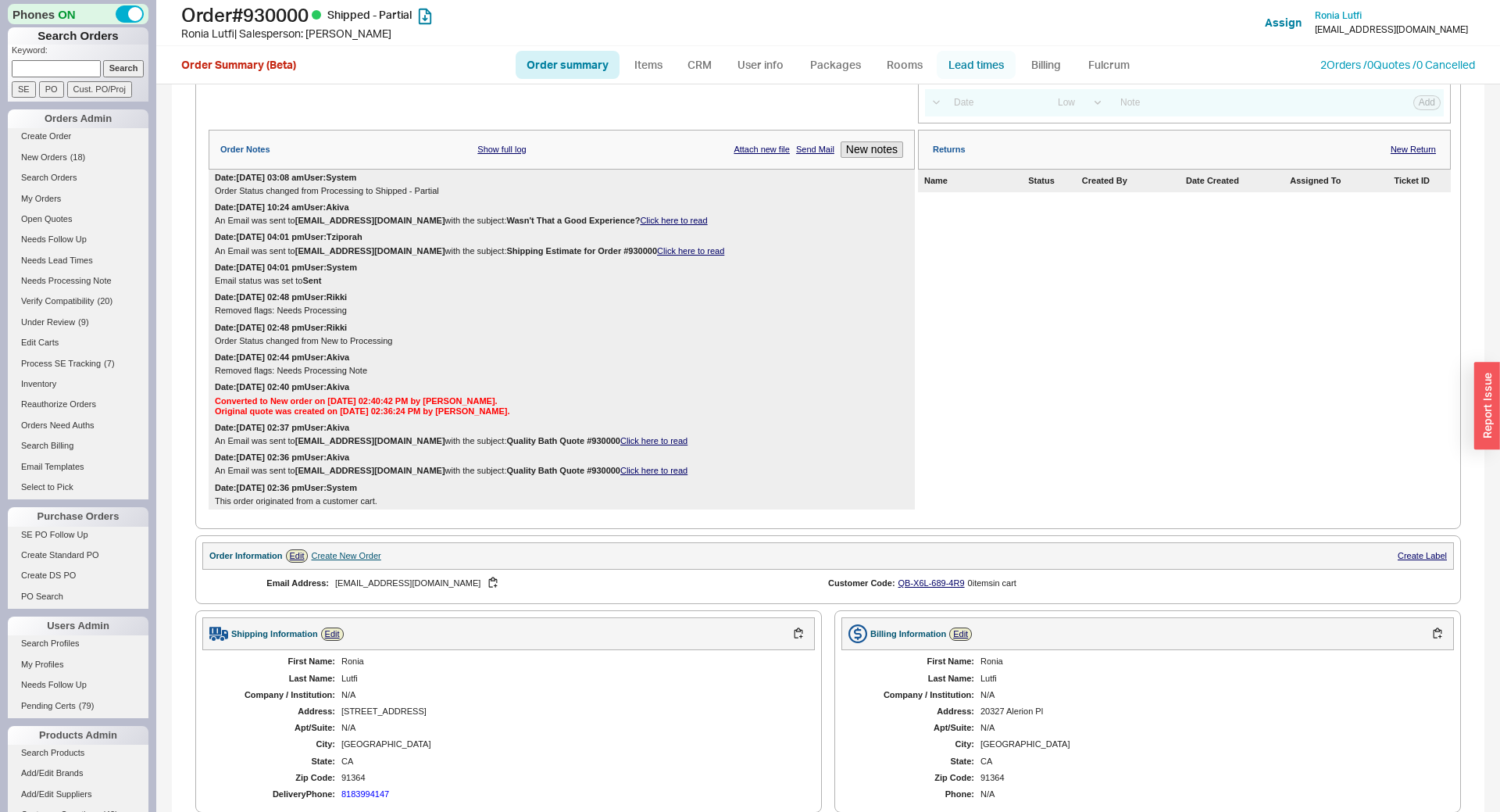
click at [966, 64] on link "Lead times" at bounding box center [976, 64] width 79 height 28
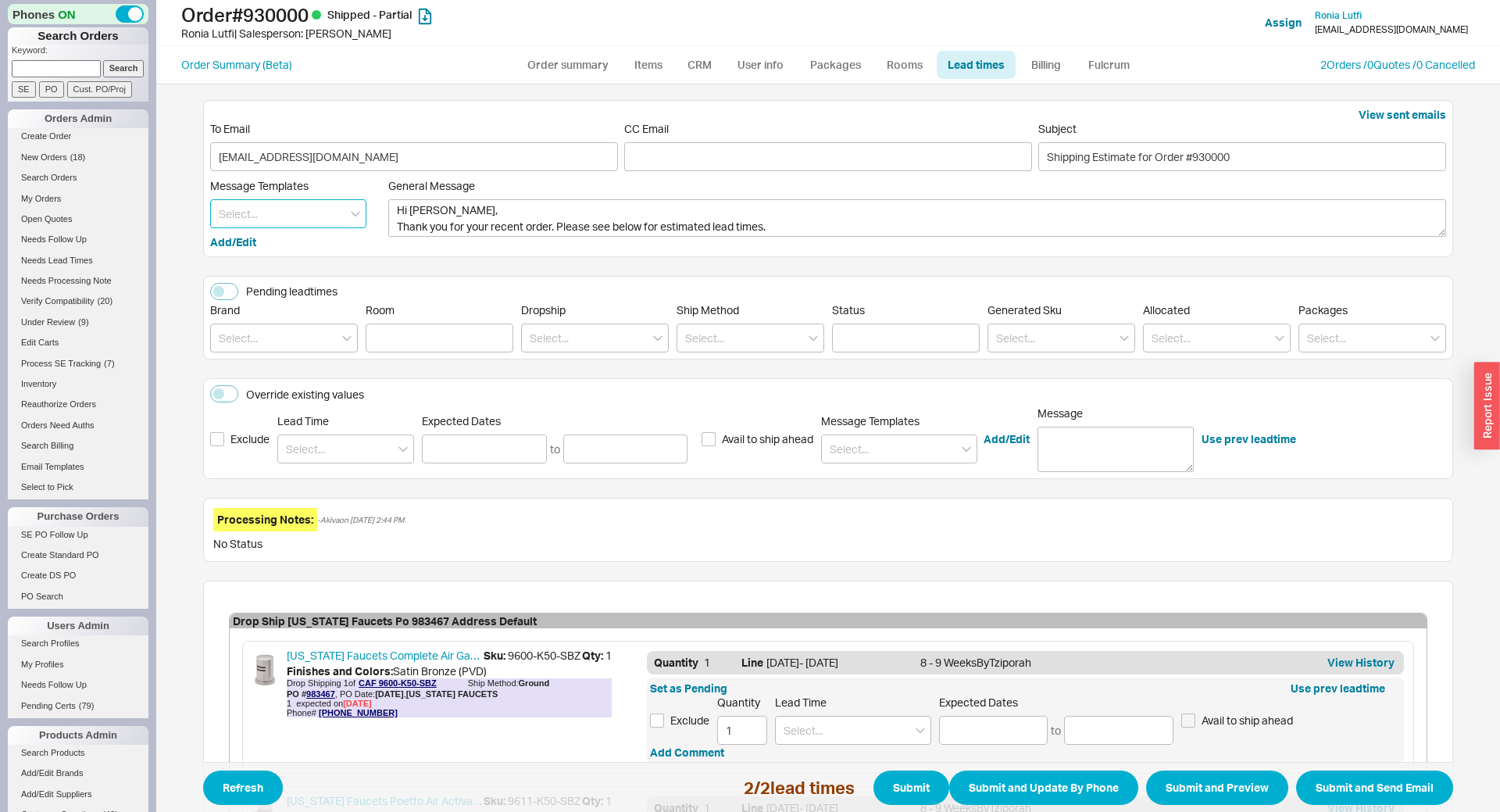
click at [275, 212] on input at bounding box center [288, 214] width 157 height 29
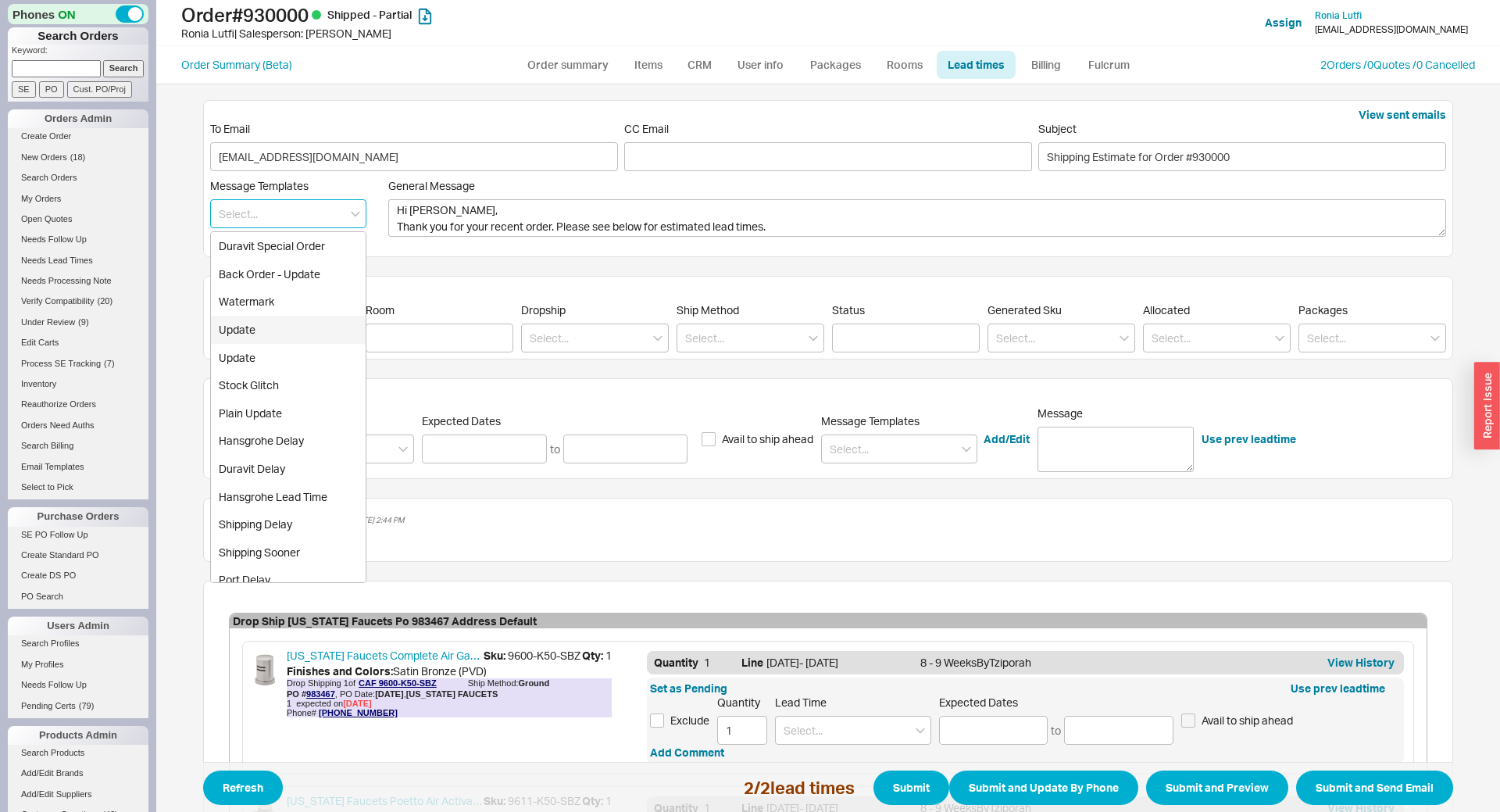
click at [266, 336] on div "Update" at bounding box center [288, 329] width 155 height 28
type textarea "Hi Ronia, Please see below for an update on your order. We sincerely apologize …"
type input "Update"
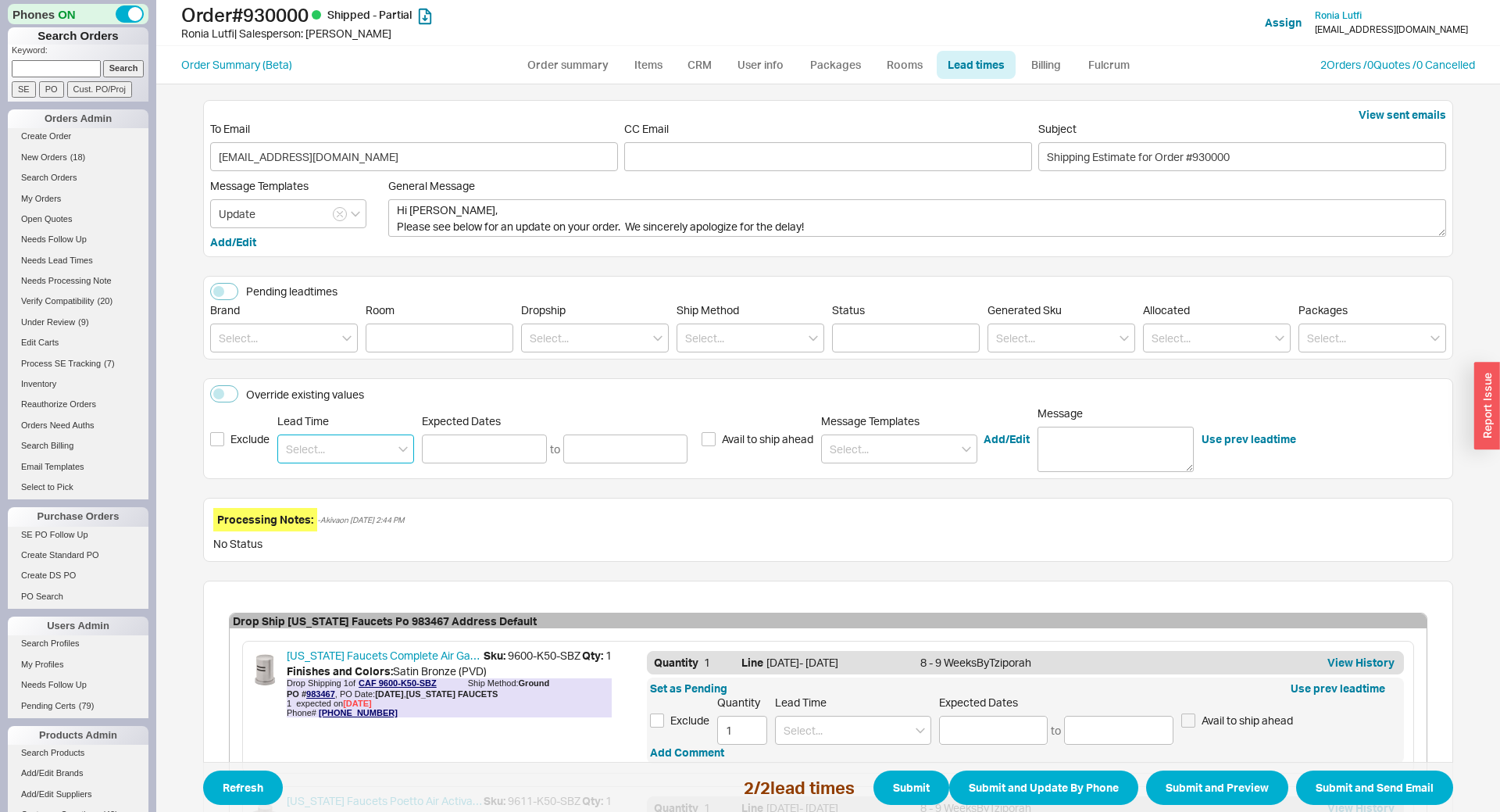
click at [318, 458] on input at bounding box center [345, 449] width 137 height 29
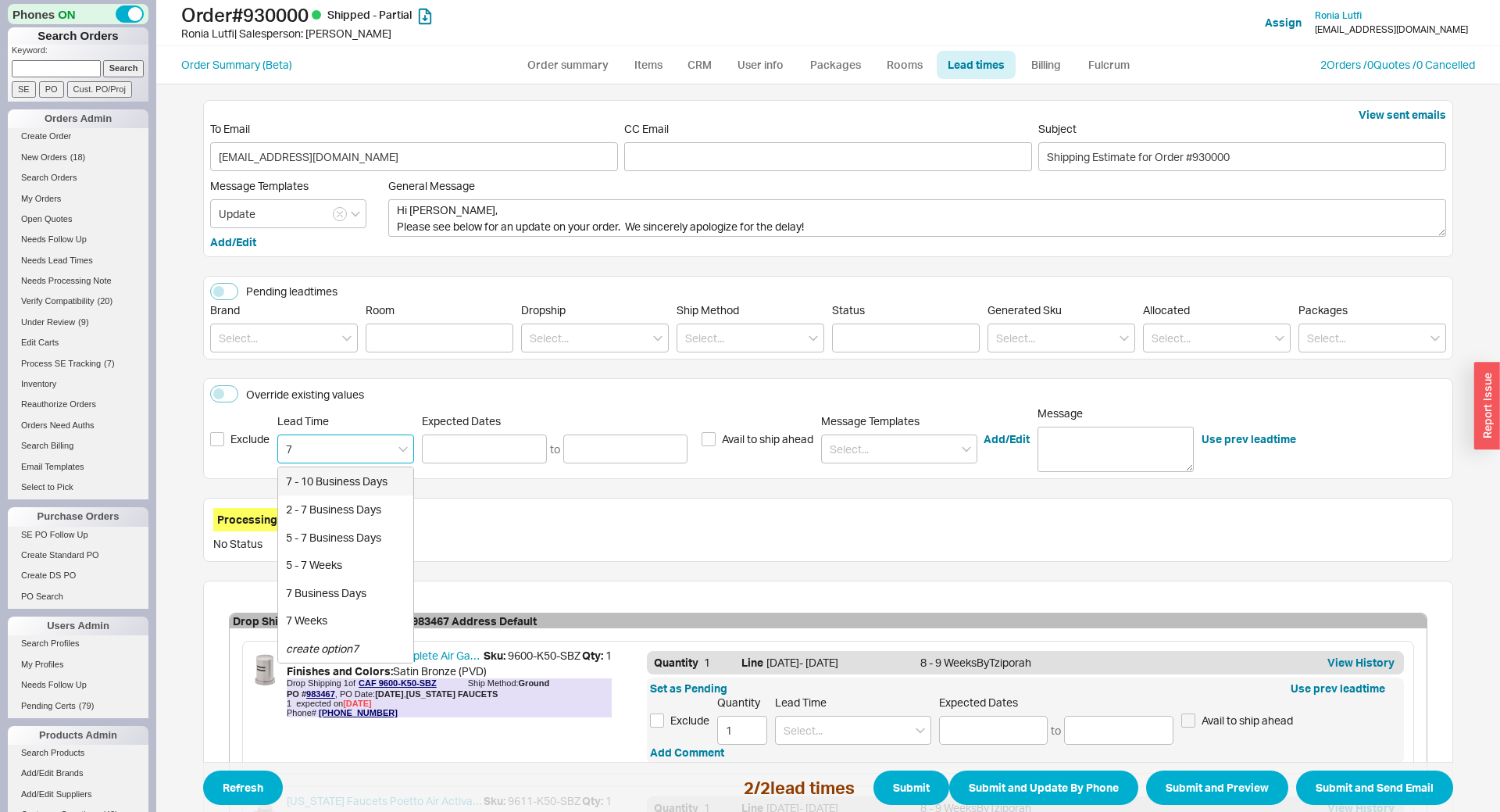
click at [317, 482] on div "7 - 10 Business Days" at bounding box center [345, 480] width 135 height 28
type input "7 - 10 Business Days"
type input "09/29/2025"
type input "10/02/2025"
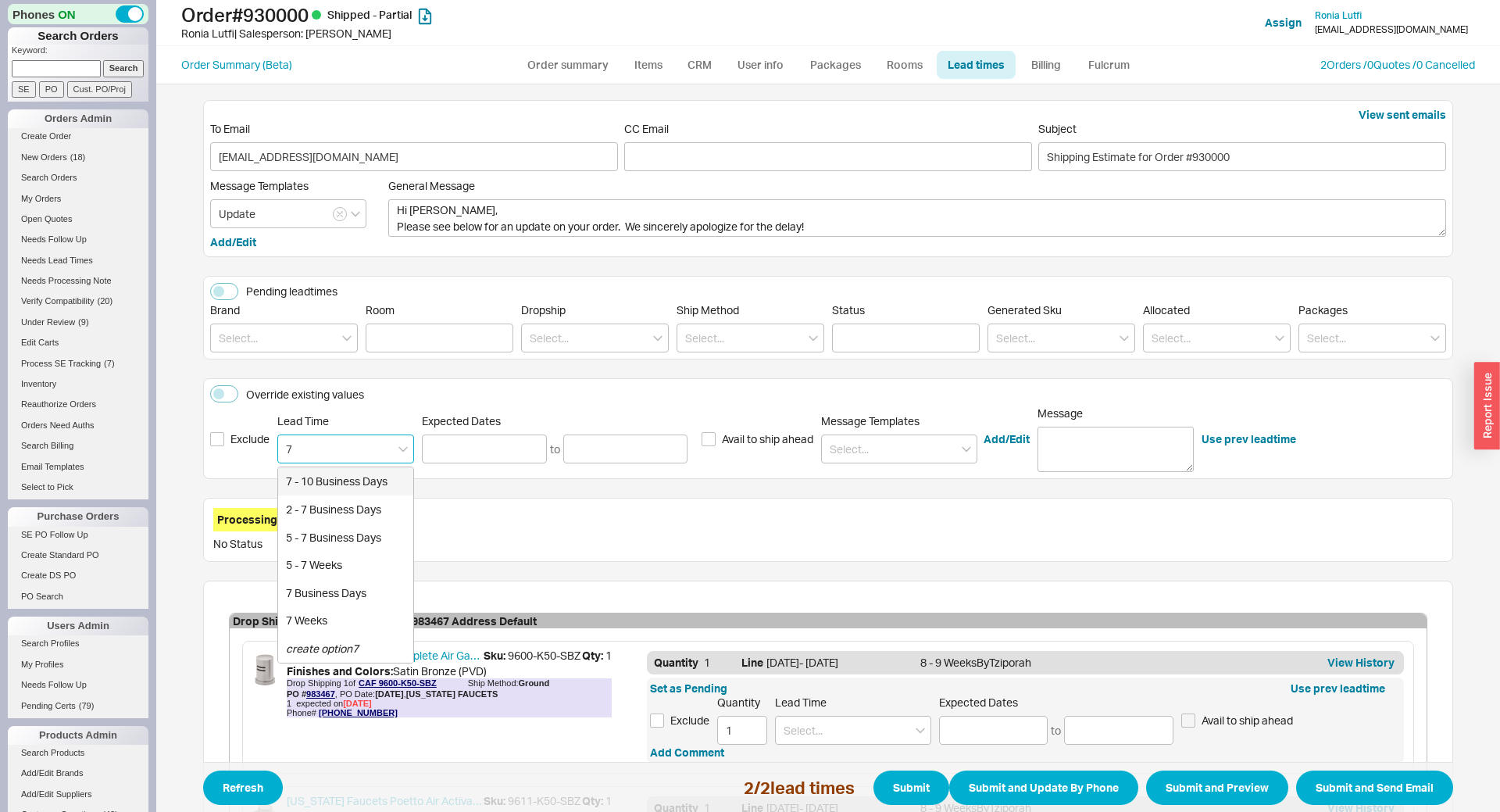
type input "7 - 10 Business Days"
type input "09/29/2025"
type input "10/02/2025"
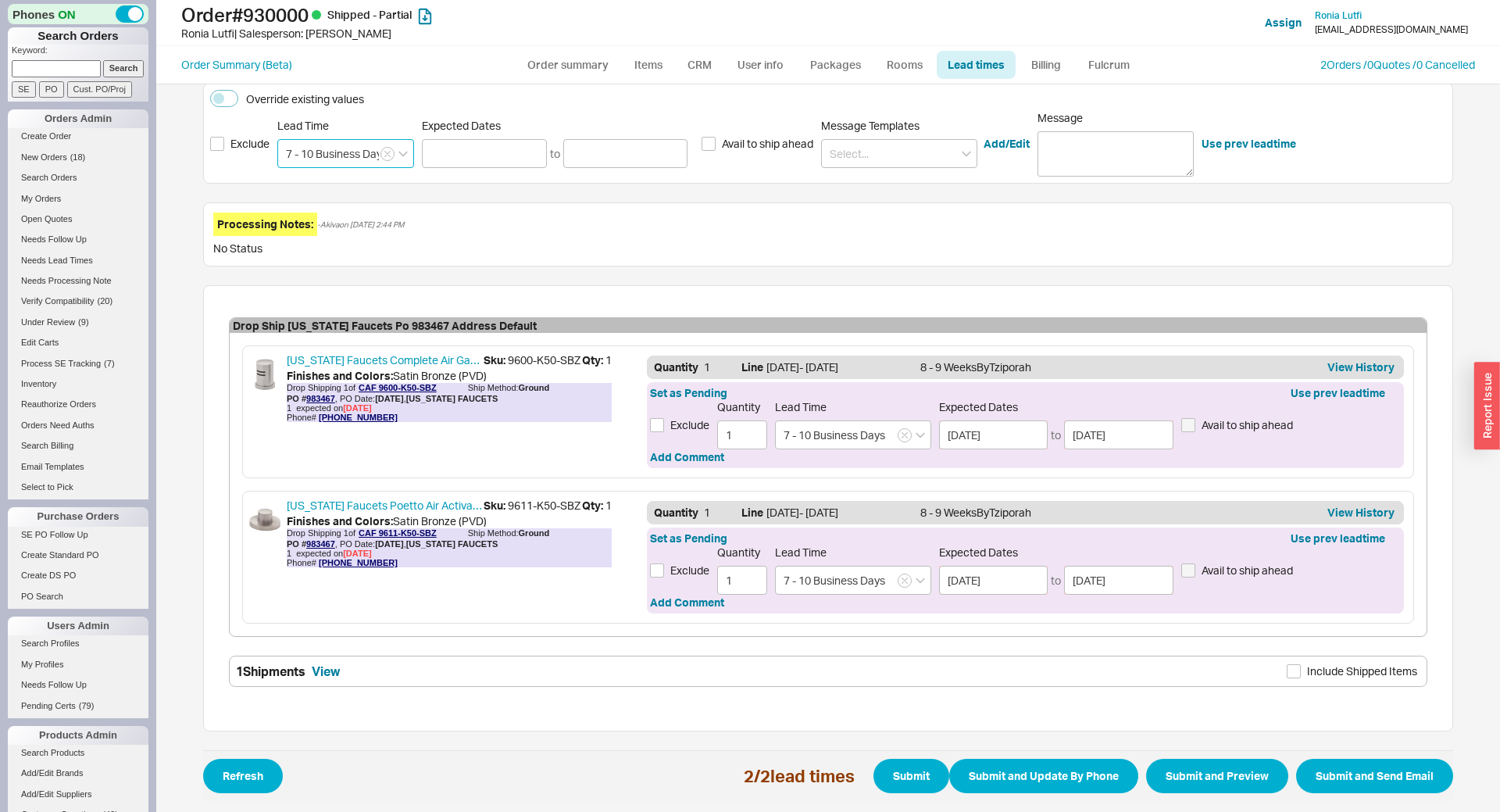
scroll to position [300, 0]
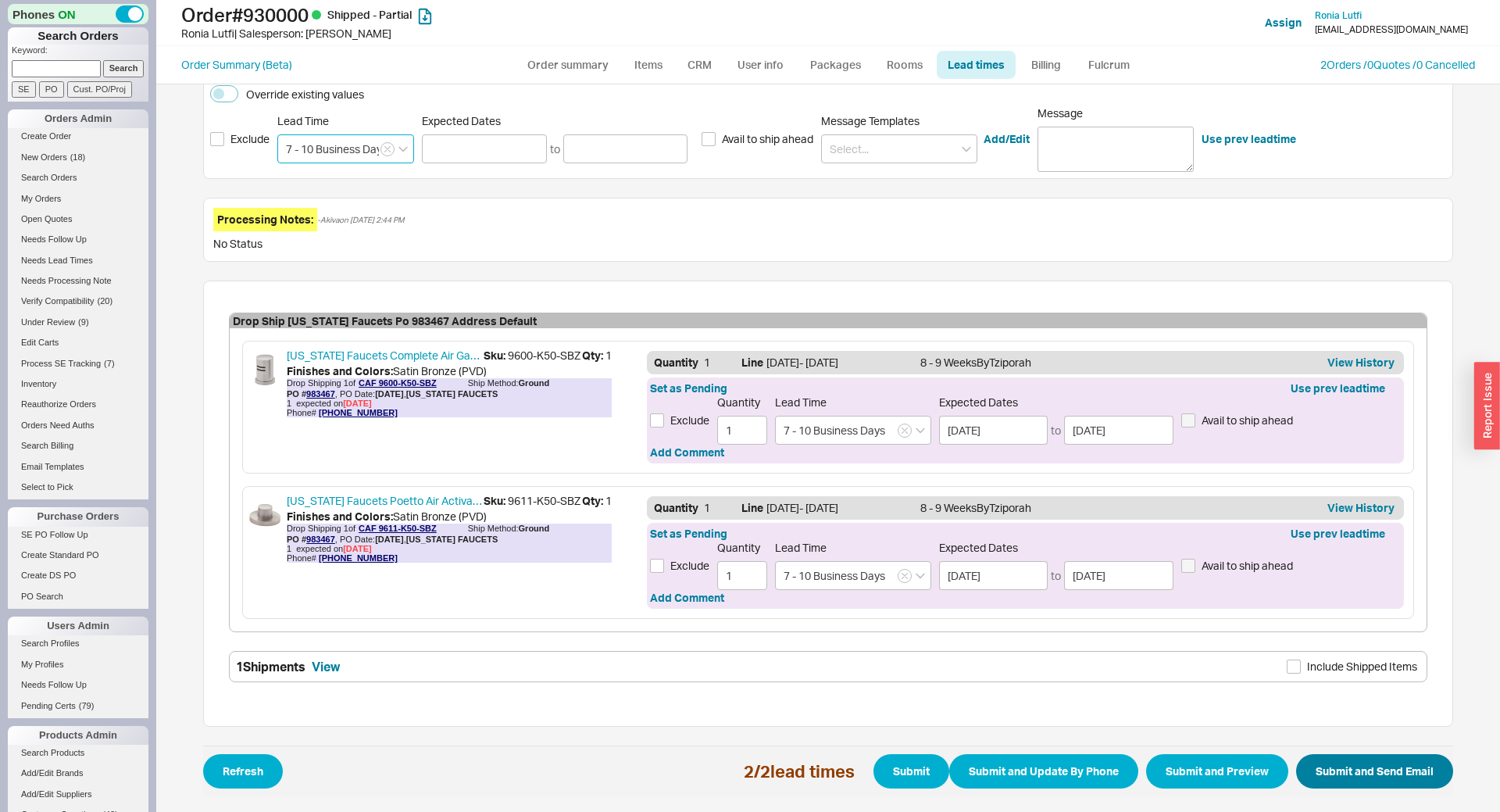
type input "7 - 10 Business Days"
click at [1395, 760] on button "Submit and Send Email" at bounding box center [1375, 771] width 157 height 34
select select "*"
select select "LOW"
select select "3"
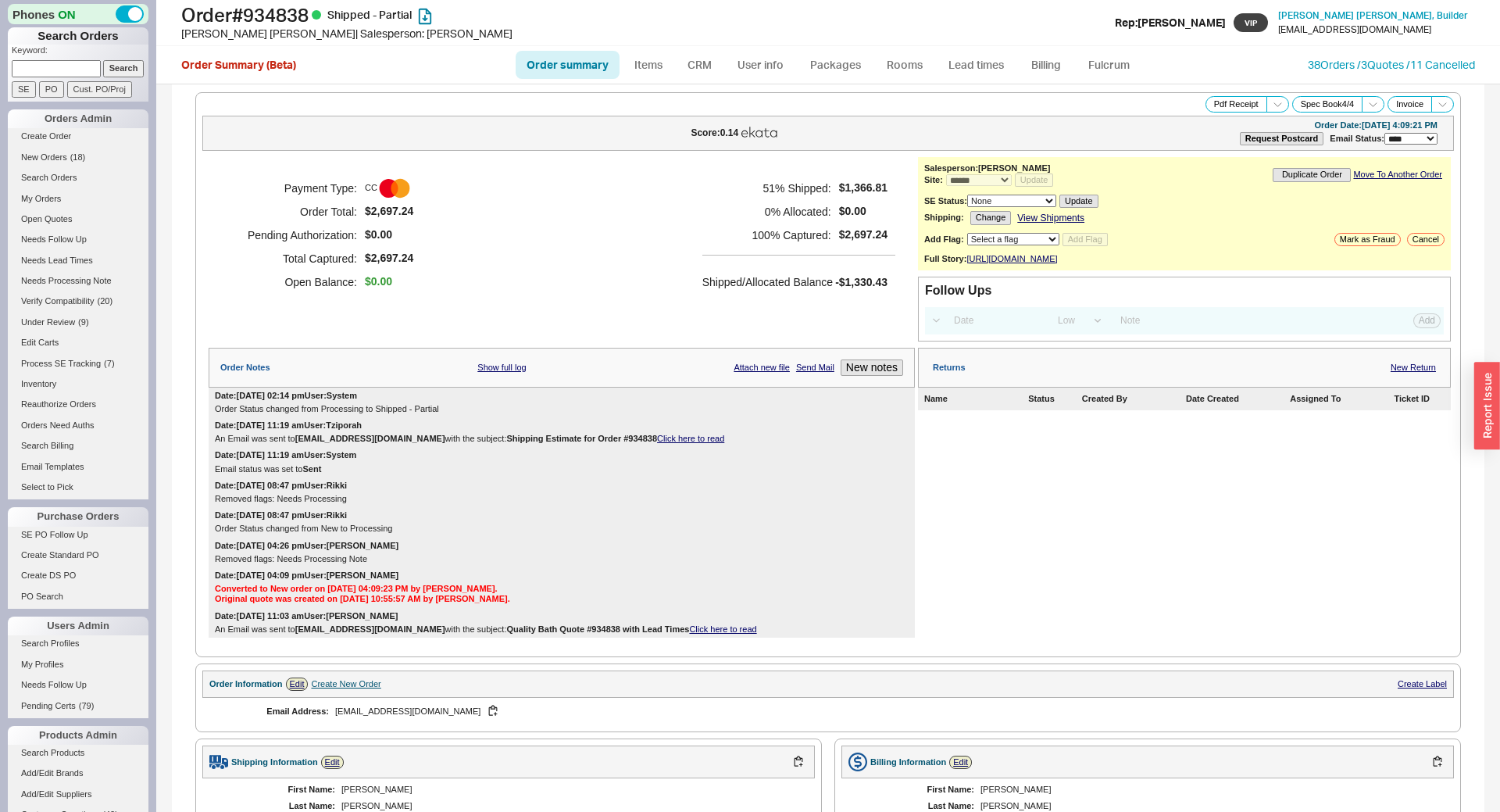
select select "*"
select select "LOW"
select select "3"
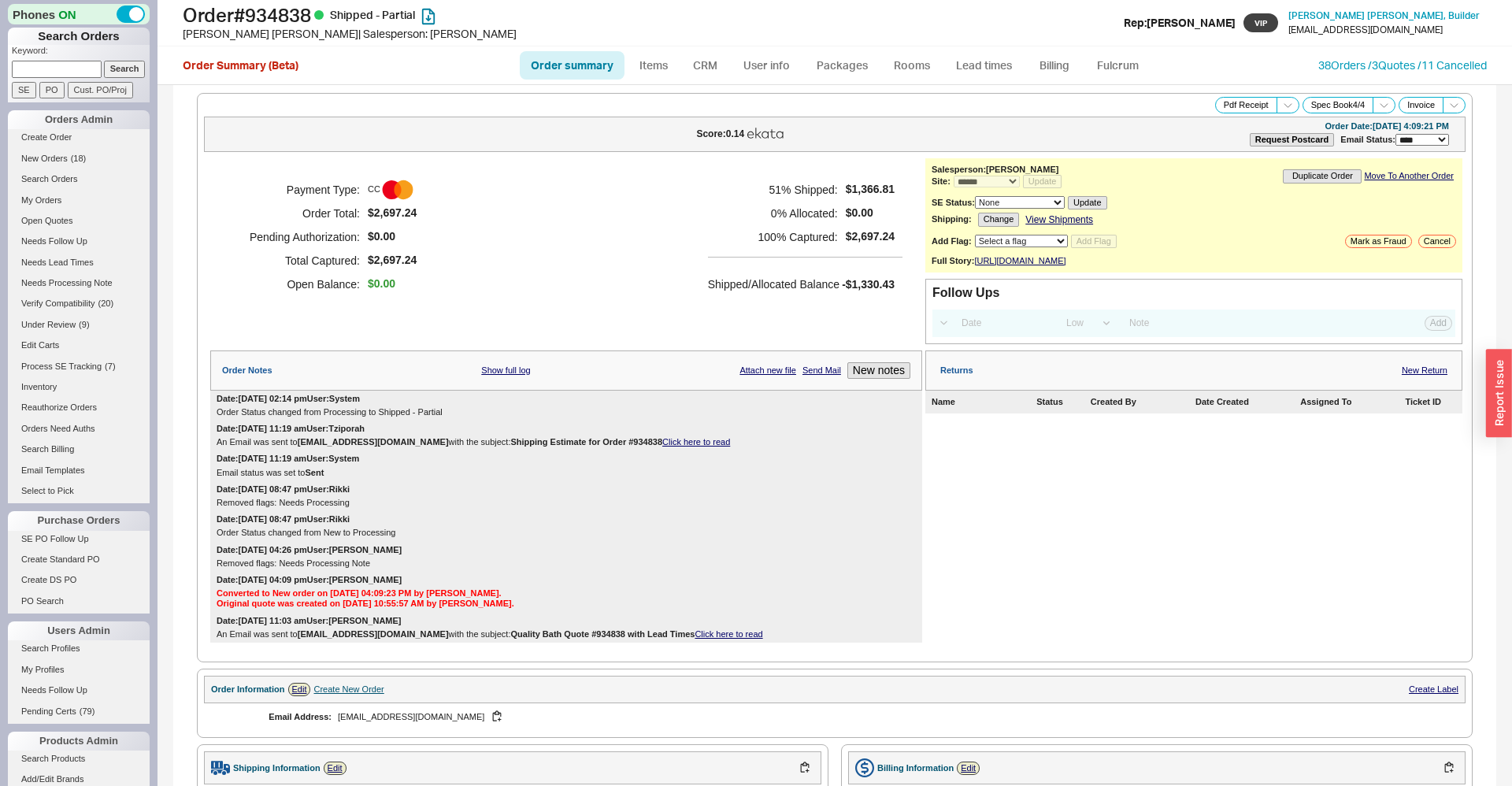
scroll to position [836, 0]
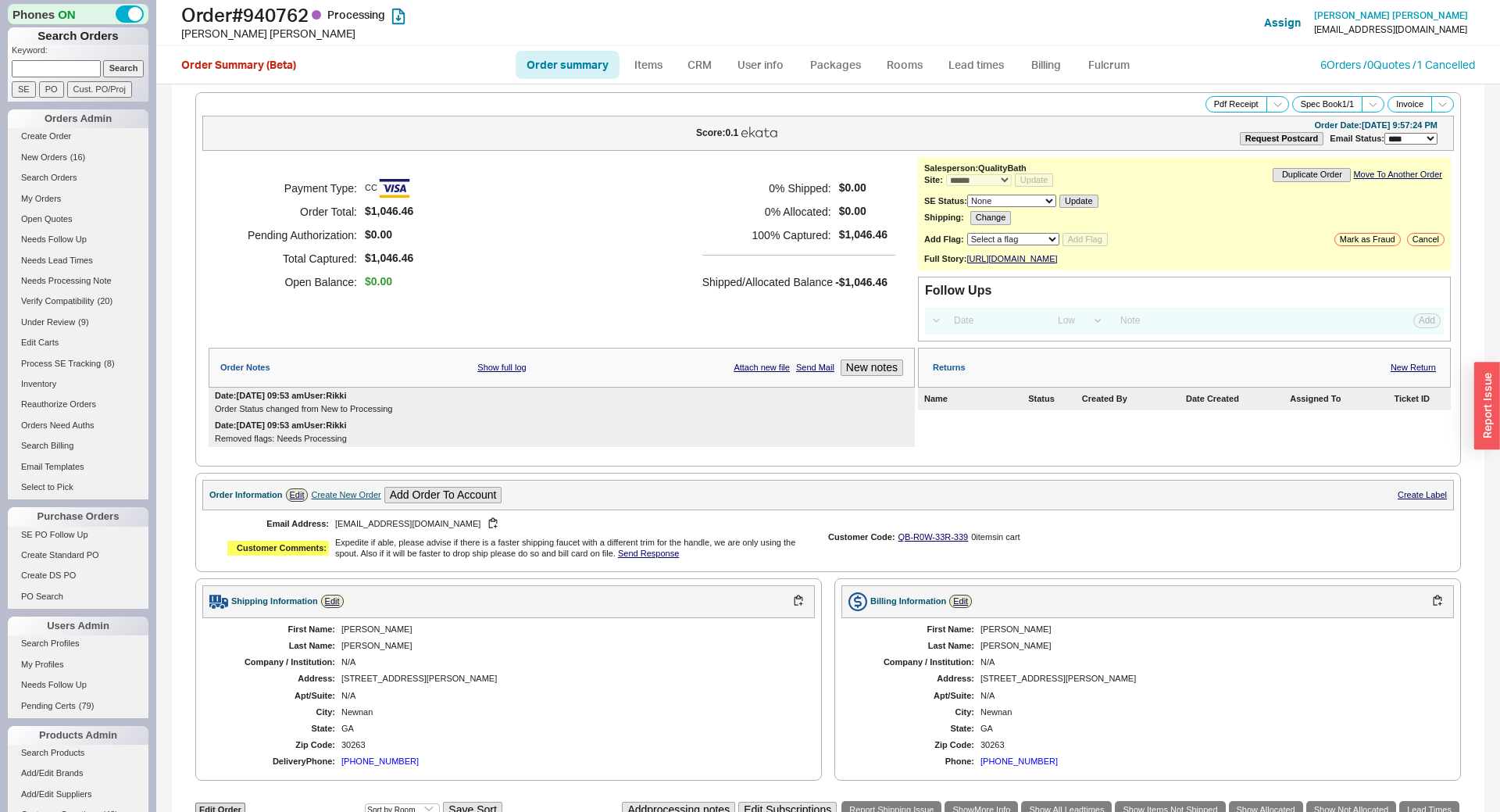
select select "*"
select select "LOW"
select select "3"
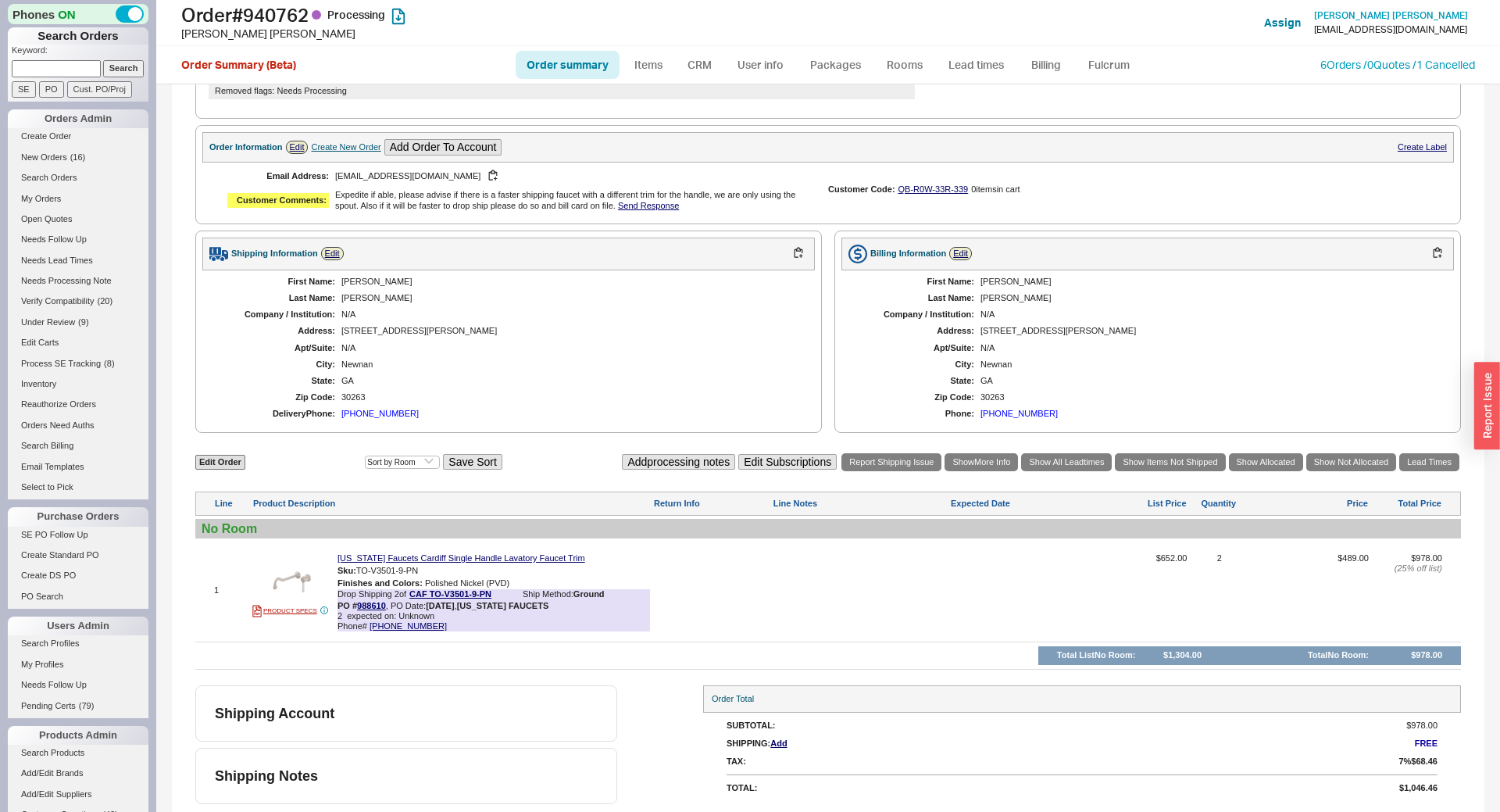
scroll to position [16, 0]
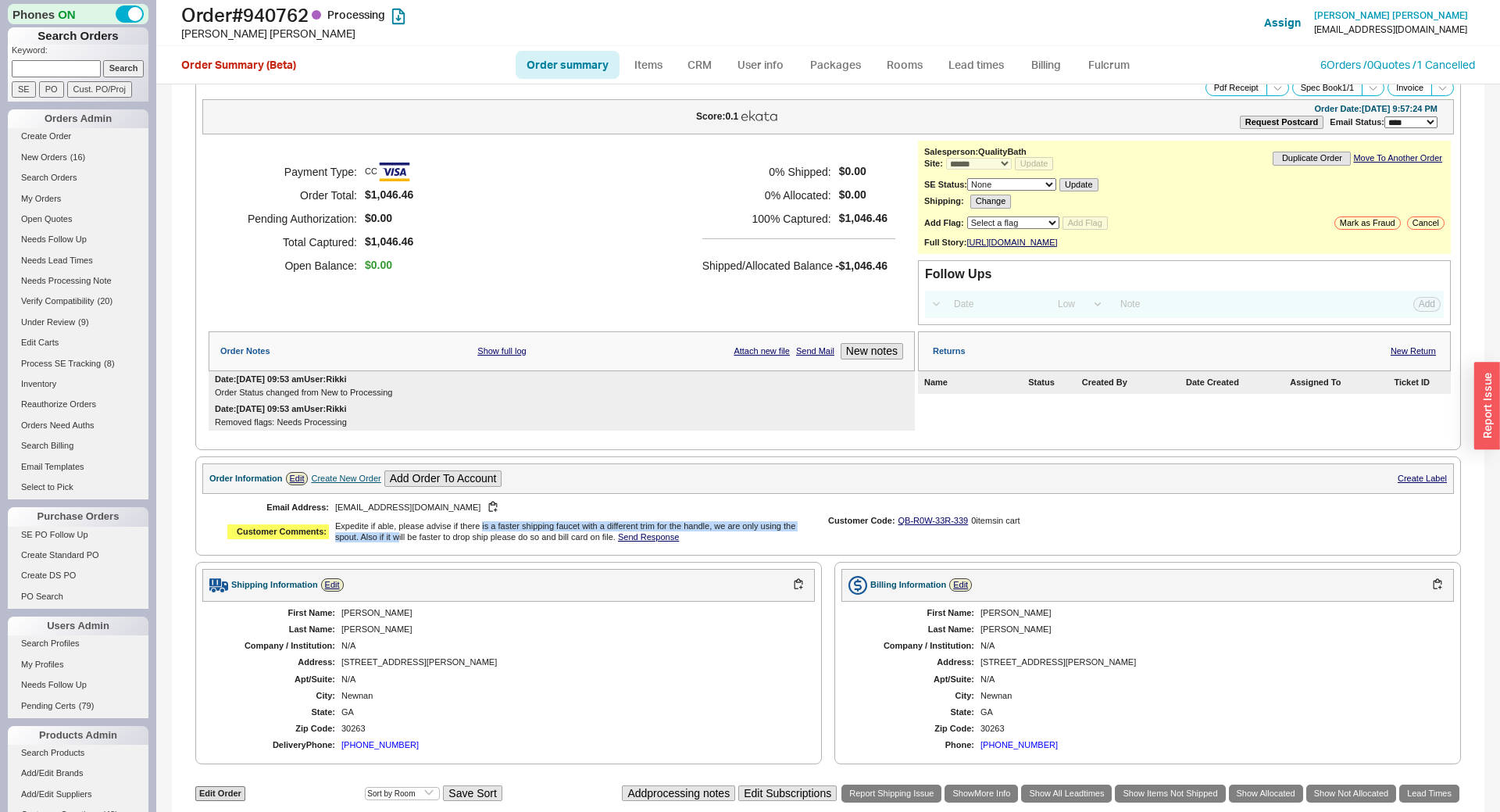
drag, startPoint x: 398, startPoint y: 548, endPoint x: 482, endPoint y: 542, distance: 84.2
click at [482, 541] on div "Expedite if able, please advise if there is a faster shipping faucet with a dif…" at bounding box center [569, 531] width 468 height 21
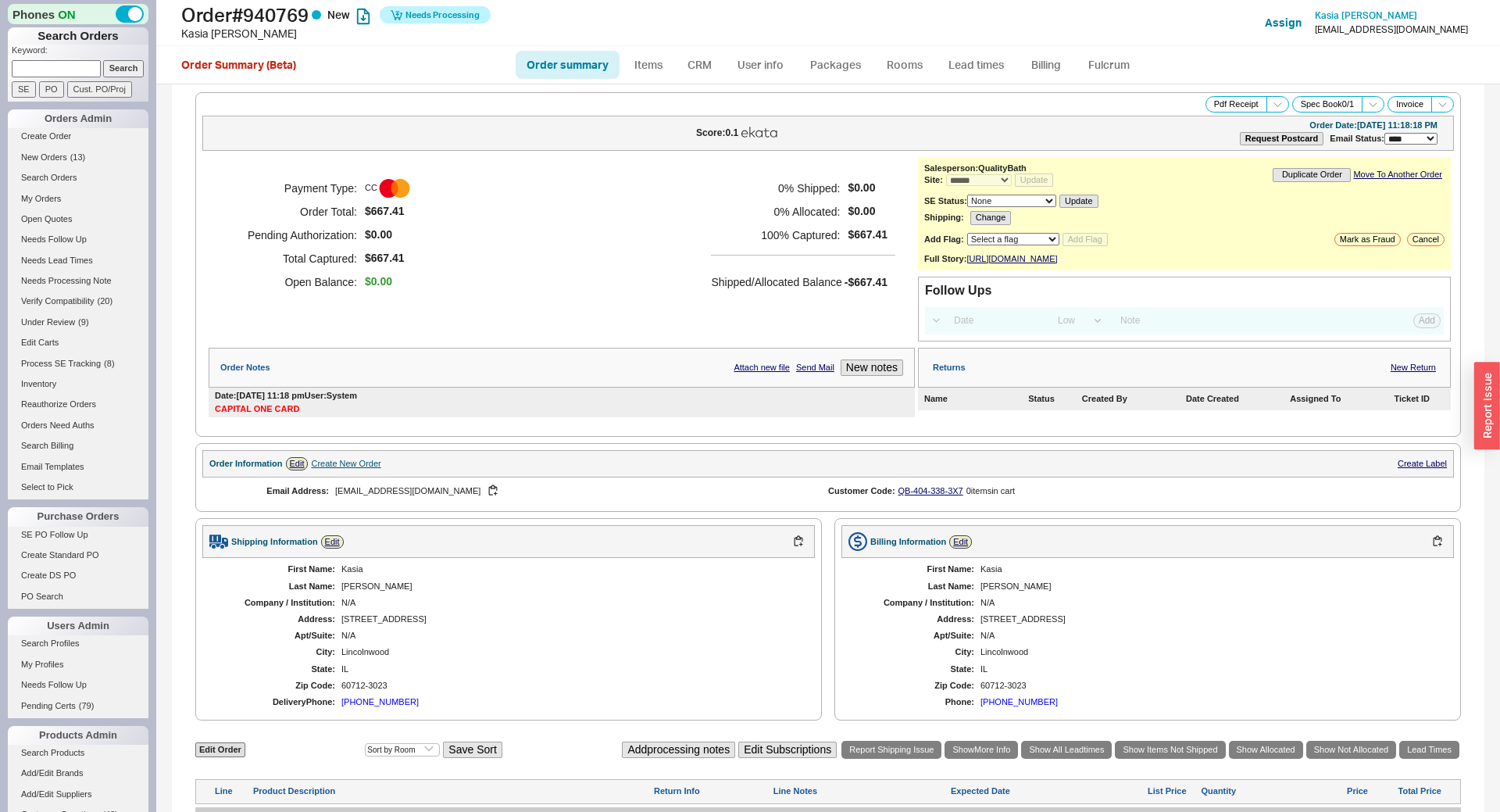
select select "*"
select select "LOW"
select select "3"
click at [1112, 71] on link "Fulcrum" at bounding box center [1109, 64] width 64 height 28
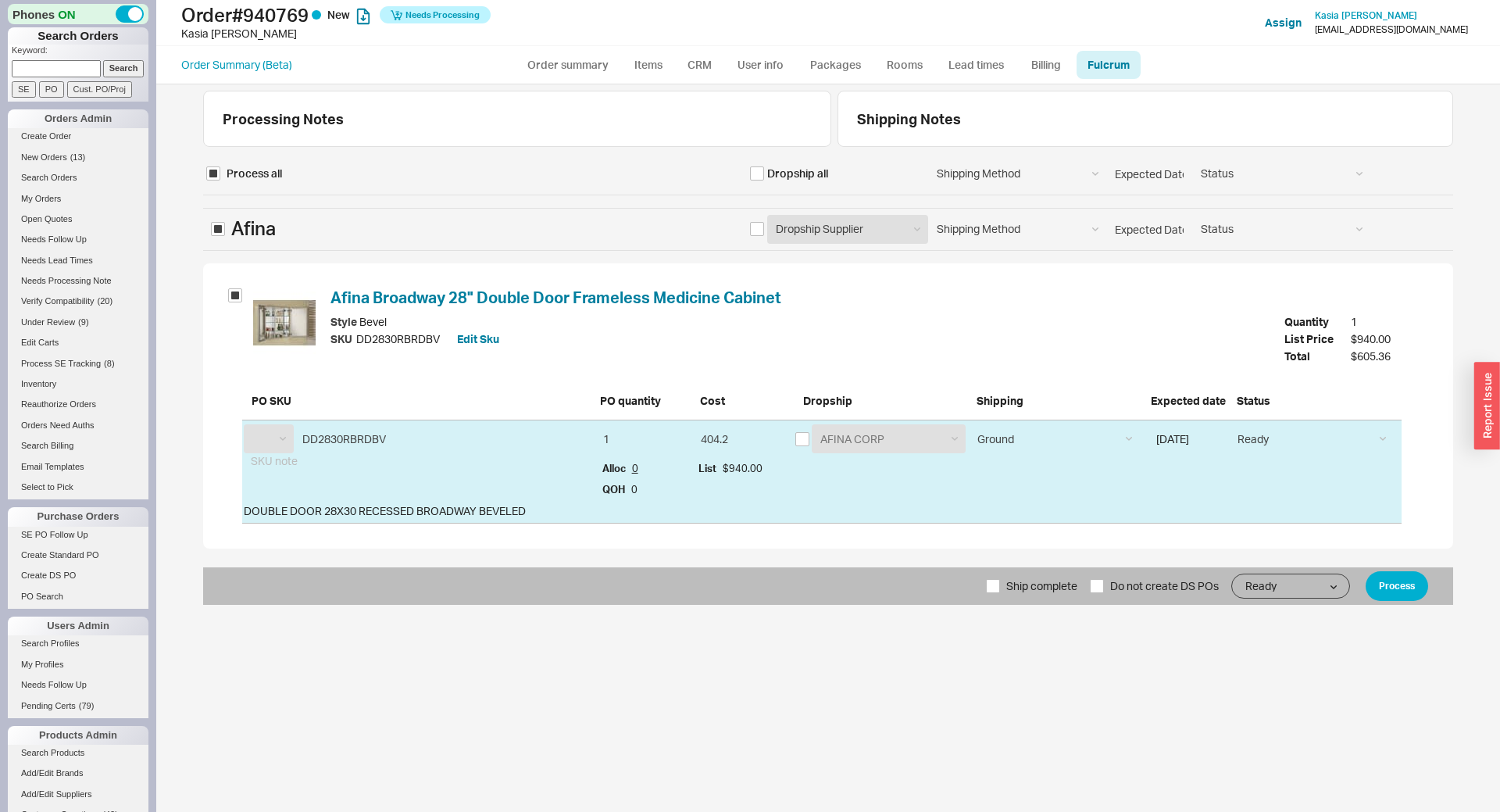
select select "AFN"
click at [585, 72] on link "Order summary" at bounding box center [567, 64] width 104 height 28
select select "*"
select select "LOW"
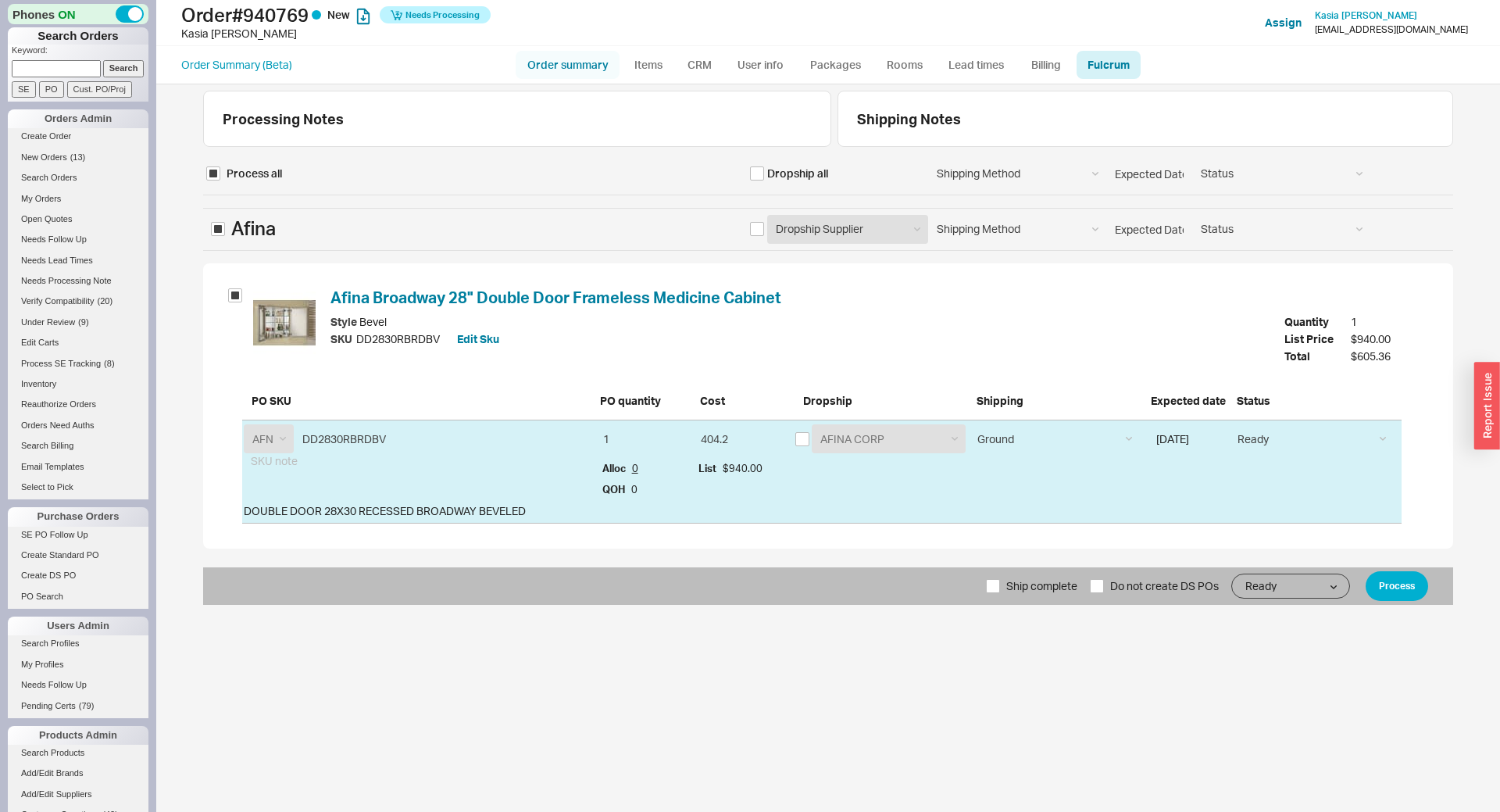
select select "3"
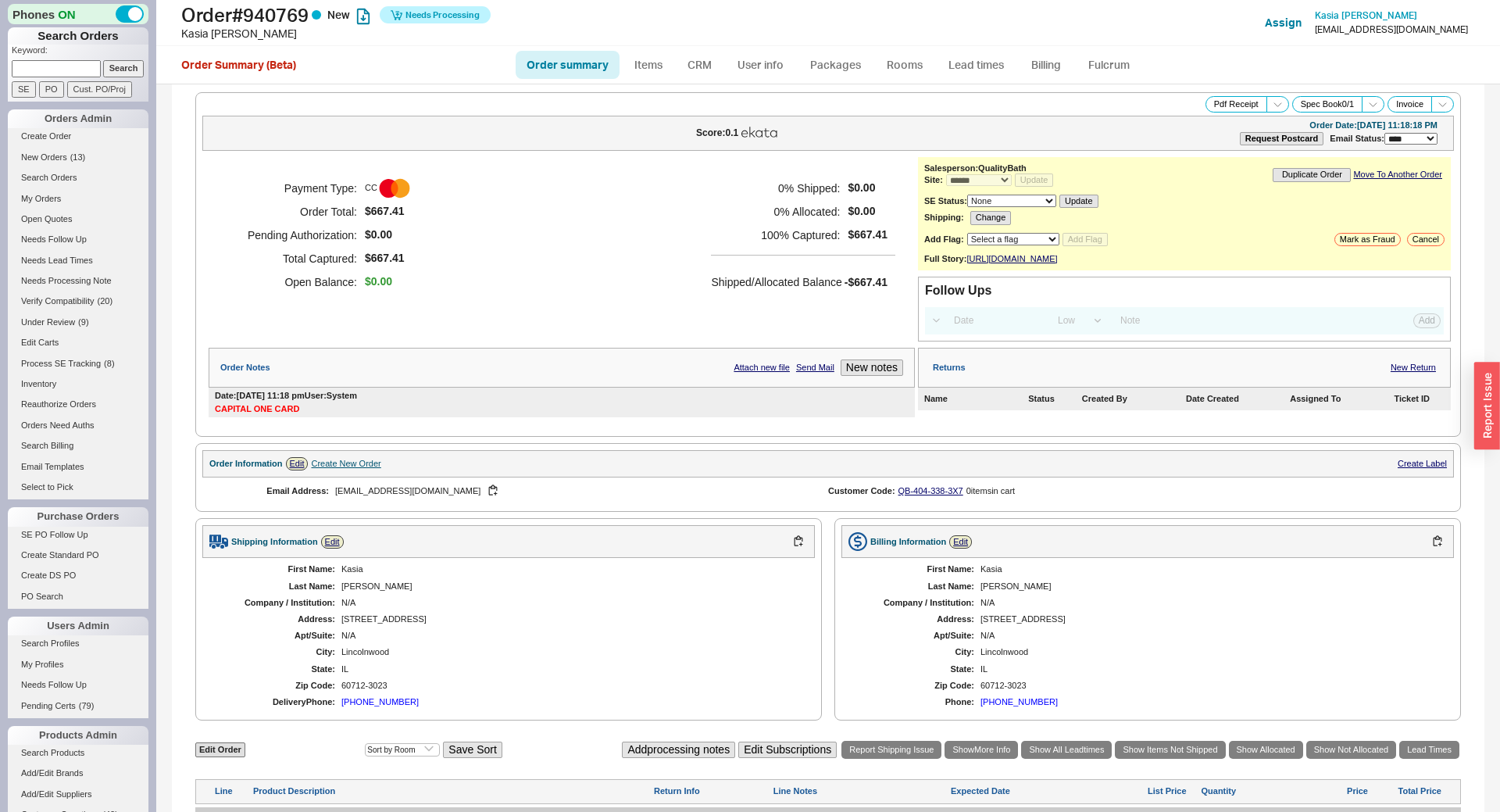
scroll to position [330, 0]
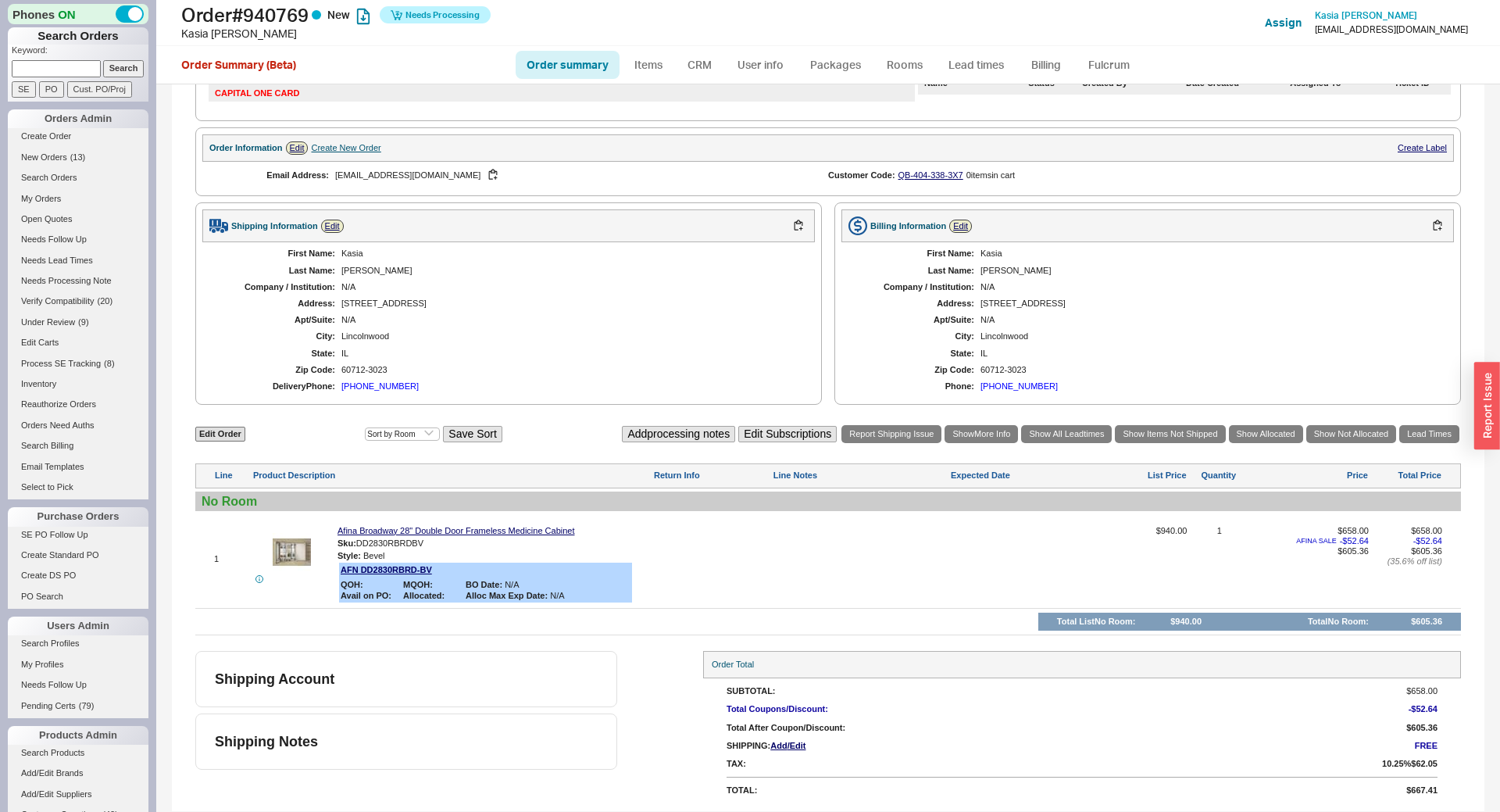
click at [272, 565] on div at bounding box center [291, 552] width 78 height 38
click at [285, 553] on img at bounding box center [292, 552] width 38 height 38
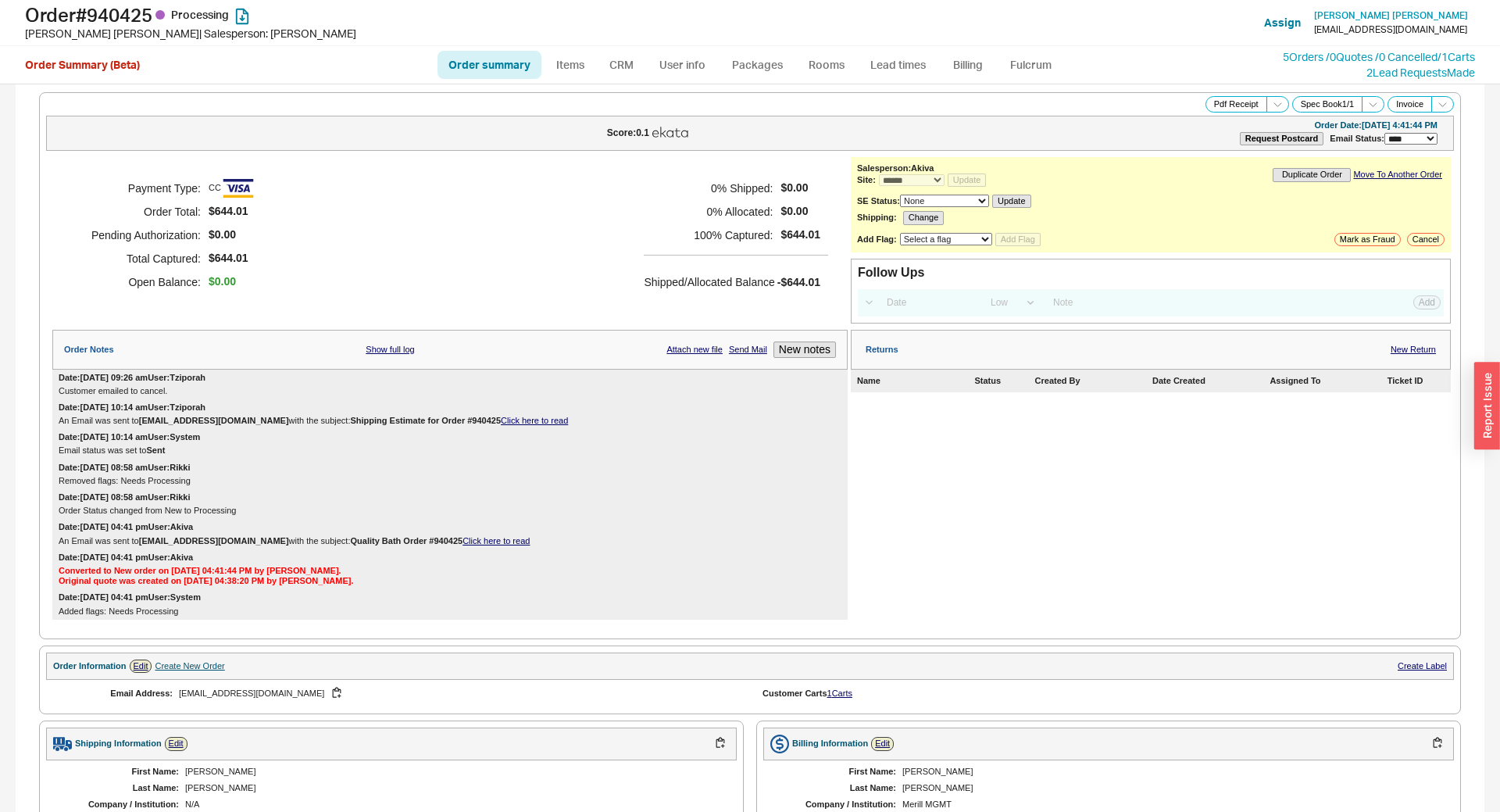
select select "*"
select select "LOW"
select select "3"
